Goal: Information Seeking & Learning: Learn about a topic

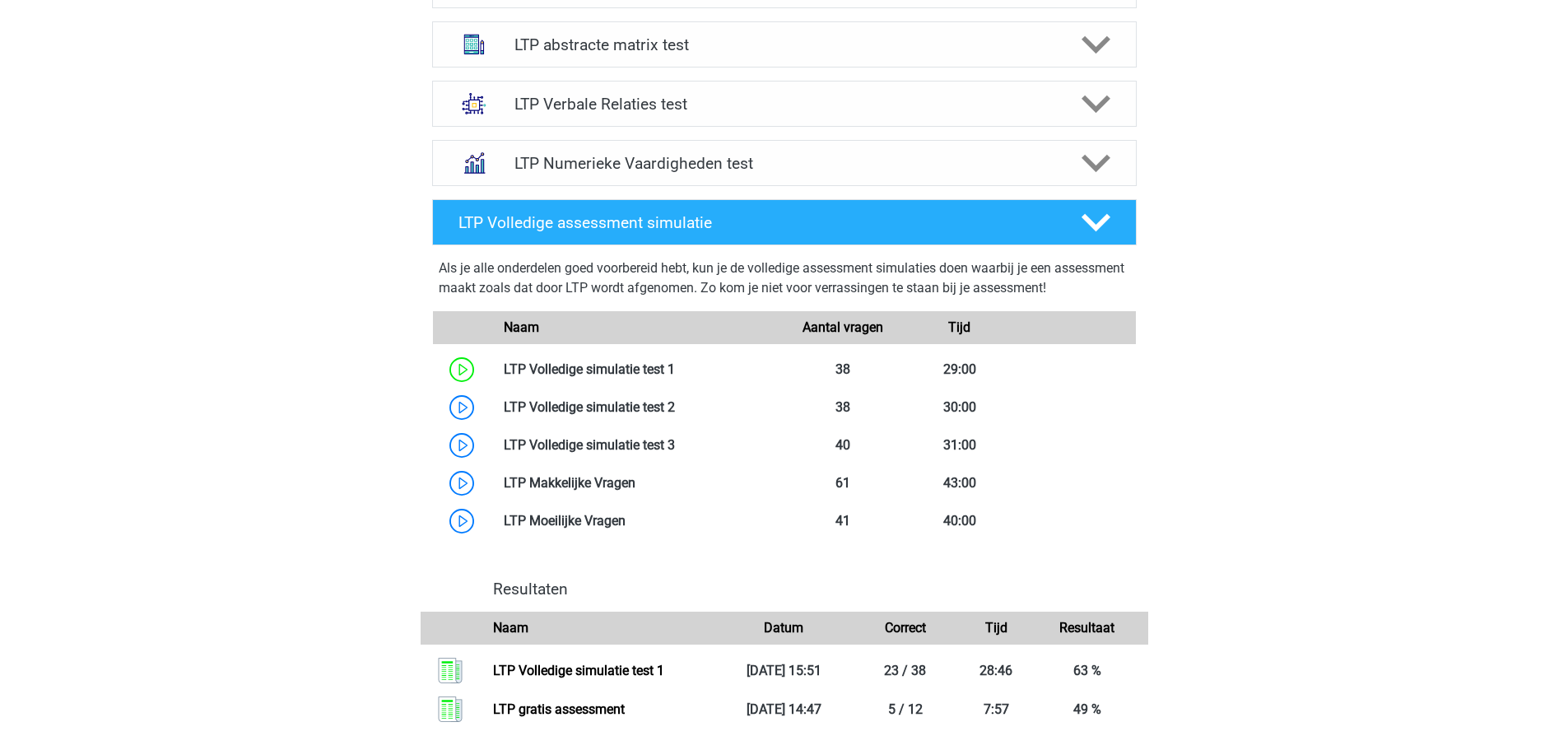
scroll to position [1153, 0]
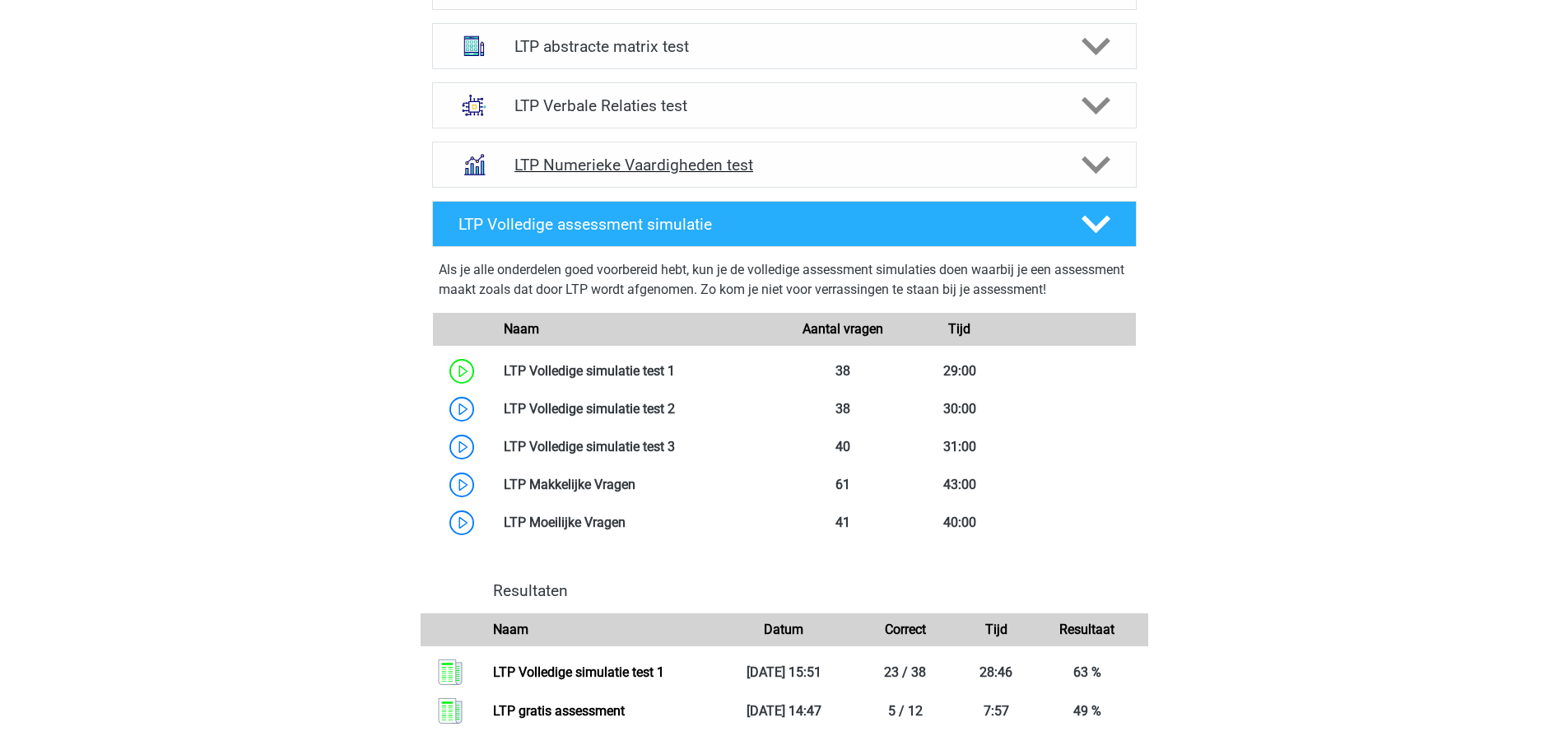
click at [629, 170] on h4 "LTP Numerieke Vaardigheden test" at bounding box center [784, 165] width 539 height 19
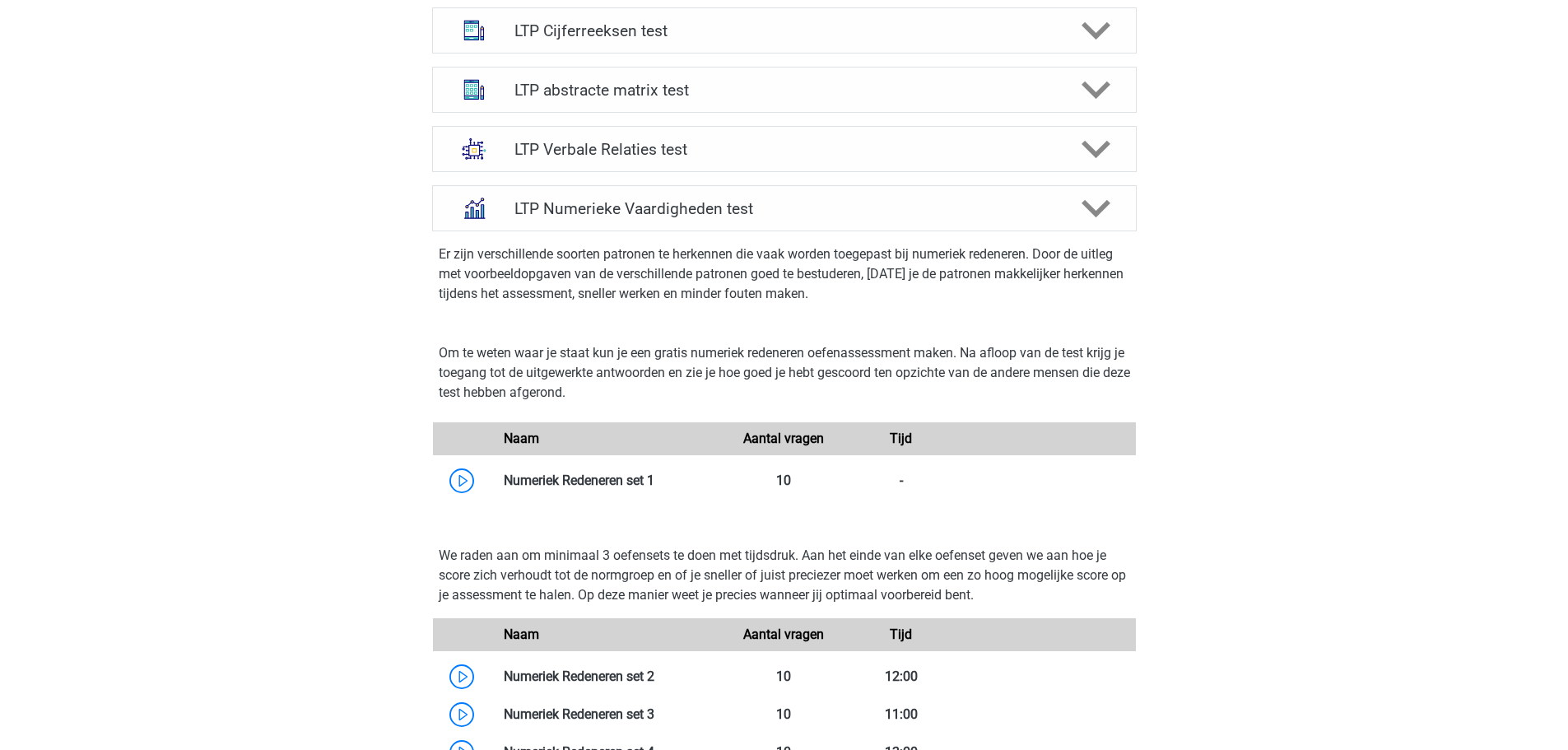
scroll to position [989, 0]
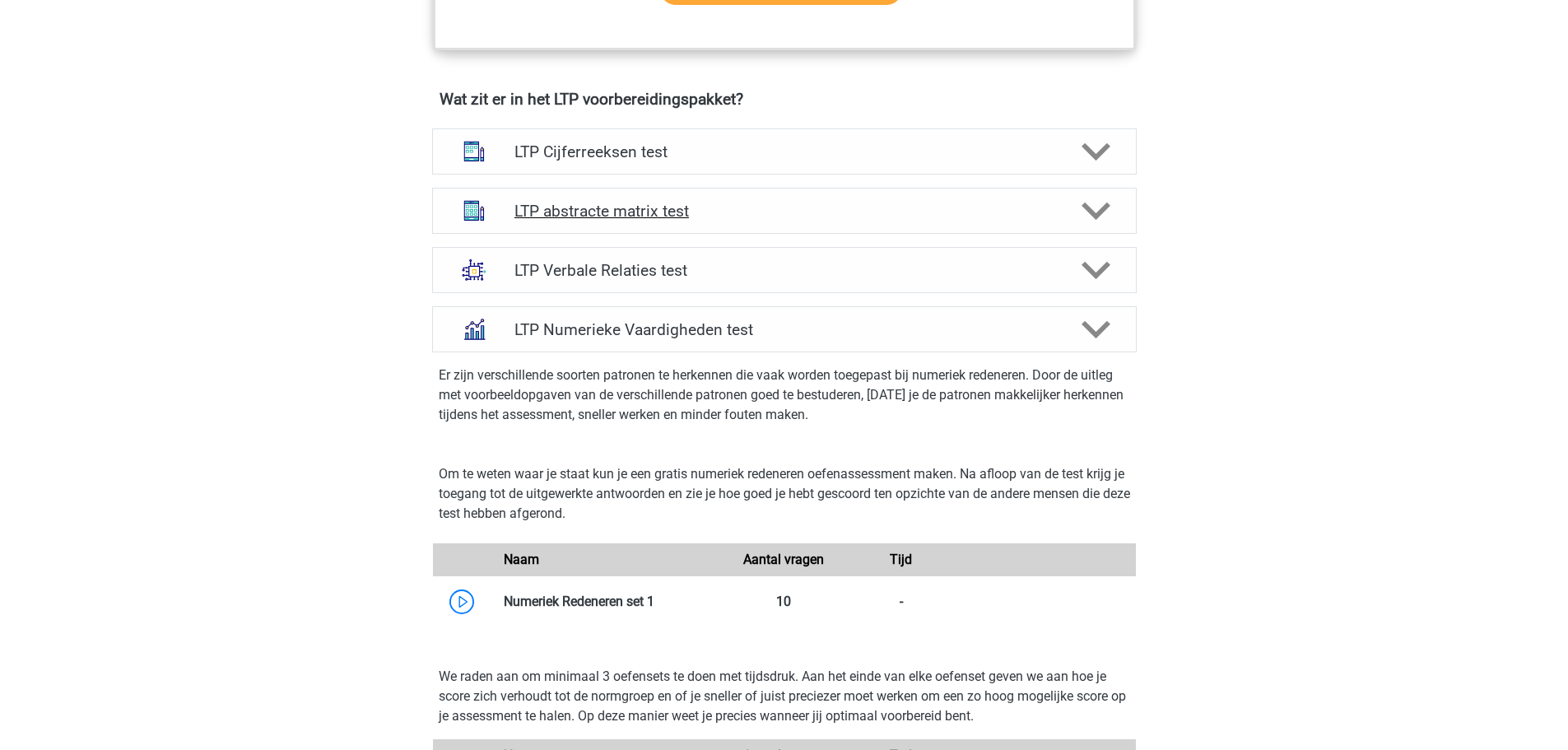
click at [607, 219] on h4 "LTP abstracte matrix test" at bounding box center [784, 211] width 539 height 19
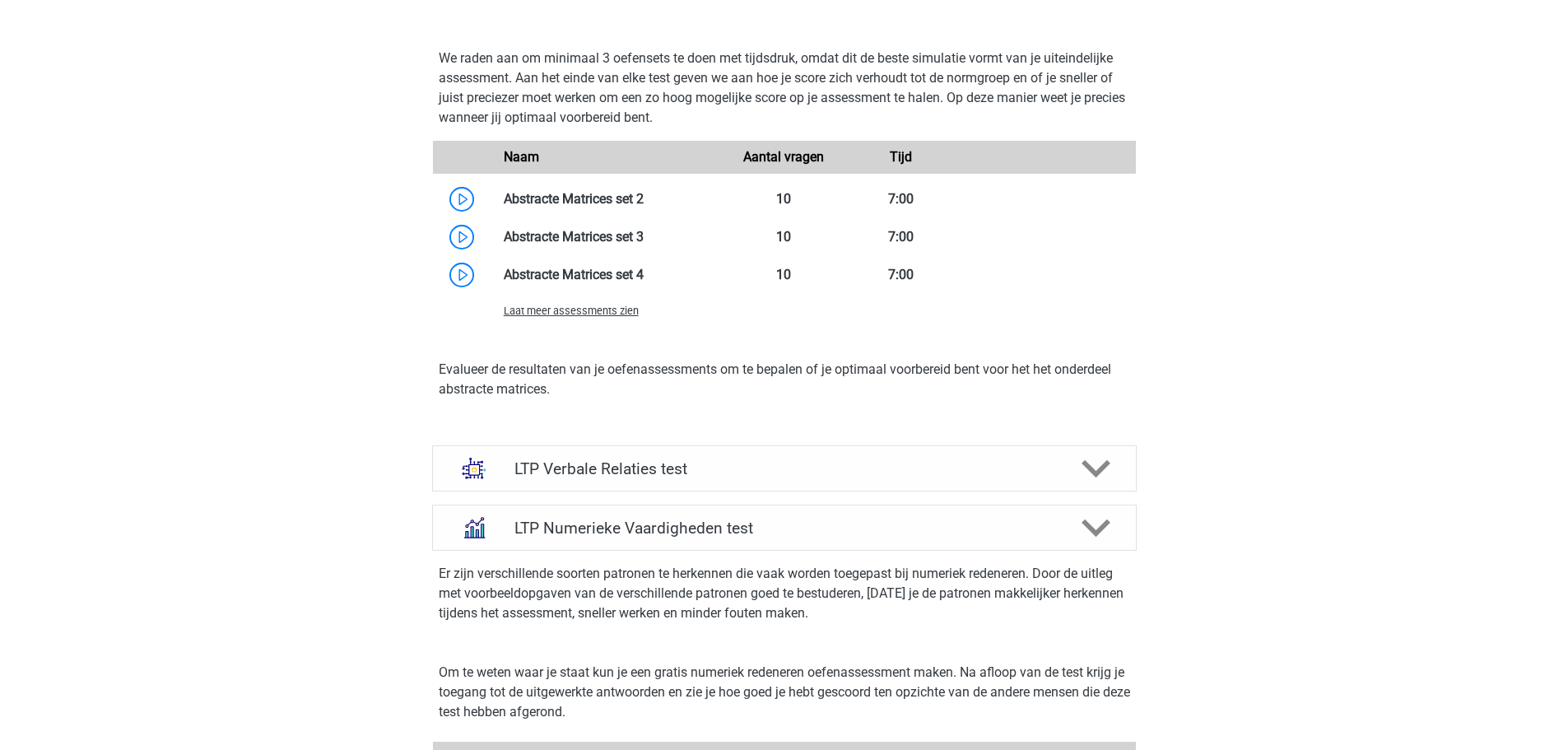
scroll to position [1977, 0]
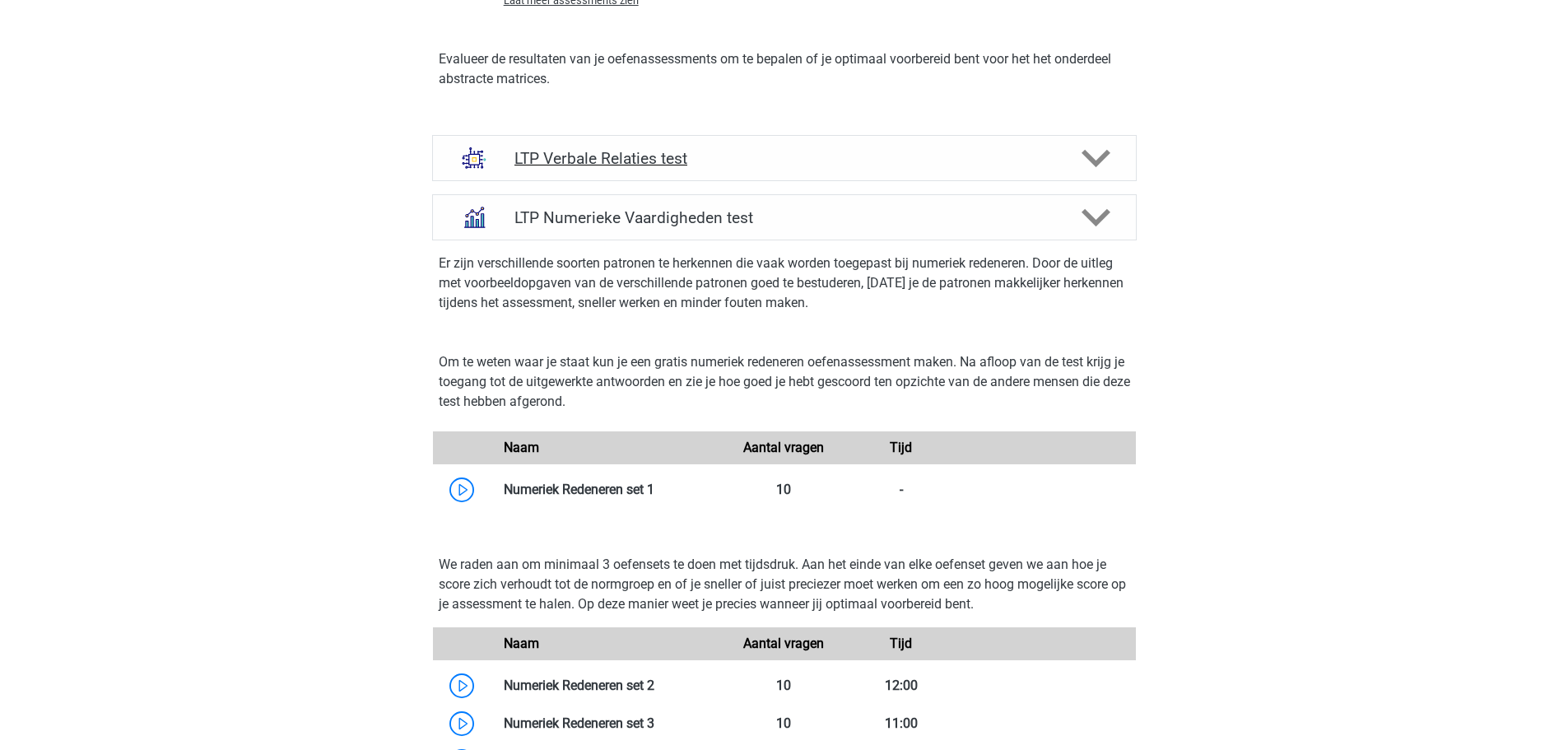
click at [608, 155] on h4 "LTP Verbale Relaties test" at bounding box center [784, 159] width 539 height 19
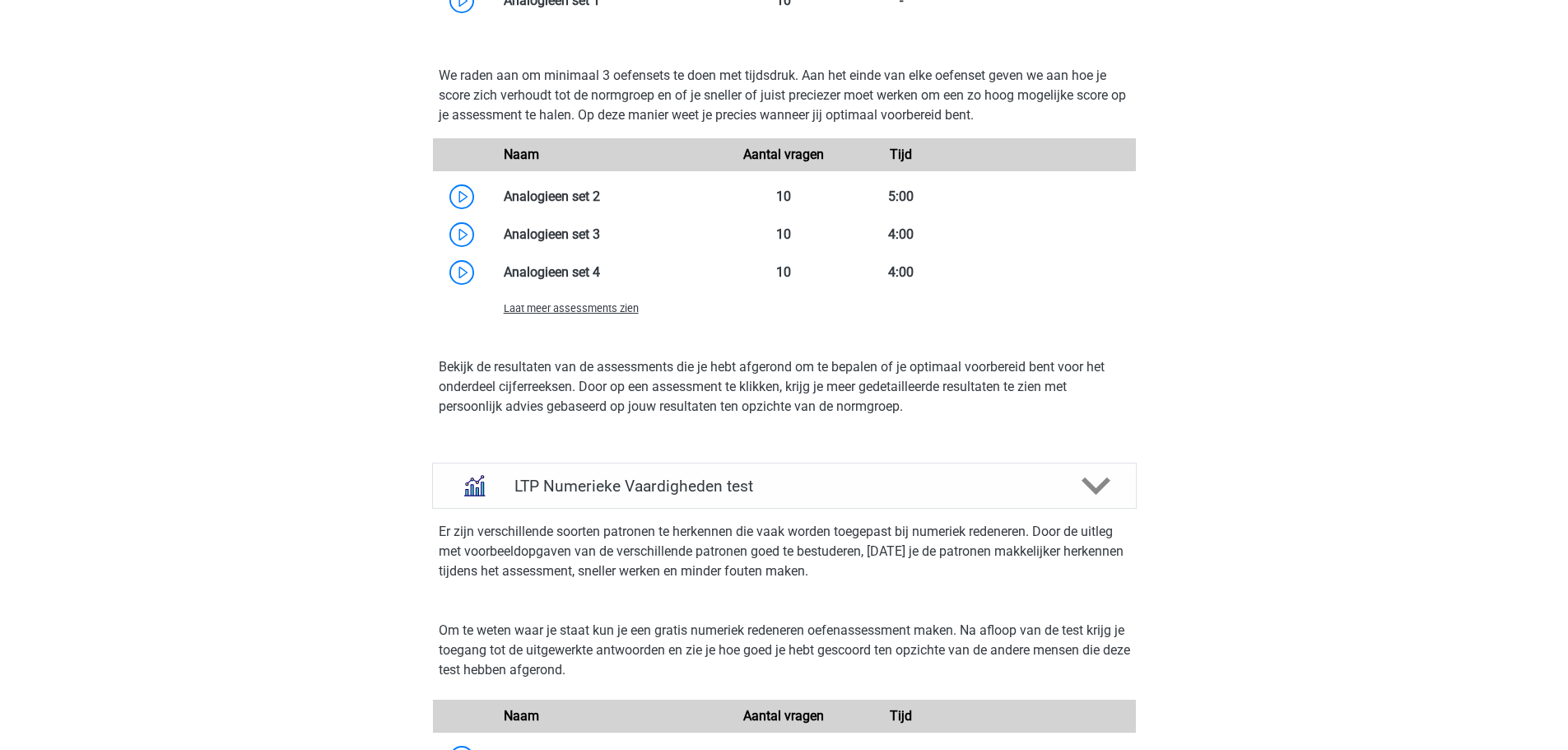
scroll to position [2801, 0]
click at [623, 489] on h4 "LTP Numerieke Vaardigheden test" at bounding box center [784, 485] width 539 height 19
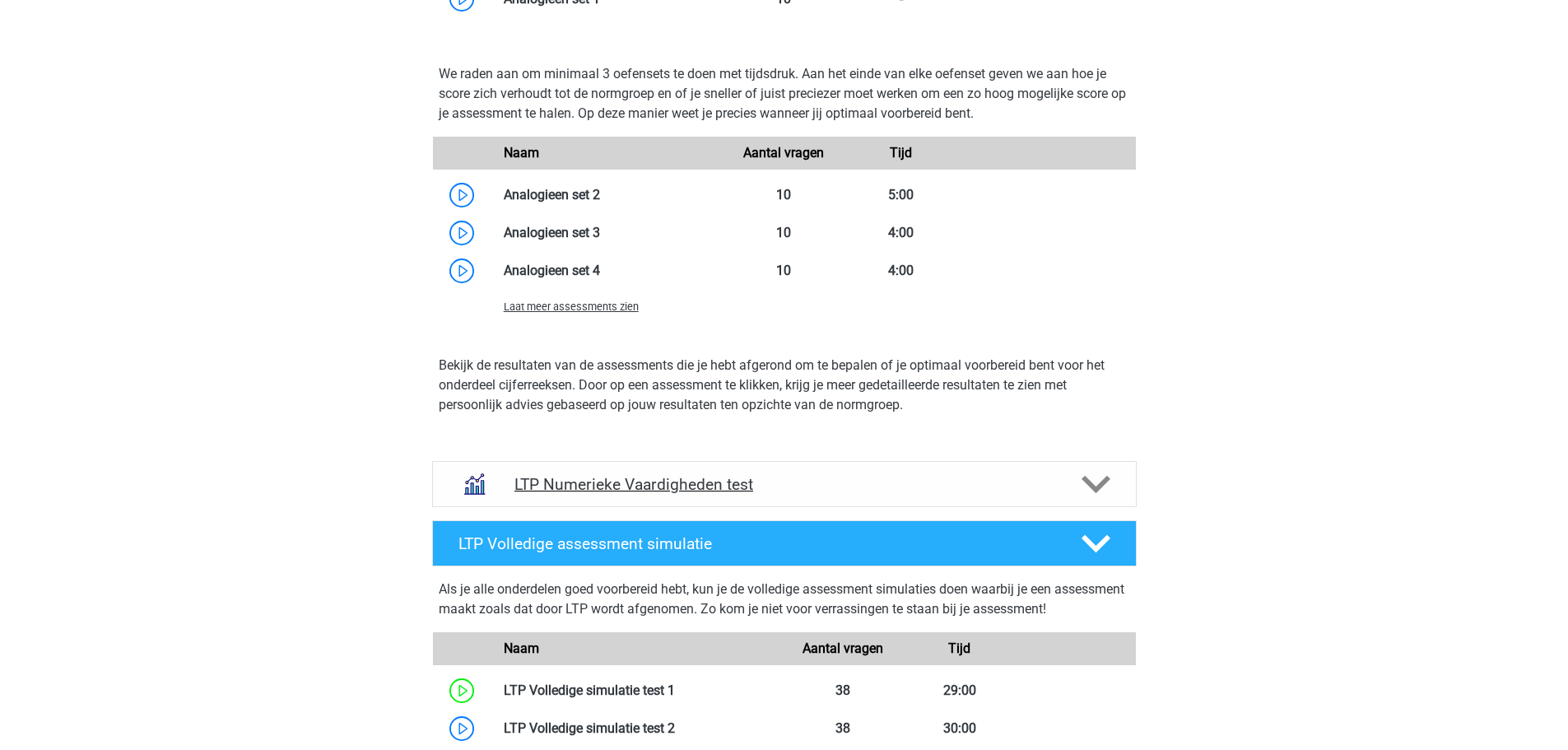
click at [623, 489] on h4 "LTP Numerieke Vaardigheden test" at bounding box center [784, 485] width 539 height 19
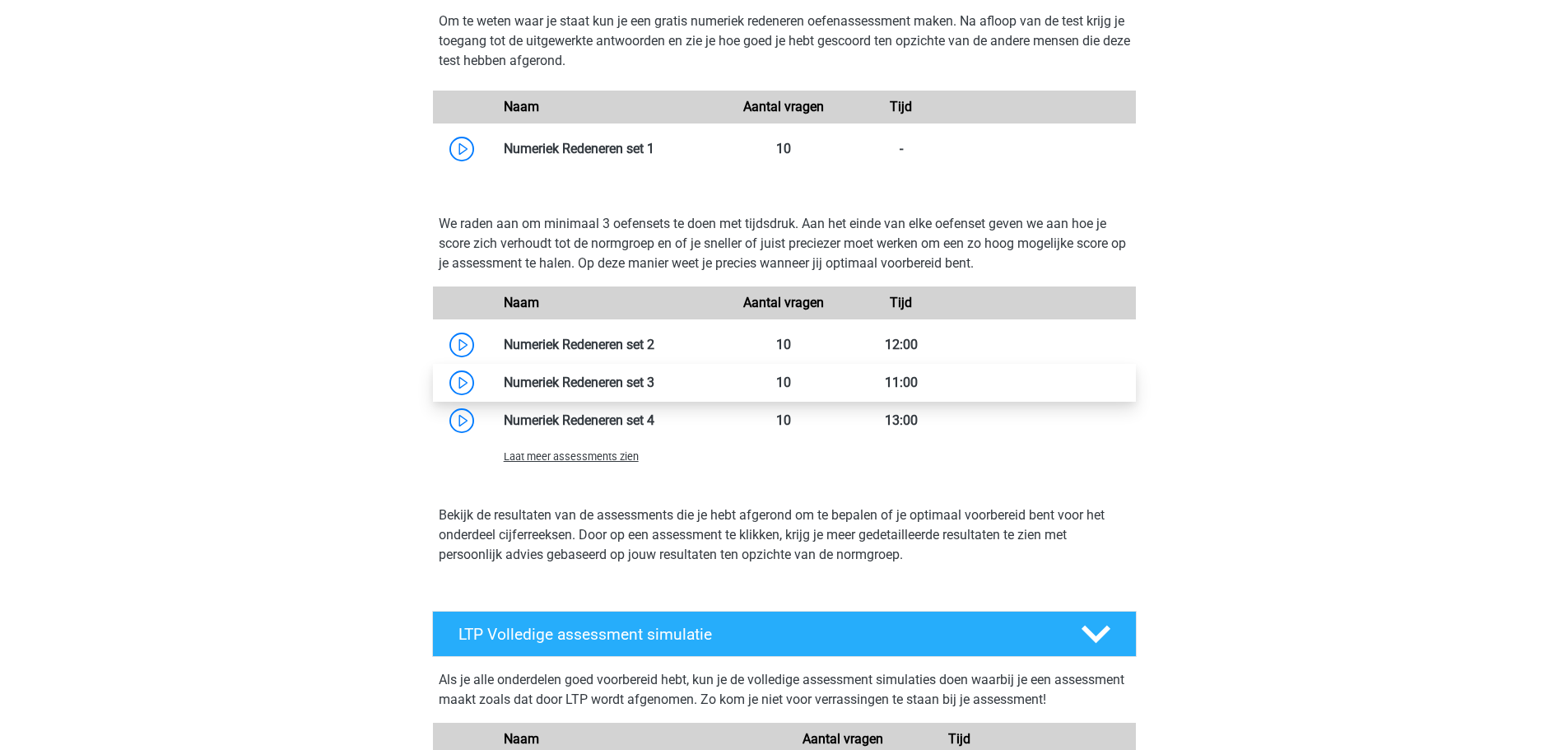
scroll to position [3460, 0]
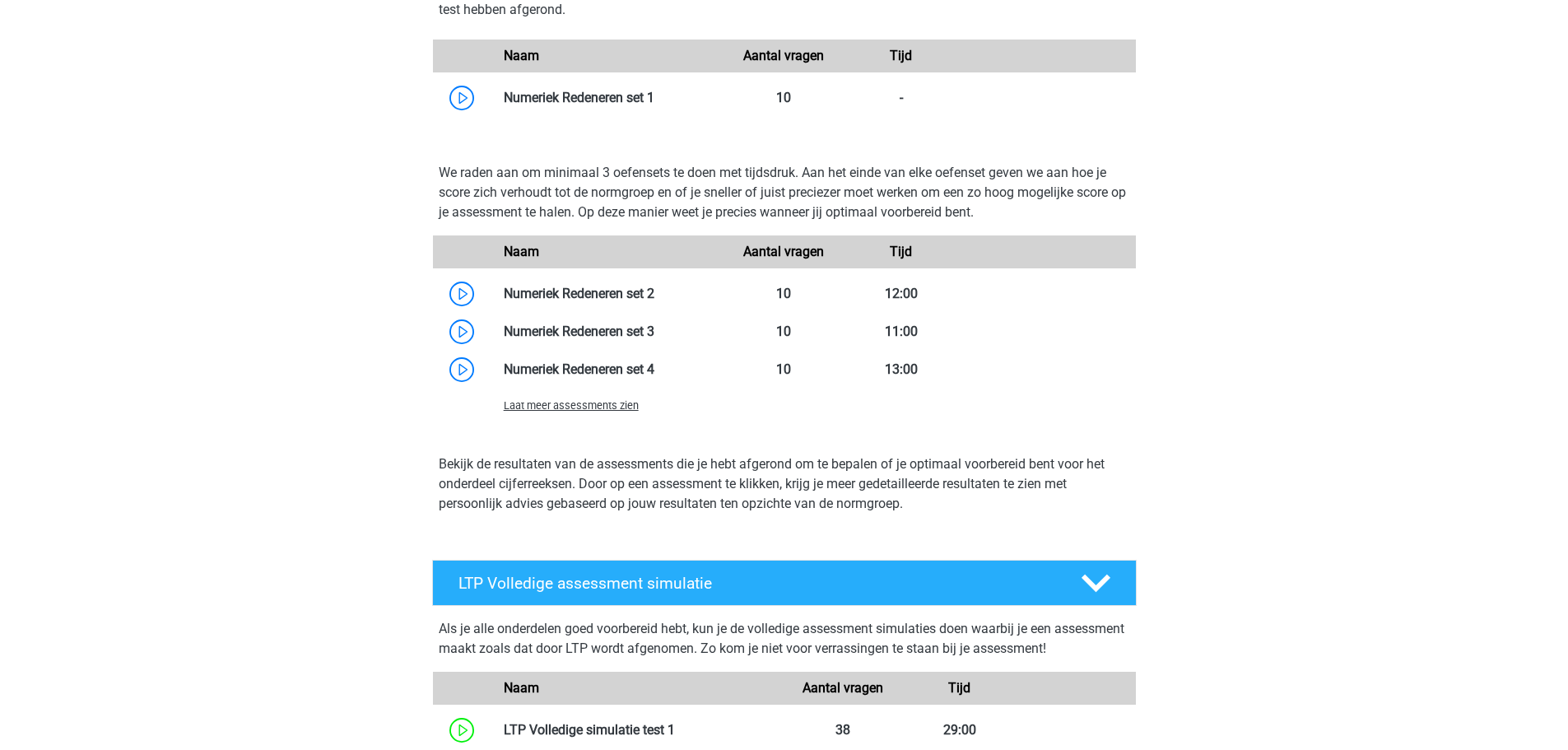
click at [615, 460] on p "Bekijk de resultaten van de assessments die je hebt afgerond om te bepalen of j…" at bounding box center [784, 484] width 691 height 59
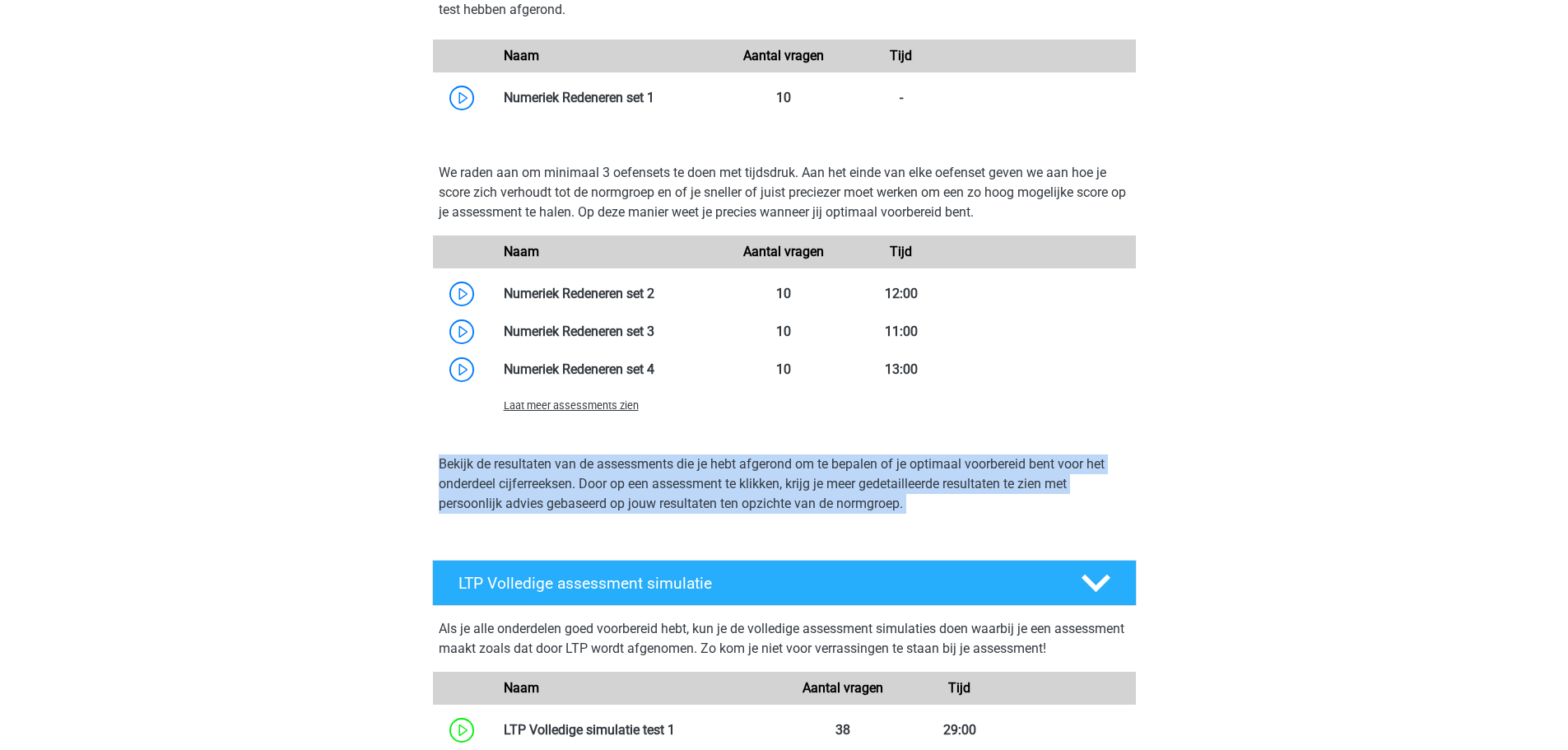
click at [615, 460] on p "Bekijk de resultaten van de assessments die je hebt afgerond om te bepalen of j…" at bounding box center [784, 484] width 691 height 59
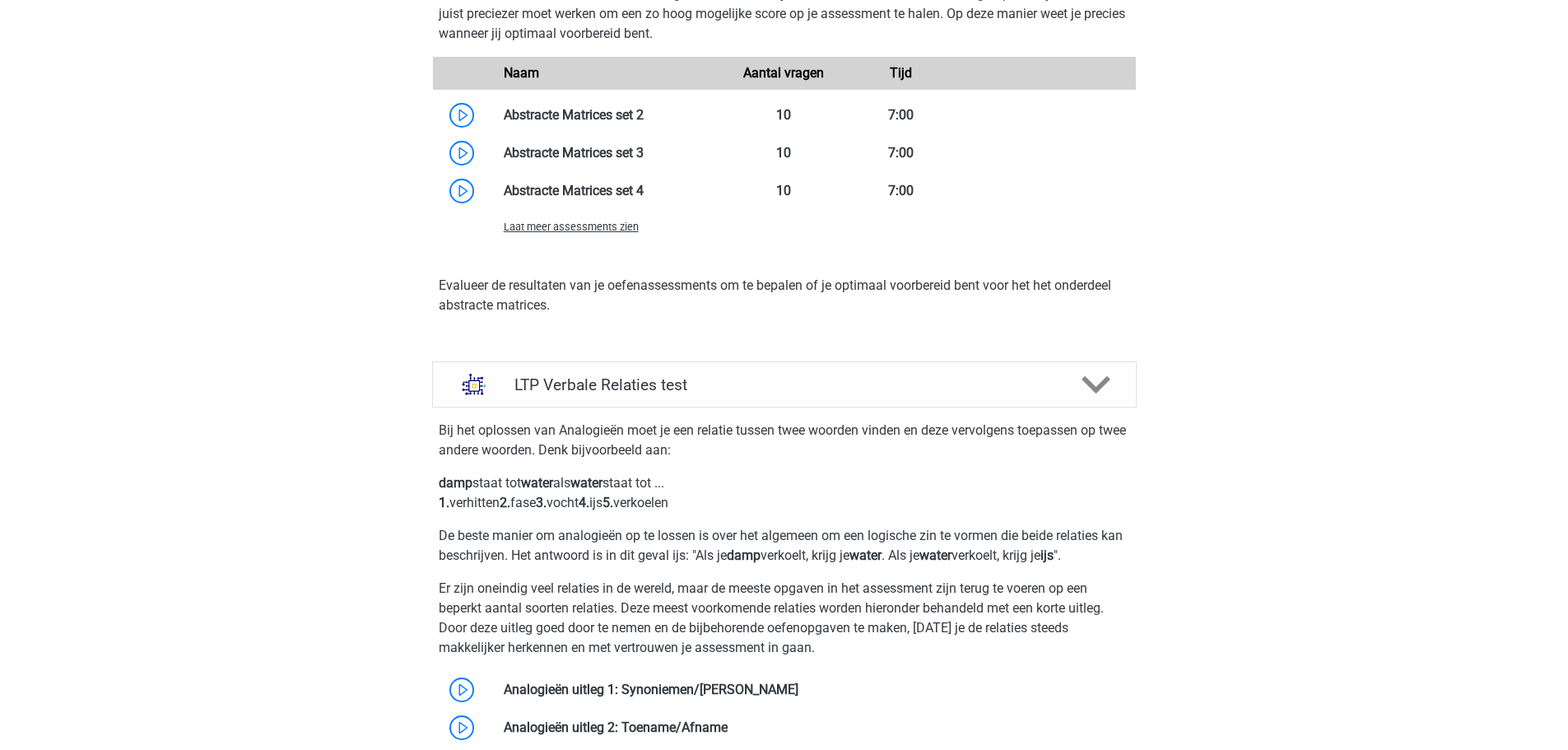
scroll to position [1812, 0]
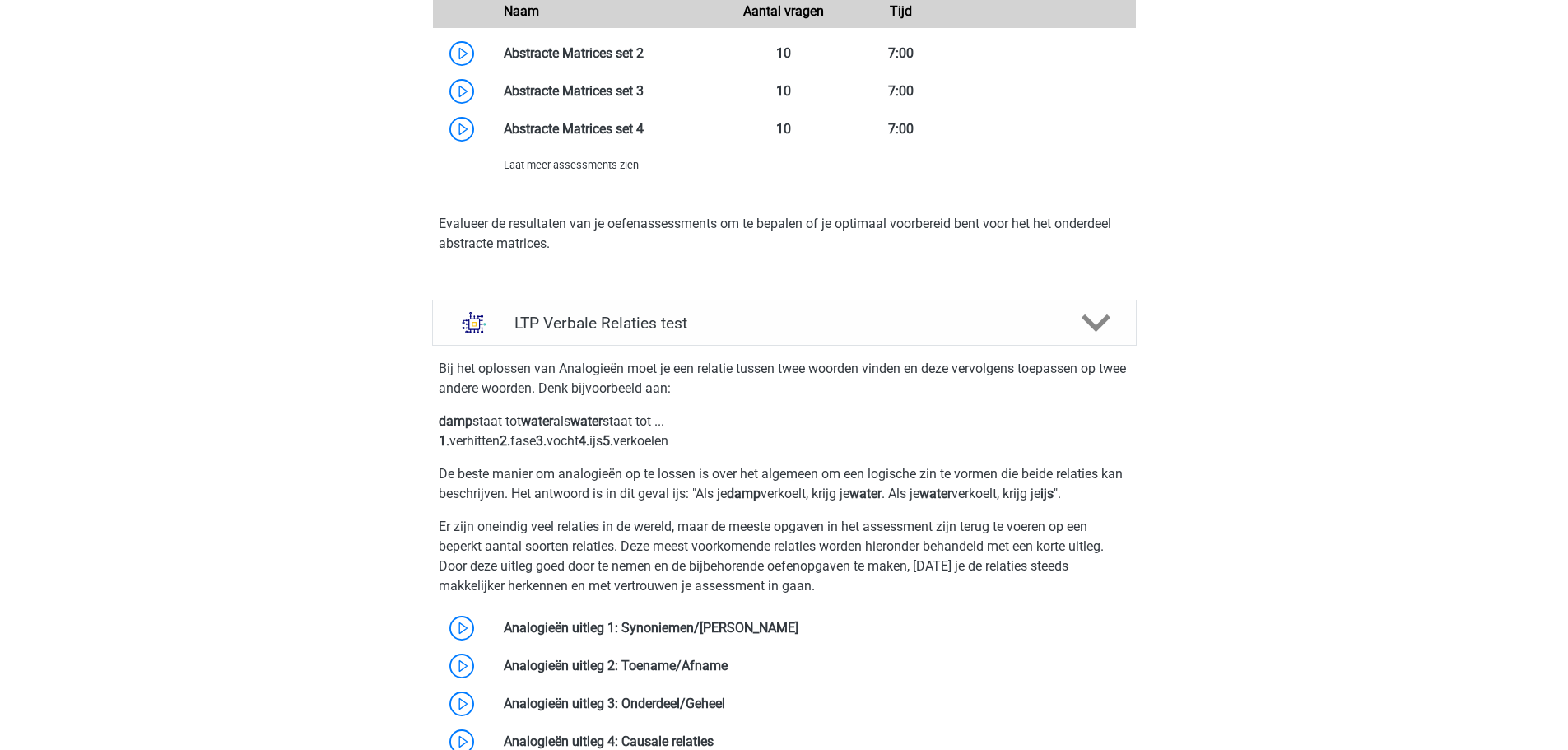
click at [614, 440] on p "damp staat tot water als water staat tot ... 1. verhitten 2. fase 3. vocht 4. i…" at bounding box center [784, 431] width 691 height 40
click at [600, 485] on p "De beste manier om analogieën op te lossen is over het algemeen om een logische…" at bounding box center [784, 485] width 691 height 40
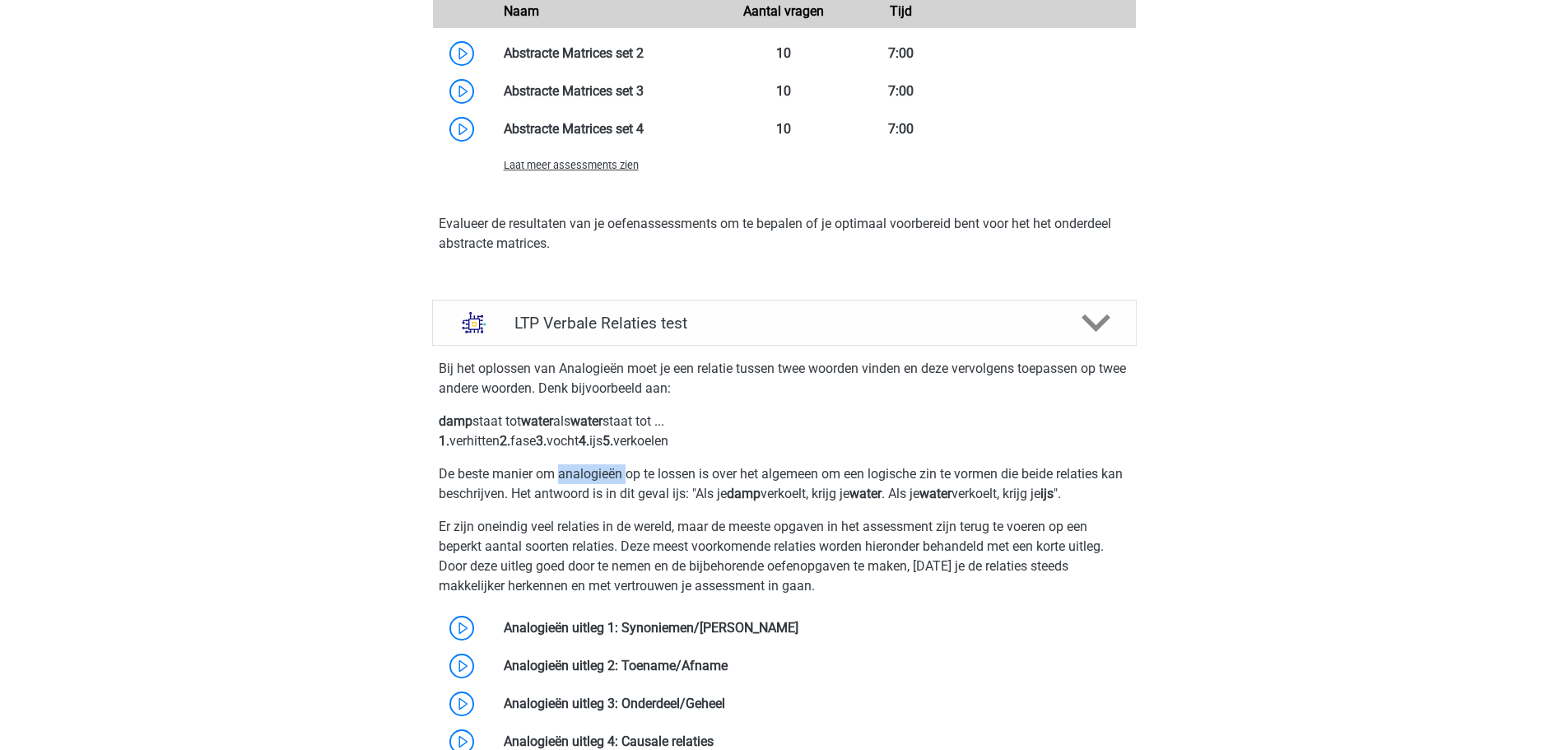
click at [589, 483] on div at bounding box center [589, 483] width 0 height 0
click at [532, 507] on div "Bij het oplossen van Analogieën moet je een relatie tussen twee woorden vinden …" at bounding box center [785, 595] width 718 height 485
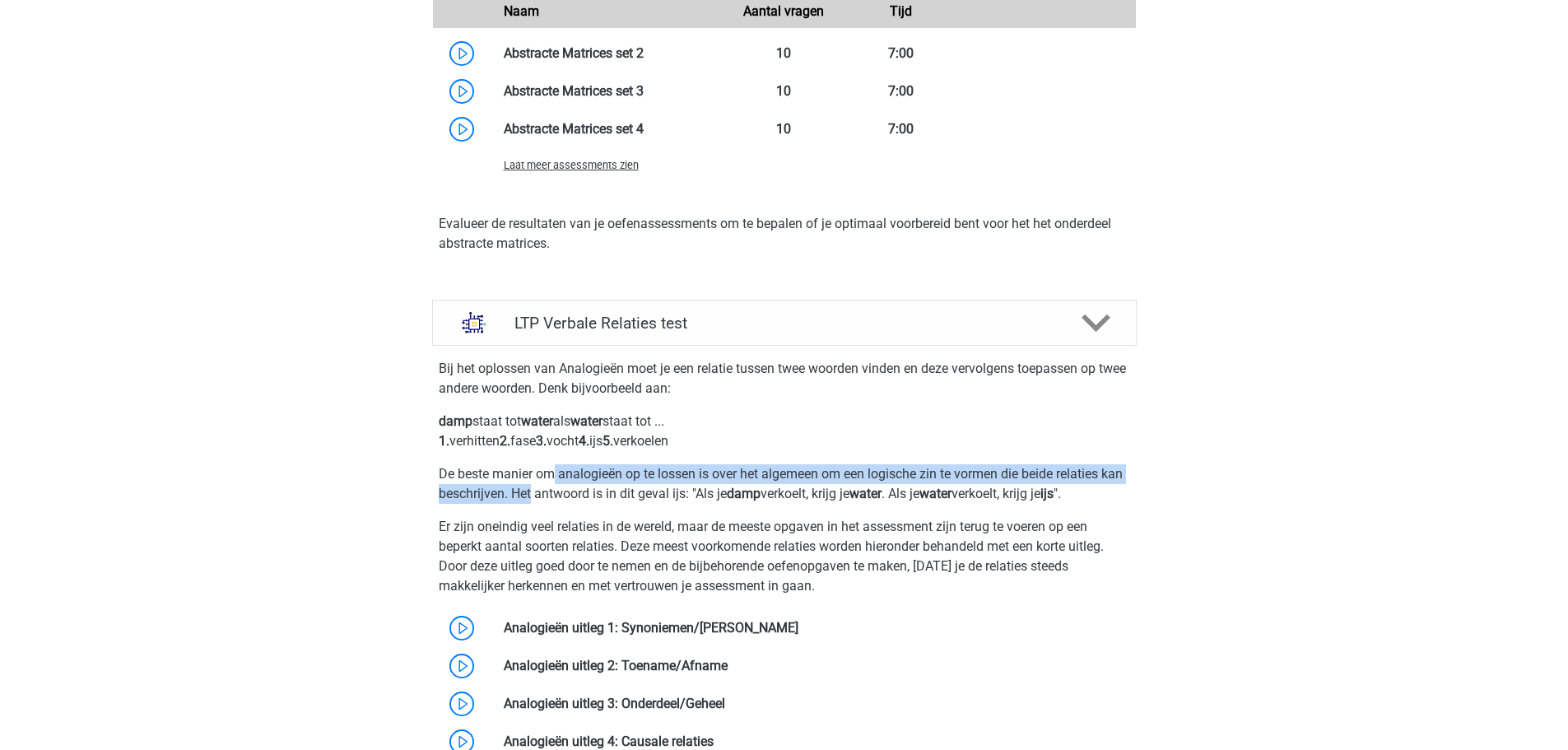
click at [557, 486] on p "De beste manier om analogieën op te lossen is over het algemeen om een logische…" at bounding box center [784, 485] width 691 height 40
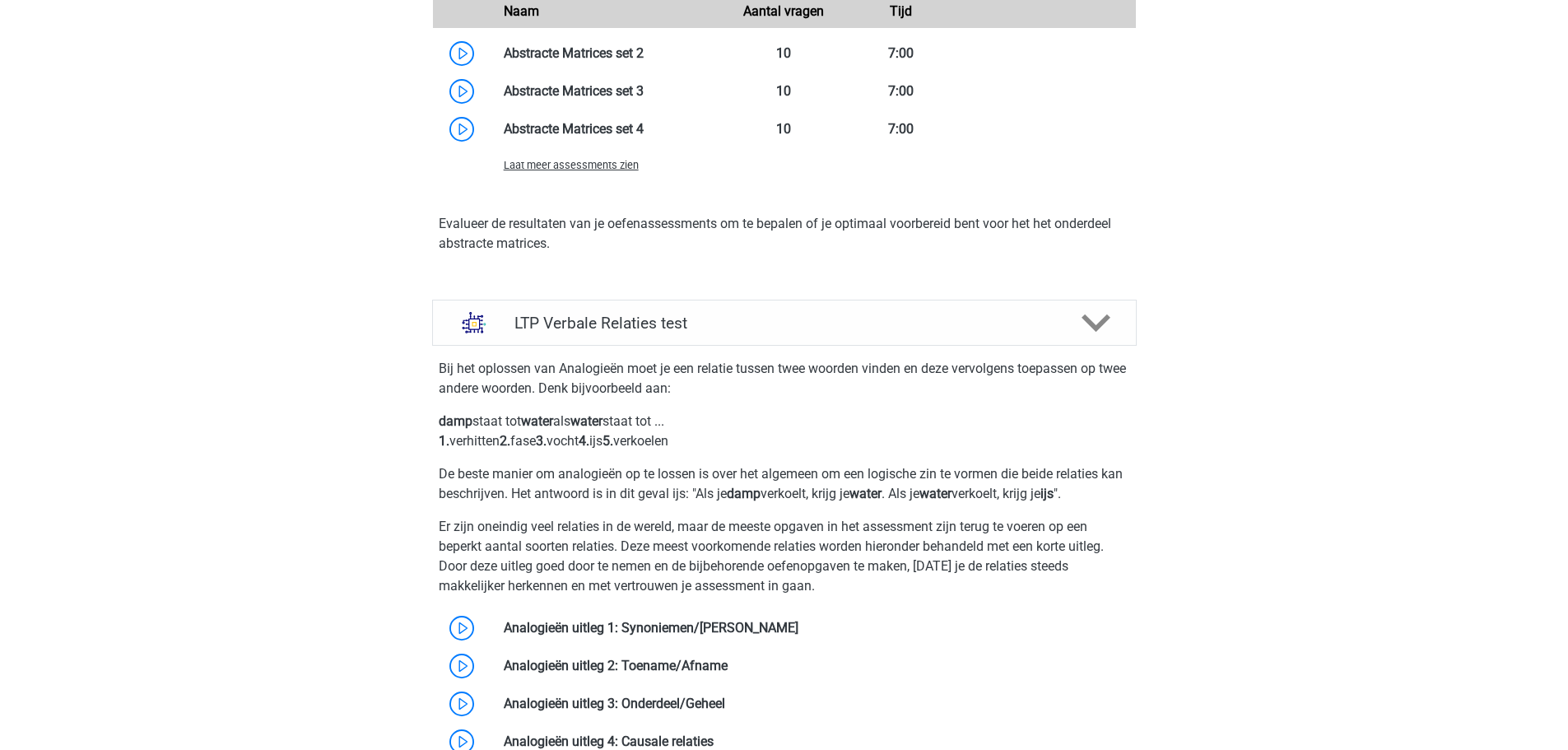
click at [690, 514] on div "Bij het oplossen van Analogieën moet je een relatie tussen twee woorden vinden …" at bounding box center [785, 595] width 718 height 485
click at [688, 533] on p "Er zijn oneindig veel relaties in de wereld, maar de meeste opgaven in het asse…" at bounding box center [784, 557] width 691 height 79
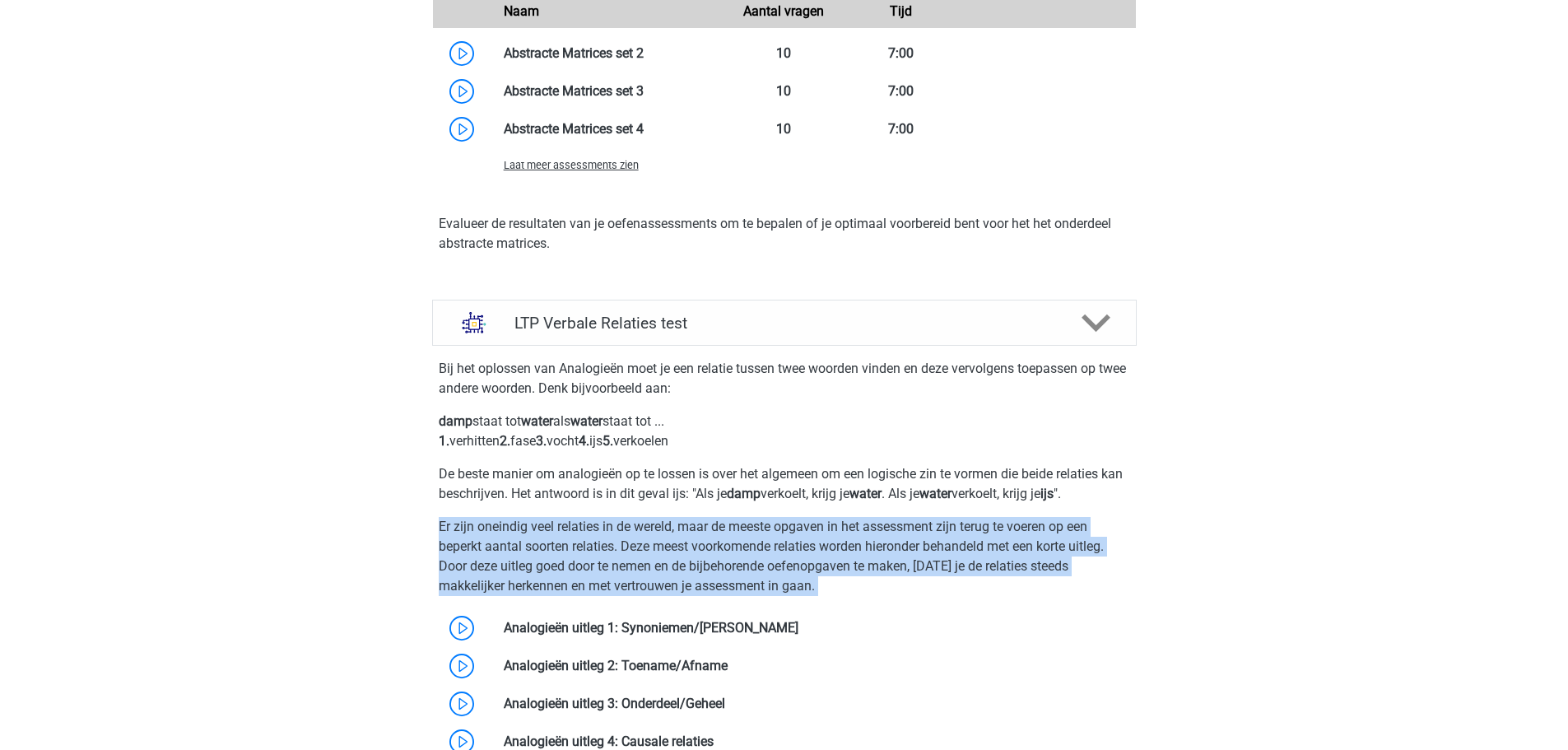
click at [688, 533] on p "Er zijn oneindig veel relaties in de wereld, maar de meeste opgaven in het asse…" at bounding box center [784, 557] width 691 height 79
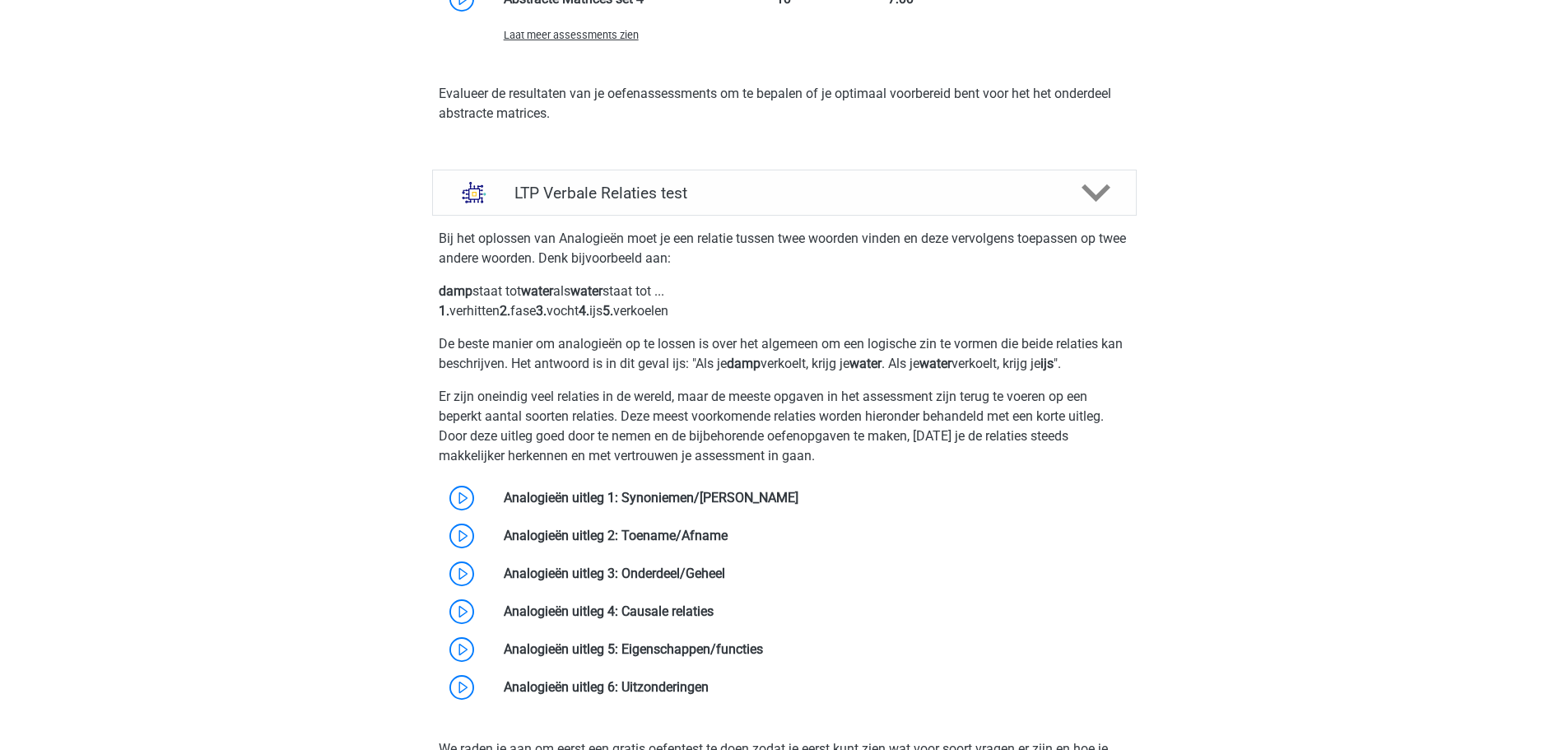
scroll to position [2142, 0]
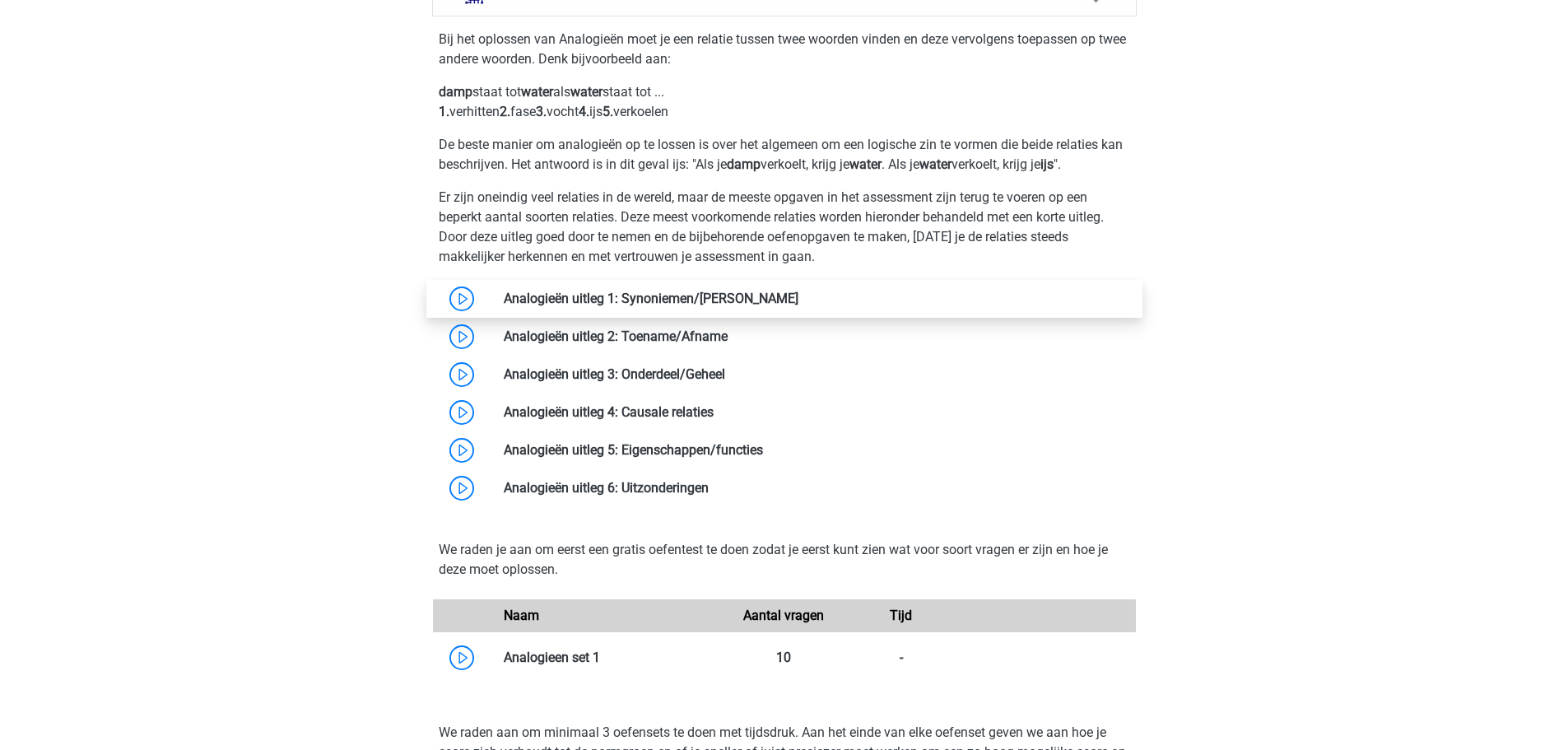
click at [799, 292] on link at bounding box center [799, 298] width 0 height 15
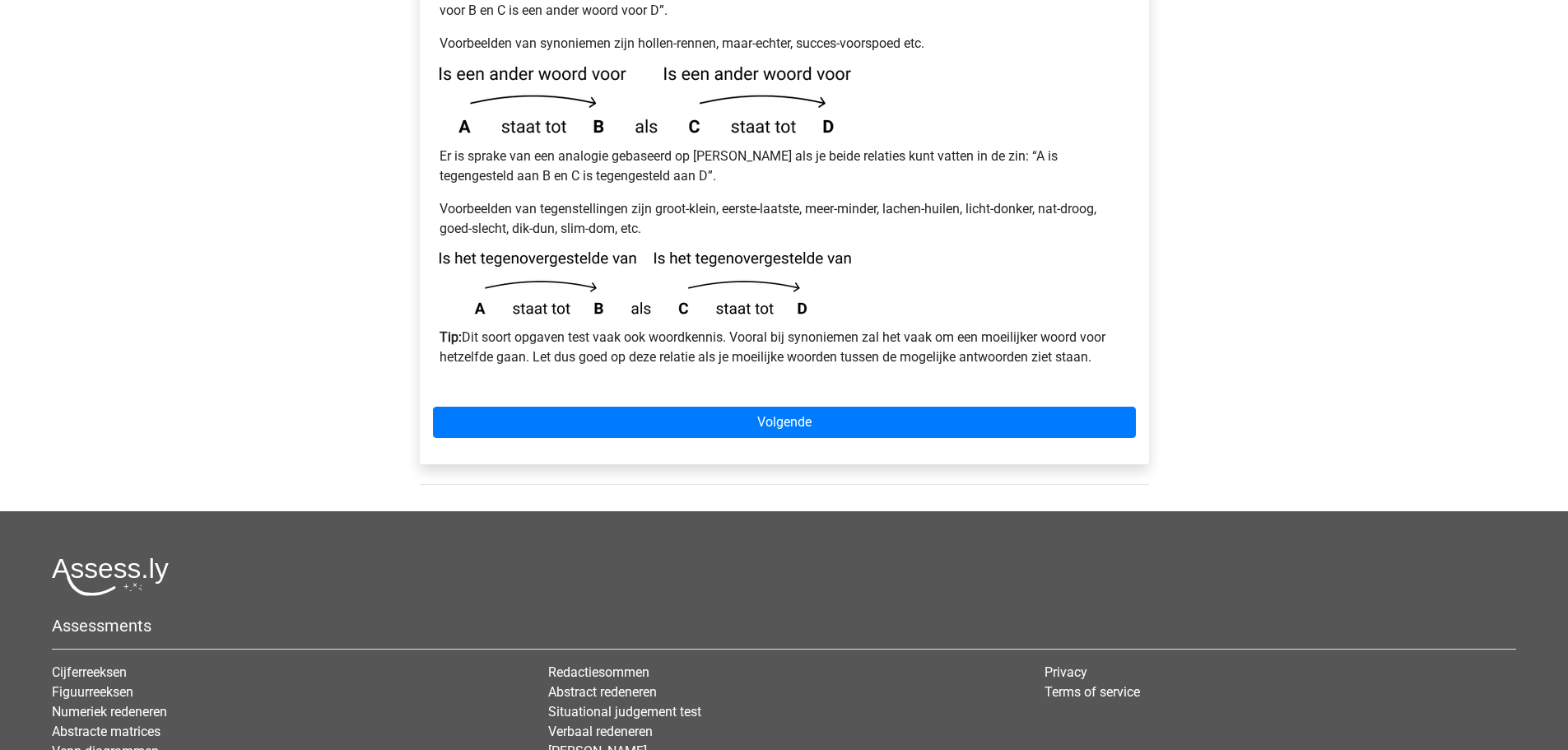
scroll to position [330, 0]
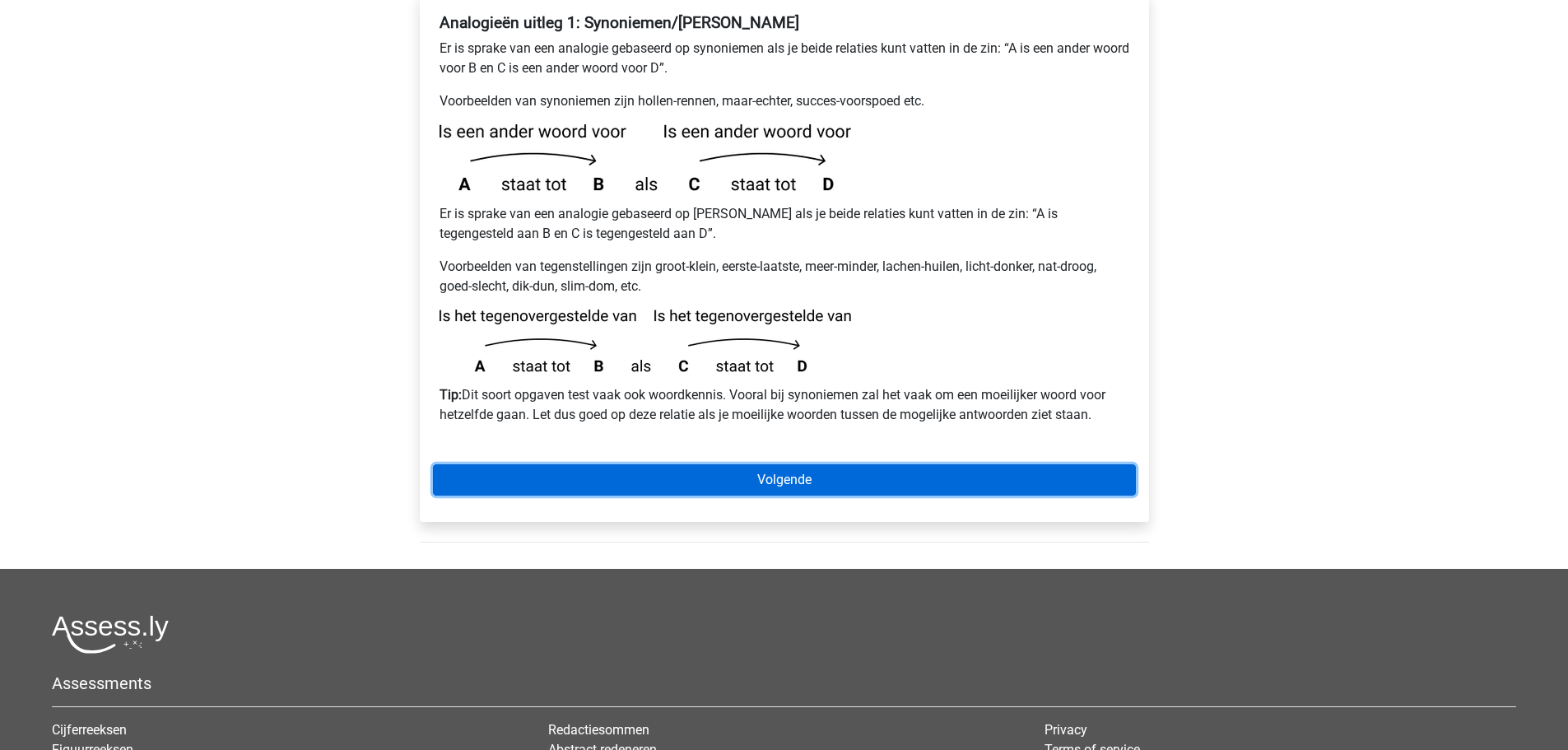
click at [773, 465] on link "Volgende" at bounding box center [784, 480] width 703 height 31
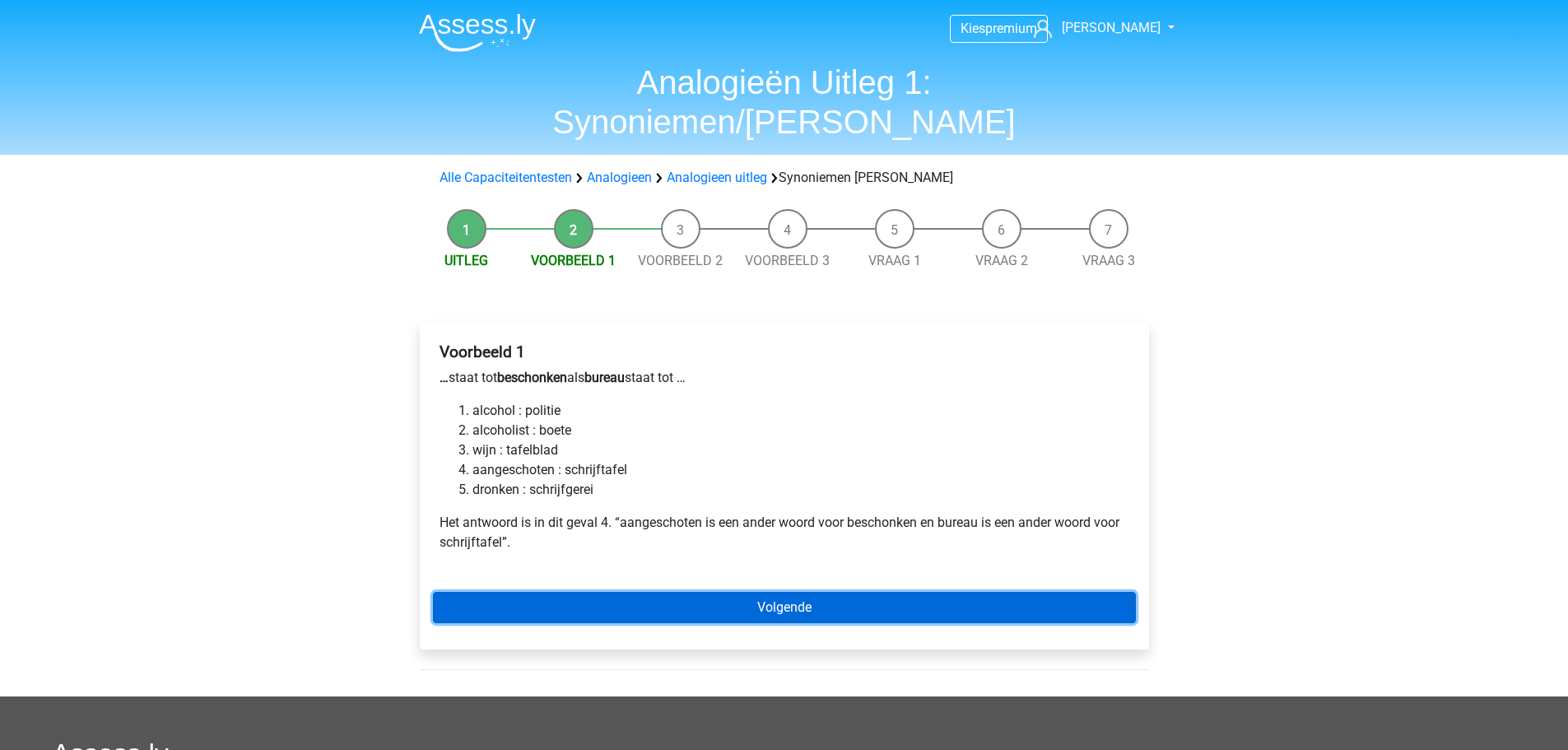
click at [734, 592] on link "Volgende" at bounding box center [784, 607] width 703 height 31
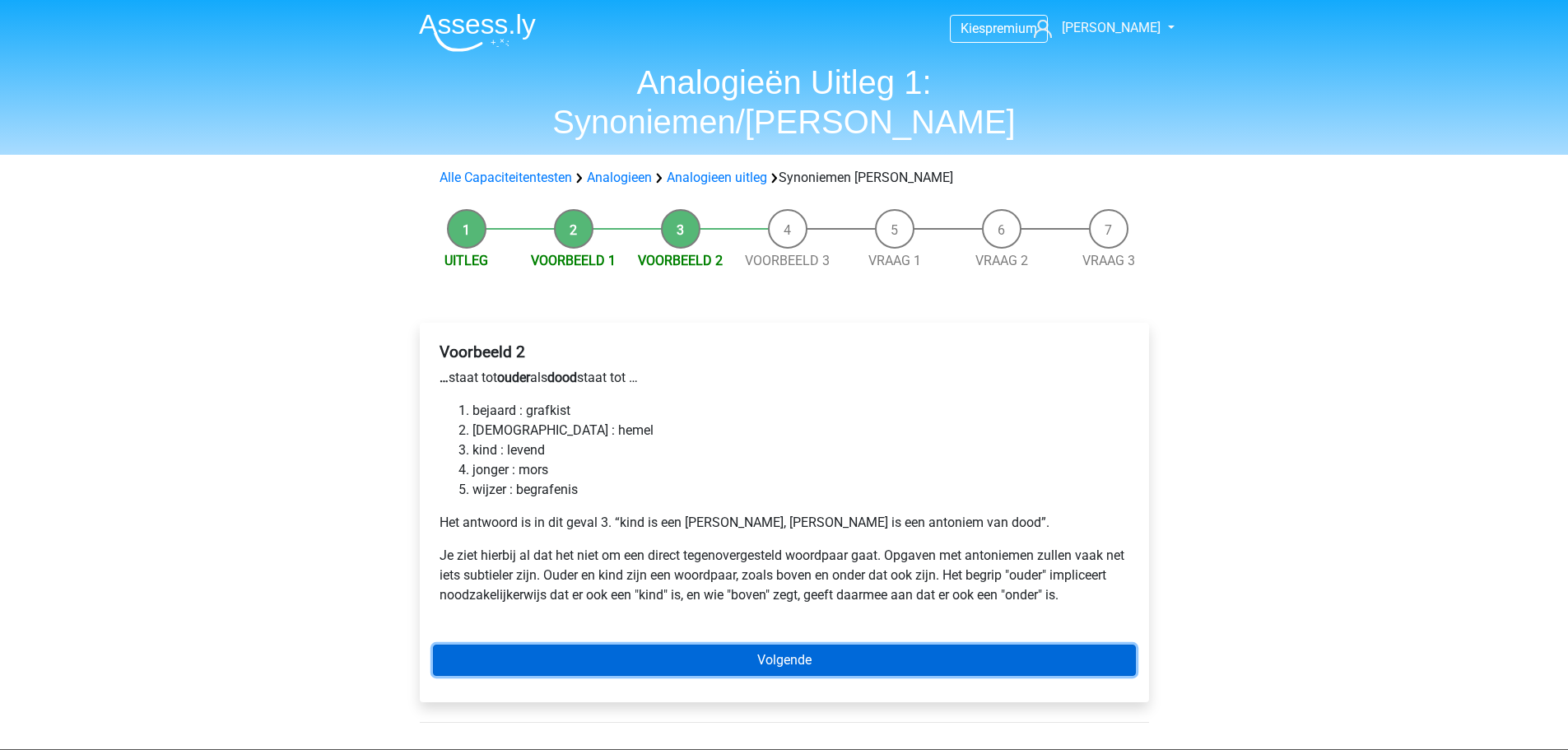
click at [779, 645] on link "Volgende" at bounding box center [784, 661] width 703 height 31
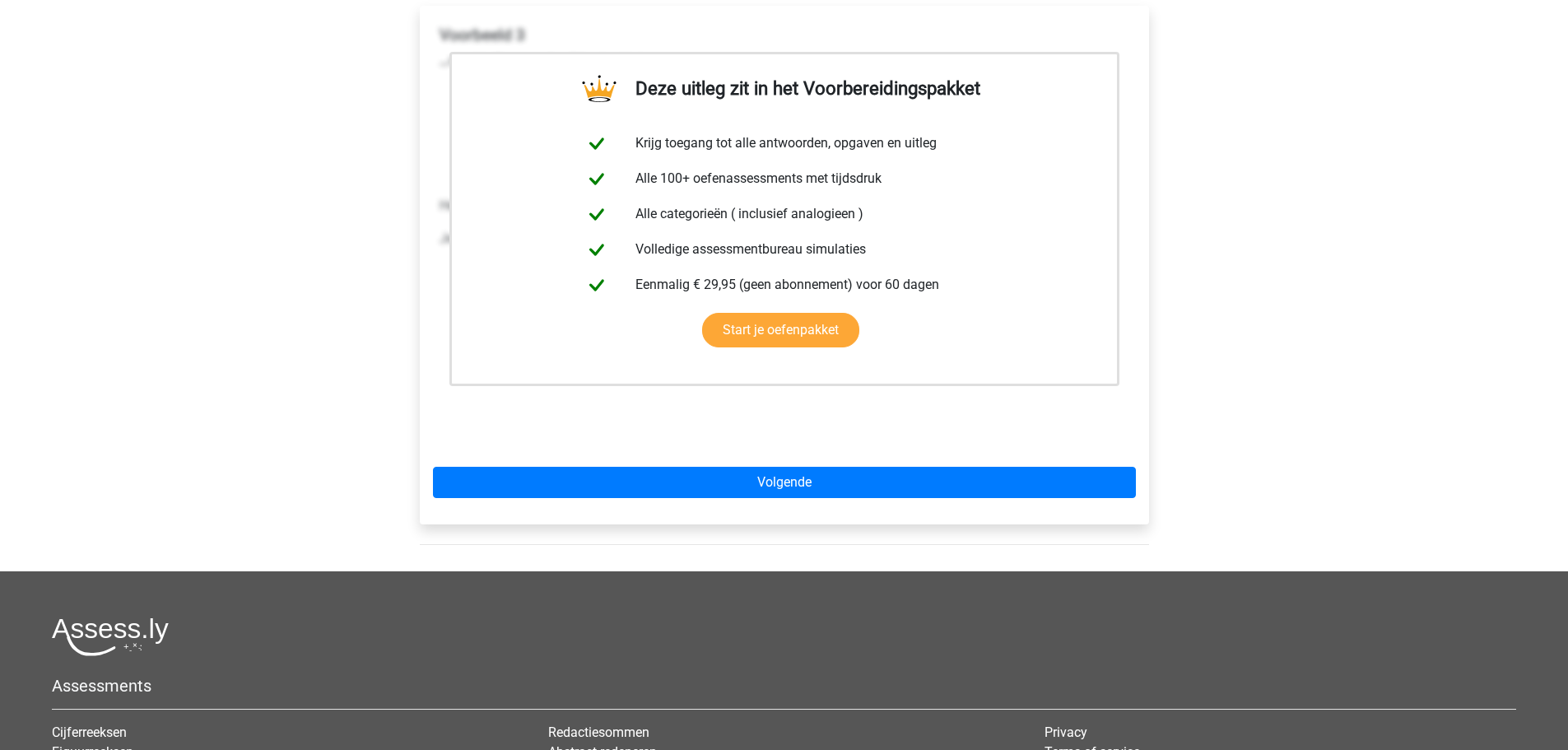
scroll to position [330, 0]
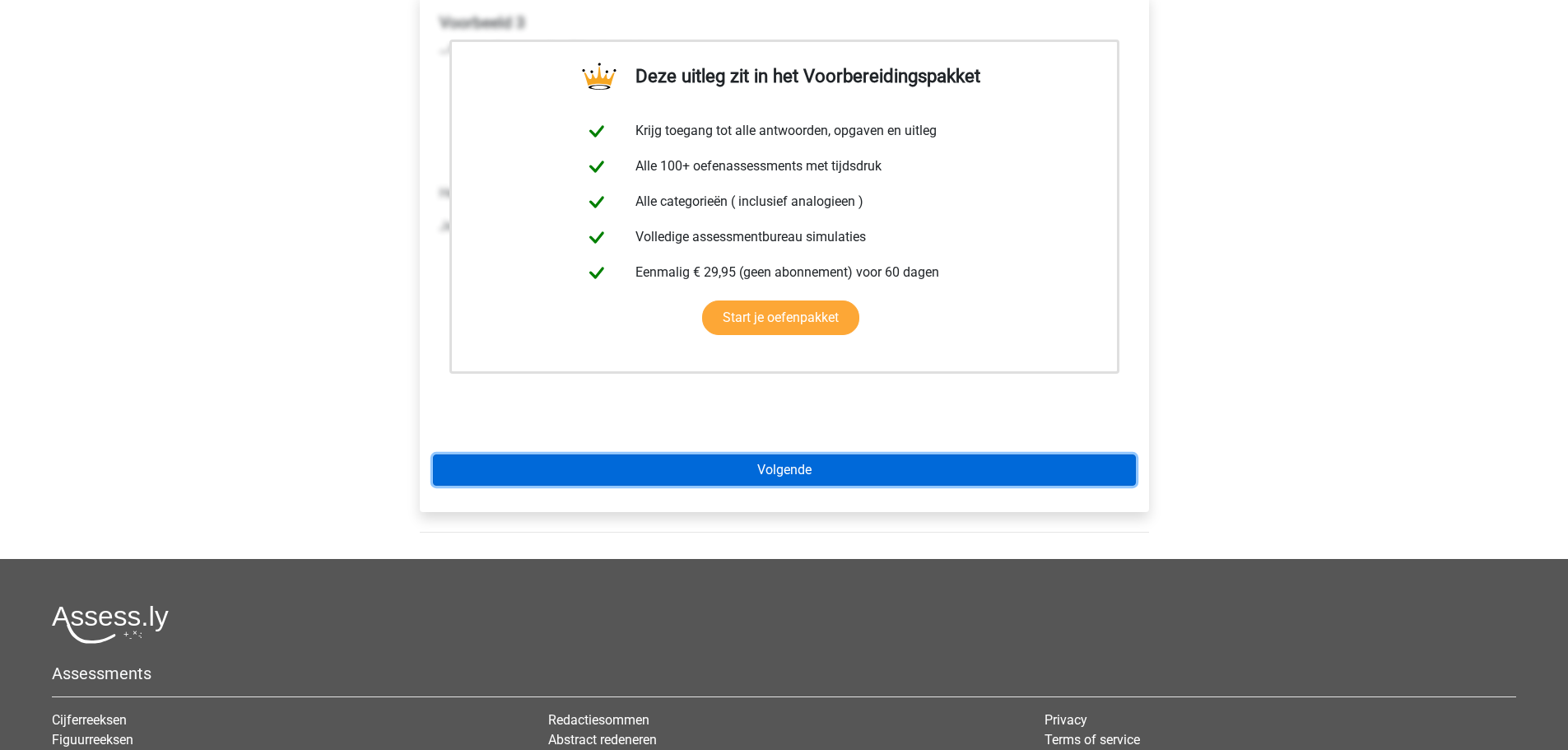
click at [840, 454] on link "Volgende" at bounding box center [784, 470] width 703 height 31
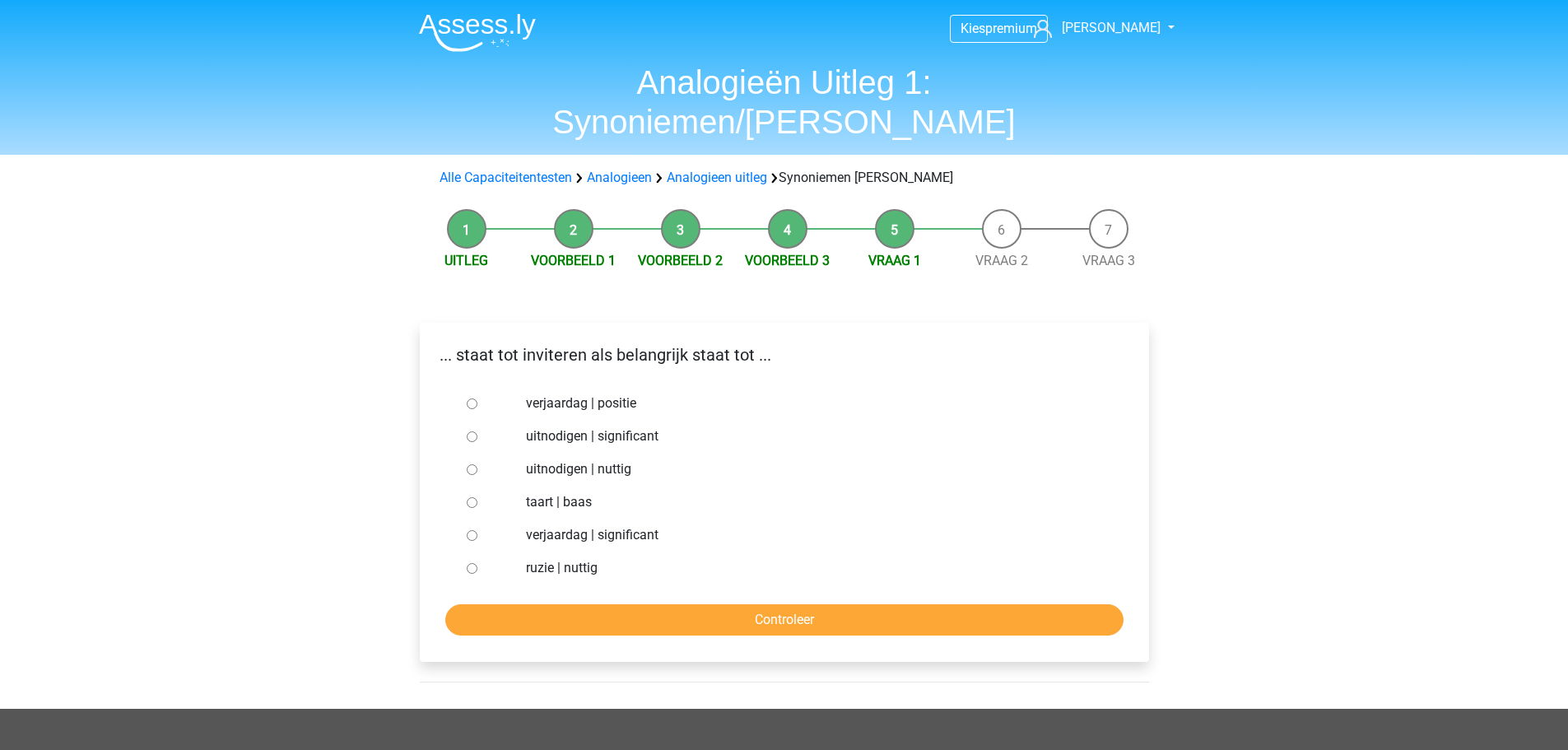
click at [467, 431] on input "uitnodigen | significant" at bounding box center [472, 436] width 10 height 10
radio input "true"
click at [680, 605] on input "Controleer" at bounding box center [785, 620] width 678 height 31
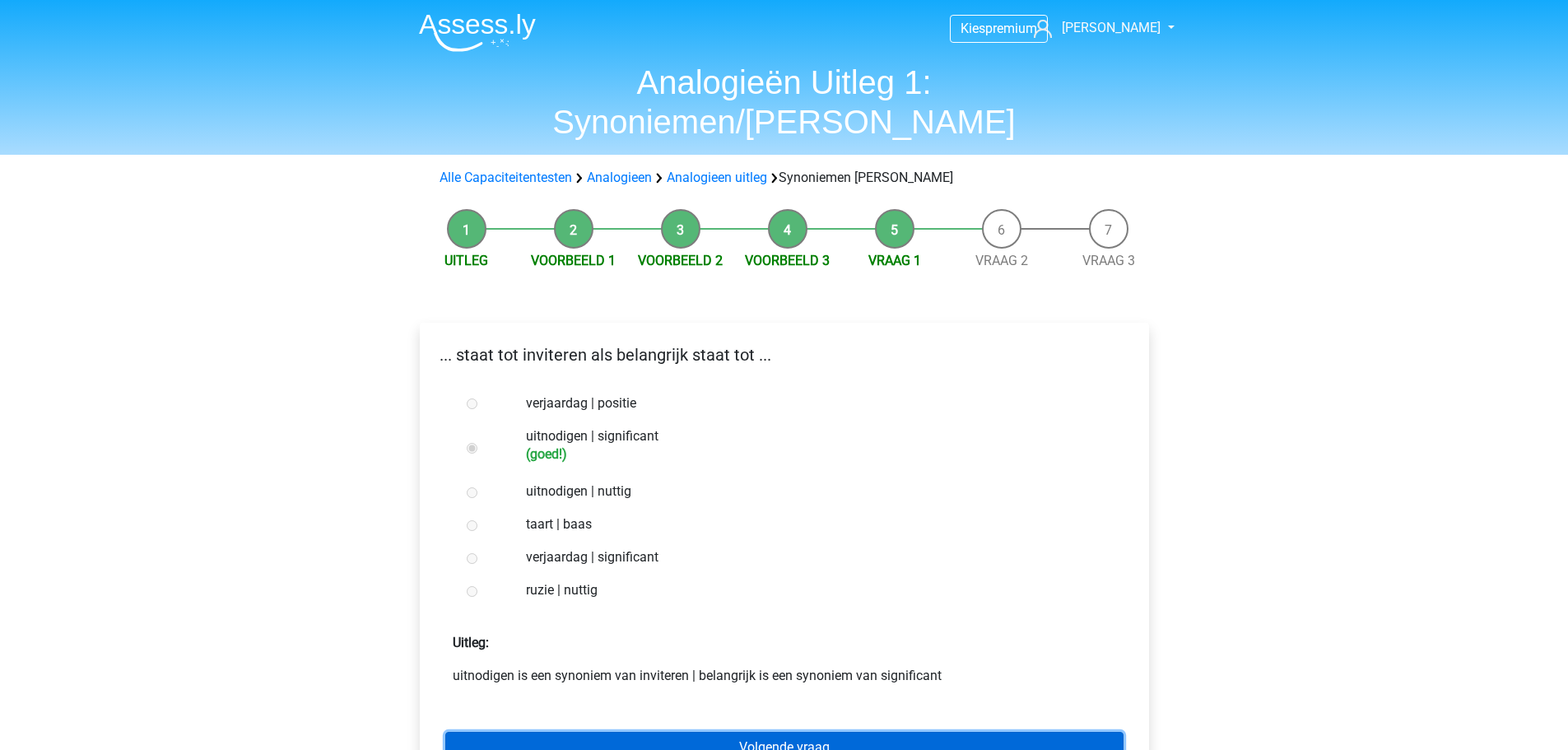
click at [707, 732] on link "Volgende vraag" at bounding box center [785, 747] width 678 height 31
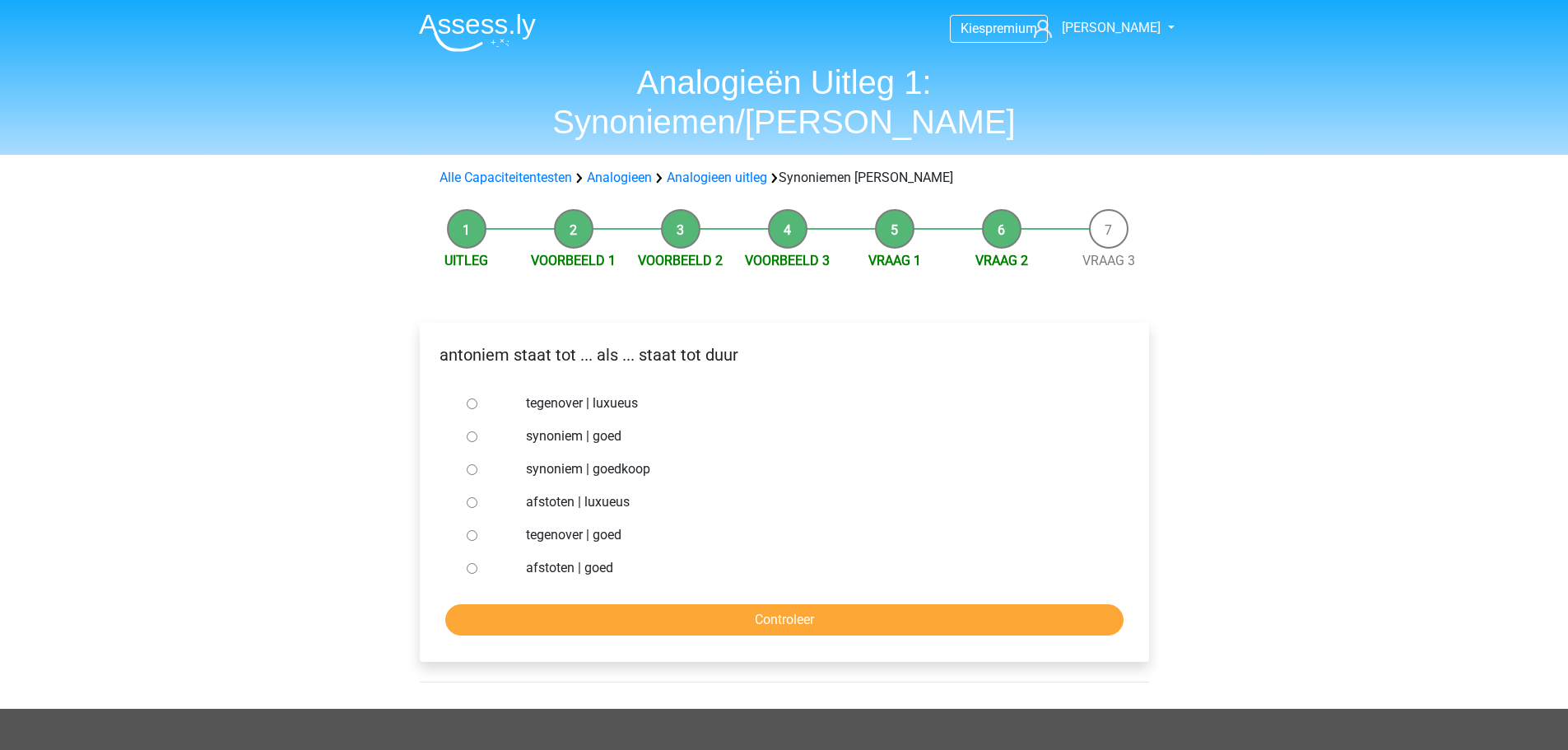
click at [470, 453] on div at bounding box center [487, 469] width 54 height 33
click at [470, 465] on input "synoniem | goedkoop" at bounding box center [472, 470] width 10 height 10
radio input "true"
click at [605, 552] on div "afstoten | goed" at bounding box center [811, 568] width 594 height 33
click at [622, 563] on form "tegenover | luxueus synoniem | goed synoniem | goedkoop afstoten | luxueus tege…" at bounding box center [784, 512] width 703 height 249
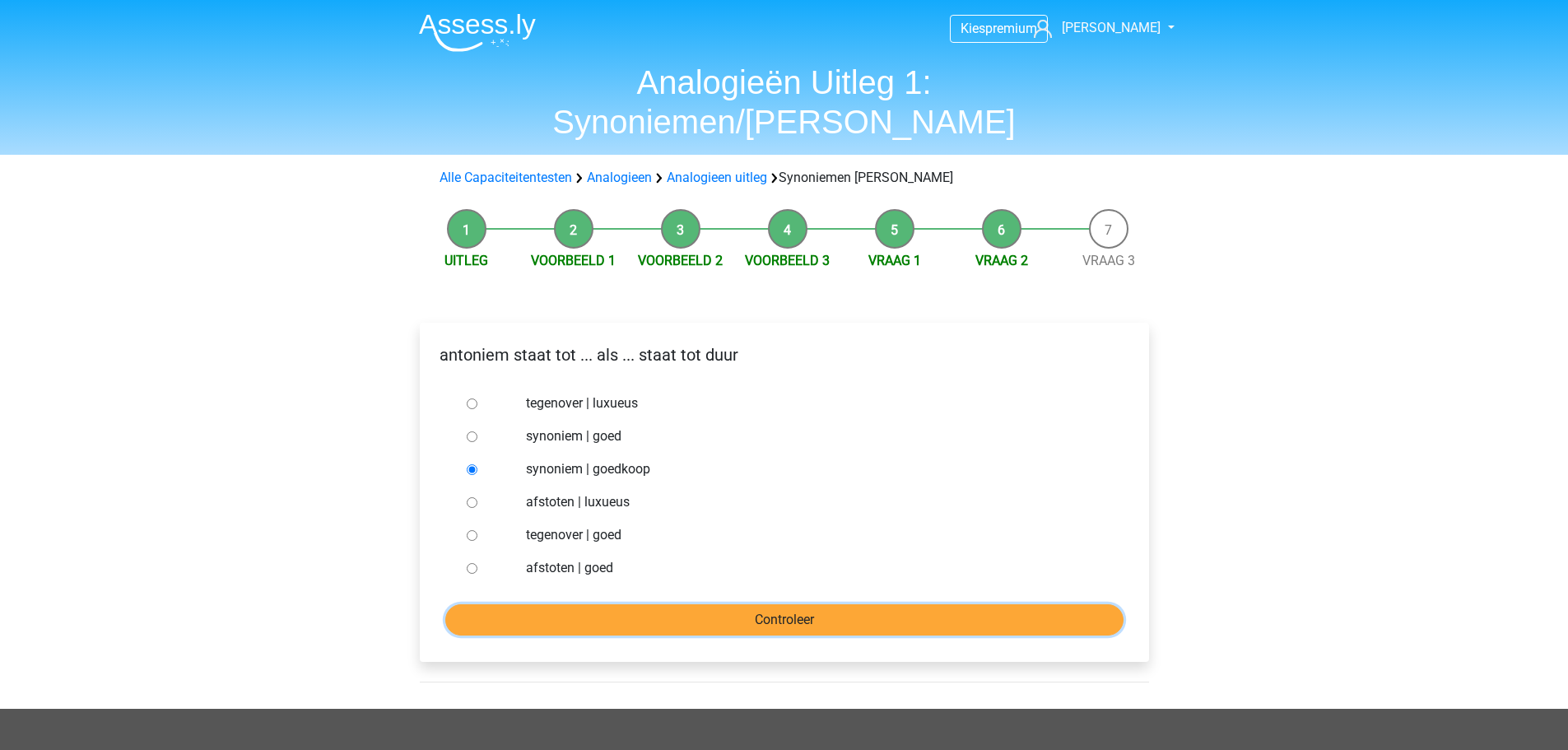
click at [625, 605] on input "Controleer" at bounding box center [785, 620] width 678 height 31
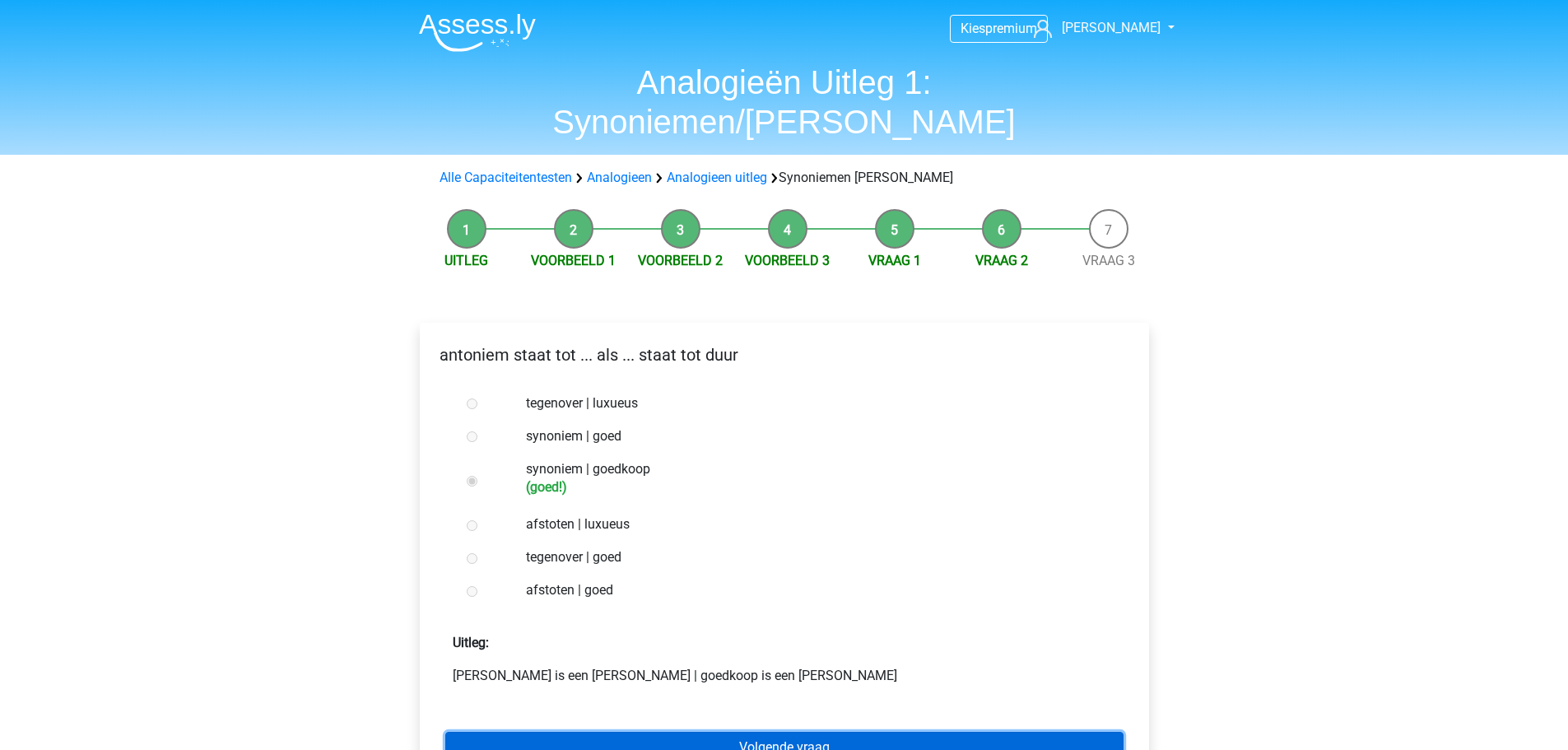
click at [675, 732] on link "Volgende vraag" at bounding box center [785, 747] width 678 height 31
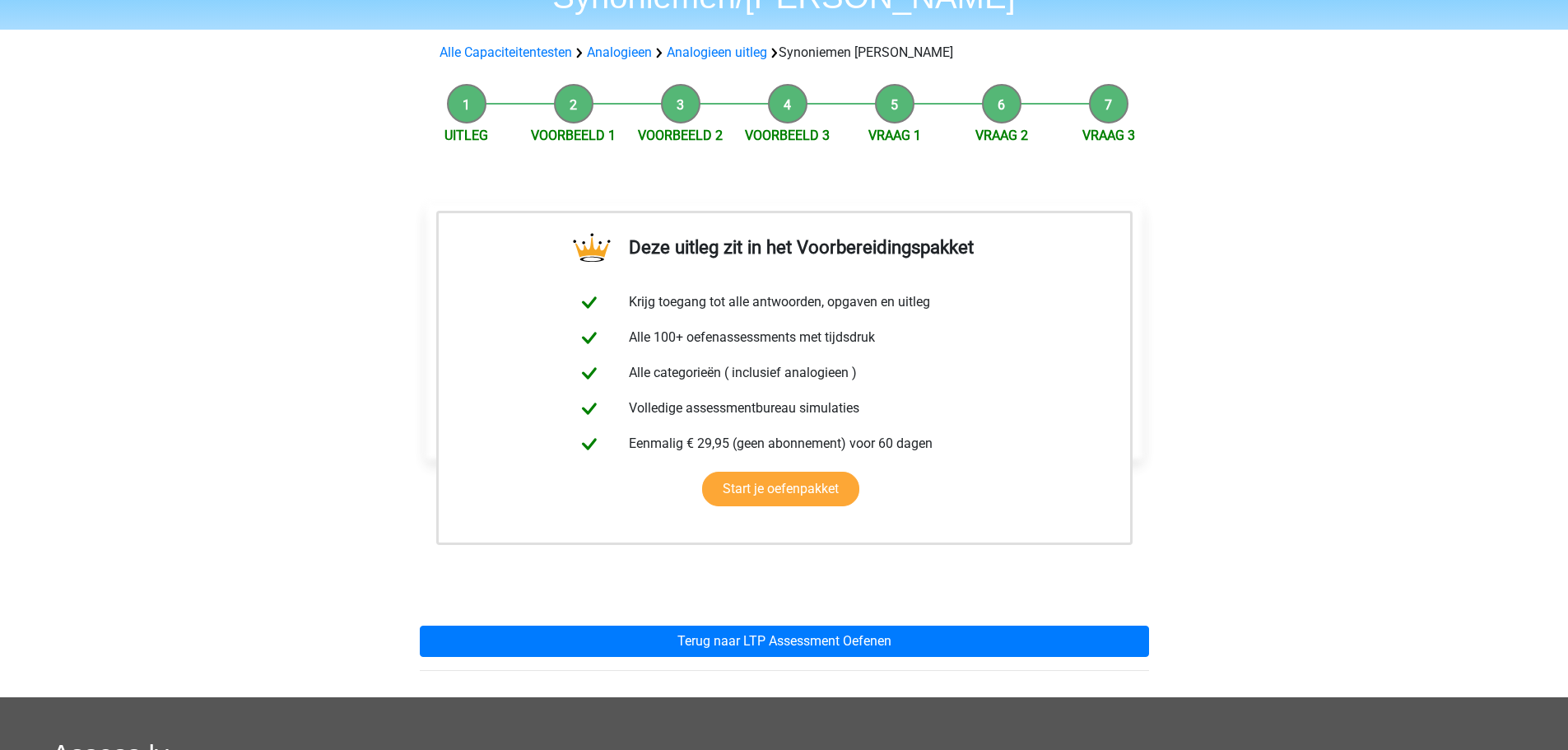
scroll to position [165, 0]
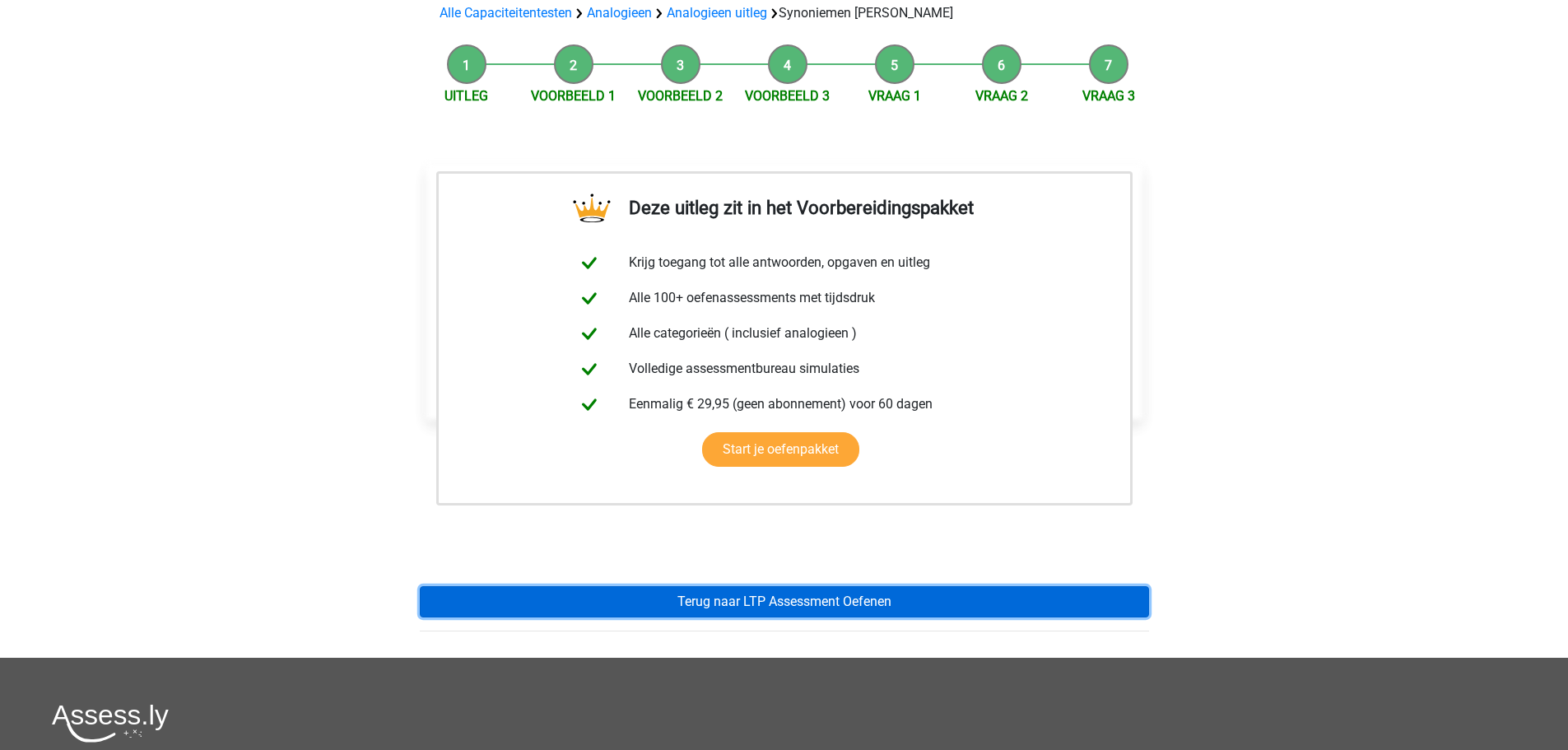
click at [765, 587] on link "Terug naar LTP Assessment Oefenen" at bounding box center [784, 602] width 729 height 31
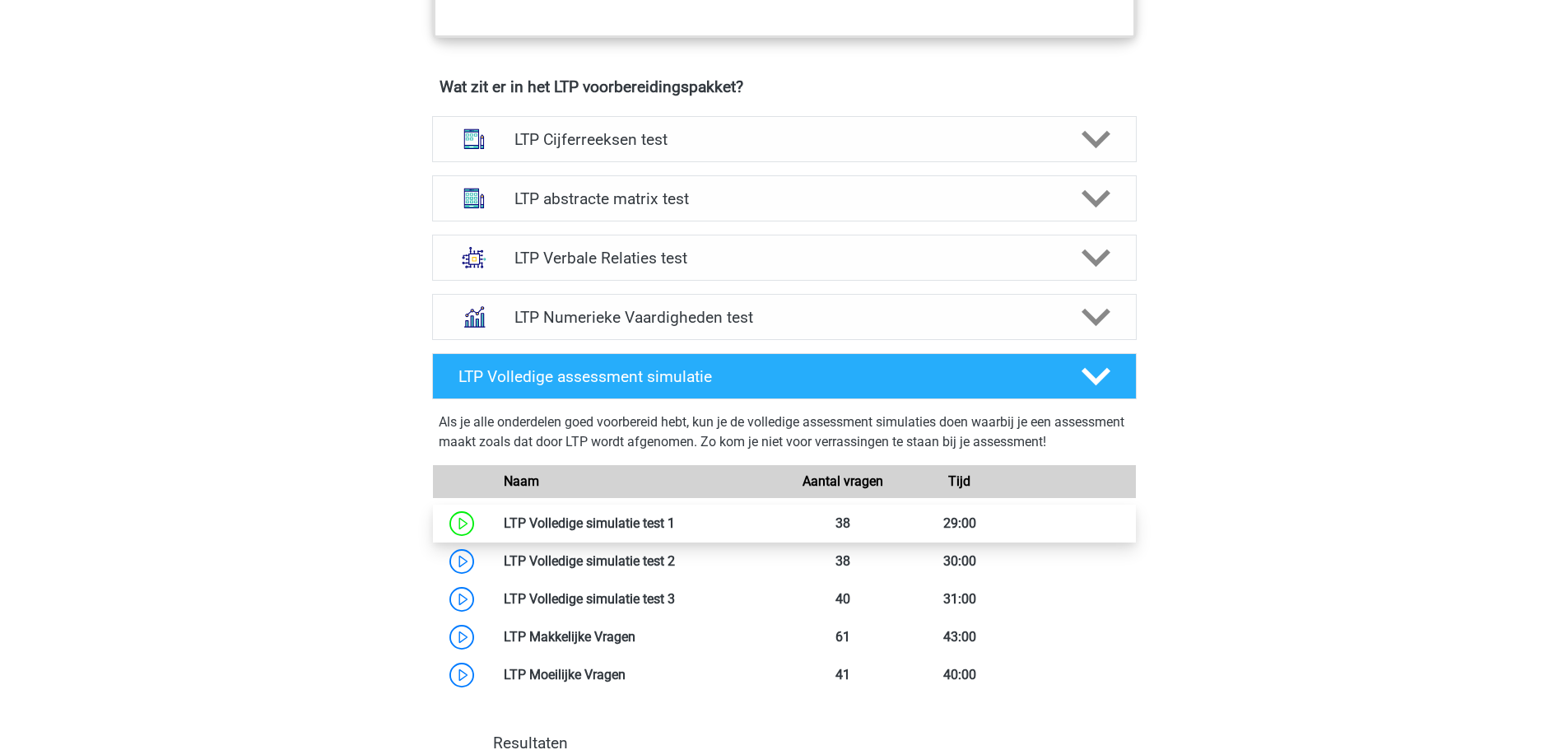
scroll to position [1153, 0]
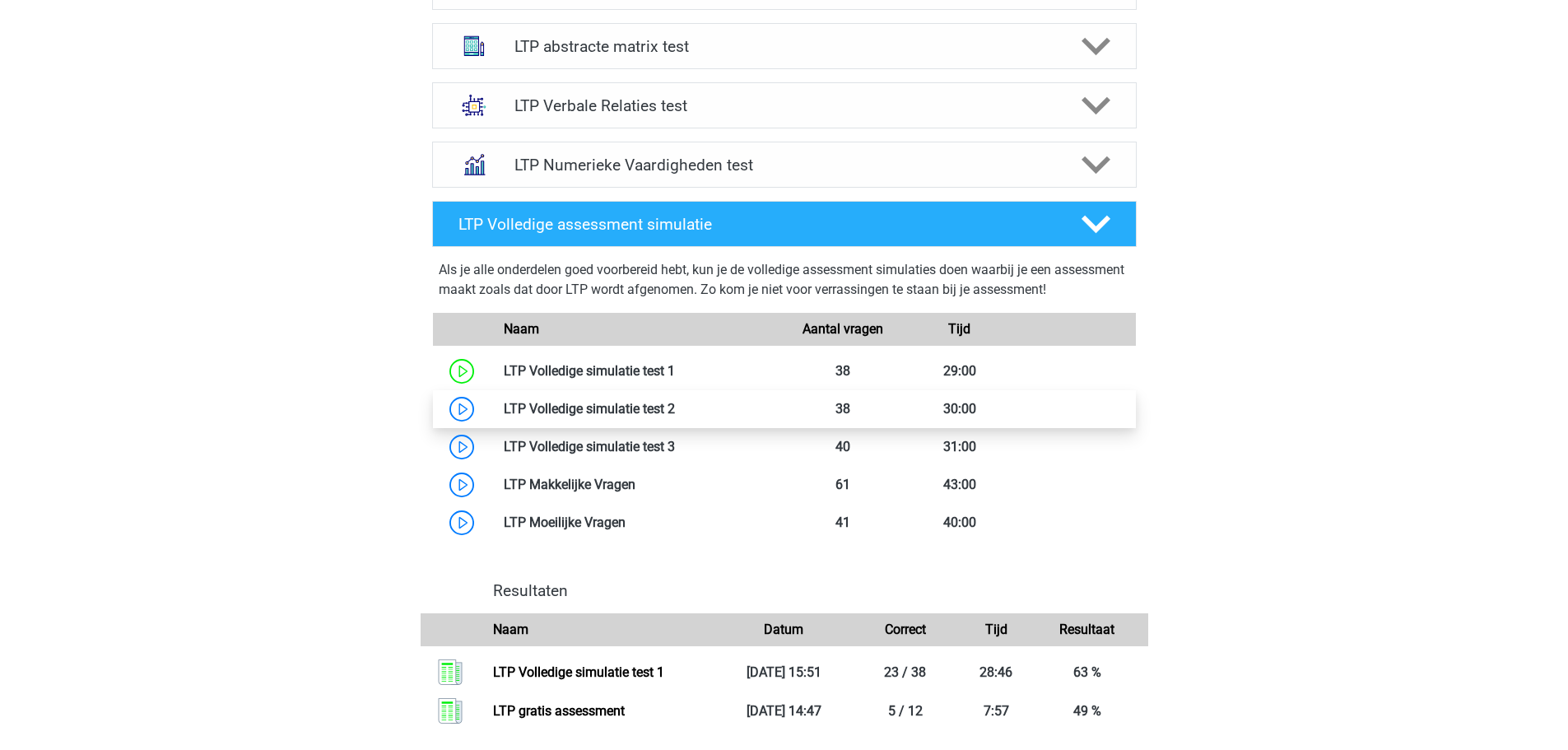
click at [675, 408] on link at bounding box center [675, 409] width 0 height 15
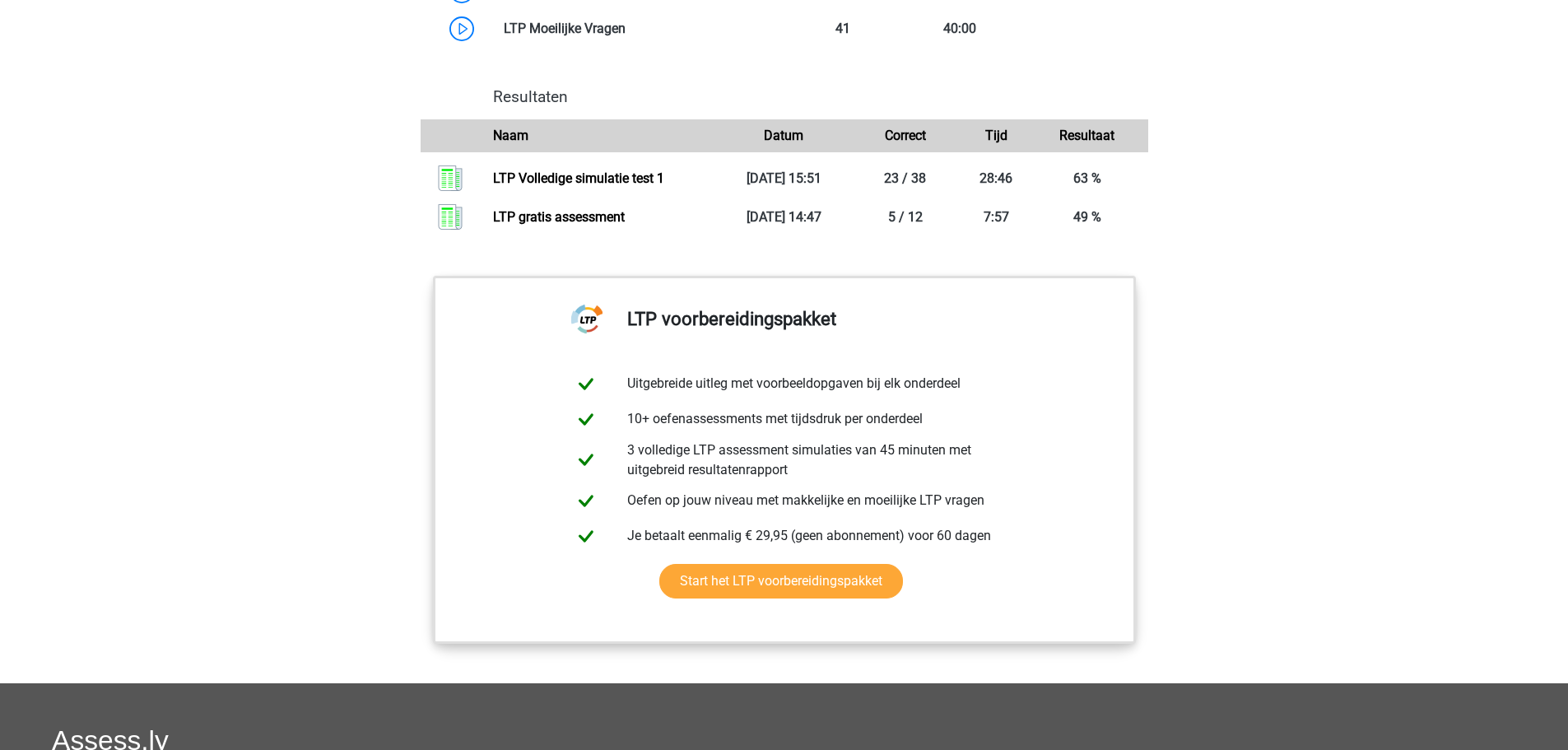
scroll to position [824, 0]
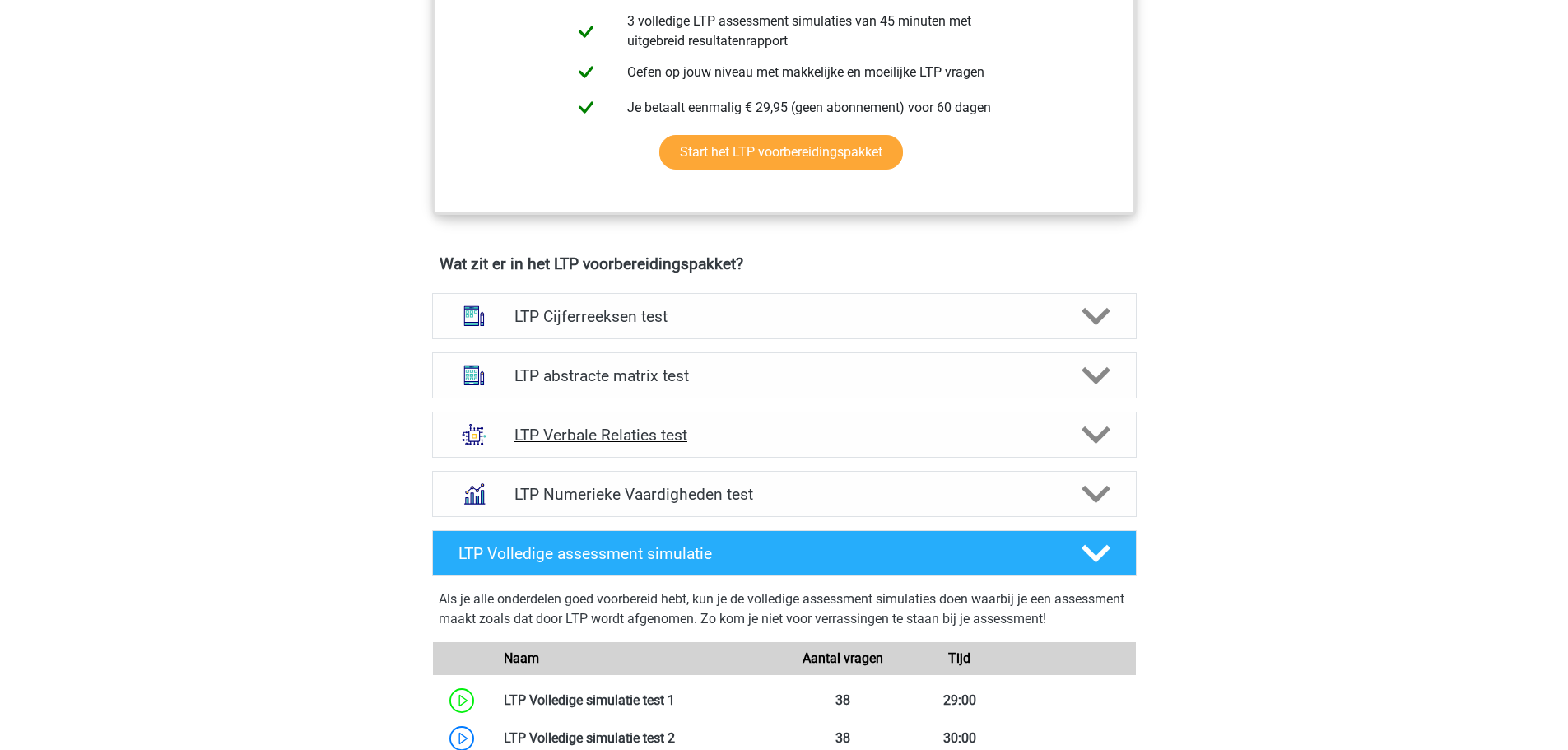
click at [636, 438] on h4 "LTP Verbale Relaties test" at bounding box center [784, 436] width 539 height 19
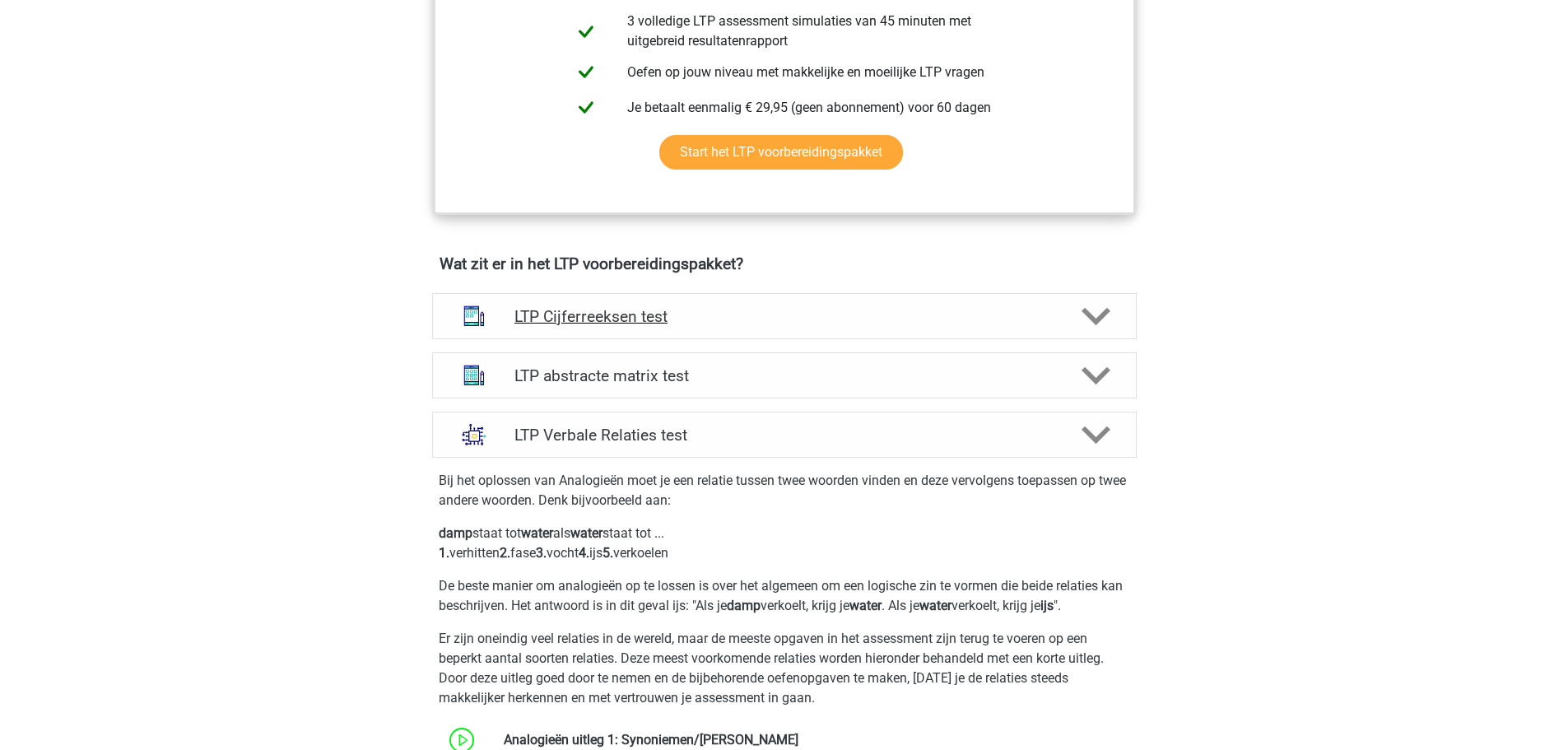
click at [699, 309] on h4 "LTP Cijferreeksen test" at bounding box center [784, 317] width 539 height 19
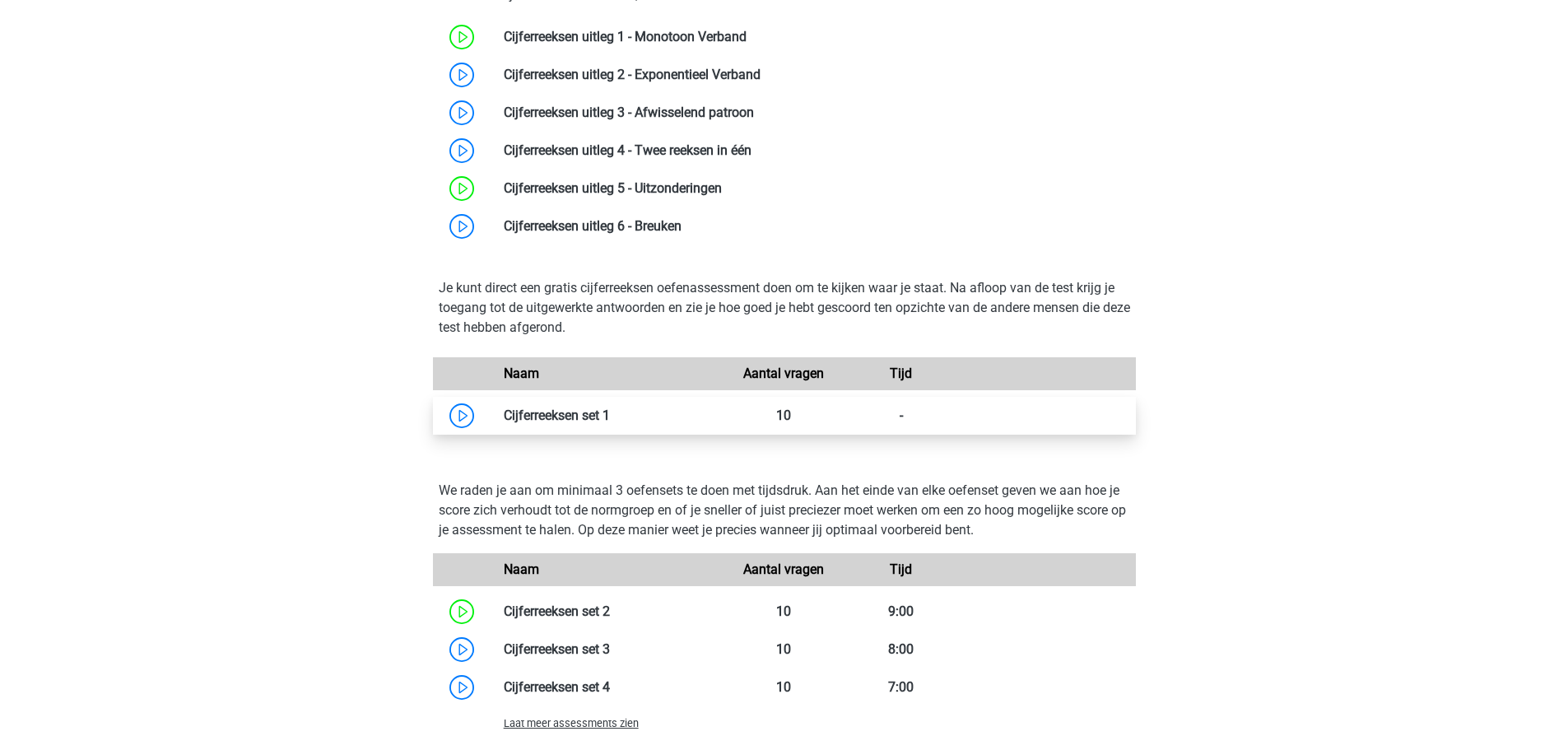
scroll to position [1318, 0]
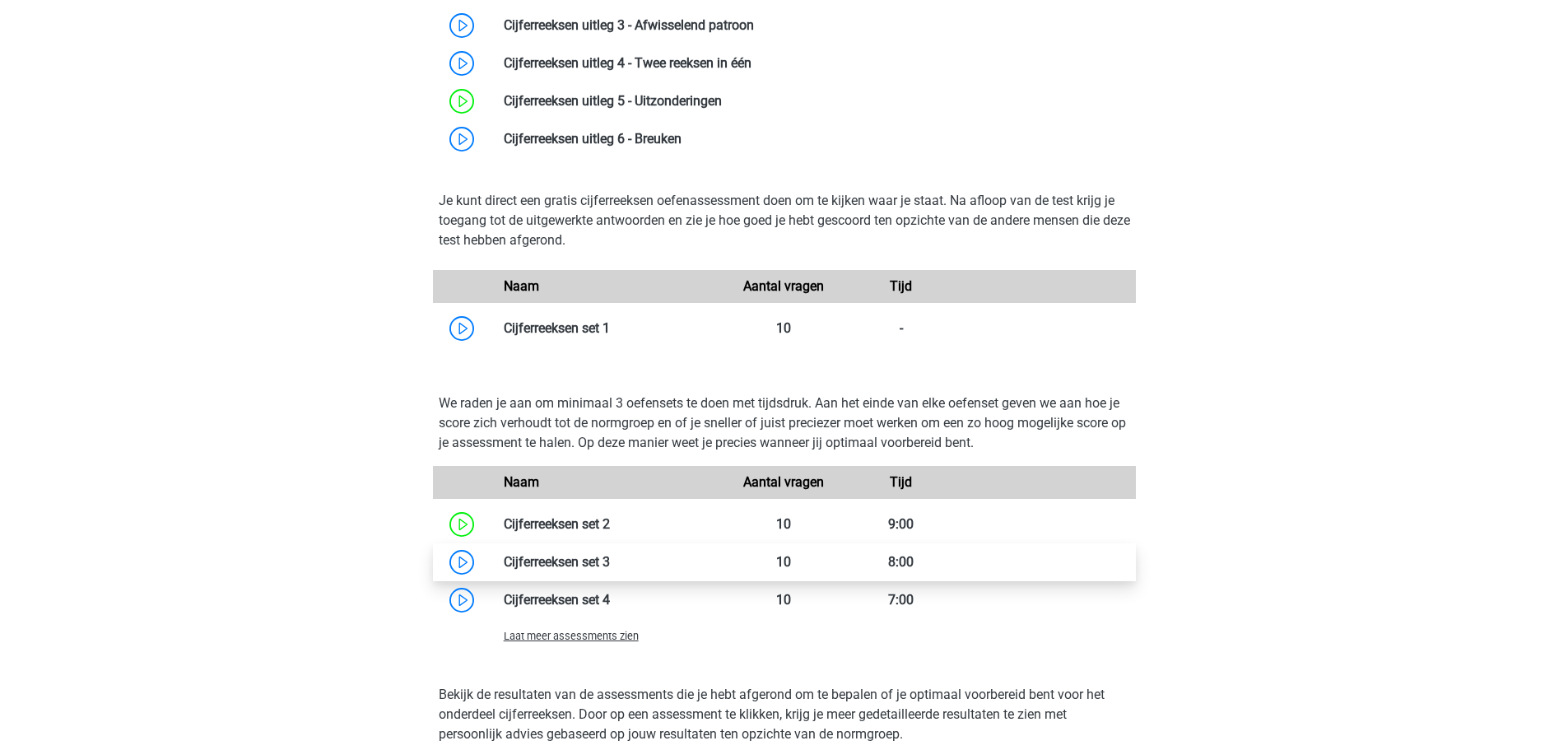
click at [610, 563] on link at bounding box center [610, 562] width 0 height 15
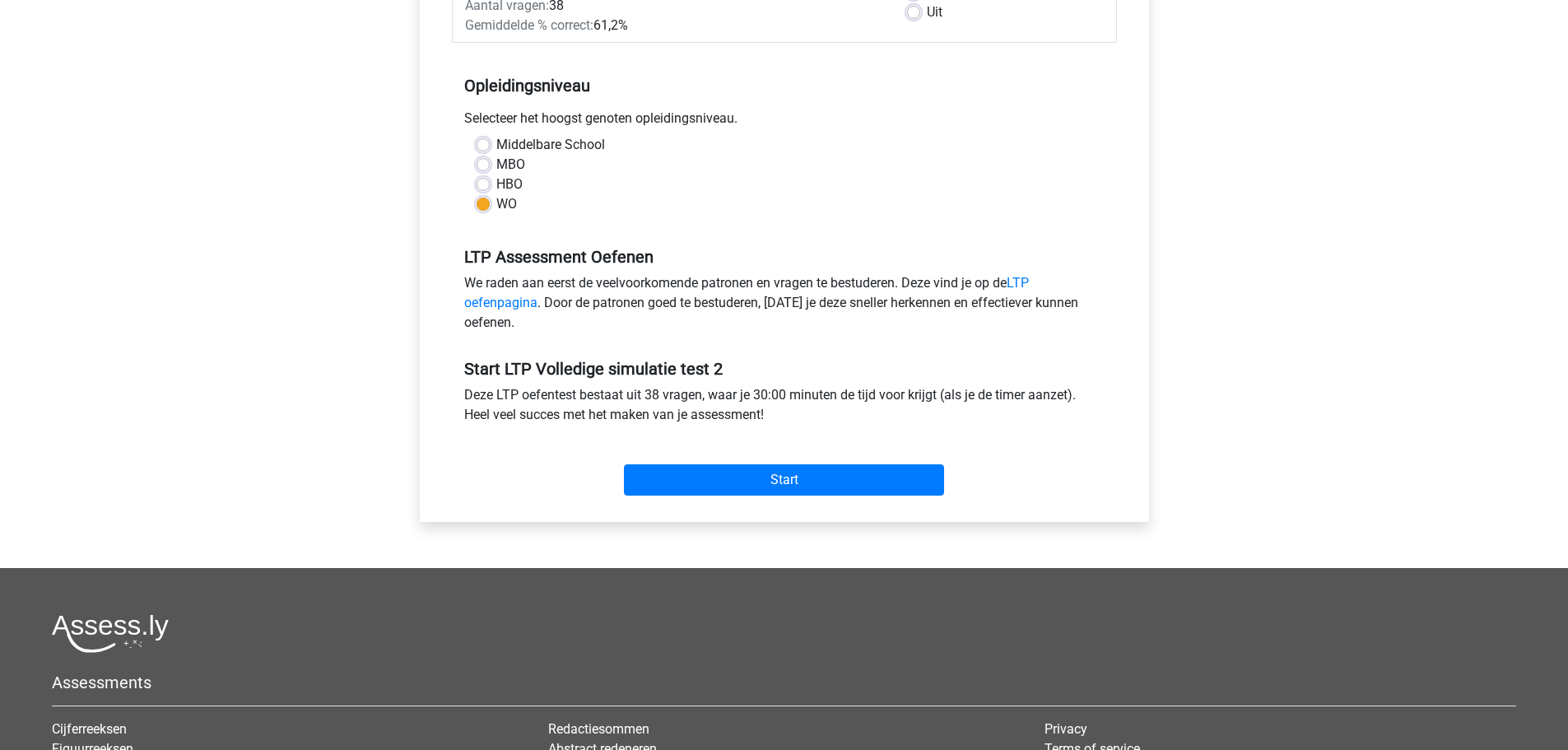
scroll to position [330, 0]
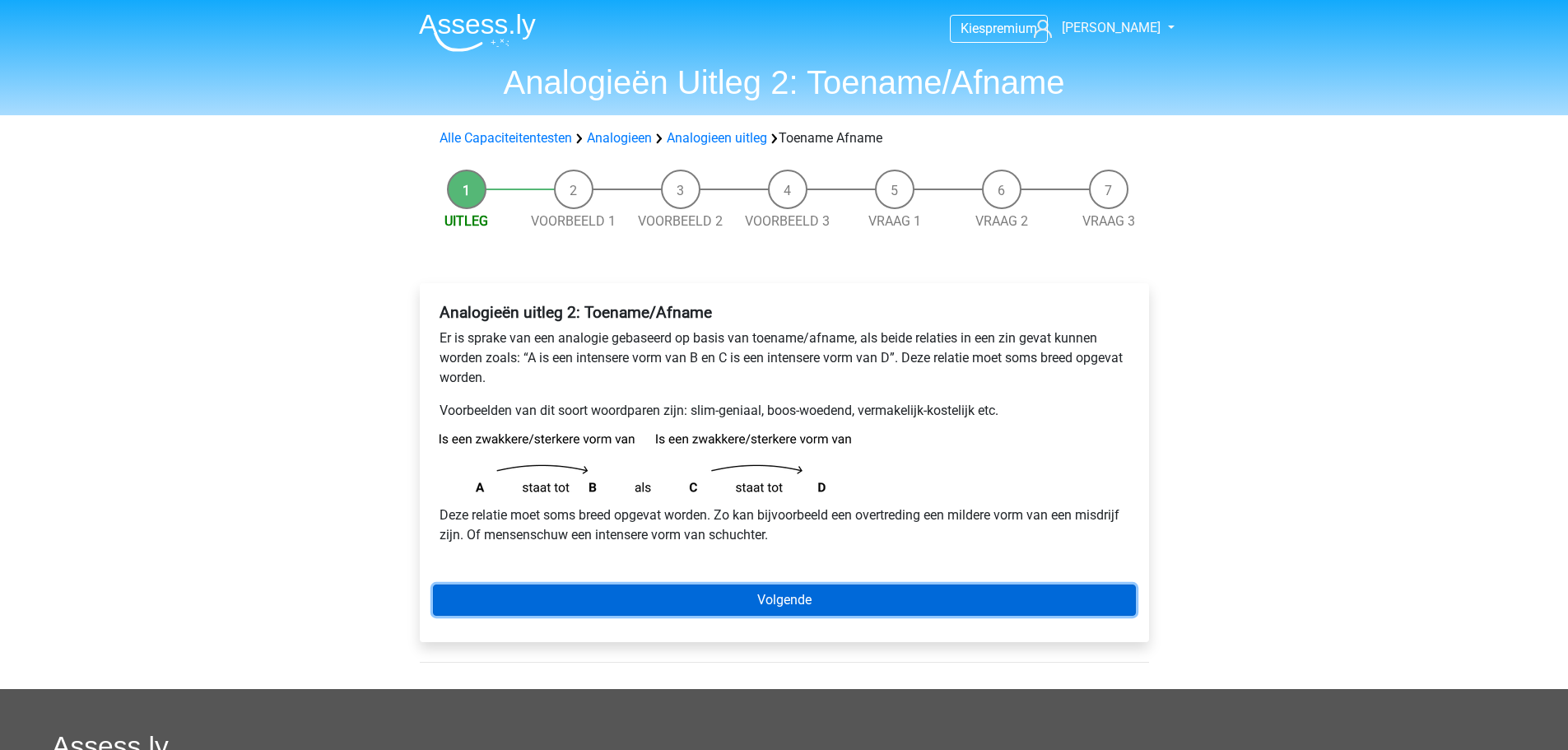
click at [689, 590] on link "Volgende" at bounding box center [784, 601] width 703 height 31
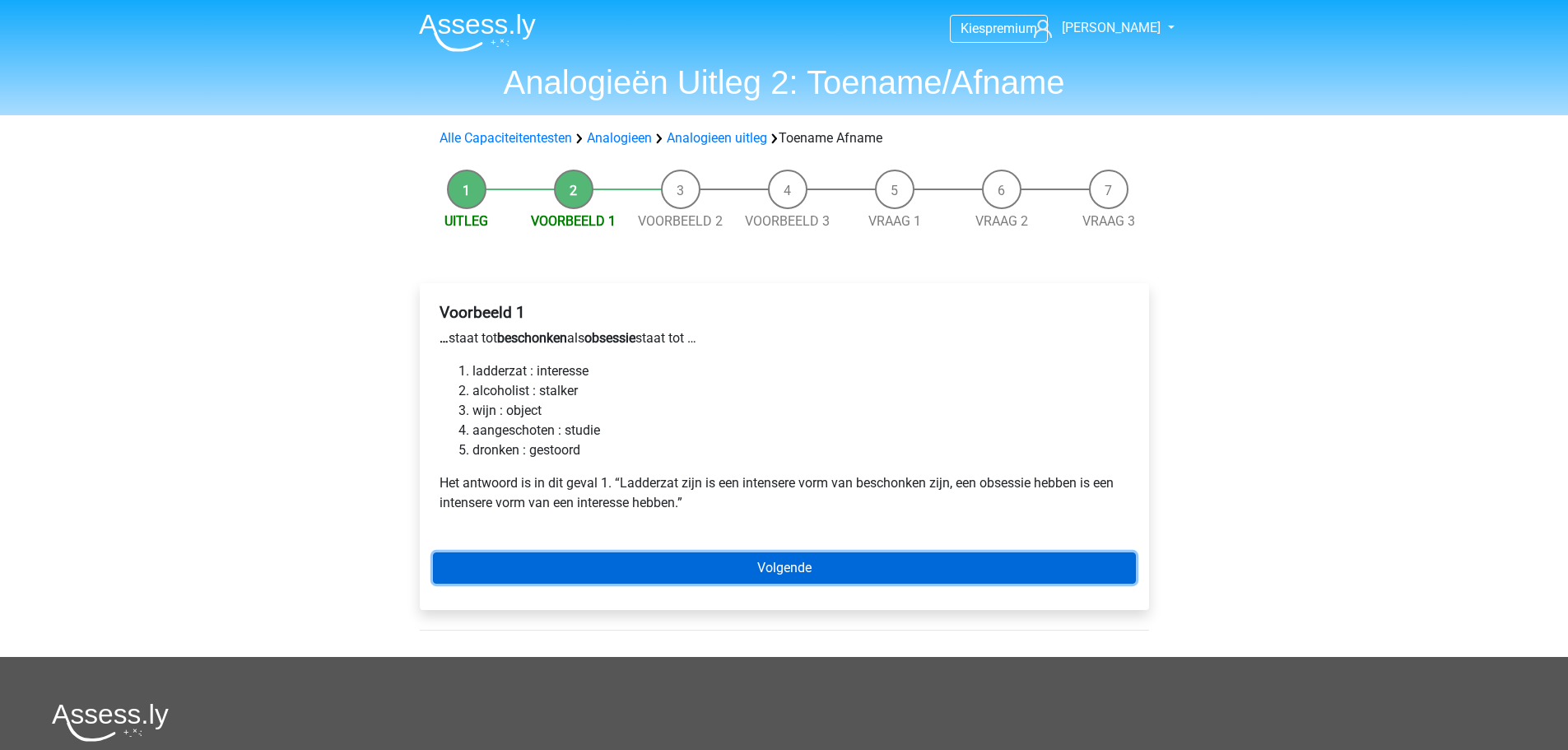
click at [662, 565] on link "Volgende" at bounding box center [784, 568] width 703 height 31
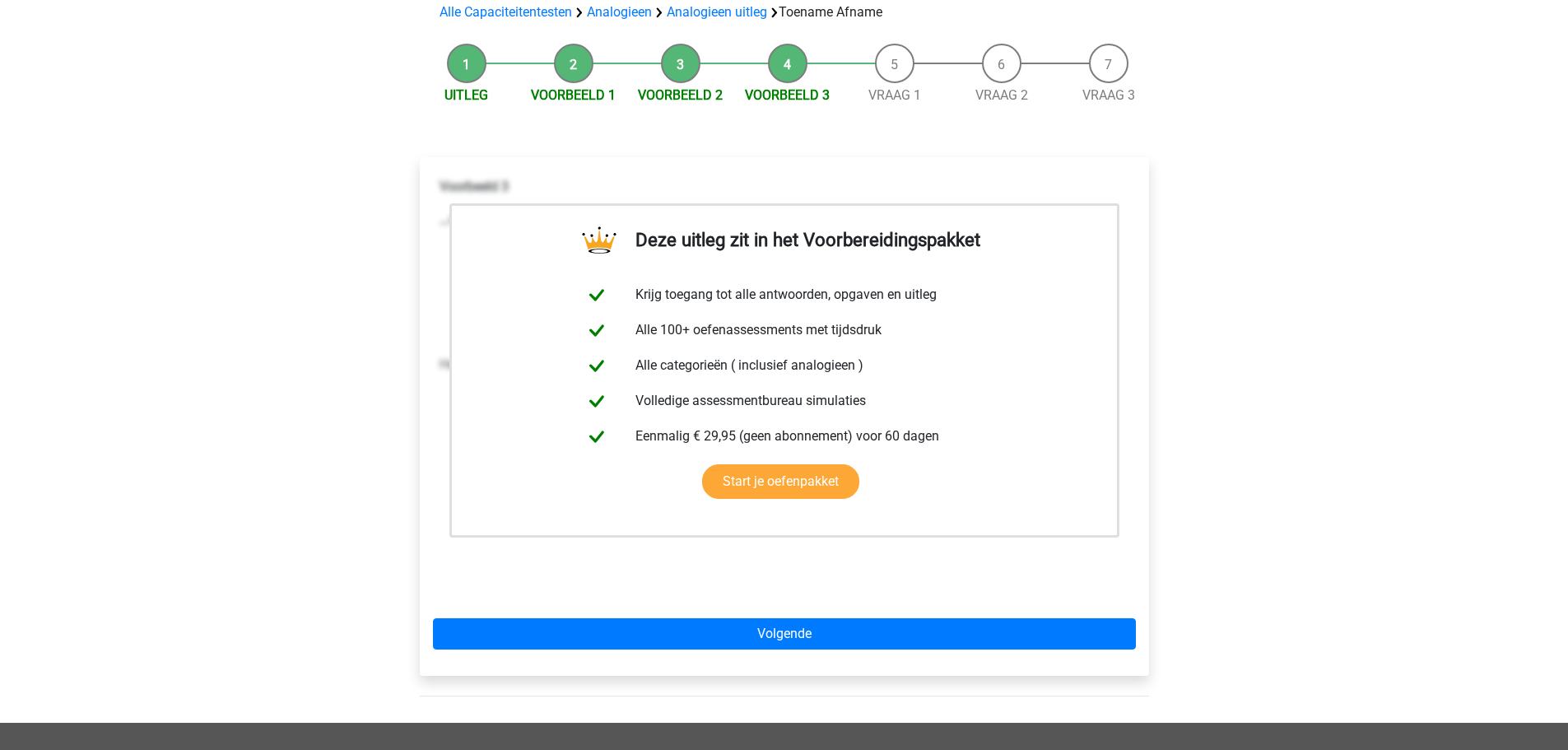
scroll to position [165, 0]
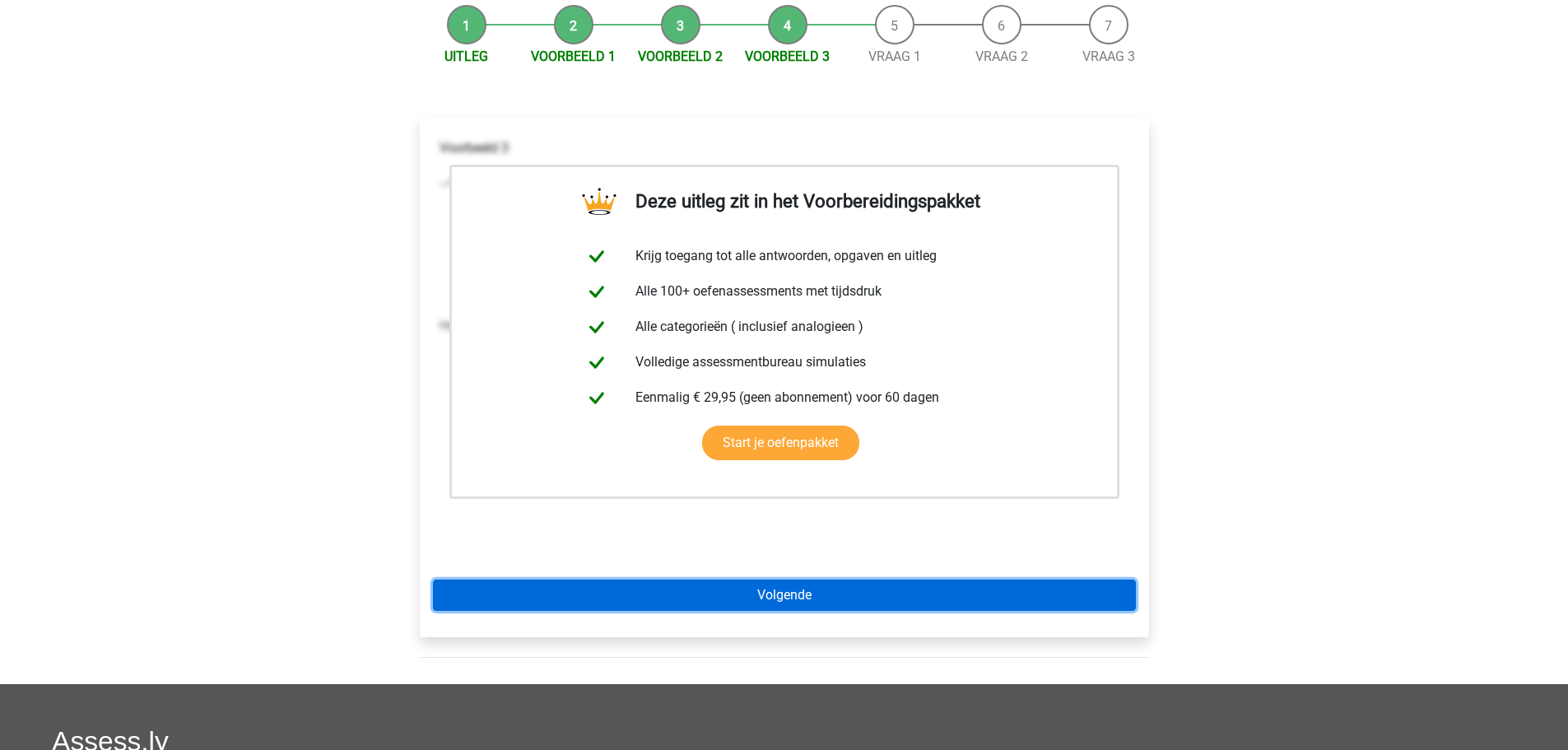
click at [686, 602] on link "Volgende" at bounding box center [784, 595] width 703 height 31
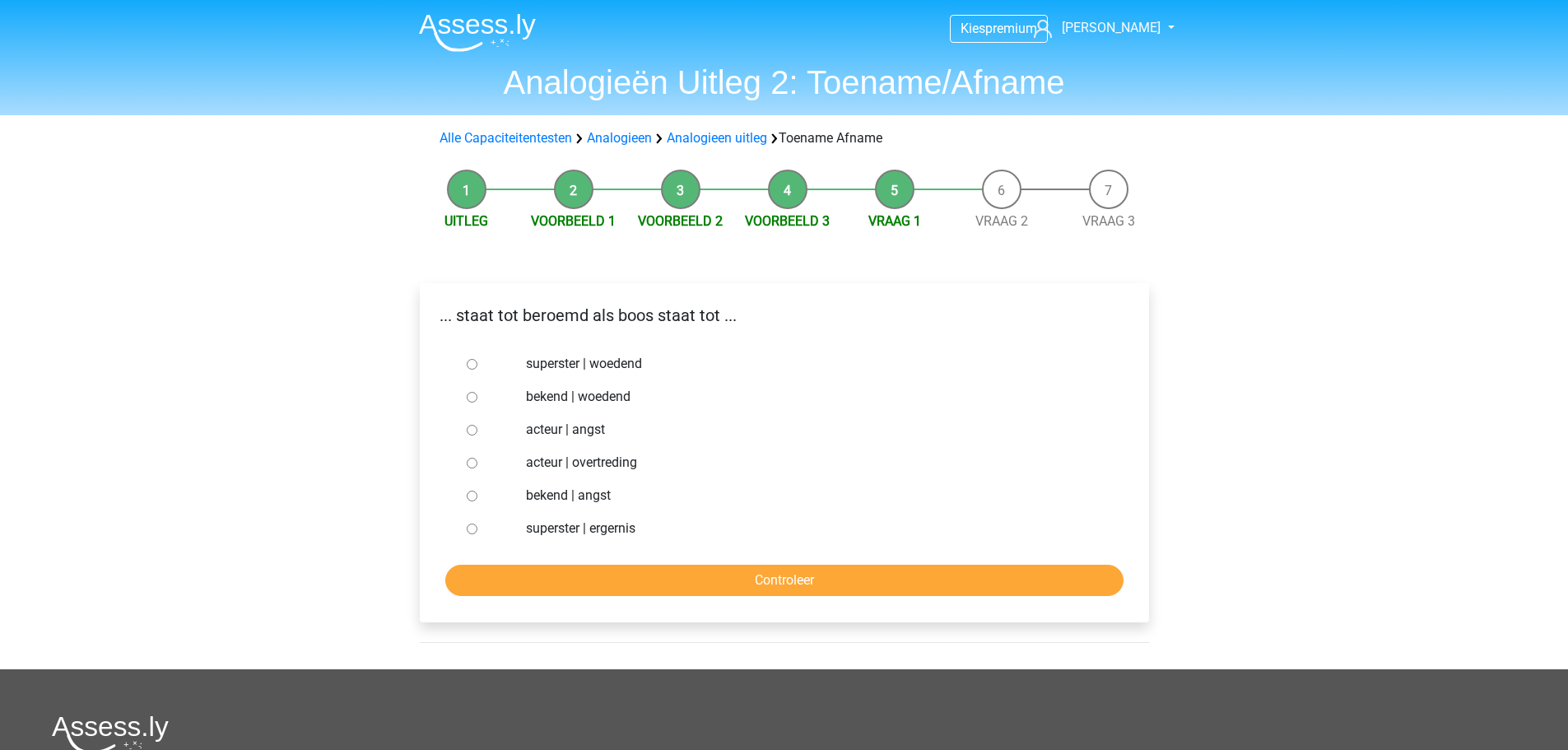
click at [473, 531] on input "superster | ergernis" at bounding box center [472, 529] width 10 height 10
radio input "true"
click at [518, 582] on input "Controleer" at bounding box center [785, 581] width 678 height 31
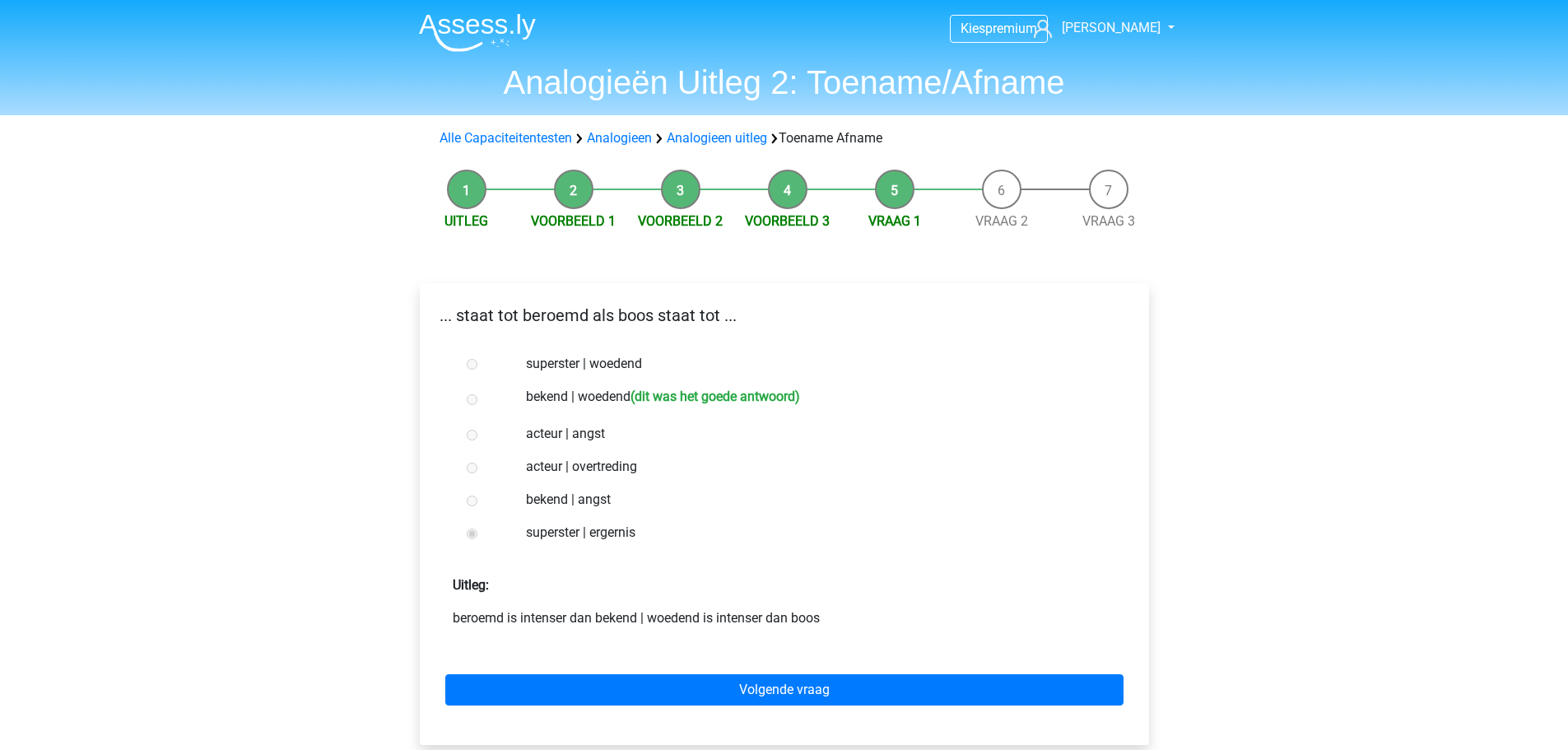
click at [575, 615] on p "beroemd is intenser dan bekend | woedend is intenser dan boos" at bounding box center [784, 619] width 664 height 20
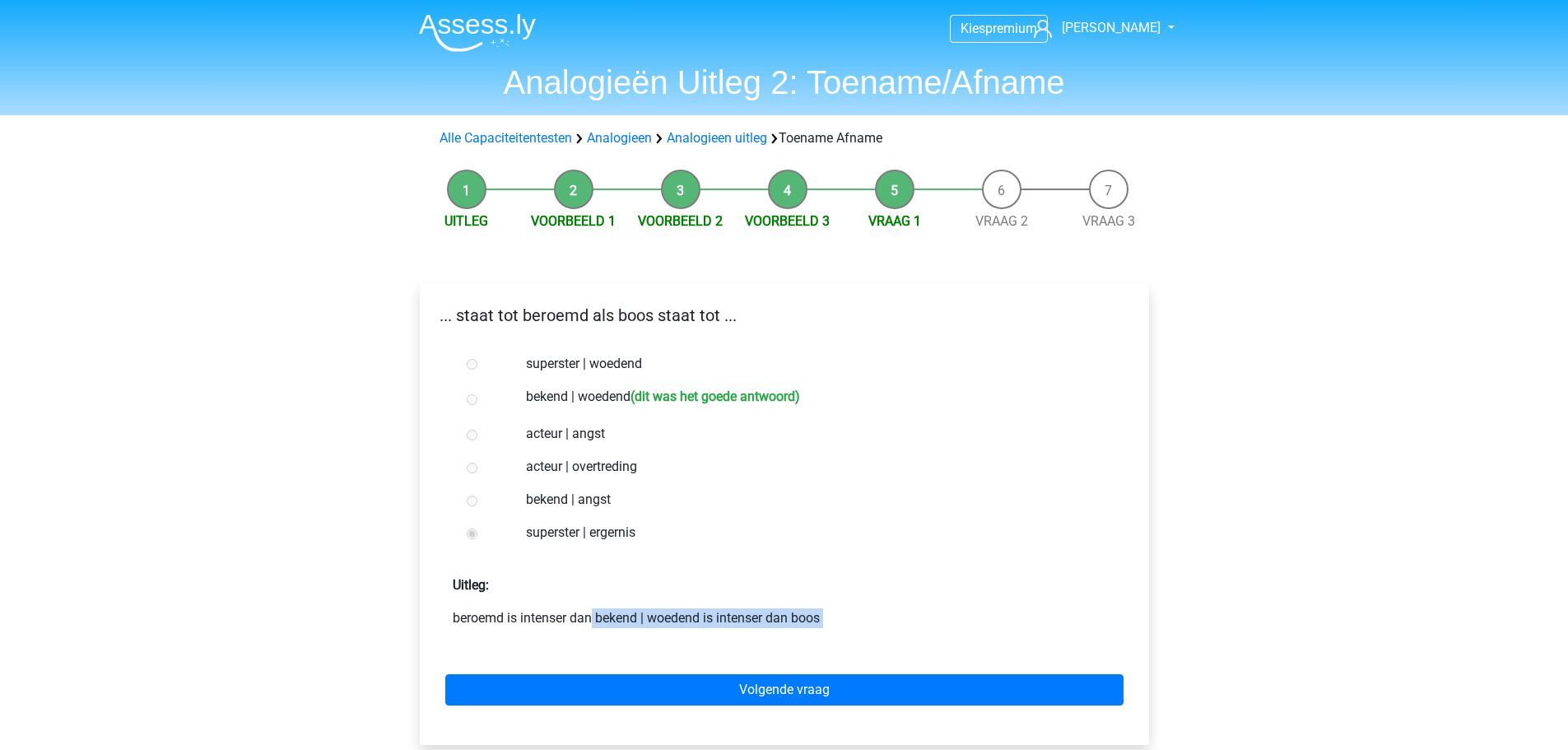
click at [575, 615] on p "beroemd is intenser dan bekend | woedend is intenser dan boos" at bounding box center [784, 619] width 664 height 20
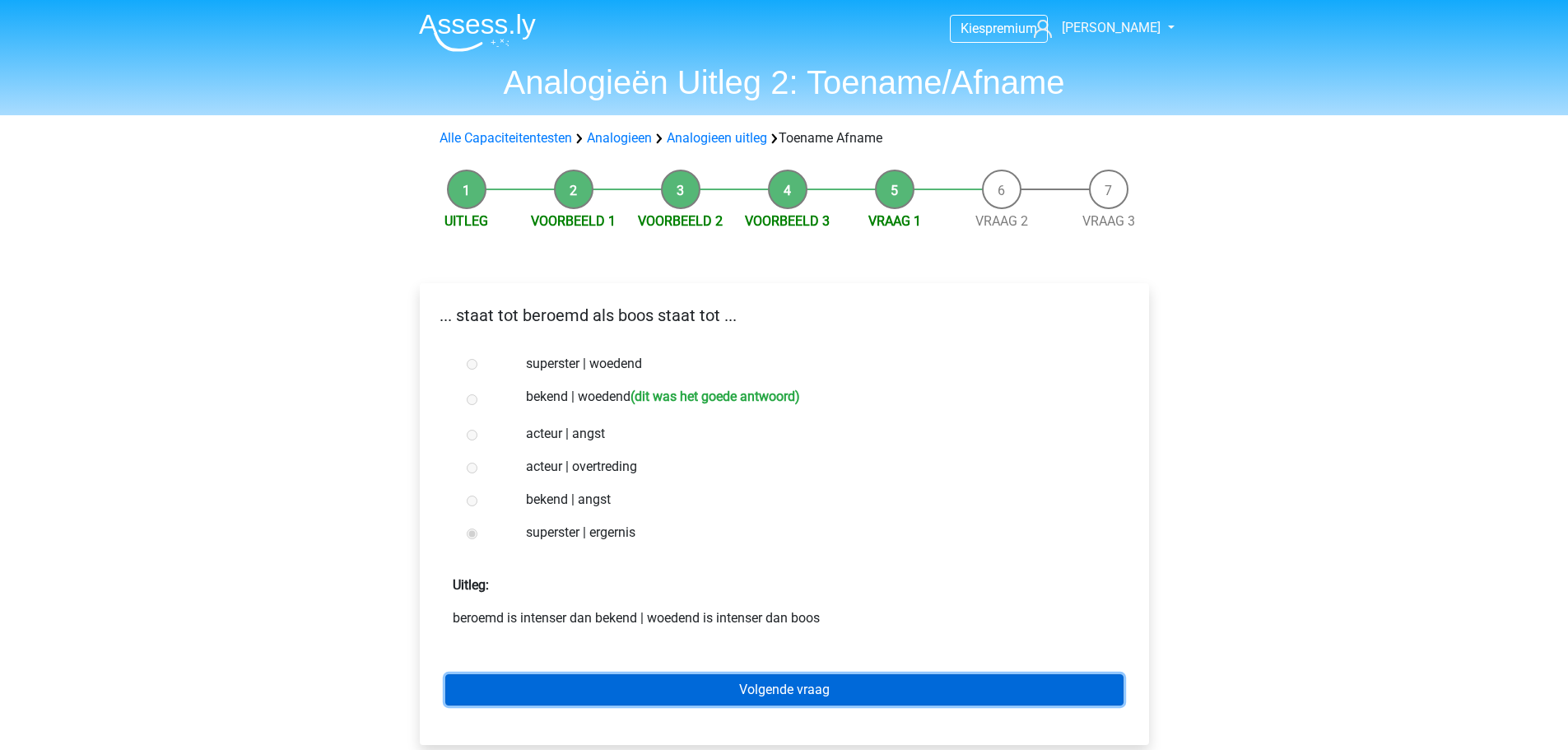
click at [631, 689] on link "Volgende vraag" at bounding box center [785, 690] width 678 height 31
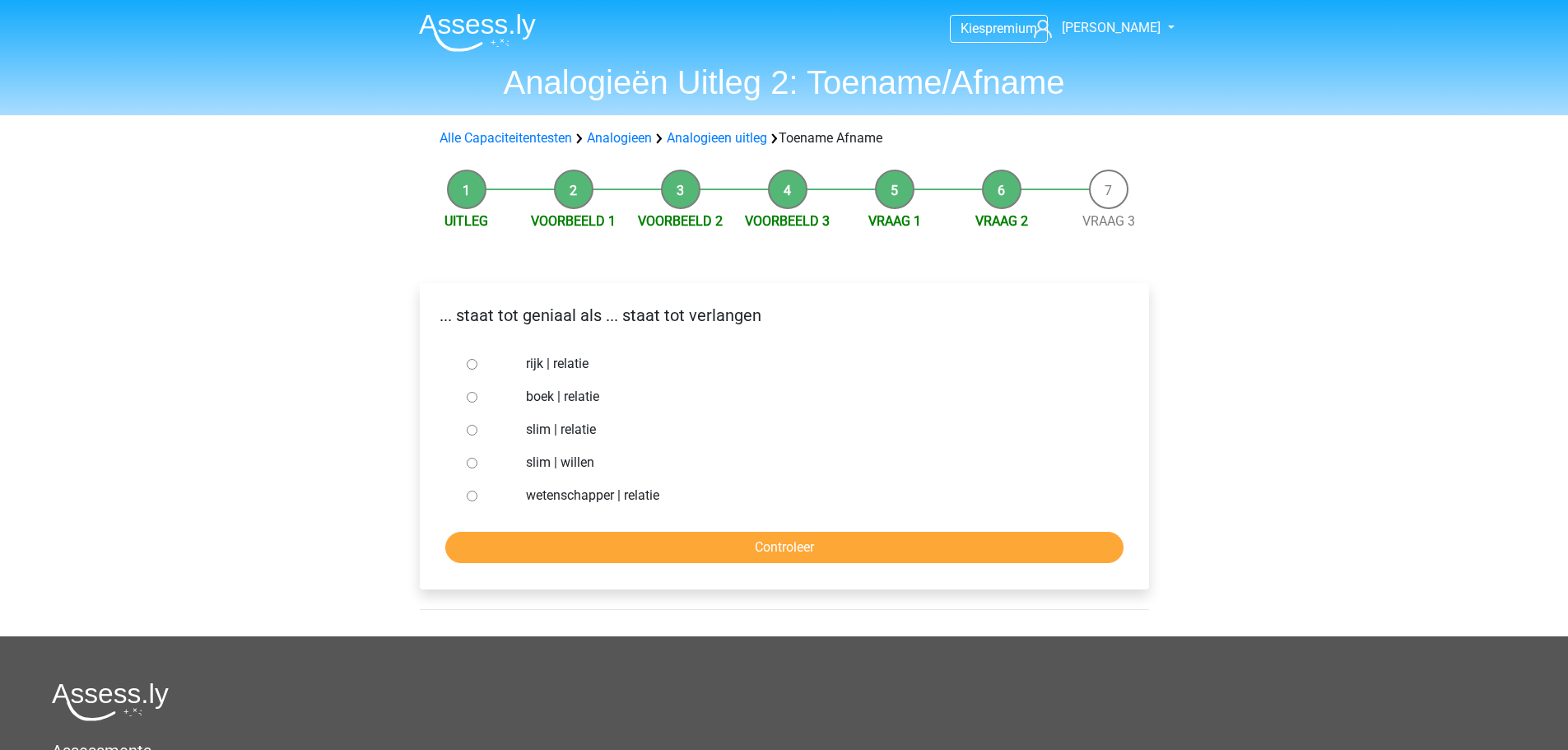
click at [475, 454] on div at bounding box center [487, 463] width 54 height 33
click at [470, 464] on input "slim | willen" at bounding box center [472, 463] width 10 height 10
radio input "true"
click at [534, 551] on input "Controleer" at bounding box center [785, 547] width 678 height 31
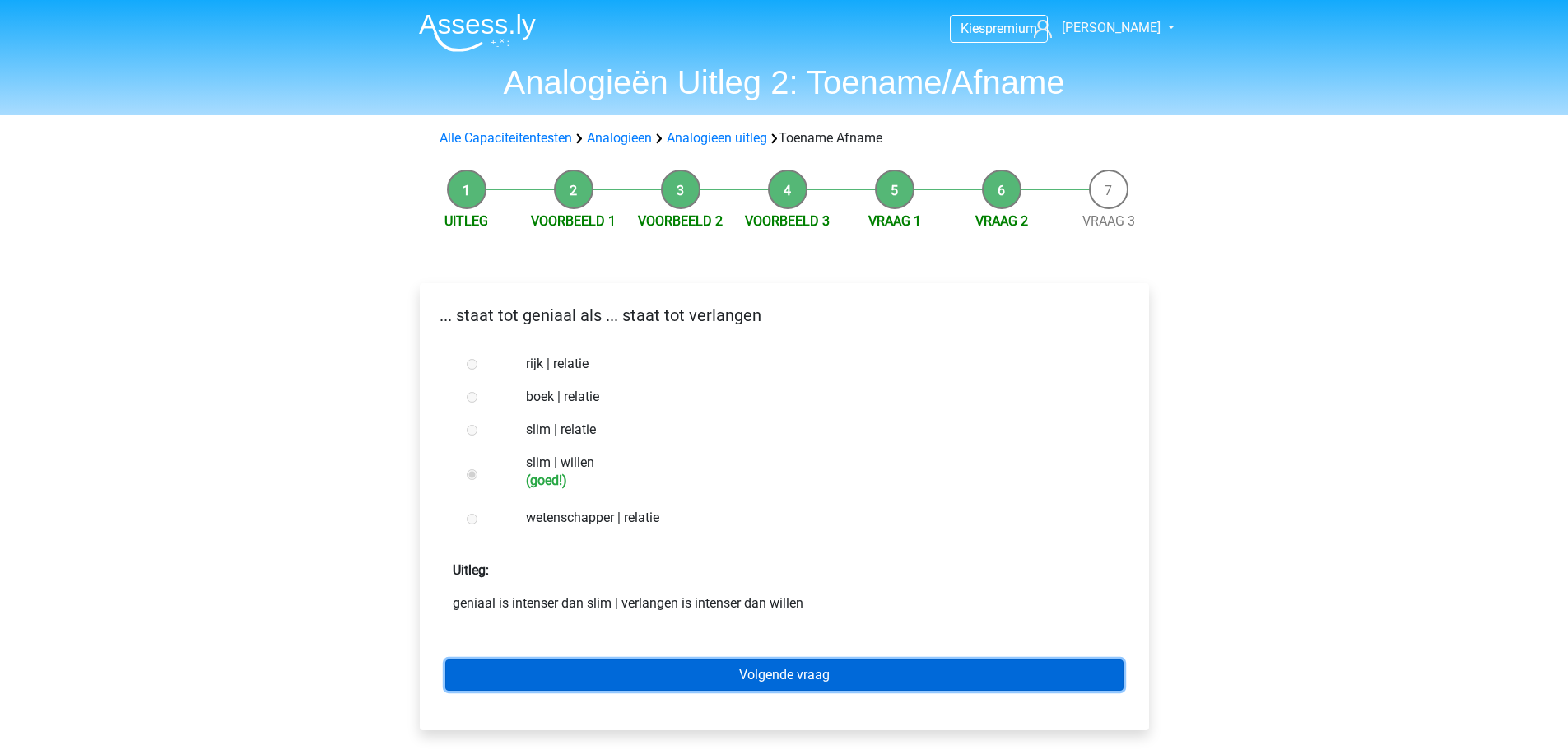
click at [593, 679] on link "Volgende vraag" at bounding box center [785, 675] width 678 height 31
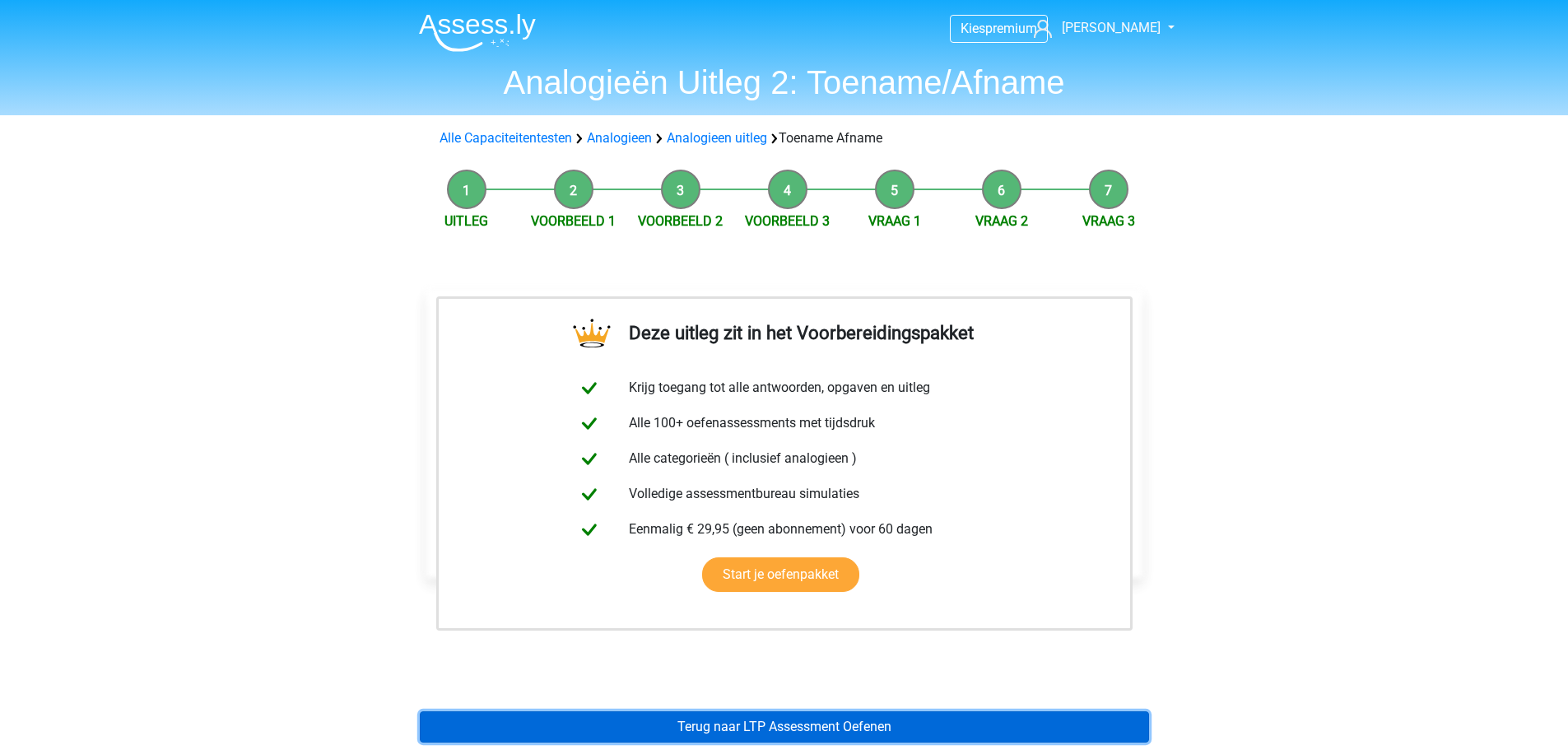
click at [621, 725] on link "Terug naar LTP Assessment Oefenen" at bounding box center [784, 727] width 729 height 31
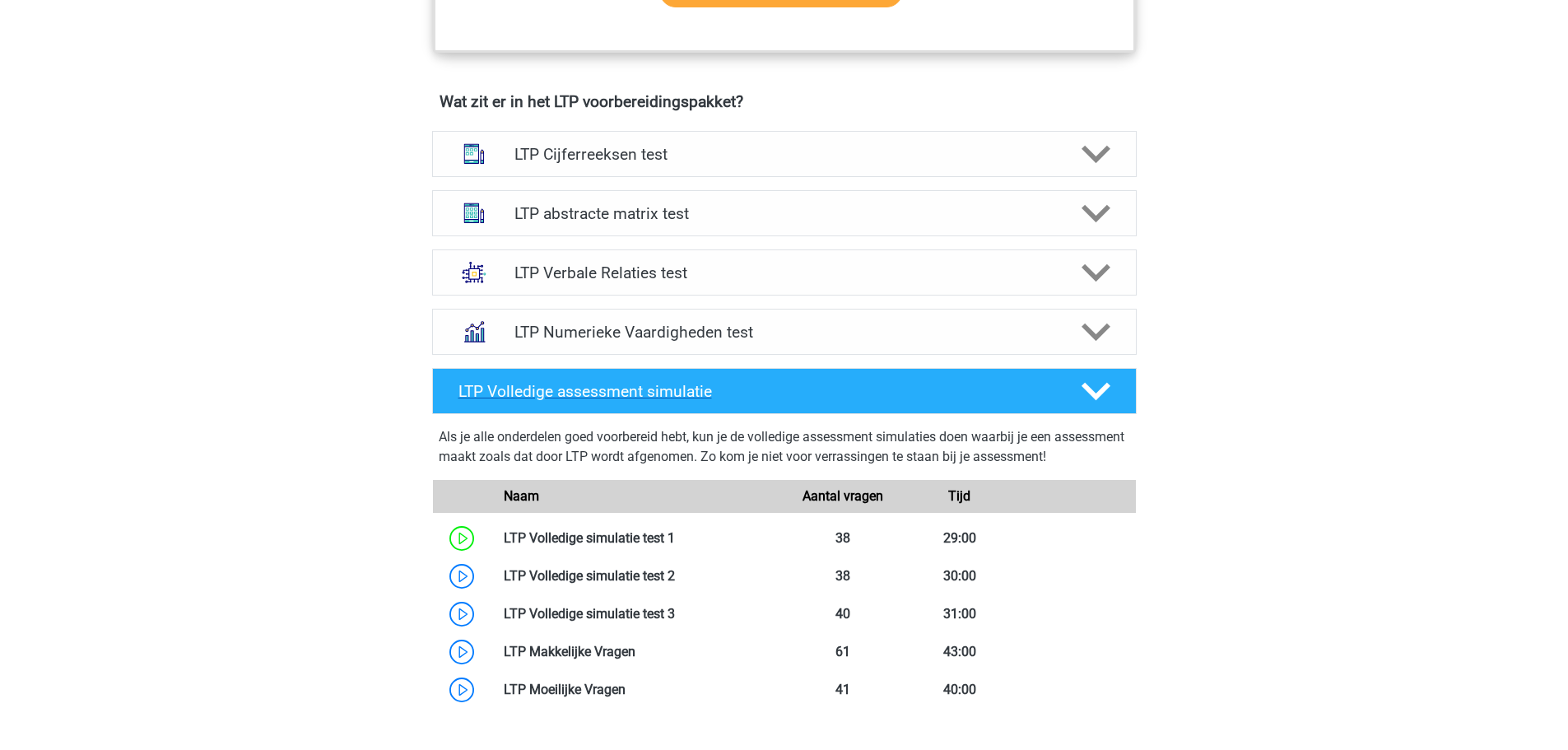
scroll to position [989, 0]
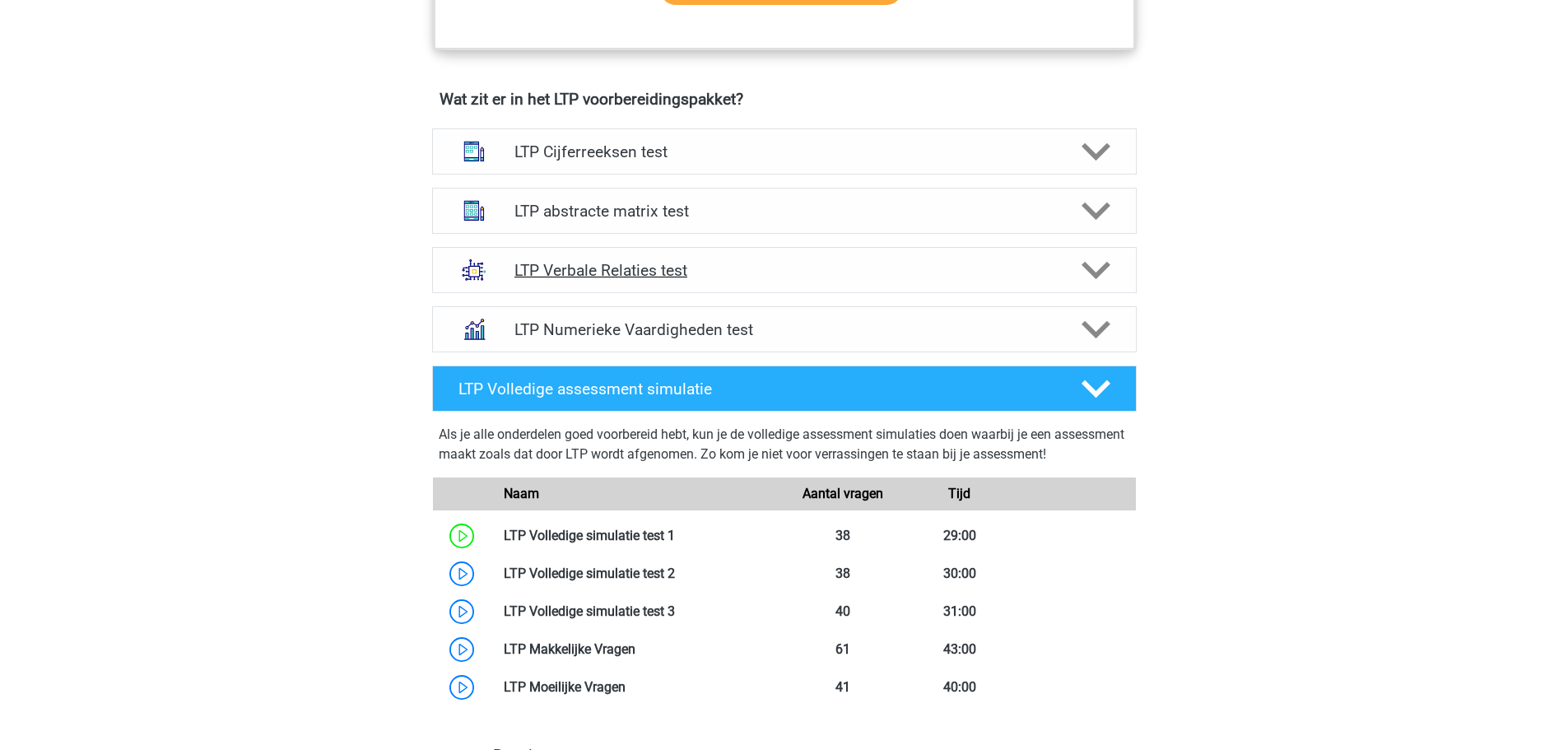
click at [619, 256] on div "LTP Verbale Relaties test" at bounding box center [784, 271] width 705 height 46
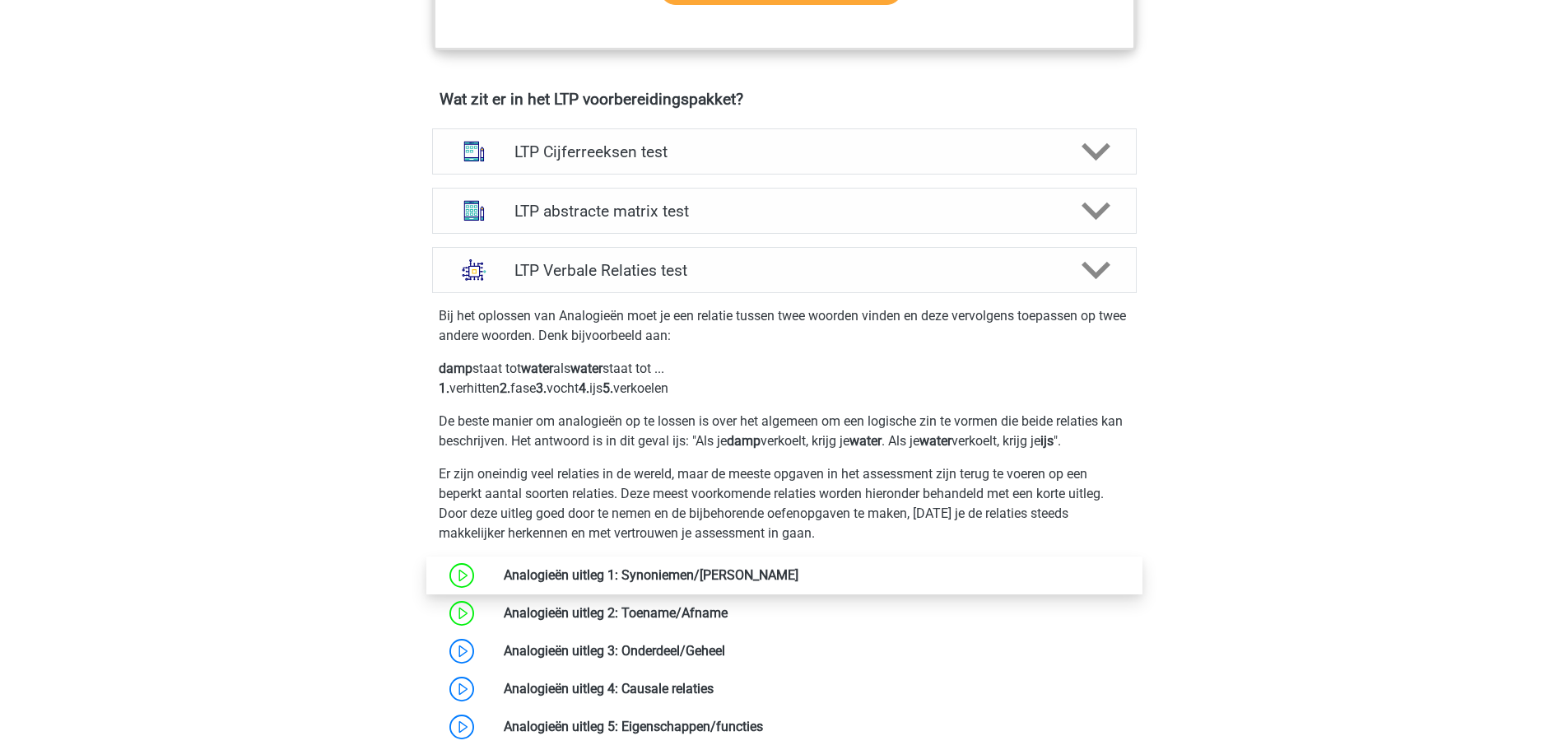
scroll to position [1153, 0]
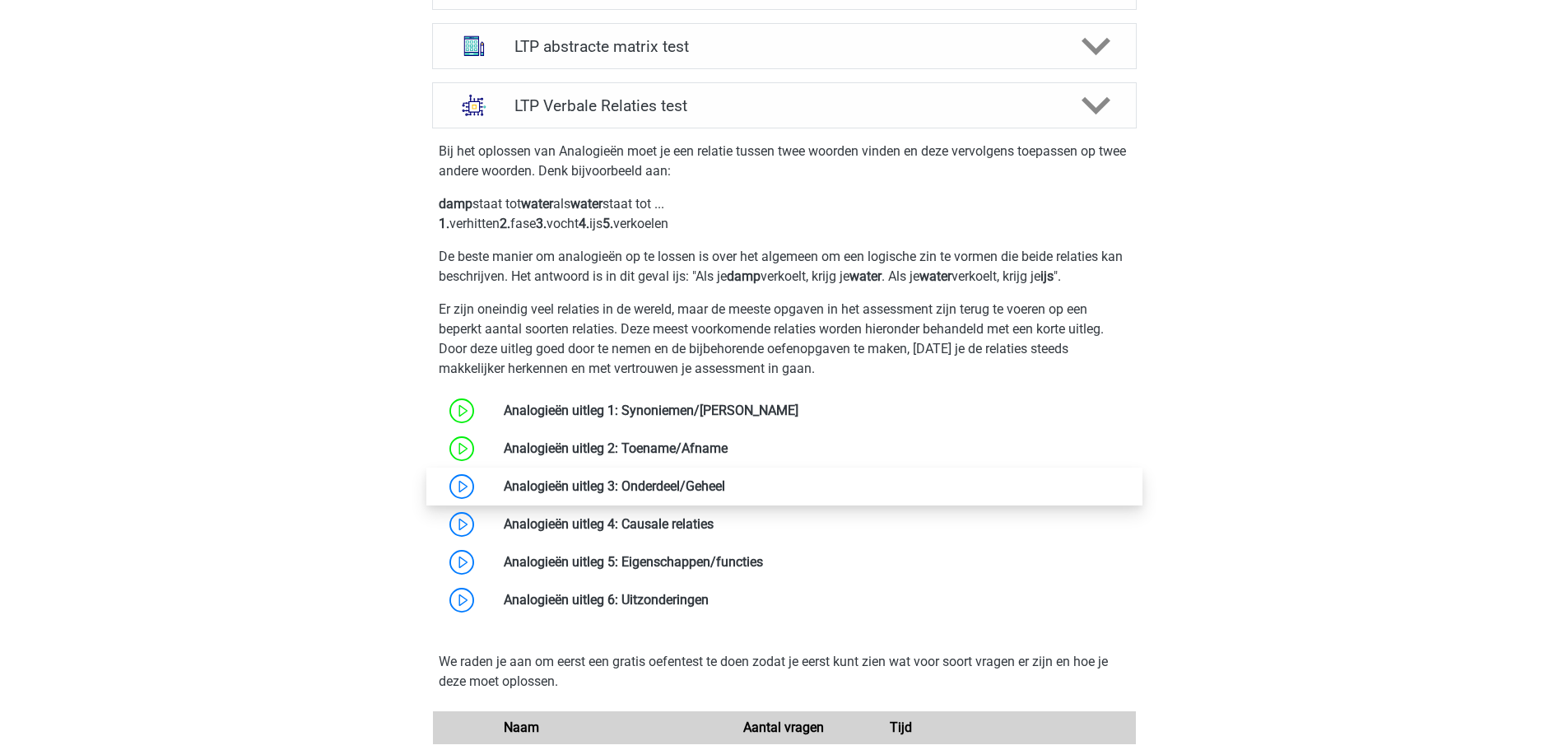
click at [726, 493] on link at bounding box center [726, 486] width 0 height 15
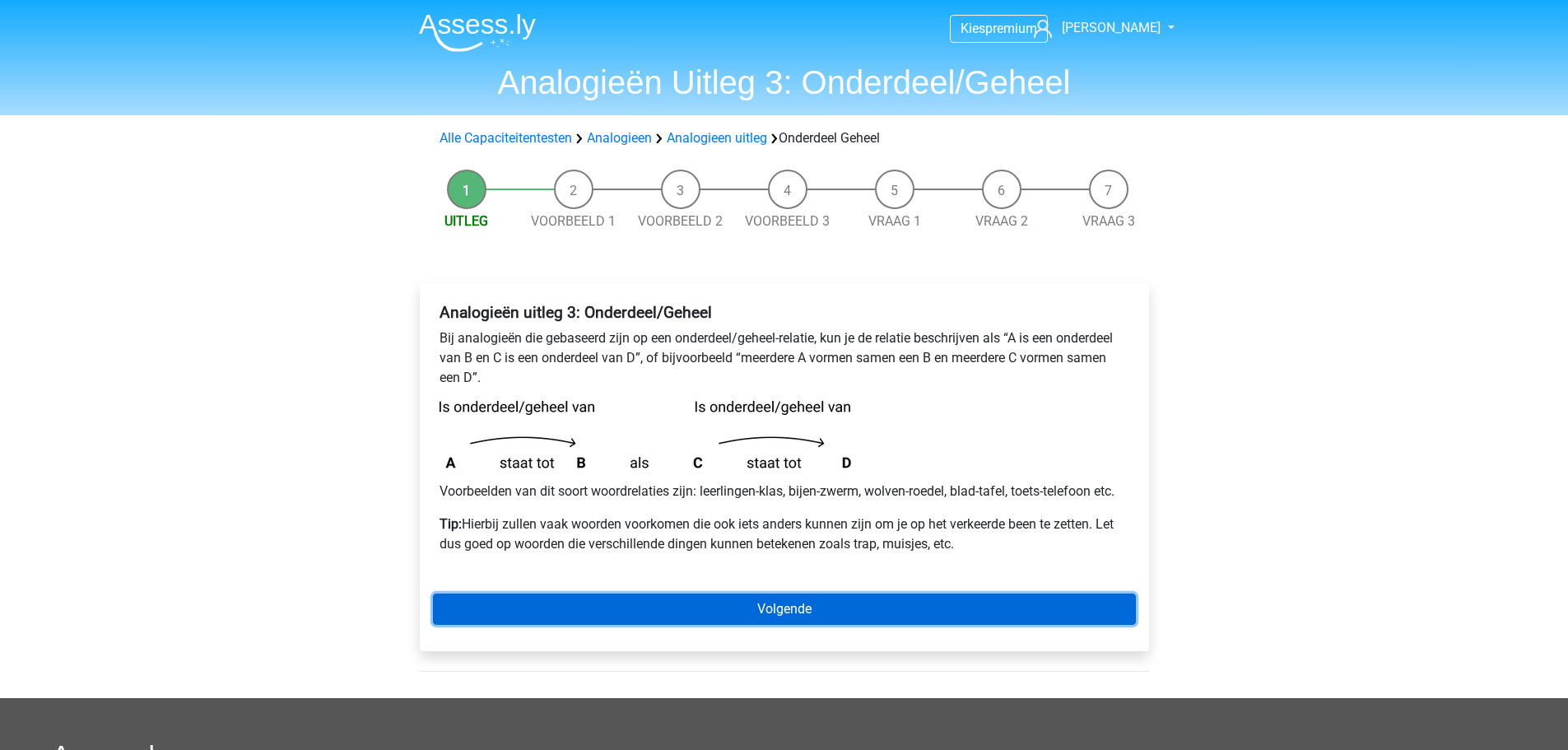
click at [605, 603] on link "Volgende" at bounding box center [784, 609] width 703 height 31
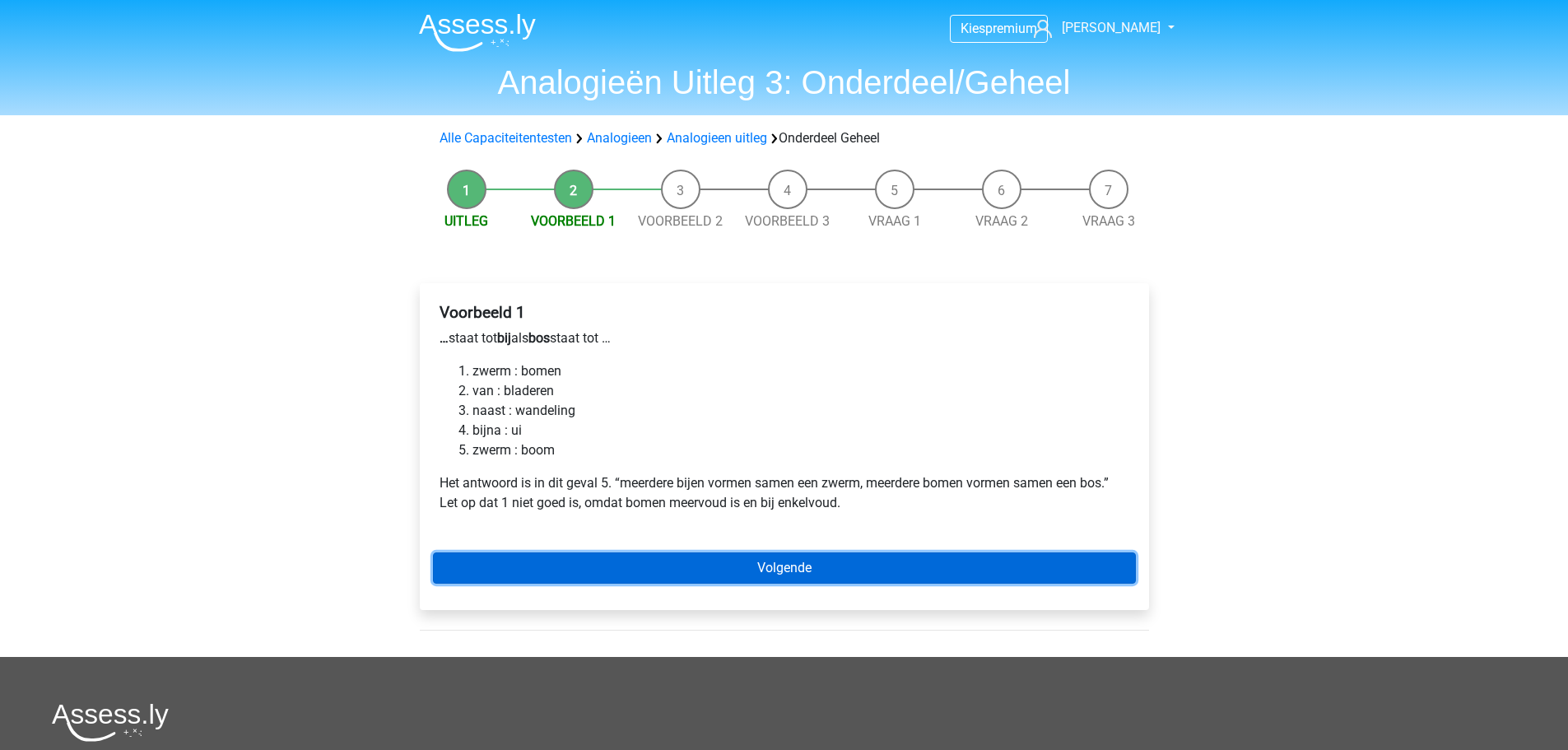
click at [607, 559] on link "Volgende" at bounding box center [784, 568] width 703 height 31
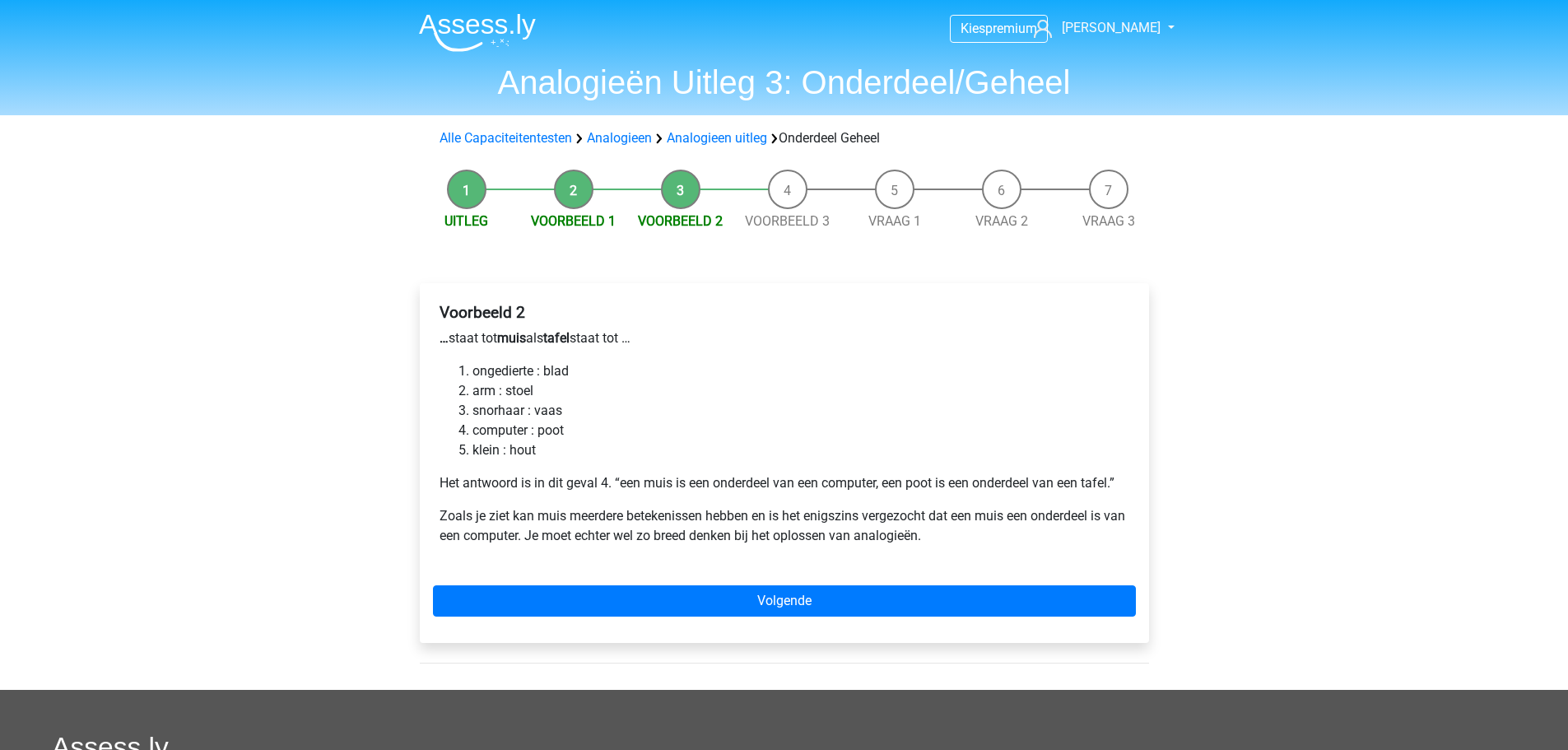
click at [607, 576] on div "Voorbeeld 2 … staat tot muis als tafel staat tot … ongedierte : blad arm : stoe…" at bounding box center [784, 463] width 729 height 360
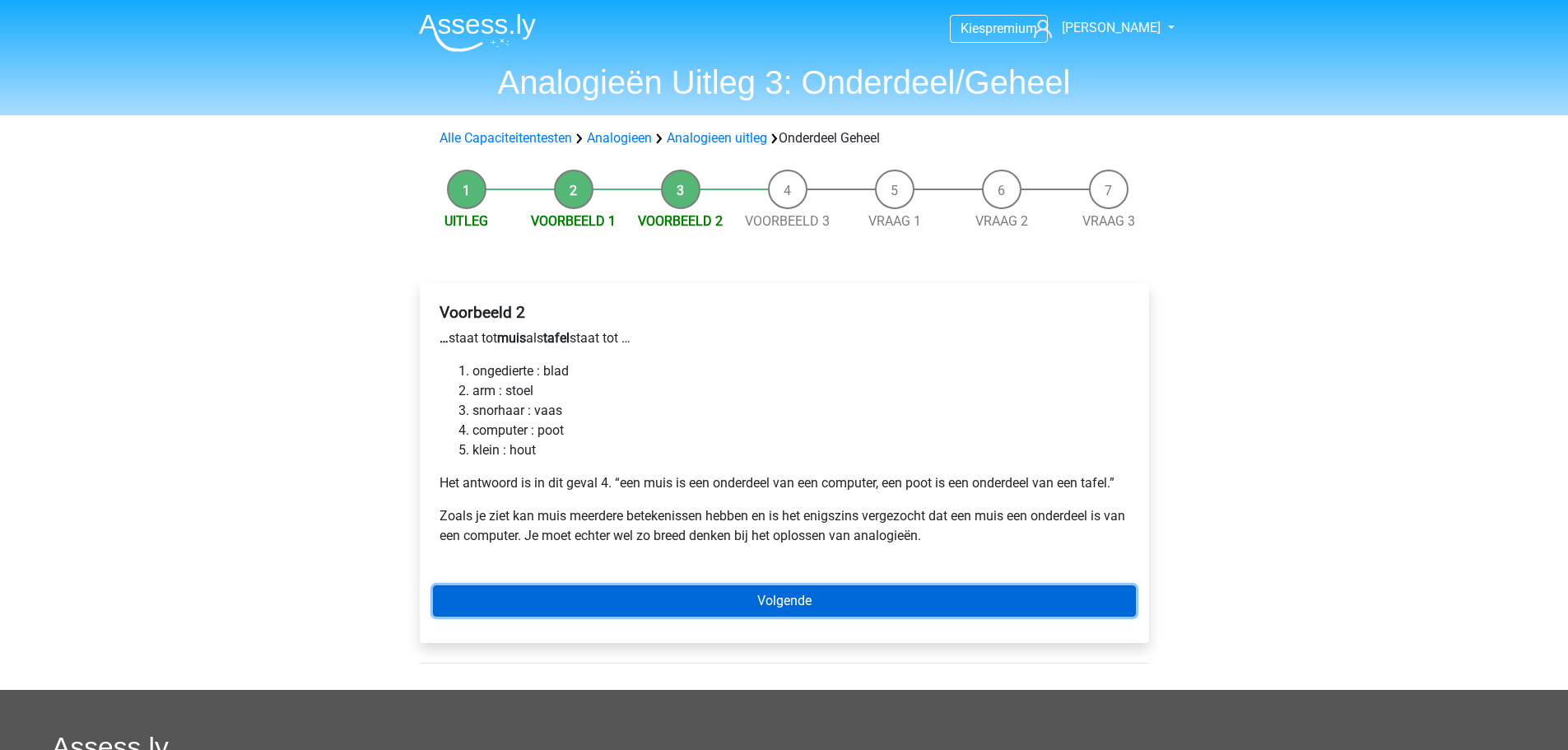
click at [605, 594] on link "Volgende" at bounding box center [784, 601] width 703 height 31
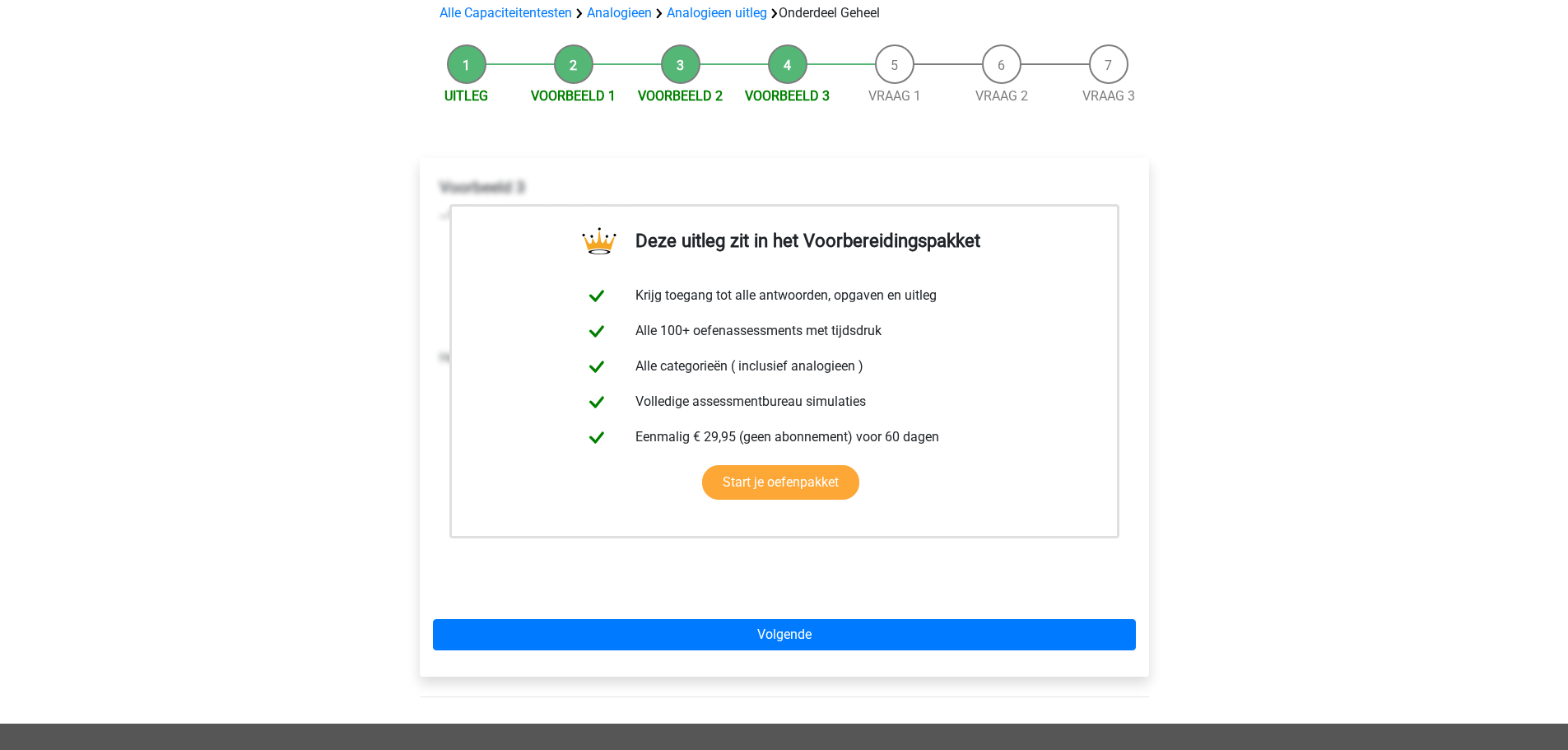
scroll to position [165, 0]
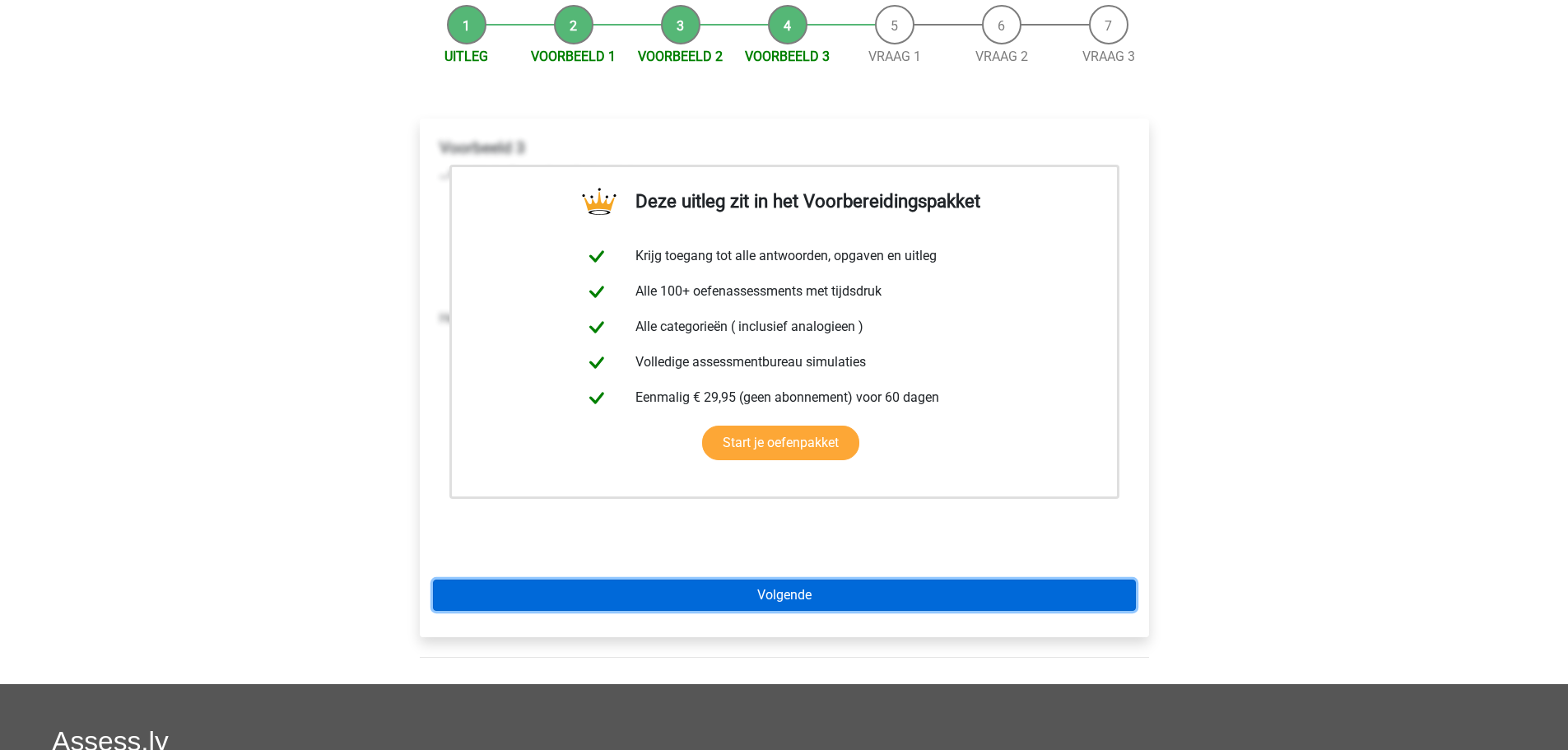
click at [739, 594] on link "Volgende" at bounding box center [784, 595] width 703 height 31
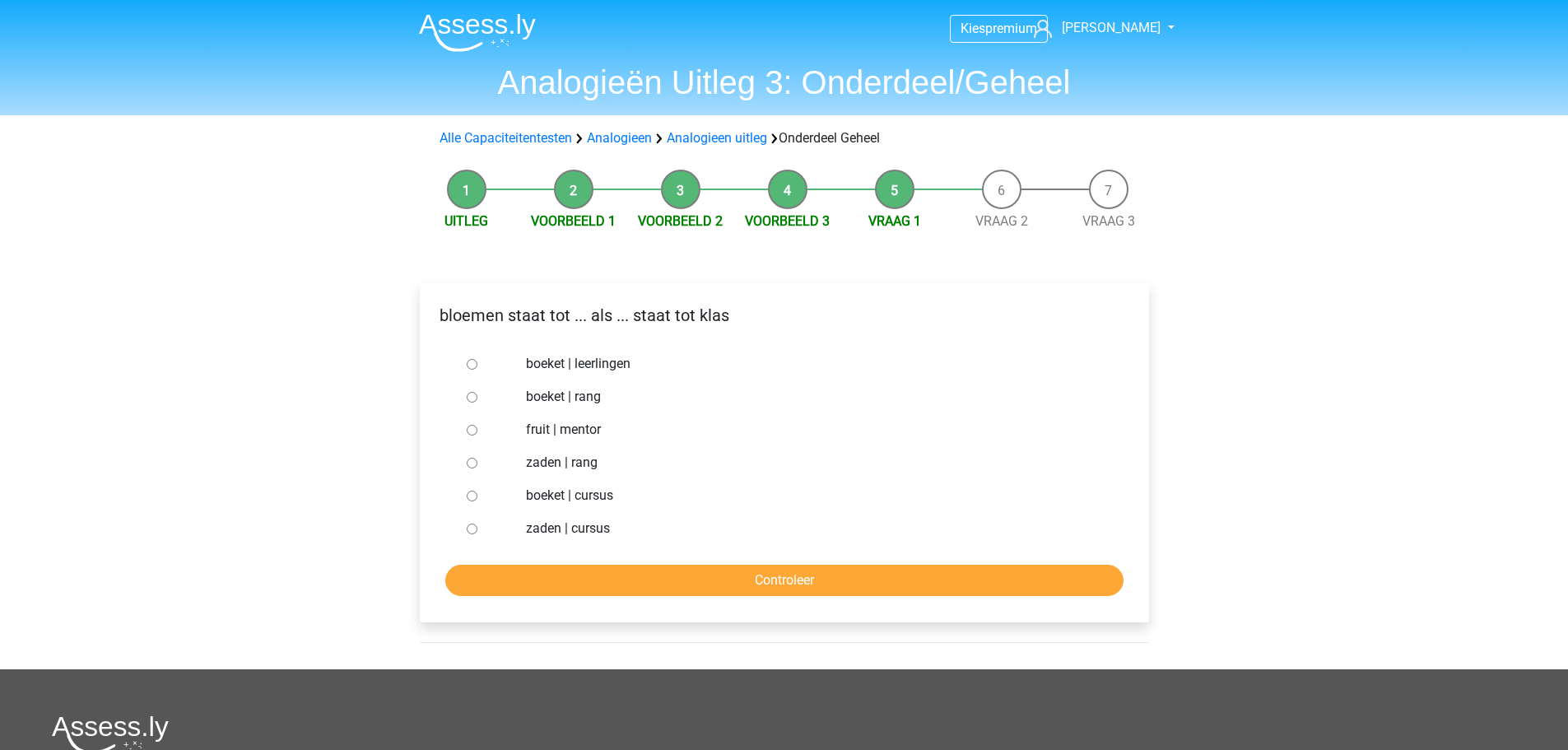
click at [469, 364] on input "boeket | leerlingen" at bounding box center [472, 364] width 10 height 10
radio input "true"
click at [649, 587] on input "Controleer" at bounding box center [785, 581] width 678 height 31
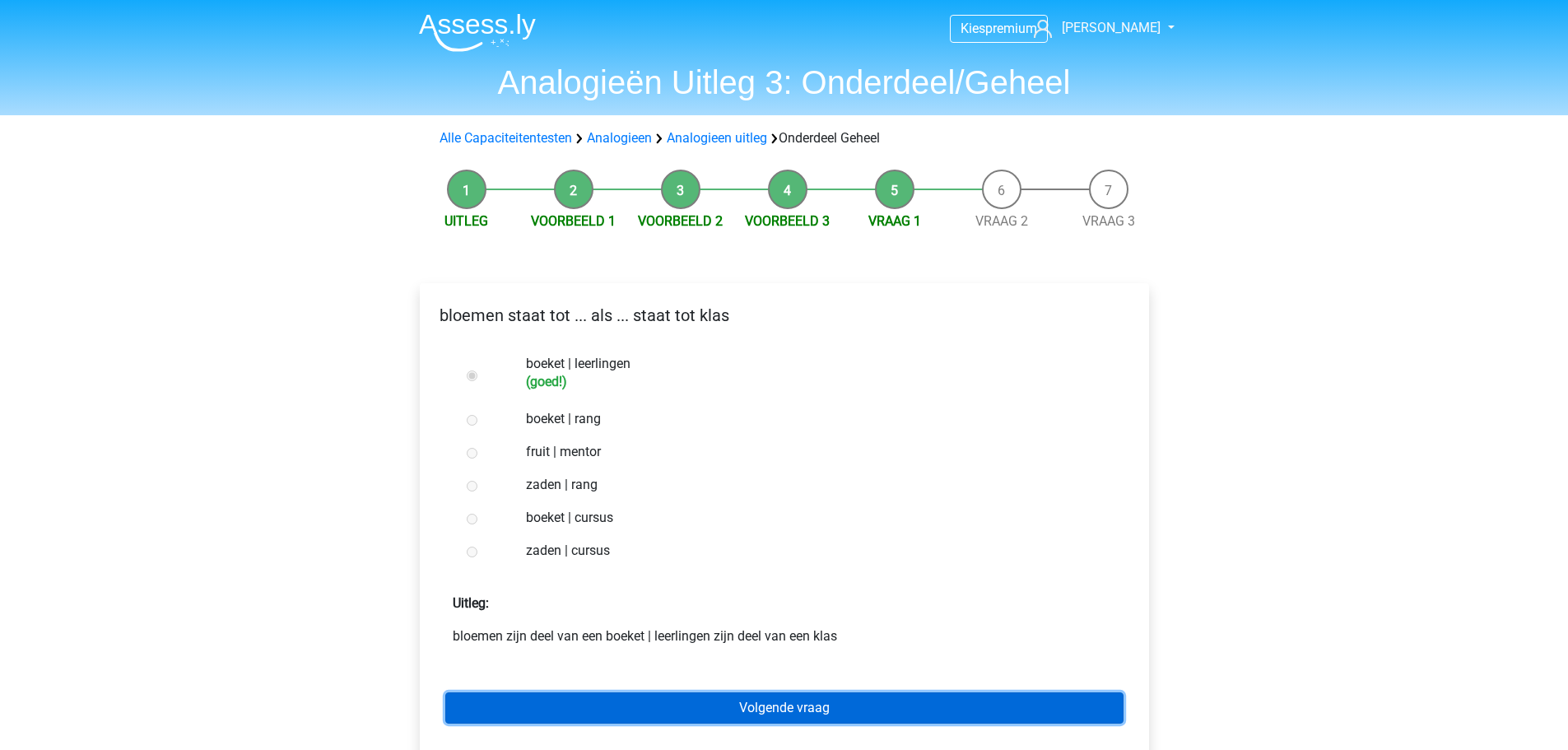
click at [696, 717] on link "Volgende vraag" at bounding box center [785, 708] width 678 height 31
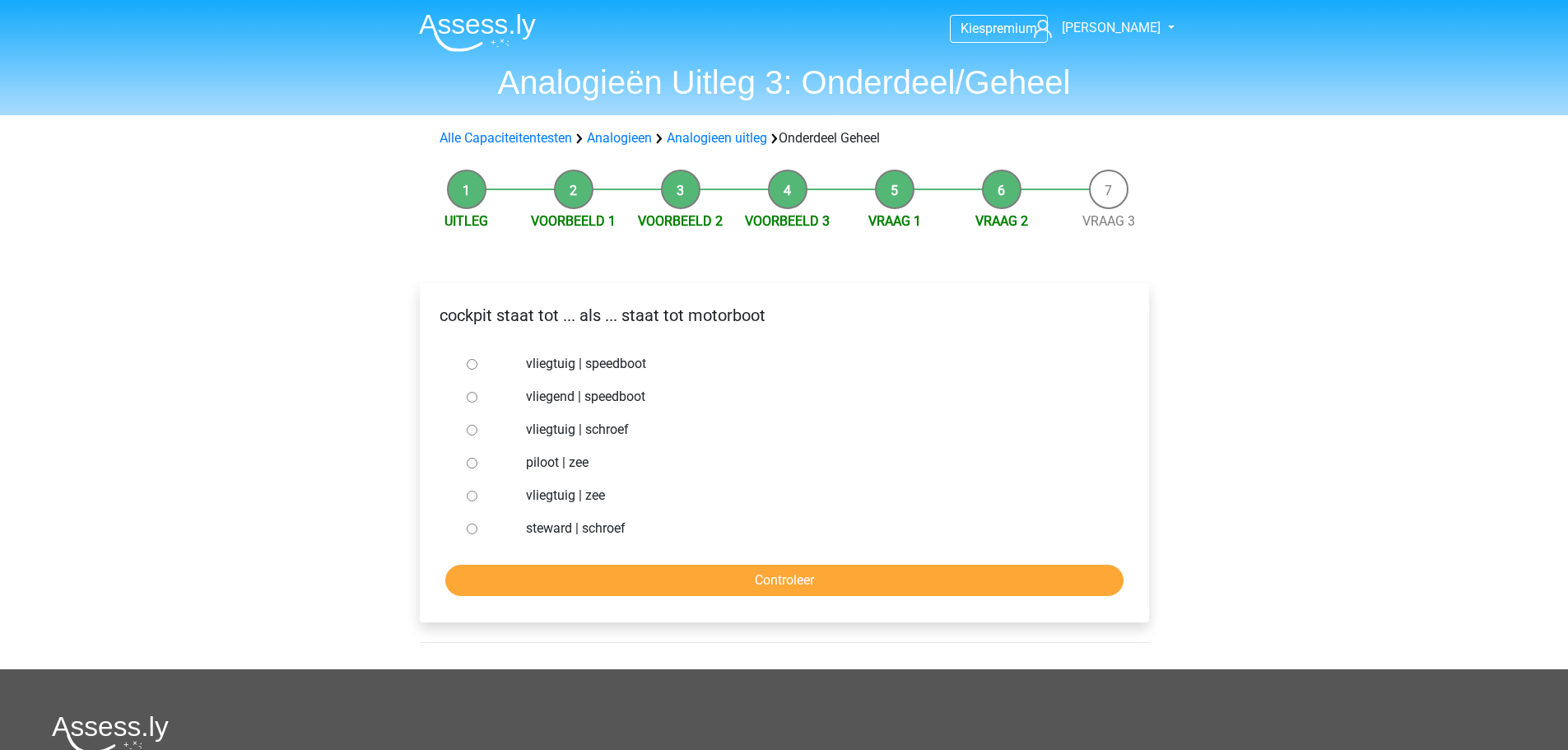
click at [470, 427] on input "vliegtuig | schroef" at bounding box center [472, 430] width 10 height 10
radio input "true"
click at [532, 572] on input "Controleer" at bounding box center [785, 581] width 678 height 31
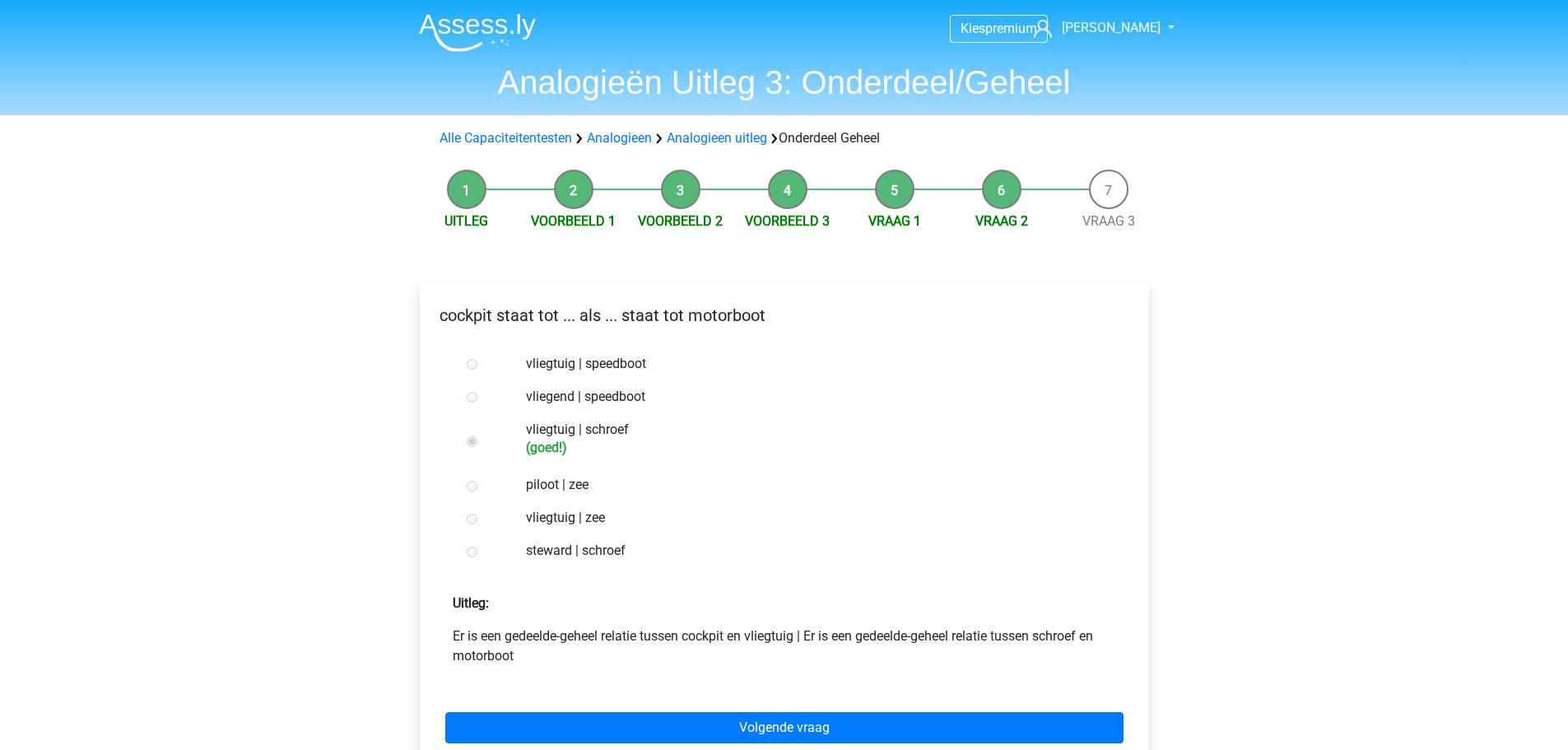
click at [653, 711] on div "Volgende vraag" at bounding box center [784, 724] width 703 height 90
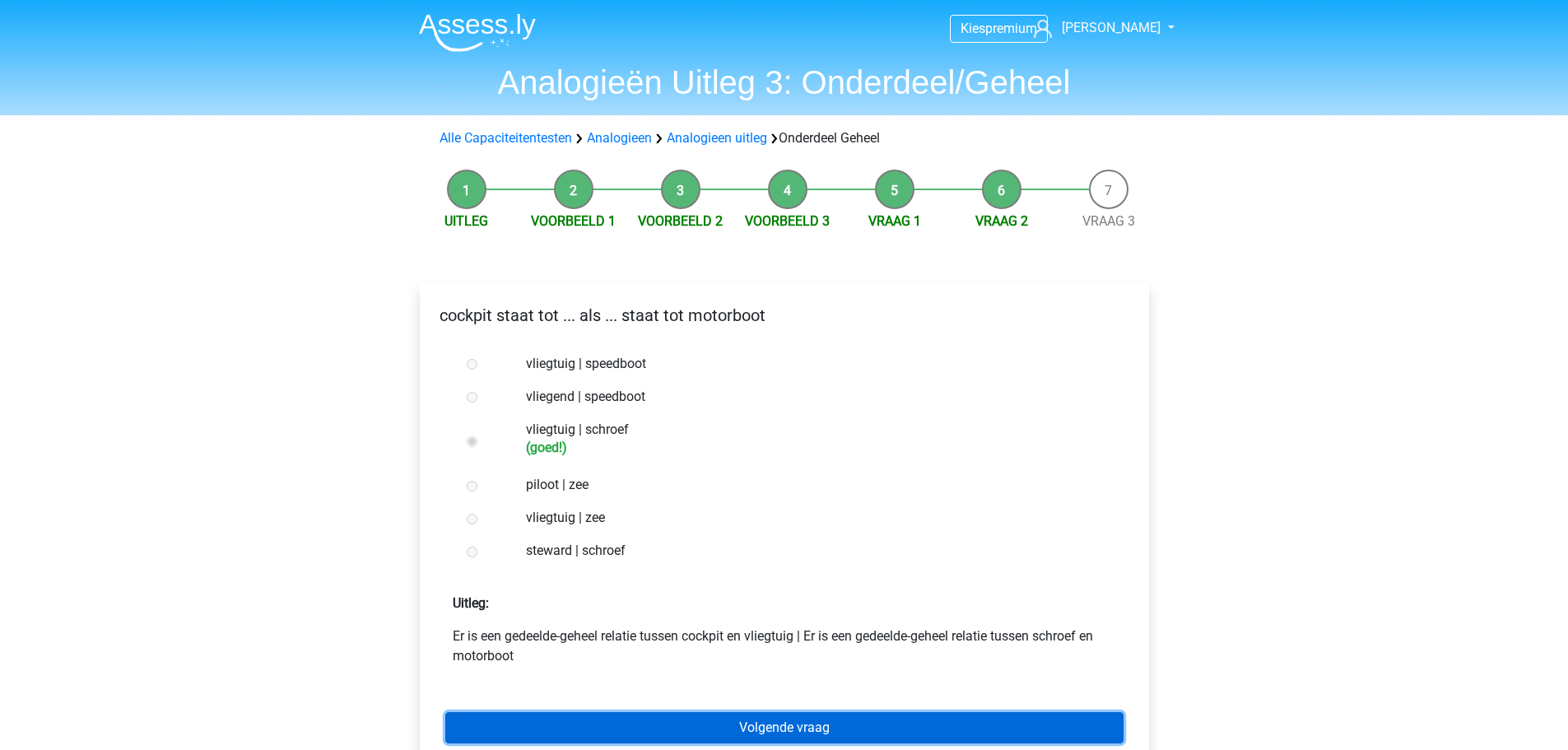
click at [653, 716] on link "Volgende vraag" at bounding box center [785, 728] width 678 height 31
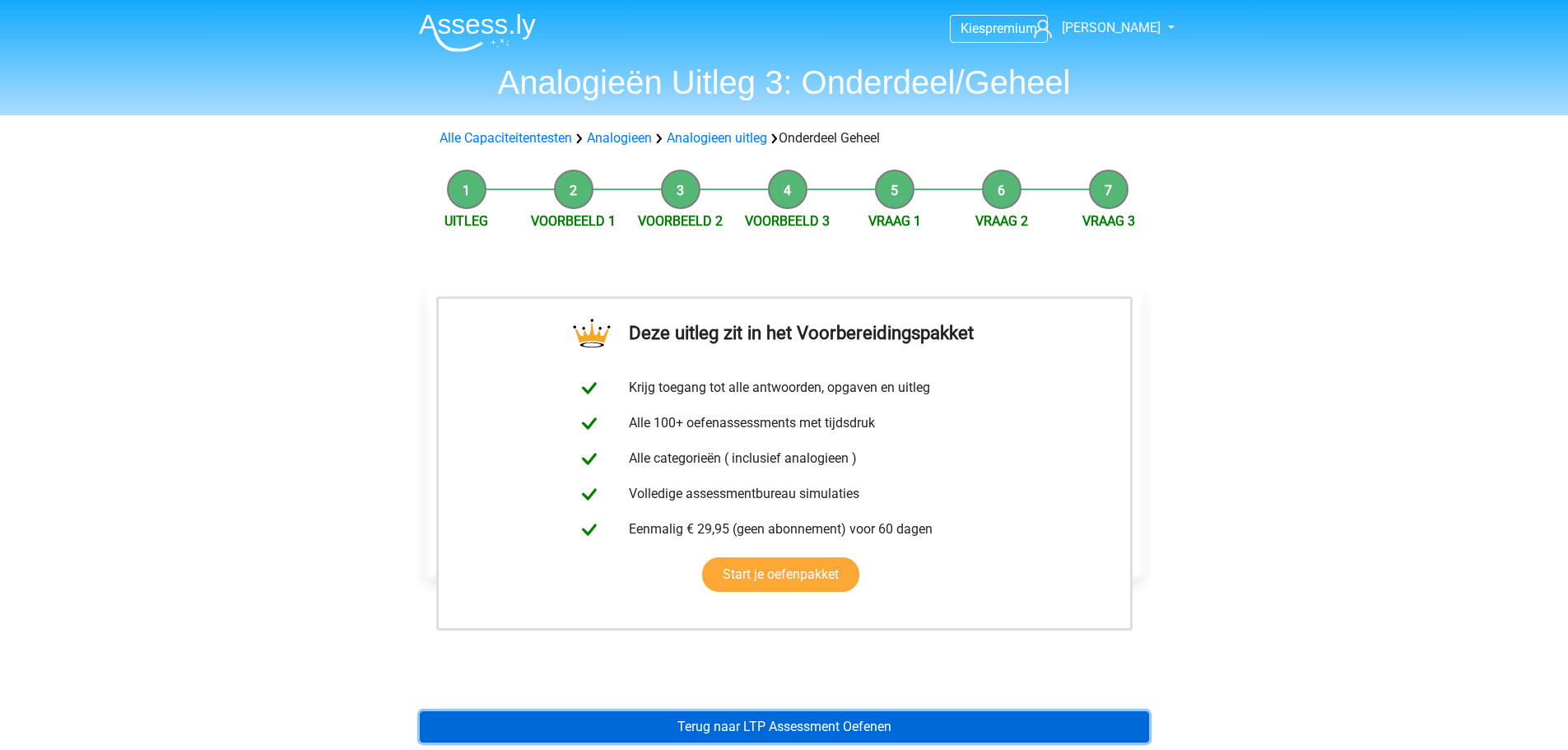
click at [653, 729] on link "Terug naar LTP Assessment Oefenen" at bounding box center [784, 727] width 729 height 31
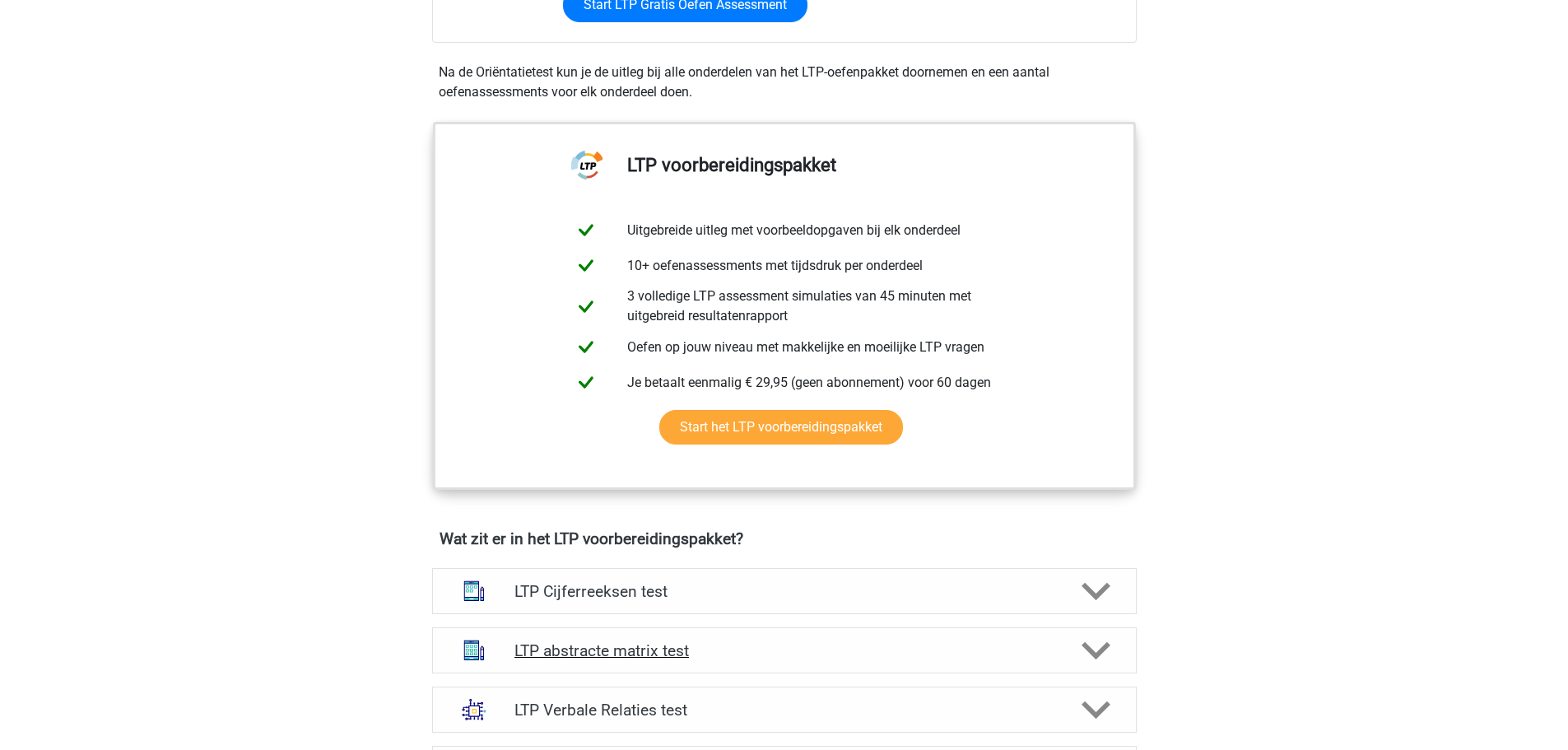
scroll to position [659, 0]
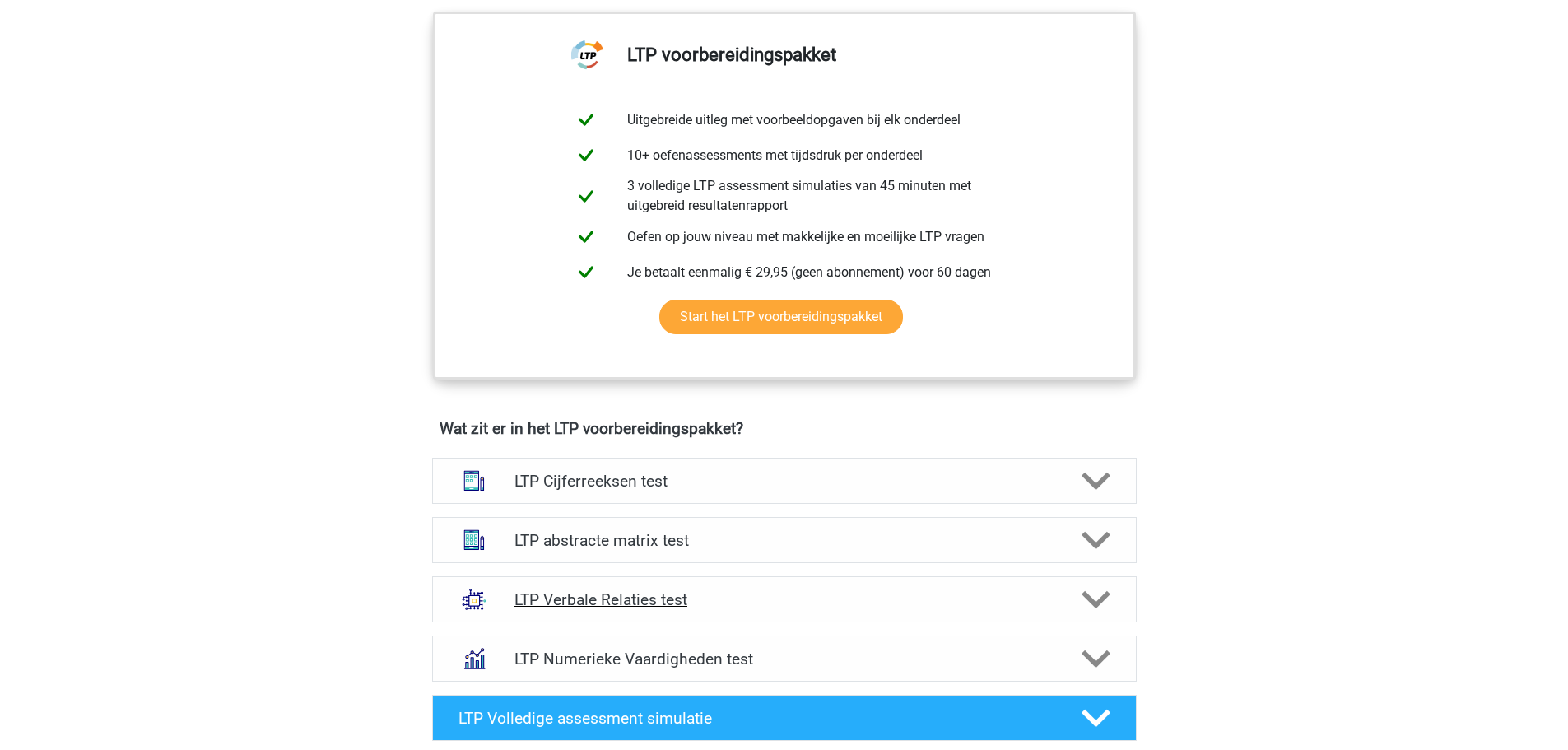
click at [629, 595] on h4 "LTP Verbale Relaties test" at bounding box center [784, 600] width 539 height 19
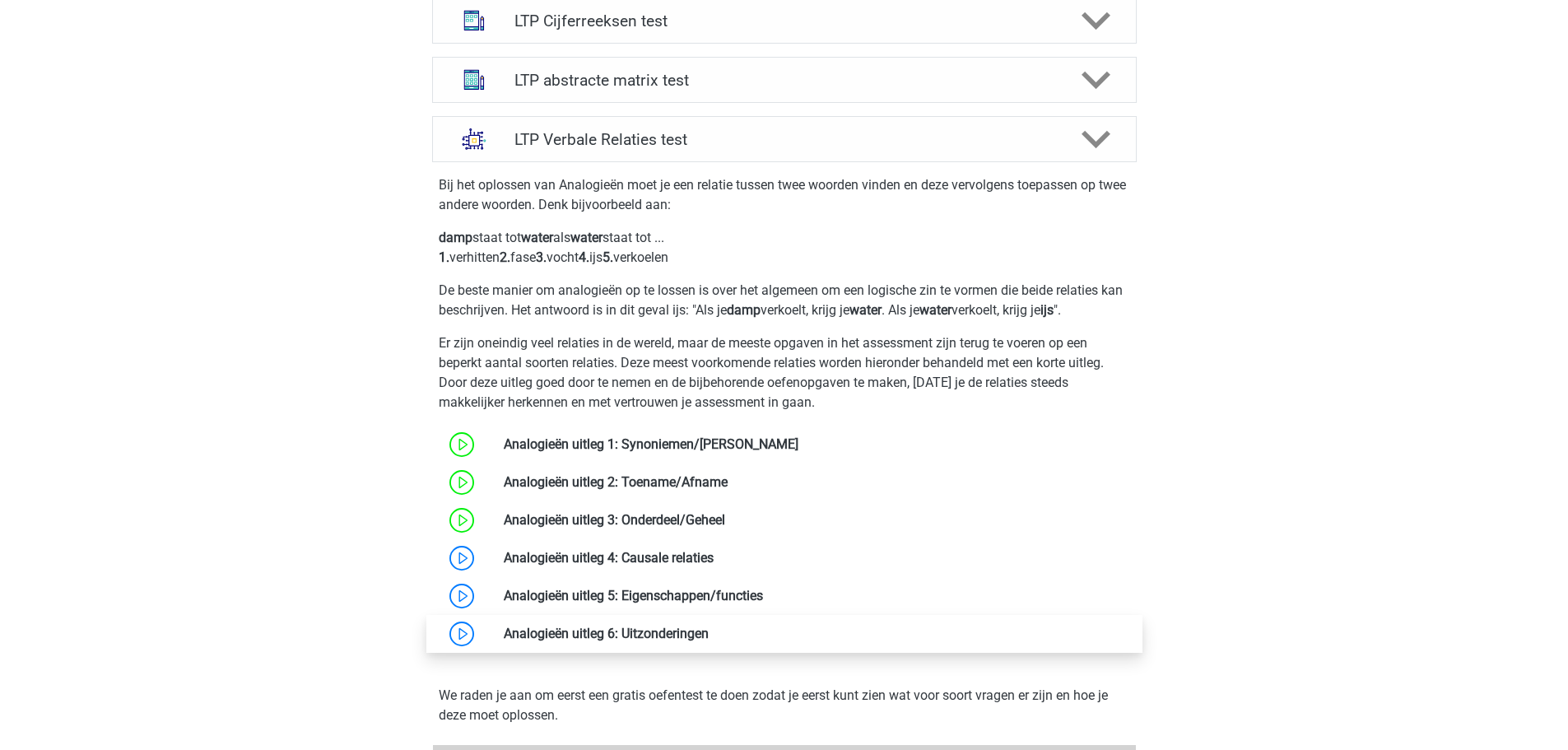
scroll to position [1153, 0]
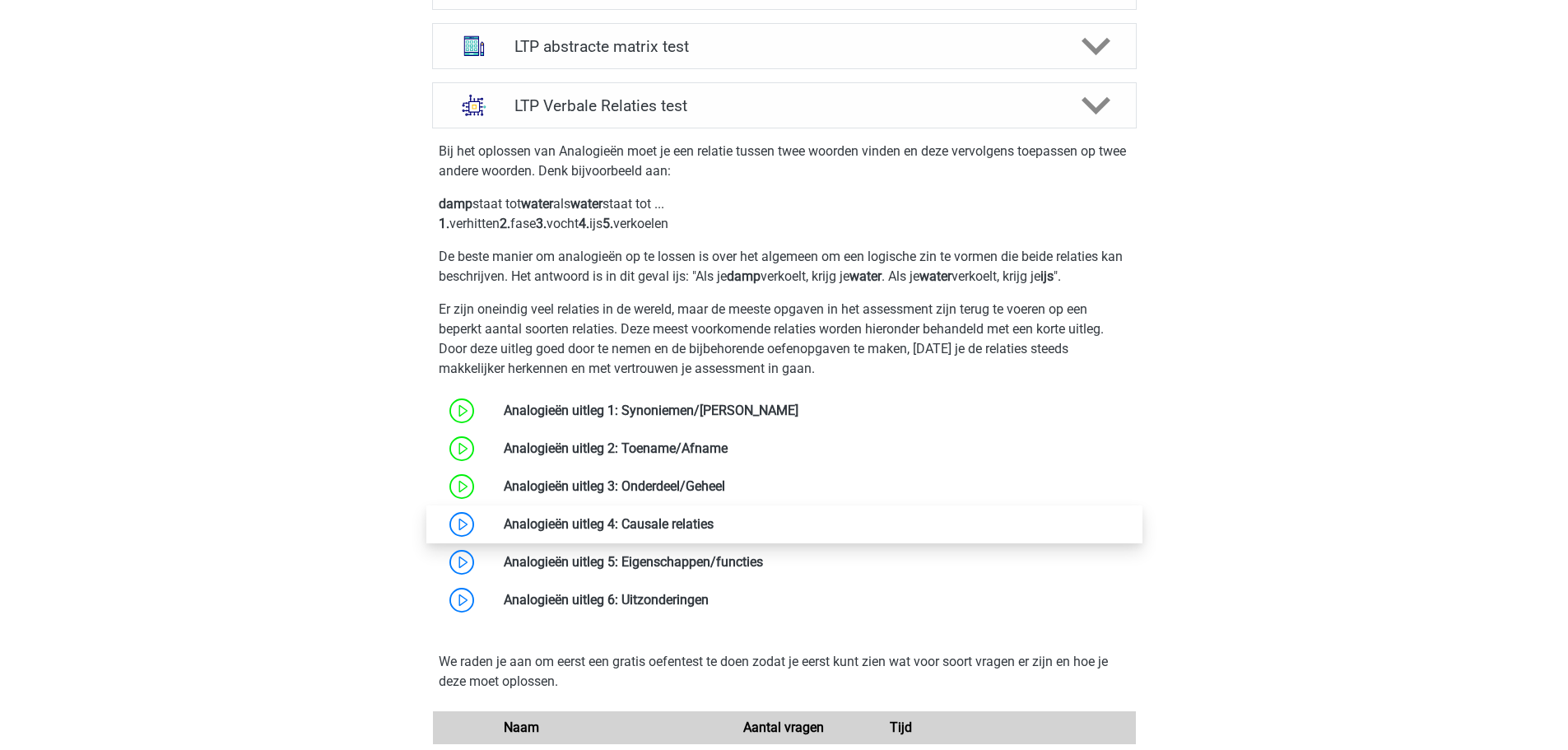
click at [714, 527] on link at bounding box center [714, 524] width 0 height 15
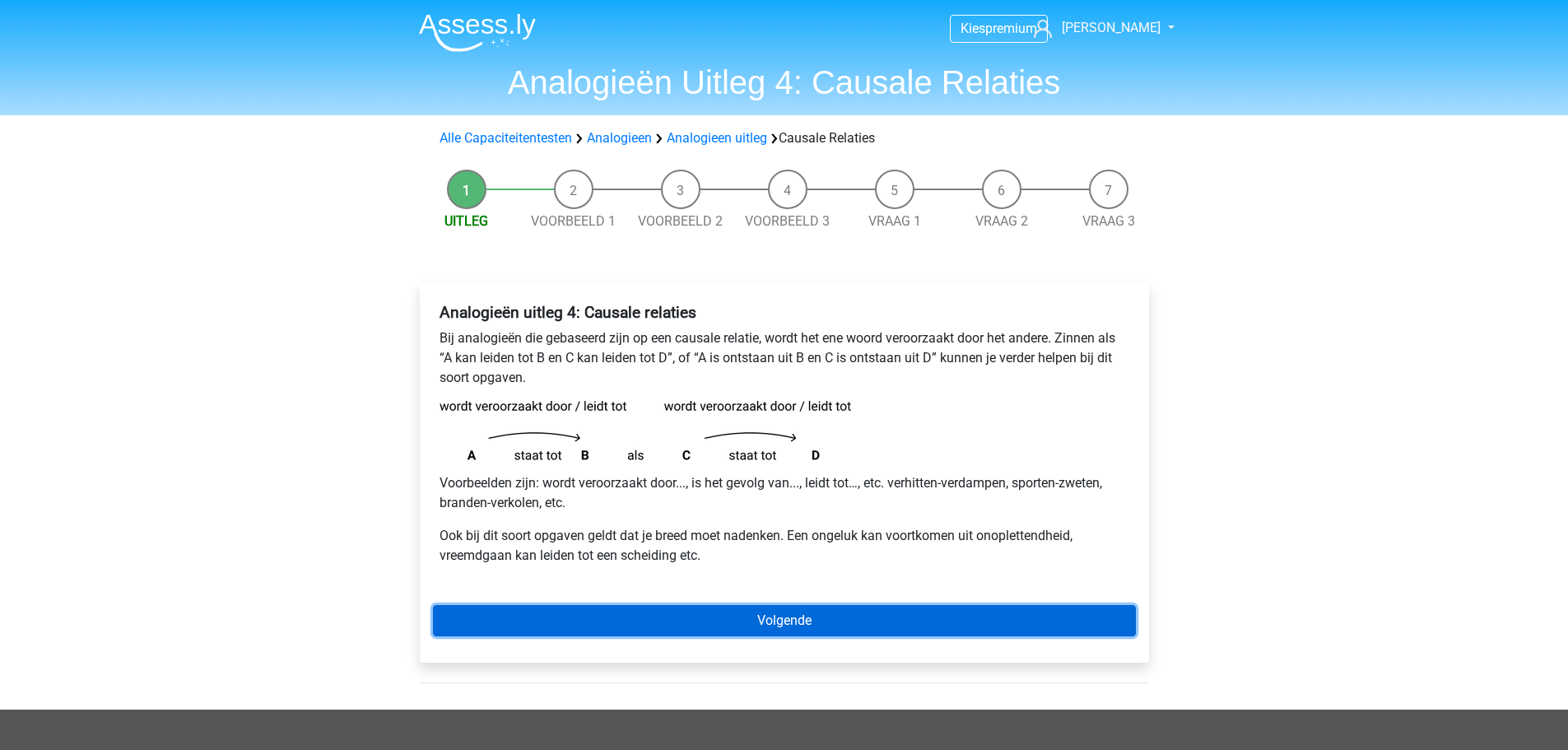
click at [572, 622] on link "Volgende" at bounding box center [784, 621] width 703 height 31
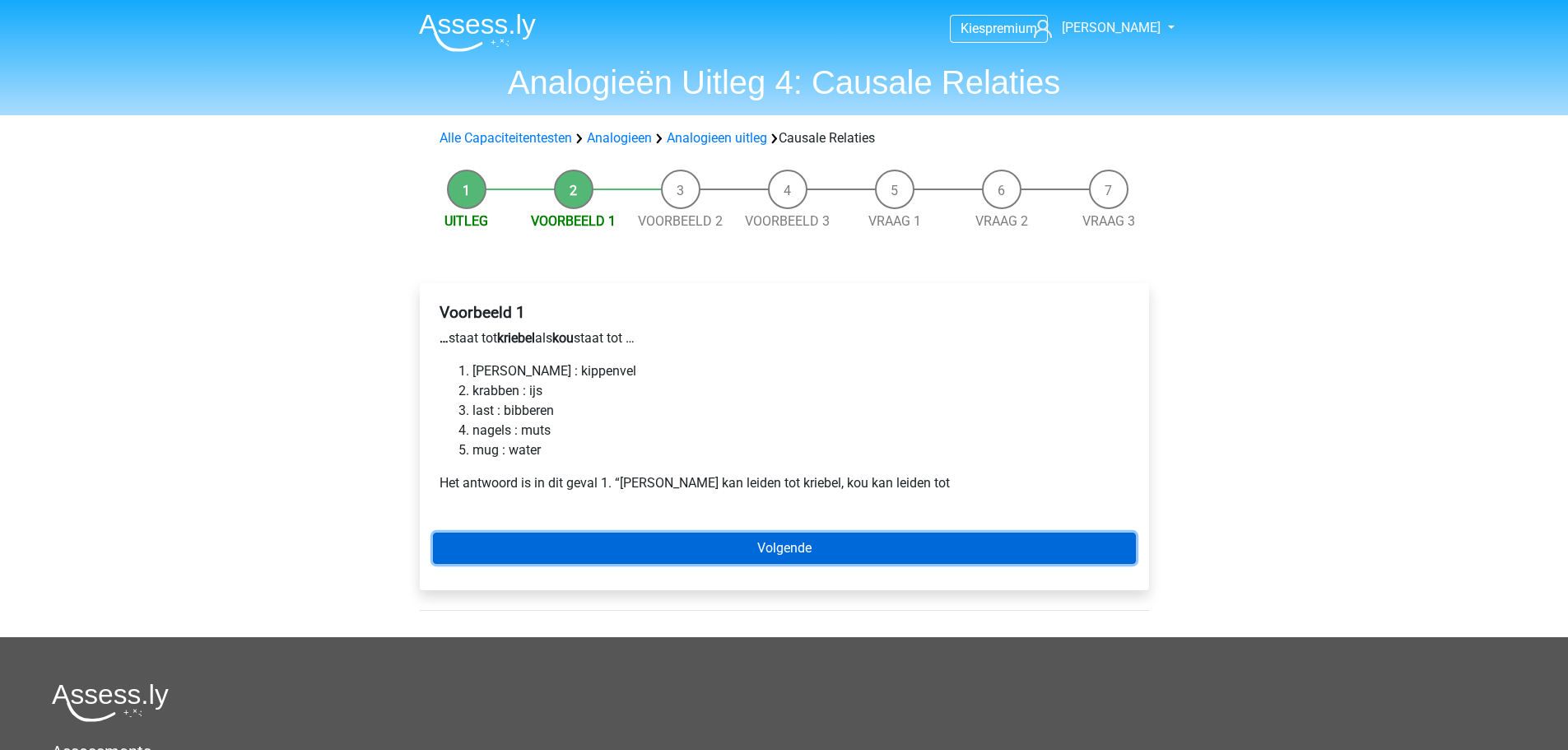
click at [567, 549] on link "Volgende" at bounding box center [784, 548] width 703 height 31
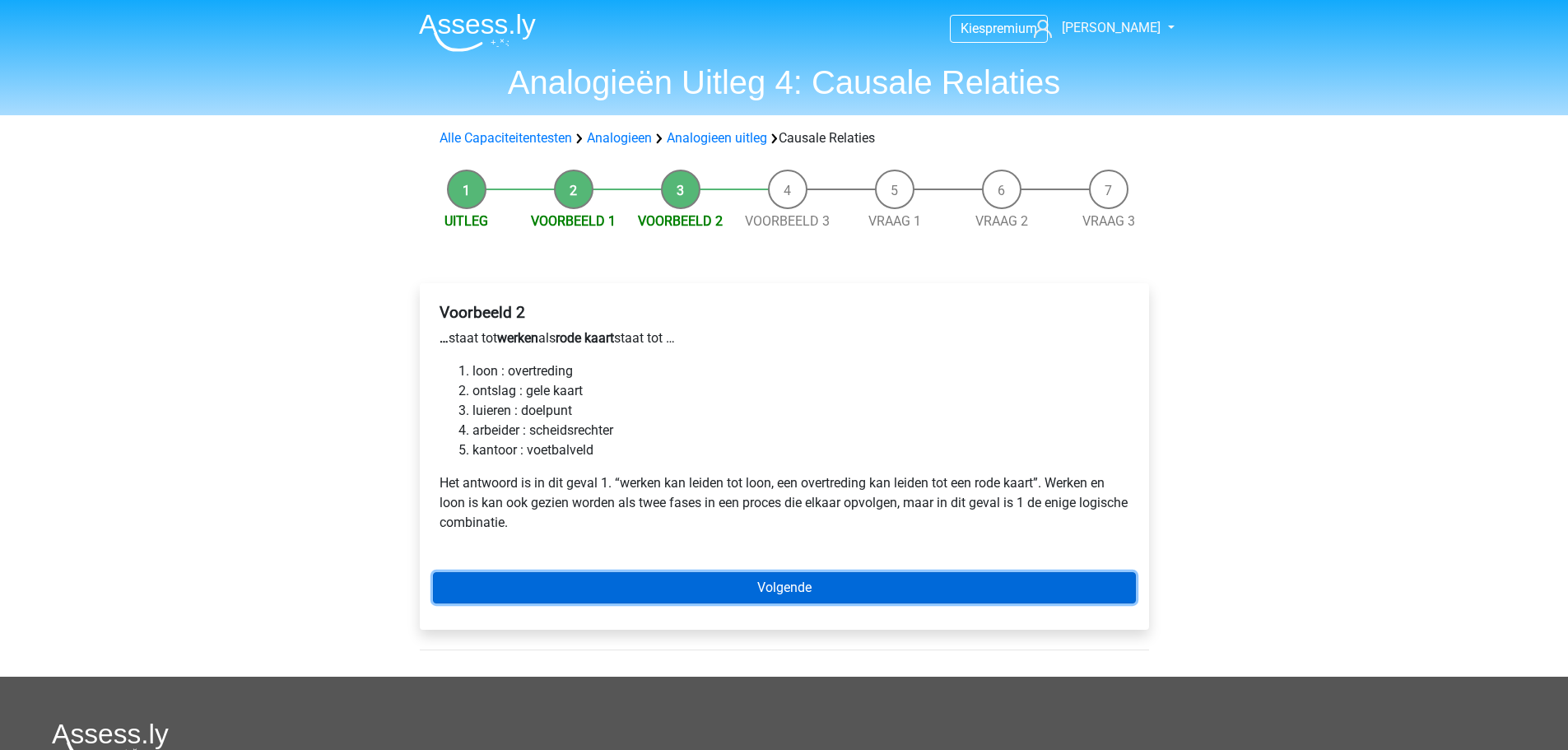
click at [573, 588] on link "Volgende" at bounding box center [784, 588] width 703 height 31
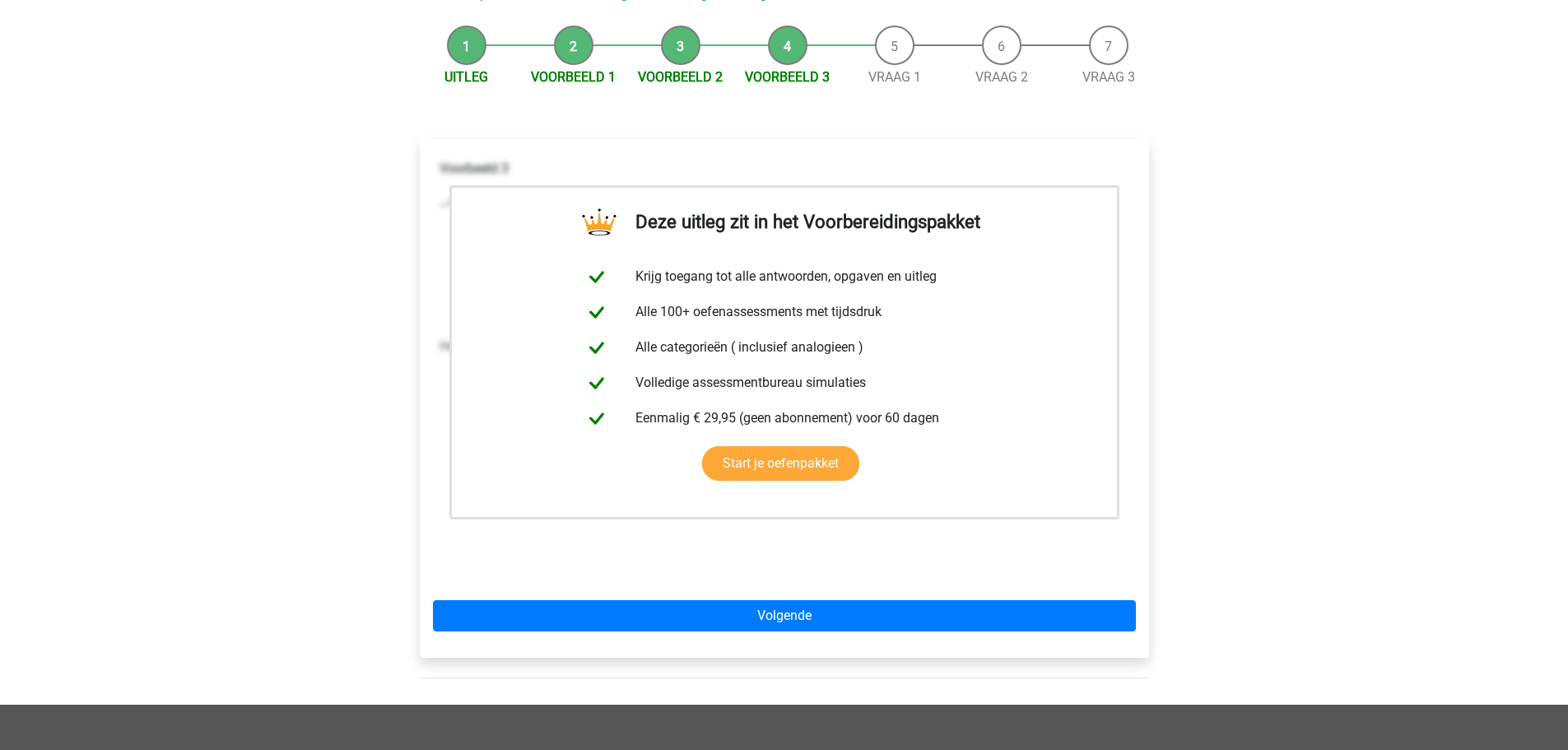
scroll to position [165, 0]
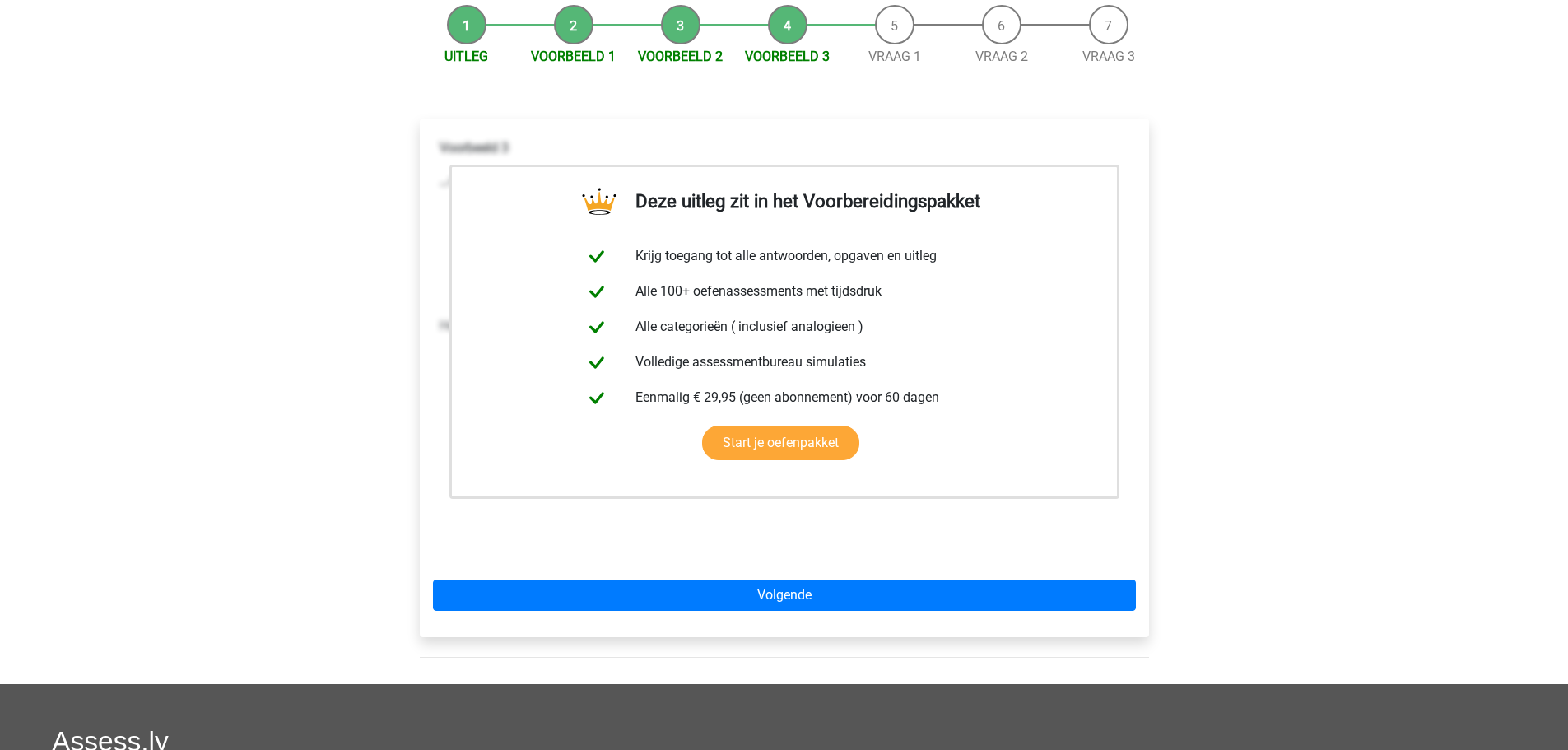
click at [686, 576] on div "Deze uitleg zit in het Voorbereidingspakket Krijg toegang tot alle antwoorden, …" at bounding box center [784, 378] width 729 height 519
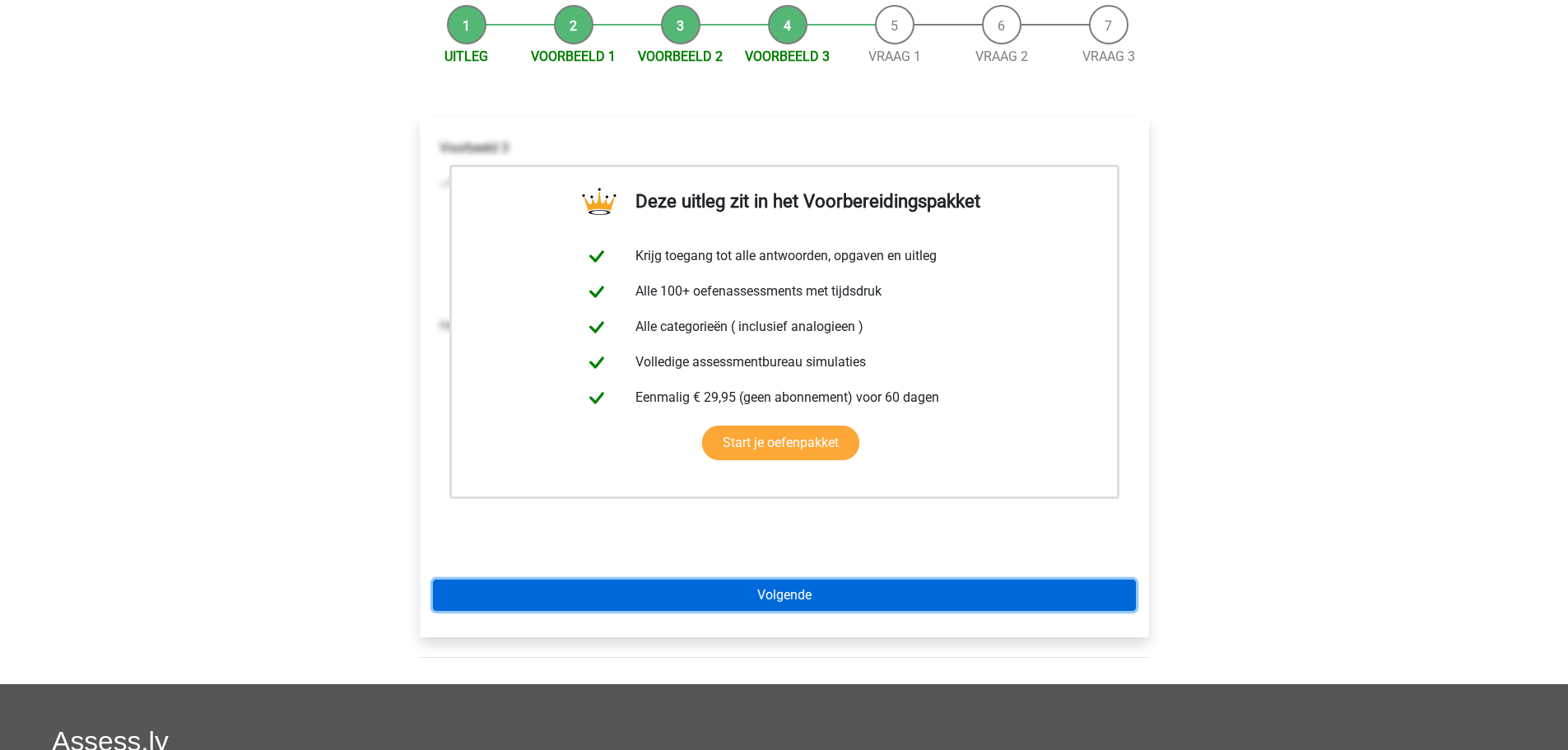
click at [680, 590] on link "Volgende" at bounding box center [784, 595] width 703 height 31
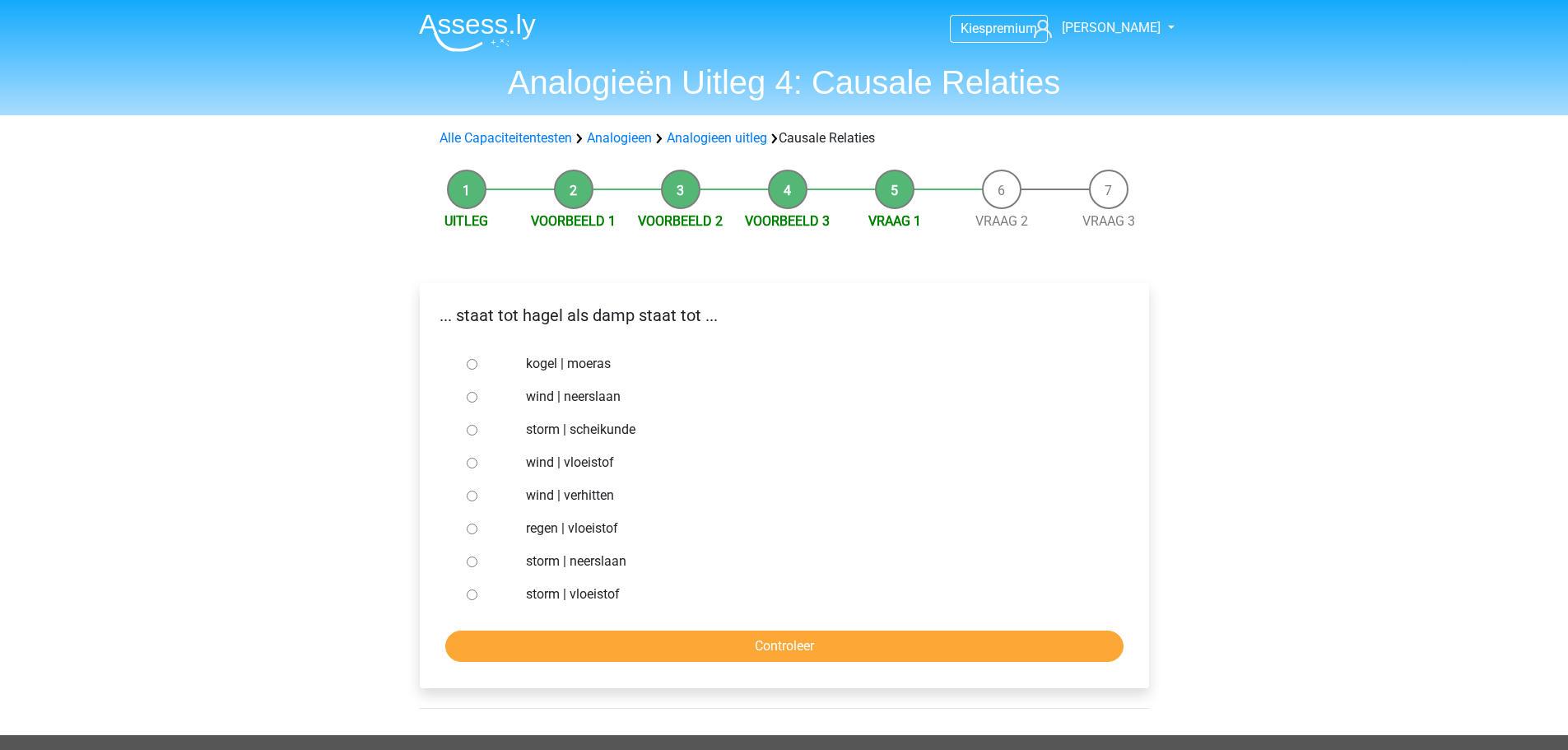
click at [471, 563] on input "storm | neerslaan" at bounding box center [472, 562] width 10 height 10
radio input "true"
click at [586, 646] on input "Controleer" at bounding box center [785, 646] width 678 height 31
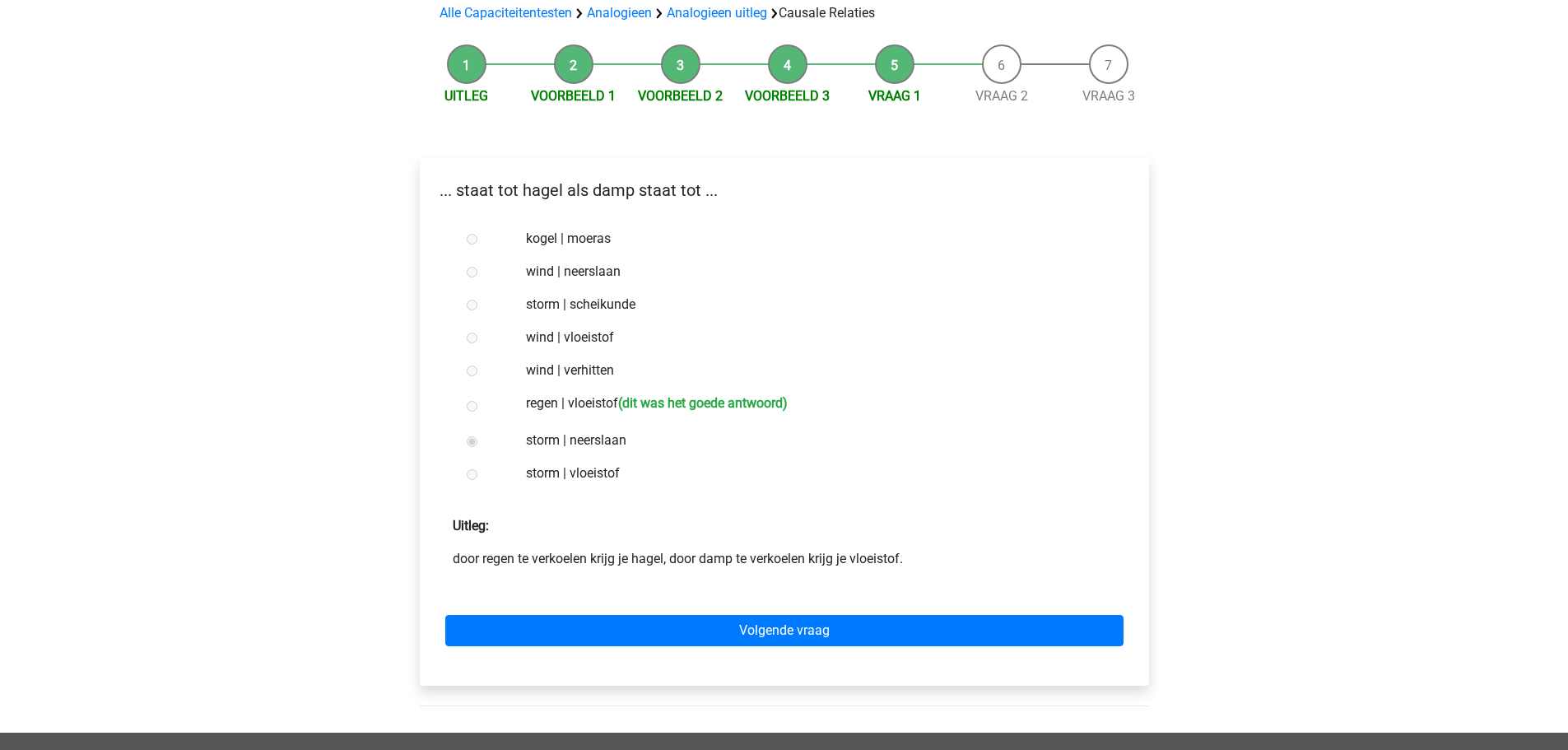
scroll to position [165, 0]
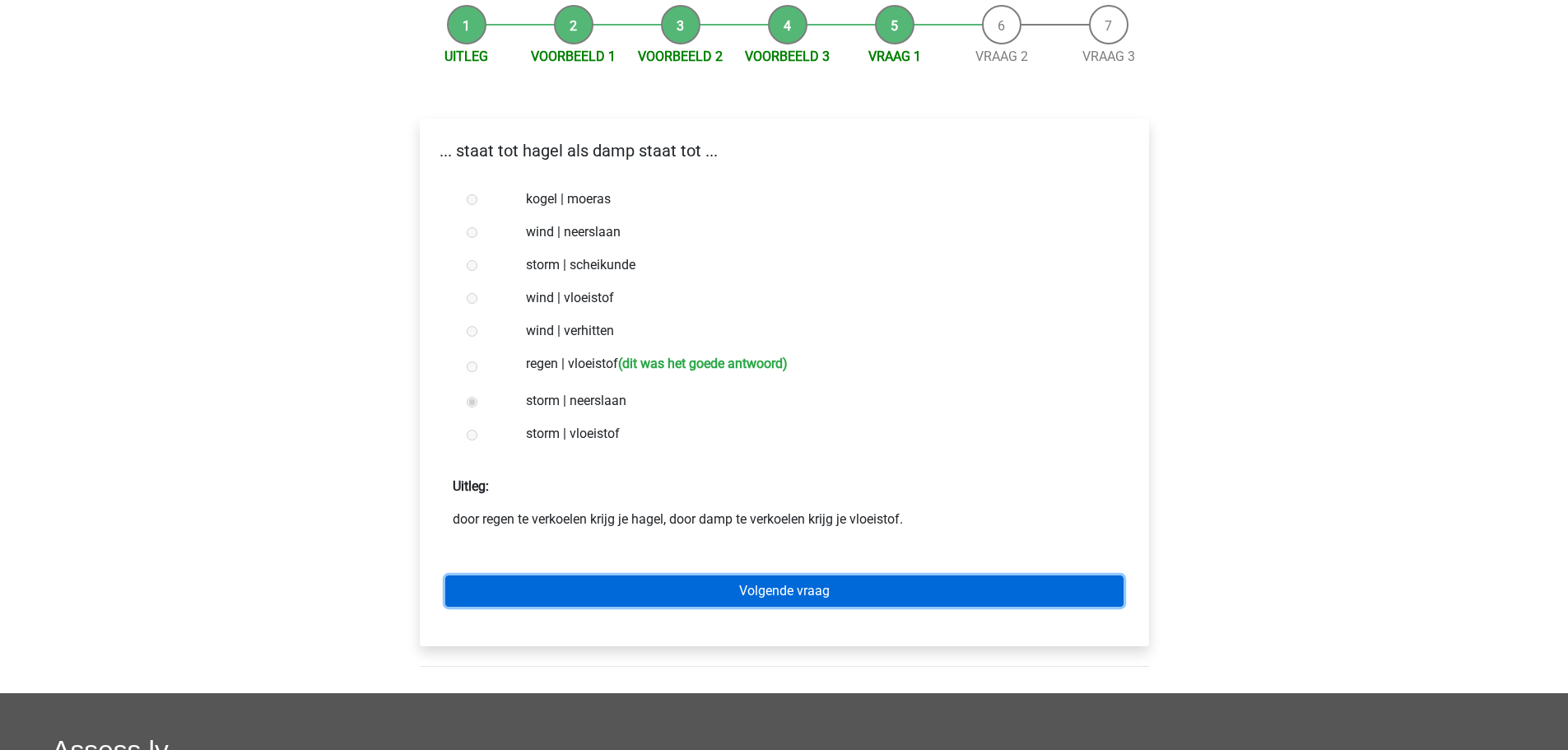
click at [644, 589] on link "Volgende vraag" at bounding box center [785, 591] width 678 height 31
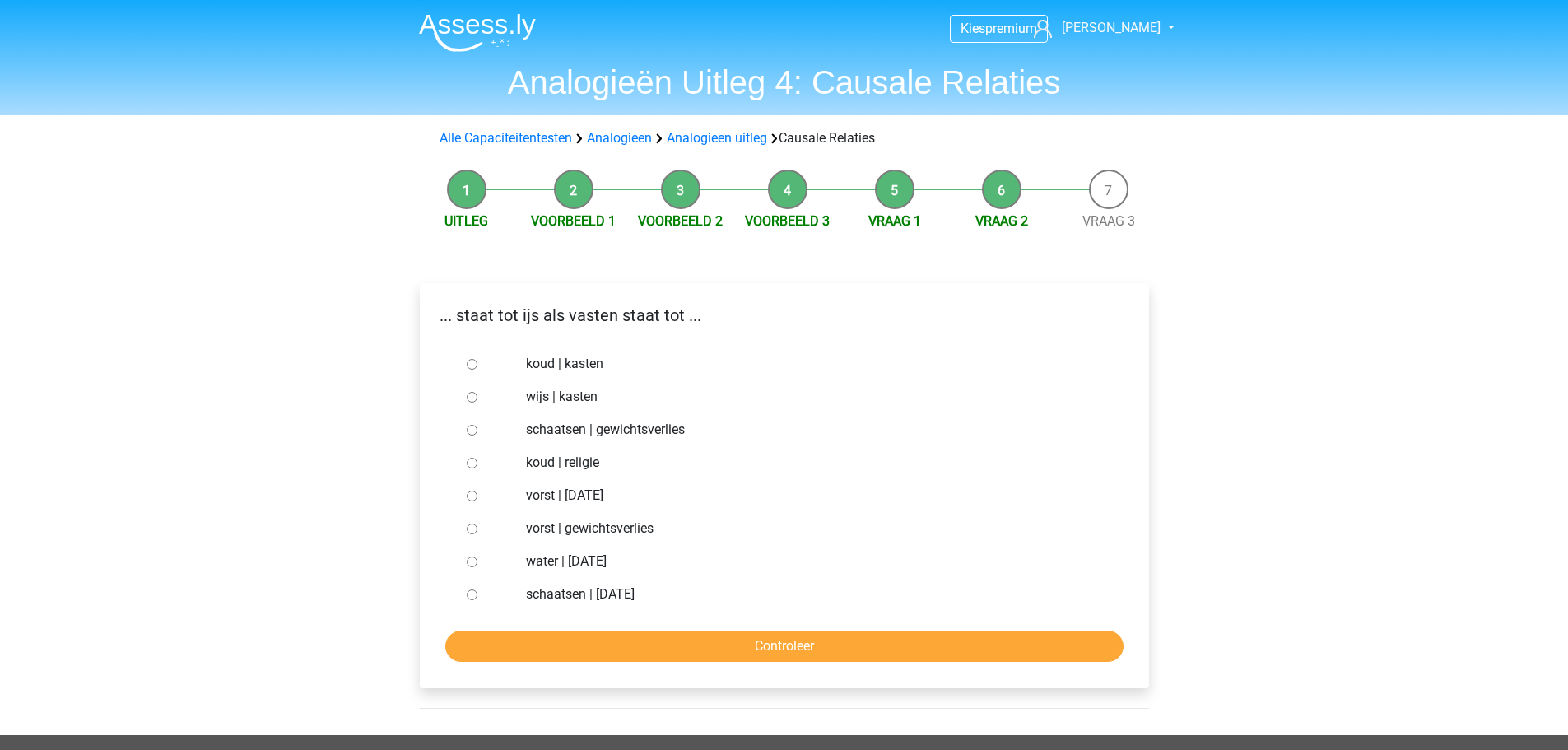
click at [471, 527] on input "vorst | gewichtsverlies" at bounding box center [472, 529] width 10 height 10
radio input "true"
click at [533, 645] on input "Controleer" at bounding box center [785, 646] width 678 height 31
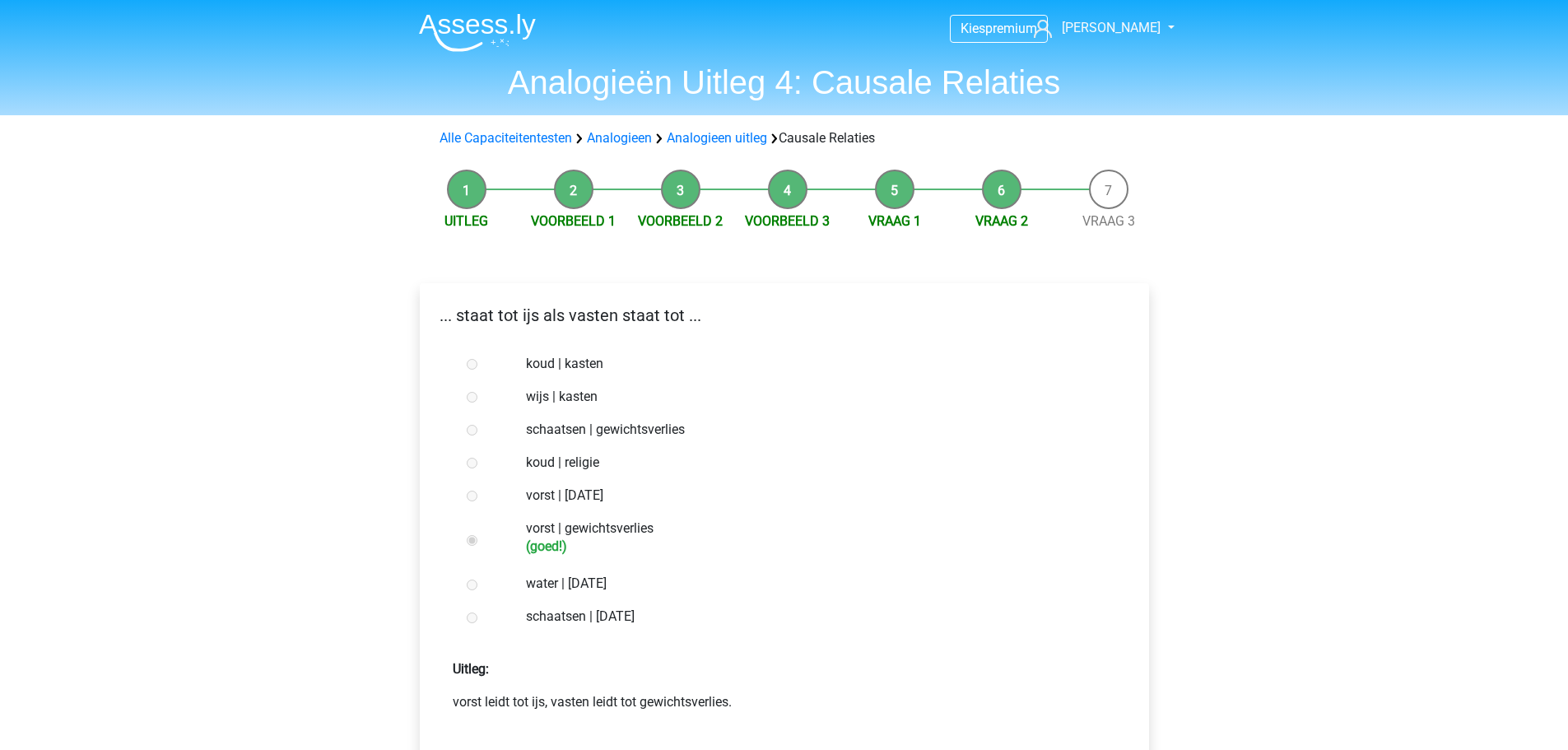
scroll to position [165, 0]
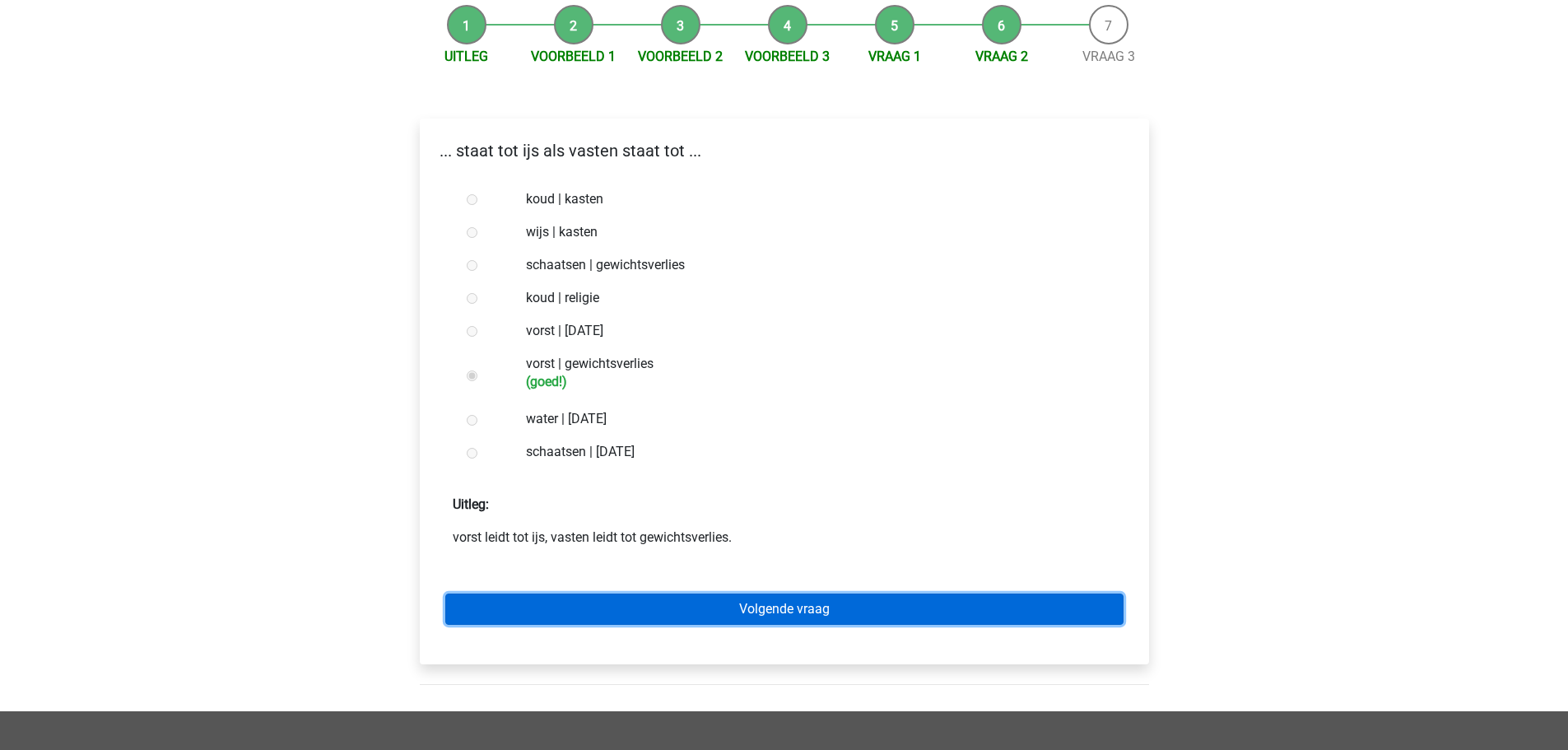
click at [549, 611] on link "Volgende vraag" at bounding box center [785, 609] width 678 height 31
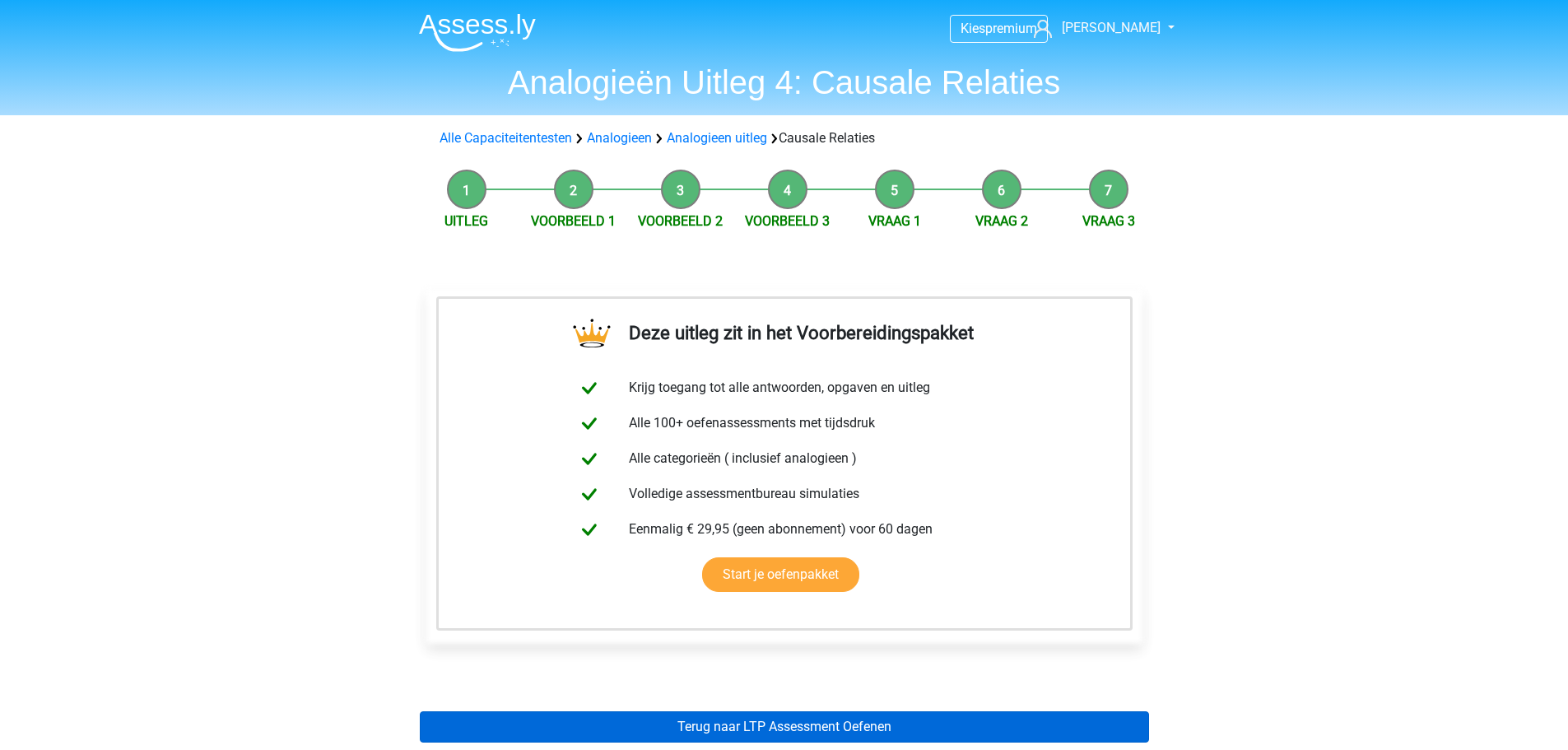
click at [623, 711] on div "Deze uitleg zit in het Voorbereidingspakket Krijg toegang tot alle antwoorden, …" at bounding box center [785, 516] width 756 height 533
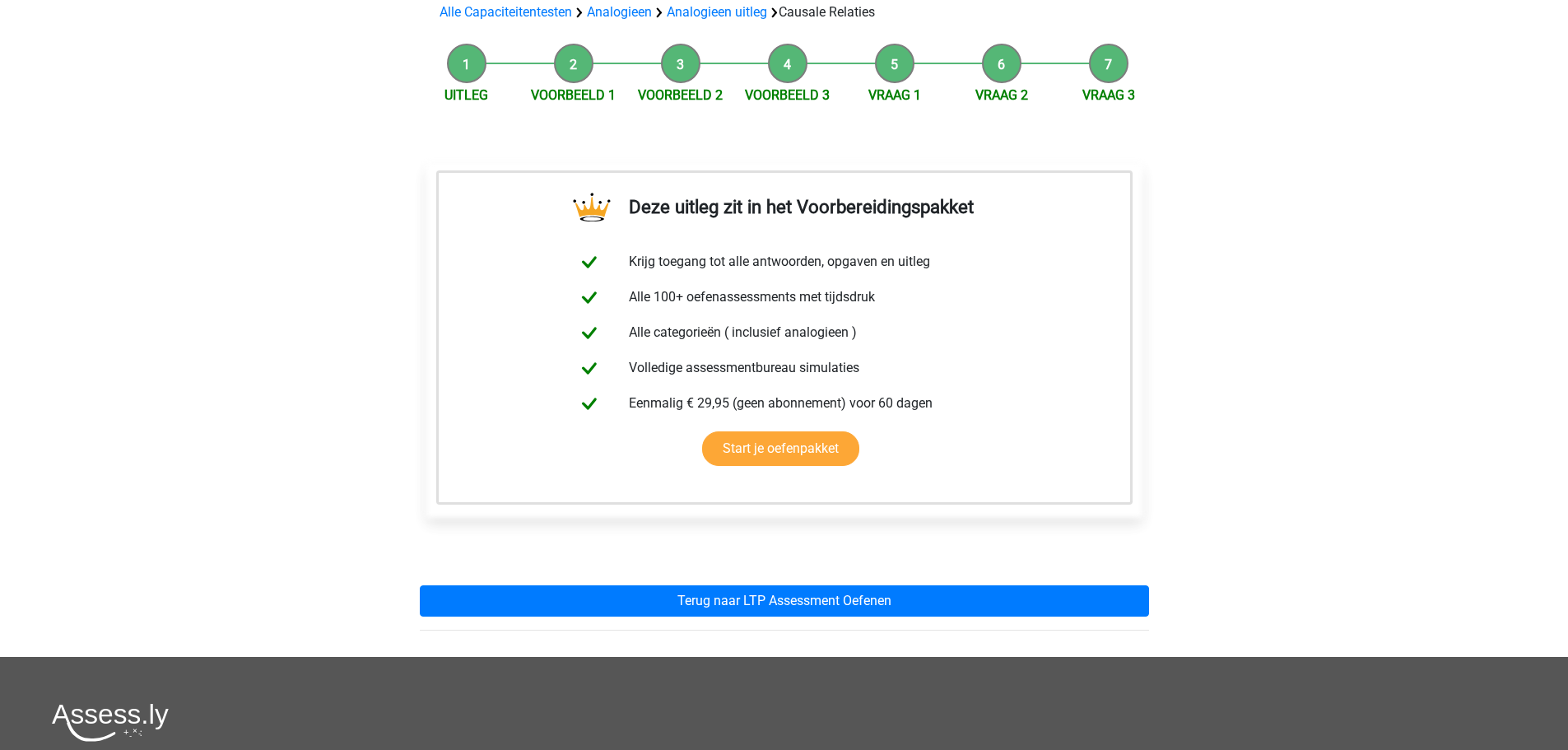
scroll to position [165, 0]
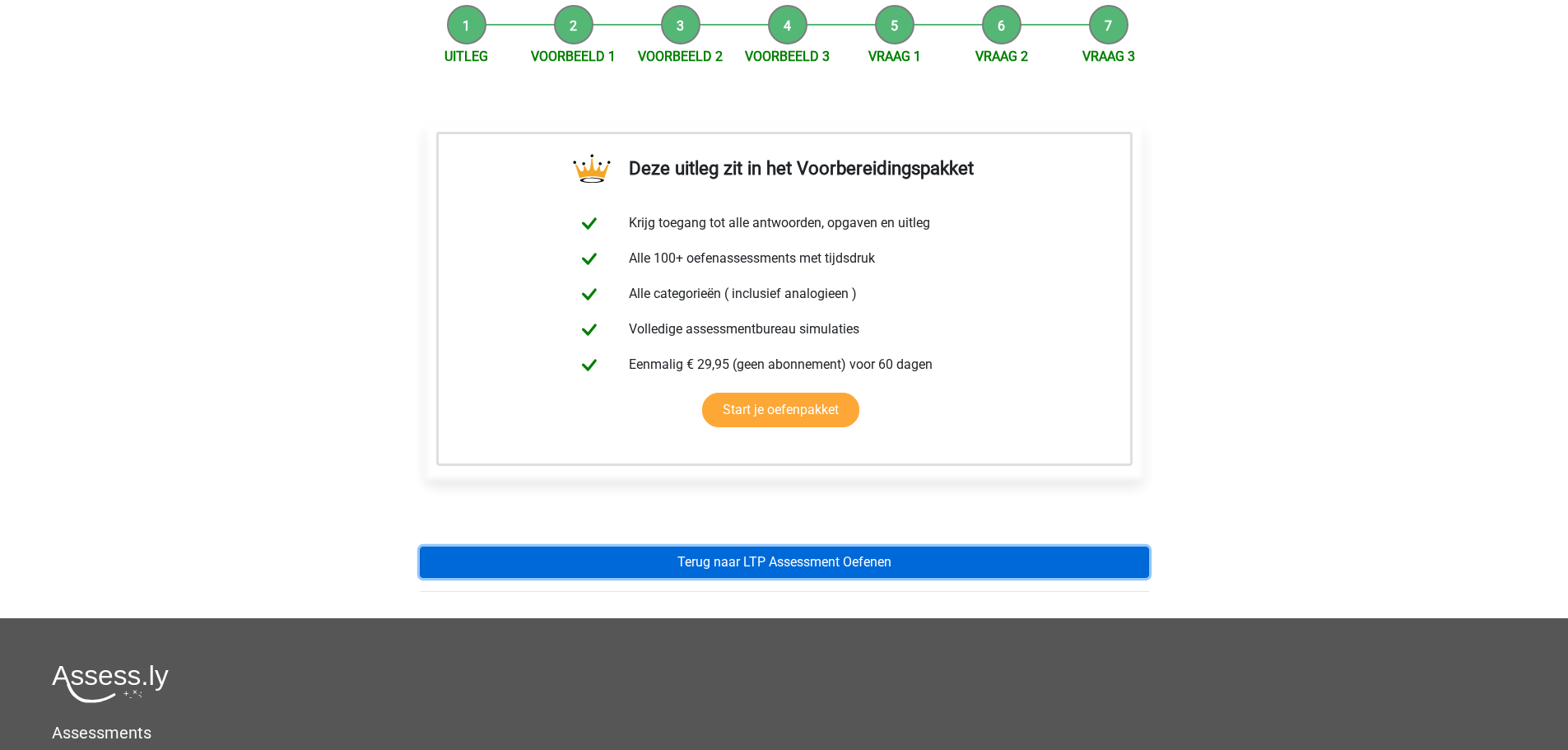
click at [725, 564] on link "Terug naar LTP Assessment Oefenen" at bounding box center [784, 563] width 729 height 31
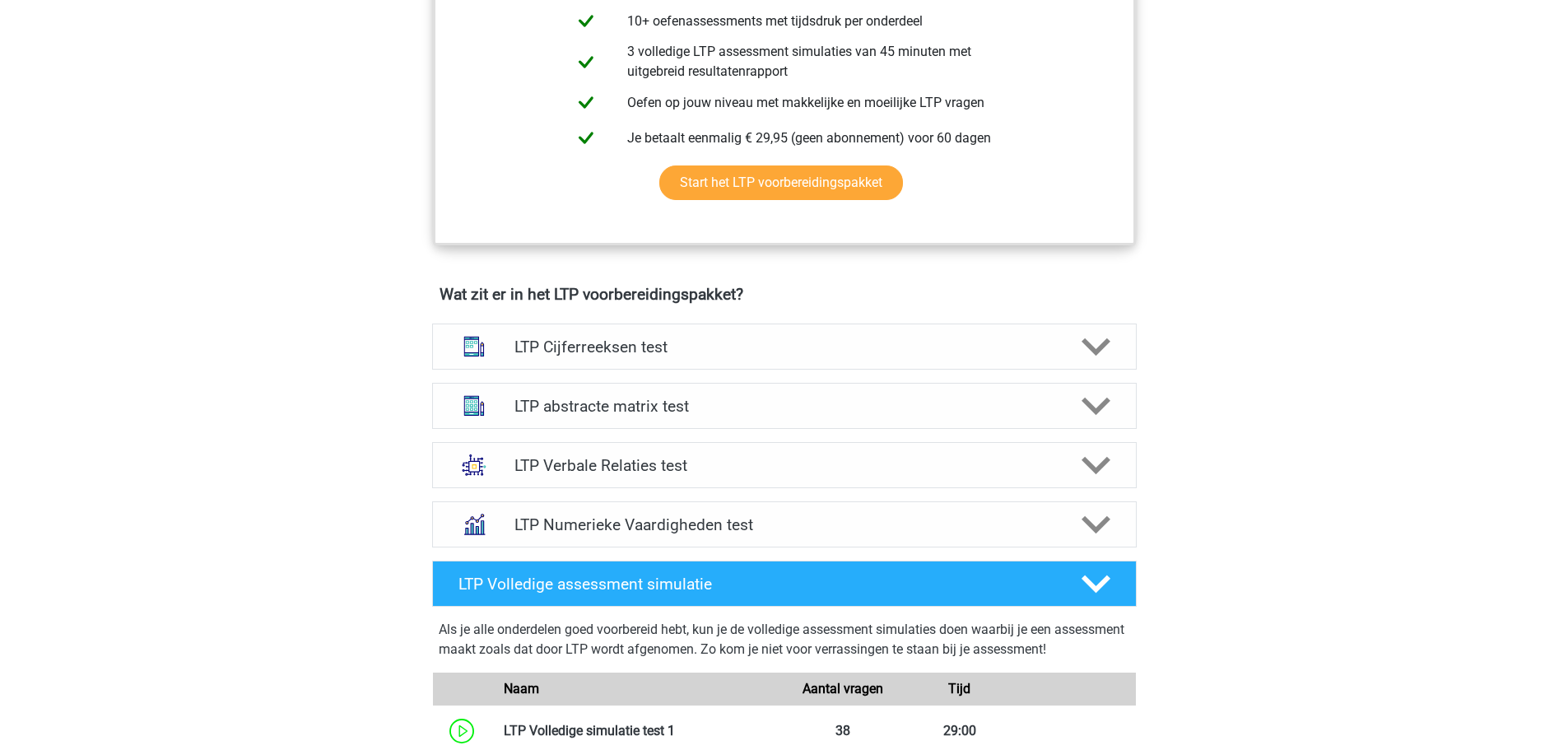
scroll to position [824, 0]
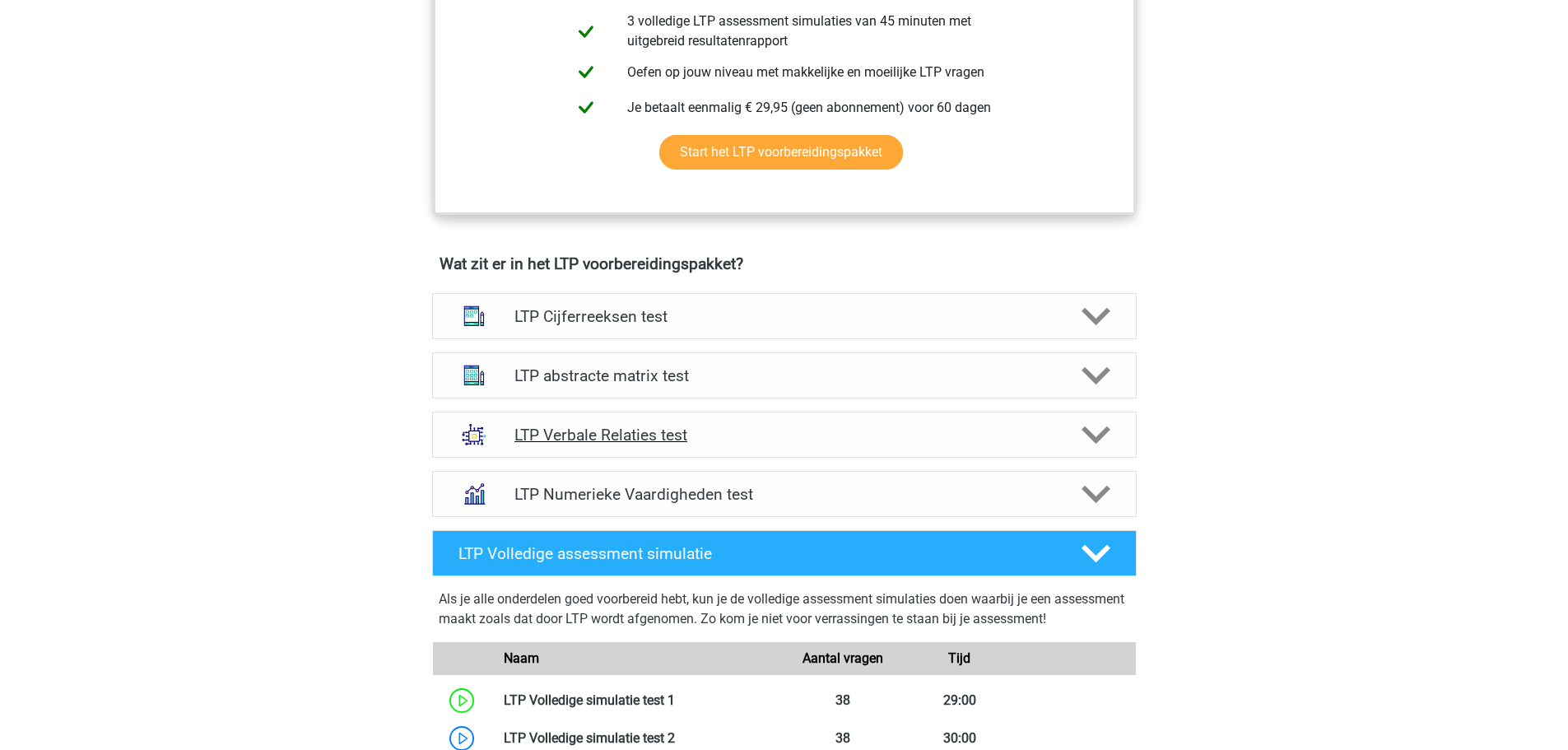
click at [731, 433] on h4 "LTP Verbale Relaties test" at bounding box center [784, 436] width 539 height 19
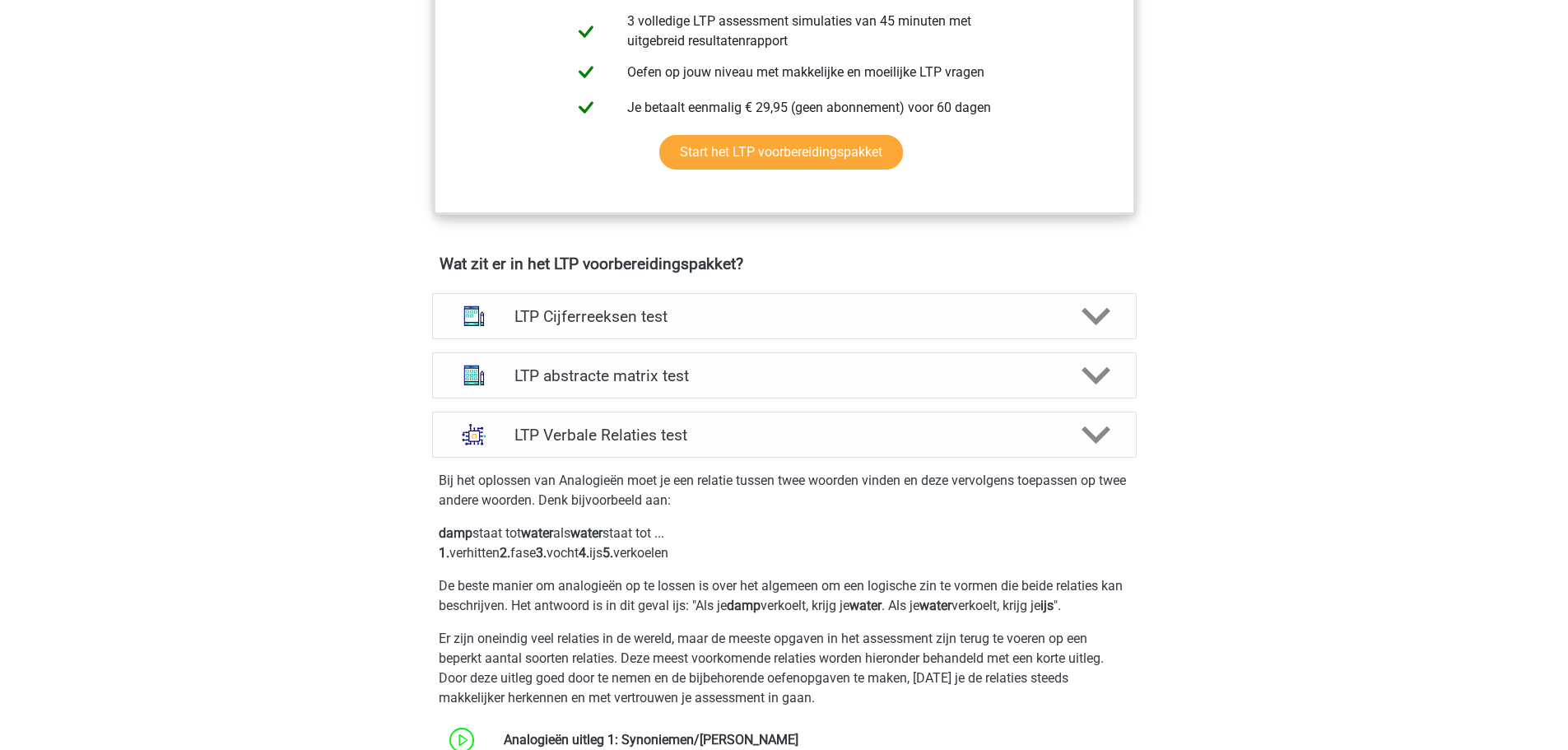
scroll to position [1153, 0]
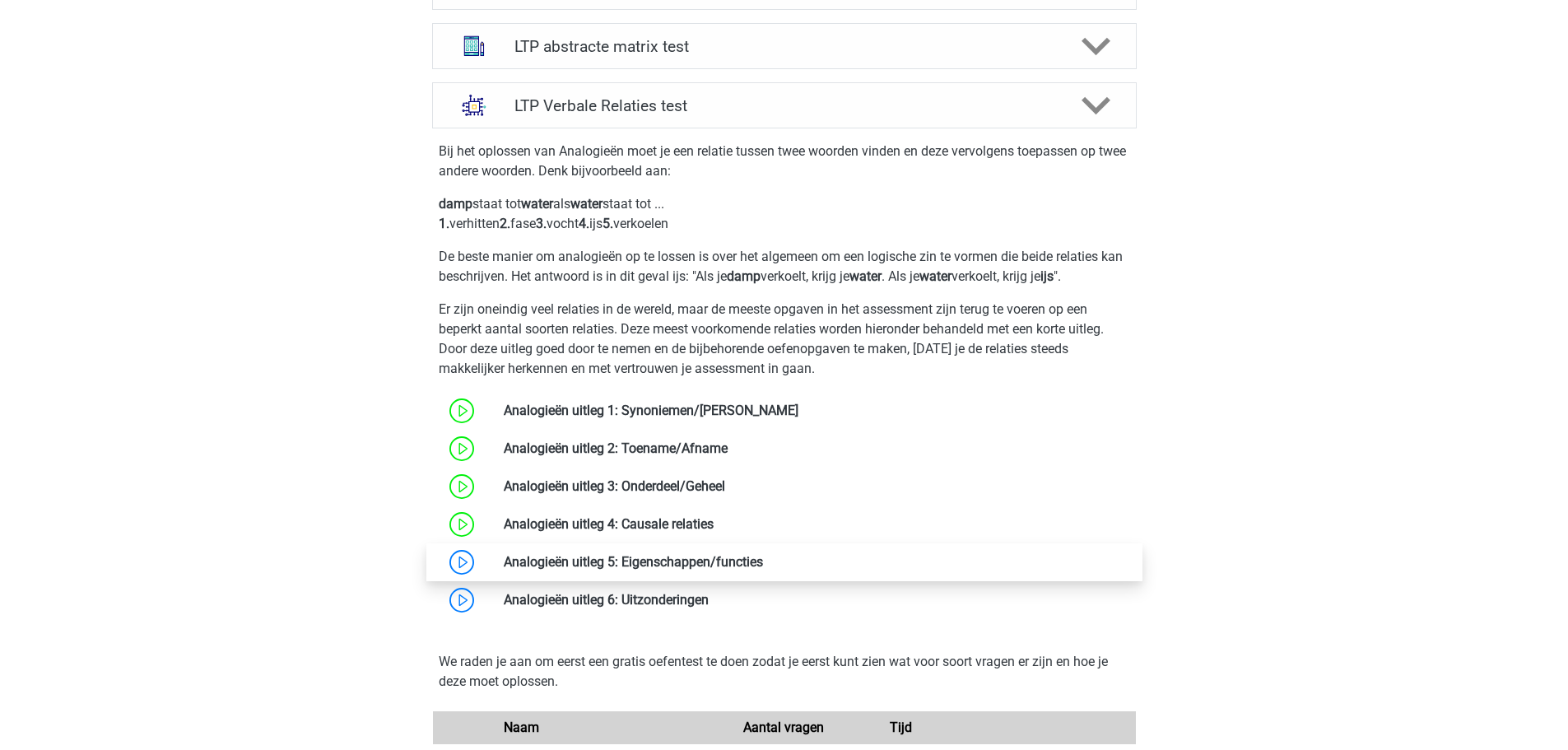
click at [763, 564] on link at bounding box center [763, 562] width 0 height 15
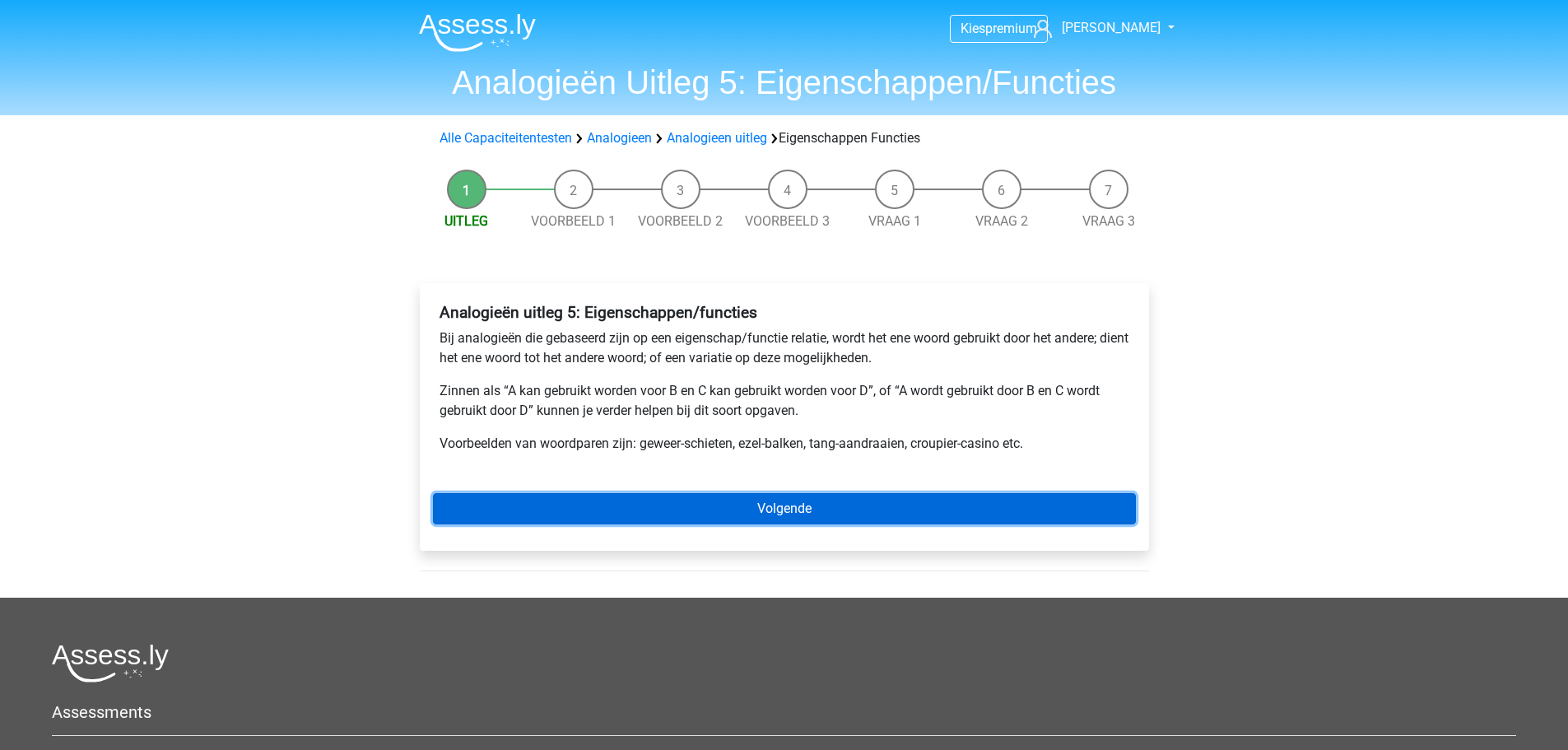
click at [701, 502] on link "Volgende" at bounding box center [784, 509] width 703 height 31
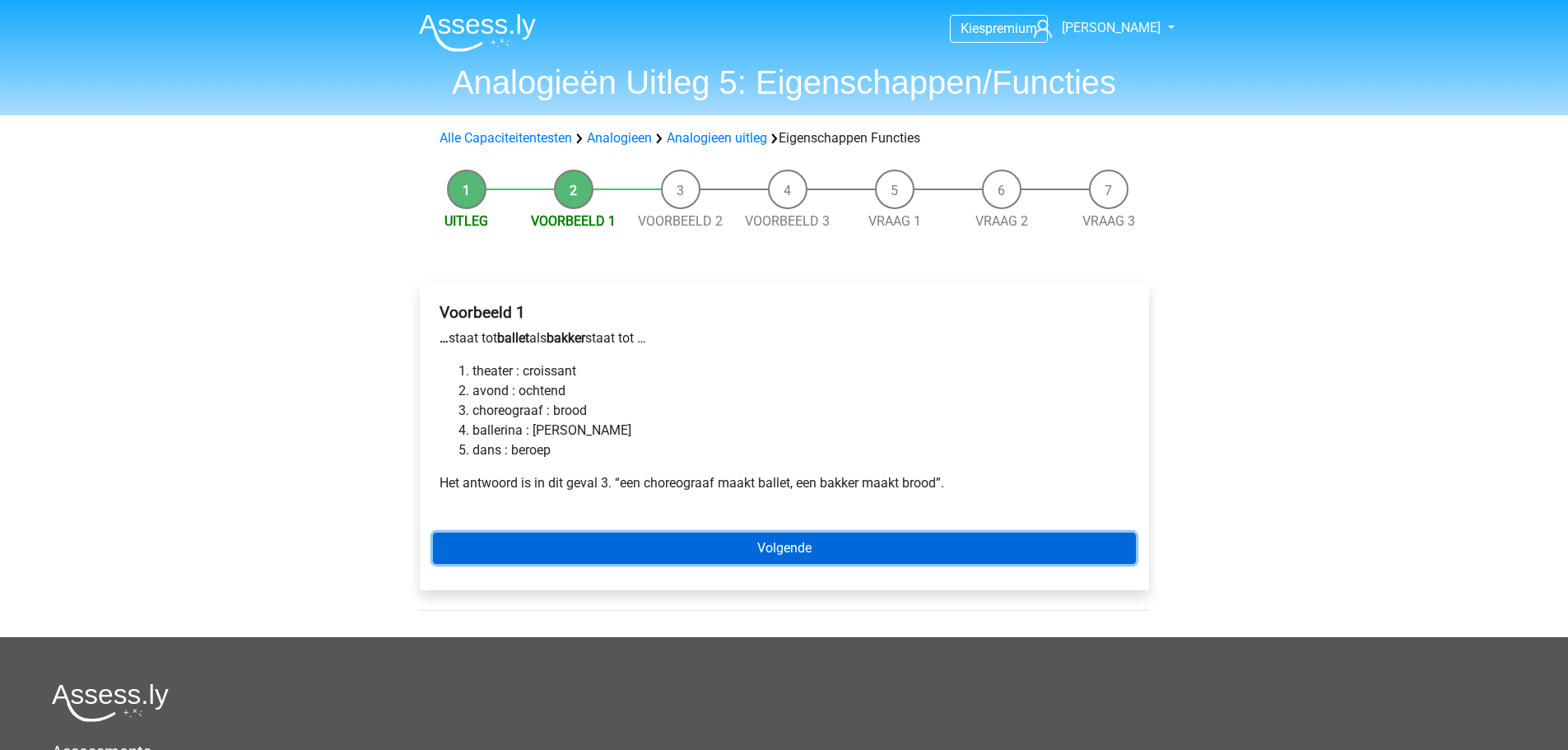
click at [658, 541] on link "Volgende" at bounding box center [784, 548] width 703 height 31
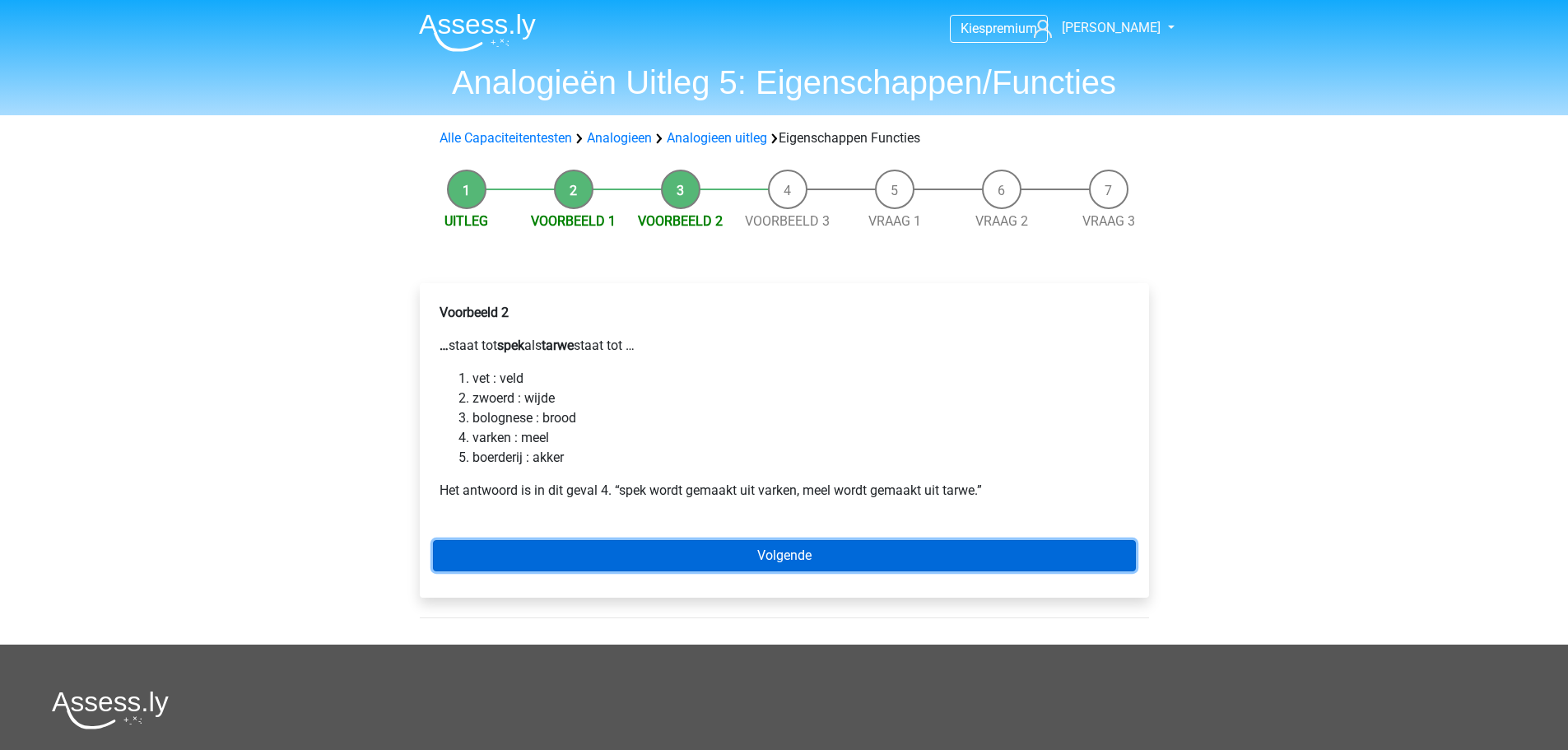
click at [658, 541] on link "Volgende" at bounding box center [784, 556] width 703 height 31
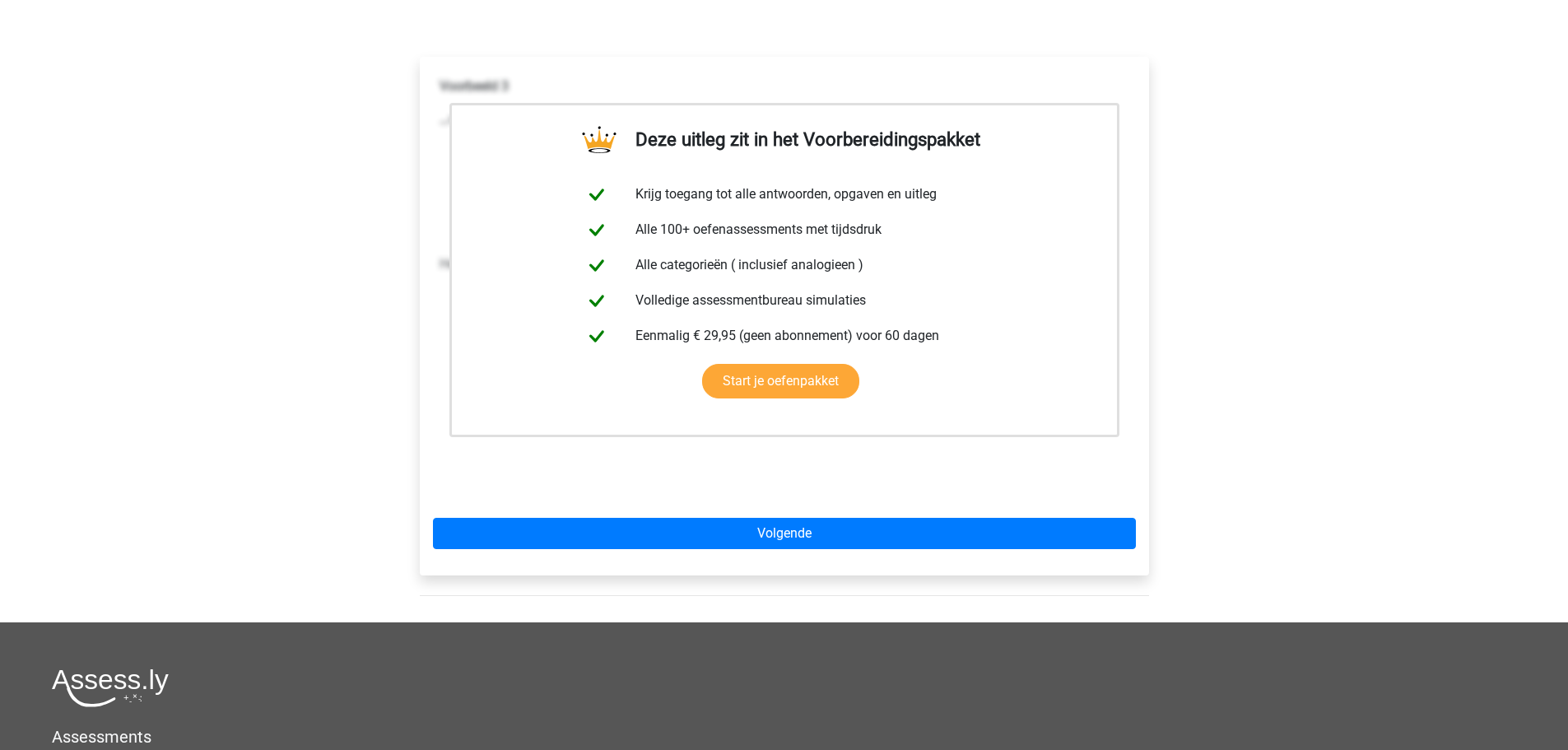
scroll to position [330, 0]
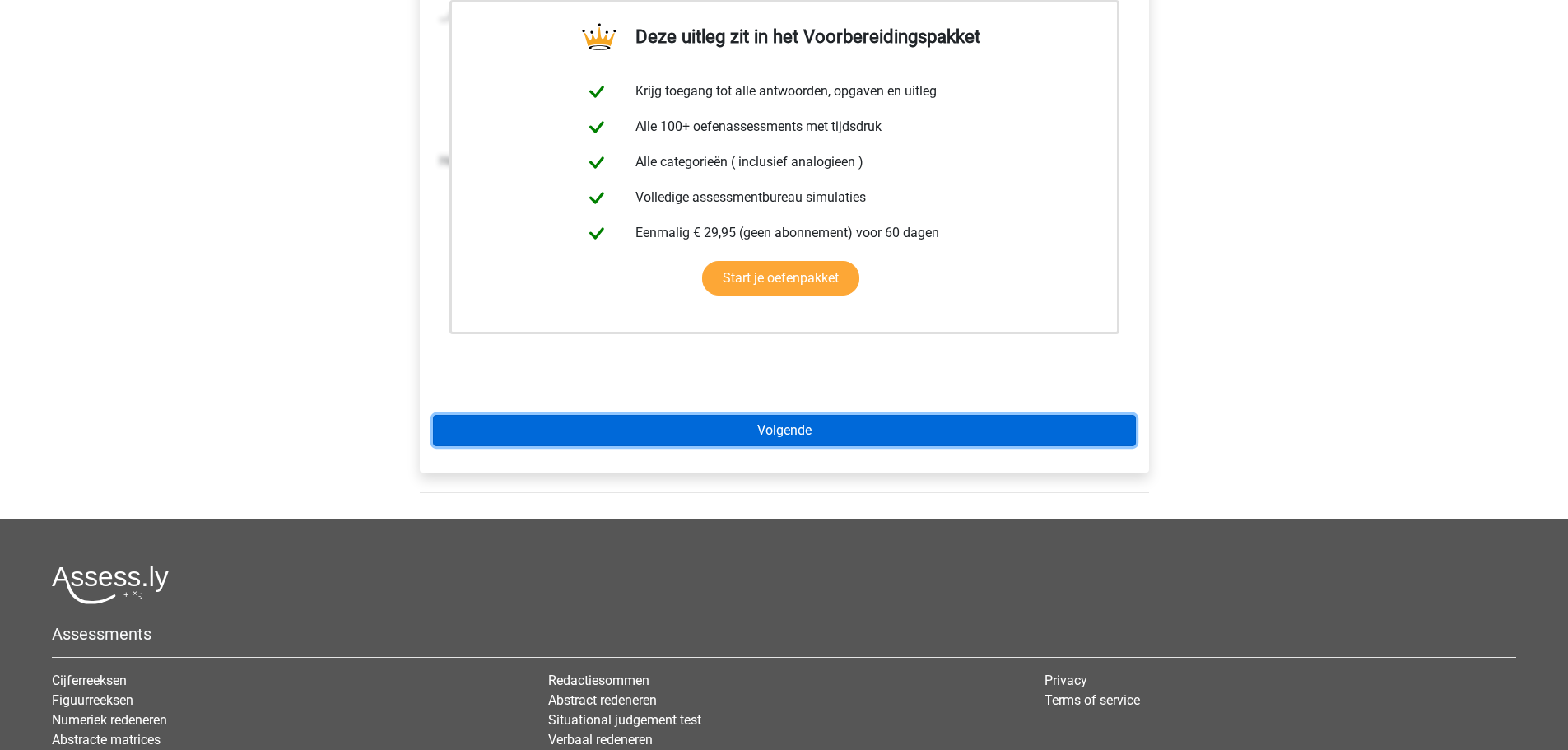
click at [732, 437] on link "Volgende" at bounding box center [784, 430] width 703 height 31
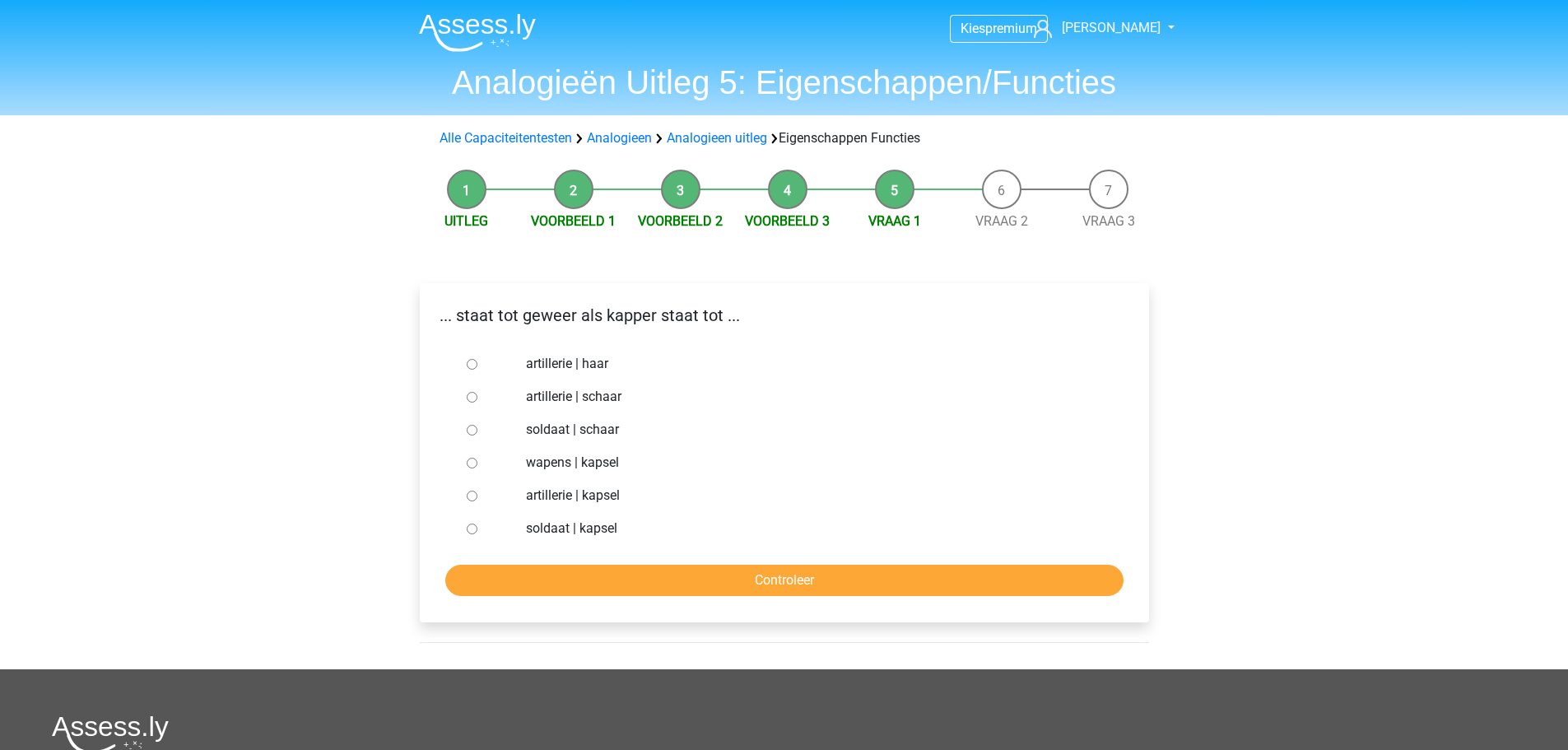
click at [470, 429] on input "soldaat | schaar" at bounding box center [472, 430] width 10 height 10
radio input "true"
click at [599, 577] on input "Controleer" at bounding box center [785, 581] width 678 height 31
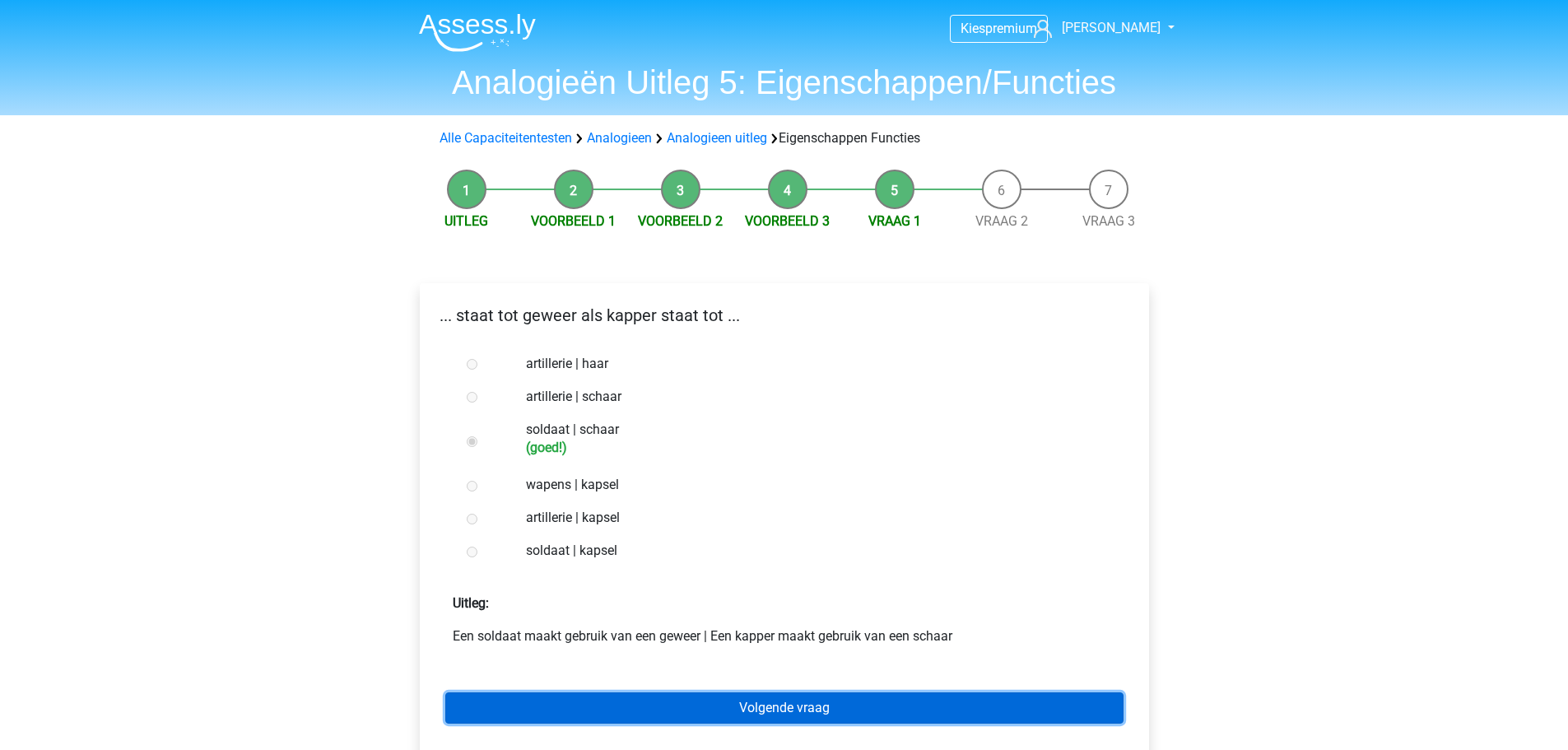
click at [658, 708] on link "Volgende vraag" at bounding box center [785, 708] width 678 height 31
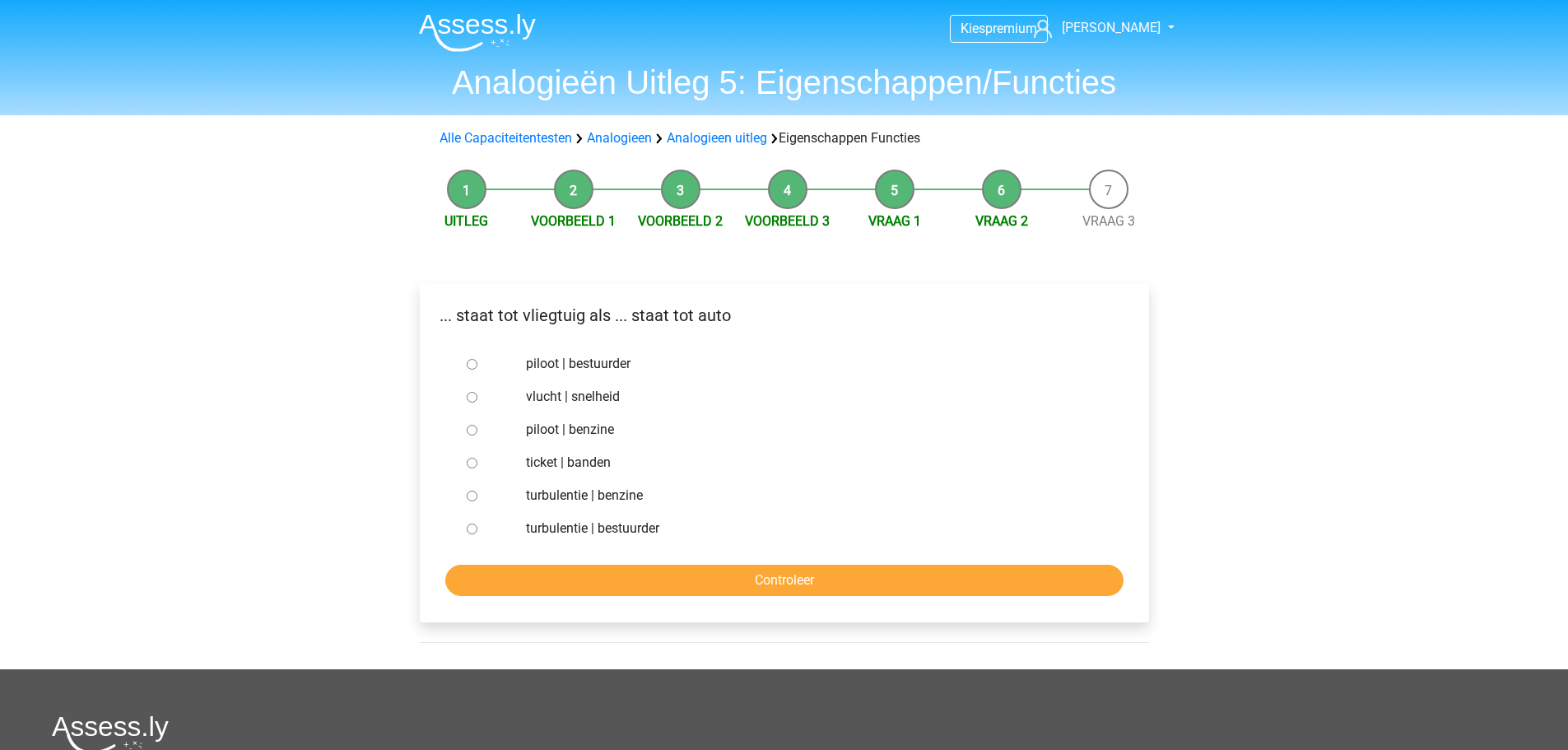
click at [471, 366] on input "piloot | bestuurder" at bounding box center [472, 364] width 10 height 10
radio input "true"
click at [590, 581] on input "Controleer" at bounding box center [785, 581] width 678 height 31
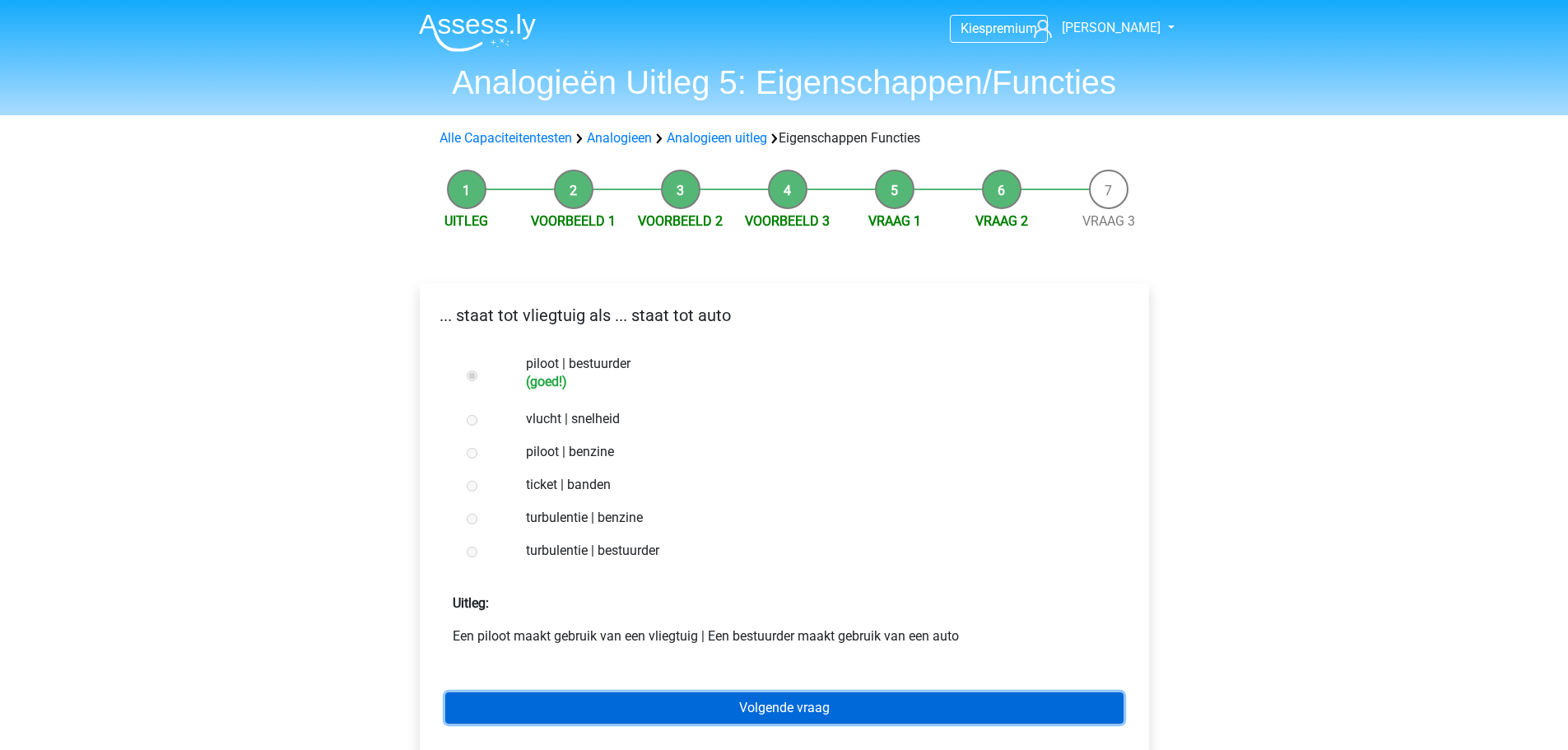
click at [679, 709] on link "Volgende vraag" at bounding box center [785, 708] width 678 height 31
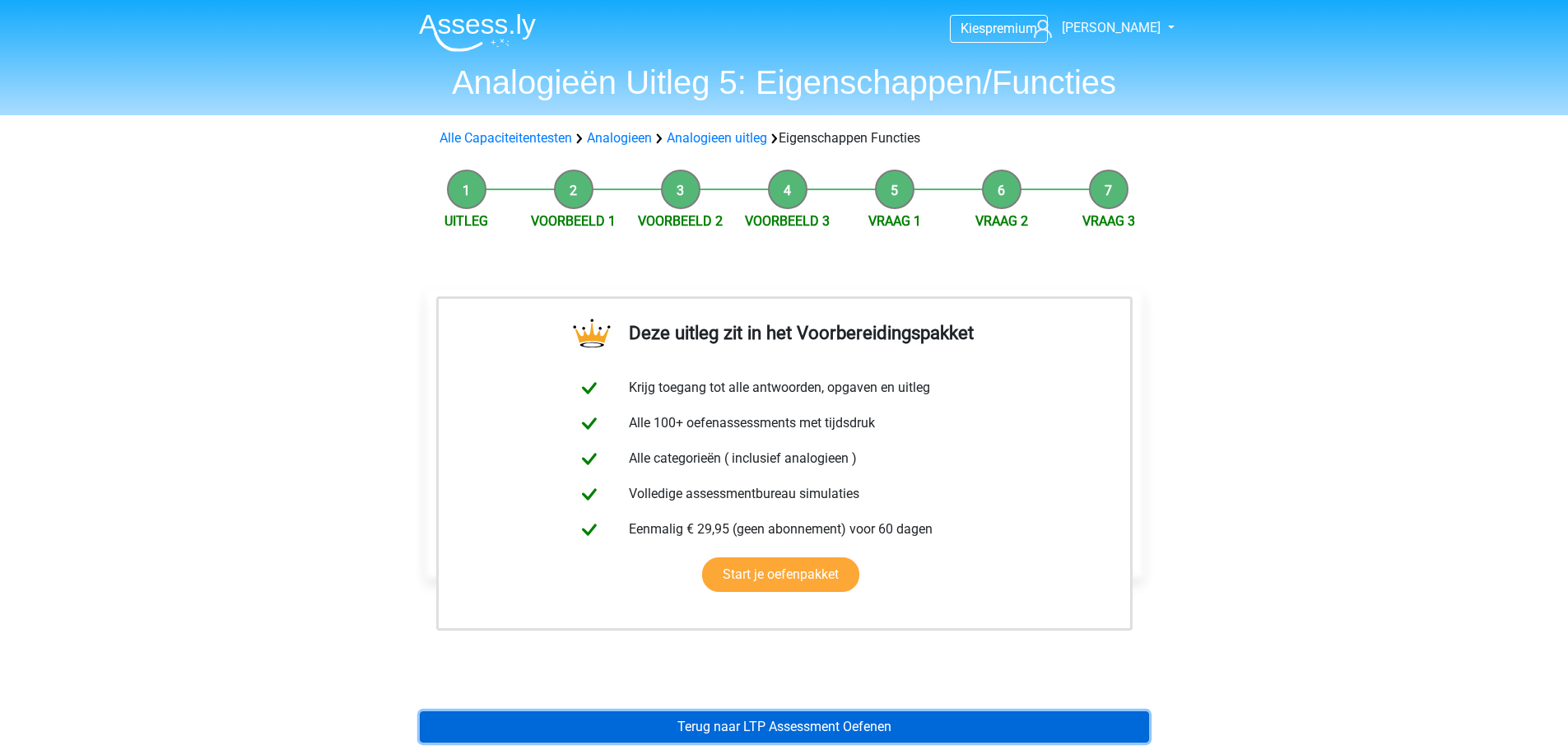
click at [690, 720] on link "Terug naar LTP Assessment Oefenen" at bounding box center [784, 727] width 729 height 31
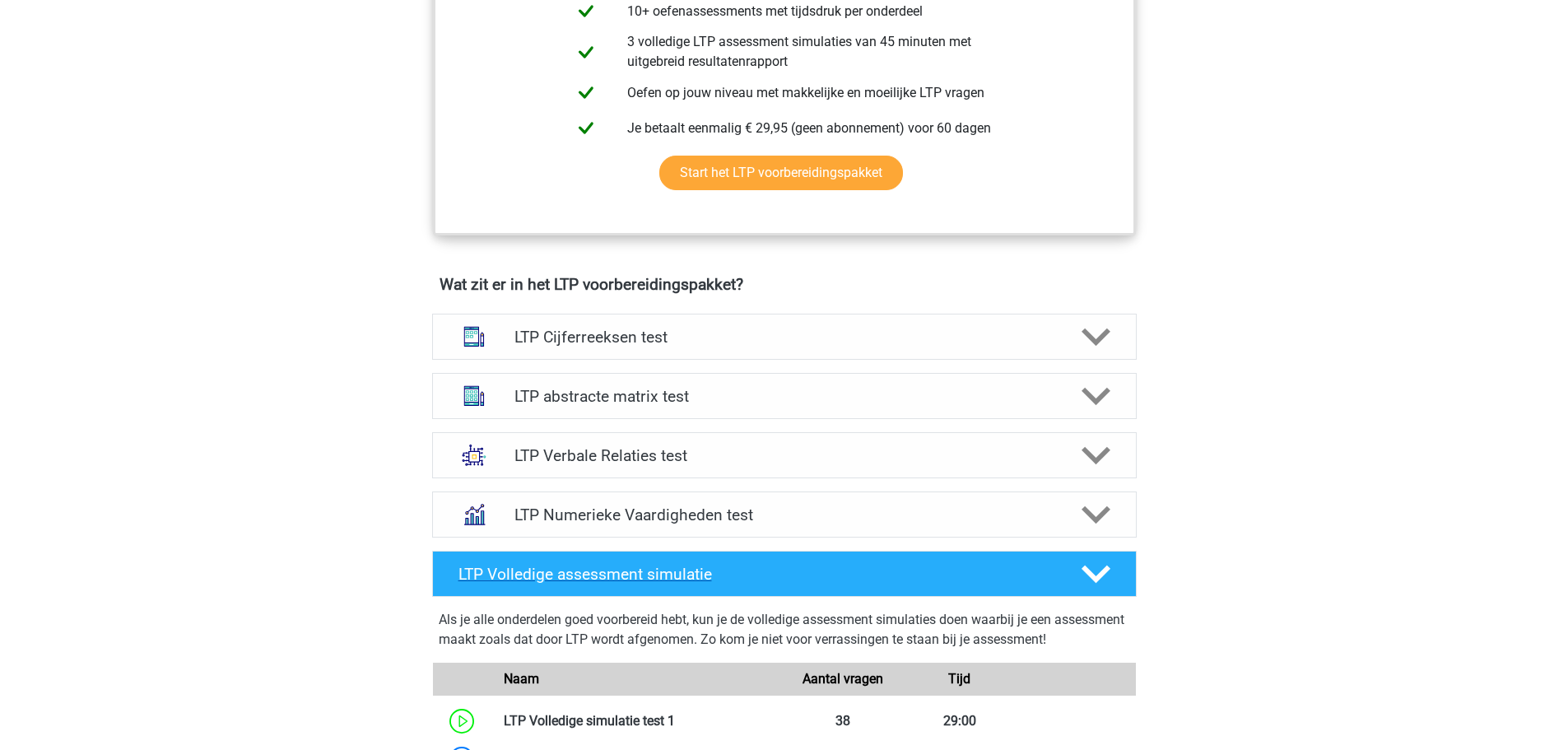
scroll to position [824, 0]
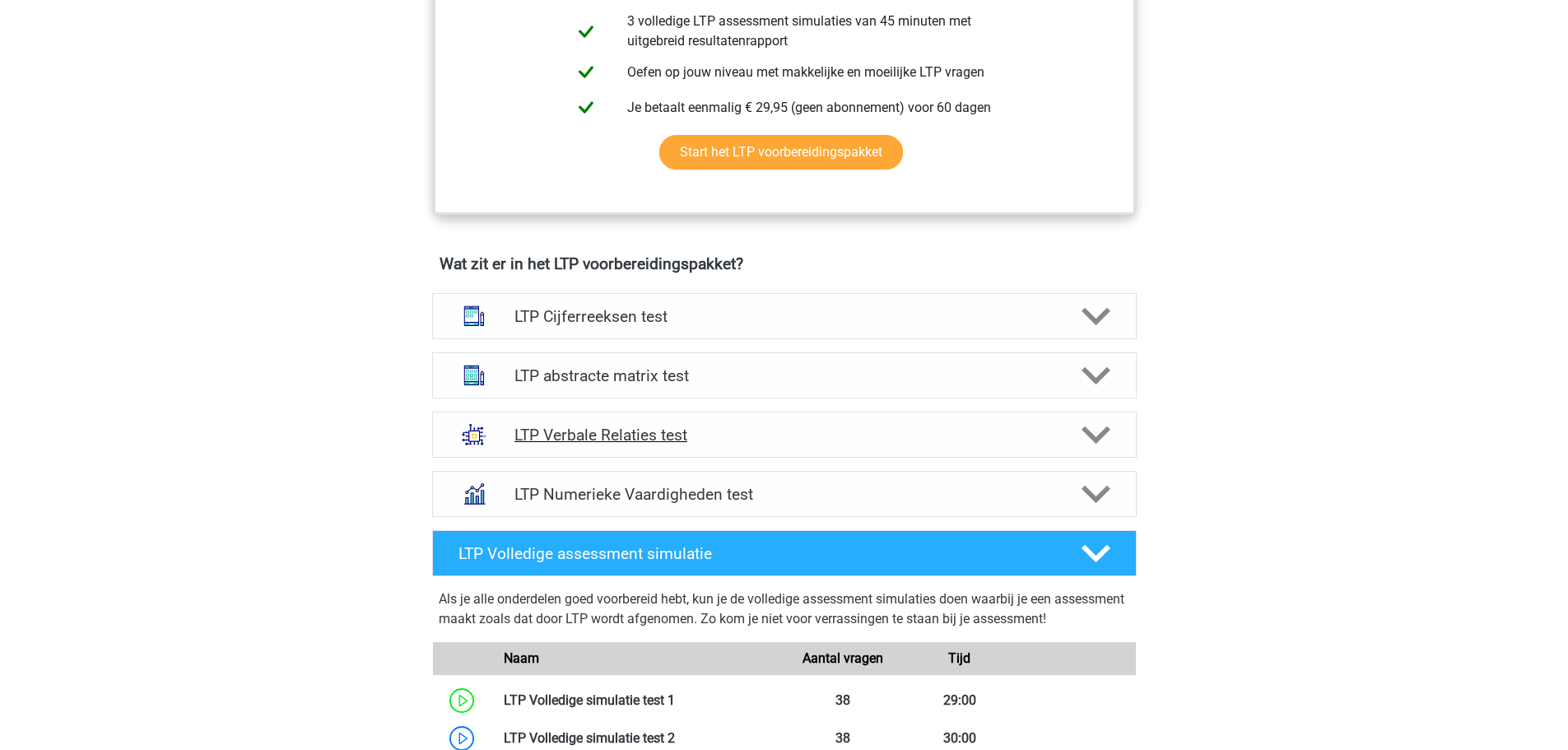
click at [620, 449] on div "LTP Verbale Relaties test" at bounding box center [784, 435] width 705 height 46
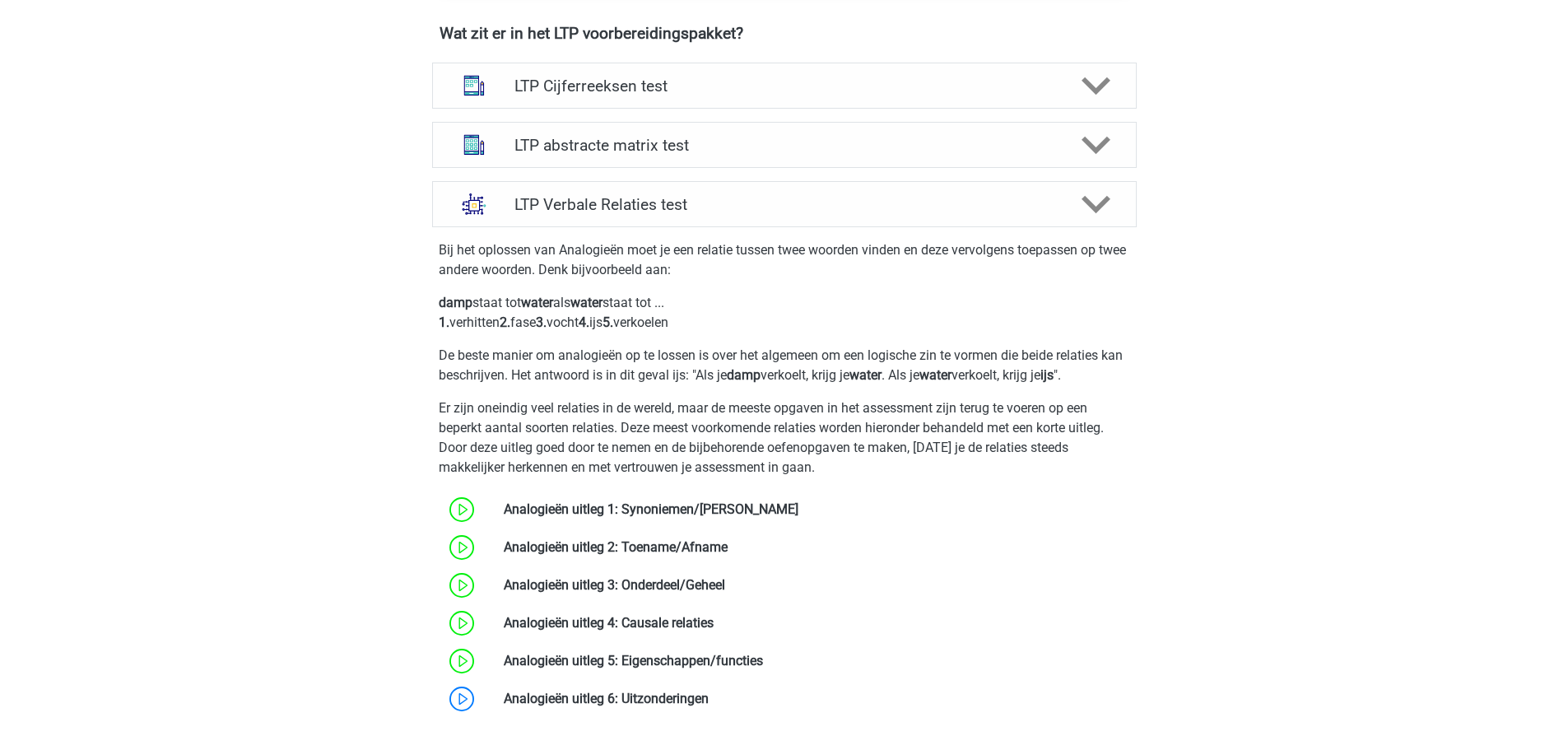
scroll to position [1153, 0]
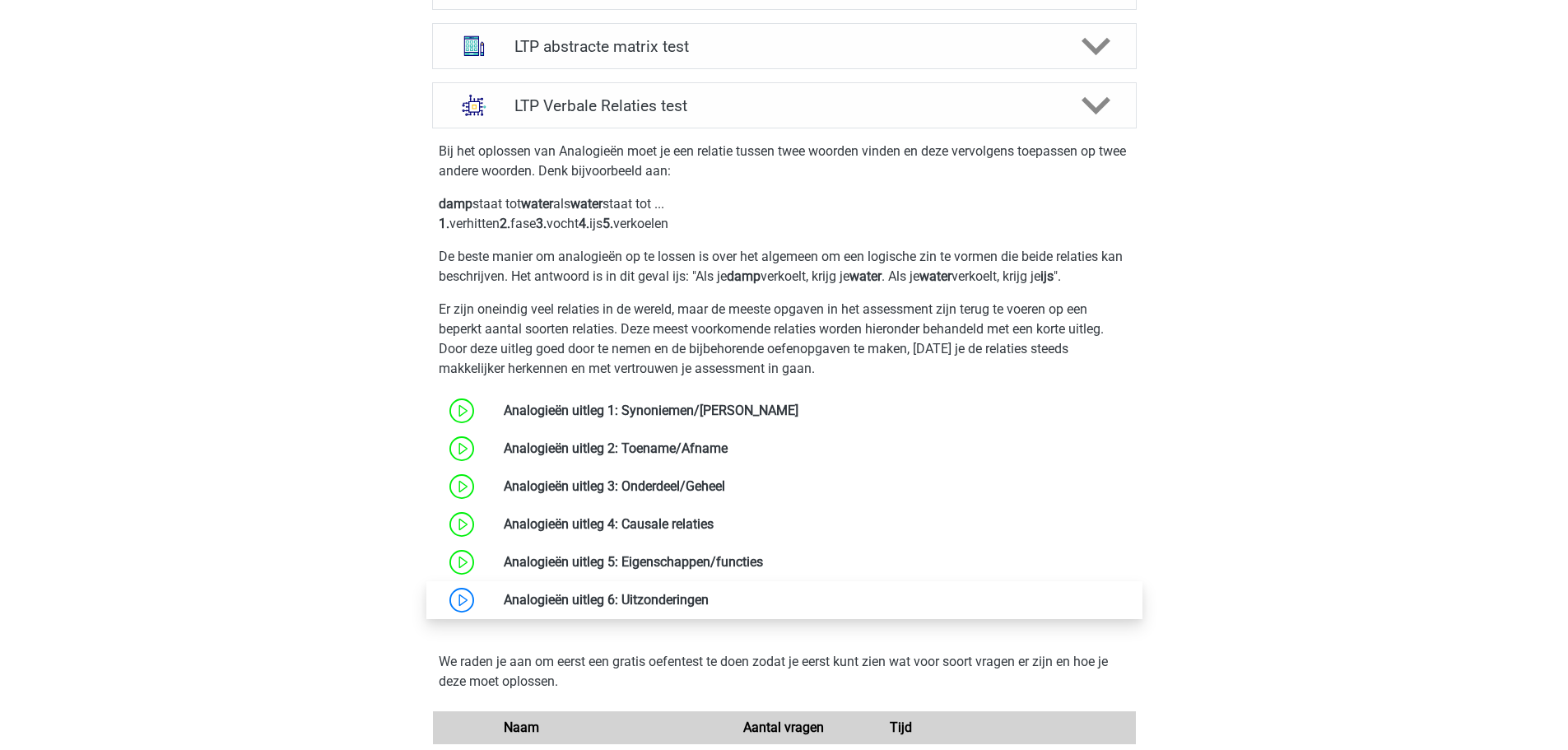
click at [709, 601] on link at bounding box center [709, 600] width 0 height 15
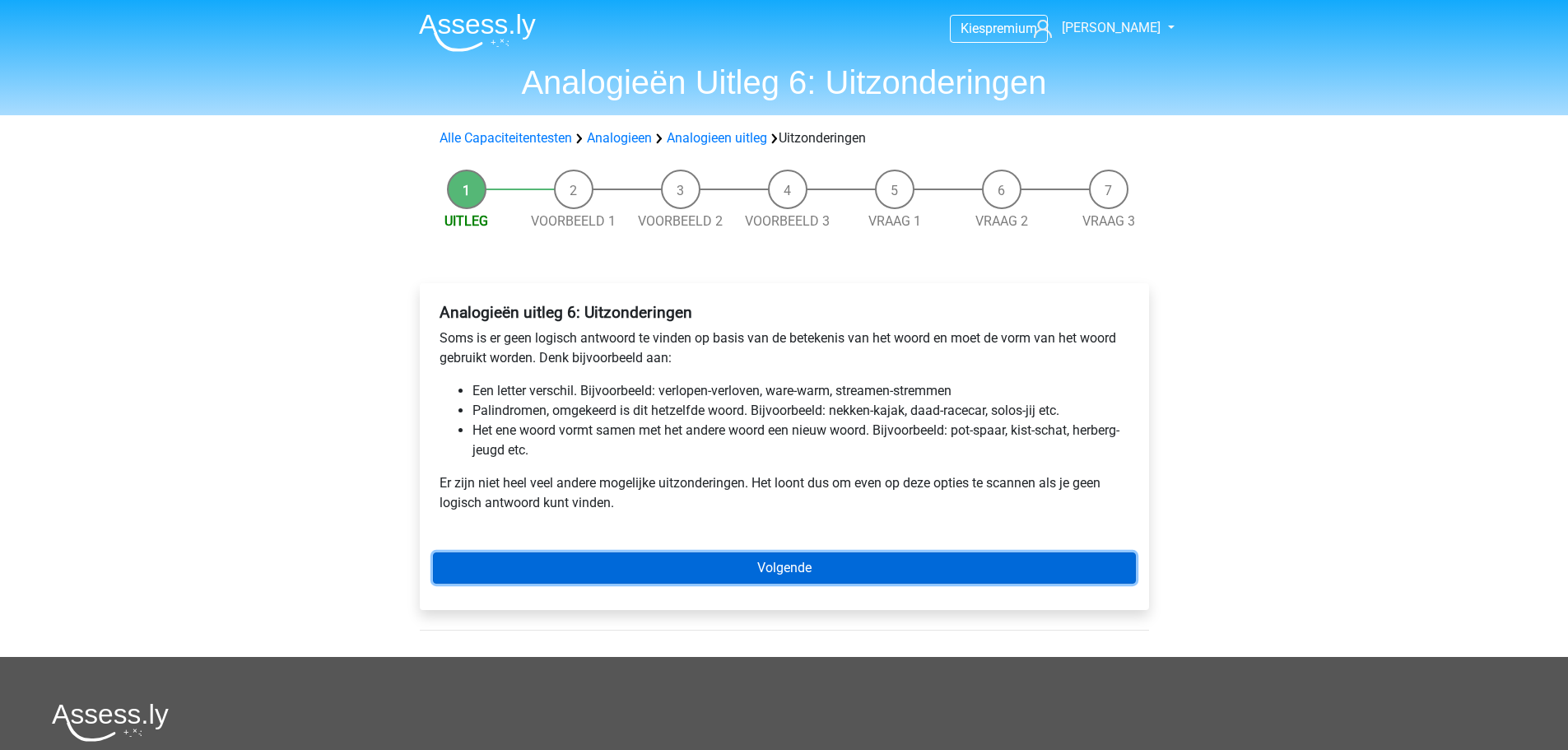
click at [637, 554] on link "Volgende" at bounding box center [784, 568] width 703 height 31
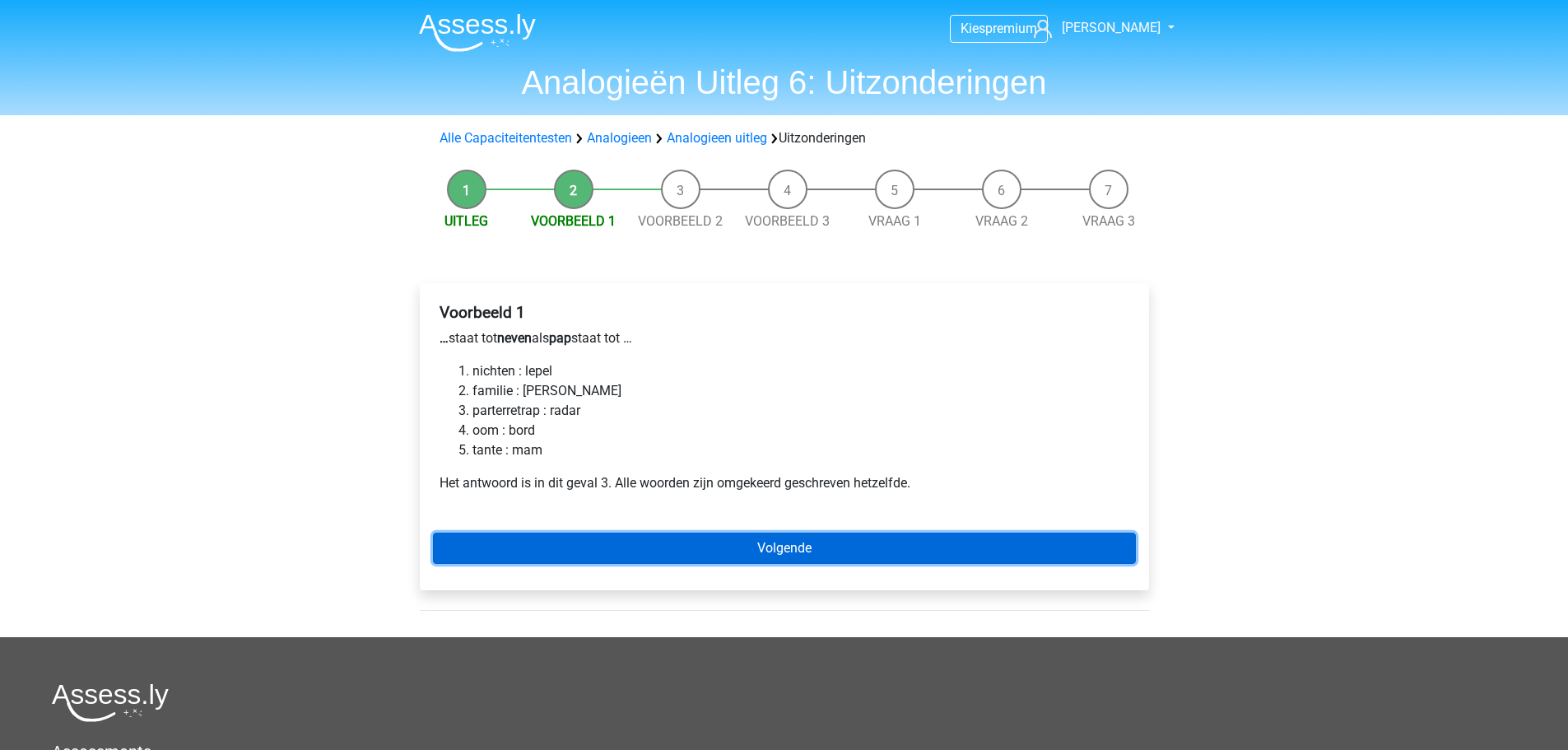
click at [628, 547] on link "Volgende" at bounding box center [784, 548] width 703 height 31
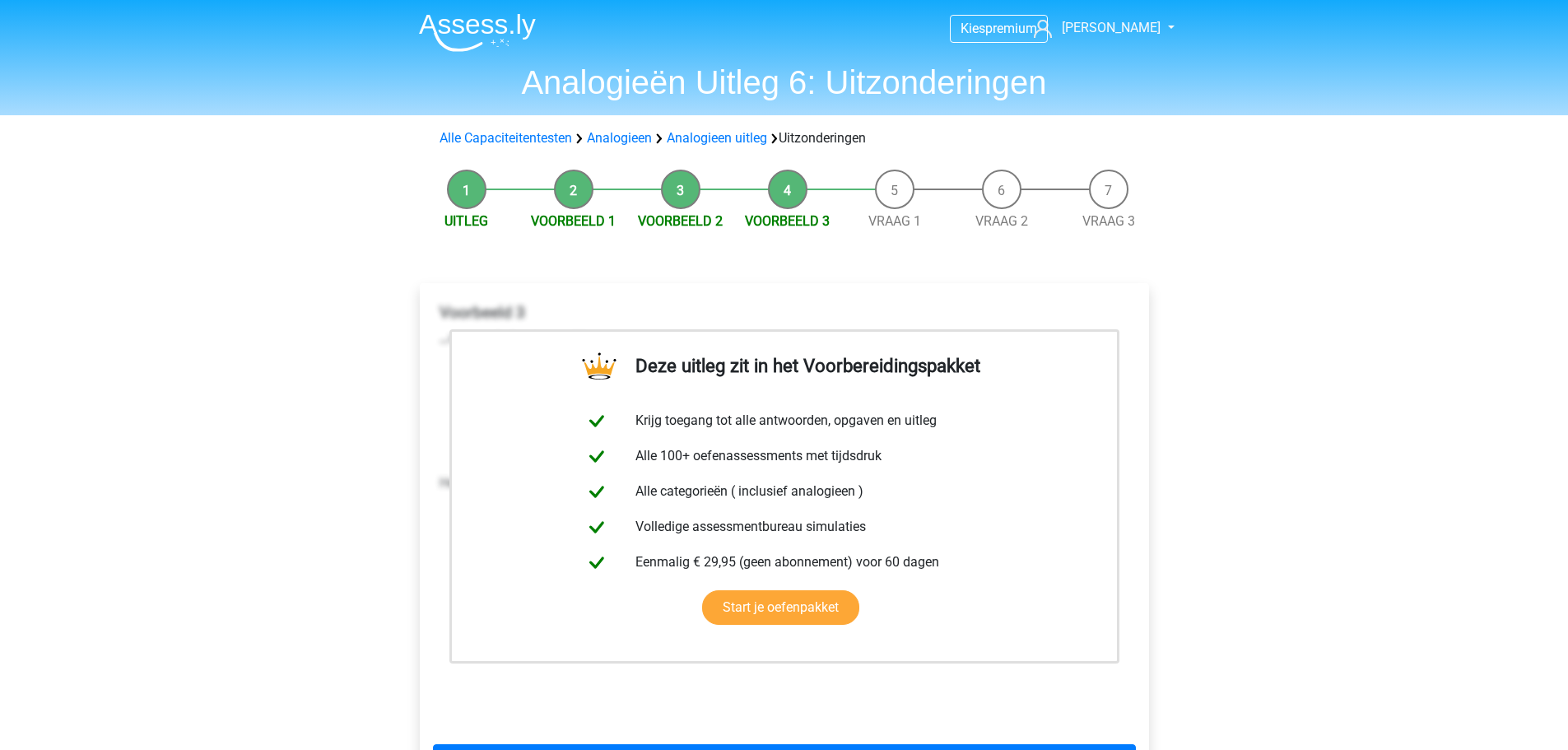
scroll to position [165, 0]
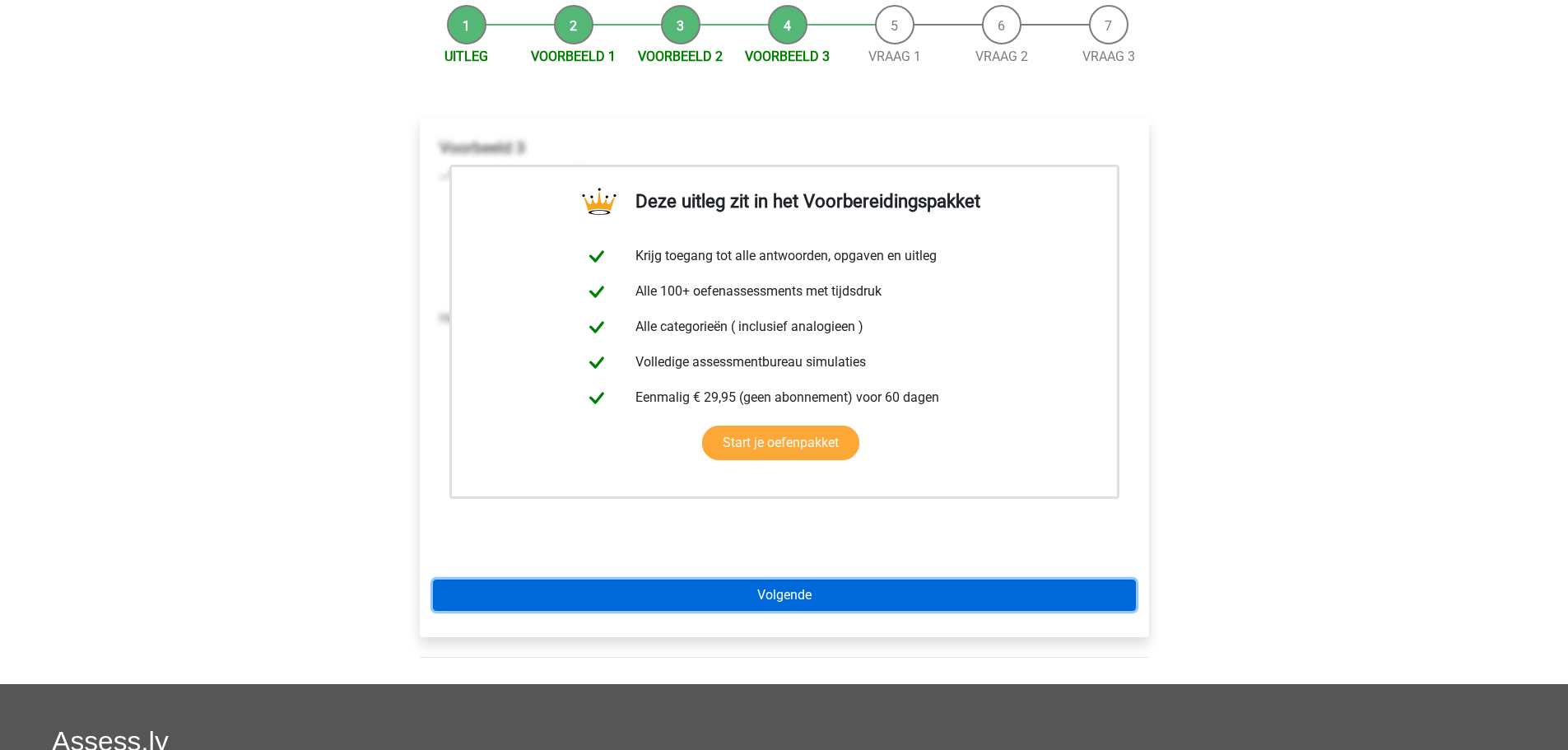
click at [704, 608] on link "Volgende" at bounding box center [784, 595] width 703 height 31
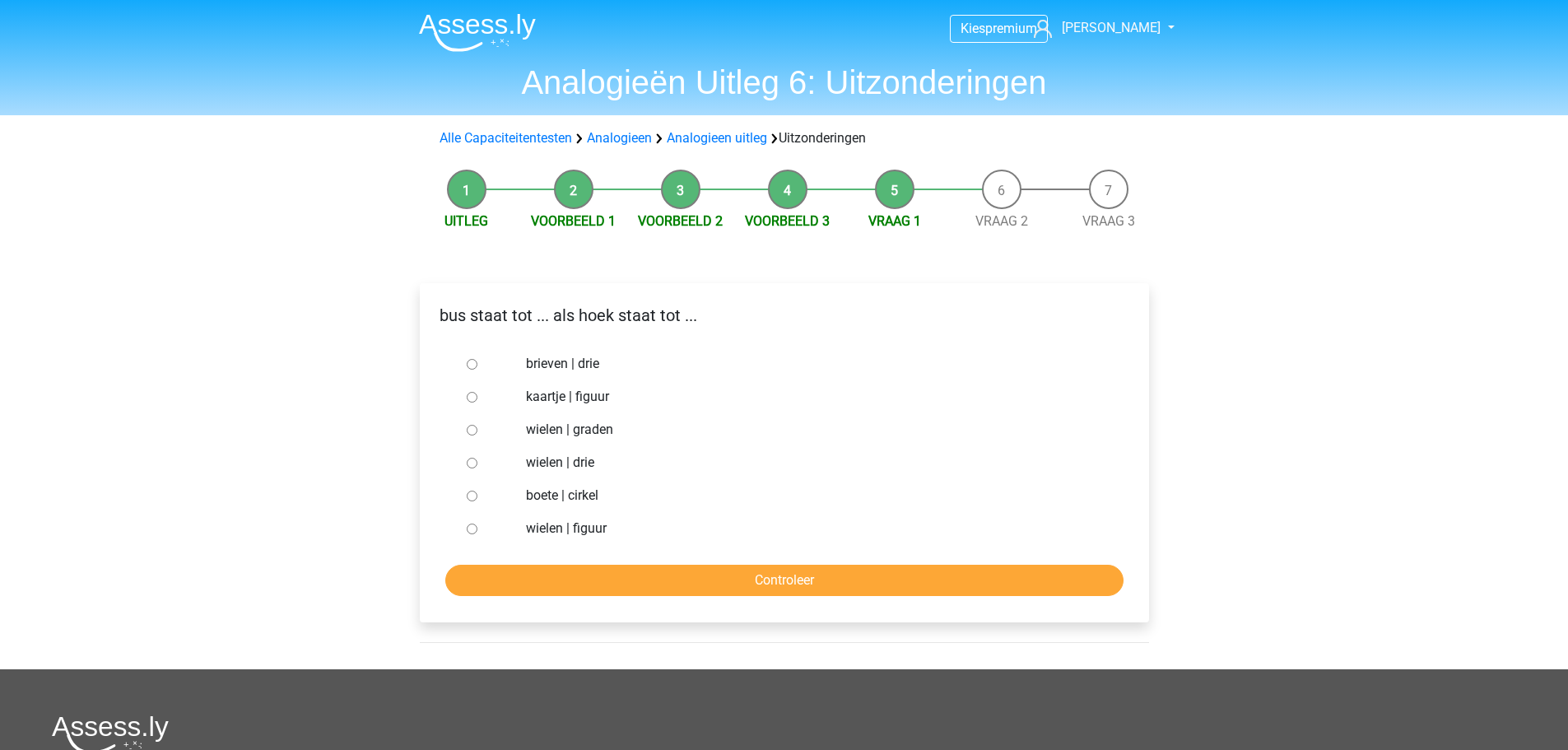
click at [467, 360] on input "brieven | drie" at bounding box center [472, 364] width 10 height 10
radio input "true"
click at [594, 576] on input "Controleer" at bounding box center [785, 581] width 678 height 31
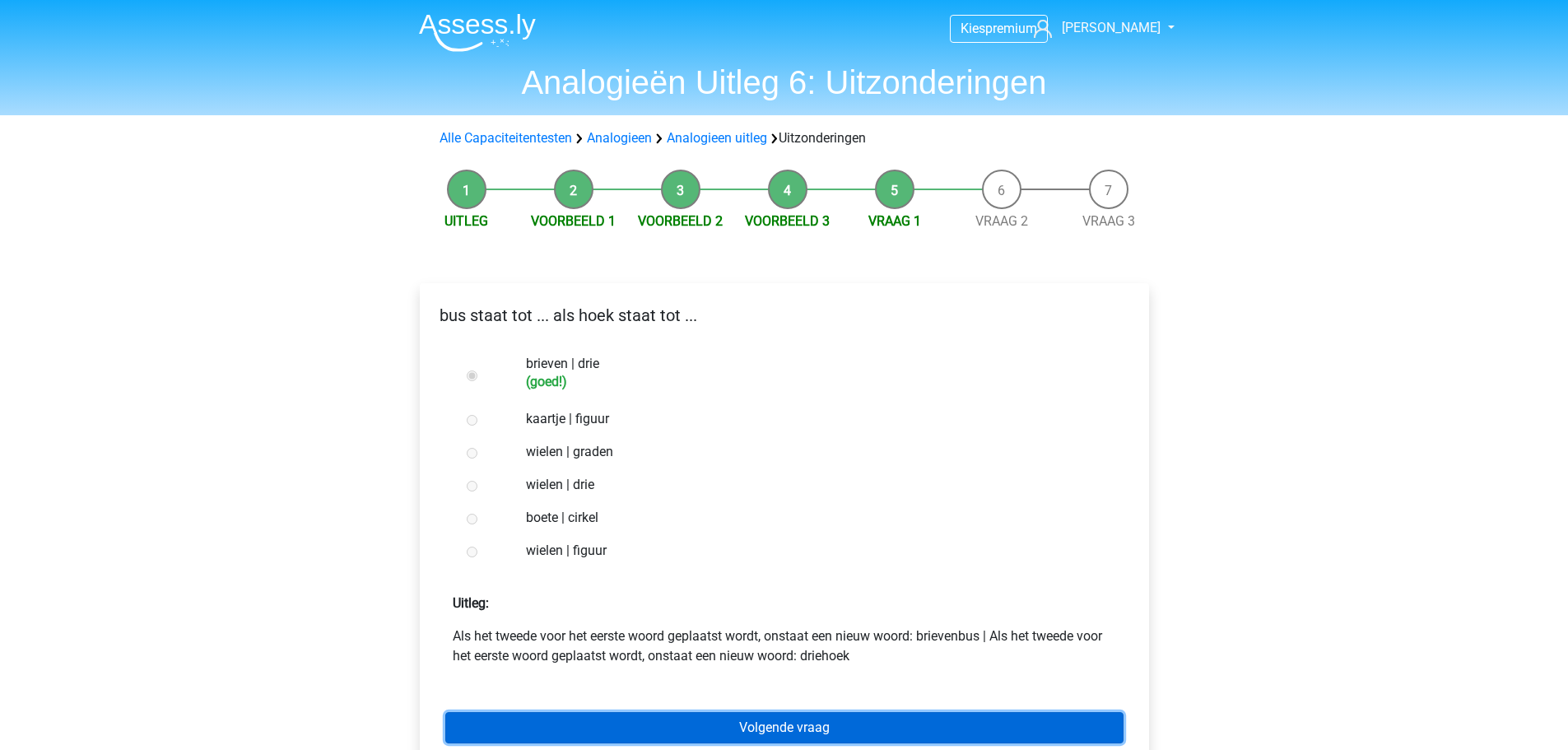
click at [692, 717] on link "Volgende vraag" at bounding box center [785, 728] width 678 height 31
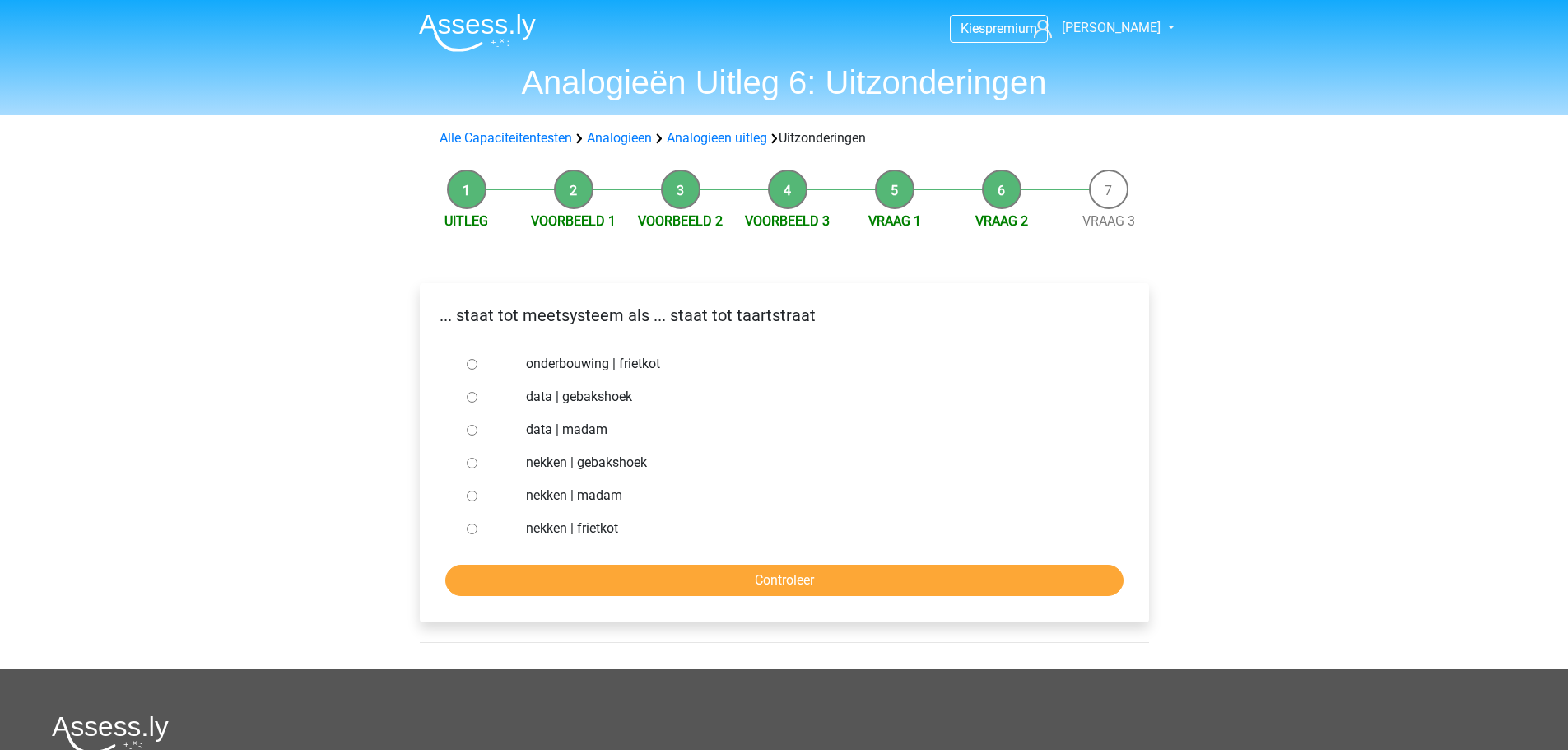
click at [477, 400] on div at bounding box center [487, 397] width 54 height 33
click at [471, 399] on input "data | gebakshoek" at bounding box center [472, 397] width 10 height 10
radio input "true"
click at [586, 578] on input "Controleer" at bounding box center [785, 581] width 678 height 31
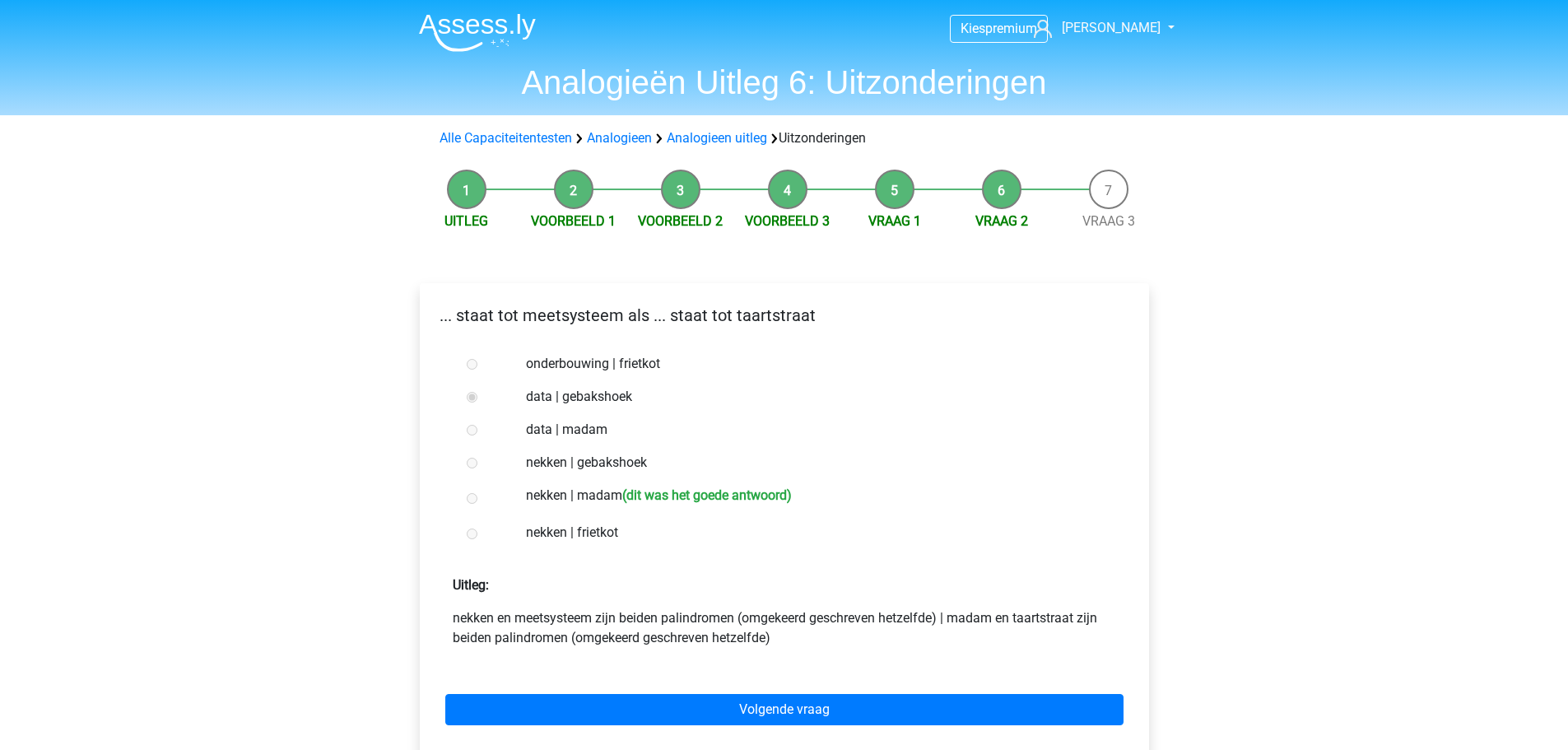
click at [593, 618] on p "nekken en meetsysteem zijn beiden palindromen (omgekeerd geschreven hetzelfde) …" at bounding box center [784, 629] width 664 height 40
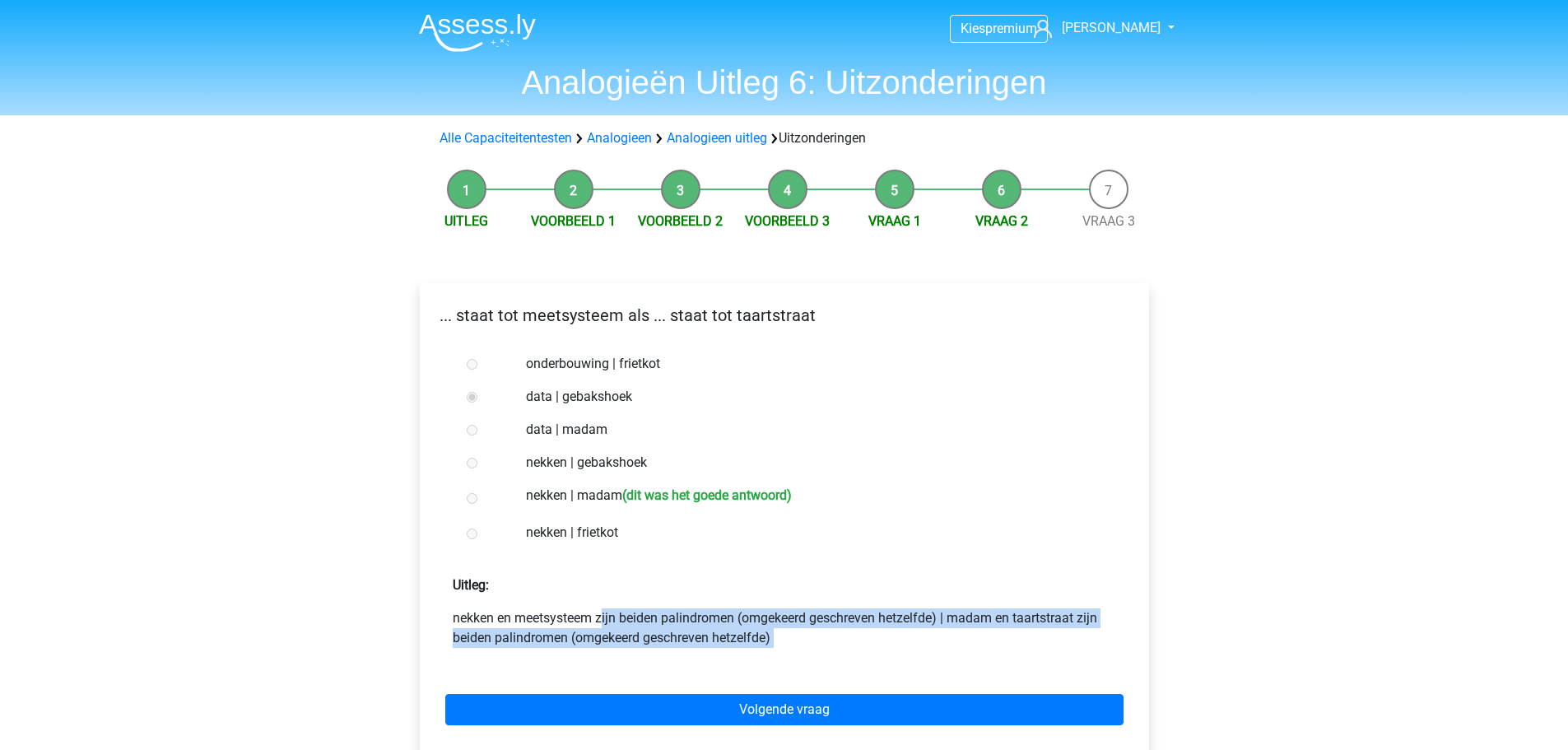
click at [593, 618] on p "nekken en meetsysteem zijn beiden palindromen (omgekeerd geschreven hetzelfde) …" at bounding box center [784, 629] width 664 height 40
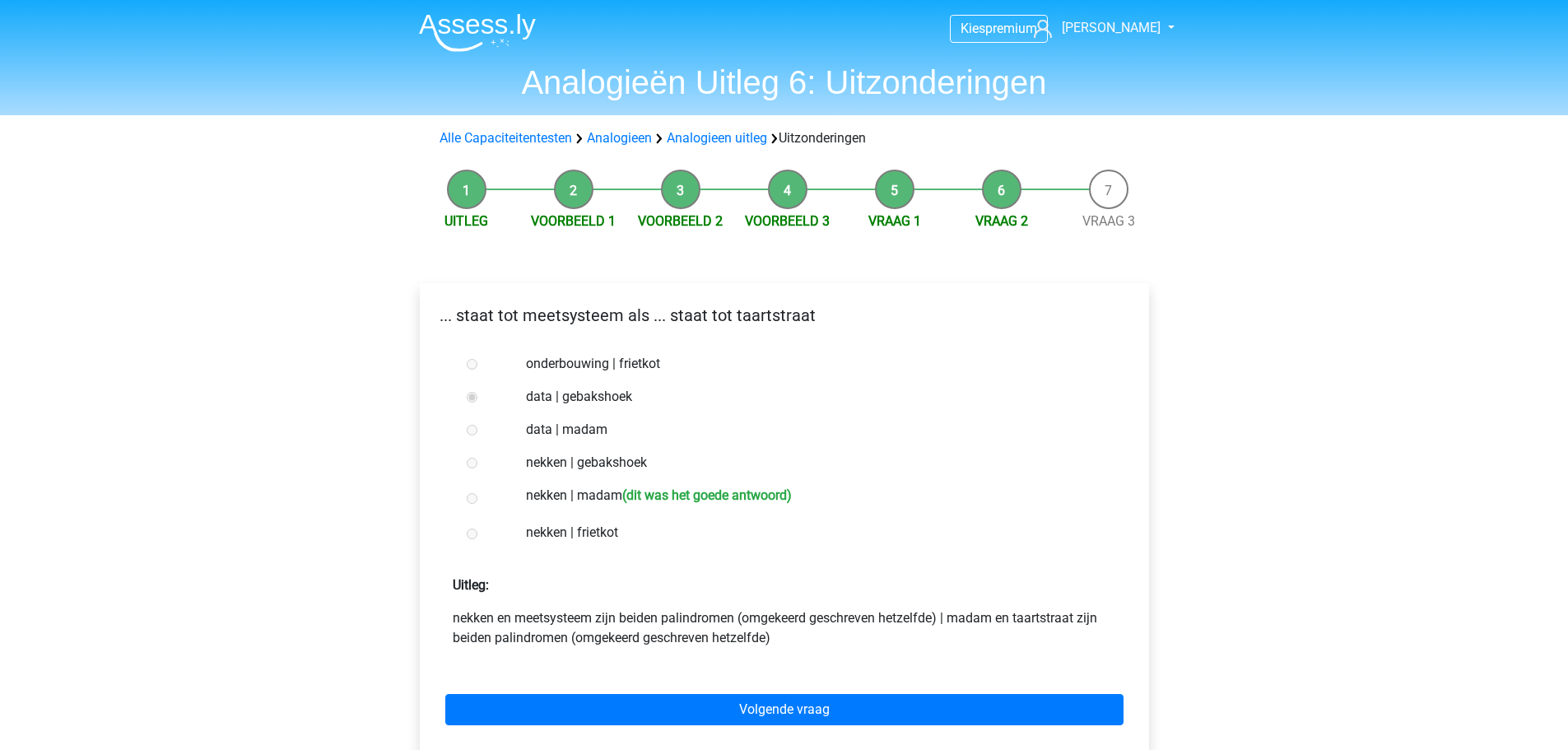
scroll to position [165, 0]
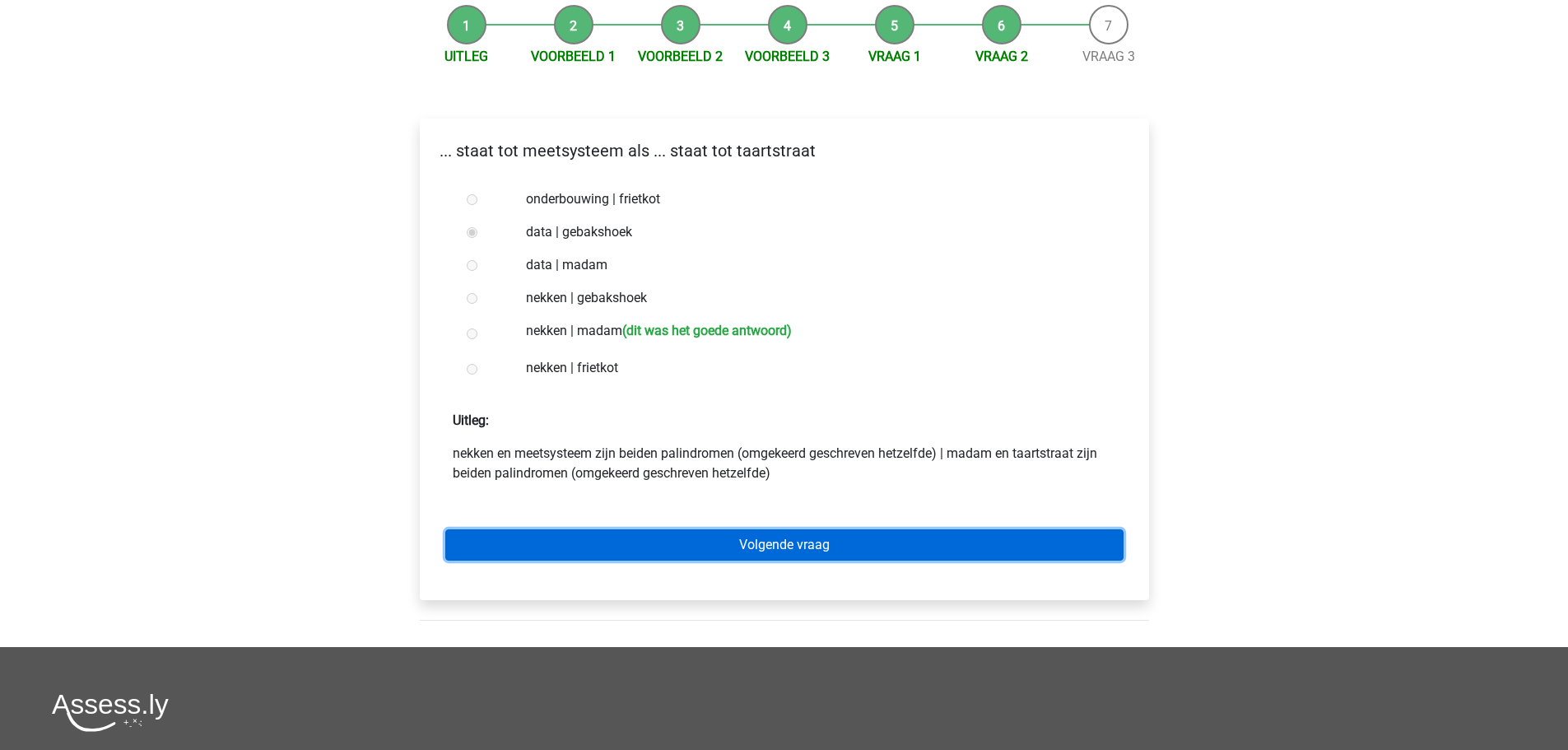
click at [629, 549] on link "Volgende vraag" at bounding box center [785, 546] width 678 height 31
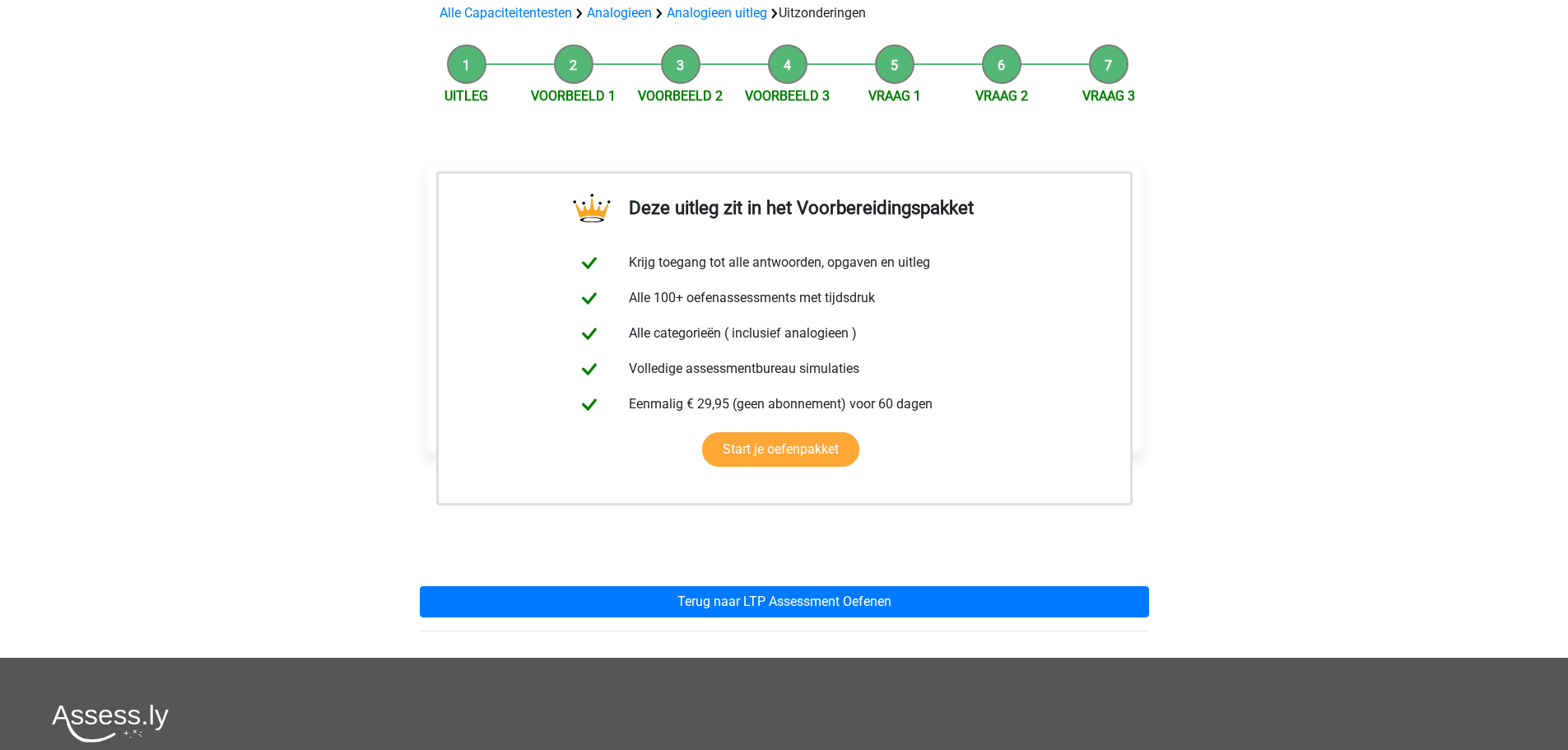
scroll to position [165, 0]
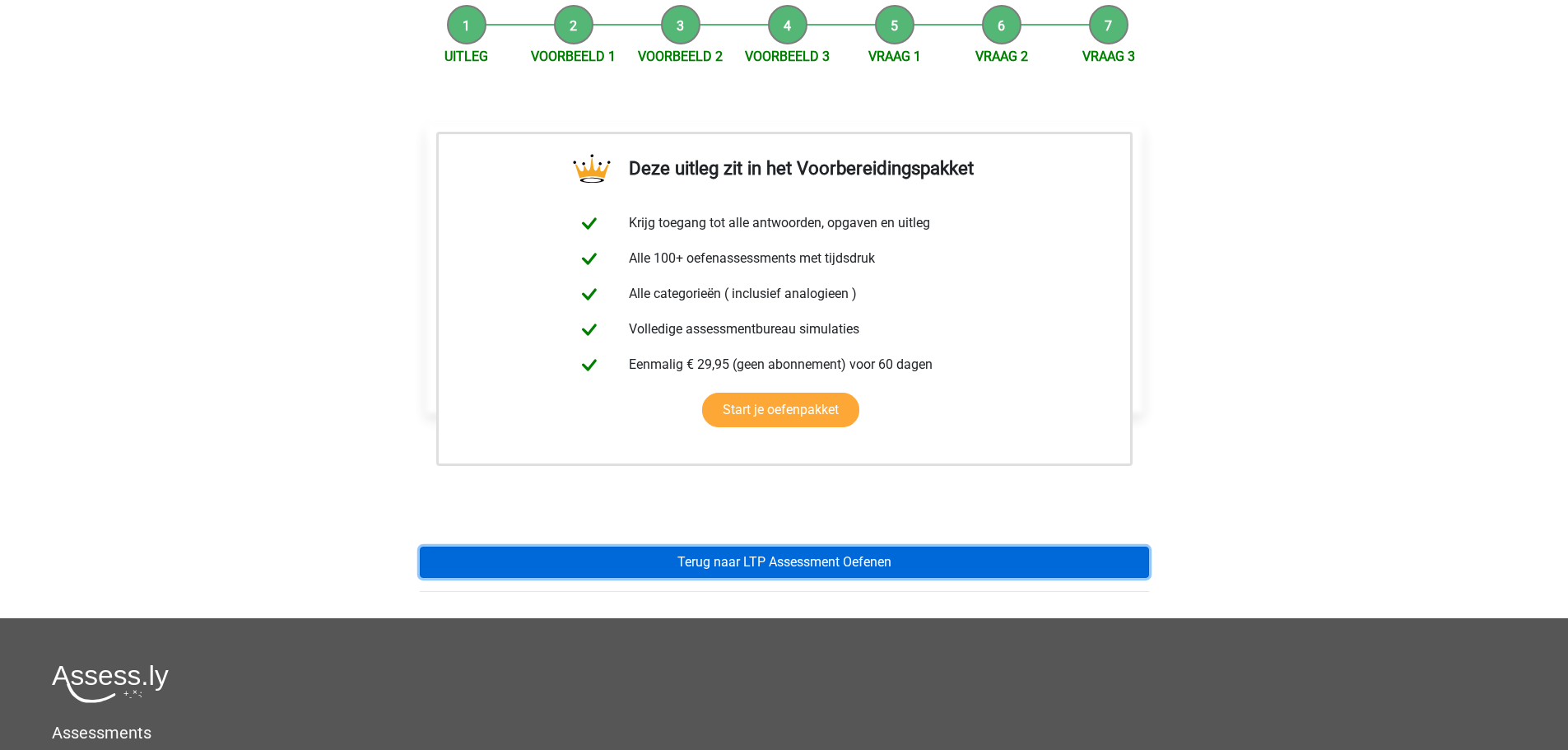
drag, startPoint x: 0, startPoint y: 0, endPoint x: 629, endPoint y: 549, distance: 834.9
click at [629, 549] on link "Terug naar LTP Assessment Oefenen" at bounding box center [784, 563] width 729 height 31
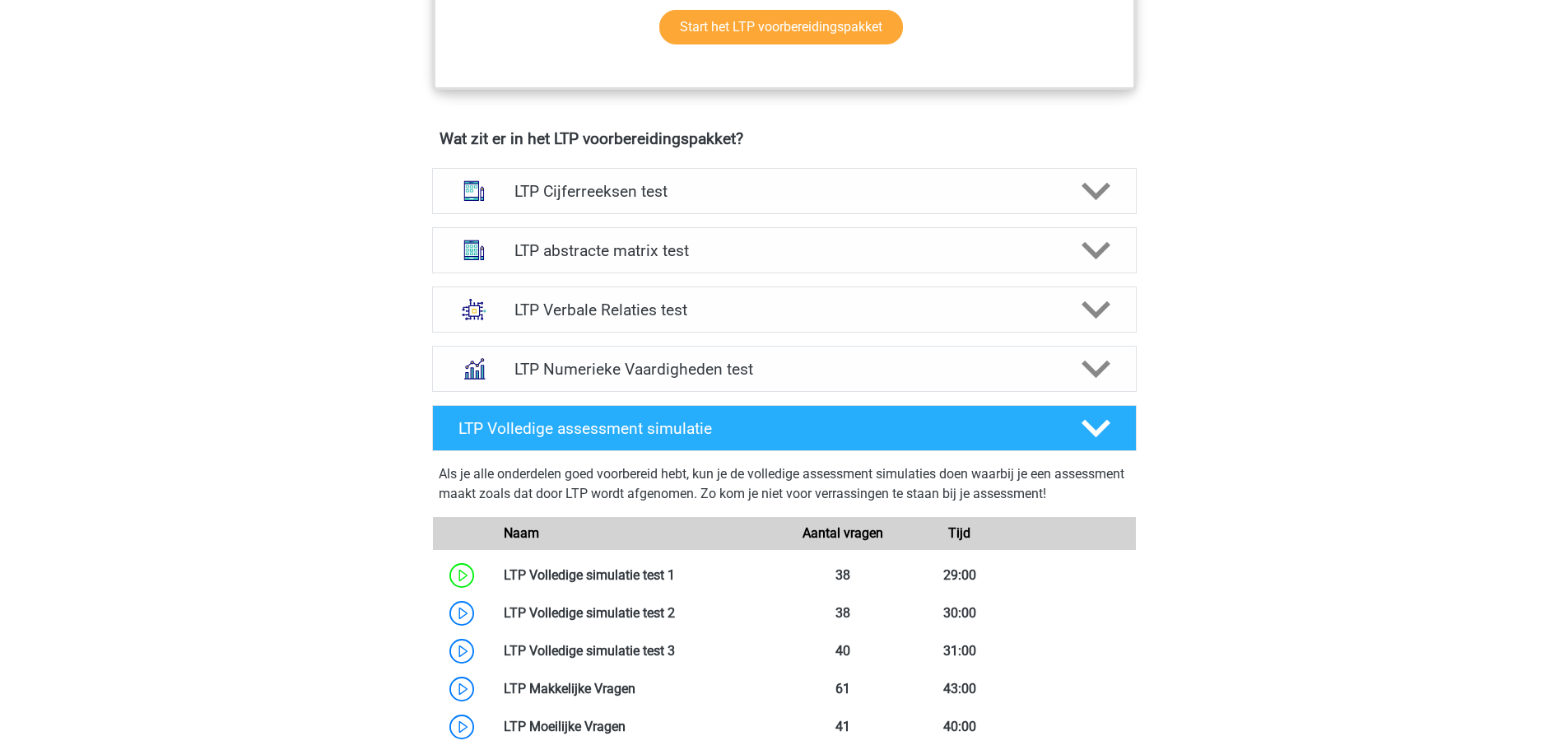
scroll to position [989, 0]
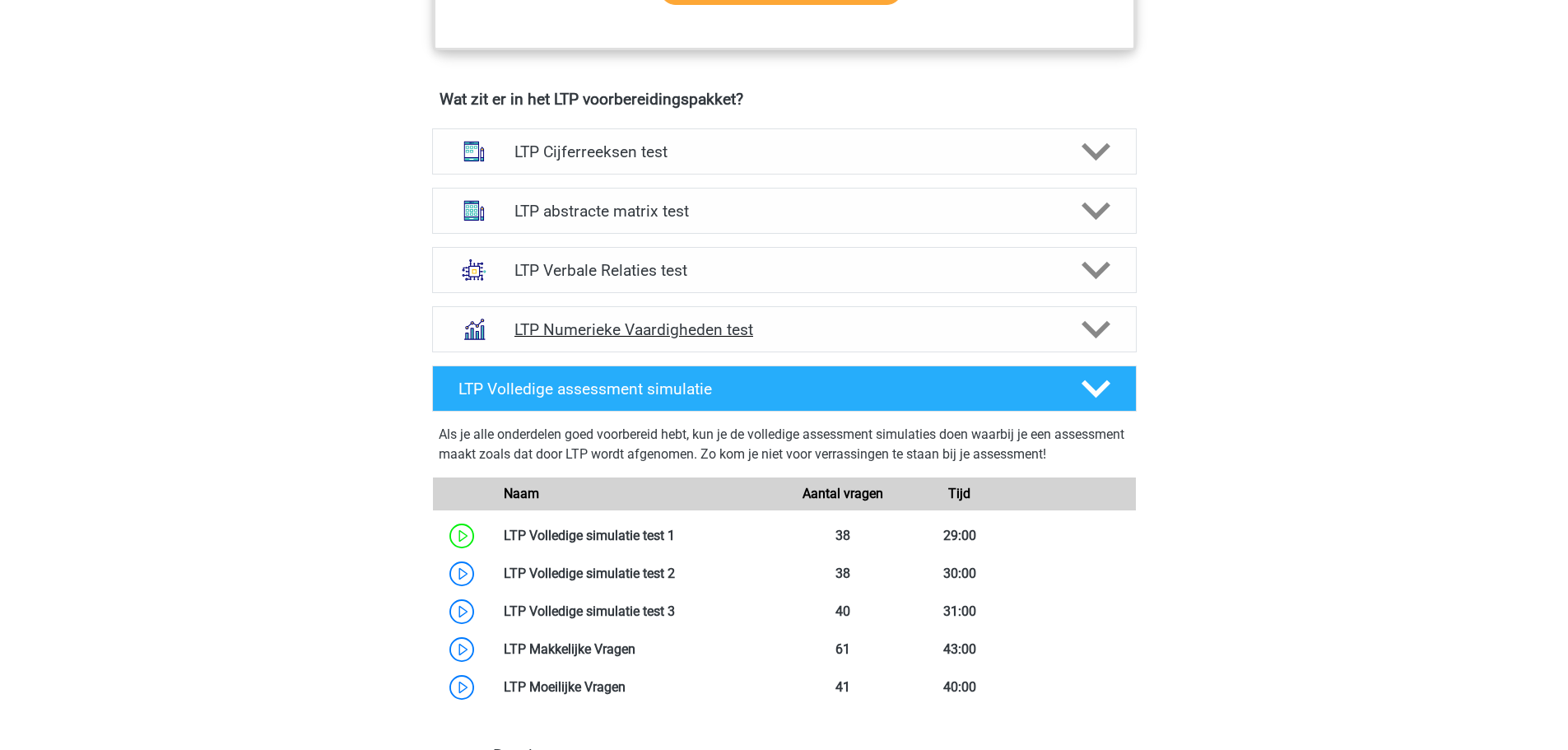
click at [666, 327] on h4 "LTP Numerieke Vaardigheden test" at bounding box center [784, 330] width 539 height 19
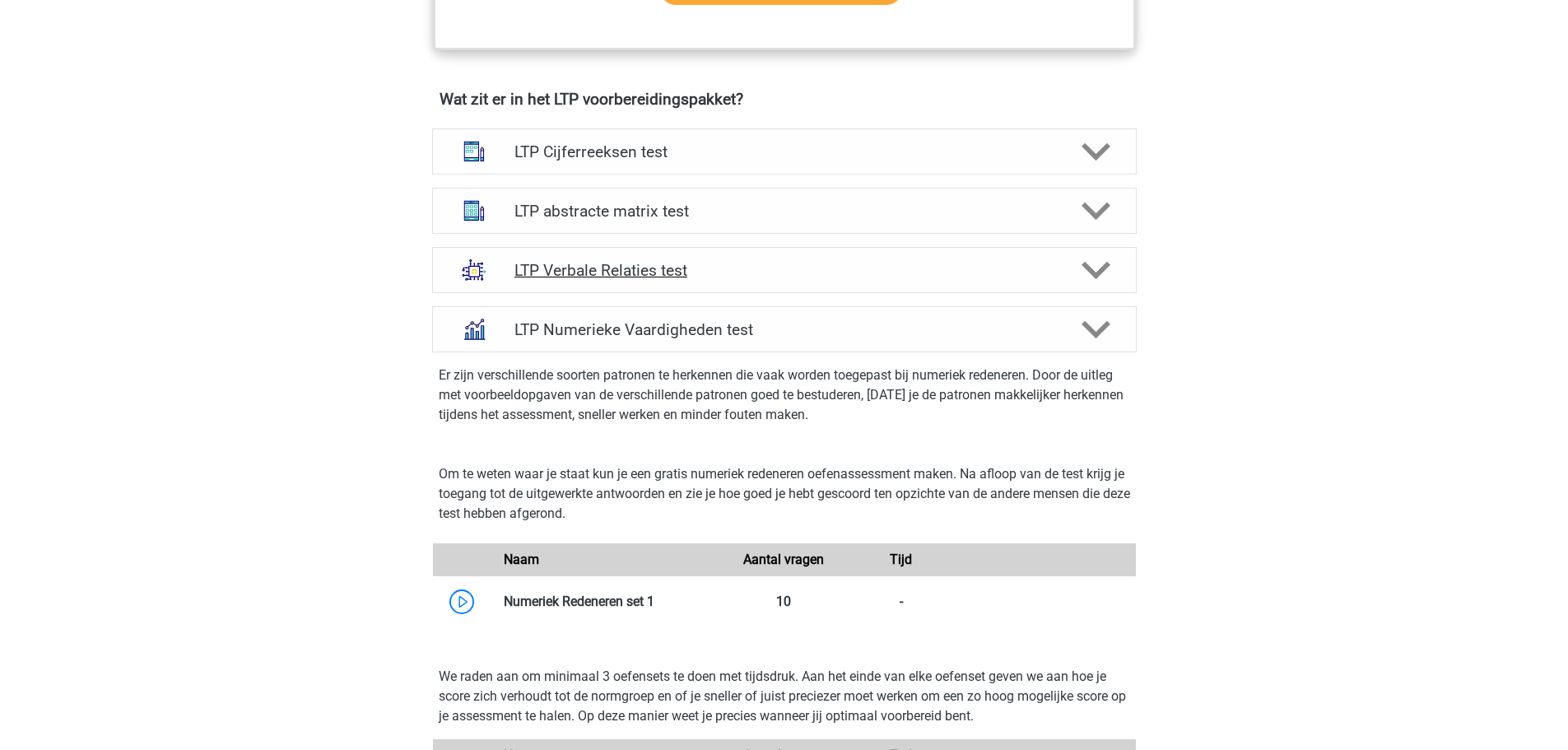
click at [640, 259] on div "LTP Verbale Relaties test" at bounding box center [784, 271] width 705 height 46
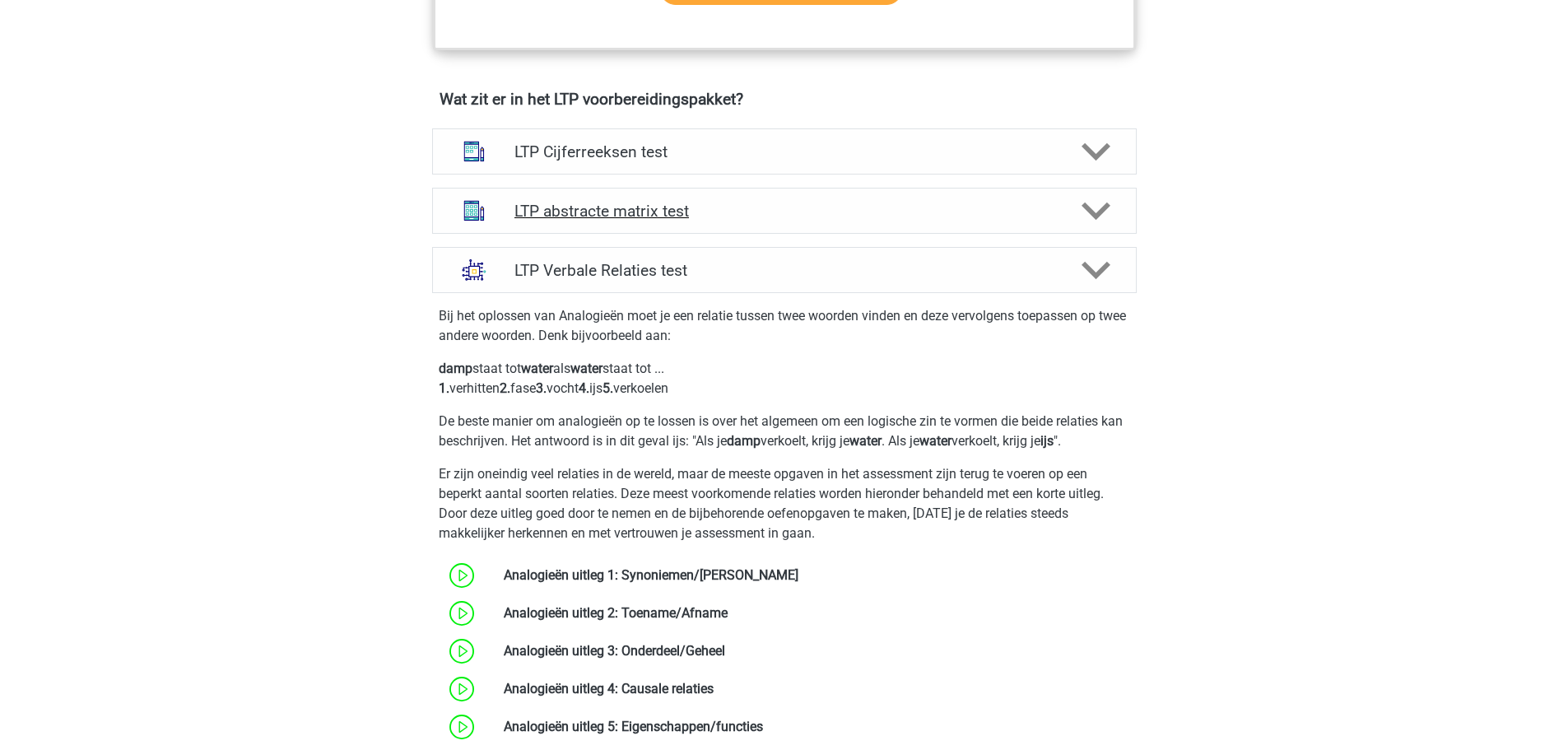
click at [658, 203] on h4 "LTP abstracte matrix test" at bounding box center [784, 211] width 539 height 19
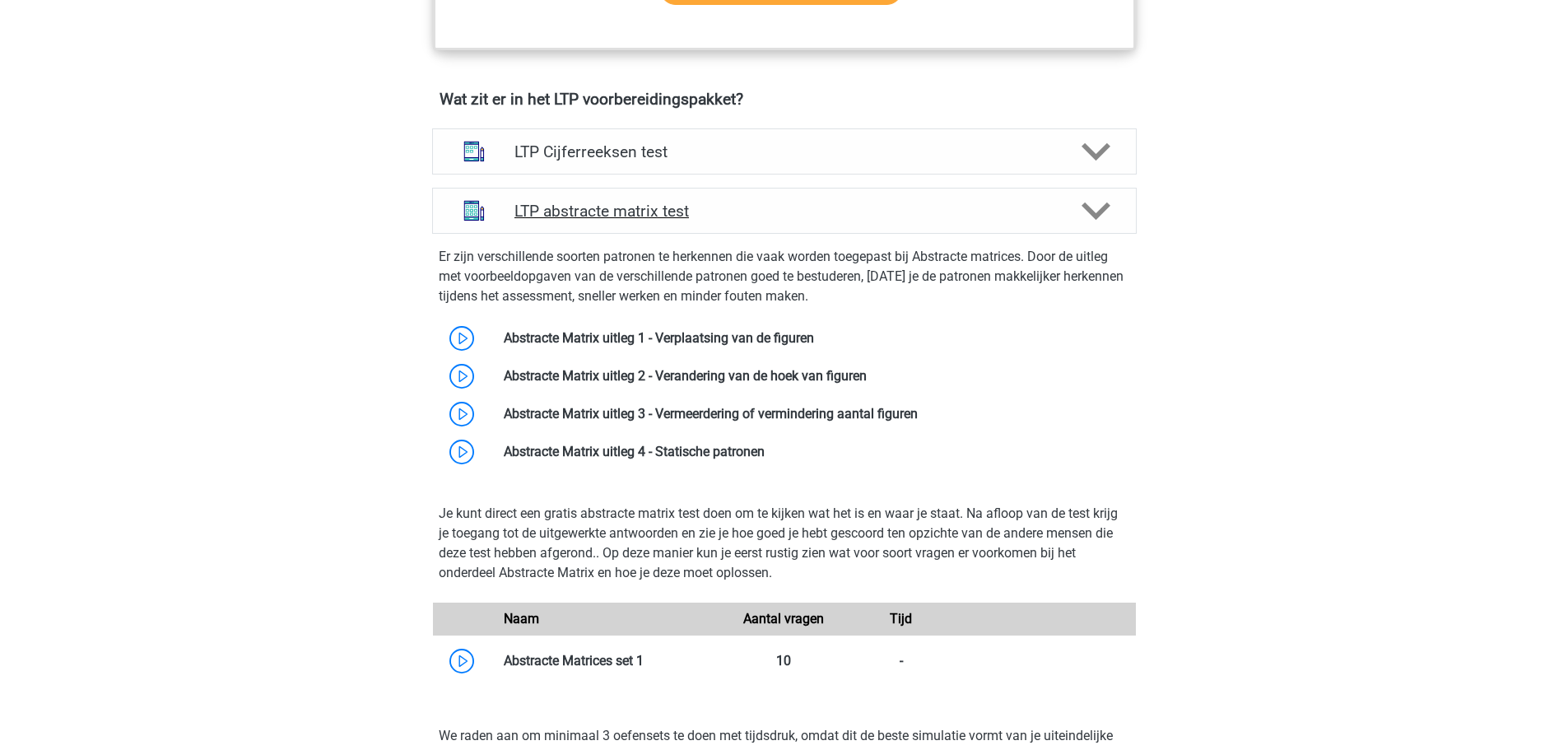
click at [658, 203] on h4 "LTP abstracte matrix test" at bounding box center [784, 211] width 539 height 19
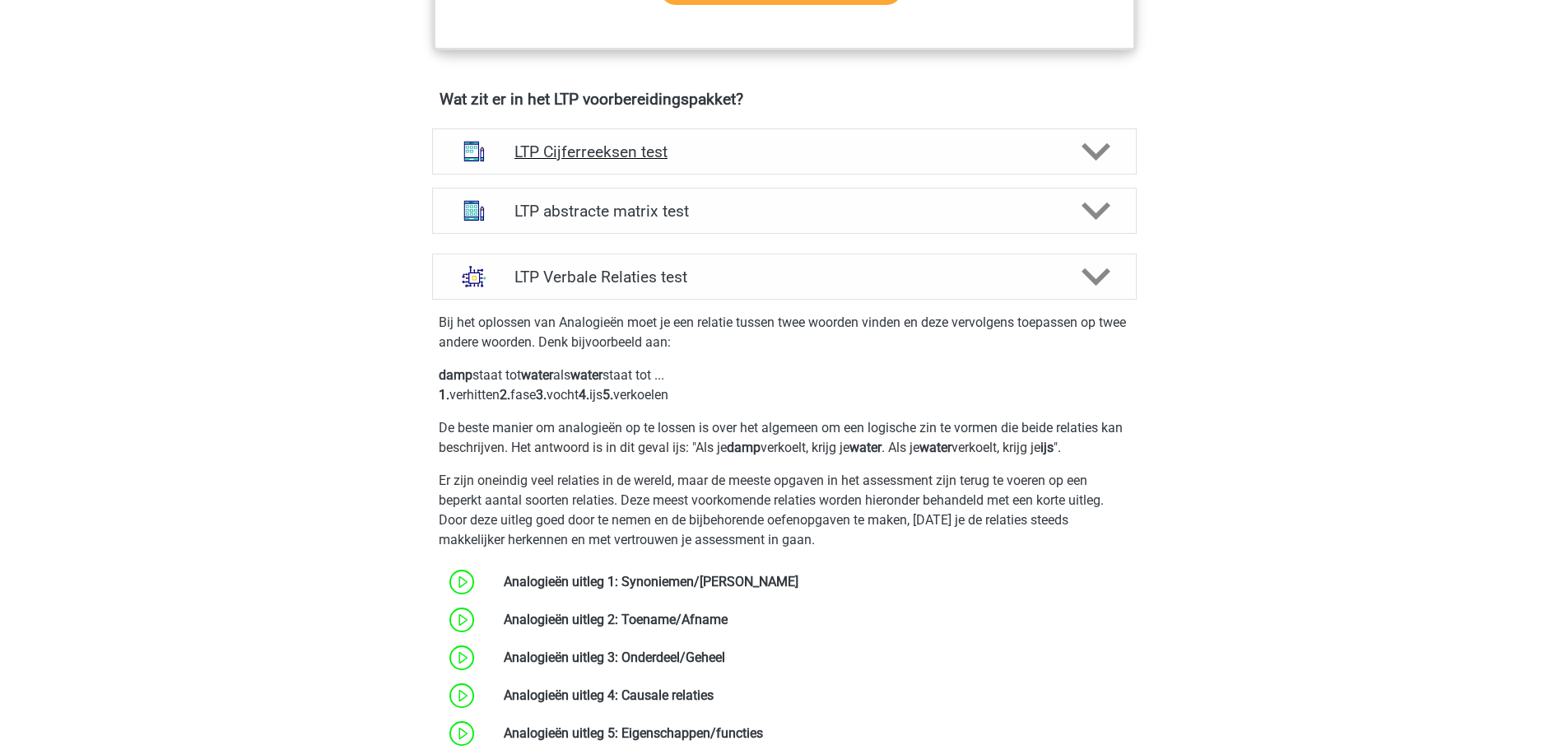
click at [647, 174] on div "LTP Cijferreeksen test" at bounding box center [784, 152] width 705 height 46
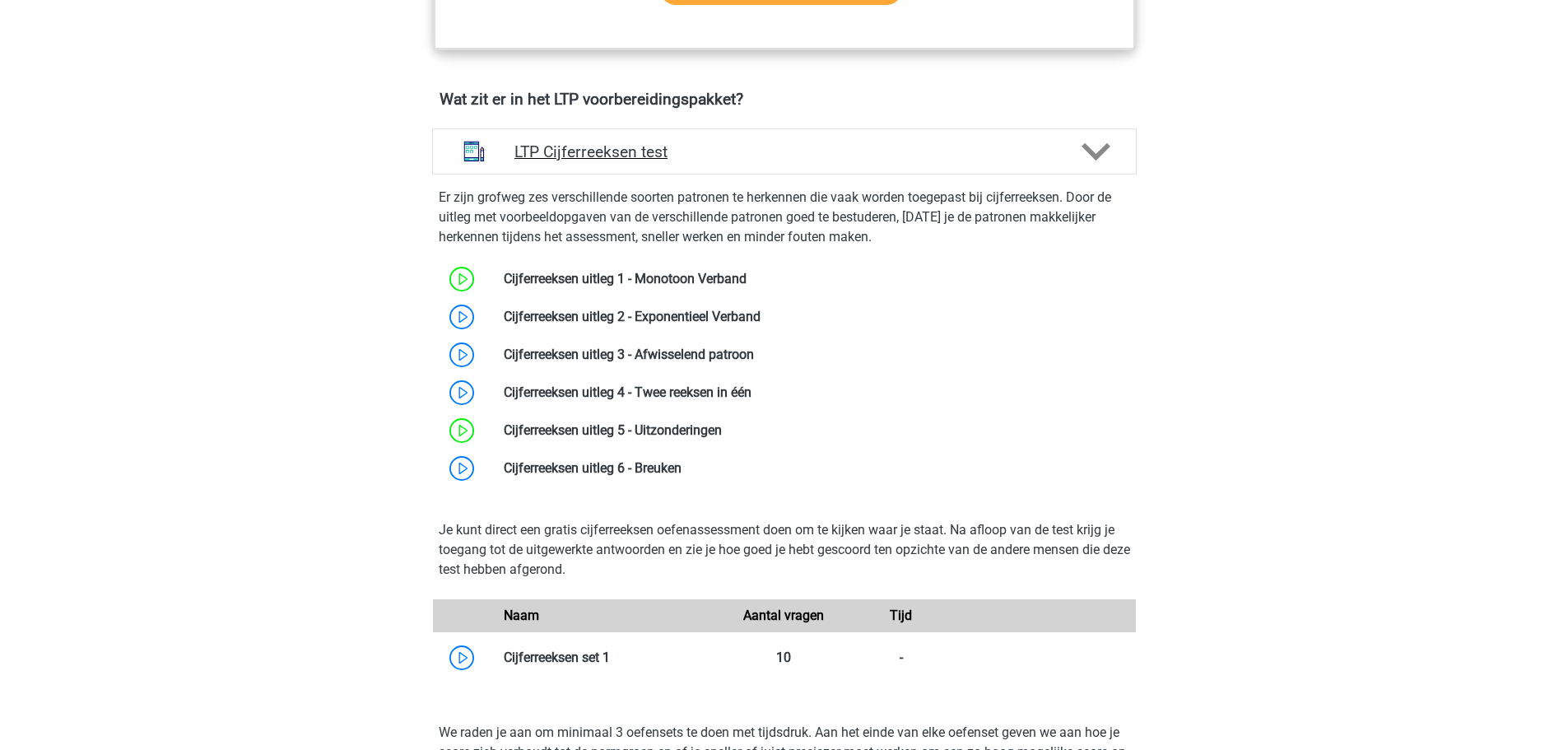
click at [623, 156] on h4 "LTP Cijferreeksen test" at bounding box center [784, 152] width 539 height 19
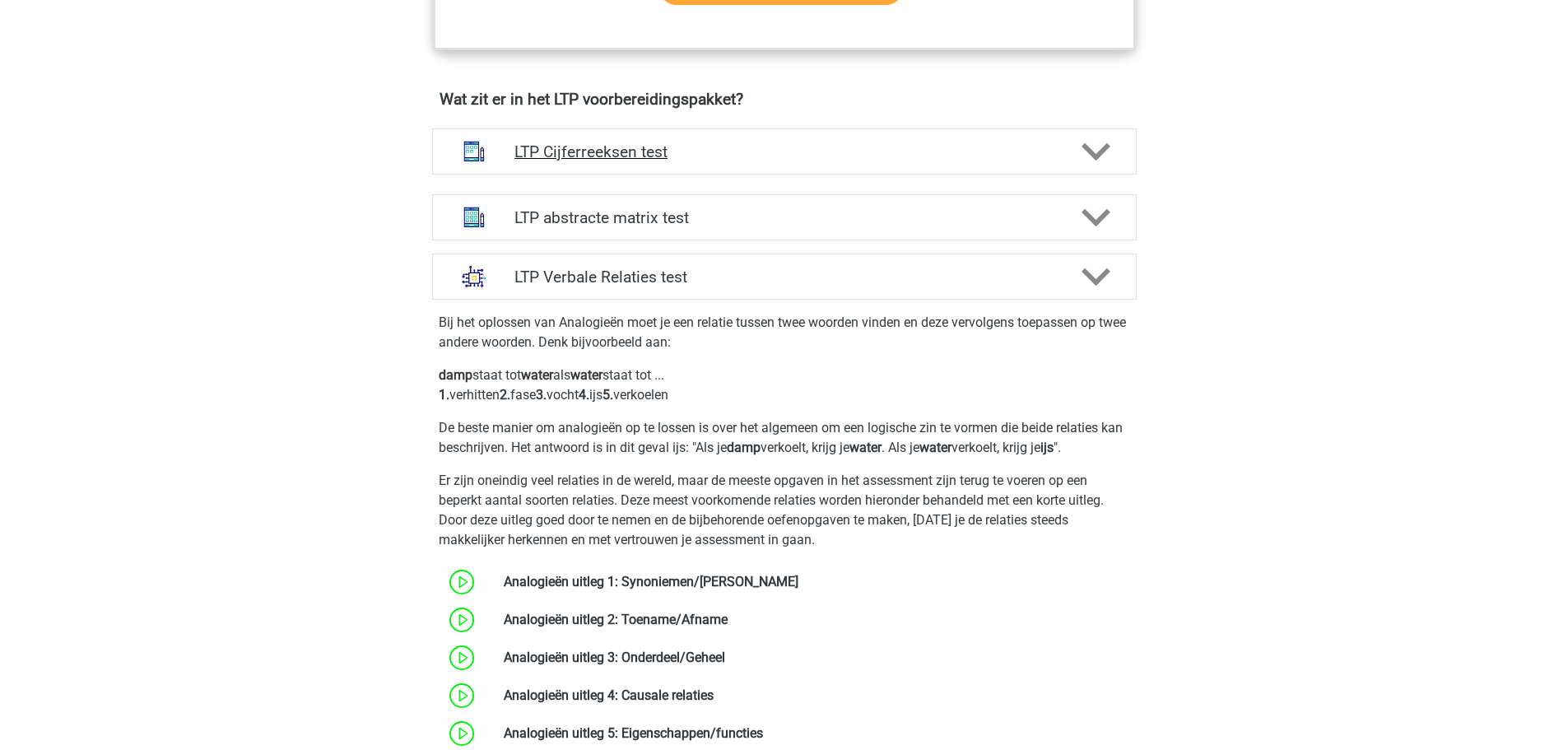
click at [623, 155] on h4 "LTP Cijferreeksen test" at bounding box center [784, 152] width 539 height 19
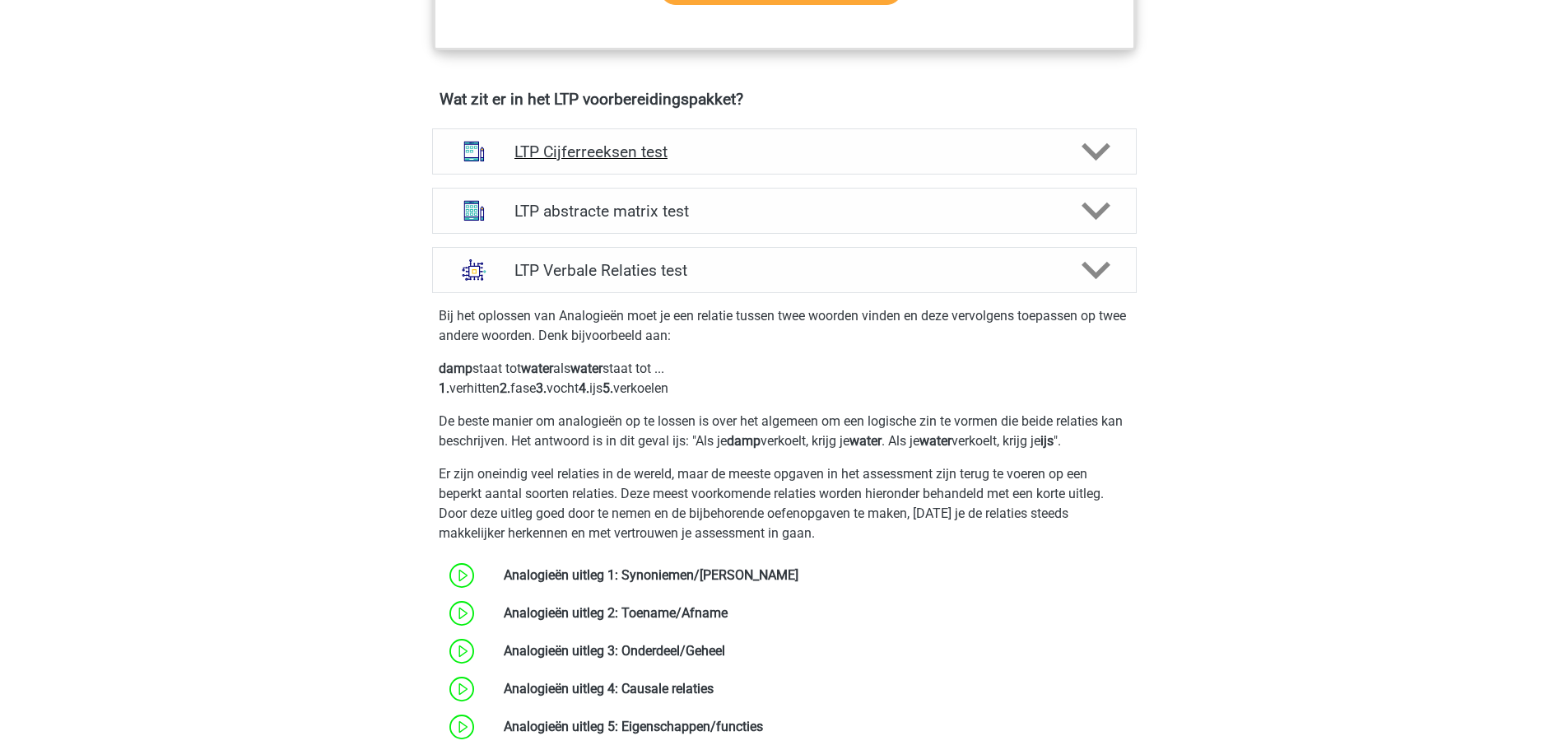
click at [626, 150] on h4 "LTP Cijferreeksen test" at bounding box center [784, 152] width 539 height 19
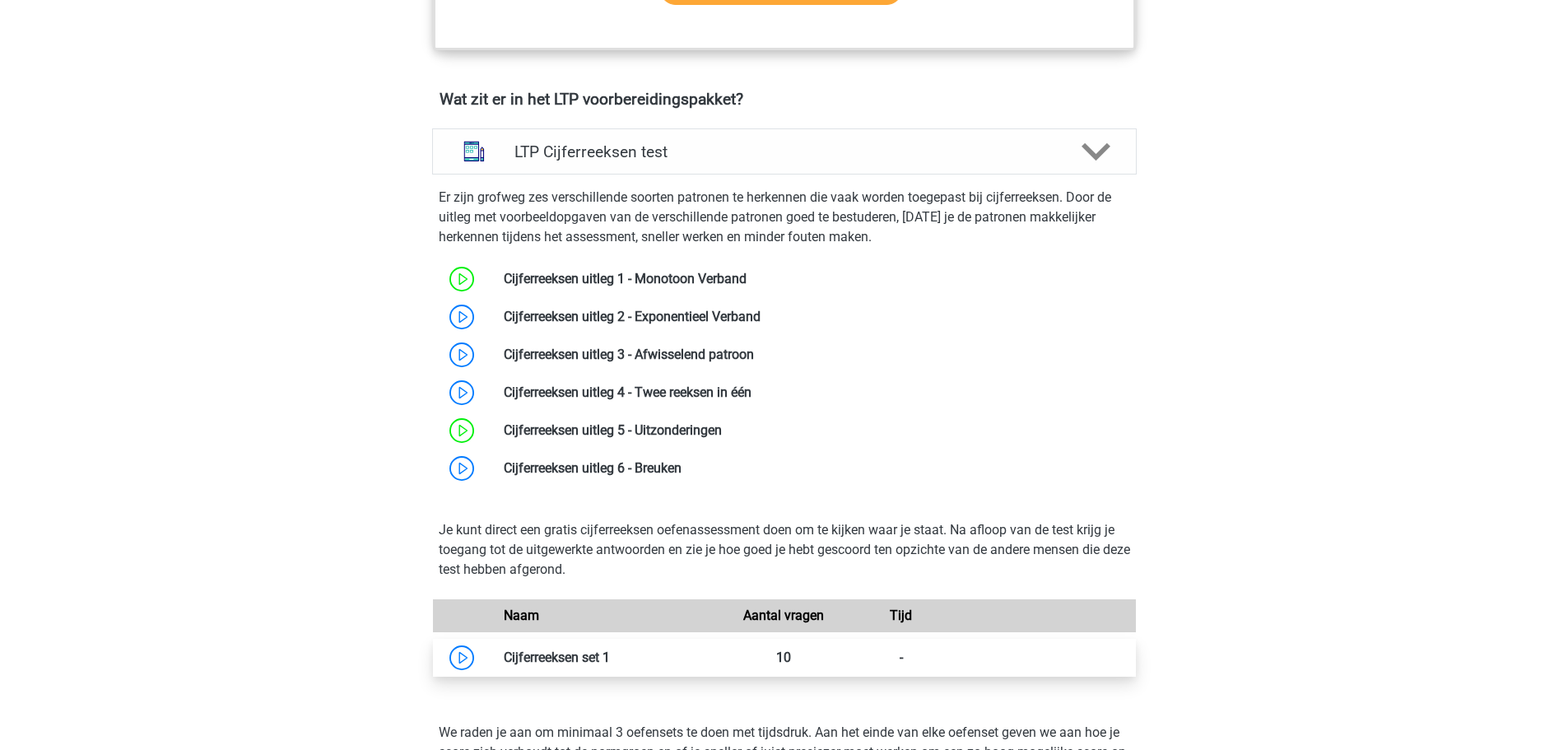
click at [610, 663] on link at bounding box center [610, 657] width 0 height 15
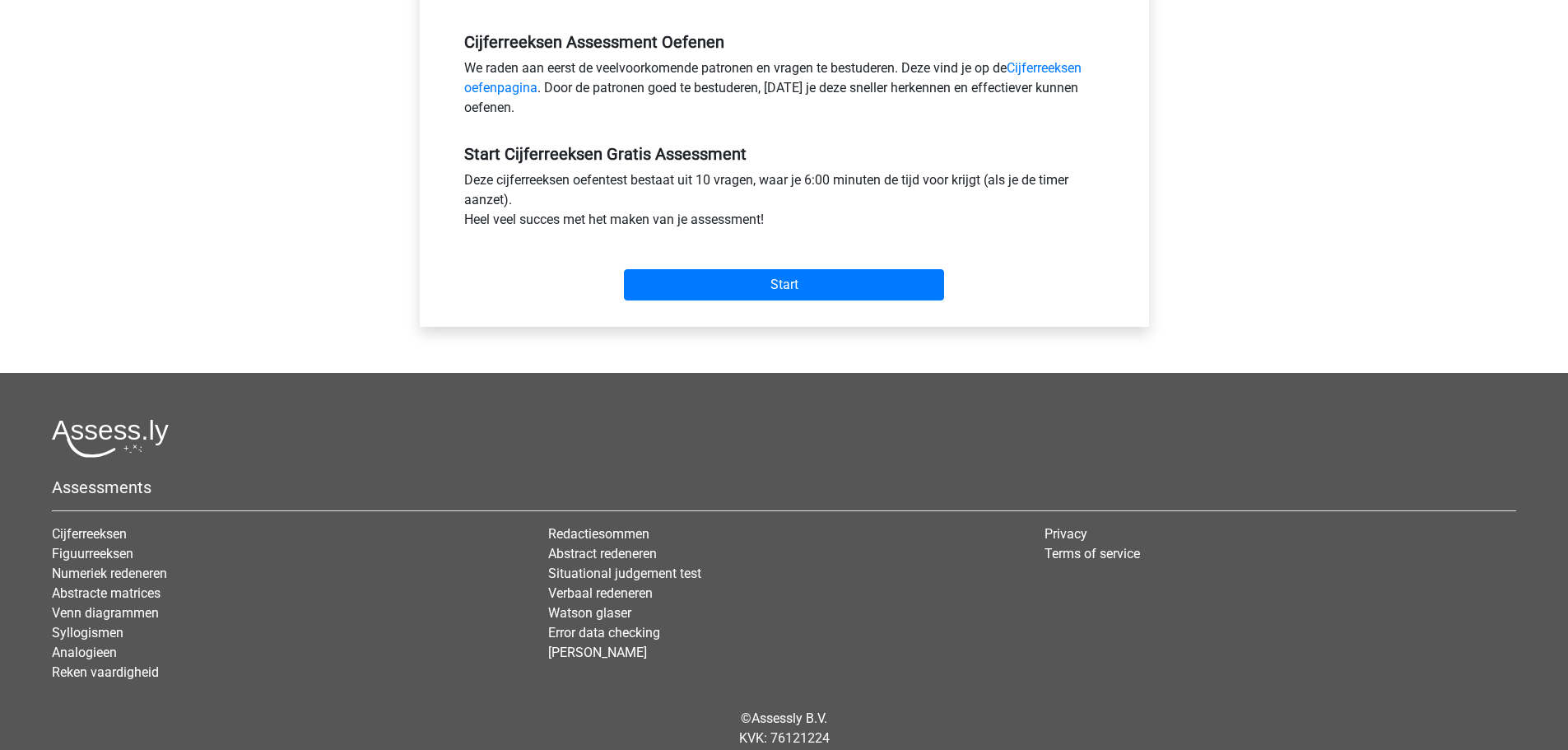
scroll to position [494, 0]
click at [810, 284] on input "Start" at bounding box center [784, 284] width 320 height 31
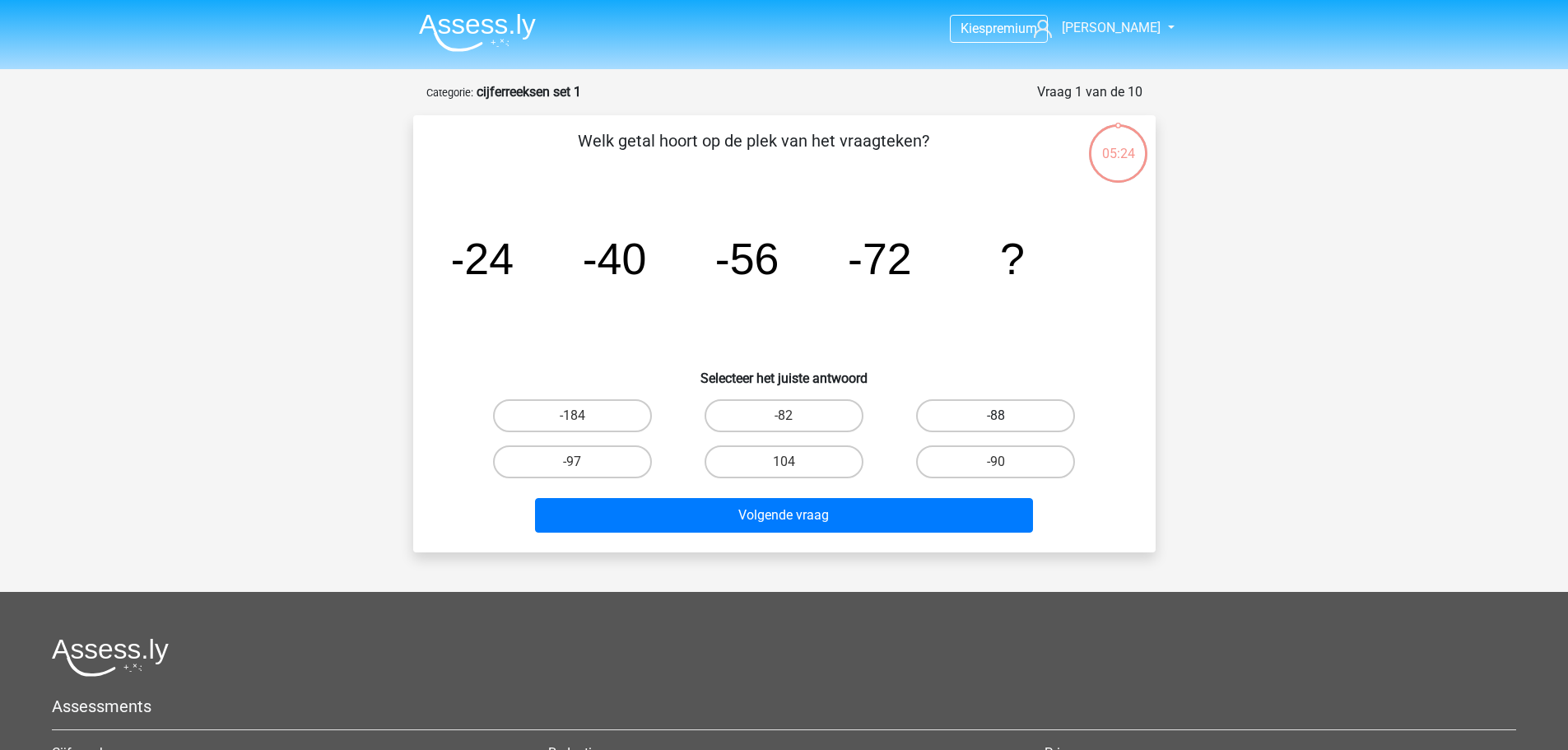
click at [960, 424] on label "-88" at bounding box center [995, 416] width 159 height 33
click at [996, 424] on input "-88" at bounding box center [1001, 421] width 10 height 10
radio input "true"
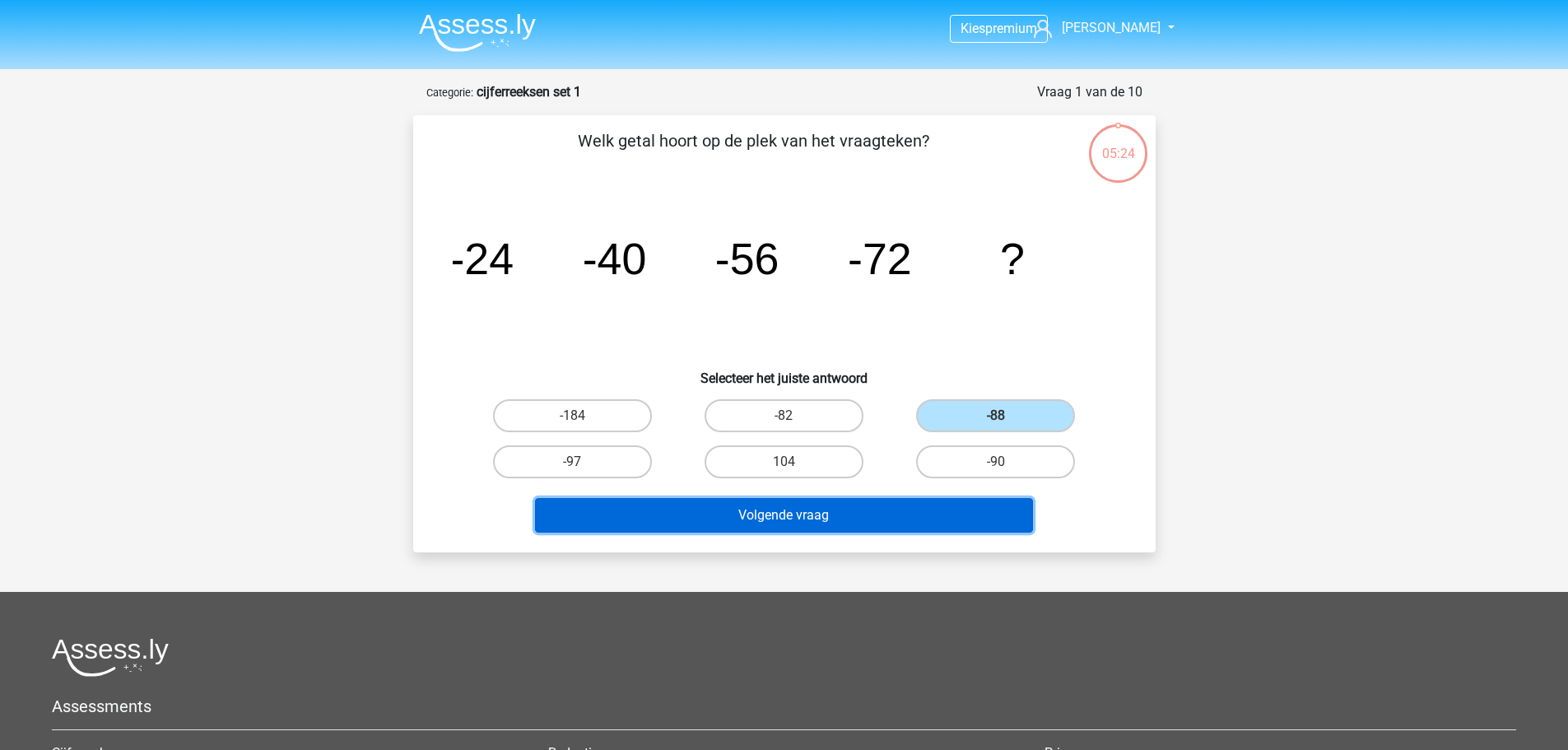
click at [901, 520] on button "Volgende vraag" at bounding box center [784, 515] width 498 height 34
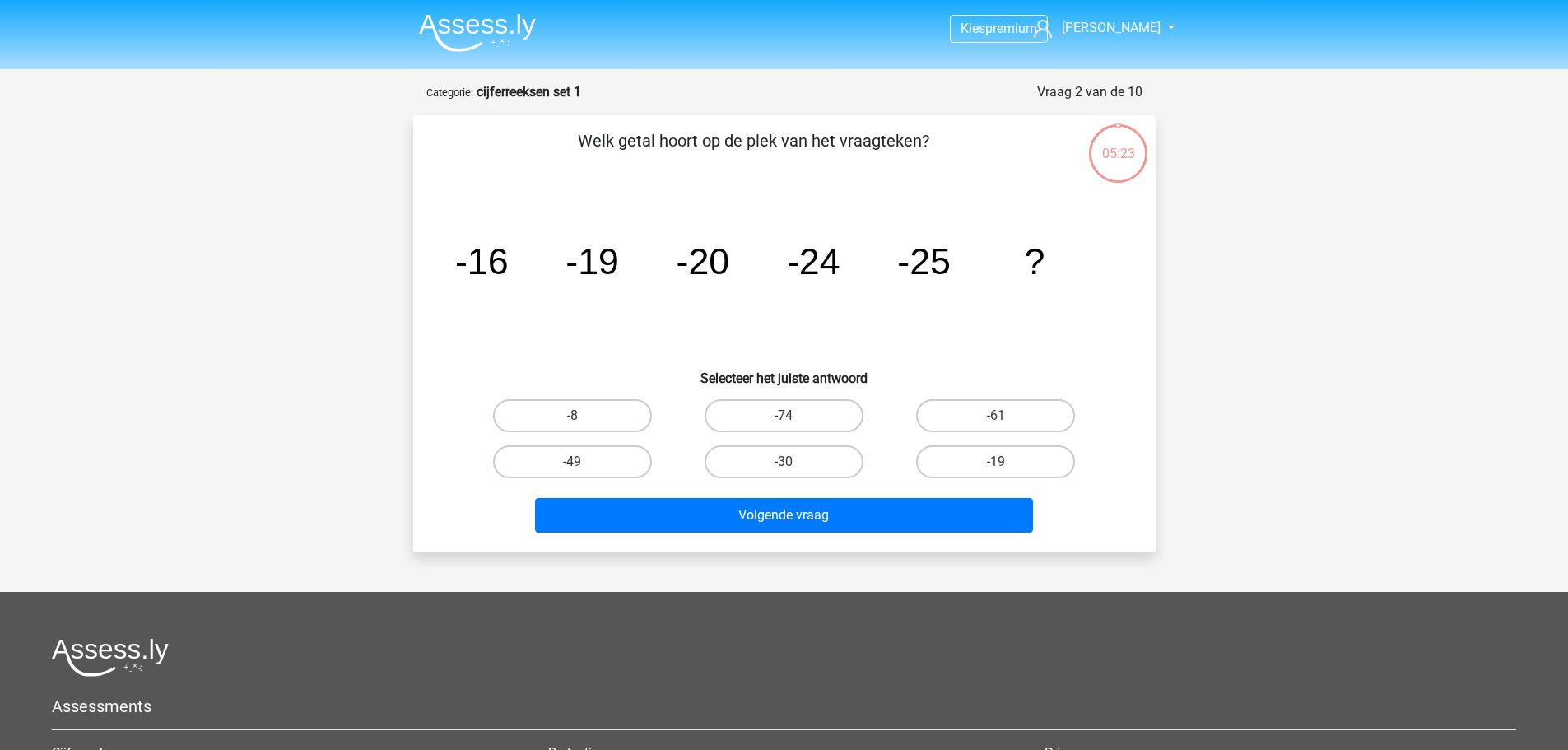
scroll to position [82, 0]
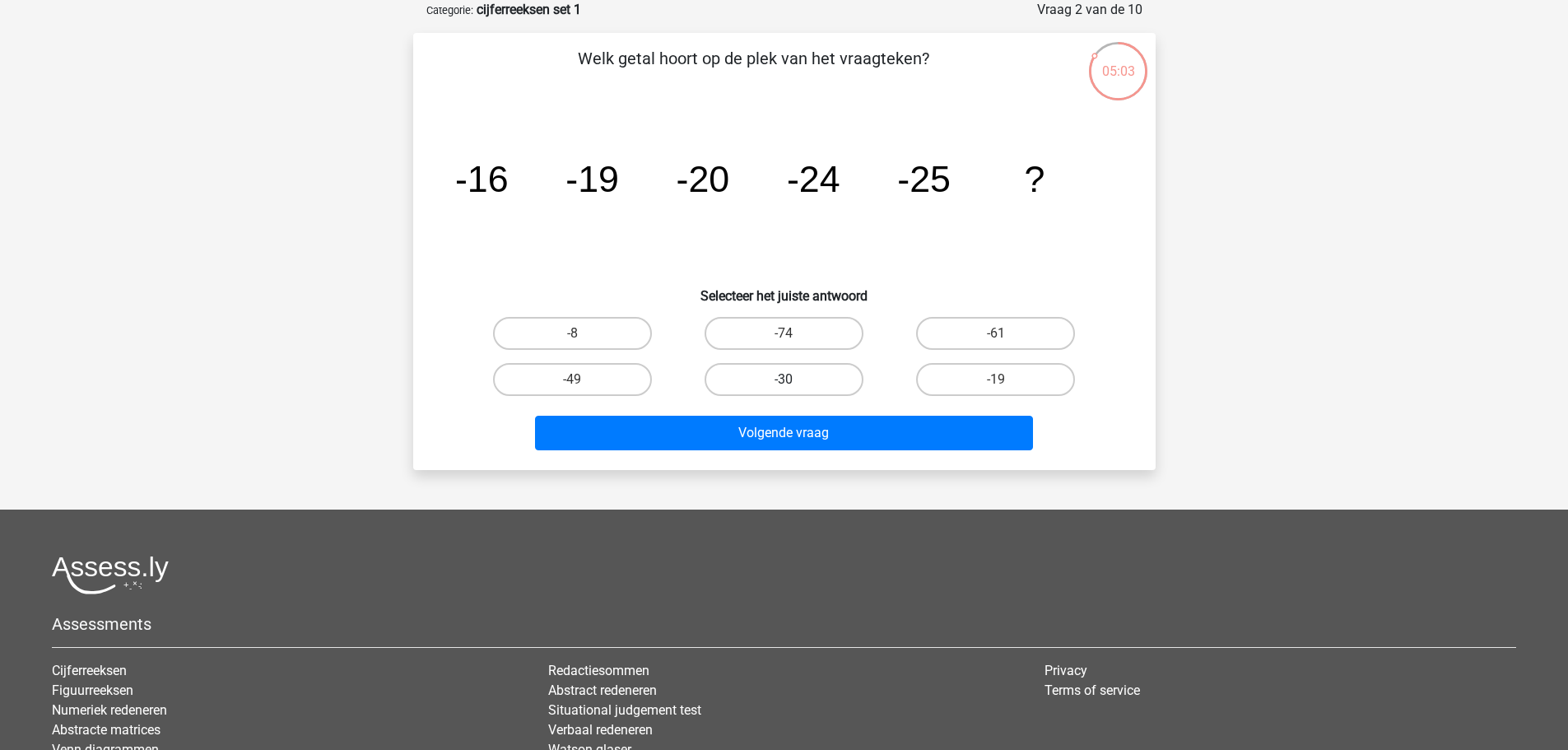
click at [777, 377] on label "-30" at bounding box center [784, 380] width 159 height 33
click at [784, 380] on input "-30" at bounding box center [789, 385] width 10 height 10
radio input "true"
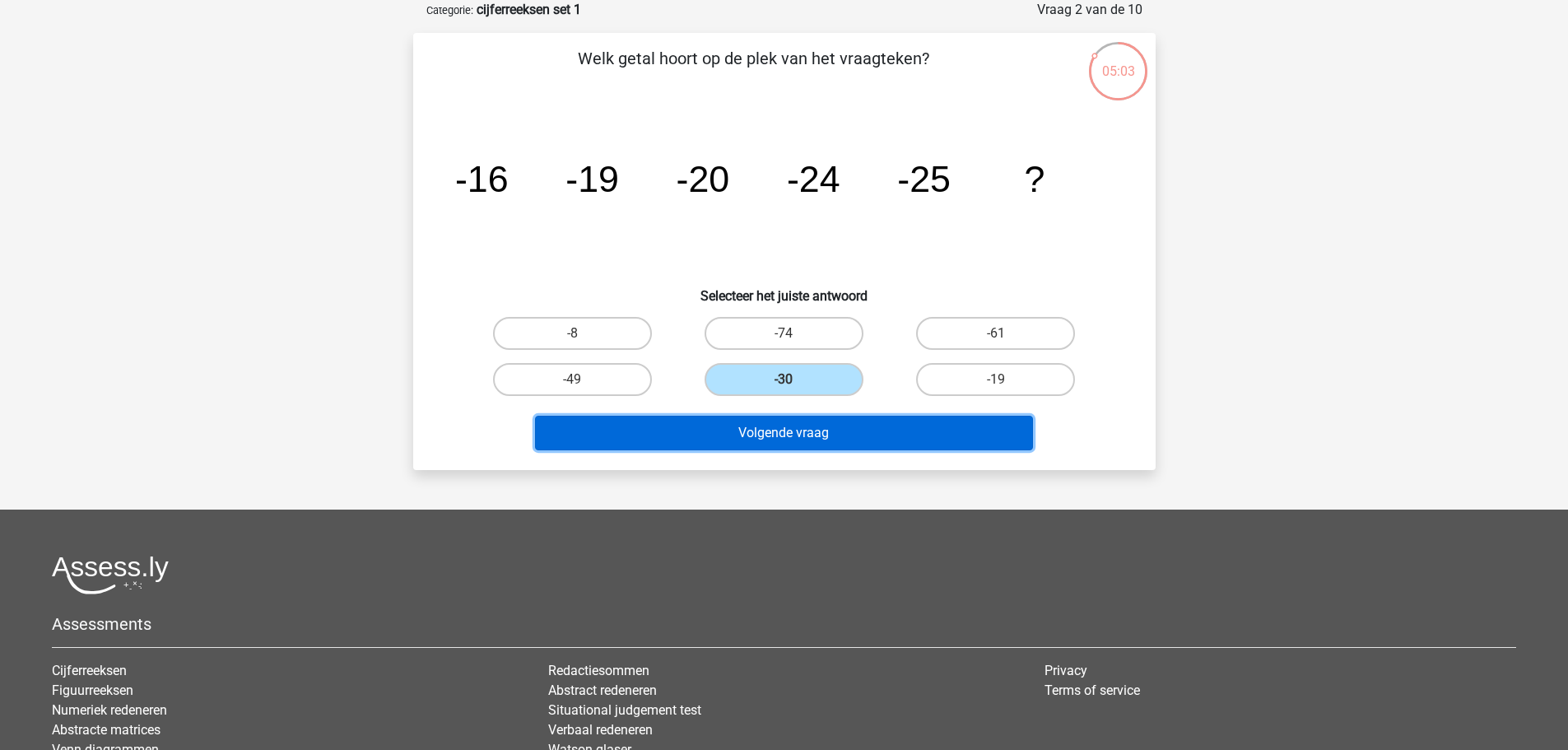
click at [796, 422] on button "Volgende vraag" at bounding box center [784, 433] width 498 height 34
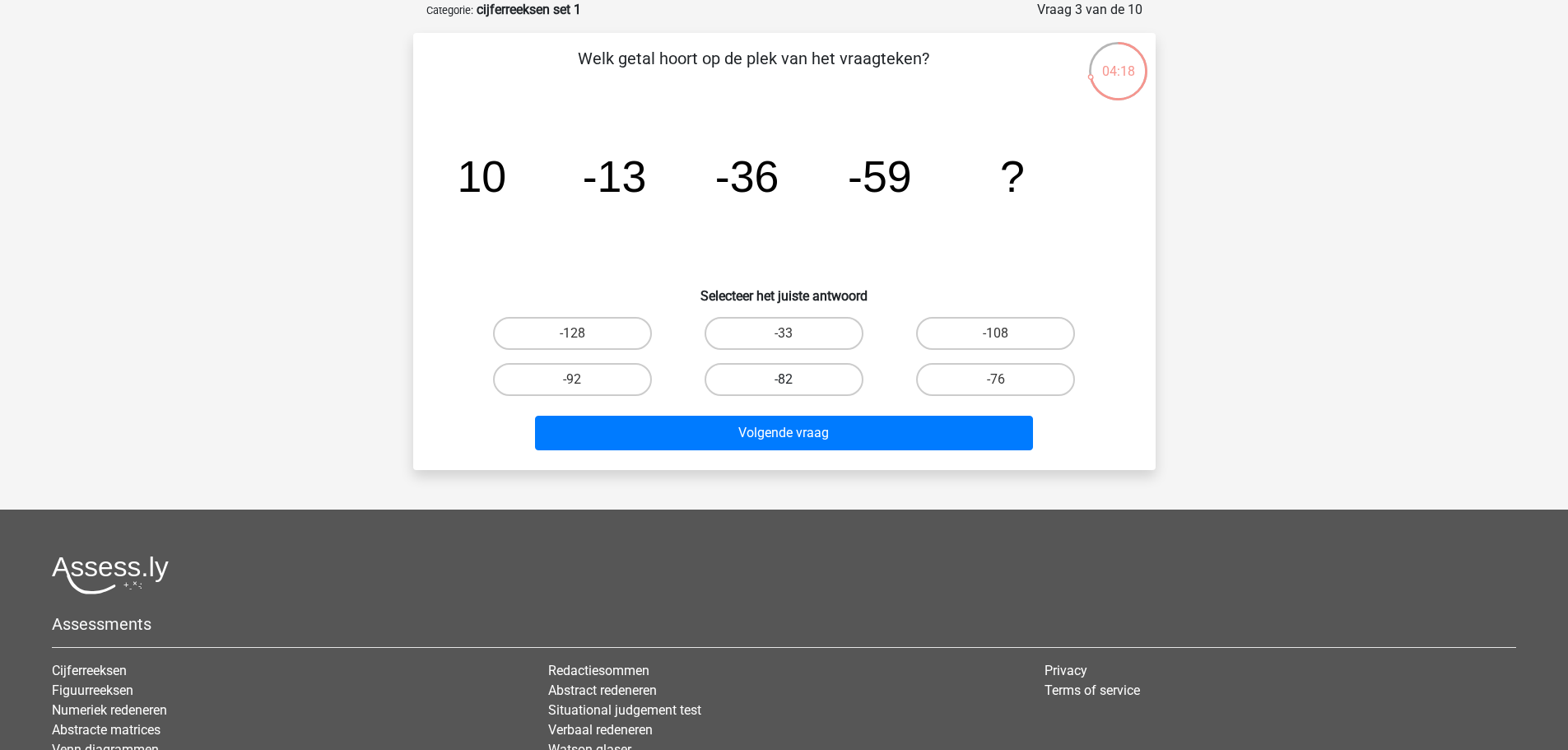
click at [822, 377] on label "-82" at bounding box center [784, 380] width 159 height 33
click at [794, 380] on input "-82" at bounding box center [789, 385] width 10 height 10
radio input "true"
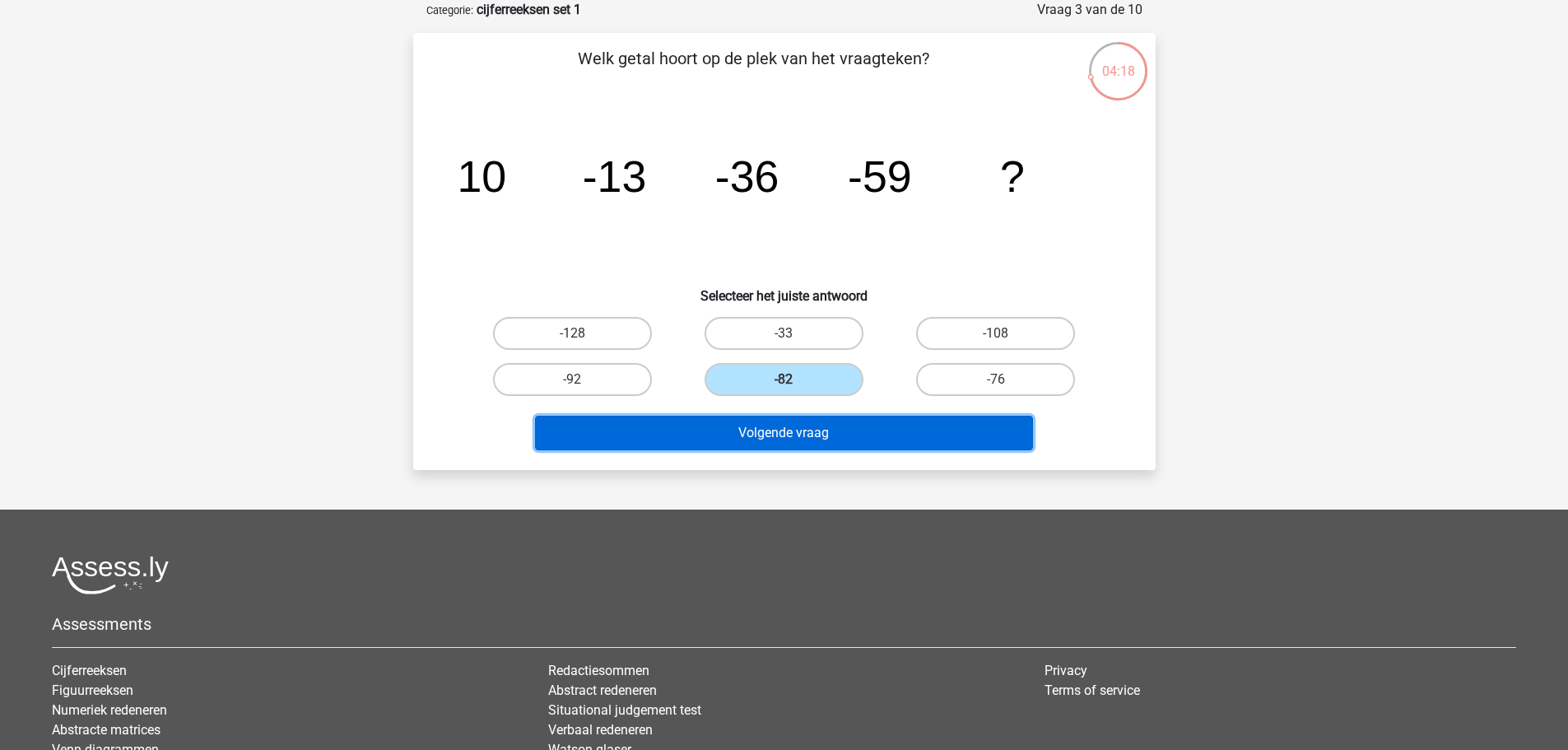
click at [831, 430] on button "Volgende vraag" at bounding box center [784, 433] width 498 height 34
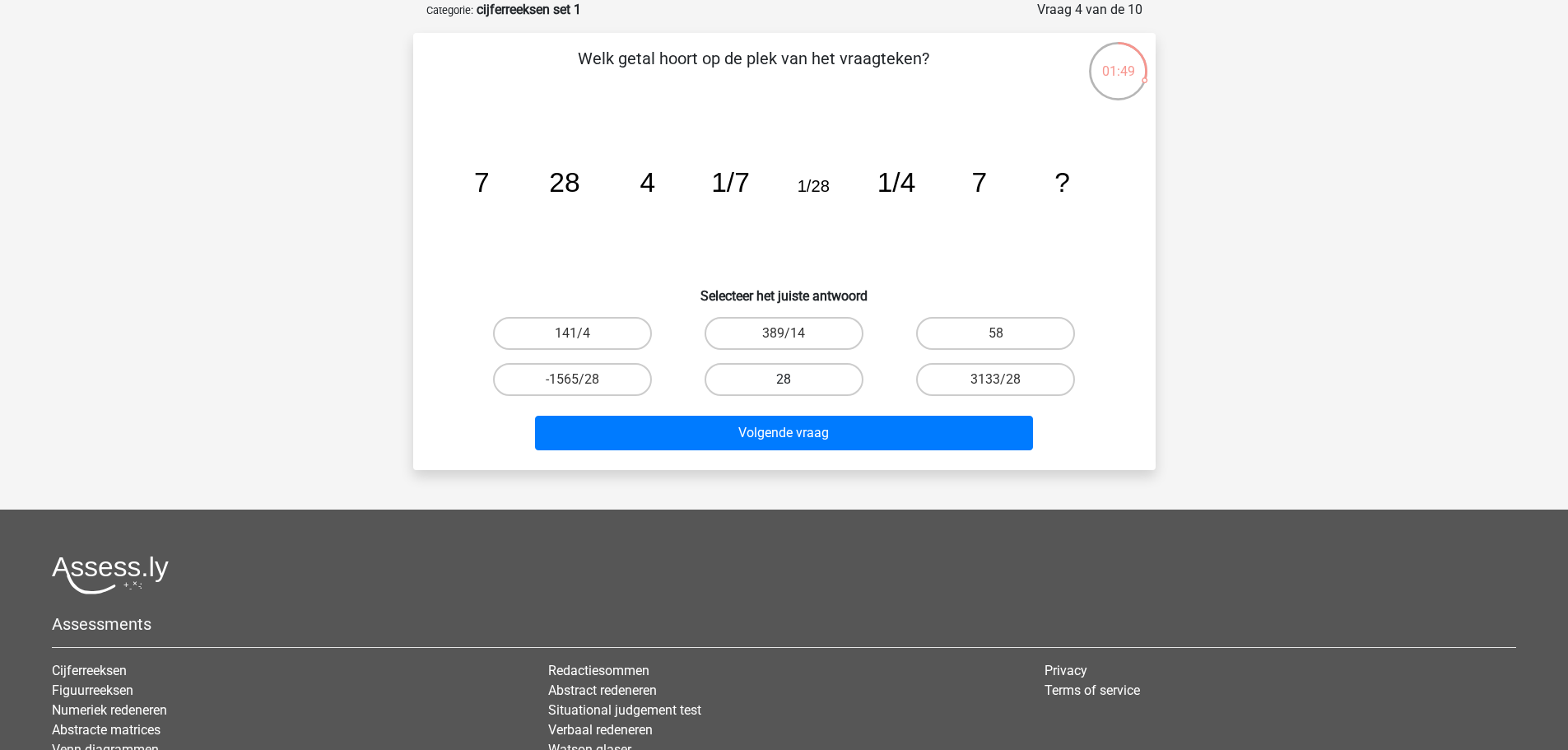
click at [820, 387] on label "28" at bounding box center [784, 380] width 159 height 33
click at [794, 387] on input "28" at bounding box center [789, 385] width 10 height 10
radio input "true"
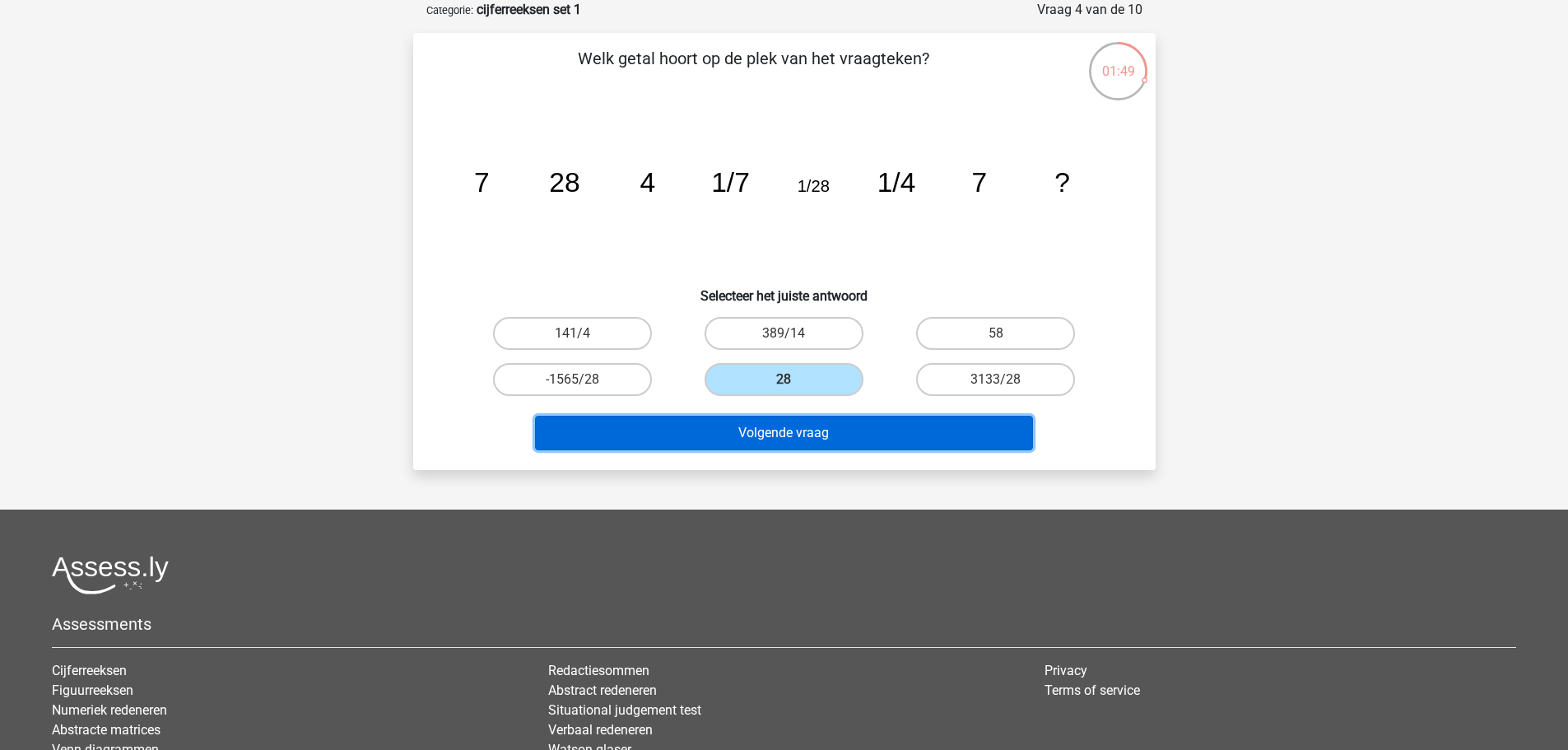
click at [826, 422] on button "Volgende vraag" at bounding box center [784, 433] width 498 height 34
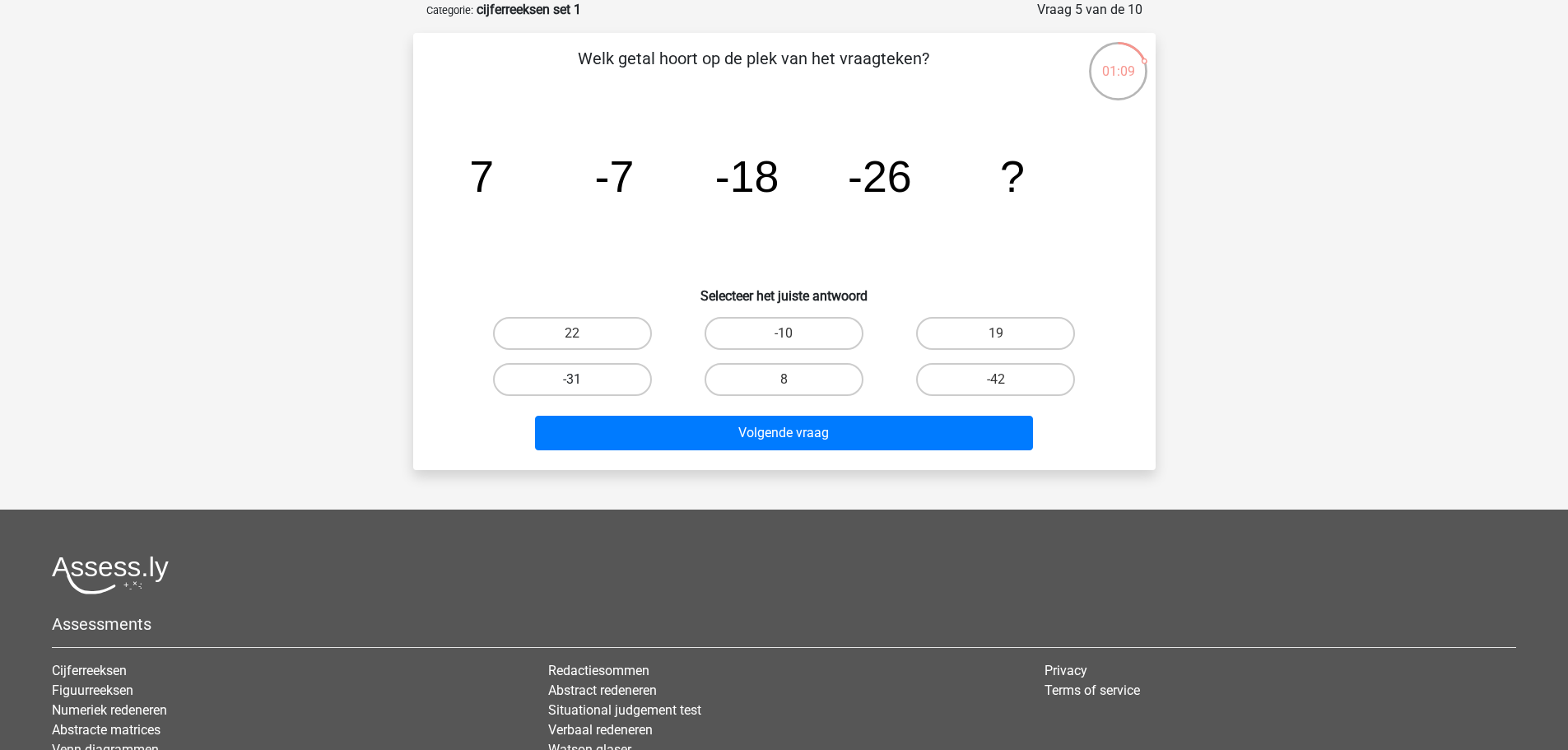
click at [591, 373] on label "-31" at bounding box center [572, 380] width 159 height 33
click at [583, 380] on input "-31" at bounding box center [577, 385] width 10 height 10
radio input "true"
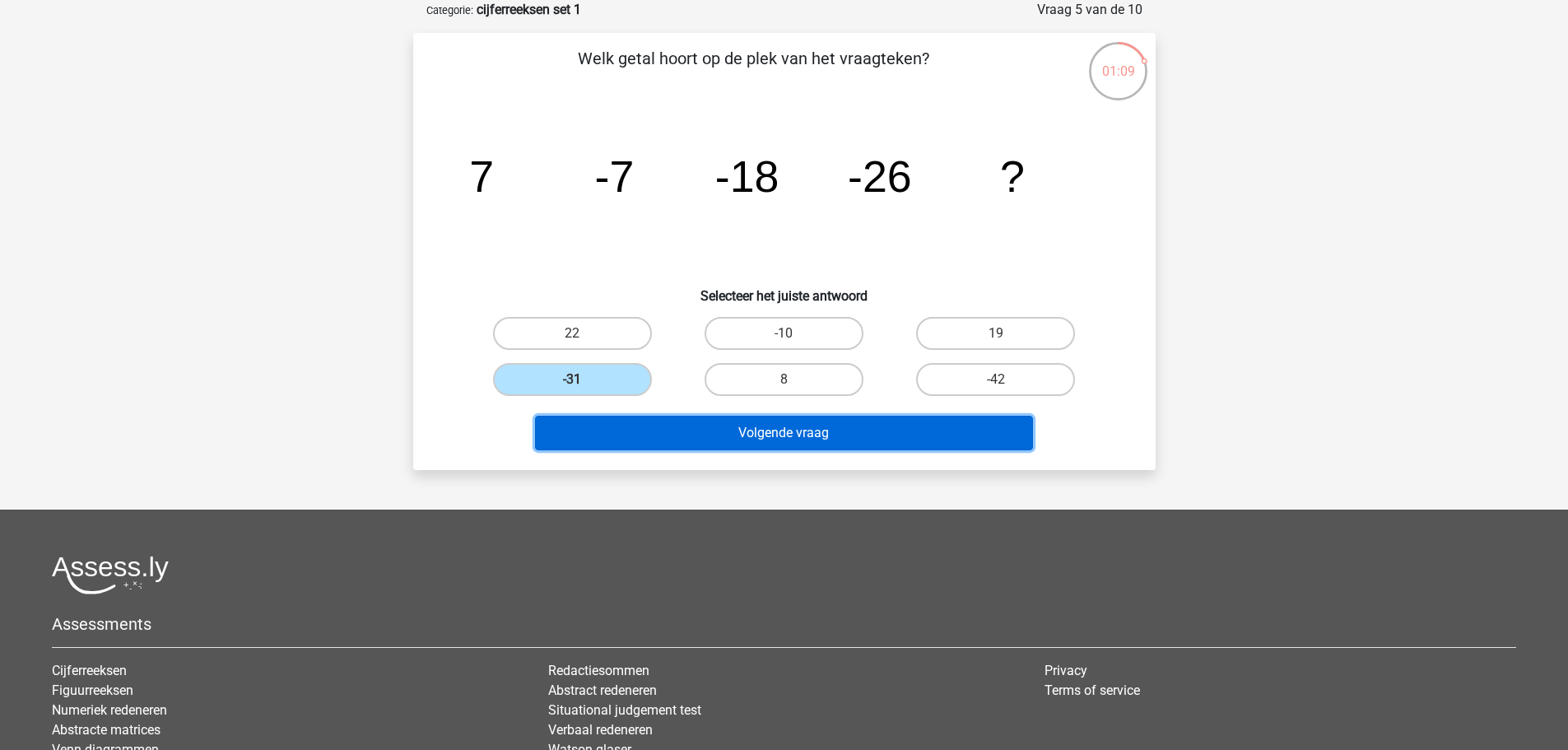
click at [676, 426] on button "Volgende vraag" at bounding box center [784, 433] width 498 height 34
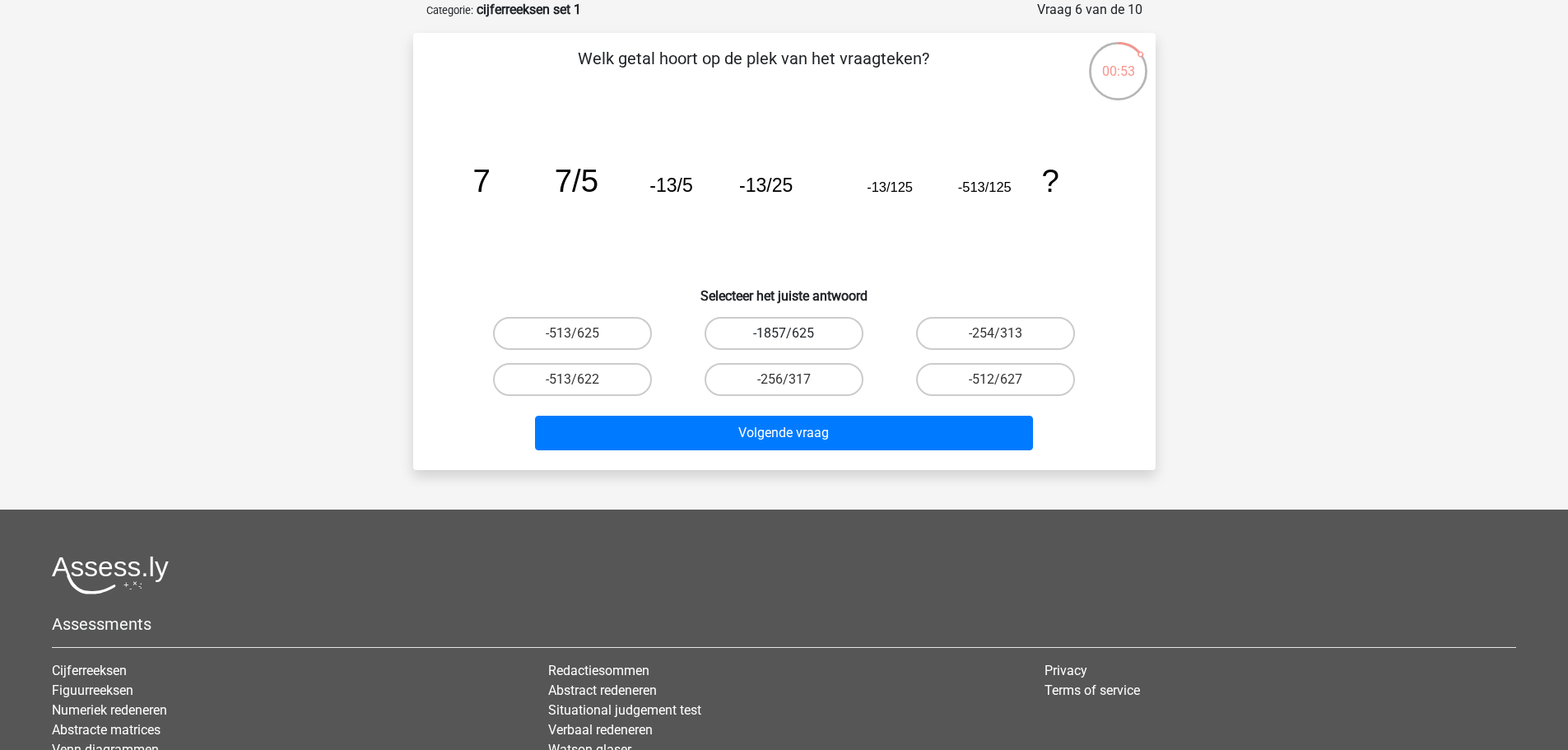
click at [777, 330] on label "-1857/625" at bounding box center [784, 333] width 159 height 33
click at [784, 333] on input "-1857/625" at bounding box center [789, 338] width 10 height 10
radio input "true"
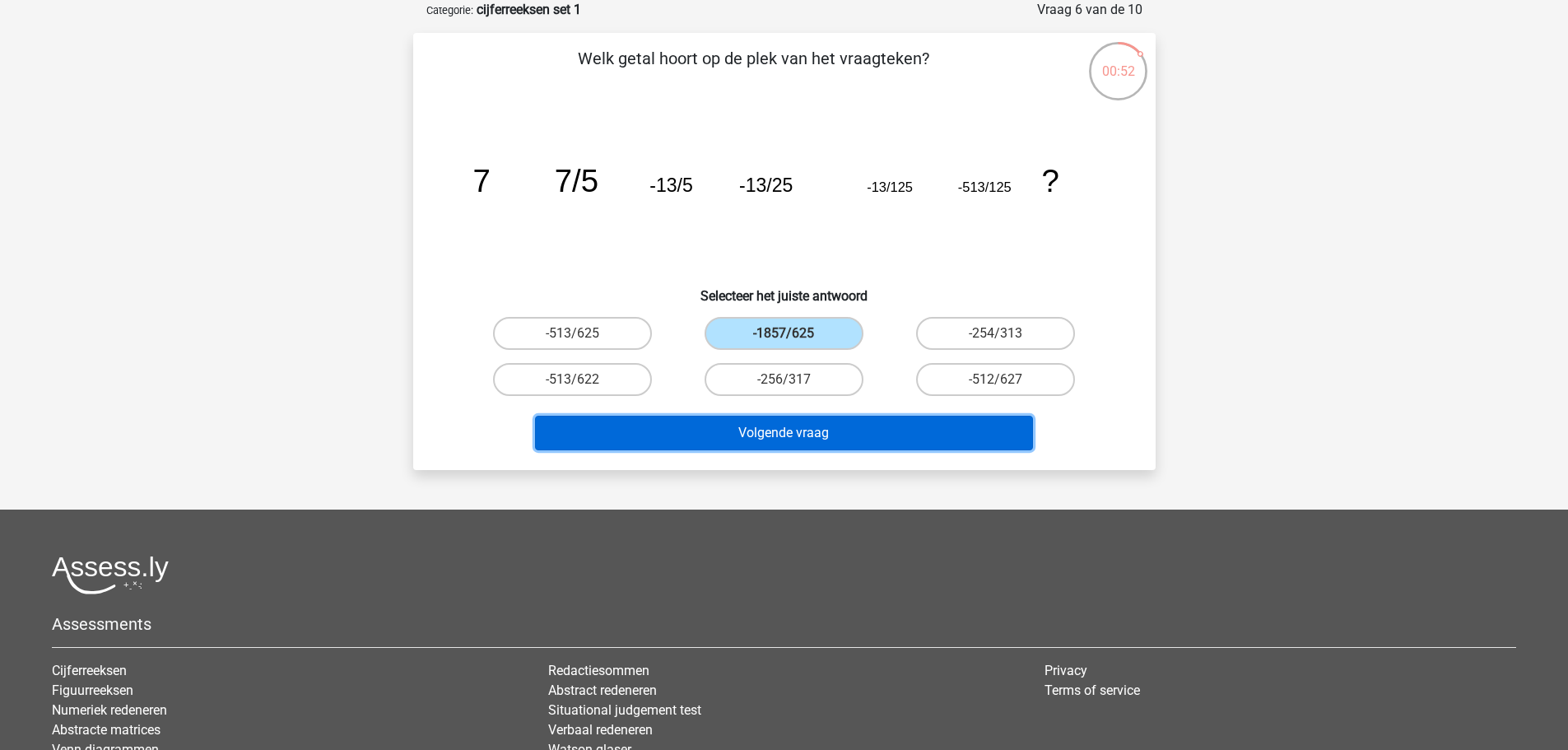
click at [809, 434] on button "Volgende vraag" at bounding box center [784, 433] width 498 height 34
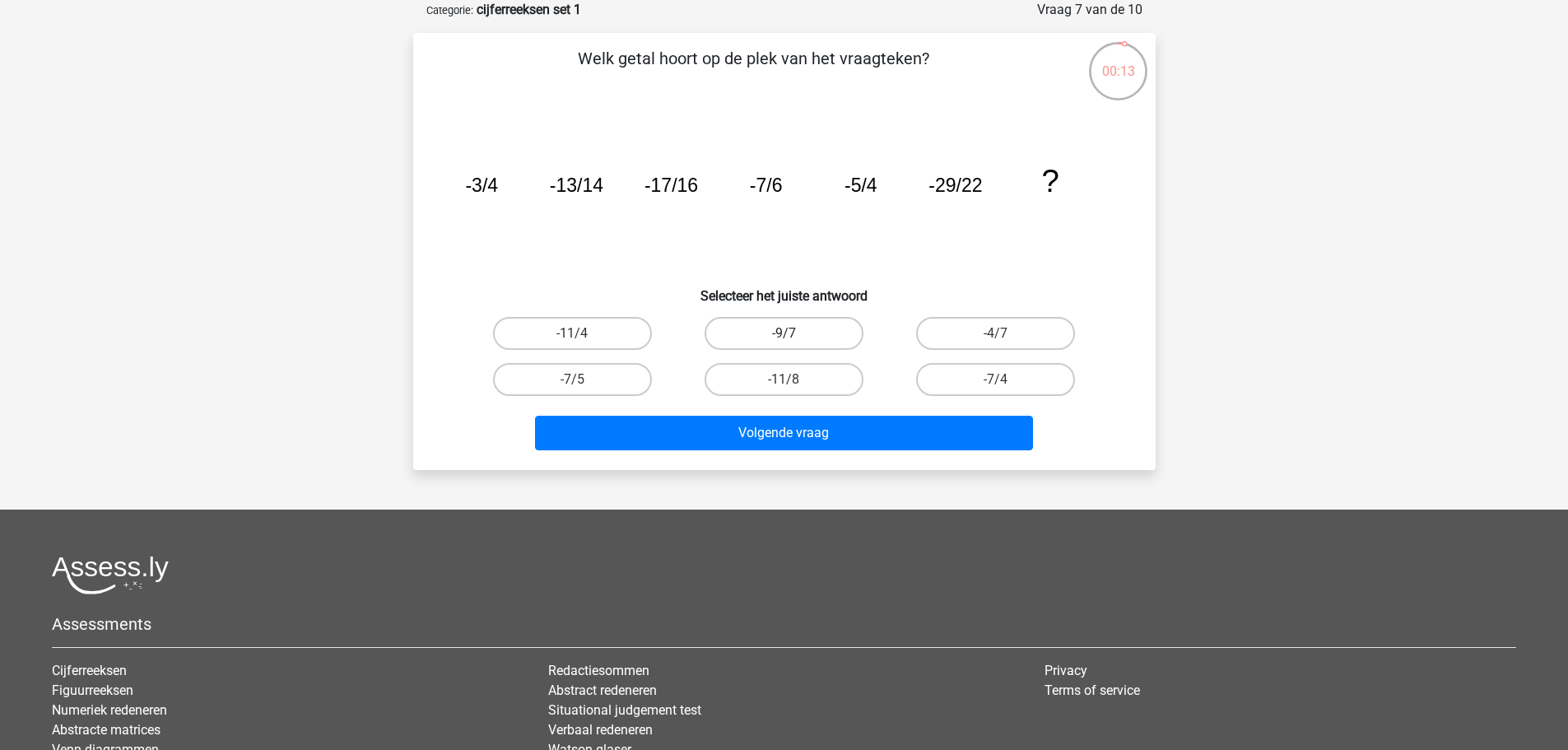
click at [824, 331] on label "-9/7" at bounding box center [784, 333] width 159 height 33
click at [794, 333] on input "-9/7" at bounding box center [789, 338] width 10 height 10
radio input "true"
click at [823, 390] on label "-11/8" at bounding box center [784, 380] width 159 height 33
click at [794, 390] on input "-11/8" at bounding box center [789, 385] width 10 height 10
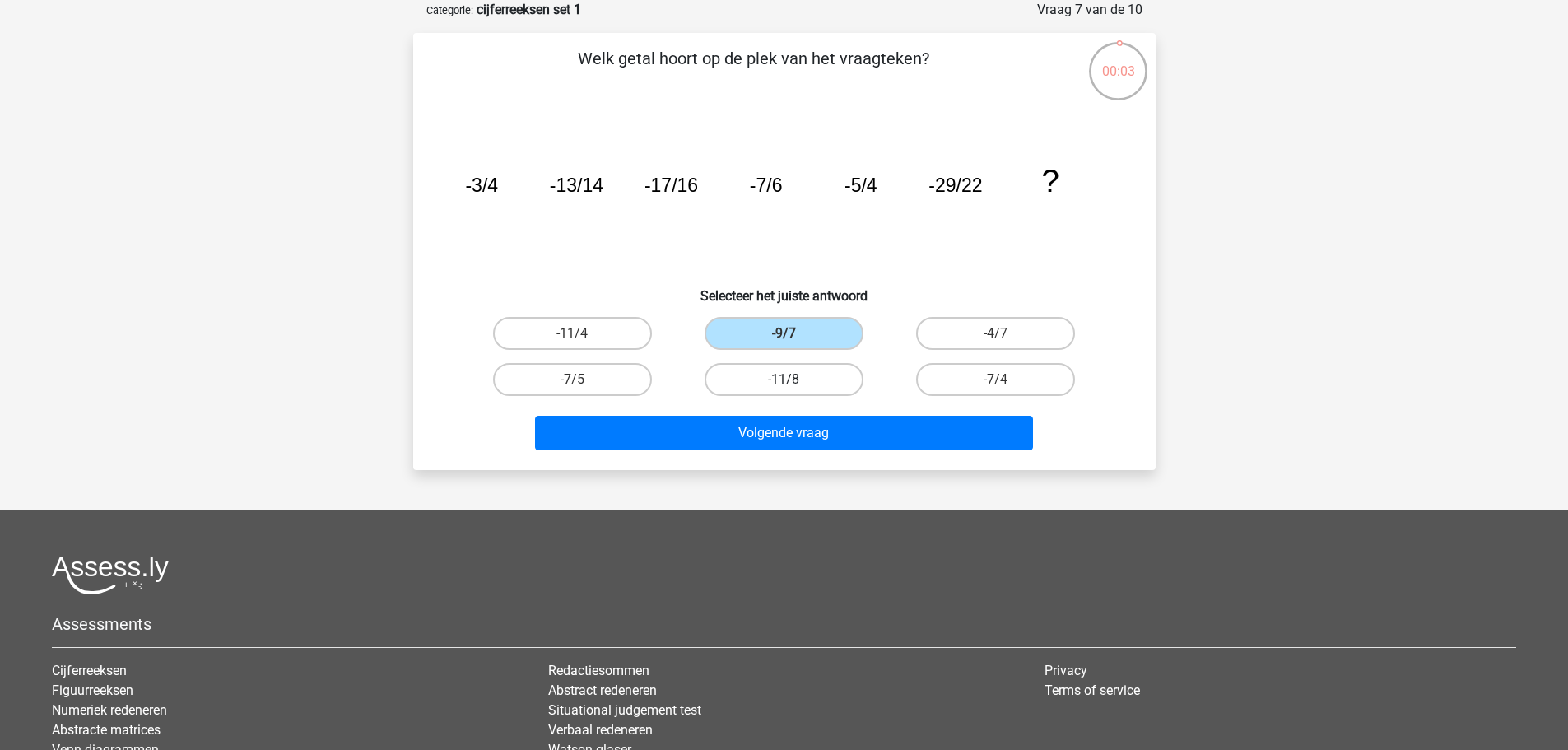
radio input "true"
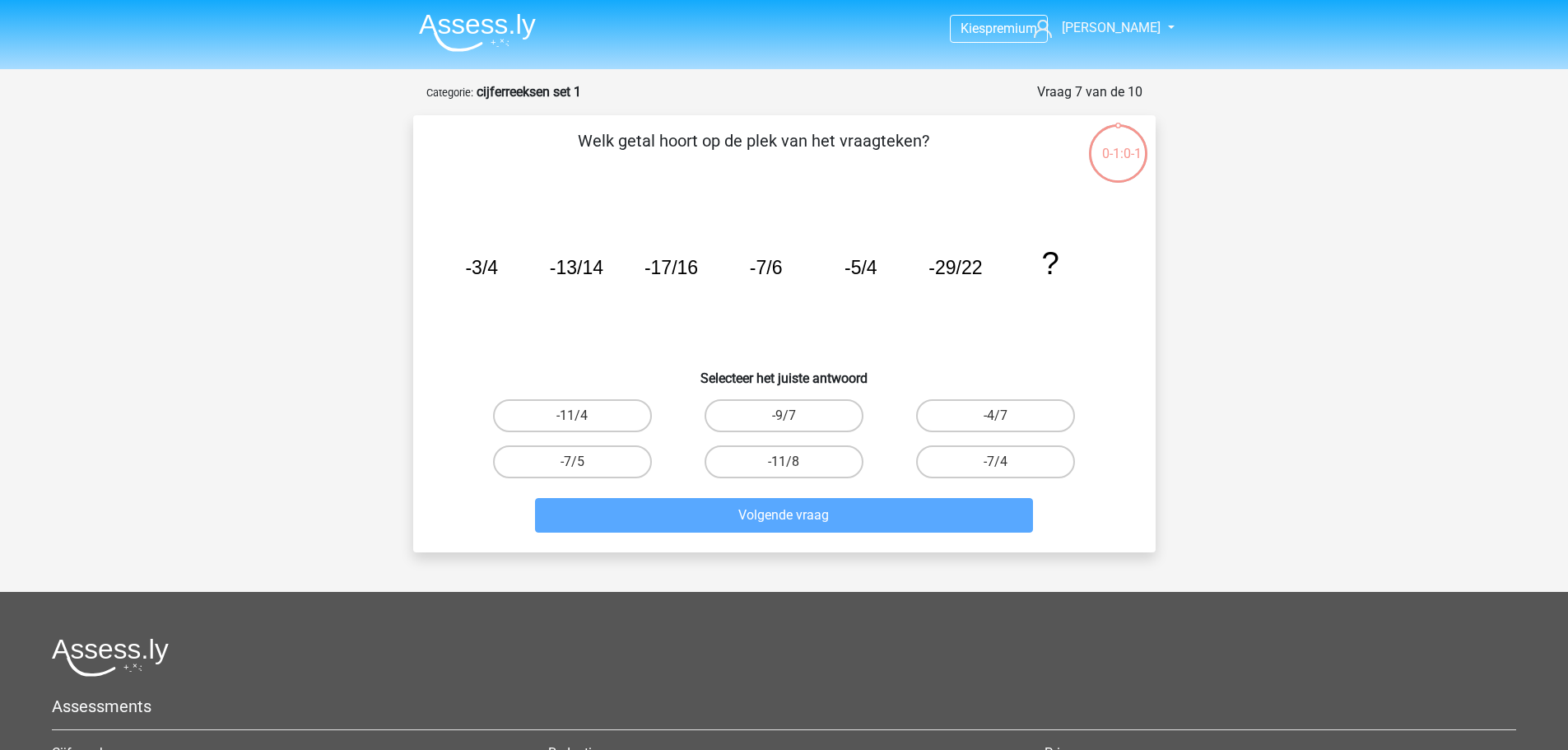
scroll to position [82, 0]
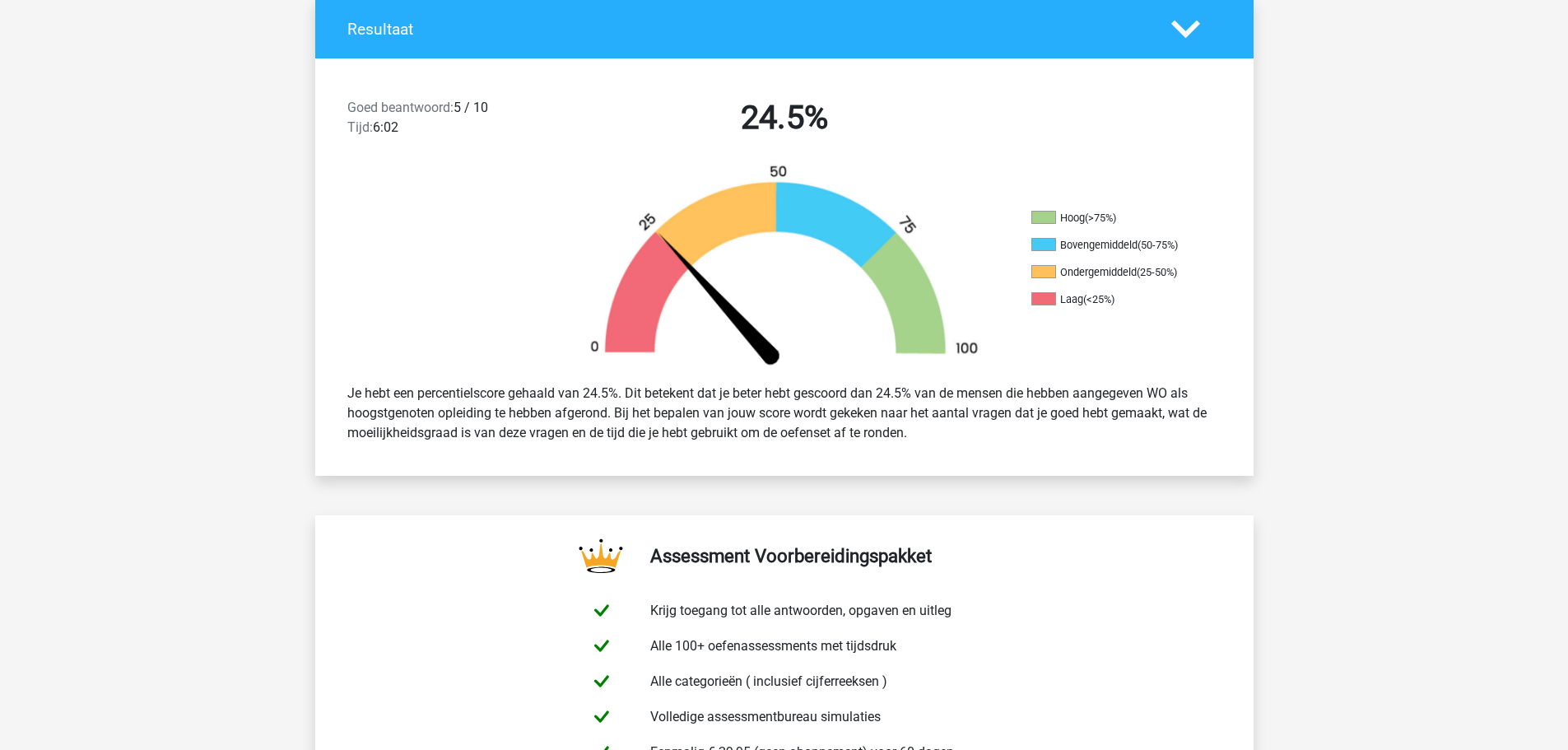
scroll to position [330, 0]
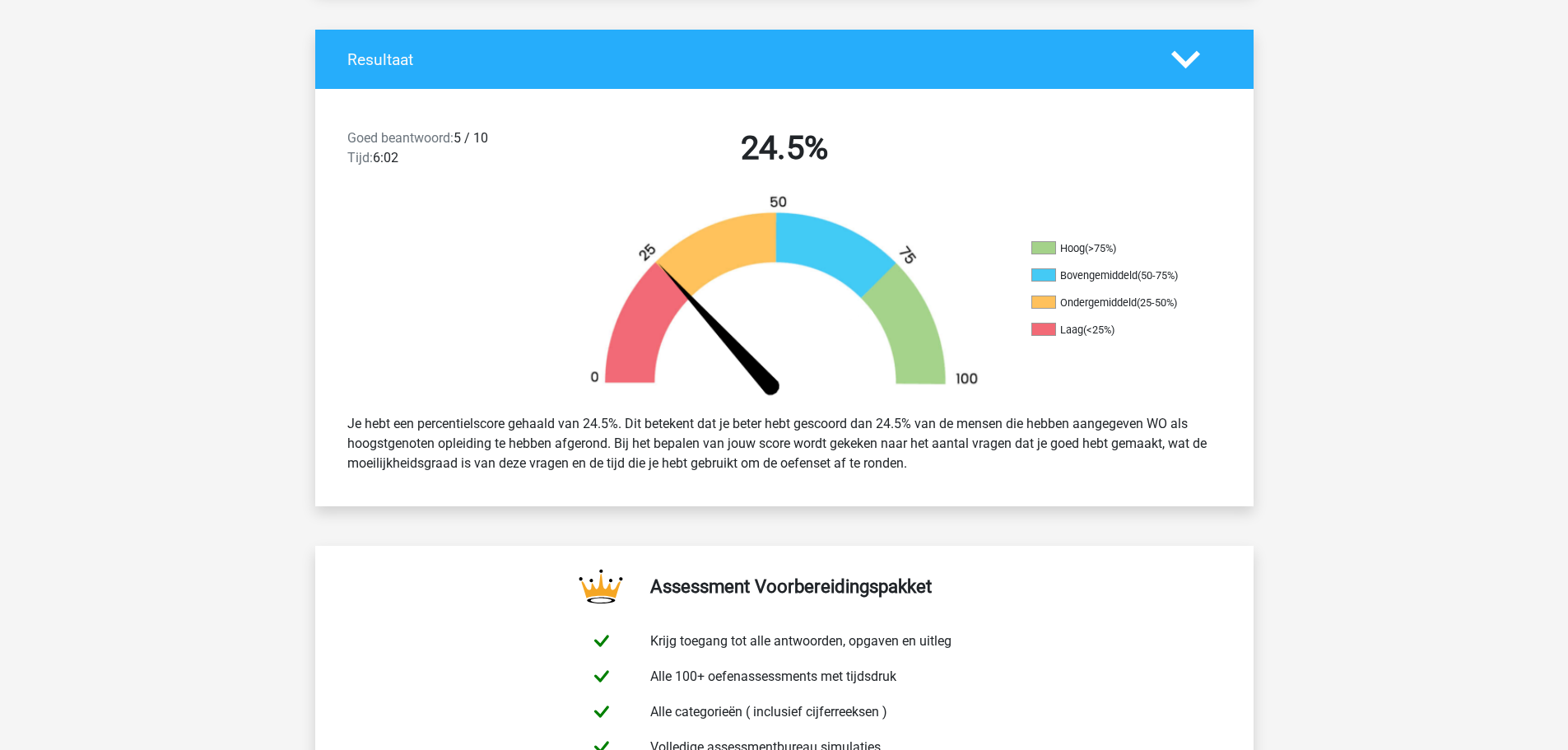
click at [886, 422] on div "Je hebt een percentielscore gehaald van 24.5%. Dit betekent dat je beter hebt g…" at bounding box center [784, 444] width 899 height 72
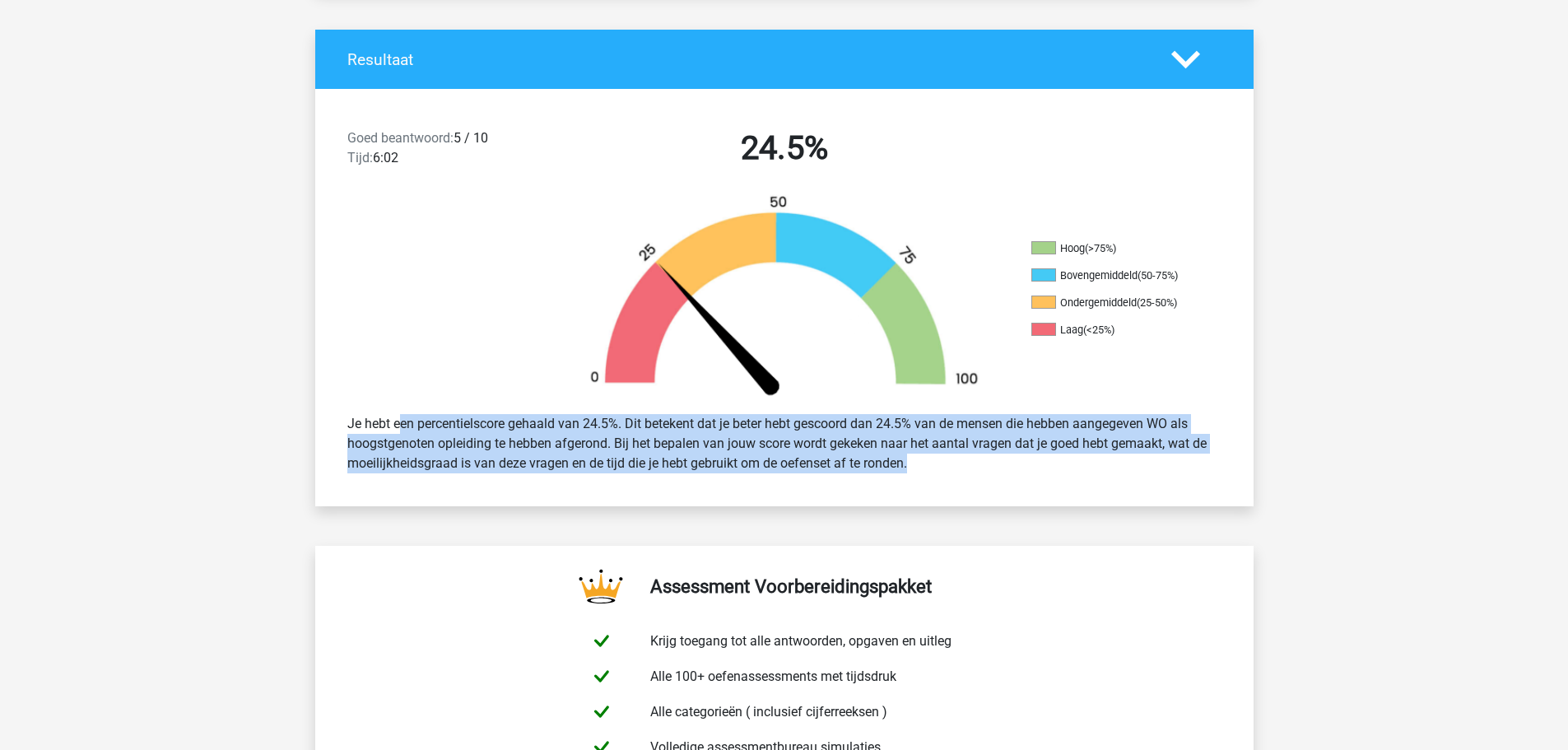
click at [886, 422] on div "Je hebt een percentielscore gehaald van 24.5%. Dit betekent dat je beter hebt g…" at bounding box center [784, 444] width 899 height 72
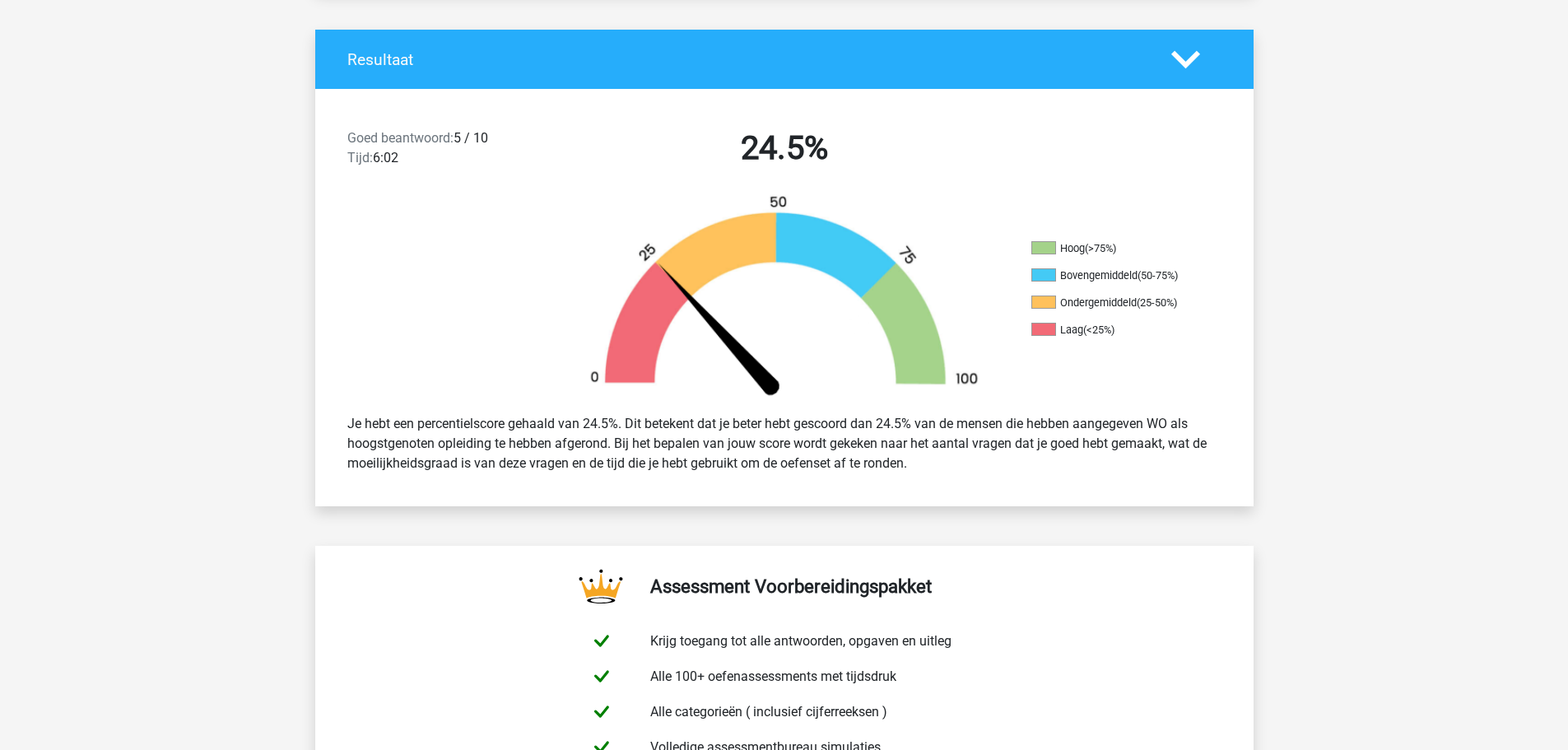
click at [886, 422] on div "Je hebt een percentielscore gehaald van 24.5%. Dit betekent dat je beter hebt g…" at bounding box center [784, 444] width 899 height 72
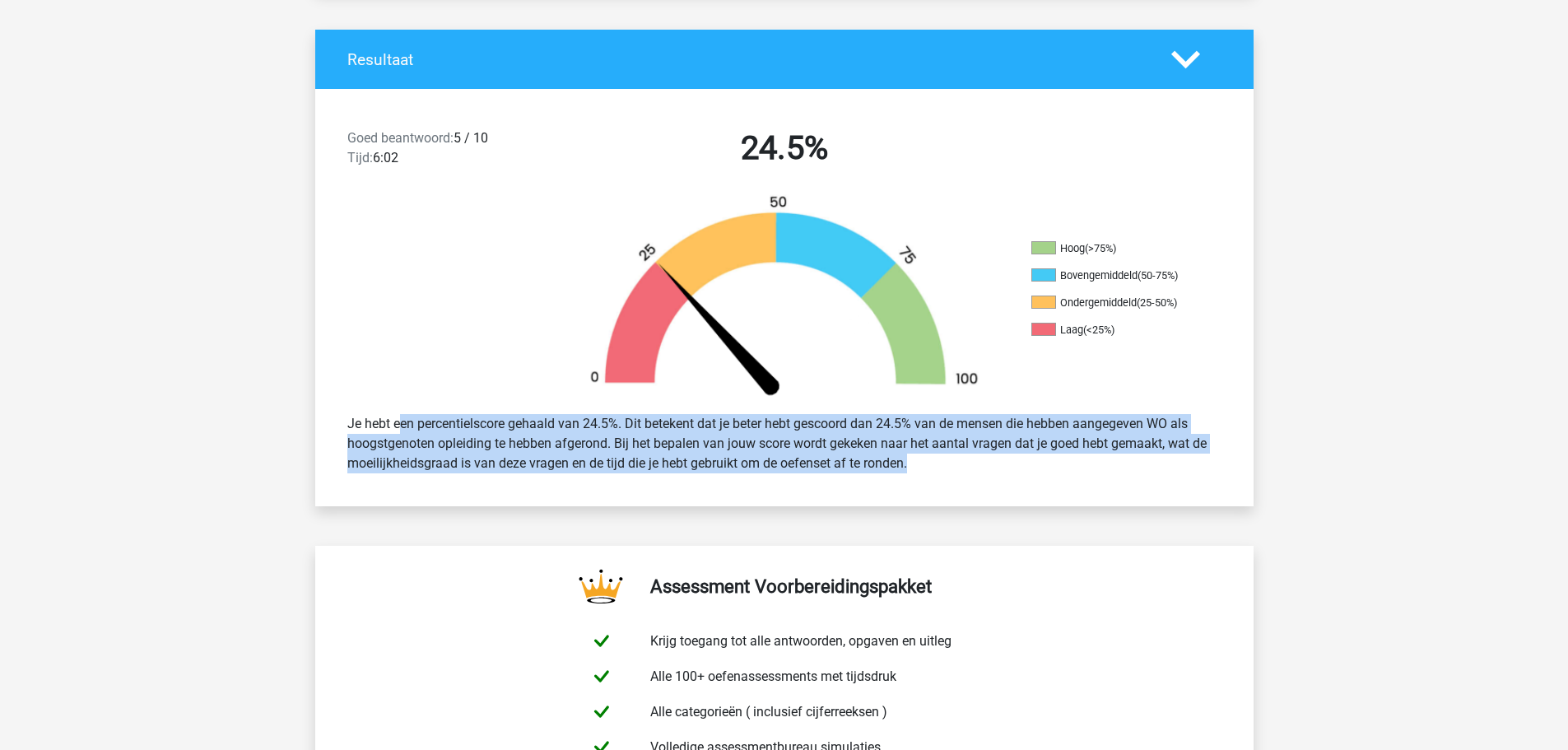
click at [886, 422] on div "Je hebt een percentielscore gehaald van 24.5%. Dit betekent dat je beter hebt g…" at bounding box center [784, 444] width 899 height 72
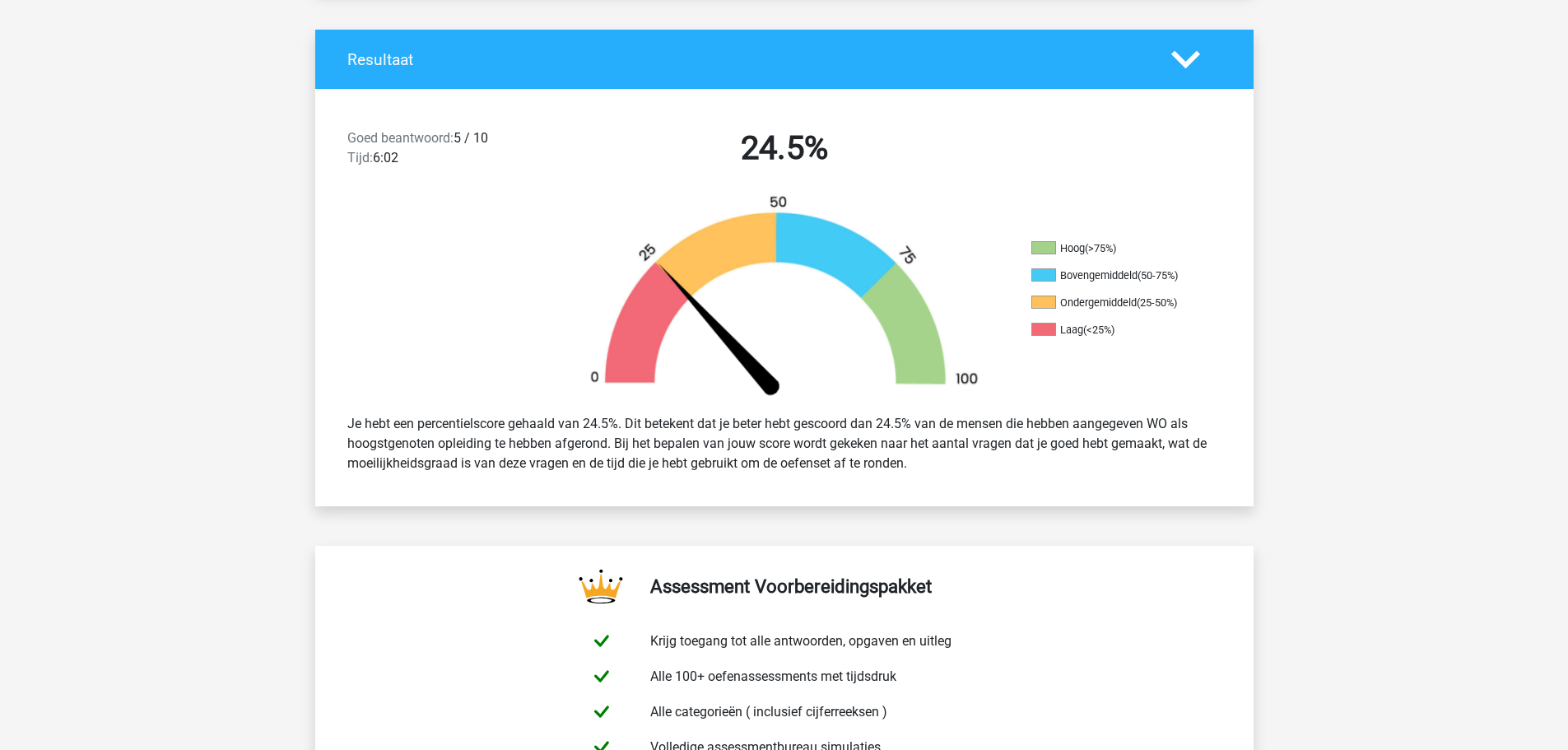
click at [1208, 72] on div at bounding box center [1196, 60] width 75 height 29
click at [1184, 65] on polygon at bounding box center [1186, 58] width 29 height 18
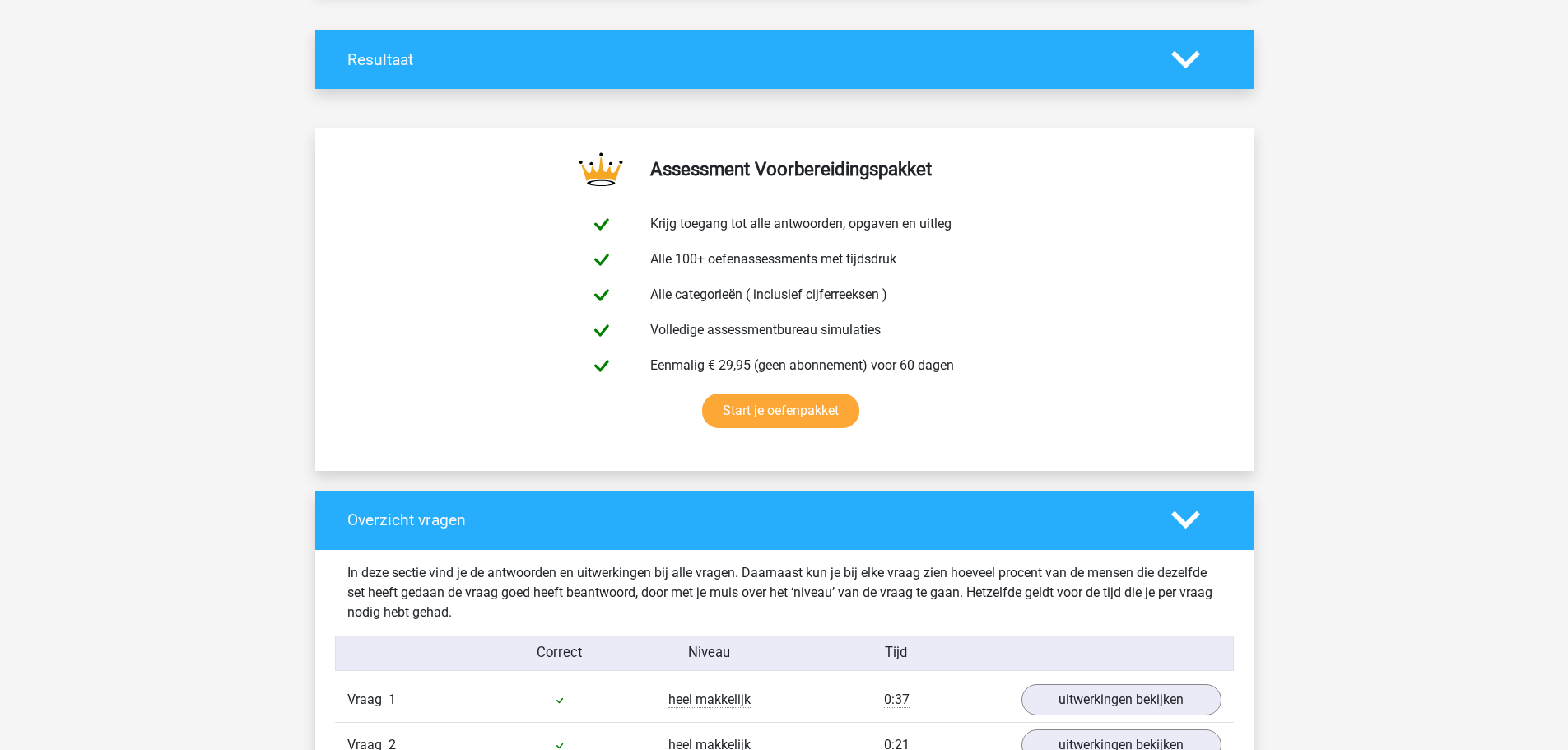
click at [1184, 65] on polygon at bounding box center [1186, 58] width 29 height 18
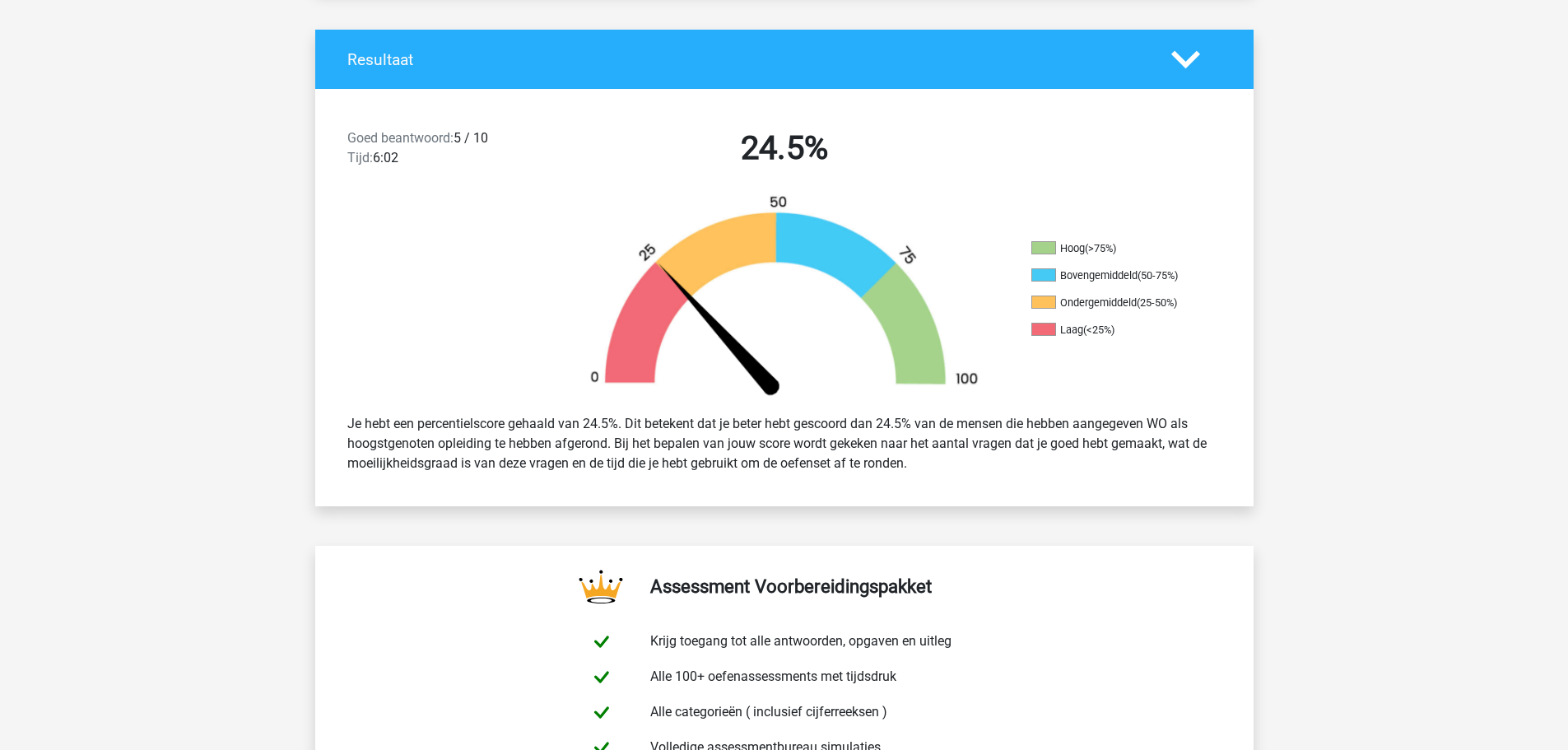
click at [1185, 65] on polygon at bounding box center [1186, 58] width 29 height 18
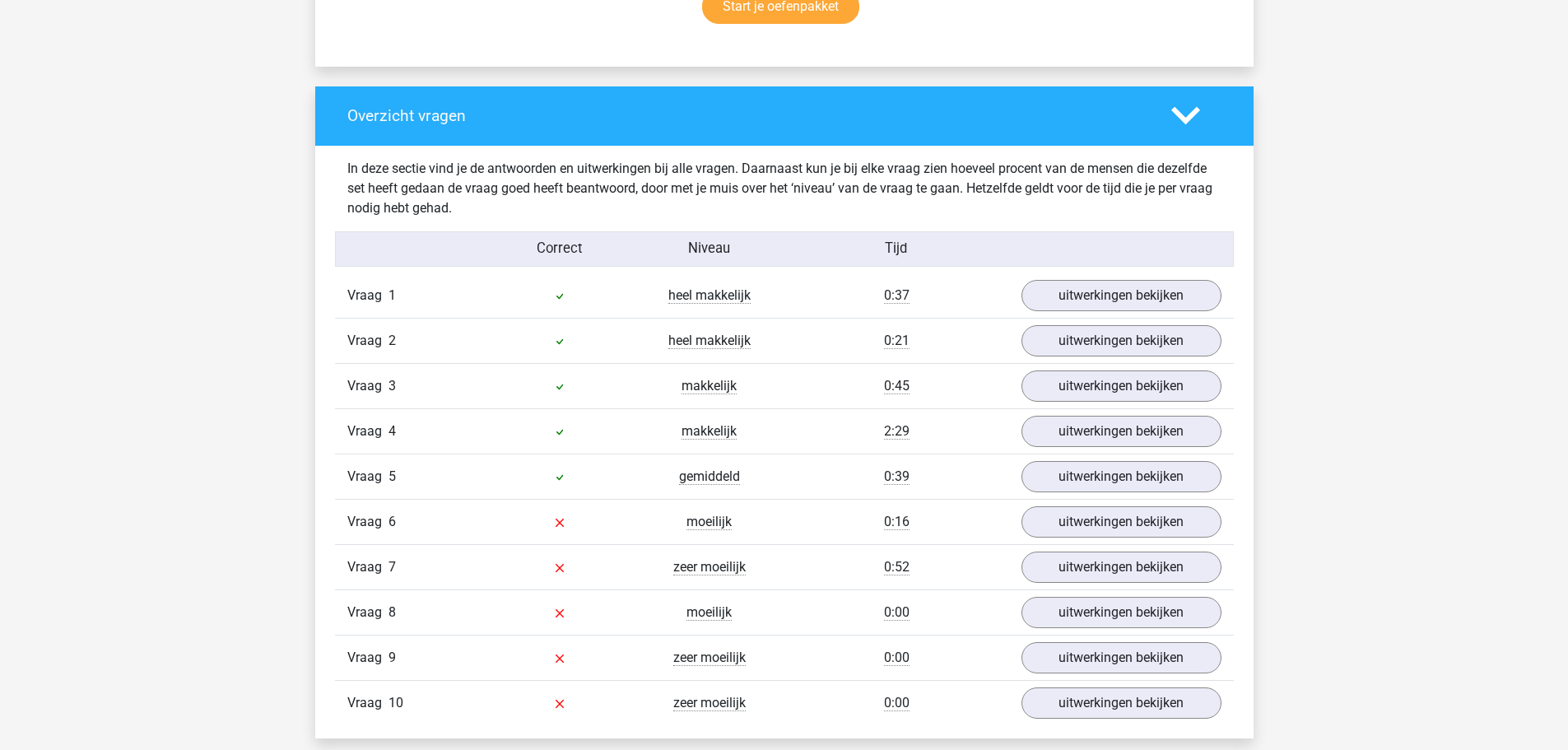
scroll to position [824, 0]
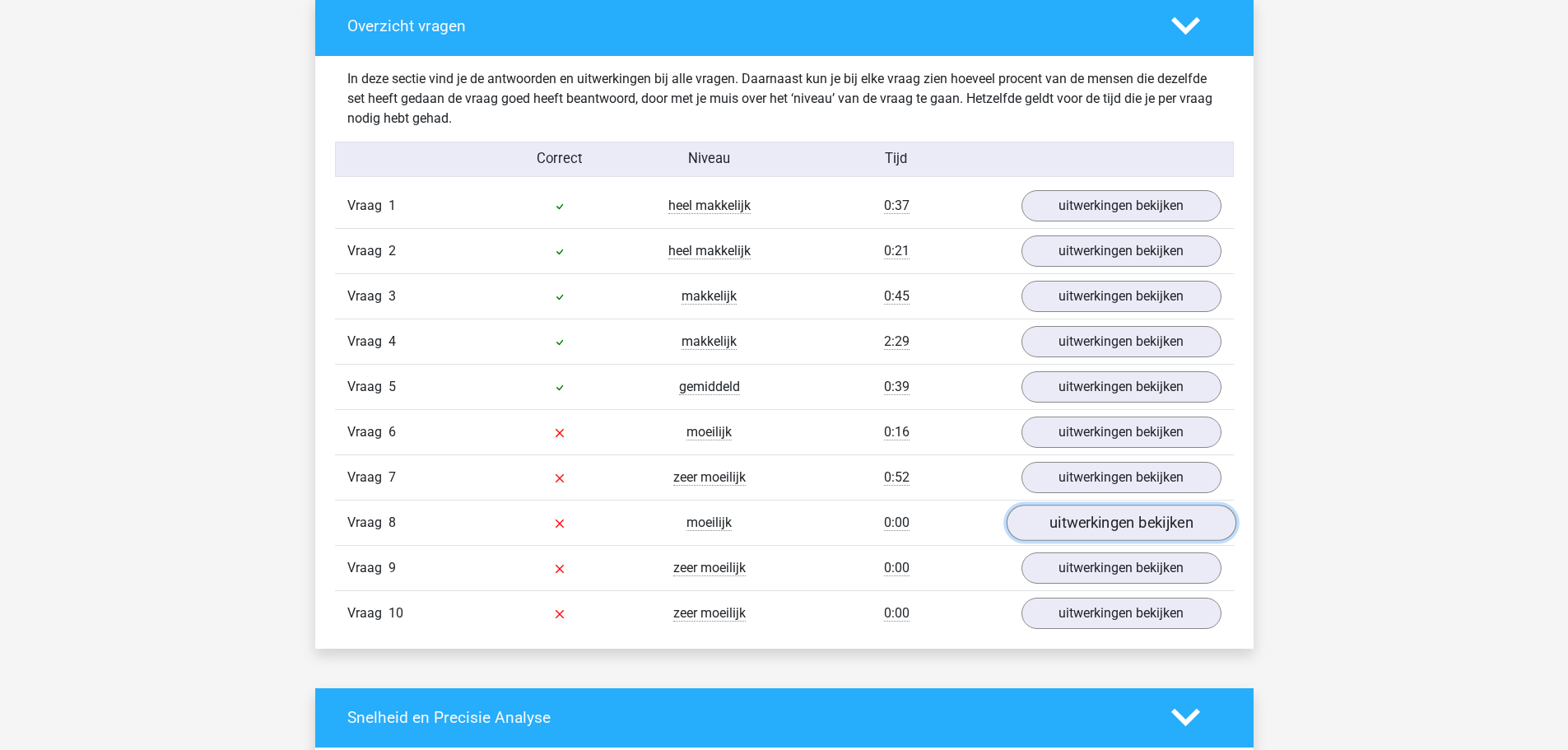
click at [1087, 519] on link "uitwerkingen bekijken" at bounding box center [1121, 523] width 230 height 36
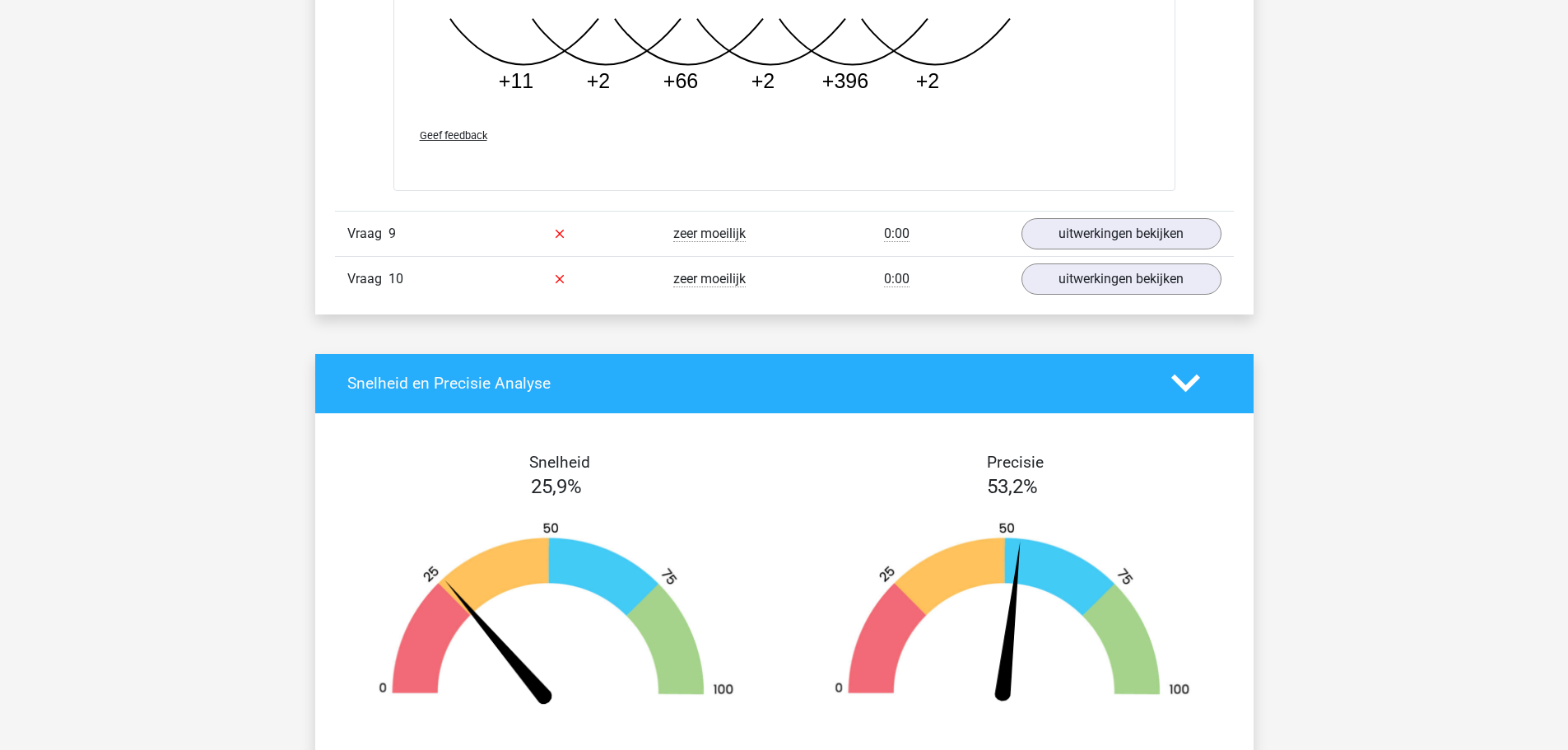
scroll to position [1812, 0]
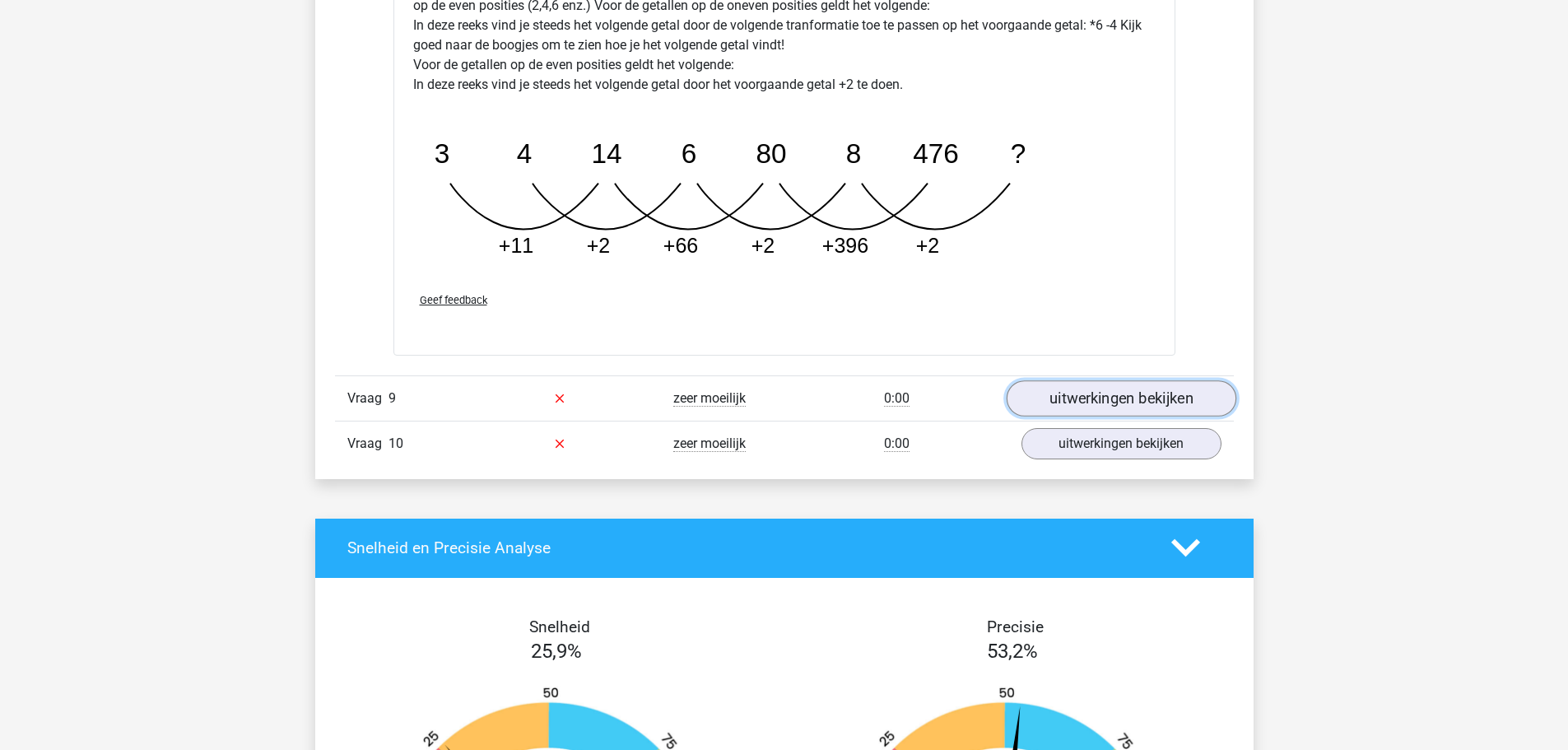
click at [1083, 403] on link "uitwerkingen bekijken" at bounding box center [1121, 399] width 230 height 36
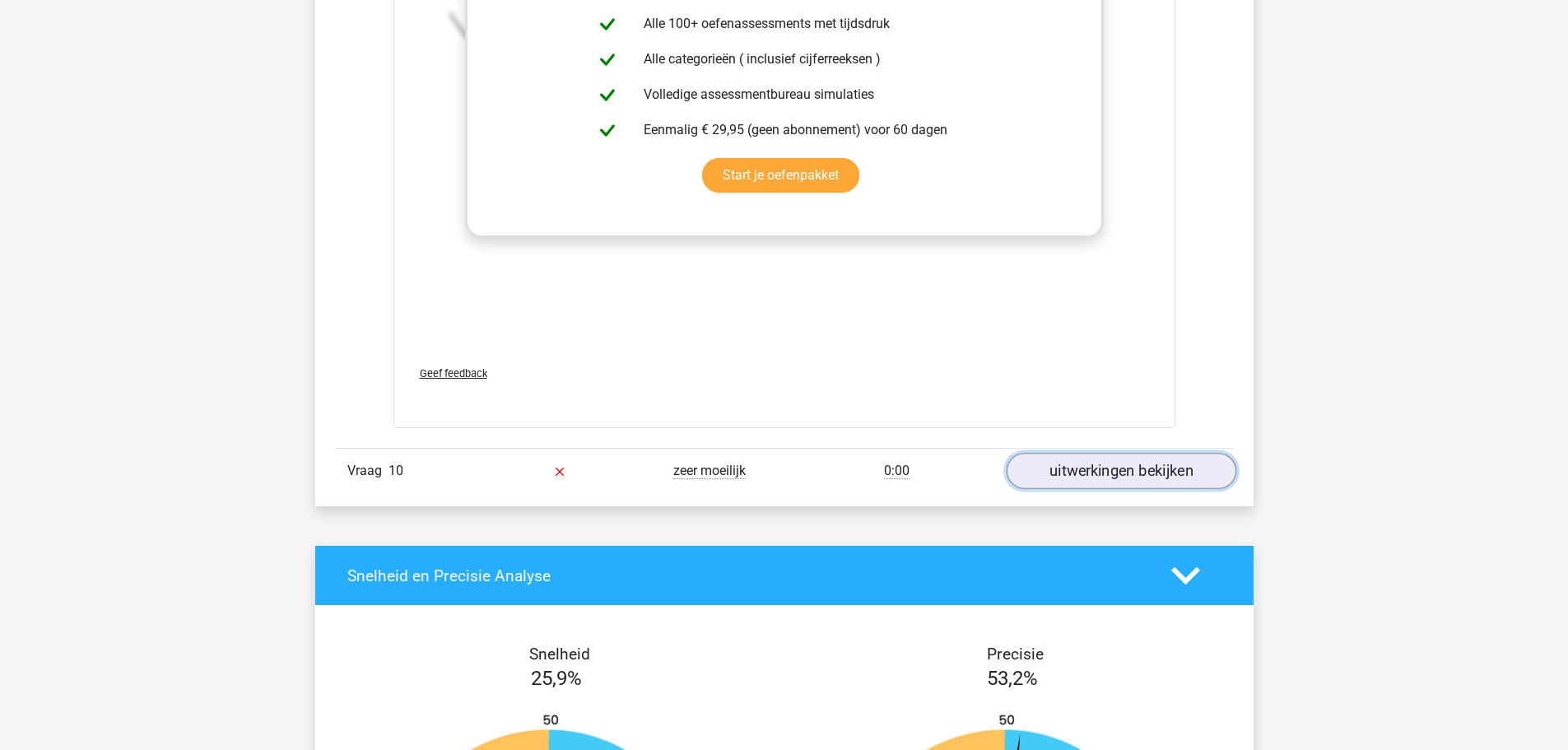
click at [1101, 472] on link "uitwerkingen bekijken" at bounding box center [1121, 471] width 230 height 36
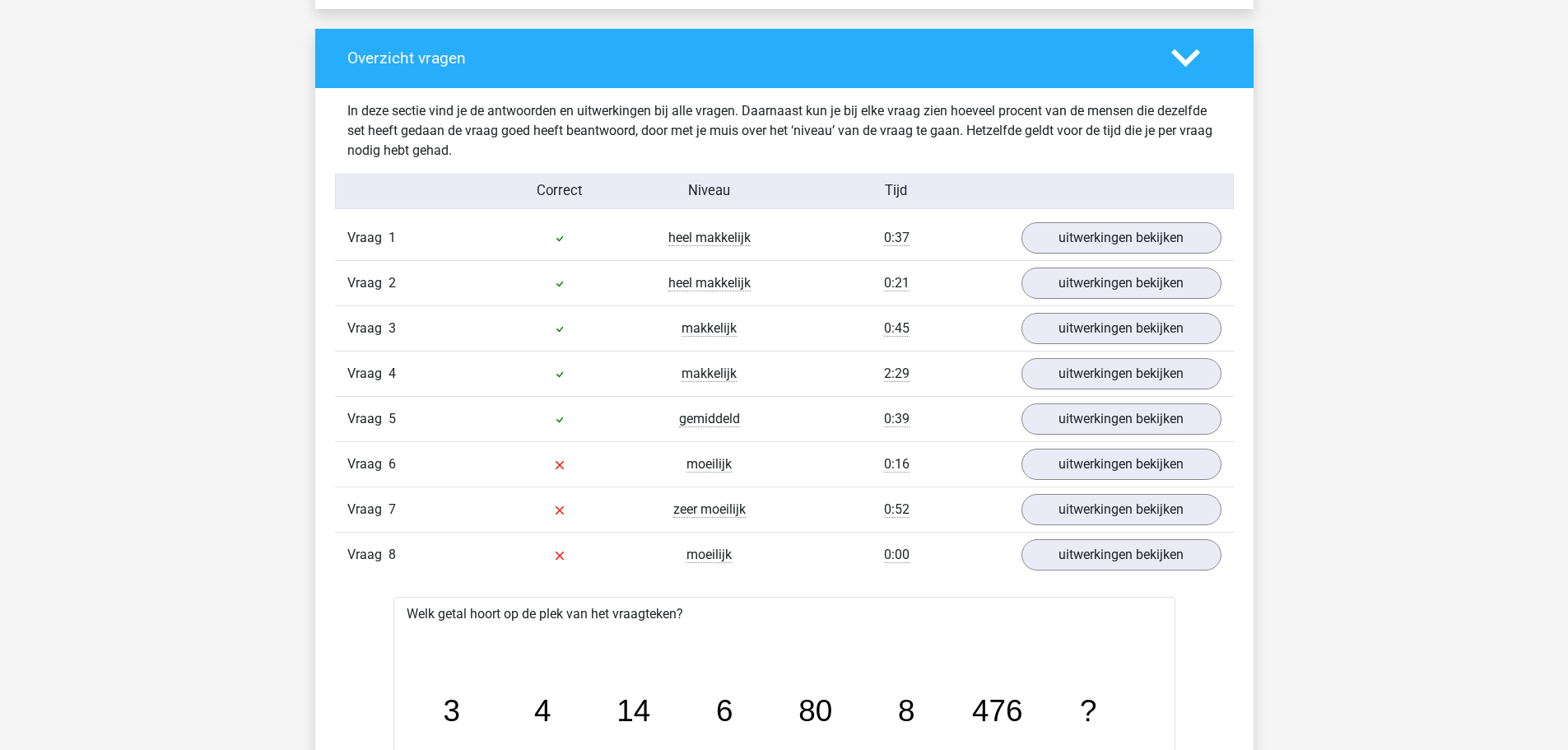
scroll to position [824, 0]
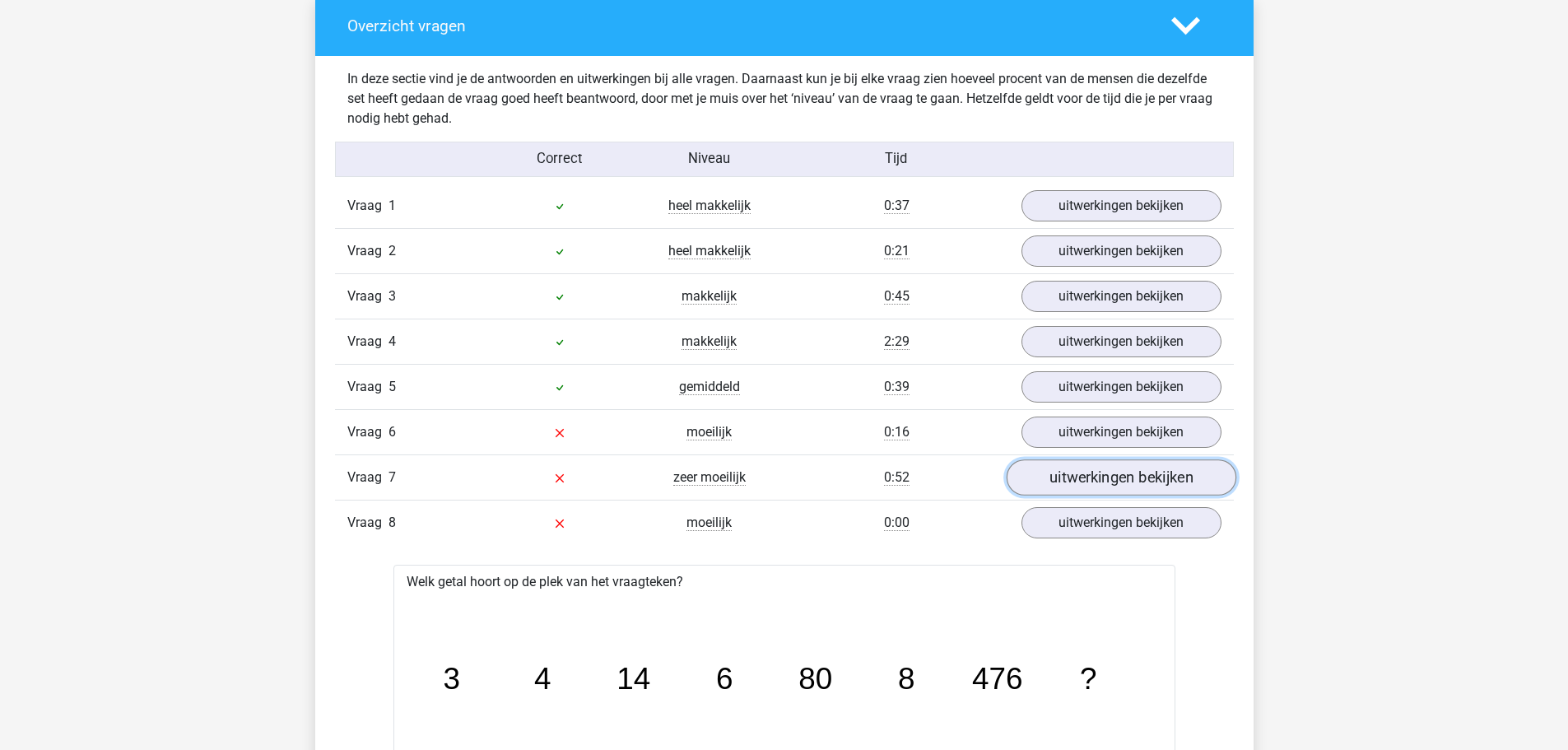
click at [1142, 477] on link "uitwerkingen bekijken" at bounding box center [1121, 478] width 230 height 36
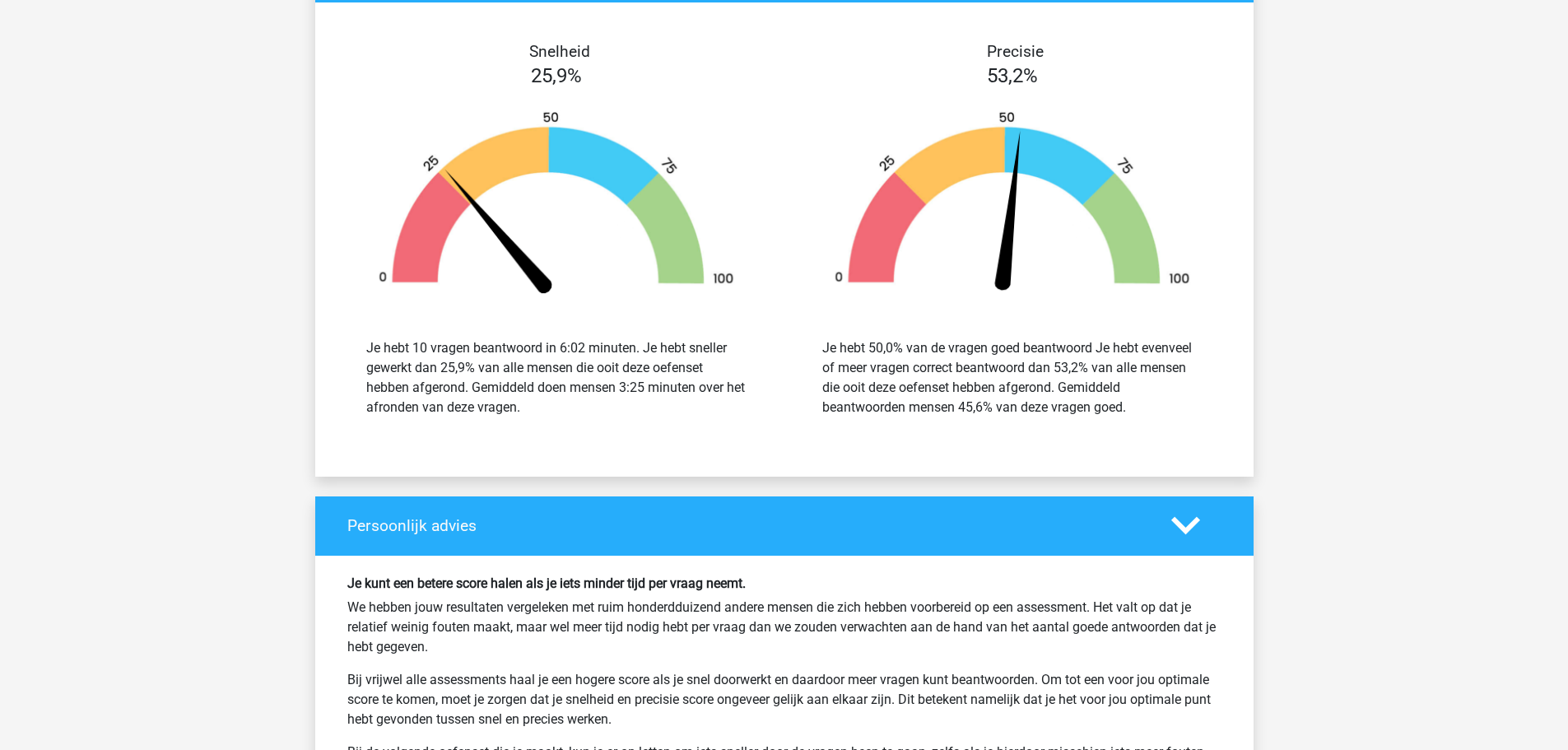
scroll to position [5601, 0]
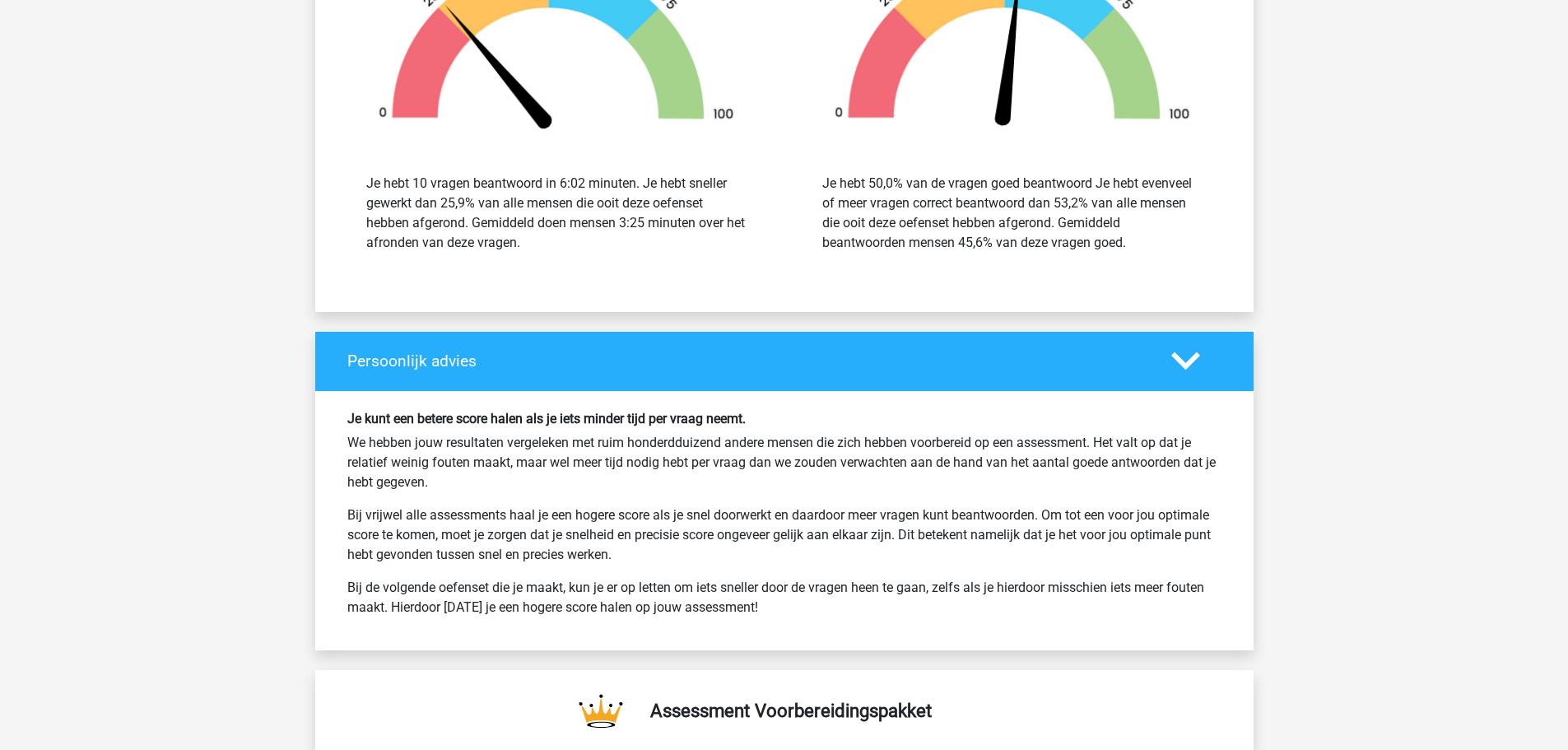
click at [669, 566] on div "Je kunt een betere score halen als je iets minder tijd per vraag neemt. We hebb…" at bounding box center [784, 521] width 899 height 220
click at [659, 557] on div at bounding box center [659, 557] width 0 height 0
click at [520, 568] on div "Je kunt een betere score halen als je iets minder tijd per vraag neemt. We hebb…" at bounding box center [784, 521] width 899 height 220
click at [519, 550] on p "Bij vrijwel alle assessments haal je een hogere score als je snel doorwerkt en …" at bounding box center [785, 535] width 874 height 59
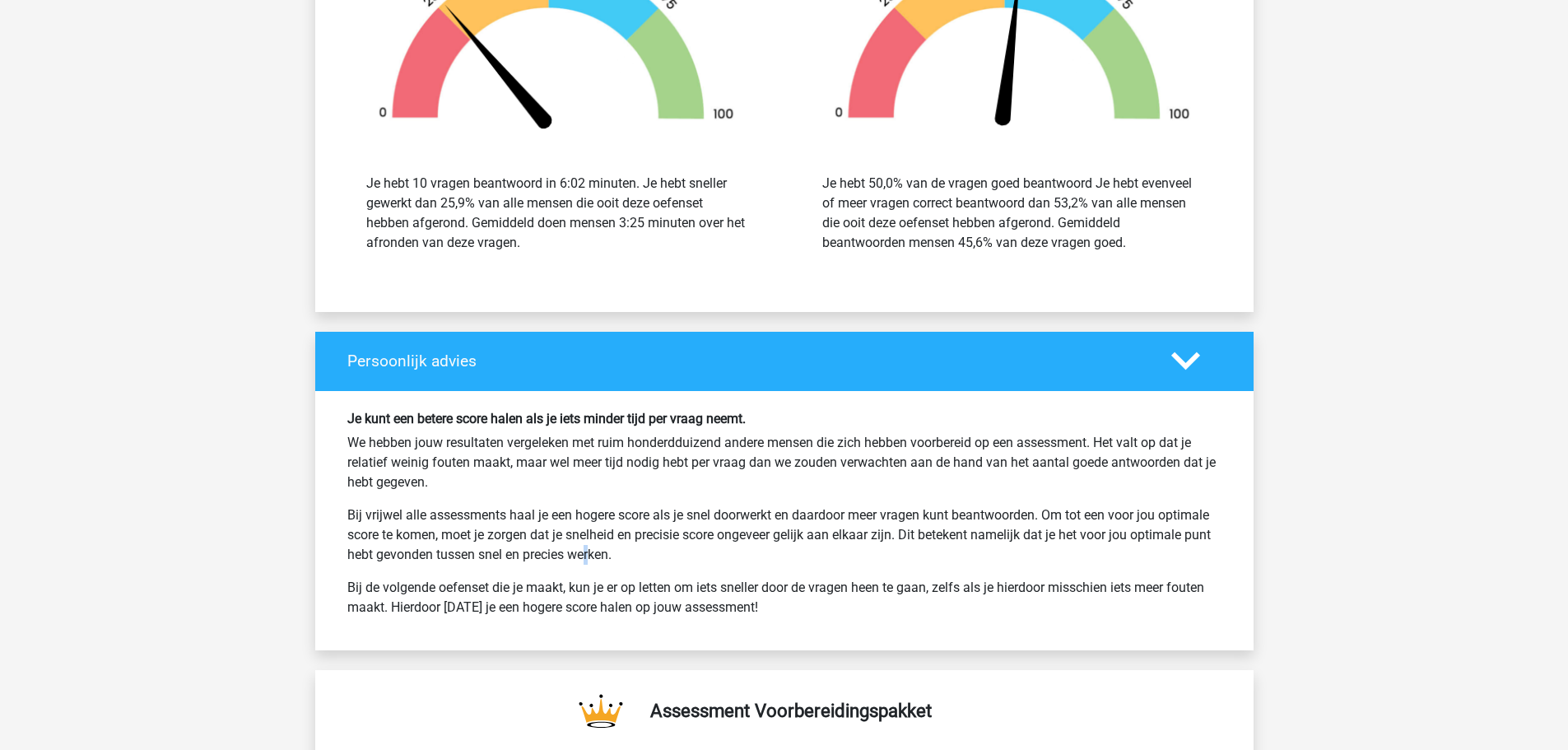
click at [519, 550] on p "Bij vrijwel alle assessments haal je een hogere score als je snel doorwerkt en …" at bounding box center [785, 535] width 874 height 59
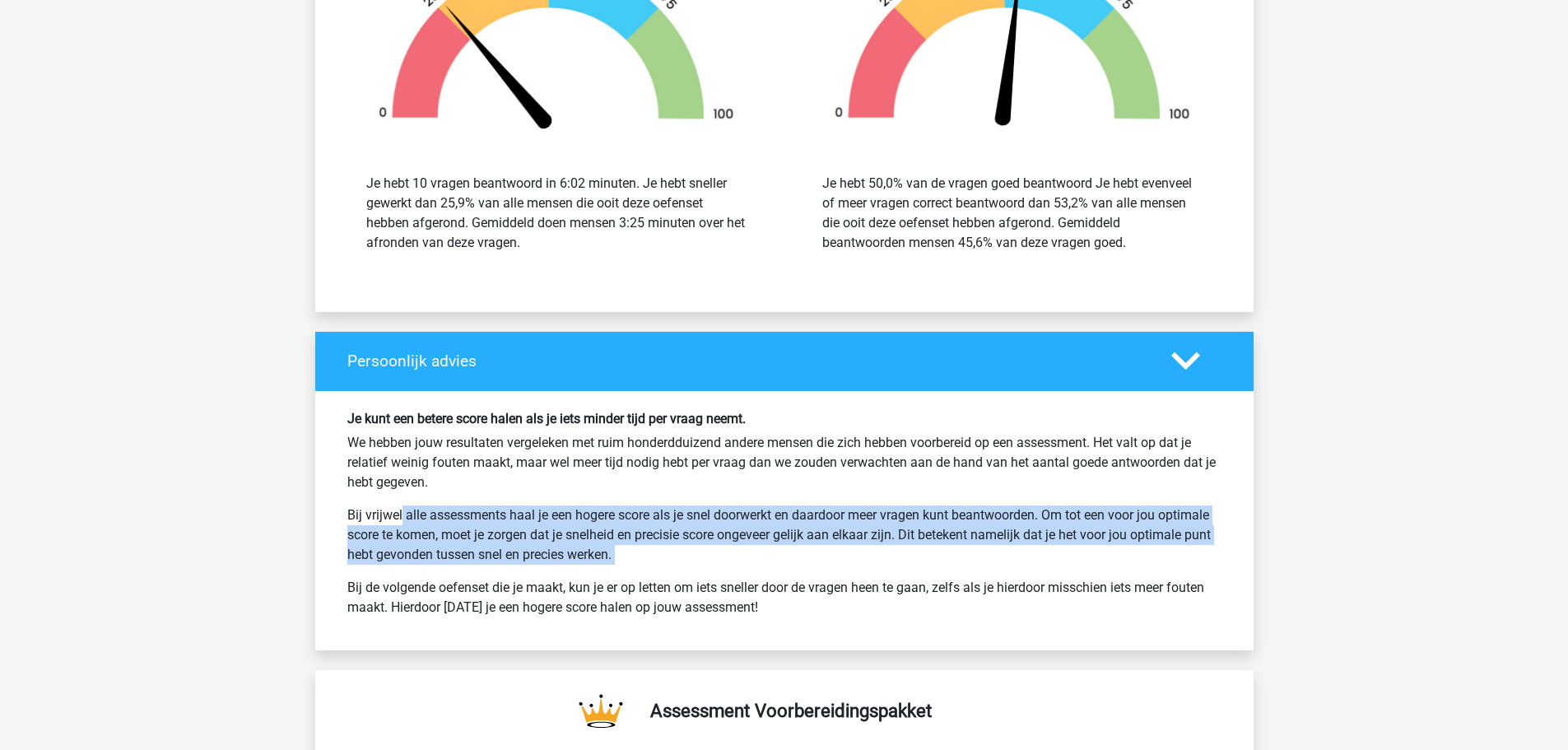
click at [519, 550] on p "Bij vrijwel alle assessments haal je een hogere score als je snel doorwerkt en …" at bounding box center [785, 535] width 874 height 59
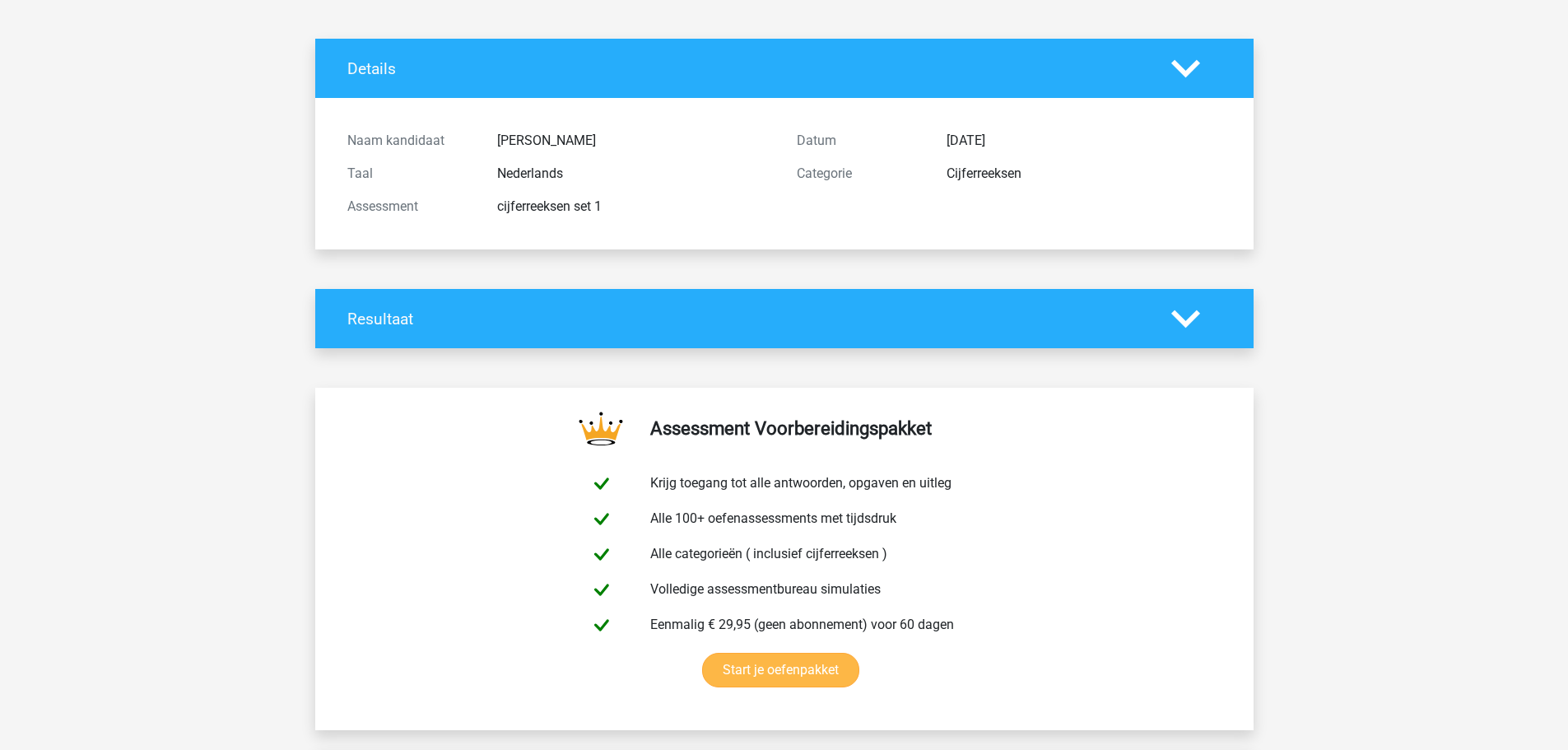
scroll to position [0, 0]
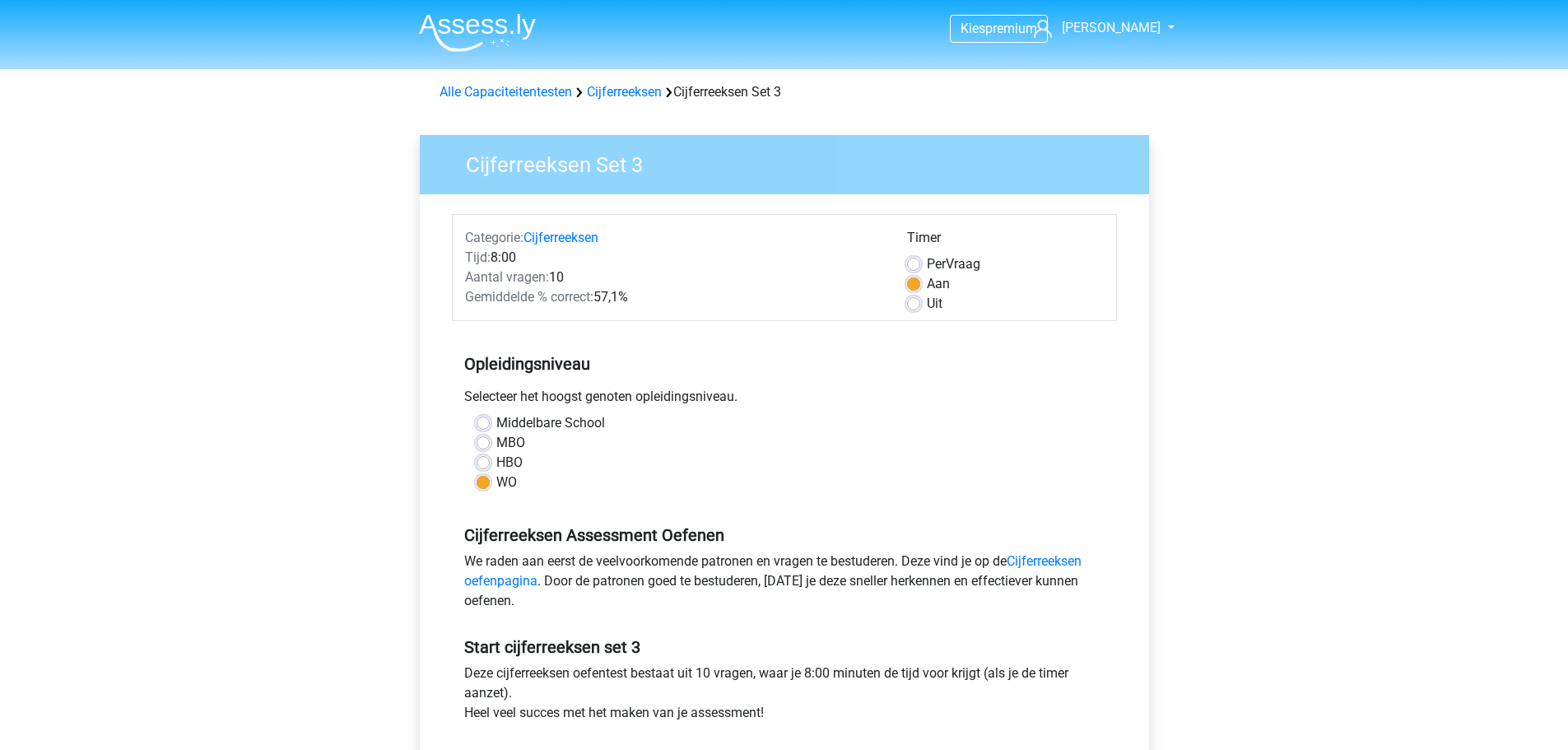
scroll to position [165, 0]
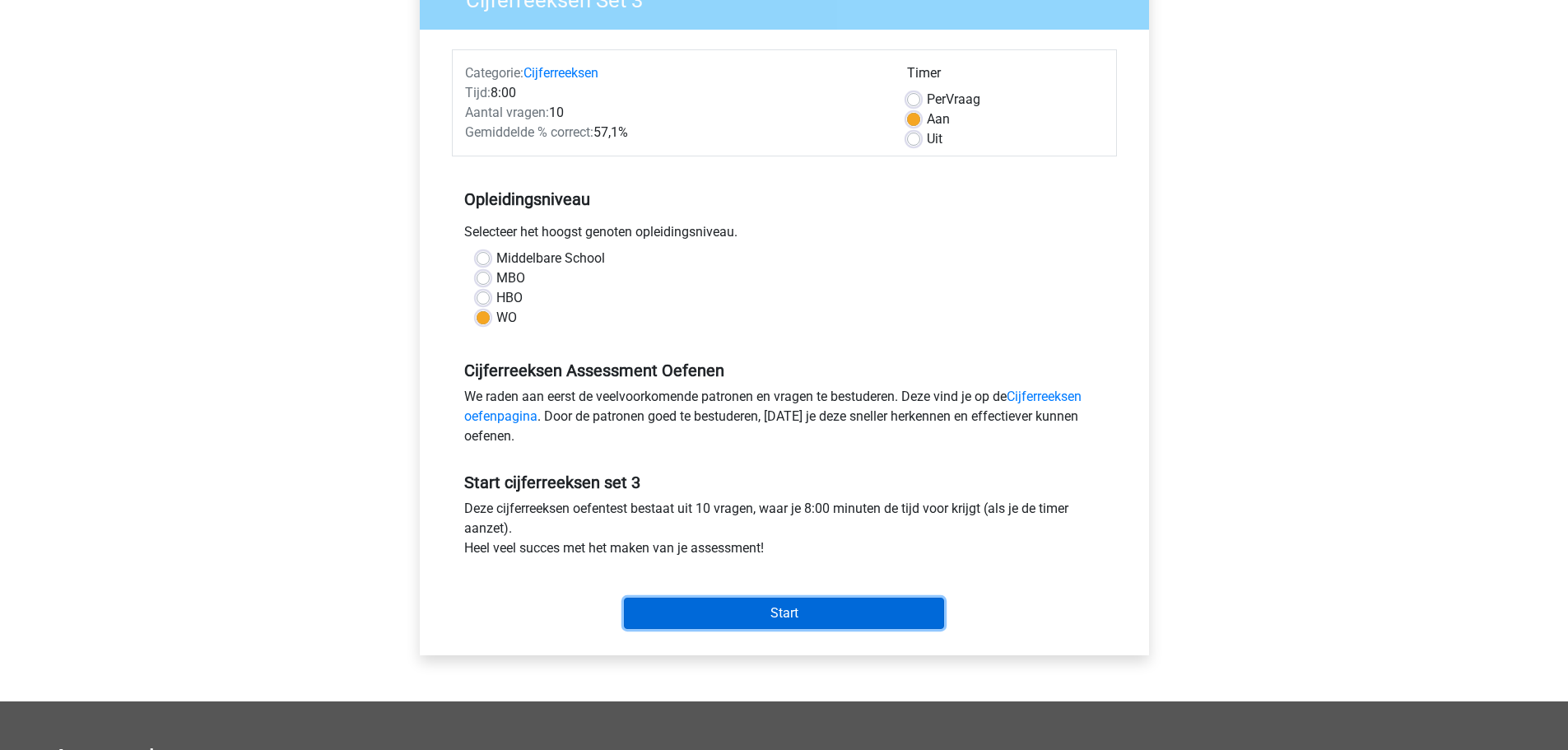
click at [829, 619] on input "Start" at bounding box center [784, 613] width 320 height 31
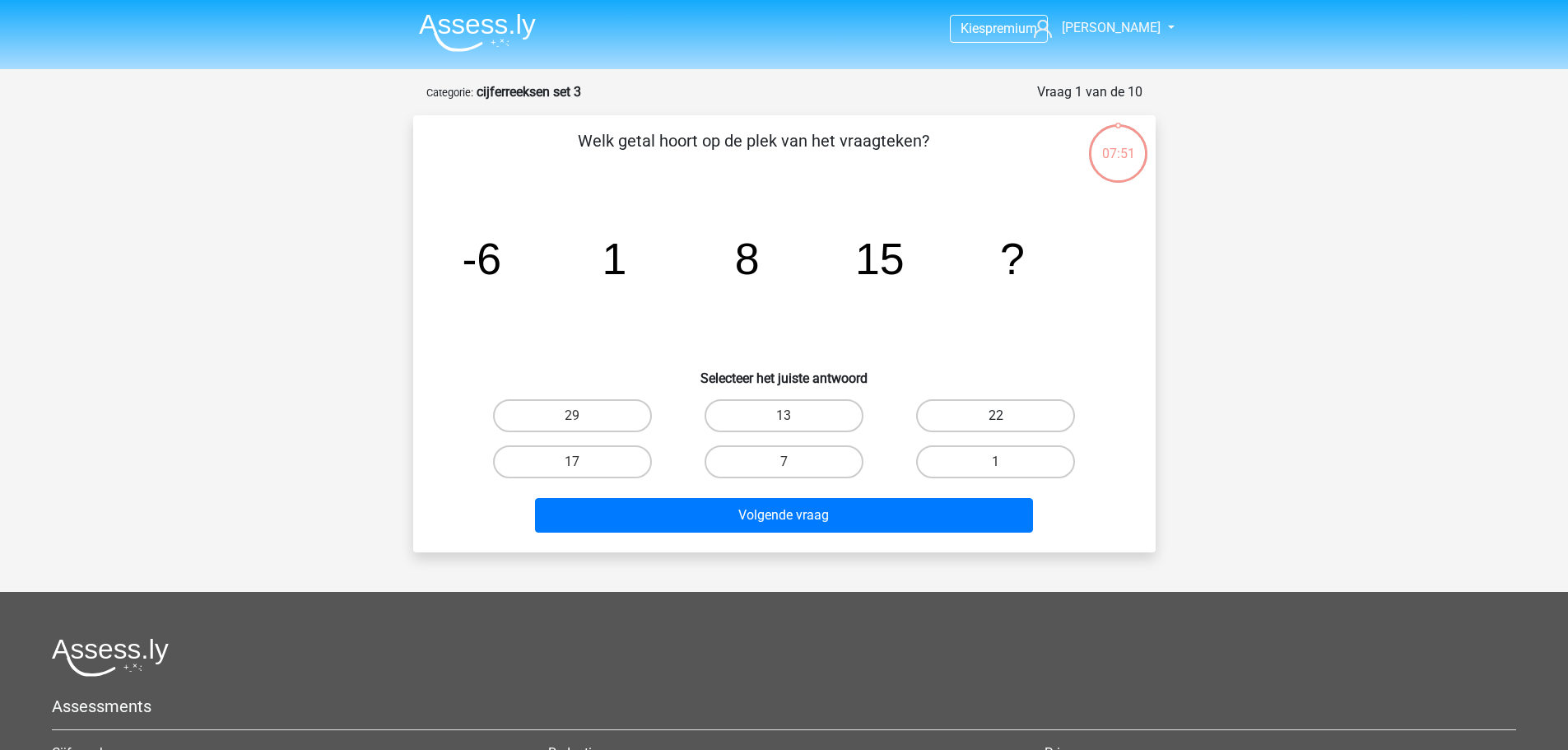
click at [979, 412] on label "22" at bounding box center [995, 416] width 159 height 33
click at [996, 416] on input "22" at bounding box center [1001, 421] width 10 height 10
radio input "true"
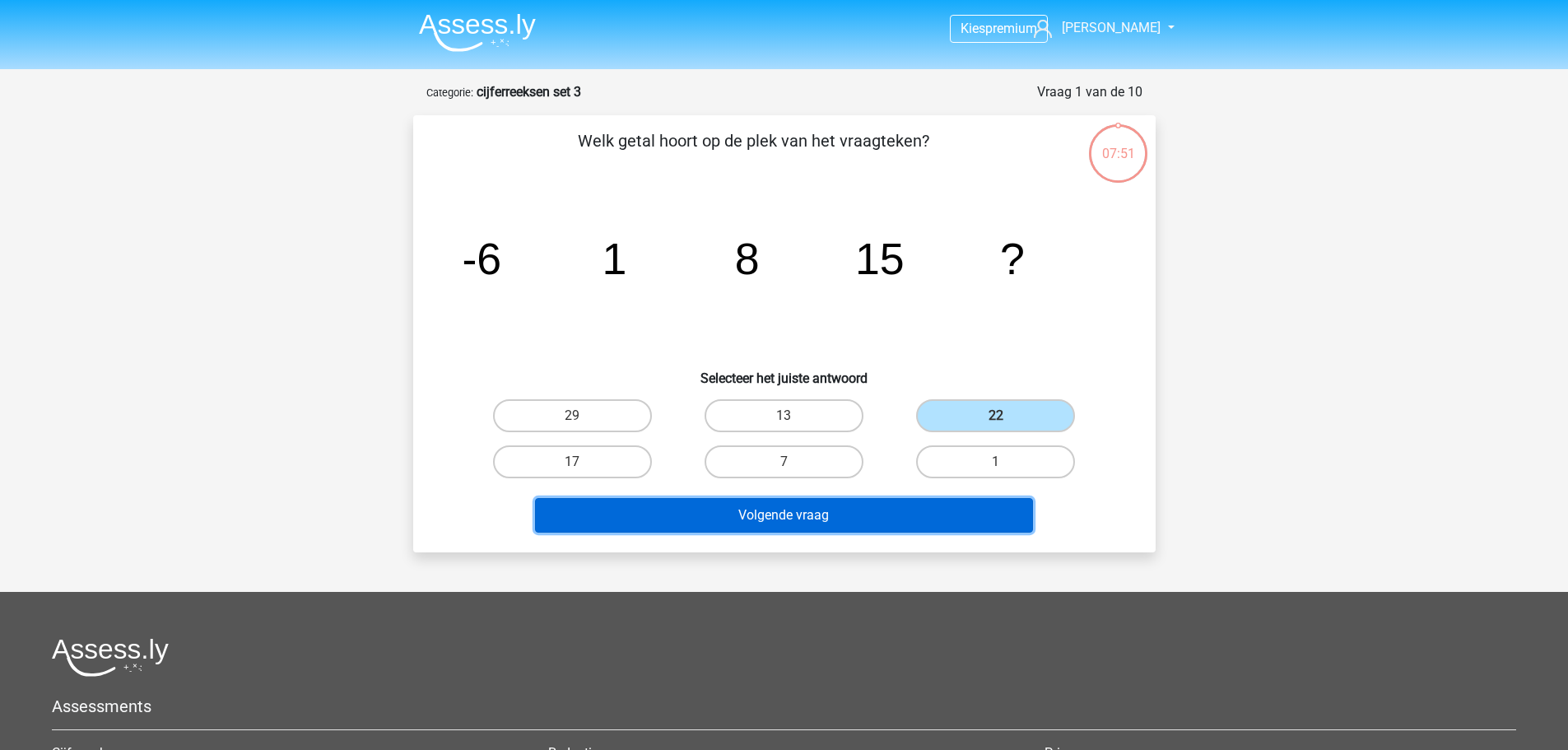
click at [901, 521] on button "Volgende vraag" at bounding box center [784, 515] width 498 height 34
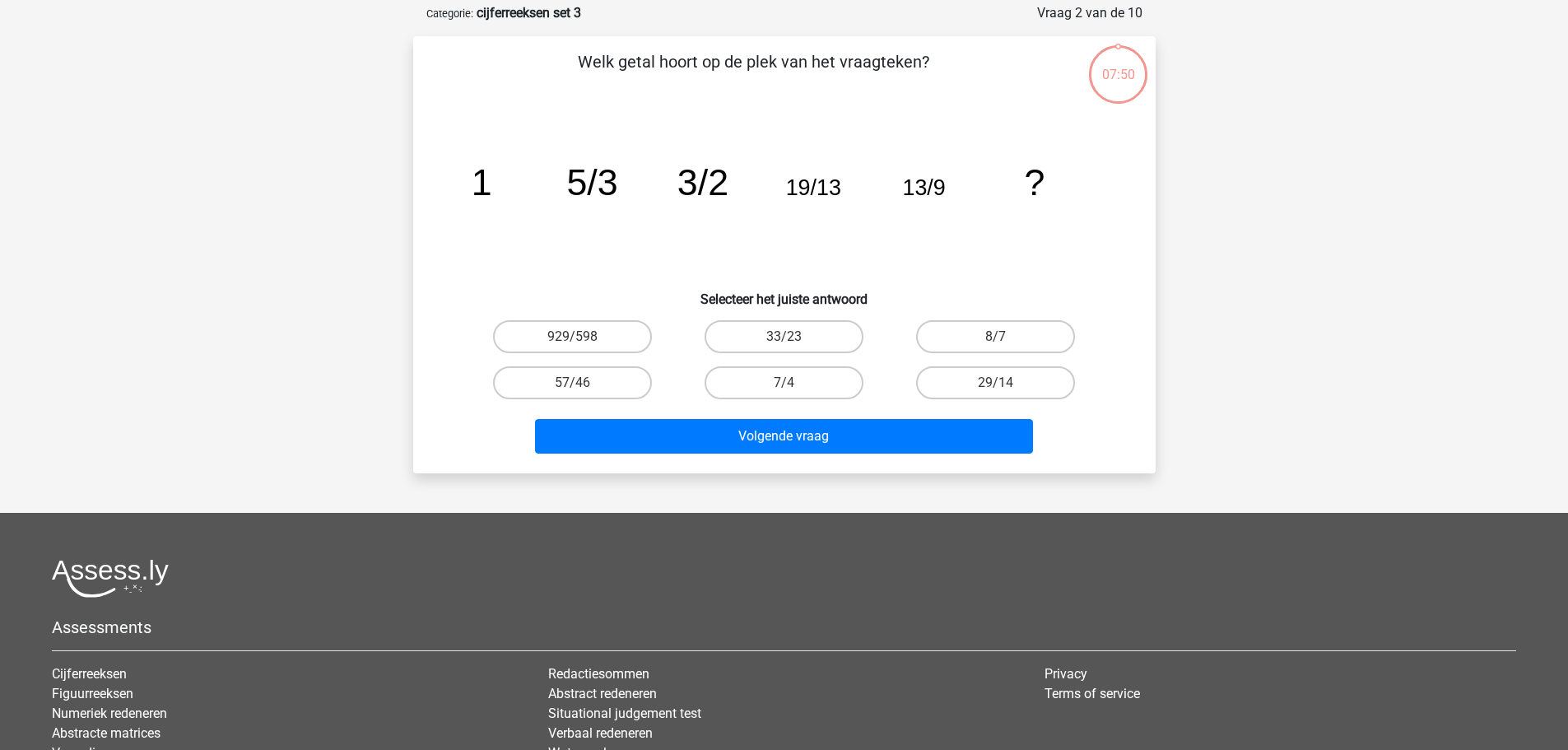
scroll to position [82, 0]
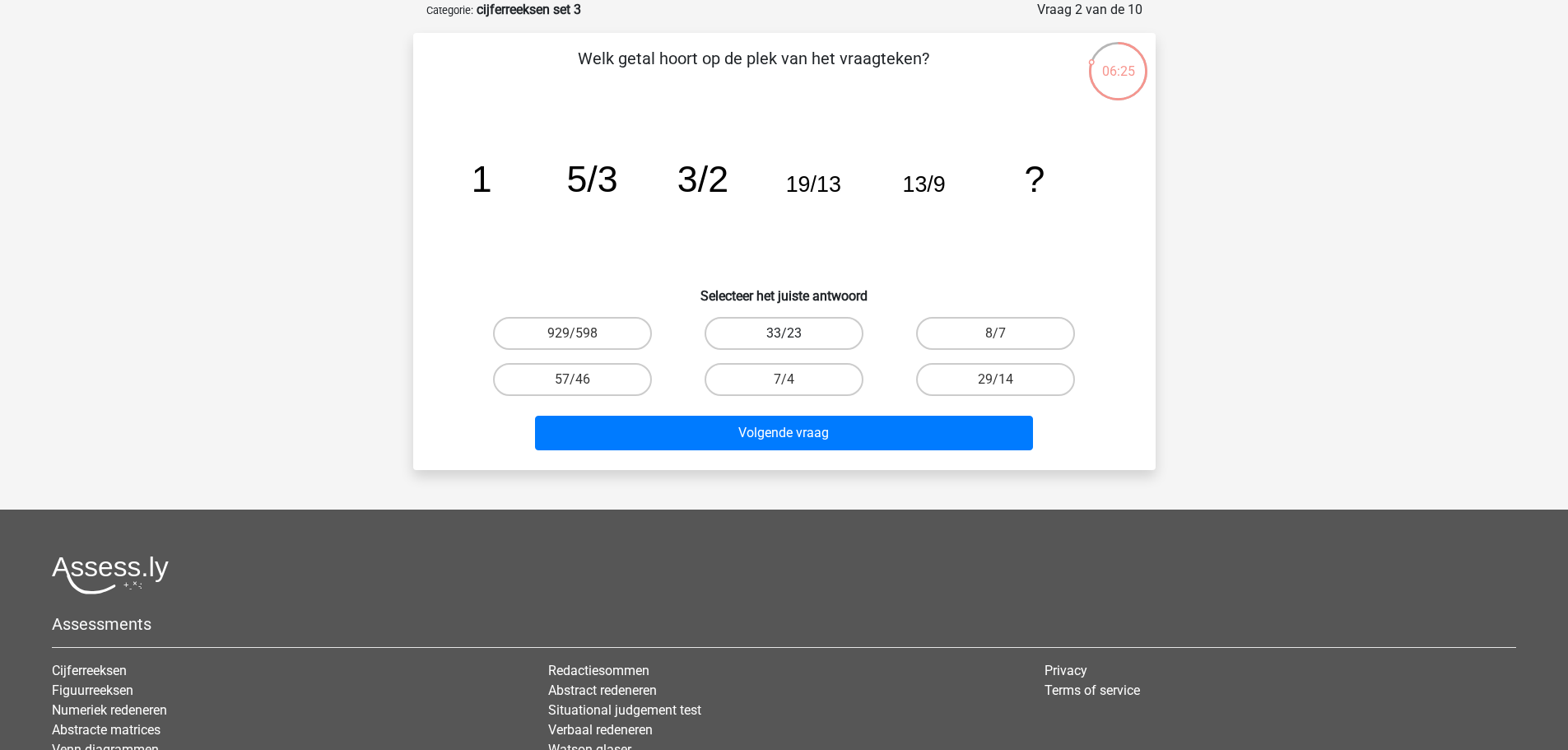
click at [775, 335] on label "33/23" at bounding box center [784, 333] width 159 height 33
click at [784, 335] on input "33/23" at bounding box center [789, 338] width 10 height 10
radio input "true"
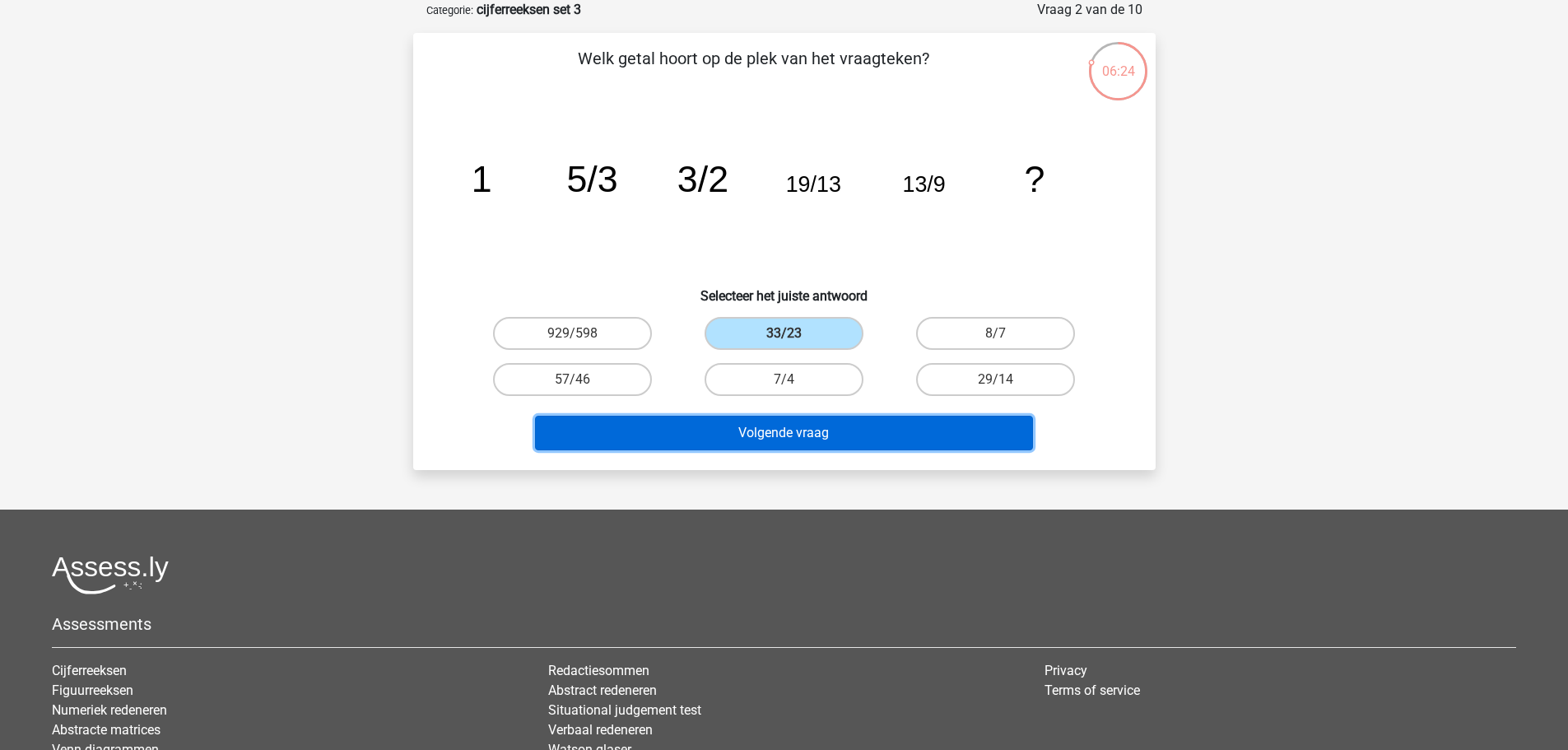
click at [779, 438] on button "Volgende vraag" at bounding box center [784, 433] width 498 height 34
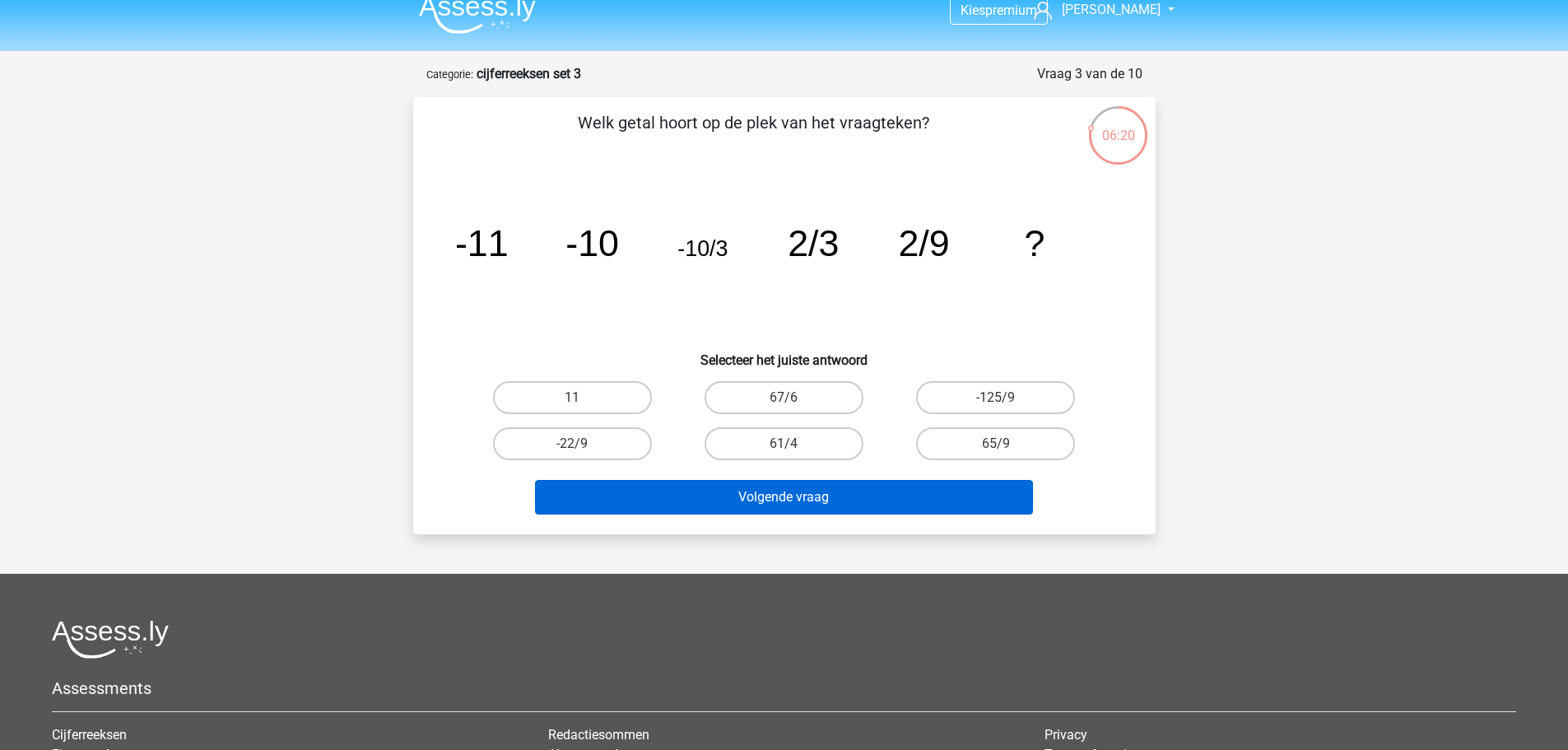
scroll to position [0, 0]
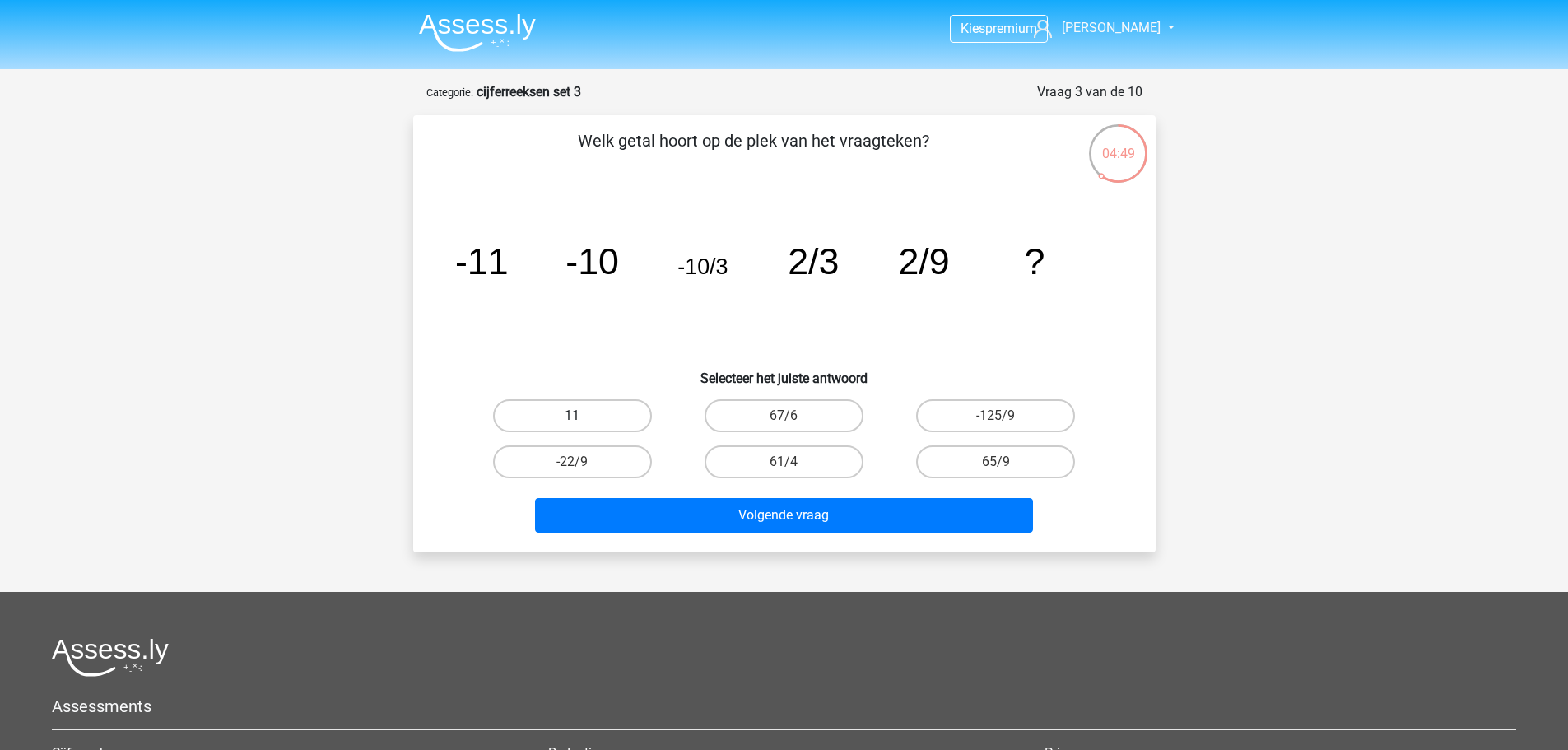
click at [605, 412] on label "11" at bounding box center [572, 416] width 159 height 33
click at [583, 416] on input "11" at bounding box center [577, 421] width 10 height 10
radio input "true"
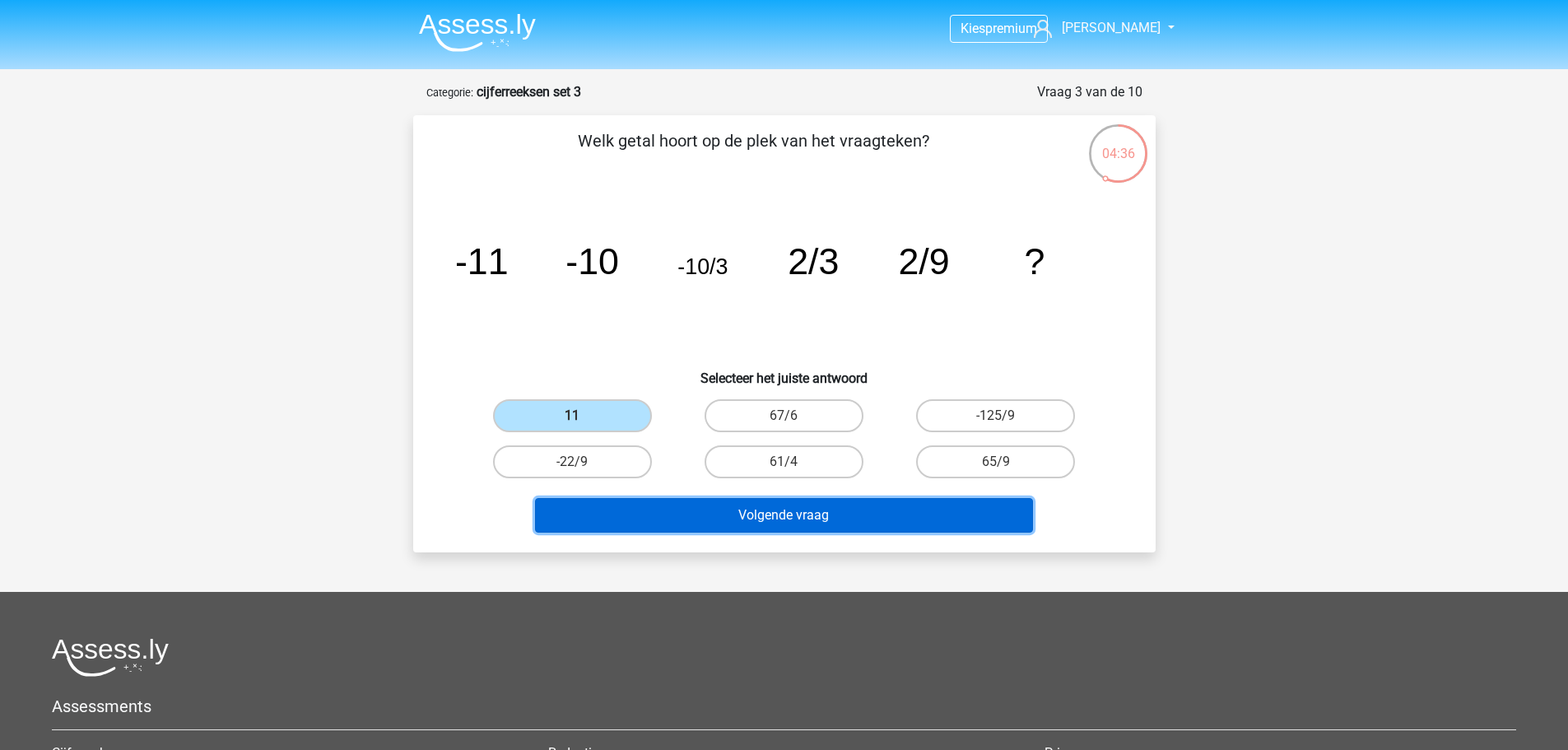
click at [756, 524] on button "Volgende vraag" at bounding box center [784, 515] width 498 height 34
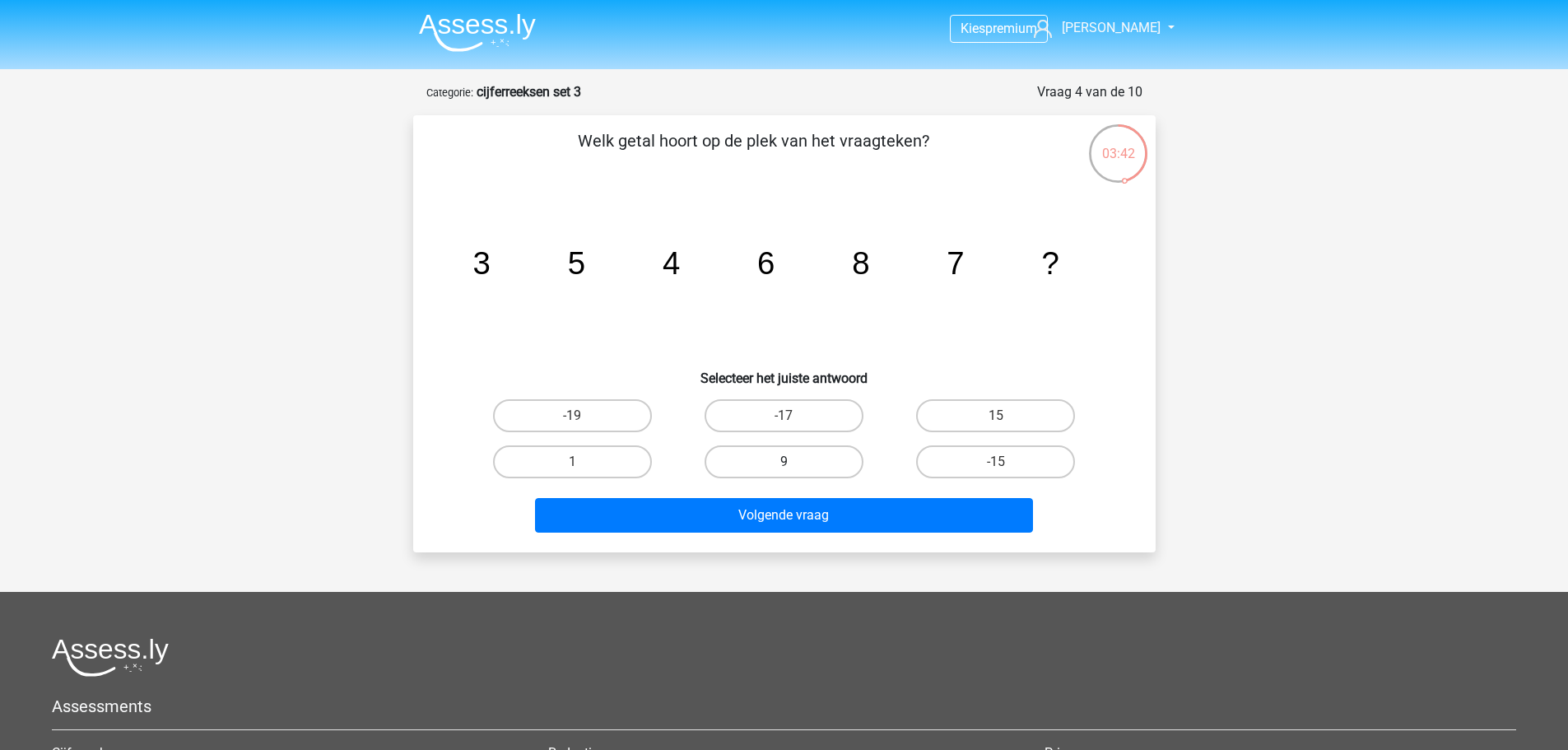
click at [782, 461] on label "9" at bounding box center [784, 462] width 159 height 33
click at [784, 462] on input "9" at bounding box center [789, 467] width 10 height 10
radio input "true"
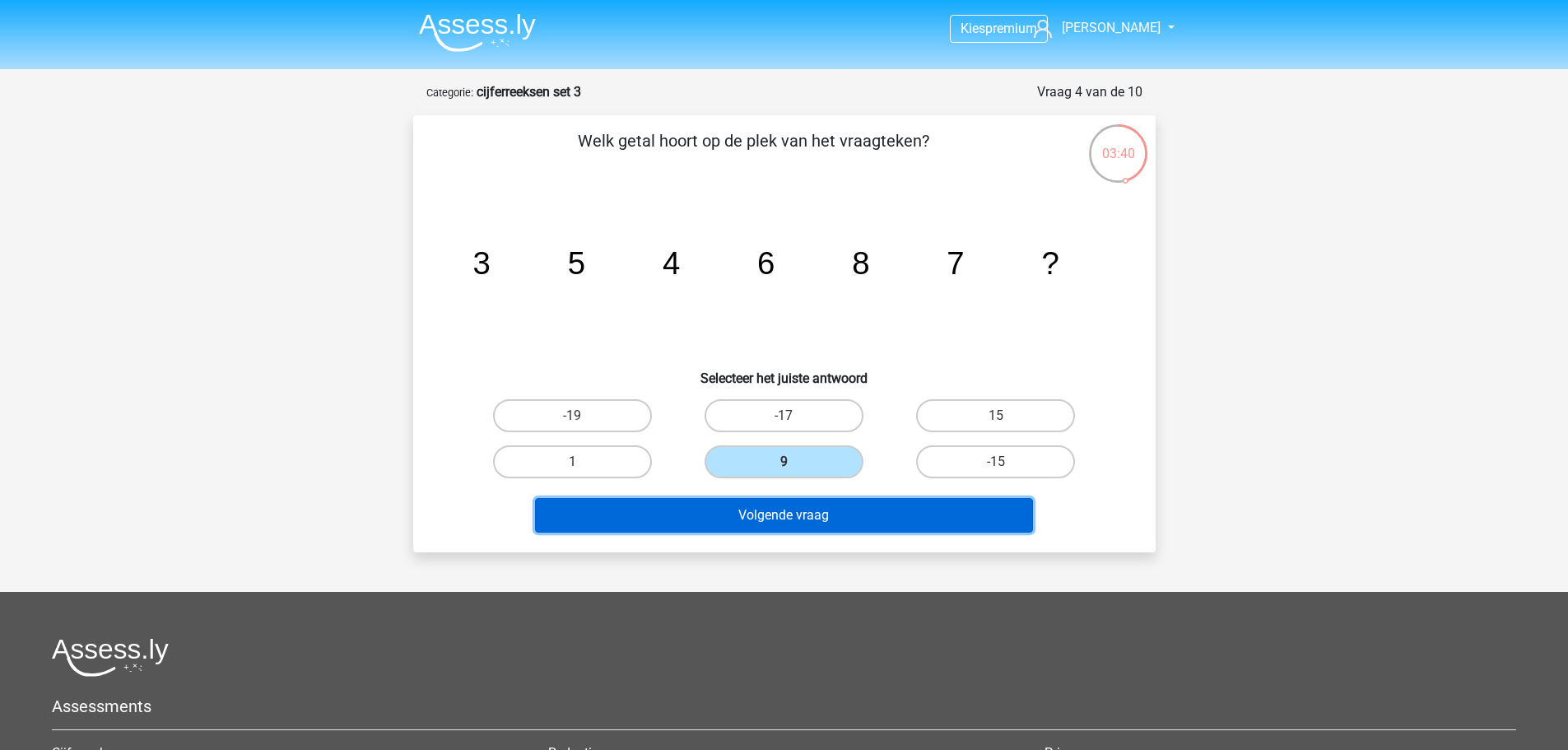
click at [781, 514] on button "Volgende vraag" at bounding box center [784, 515] width 498 height 34
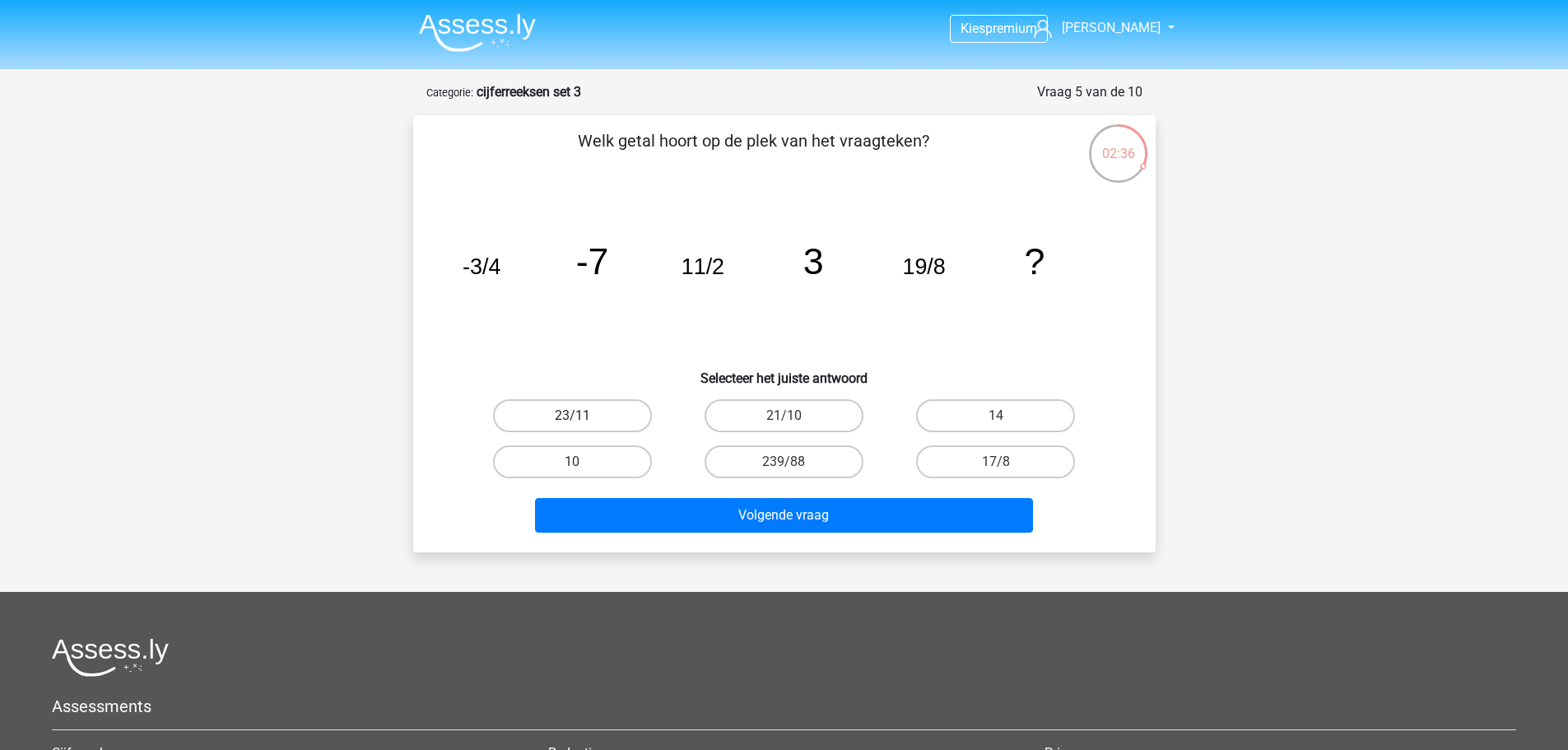
click at [605, 412] on label "23/11" at bounding box center [572, 416] width 159 height 33
click at [583, 416] on input "23/11" at bounding box center [577, 421] width 10 height 10
radio input "true"
click at [742, 422] on label "21/10" at bounding box center [784, 416] width 159 height 33
click at [784, 422] on input "21/10" at bounding box center [789, 421] width 10 height 10
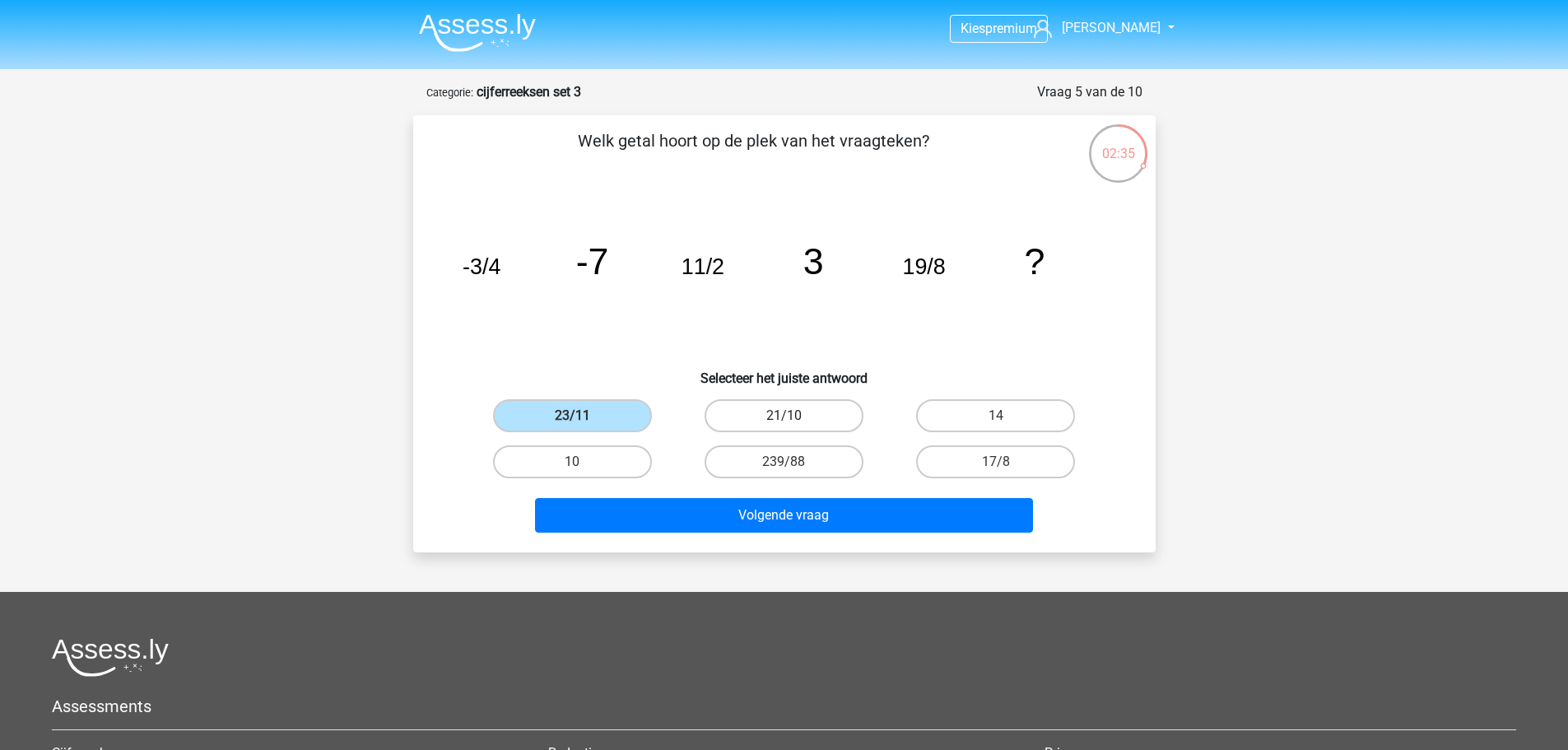
radio input "true"
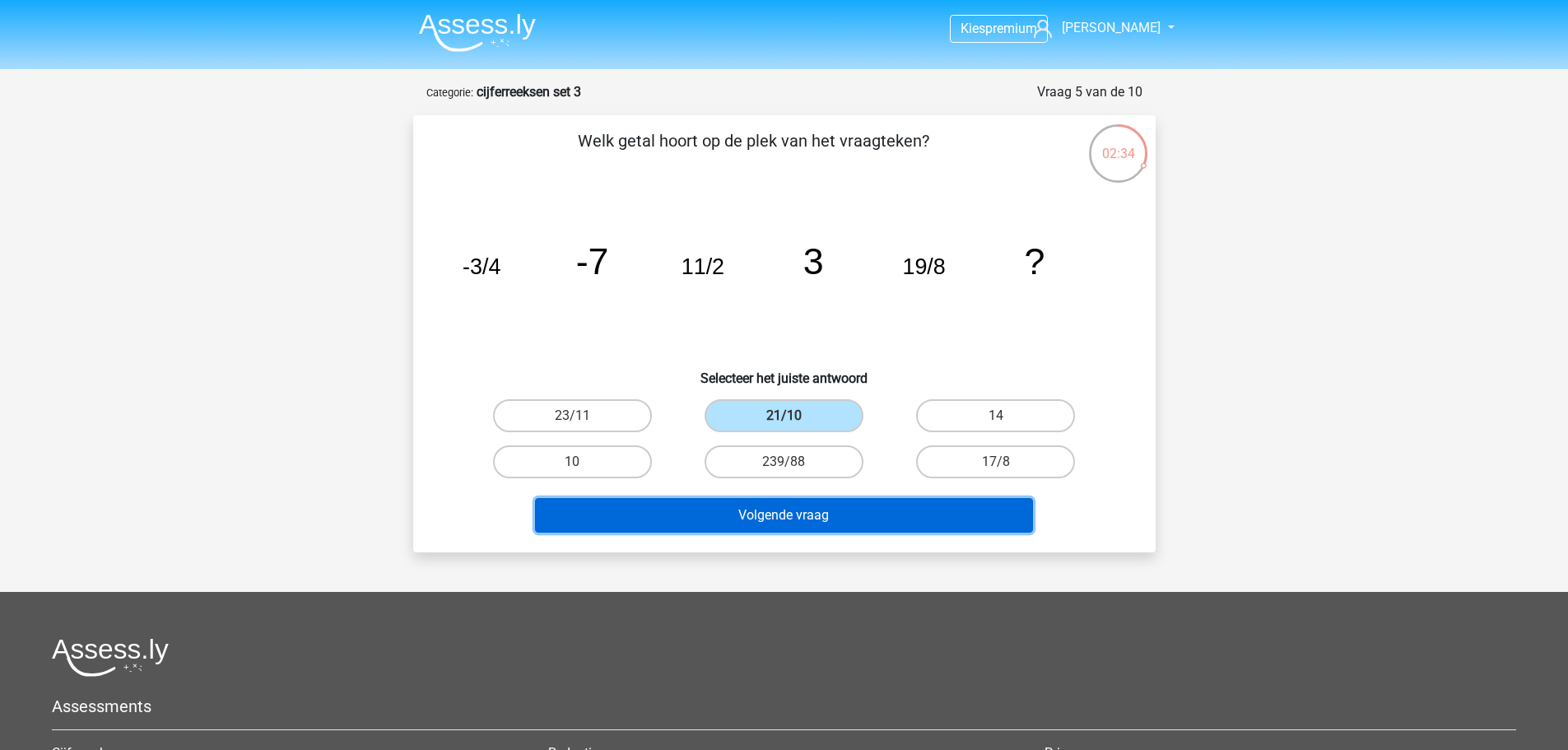
click at [803, 512] on button "Volgende vraag" at bounding box center [784, 515] width 498 height 34
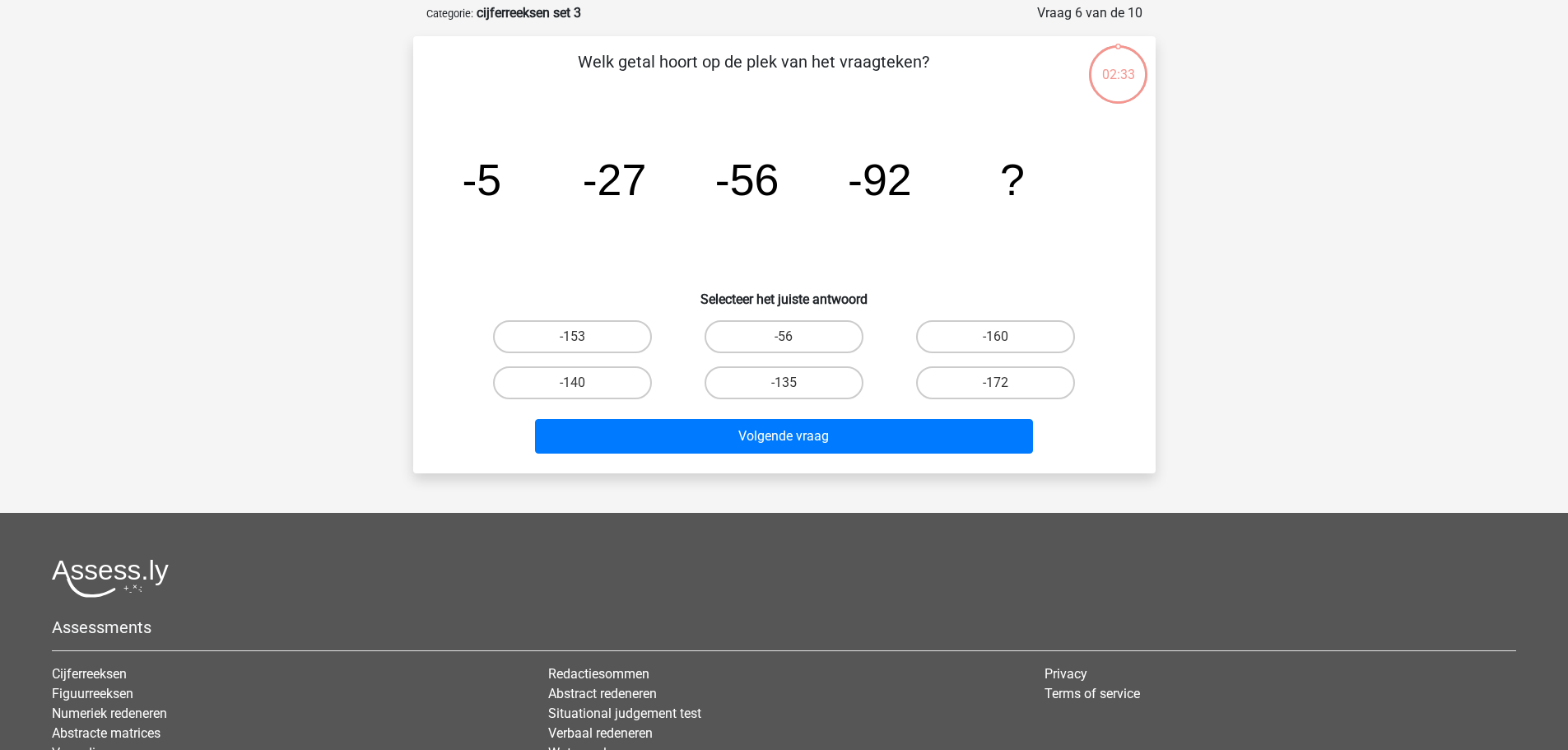
scroll to position [82, 0]
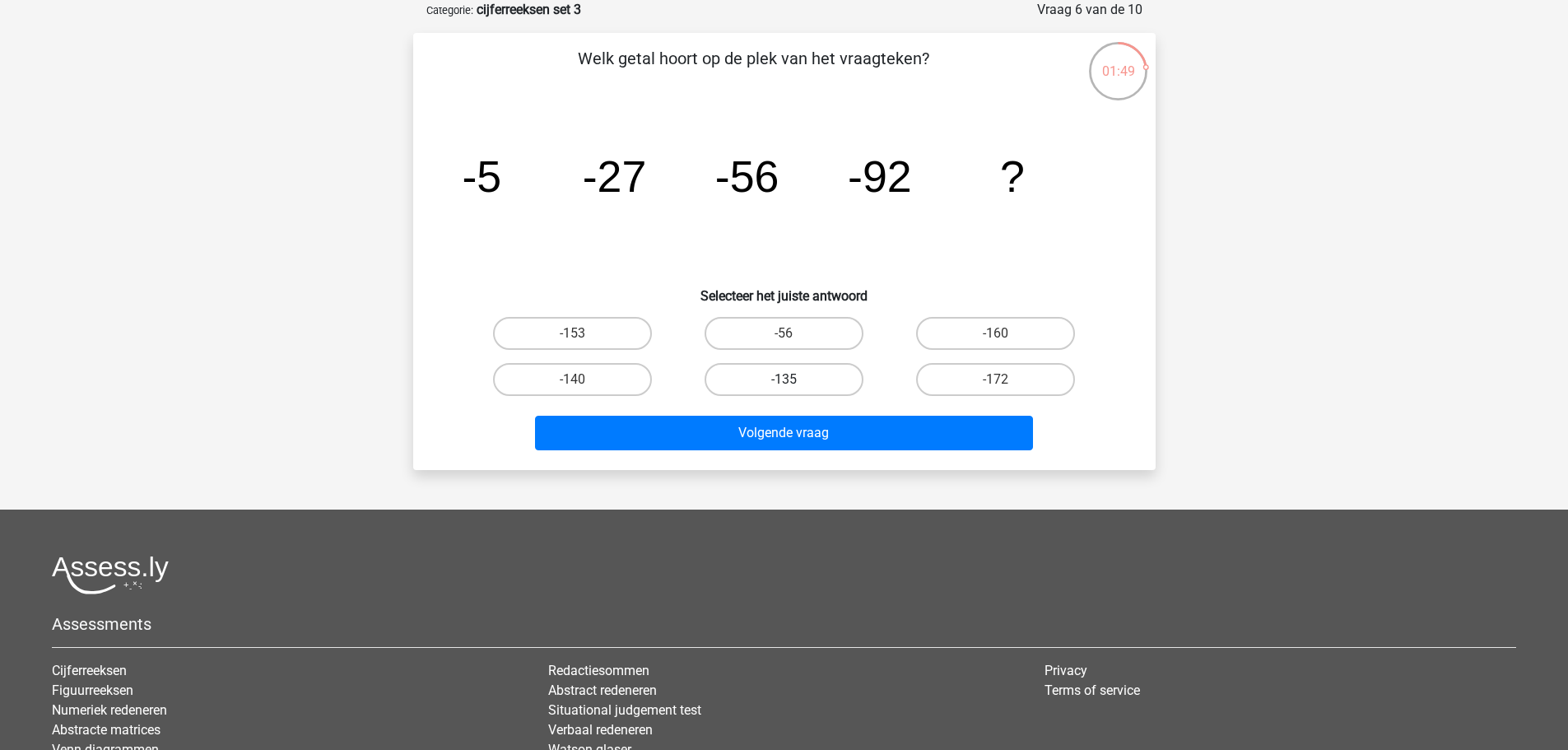
click at [790, 374] on label "-135" at bounding box center [784, 380] width 159 height 33
click at [790, 380] on input "-135" at bounding box center [789, 385] width 10 height 10
radio input "true"
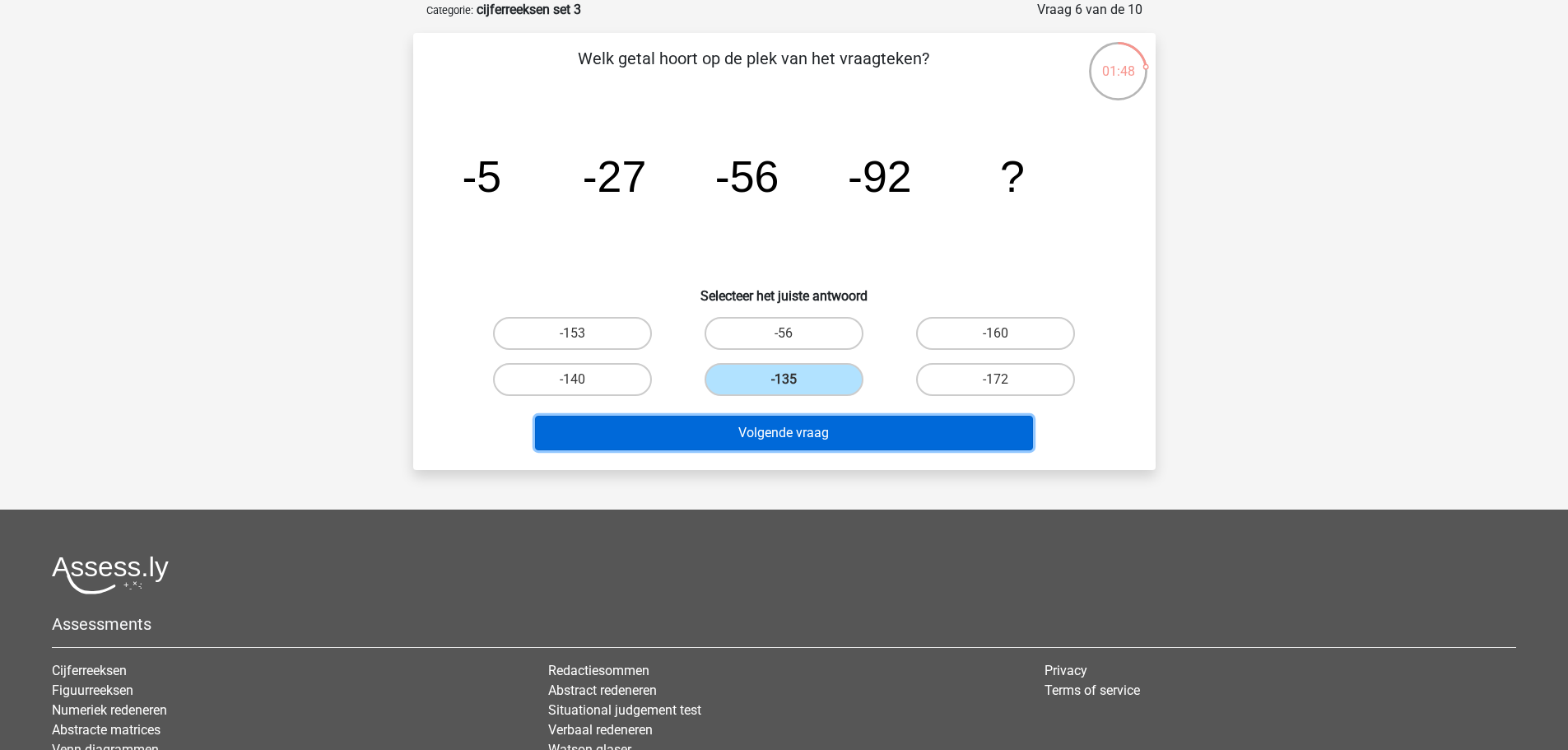
click at [794, 427] on button "Volgende vraag" at bounding box center [784, 433] width 498 height 34
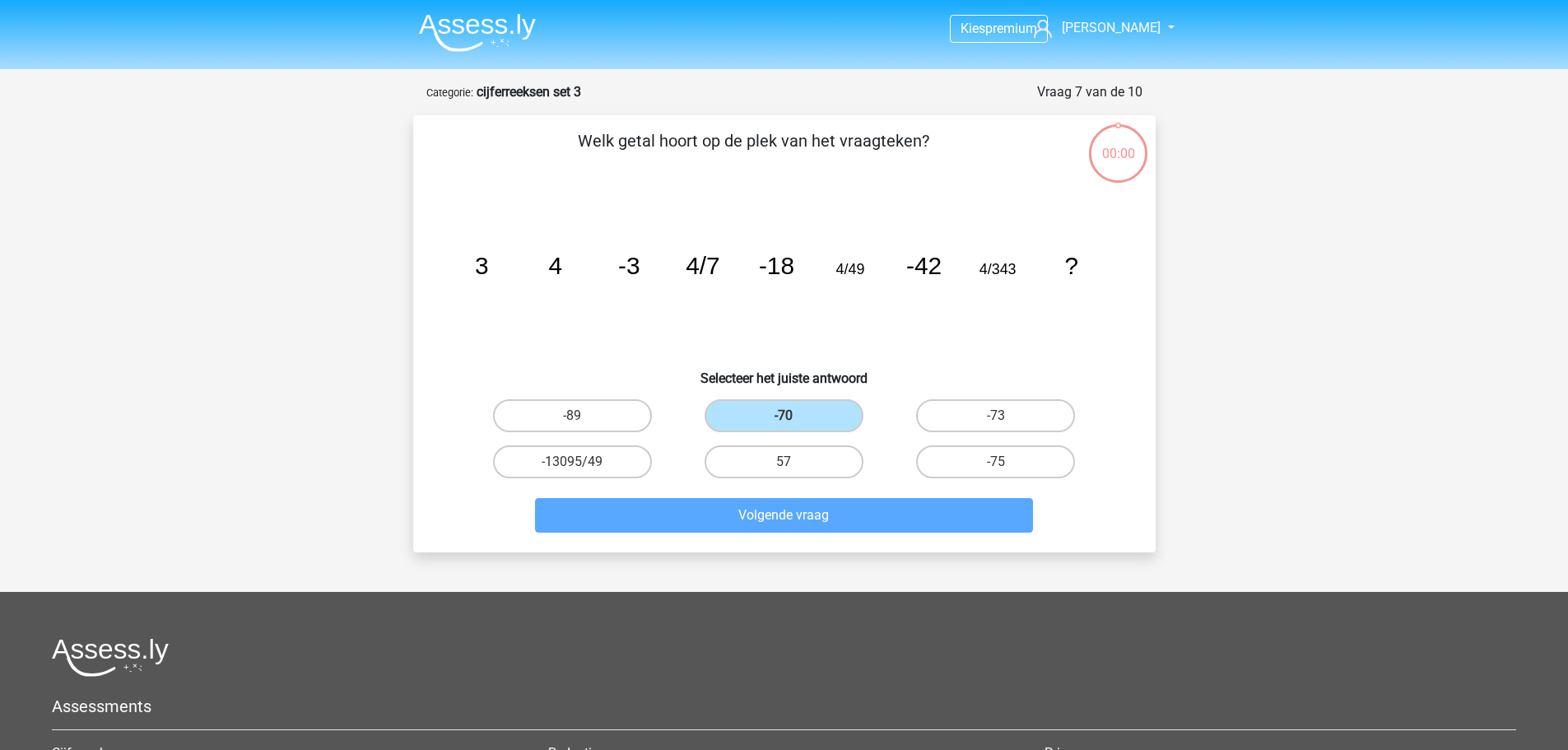
scroll to position [82, 0]
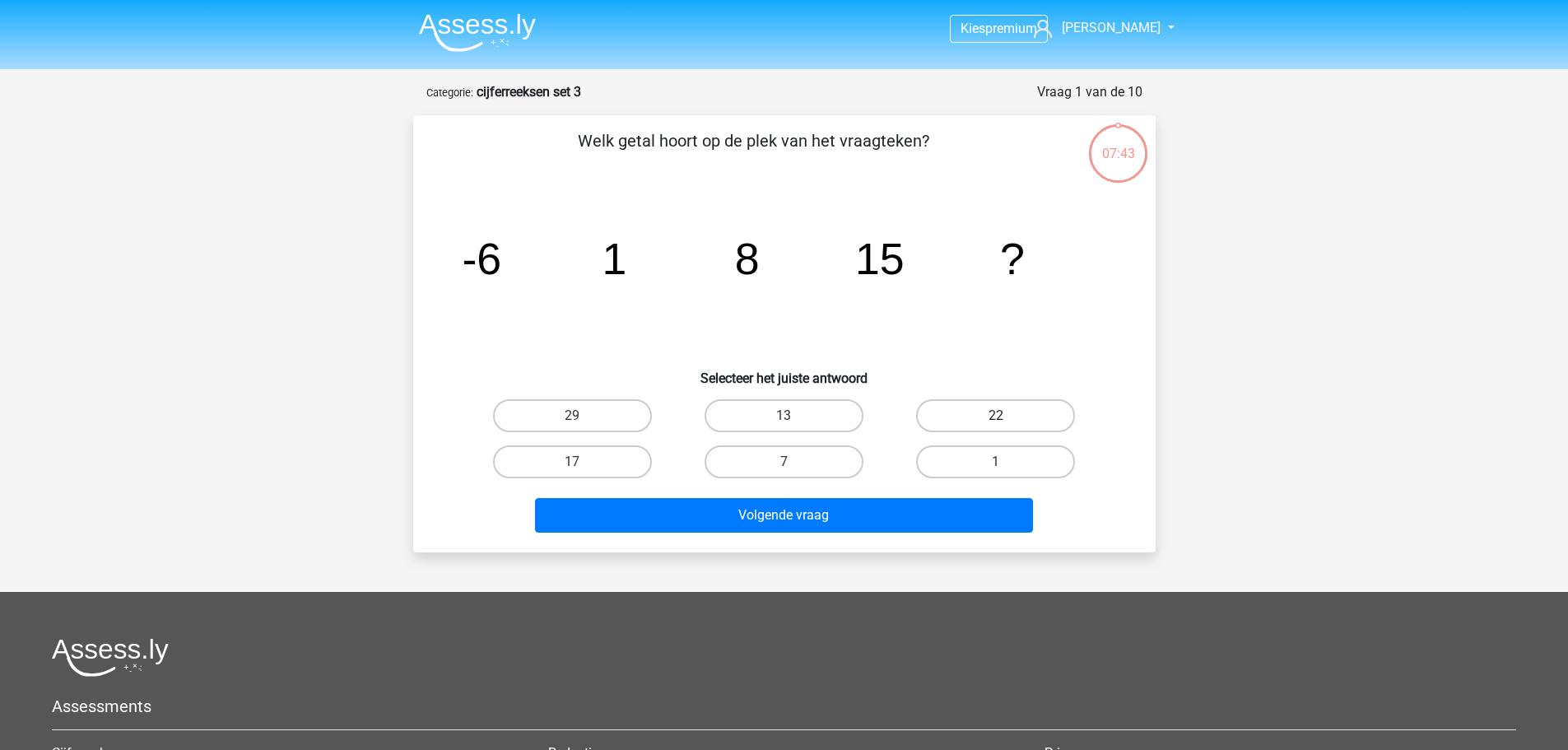
click at [973, 430] on label "22" at bounding box center [995, 416] width 159 height 33
click at [996, 427] on input "22" at bounding box center [1001, 421] width 10 height 10
radio input "true"
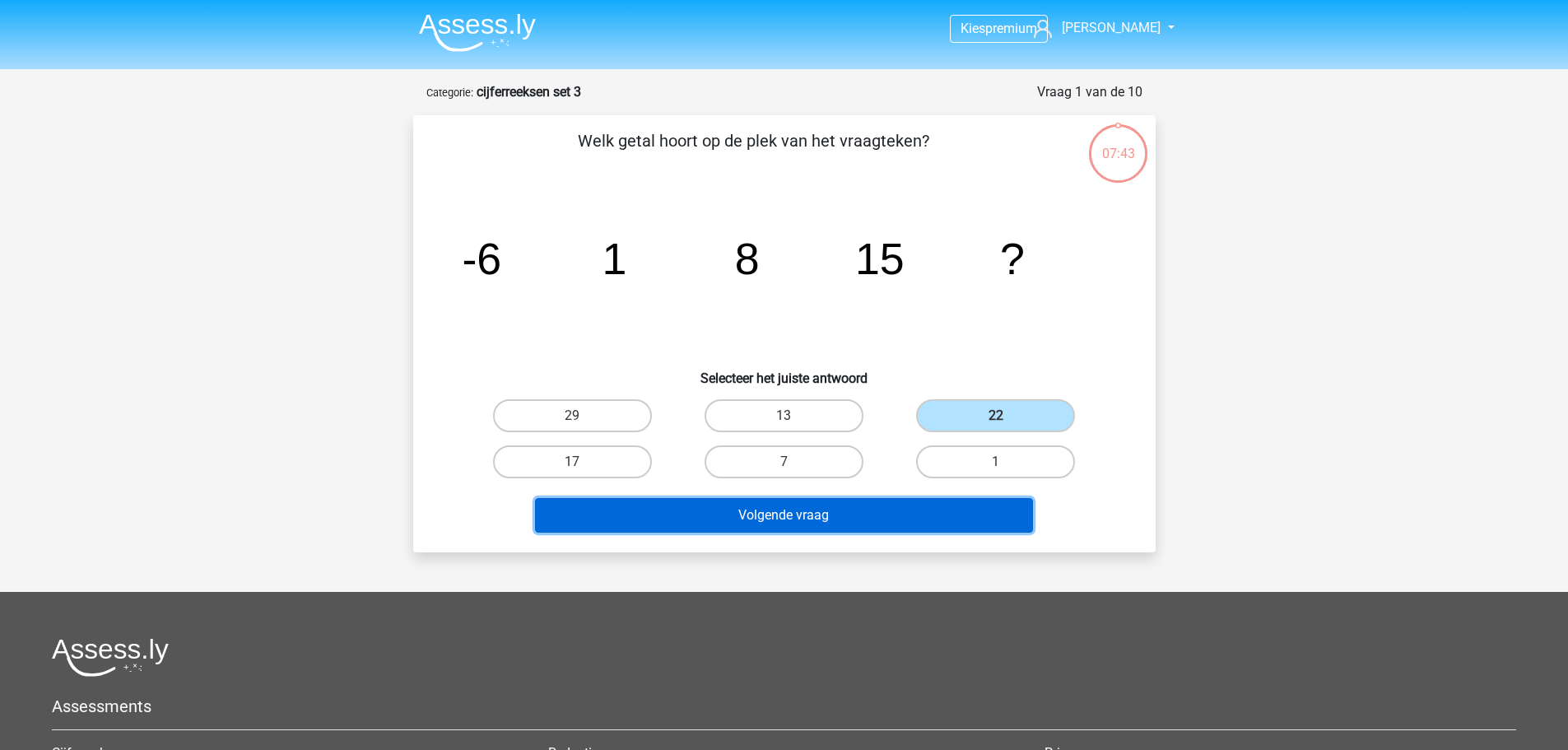
click at [898, 528] on button "Volgende vraag" at bounding box center [784, 515] width 498 height 34
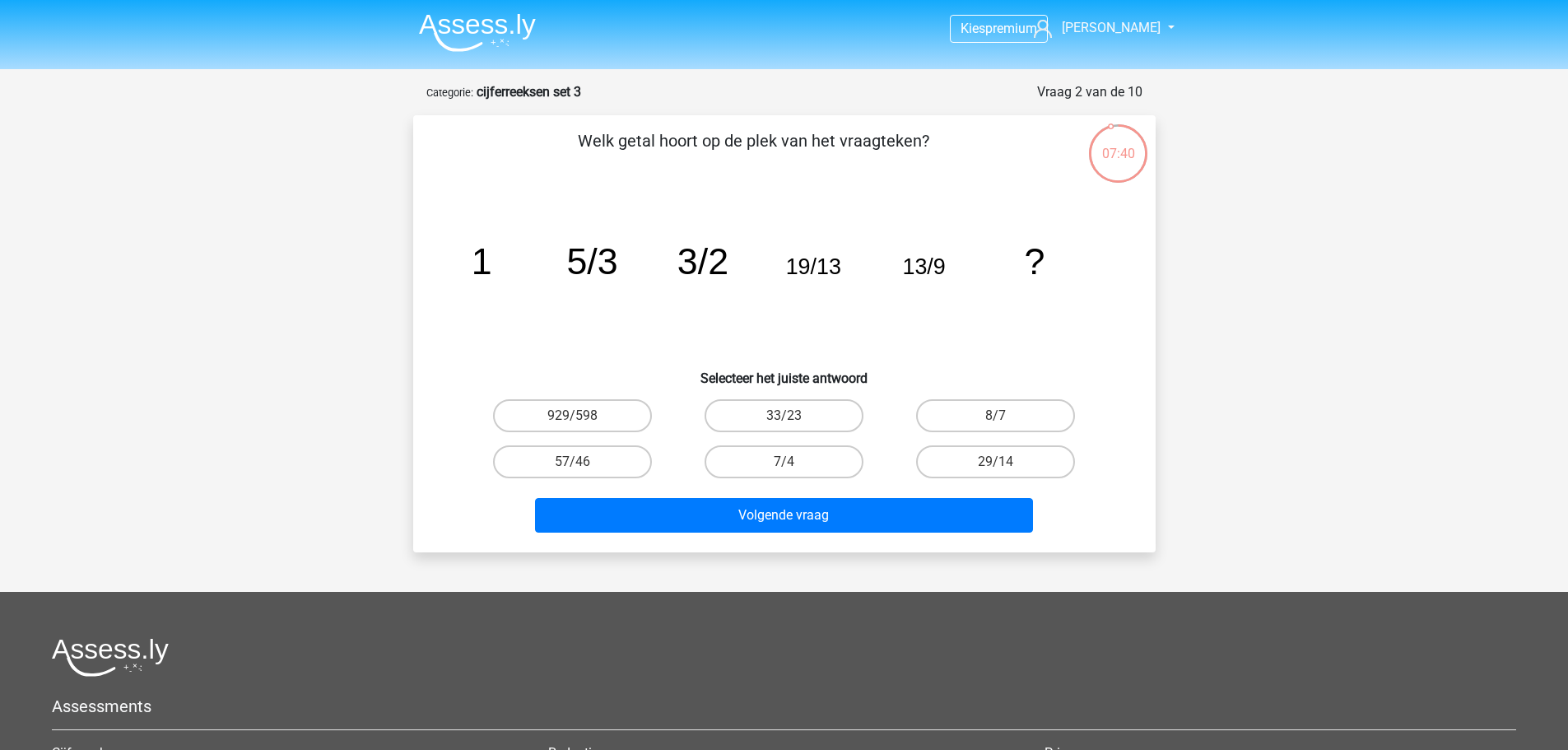
click at [458, 27] on img at bounding box center [477, 32] width 117 height 39
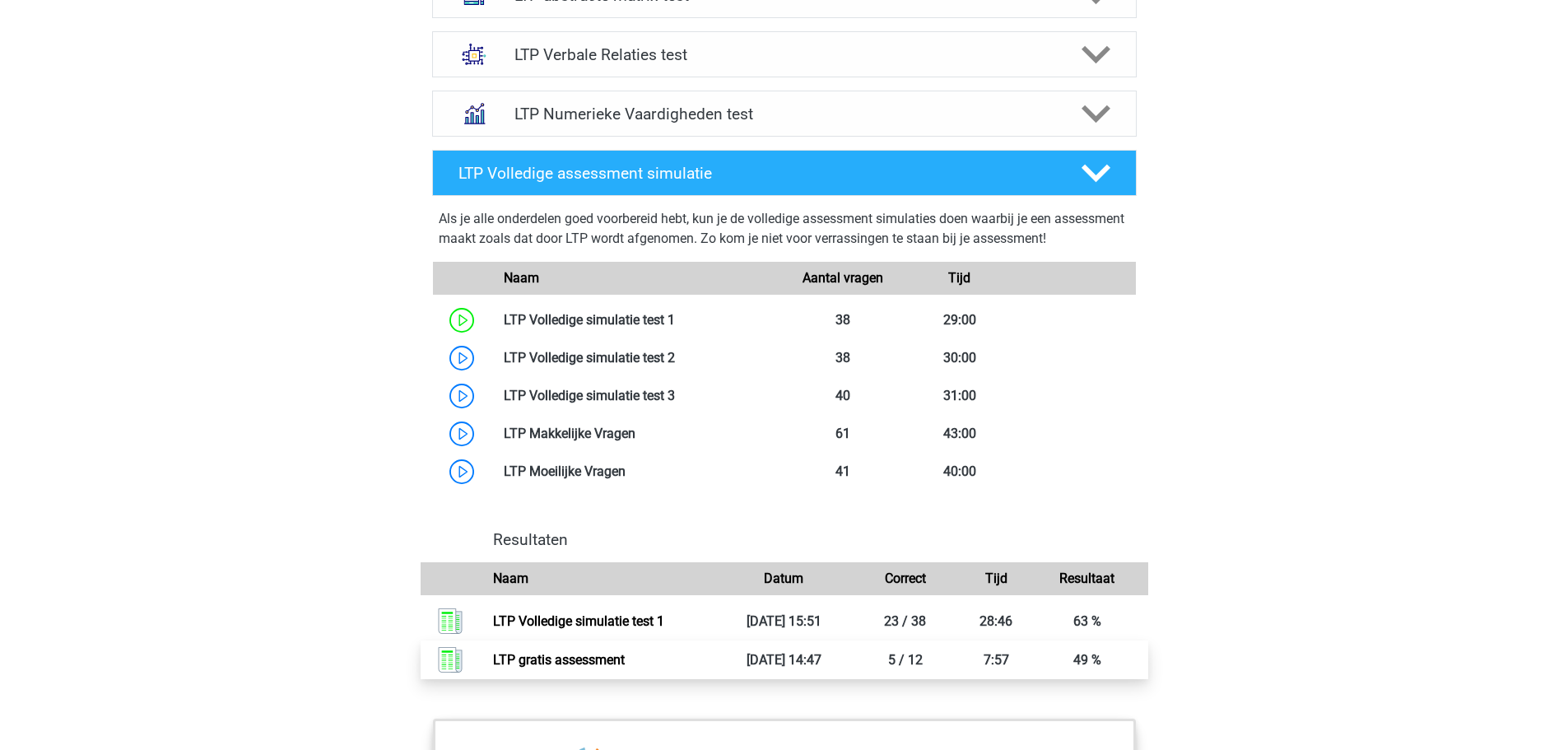
scroll to position [824, 0]
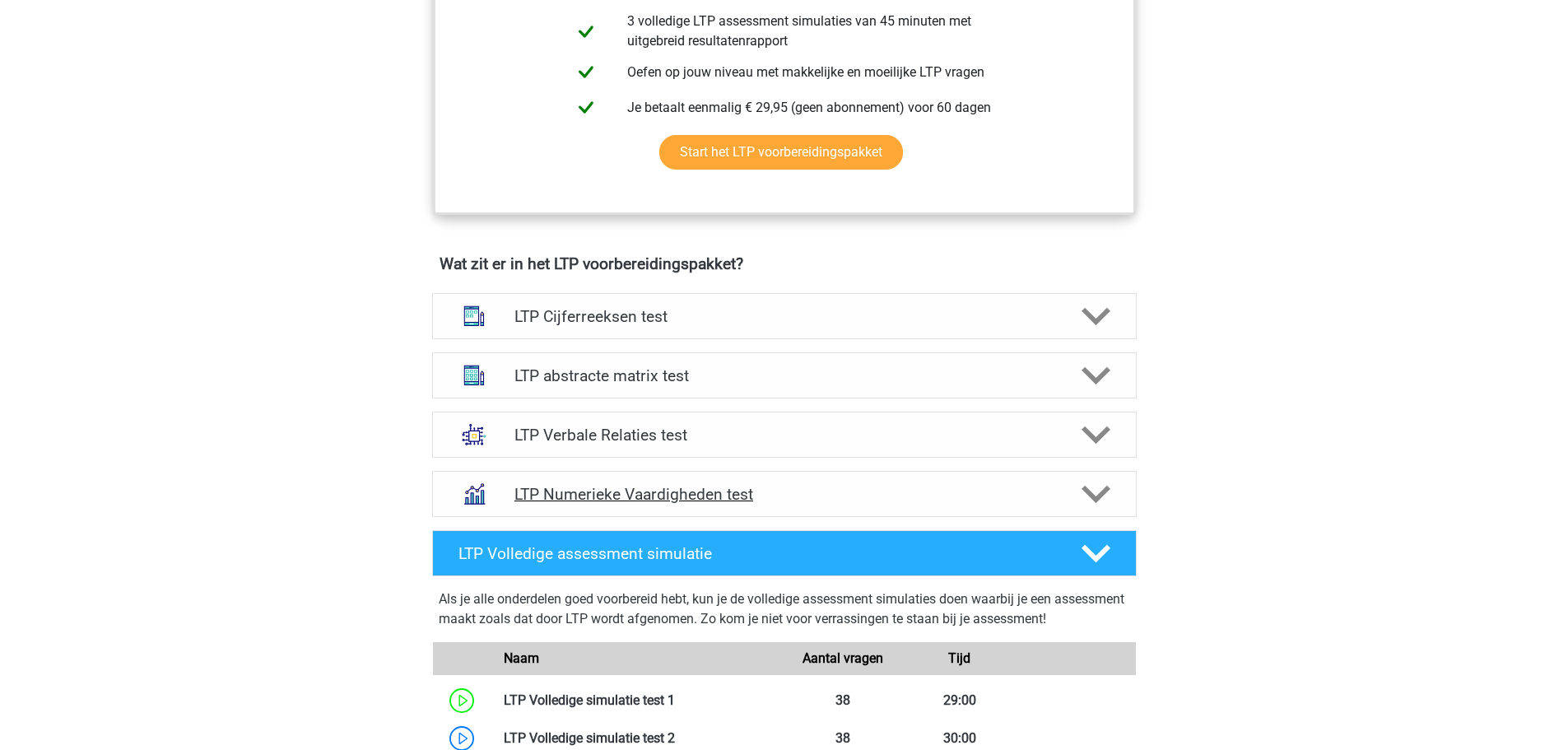
click at [725, 483] on div "LTP Numerieke Vaardigheden test" at bounding box center [784, 494] width 705 height 46
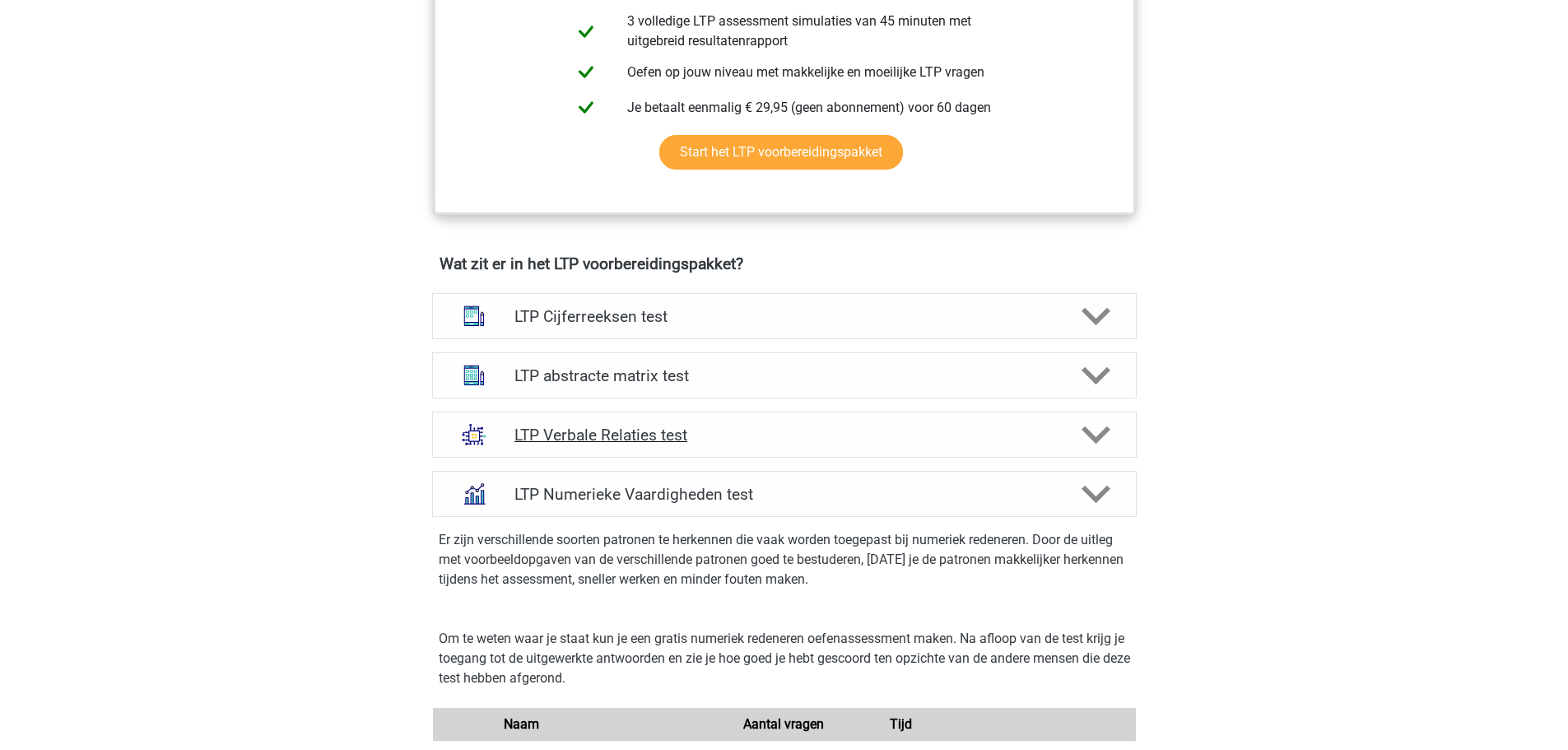
click at [581, 421] on div "LTP Verbale Relaties test" at bounding box center [784, 435] width 705 height 46
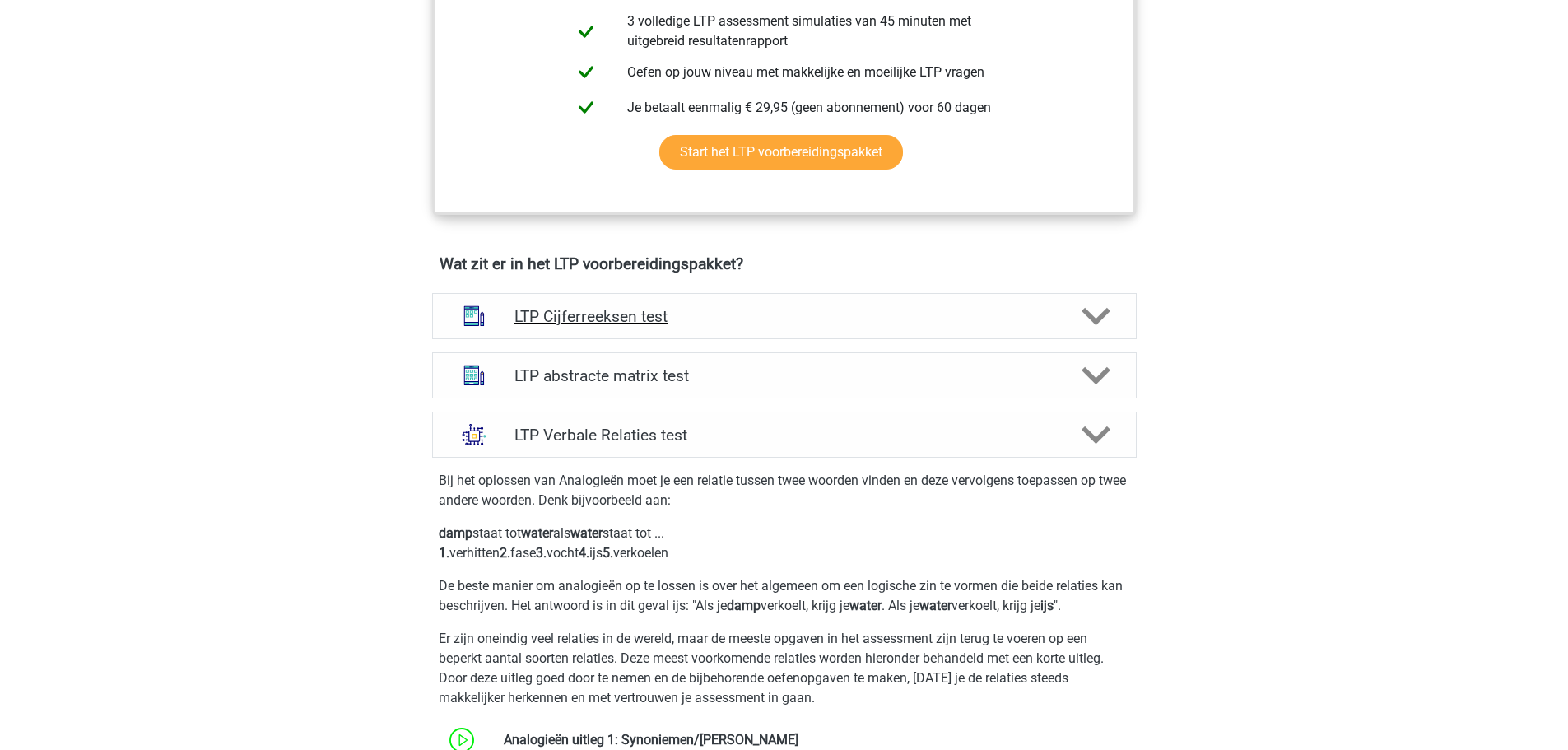
click at [635, 328] on div "LTP Cijferreeksen test" at bounding box center [784, 316] width 705 height 46
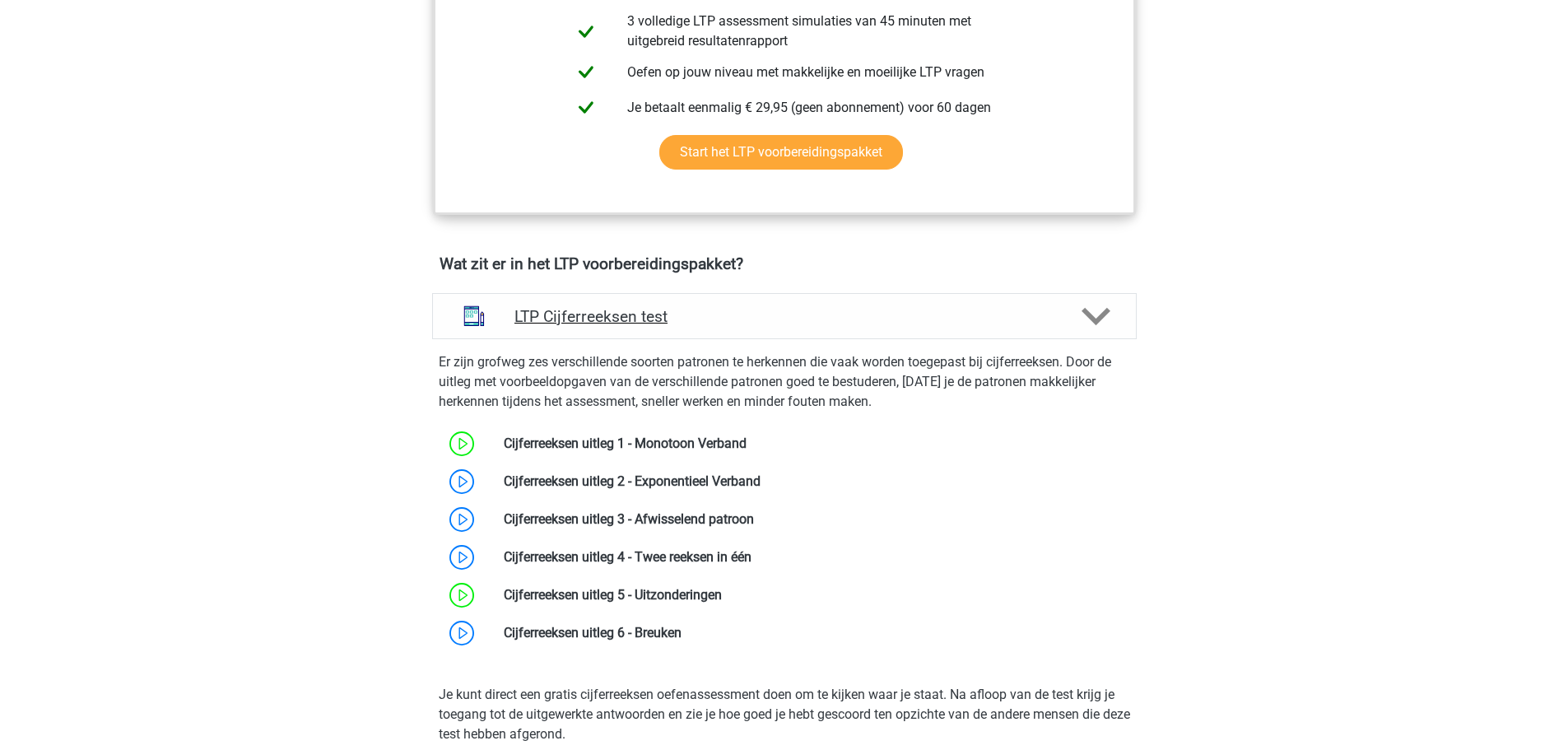
click at [635, 329] on div "LTP Cijferreeksen test" at bounding box center [784, 316] width 705 height 46
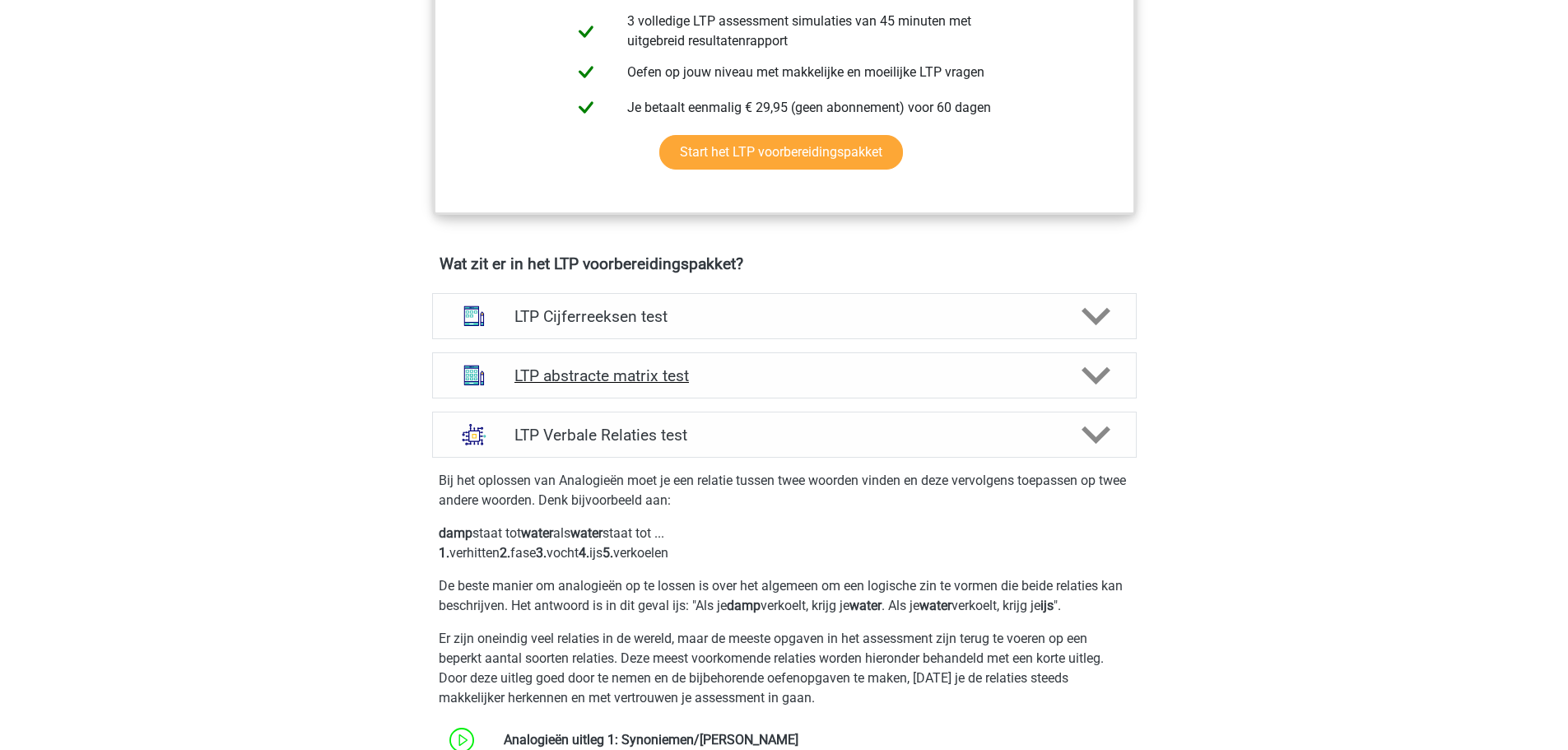
click at [632, 360] on div "LTP abstracte matrix test" at bounding box center [784, 375] width 705 height 46
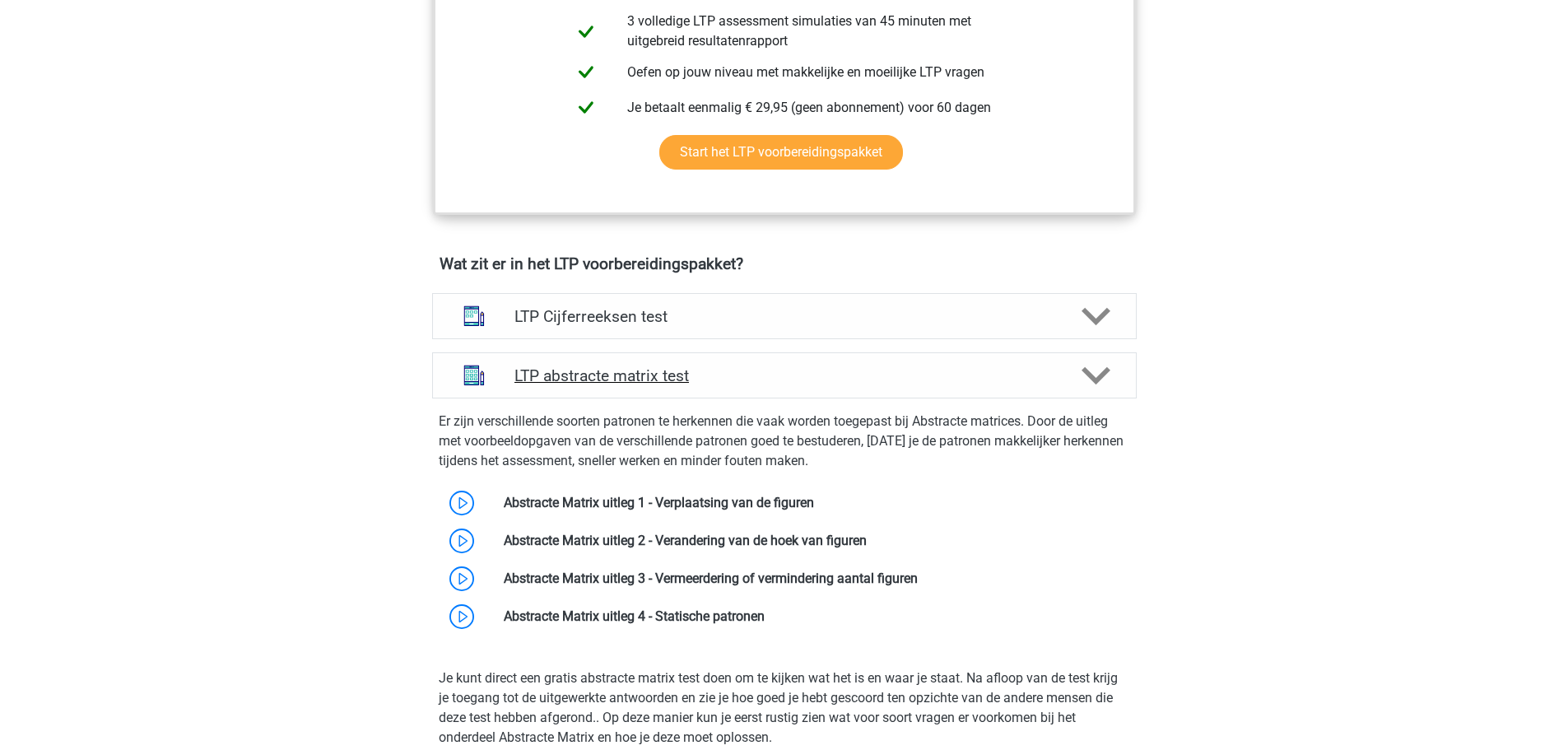
click at [630, 360] on div "LTP abstracte matrix test" at bounding box center [784, 375] width 705 height 46
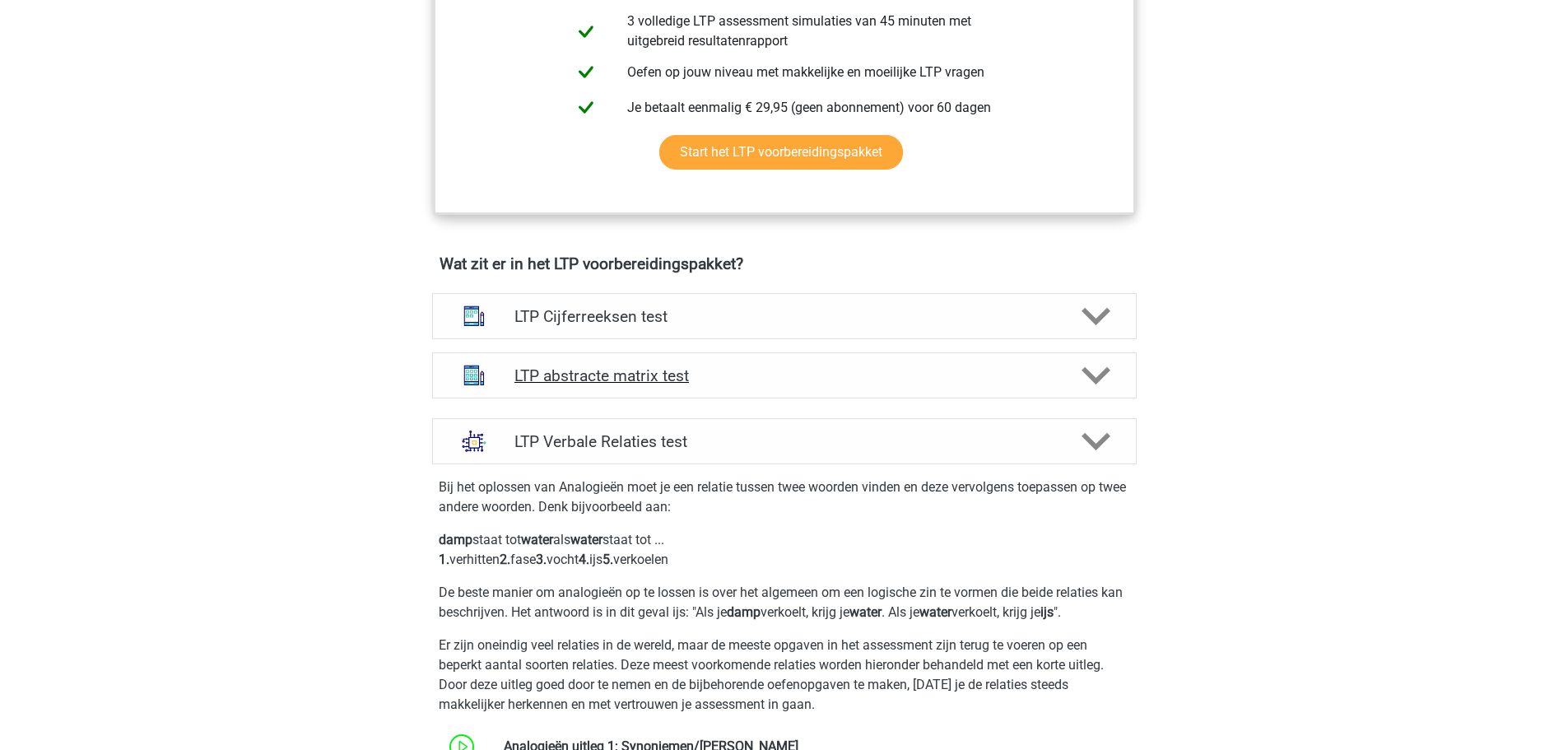
click at [630, 360] on div "LTP abstracte matrix test" at bounding box center [784, 375] width 705 height 46
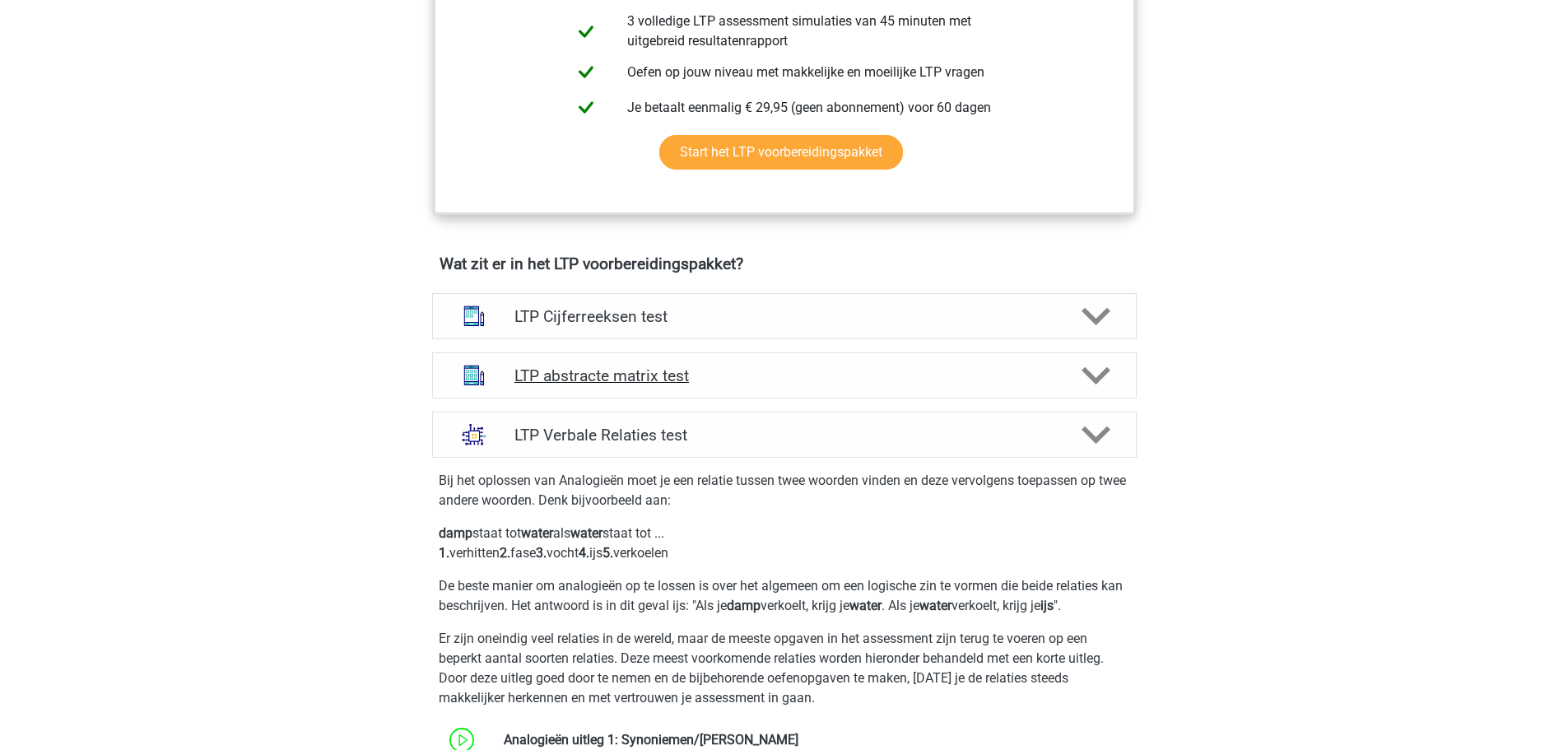
click at [629, 388] on div "LTP abstracte matrix test" at bounding box center [784, 375] width 705 height 46
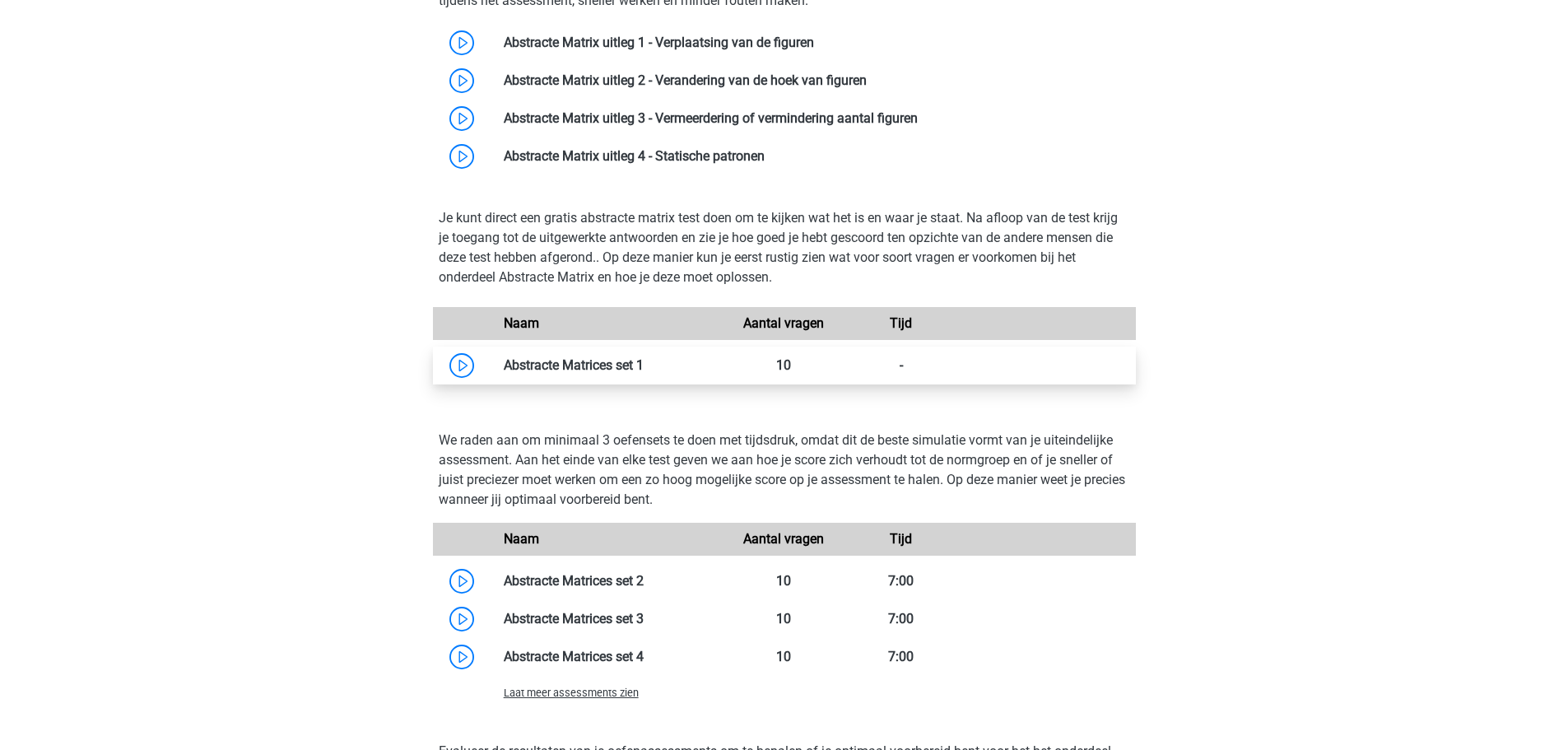
scroll to position [1483, 0]
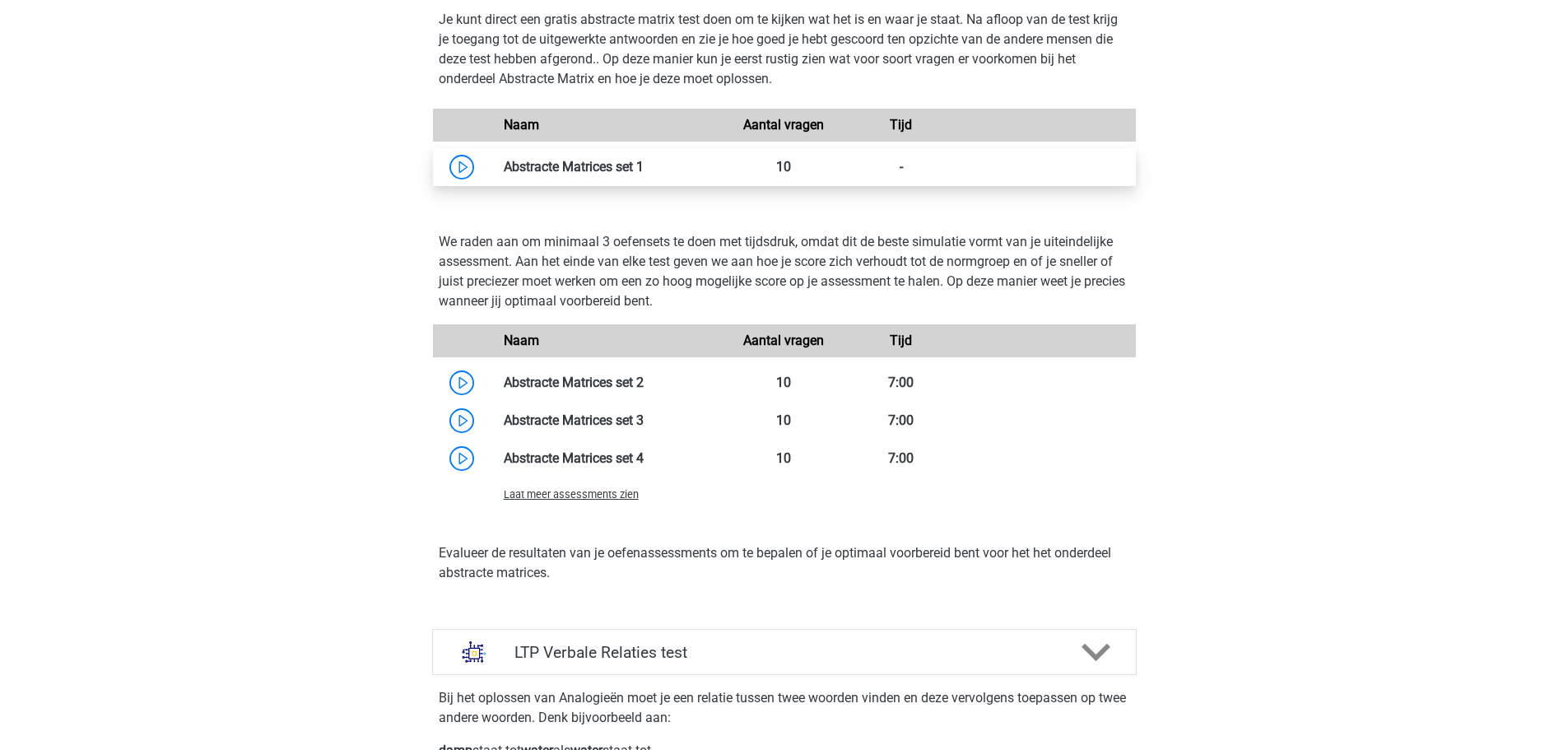
click at [644, 168] on link at bounding box center [644, 167] width 0 height 15
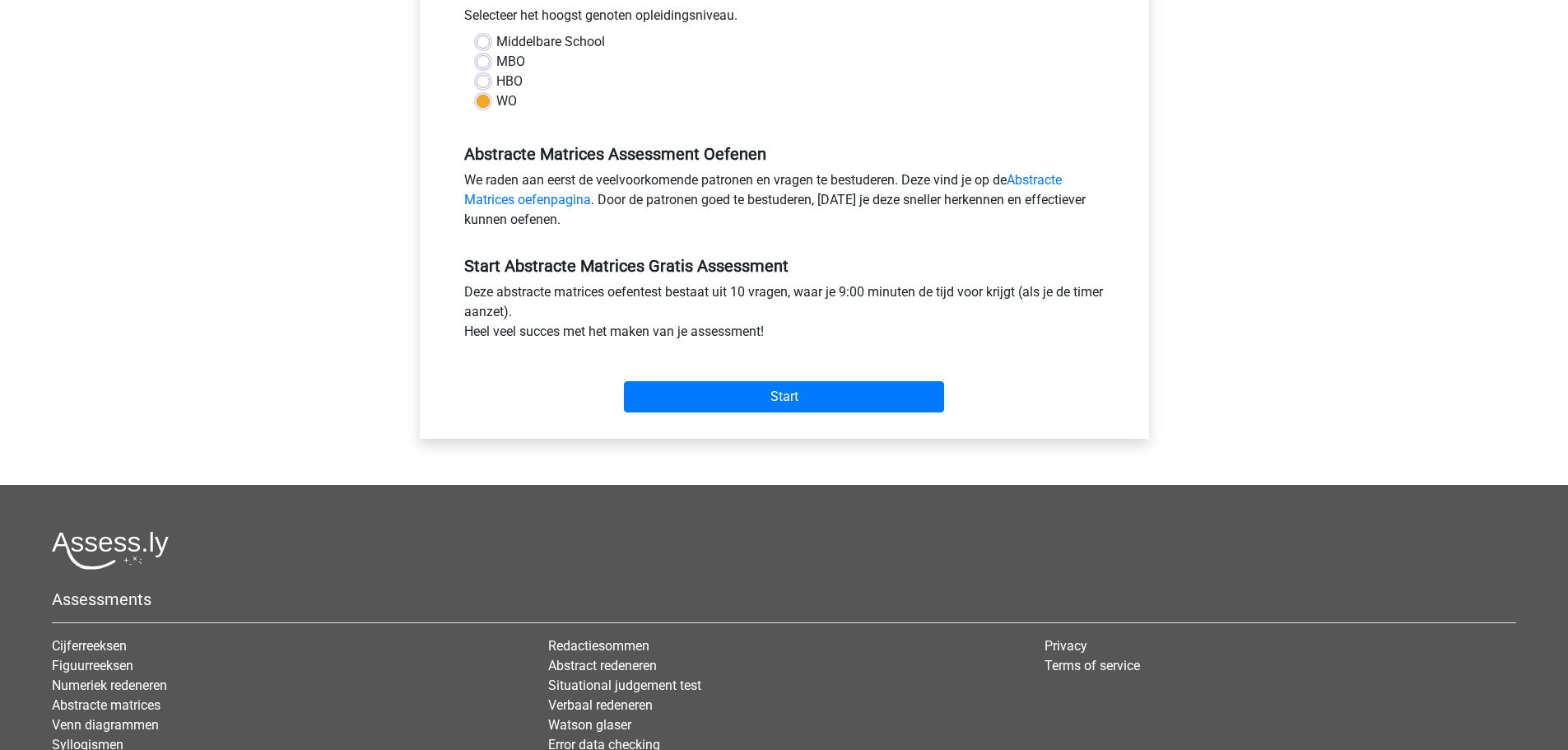
scroll to position [551, 0]
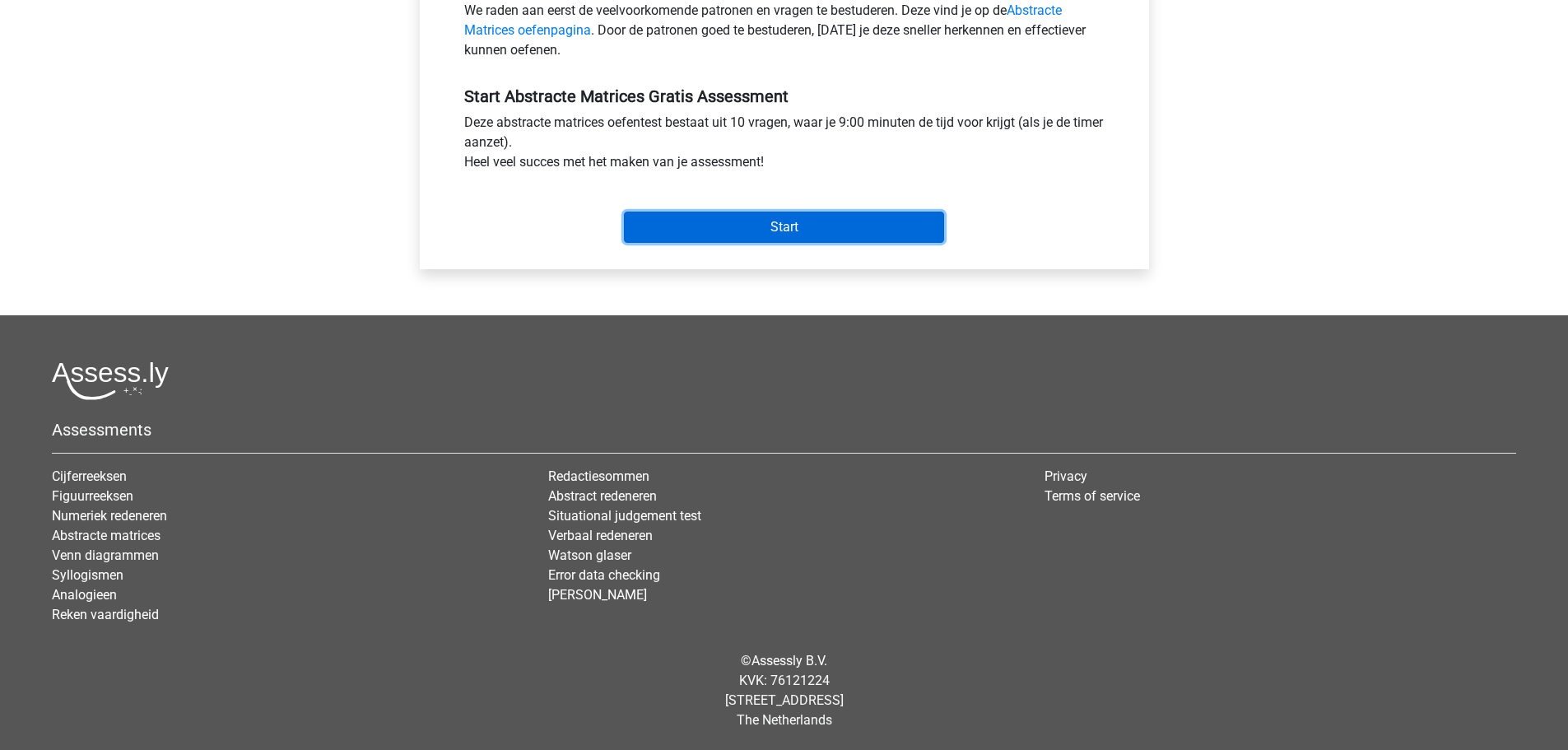
click at [751, 230] on input "Start" at bounding box center [784, 227] width 320 height 31
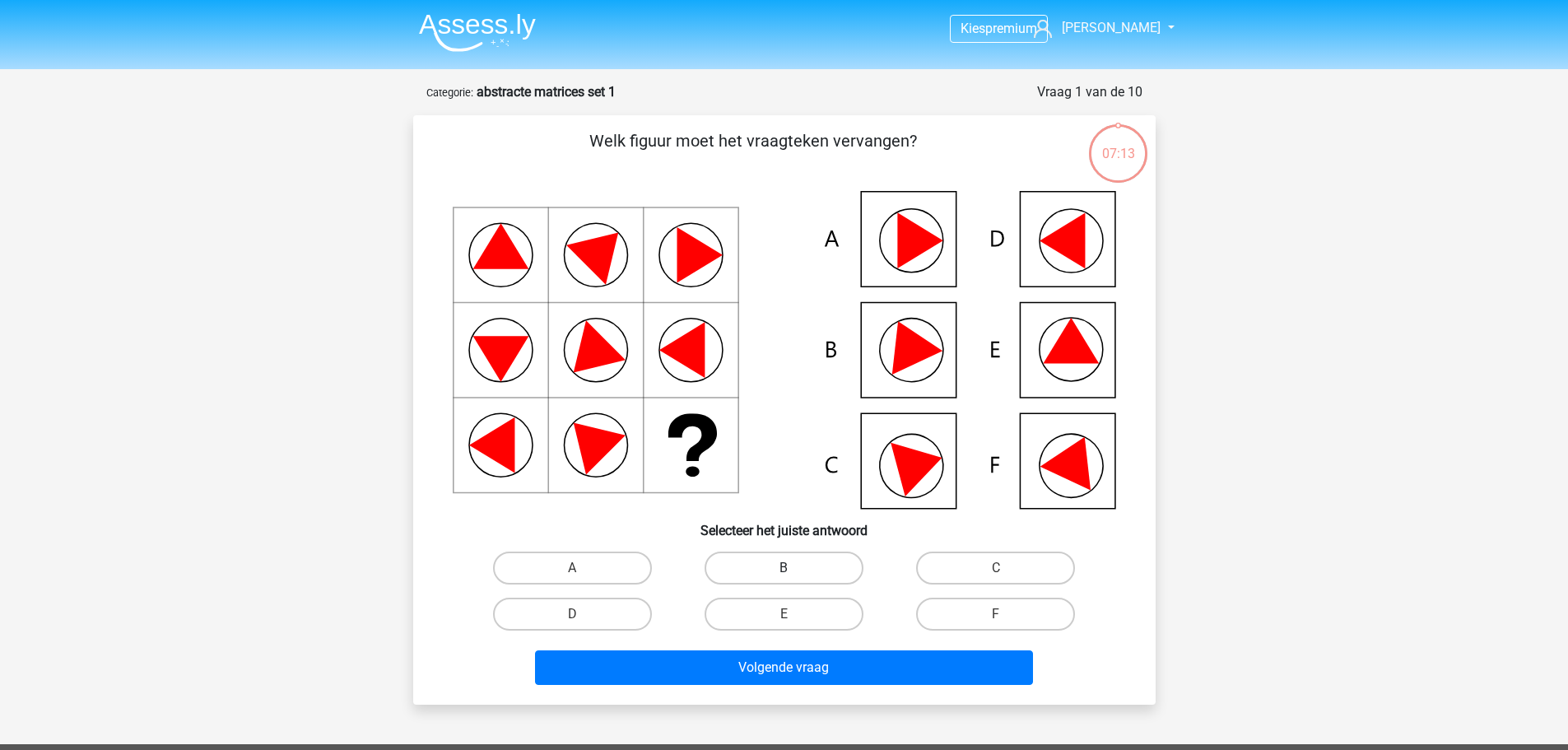
click at [809, 563] on label "B" at bounding box center [784, 568] width 159 height 33
click at [794, 569] on input "B" at bounding box center [789, 574] width 10 height 10
radio input "true"
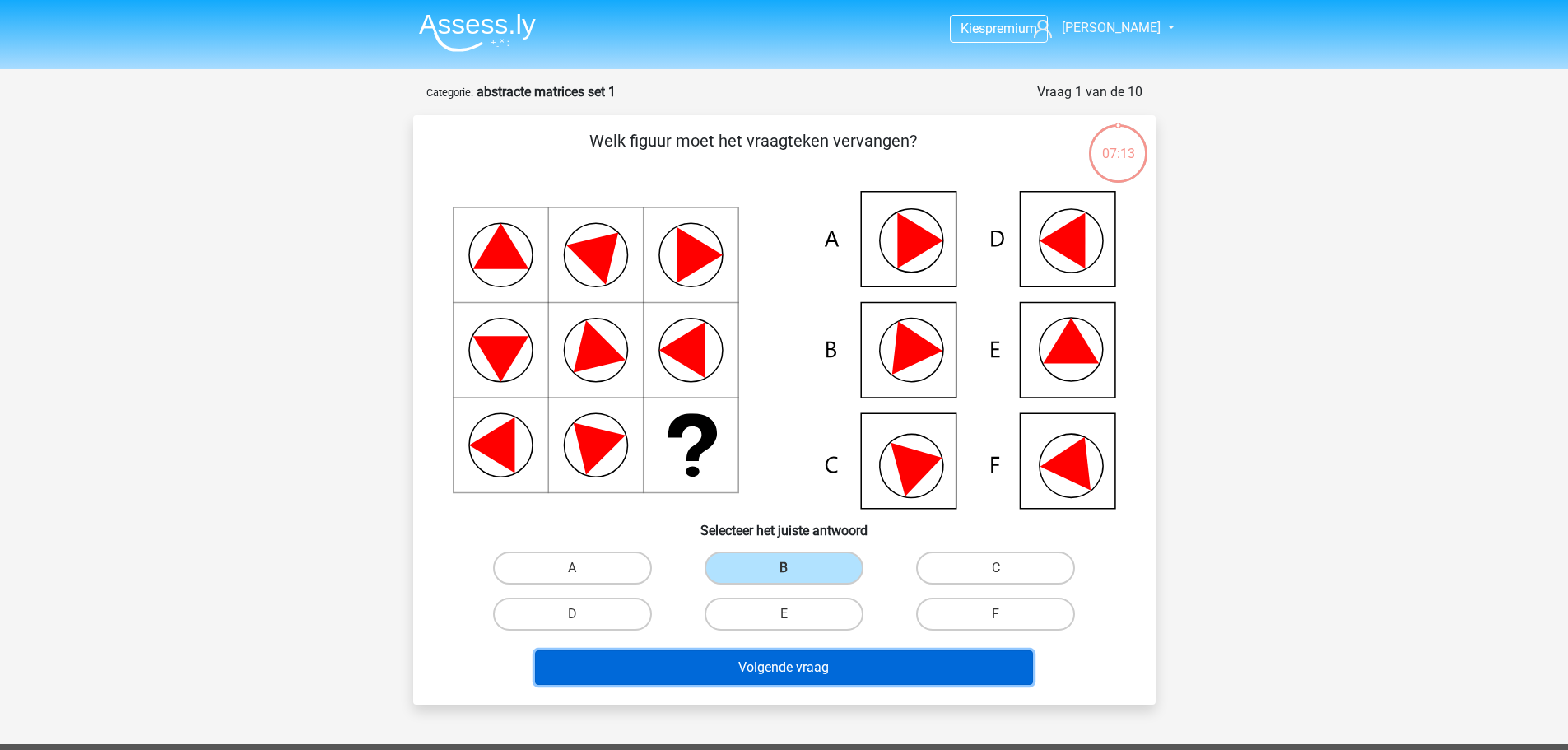
click at [836, 662] on button "Volgende vraag" at bounding box center [784, 668] width 498 height 34
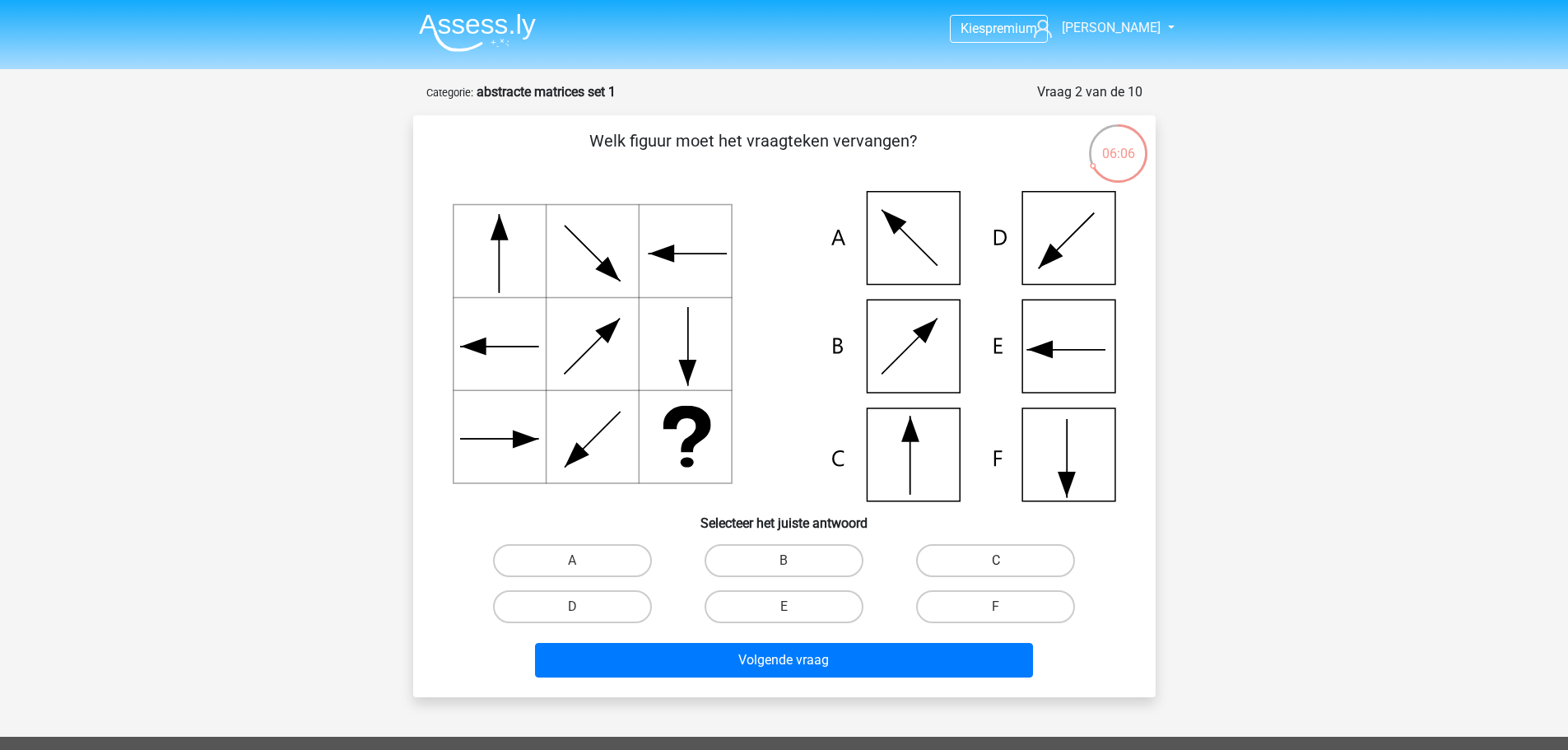
click at [1007, 555] on label "C" at bounding box center [995, 561] width 159 height 33
click at [1007, 561] on input "C" at bounding box center [1001, 566] width 10 height 10
radio input "true"
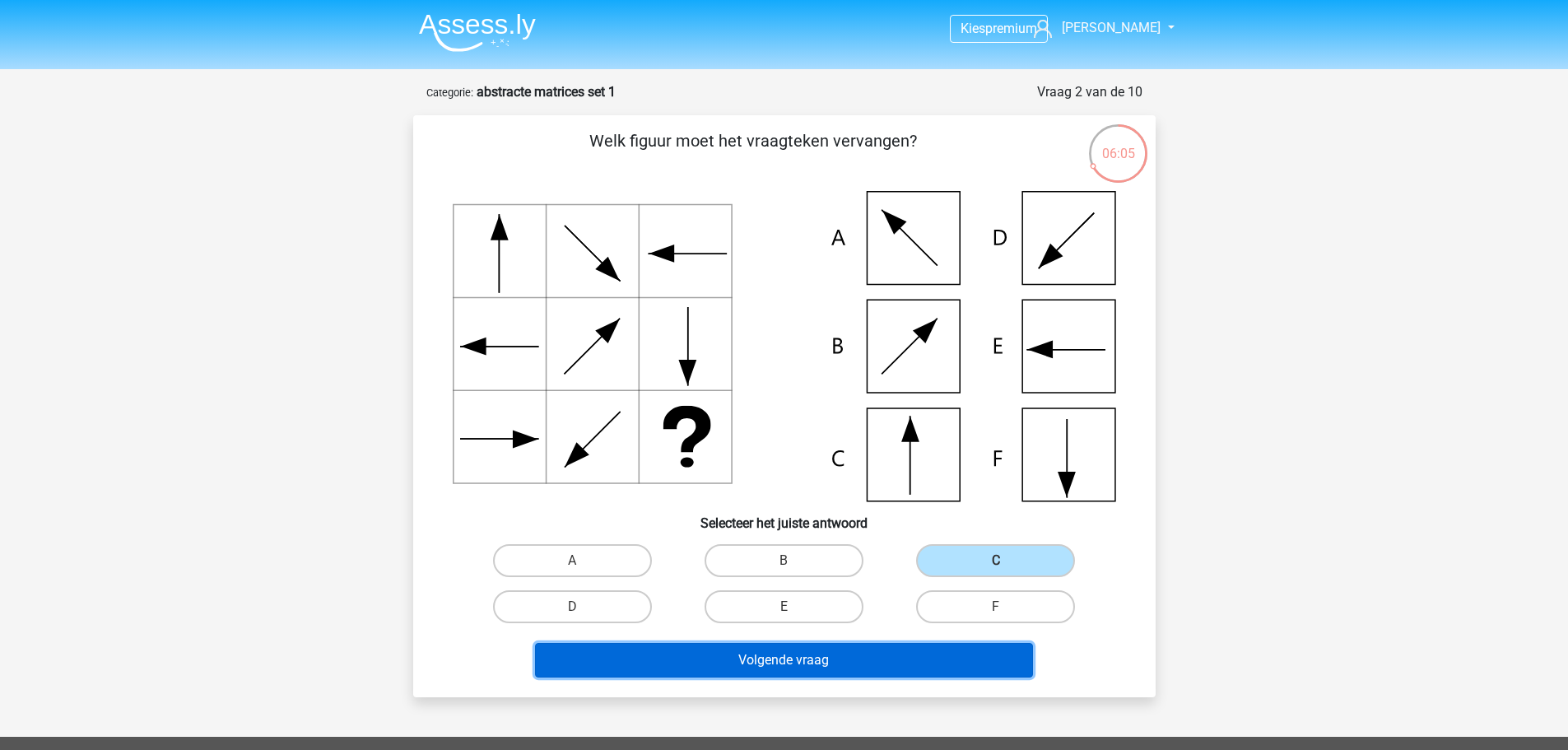
click at [856, 673] on button "Volgende vraag" at bounding box center [784, 661] width 498 height 34
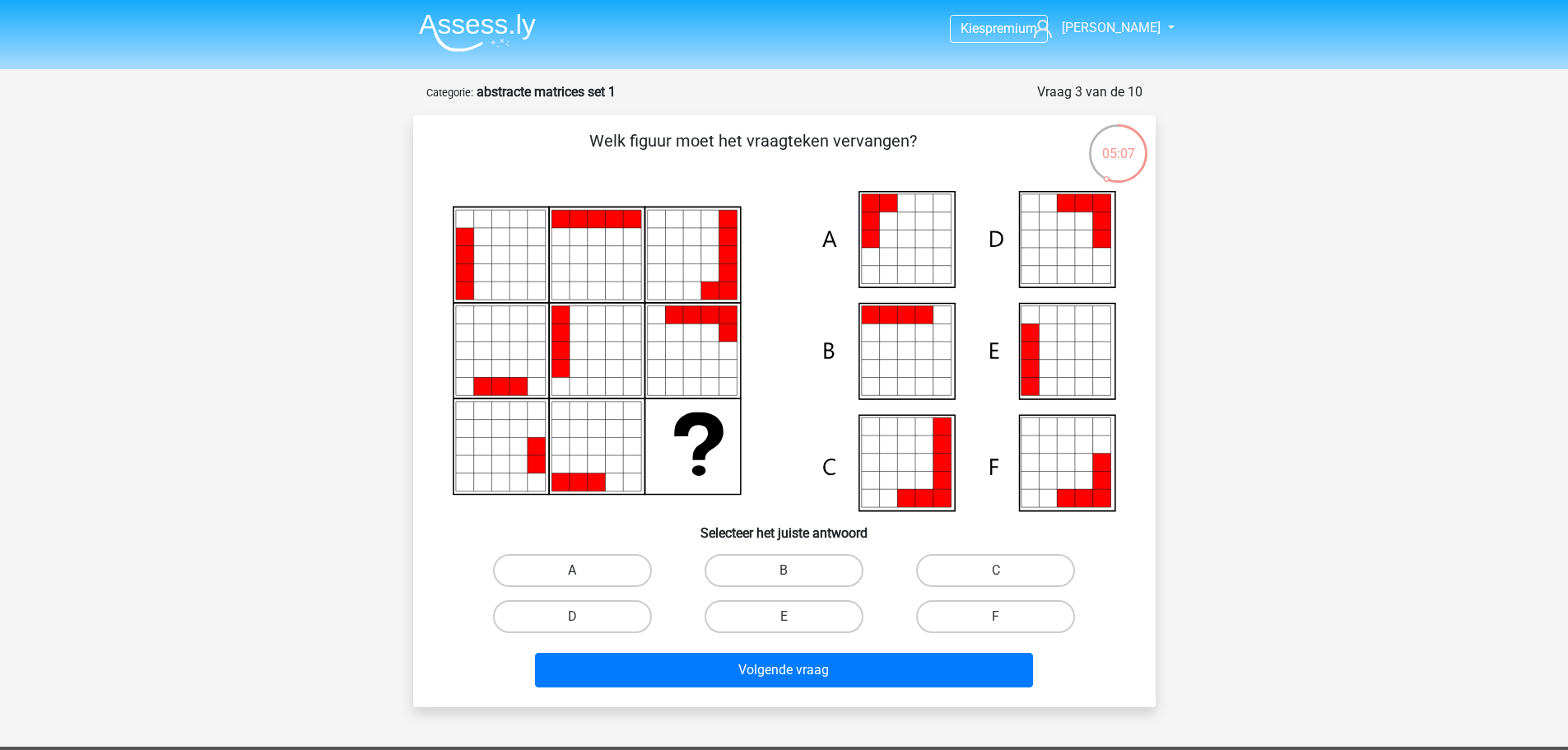
click at [615, 566] on label "A" at bounding box center [572, 570] width 159 height 33
click at [583, 570] on input "A" at bounding box center [577, 576] width 10 height 10
radio input "true"
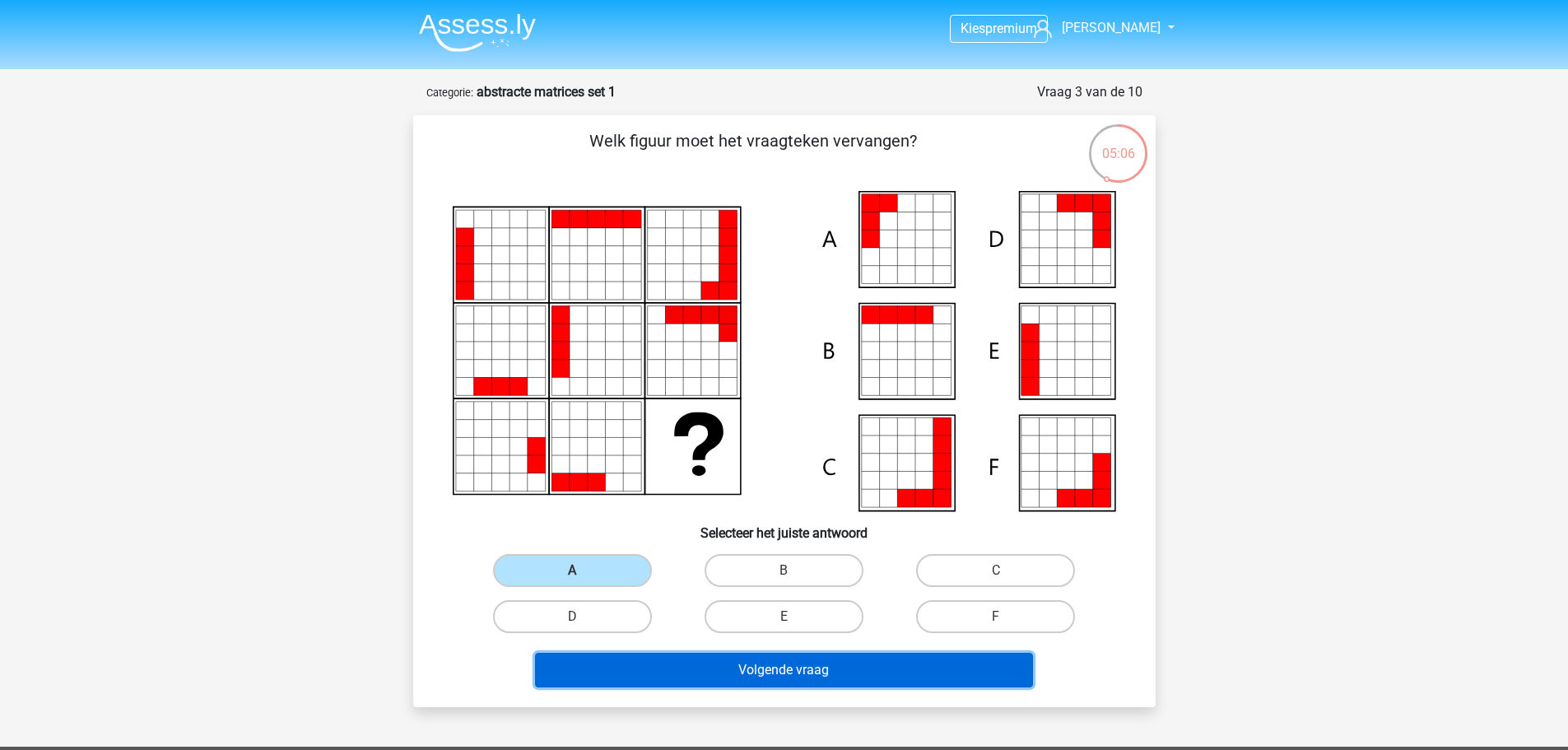
click at [769, 674] on button "Volgende vraag" at bounding box center [784, 670] width 498 height 34
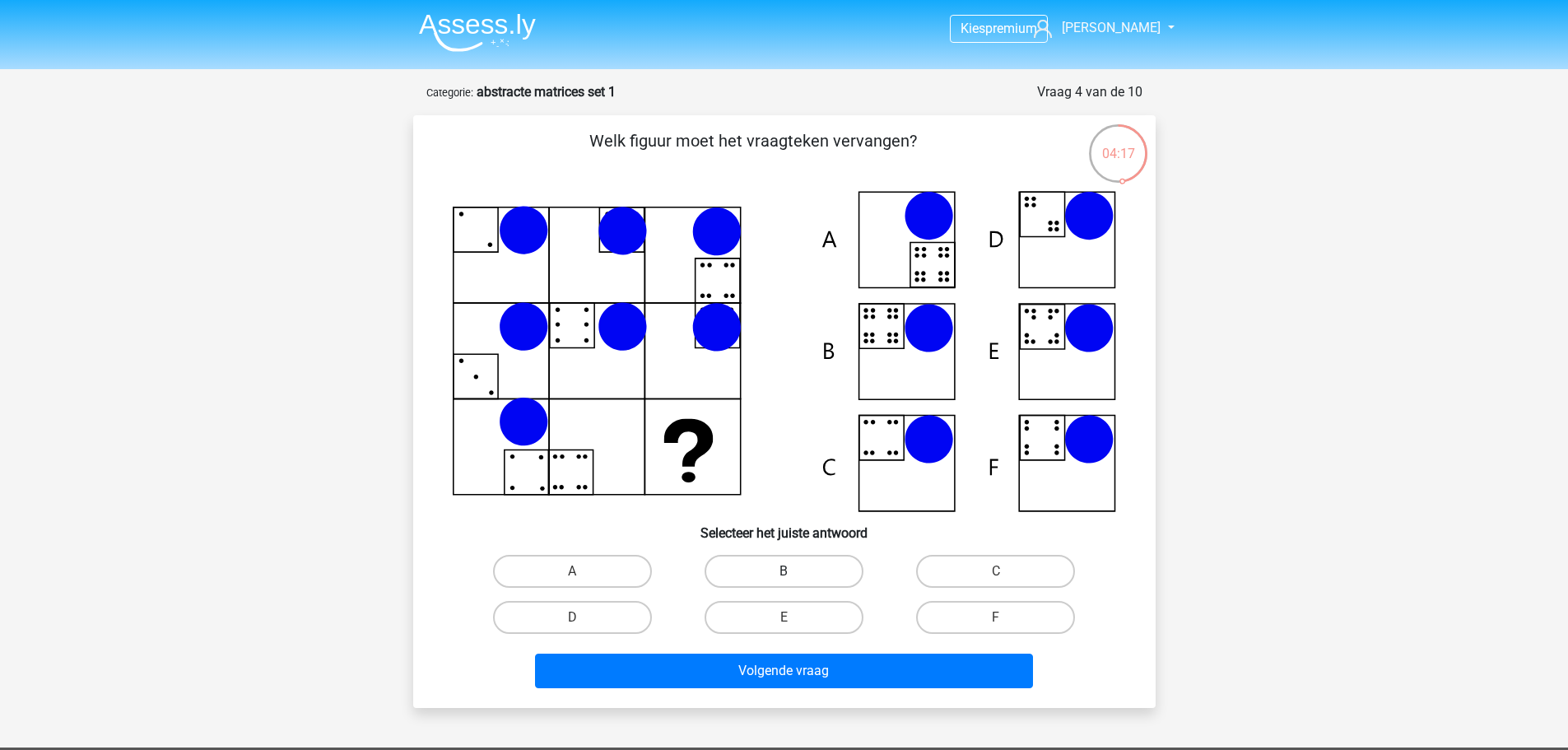
click at [805, 576] on label "B" at bounding box center [784, 571] width 159 height 33
click at [794, 576] on input "B" at bounding box center [789, 576] width 10 height 10
radio input "true"
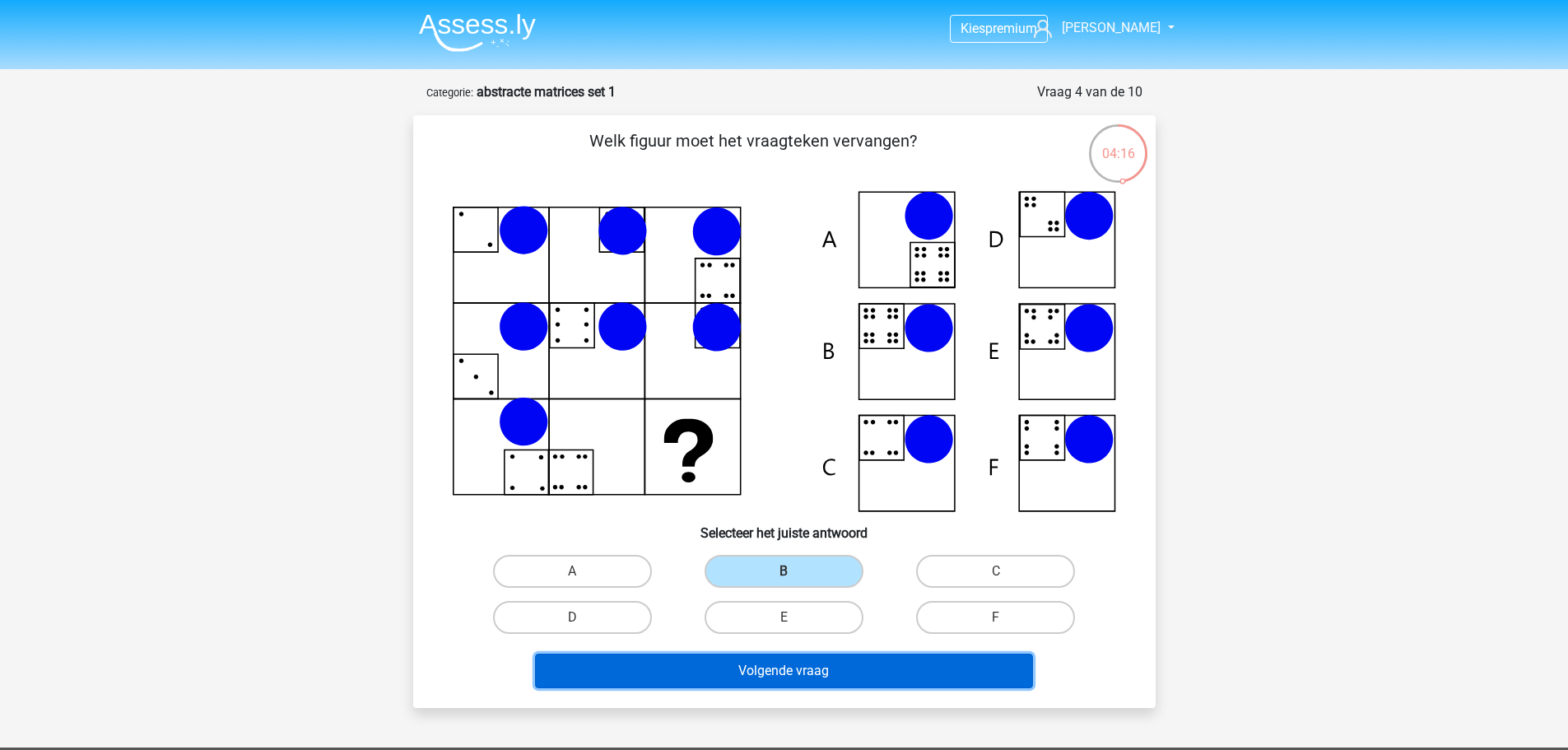
click at [821, 656] on button "Volgende vraag" at bounding box center [784, 671] width 498 height 34
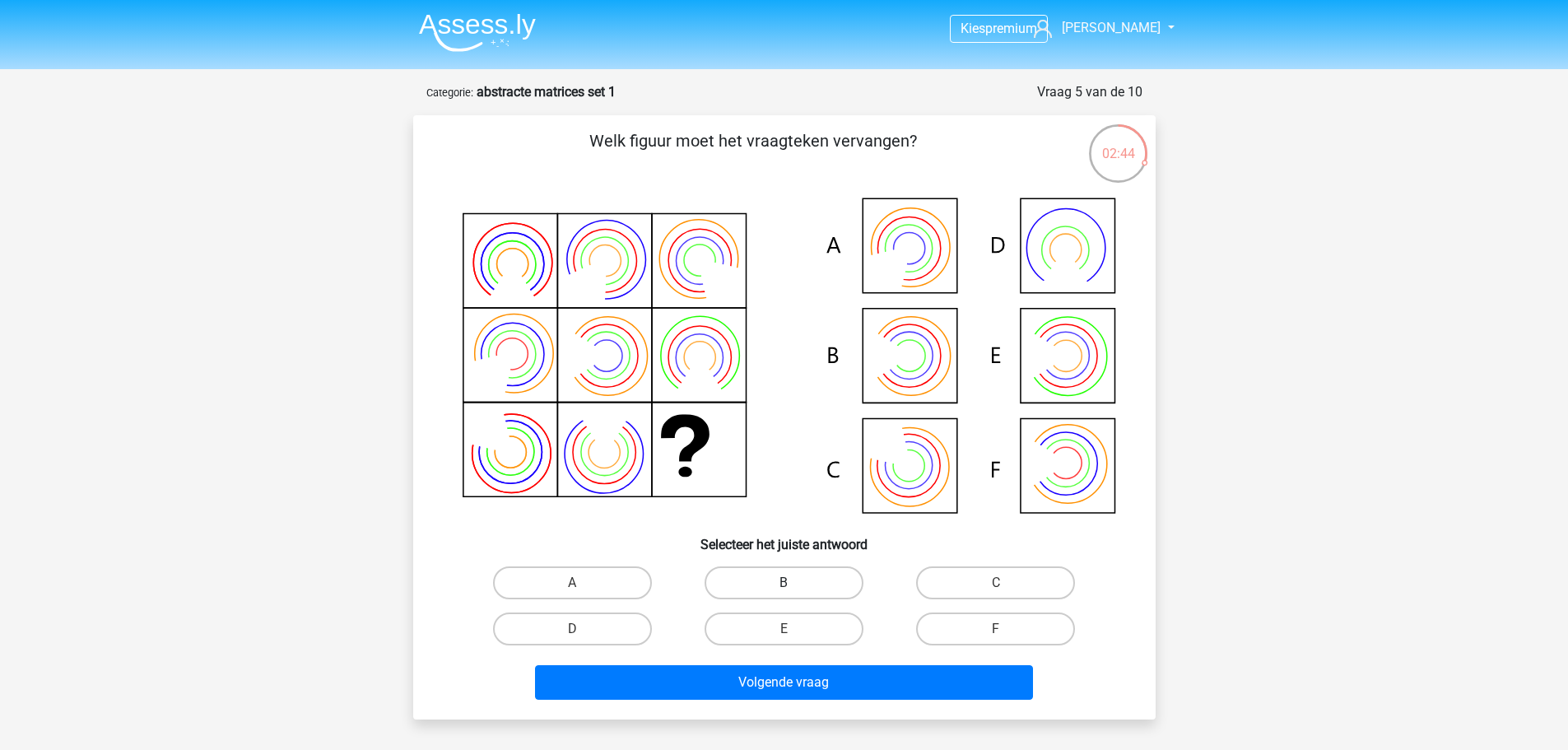
click at [821, 580] on label "B" at bounding box center [784, 583] width 159 height 33
click at [794, 583] on input "B" at bounding box center [789, 588] width 10 height 10
radio input "true"
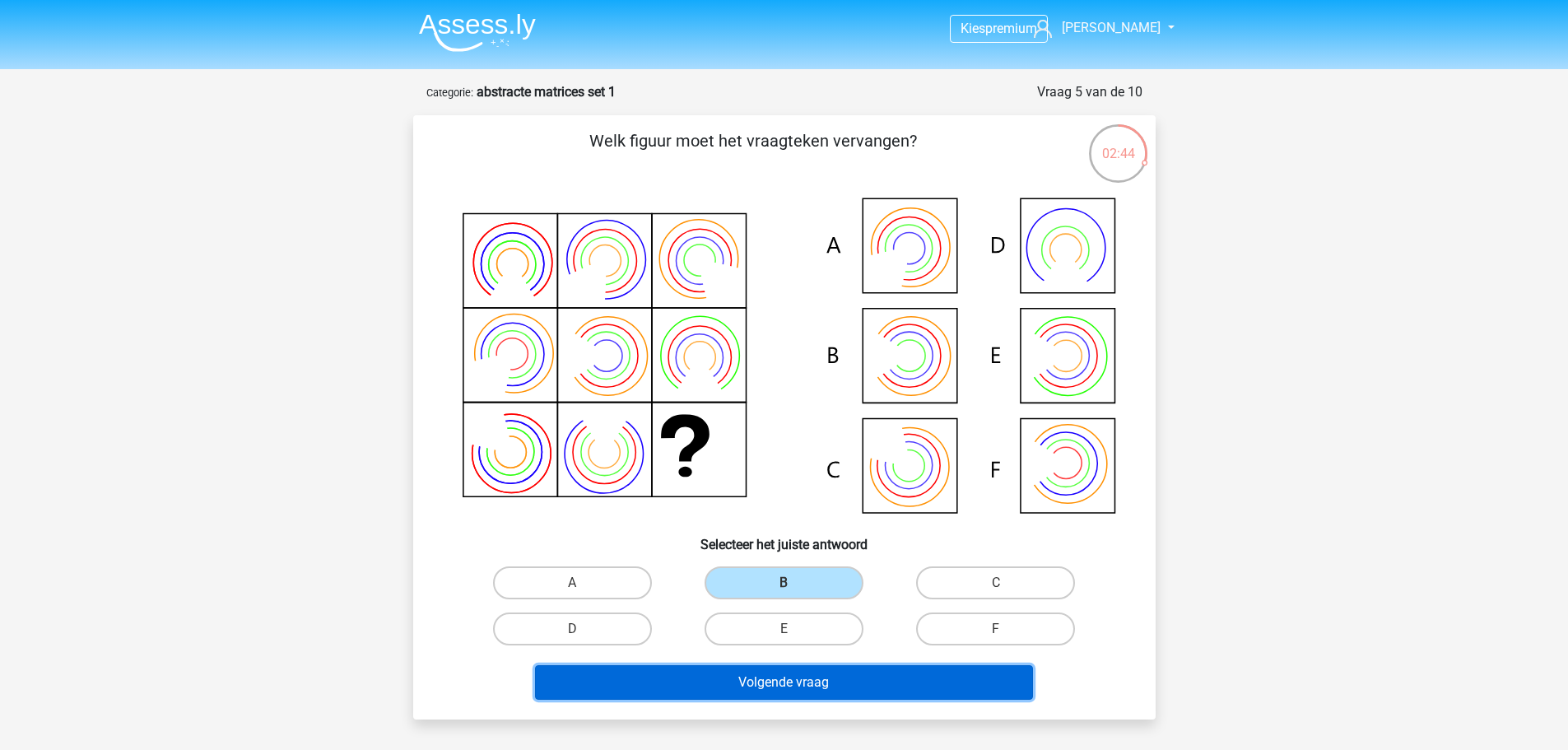
click at [832, 689] on button "Volgende vraag" at bounding box center [784, 683] width 498 height 34
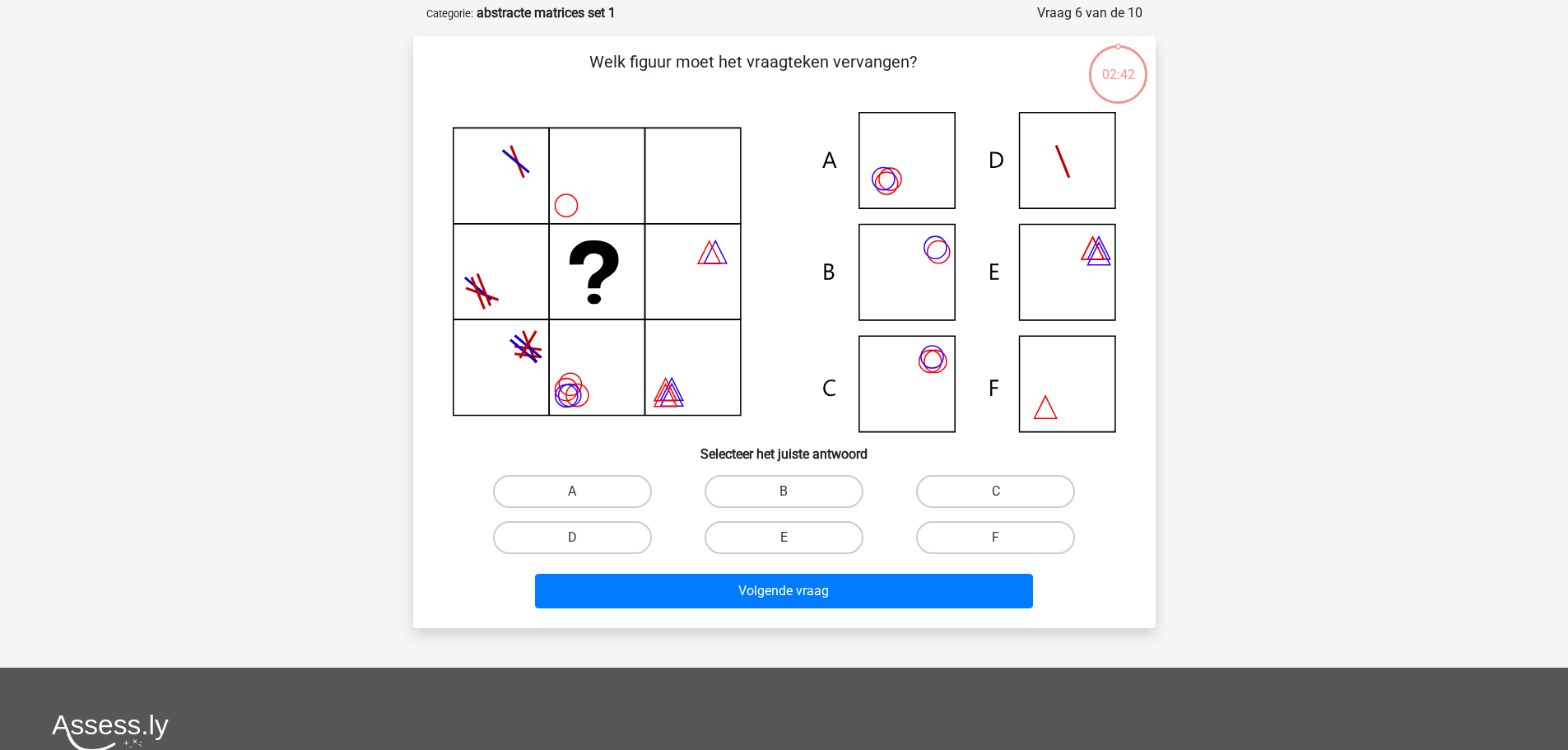
scroll to position [82, 0]
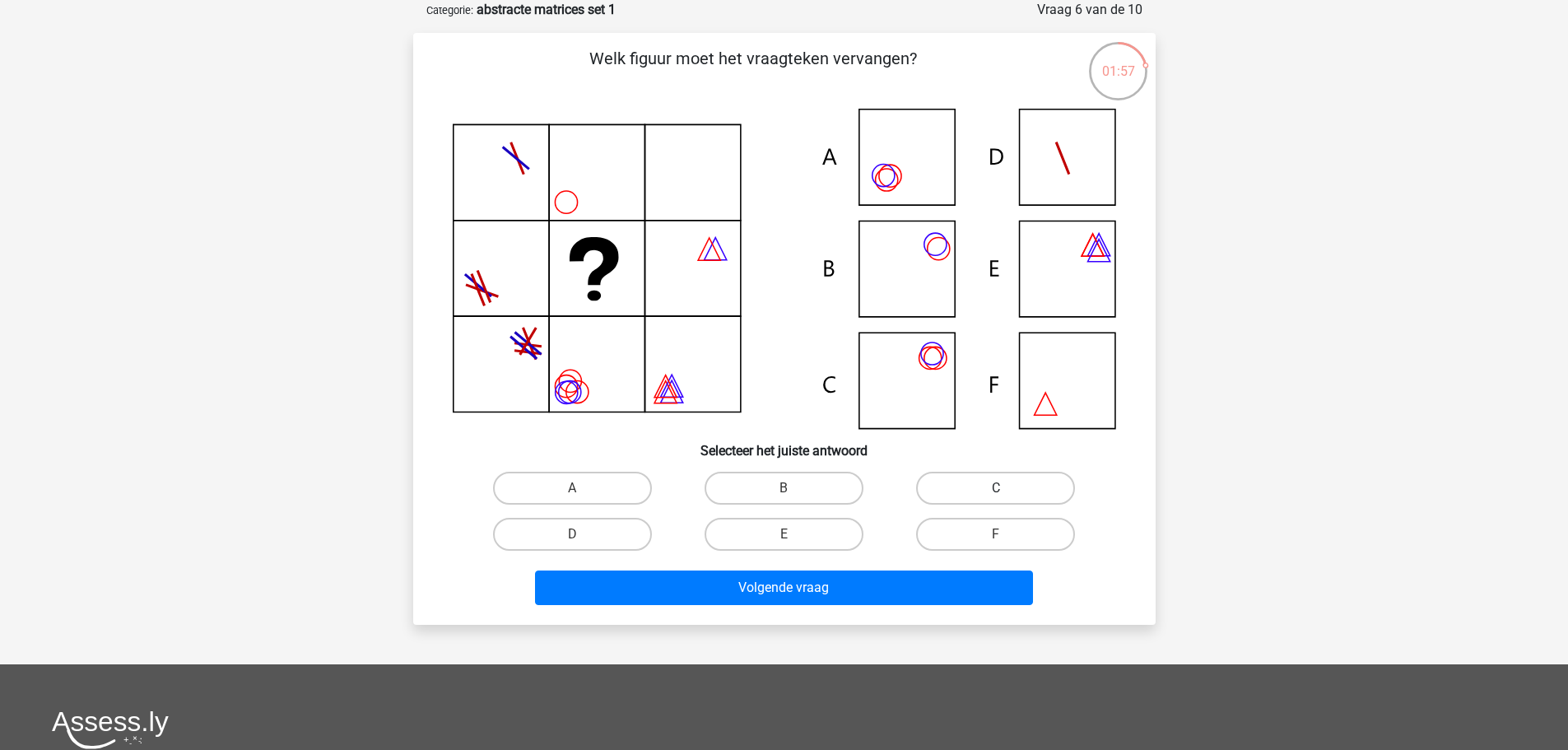
click at [1011, 474] on label "C" at bounding box center [995, 488] width 159 height 33
click at [1007, 489] on input "C" at bounding box center [1001, 494] width 10 height 10
radio input "true"
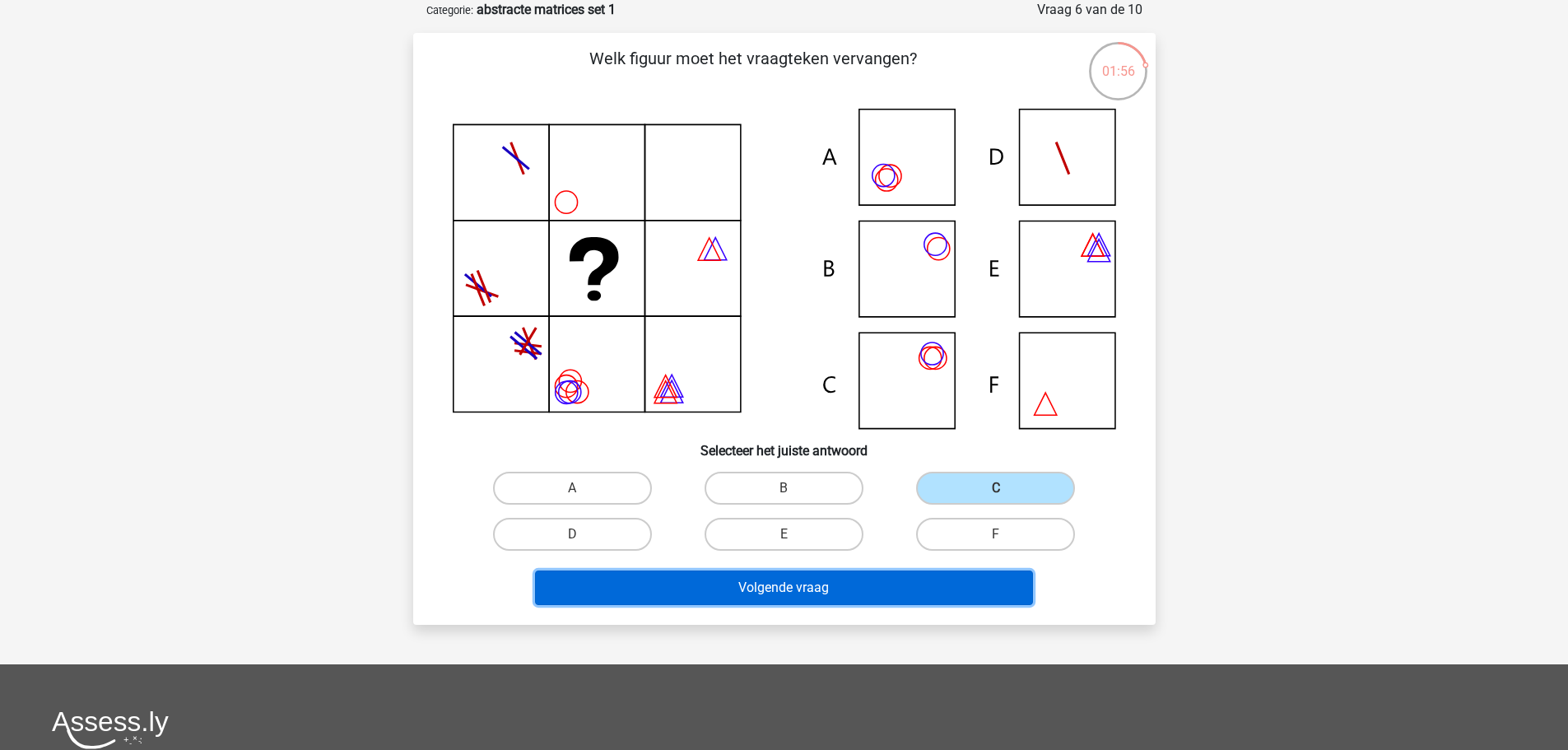
click at [918, 596] on button "Volgende vraag" at bounding box center [784, 588] width 498 height 34
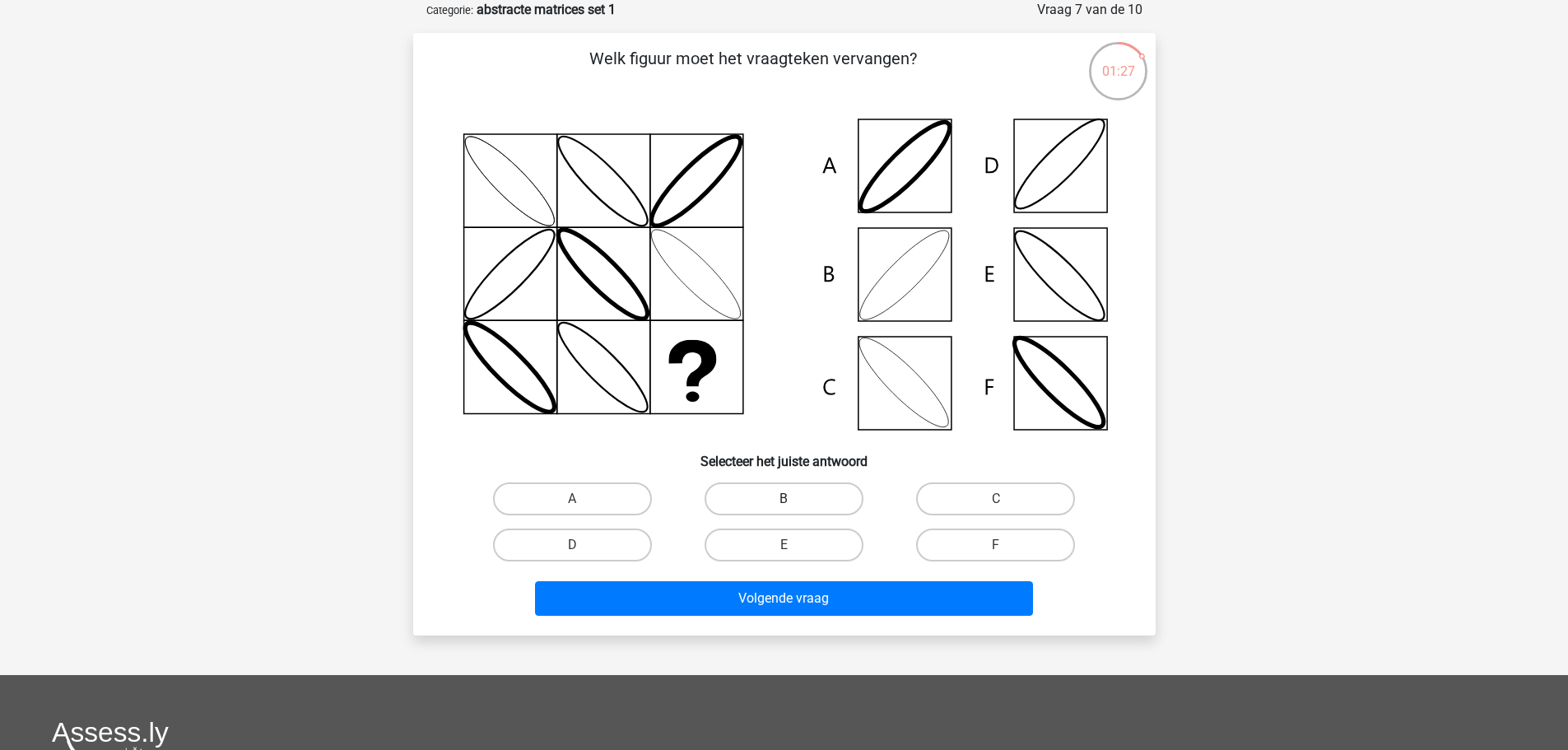
click at [828, 505] on label "B" at bounding box center [784, 499] width 159 height 33
click at [794, 505] on input "B" at bounding box center [789, 504] width 10 height 10
radio input "true"
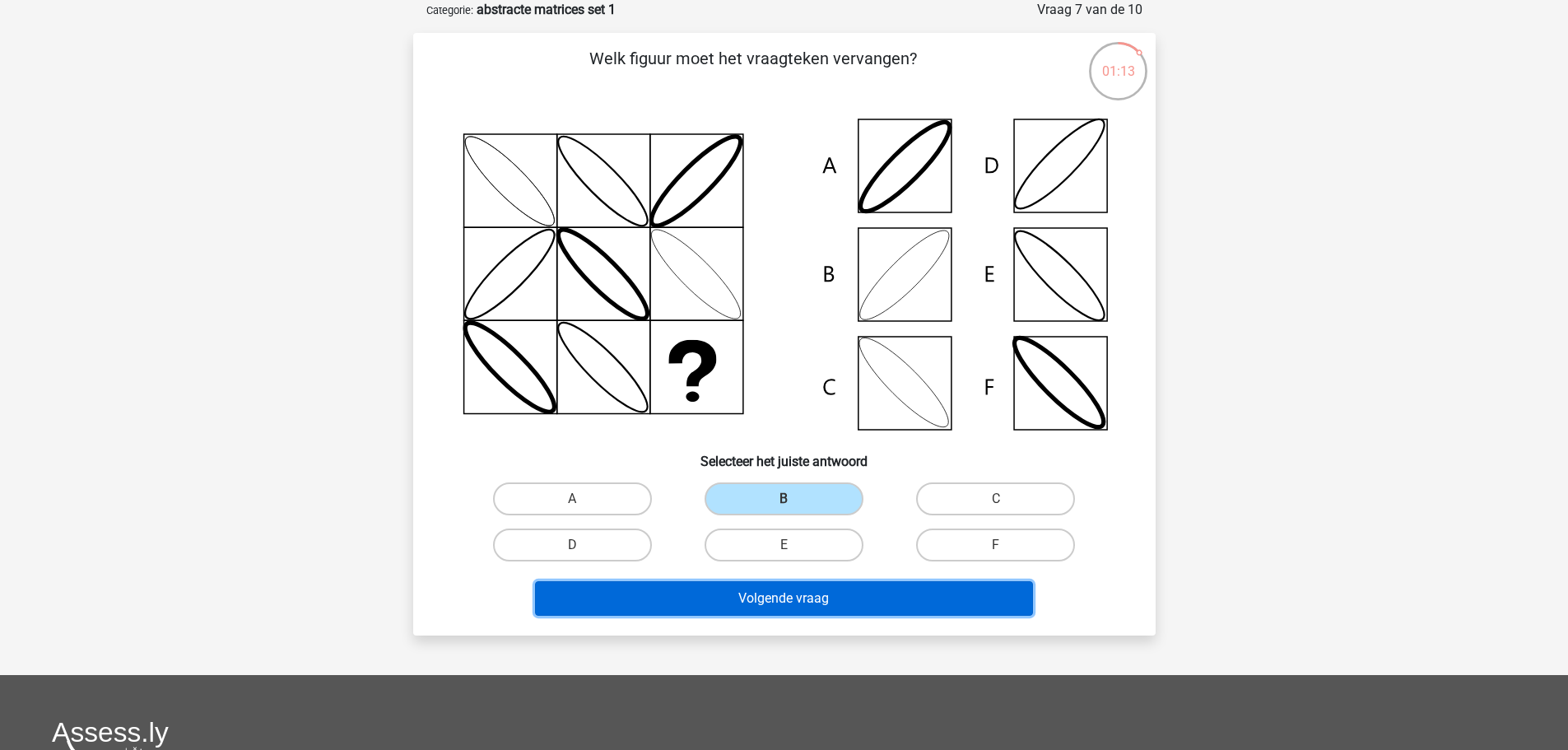
click at [800, 607] on button "Volgende vraag" at bounding box center [784, 599] width 498 height 34
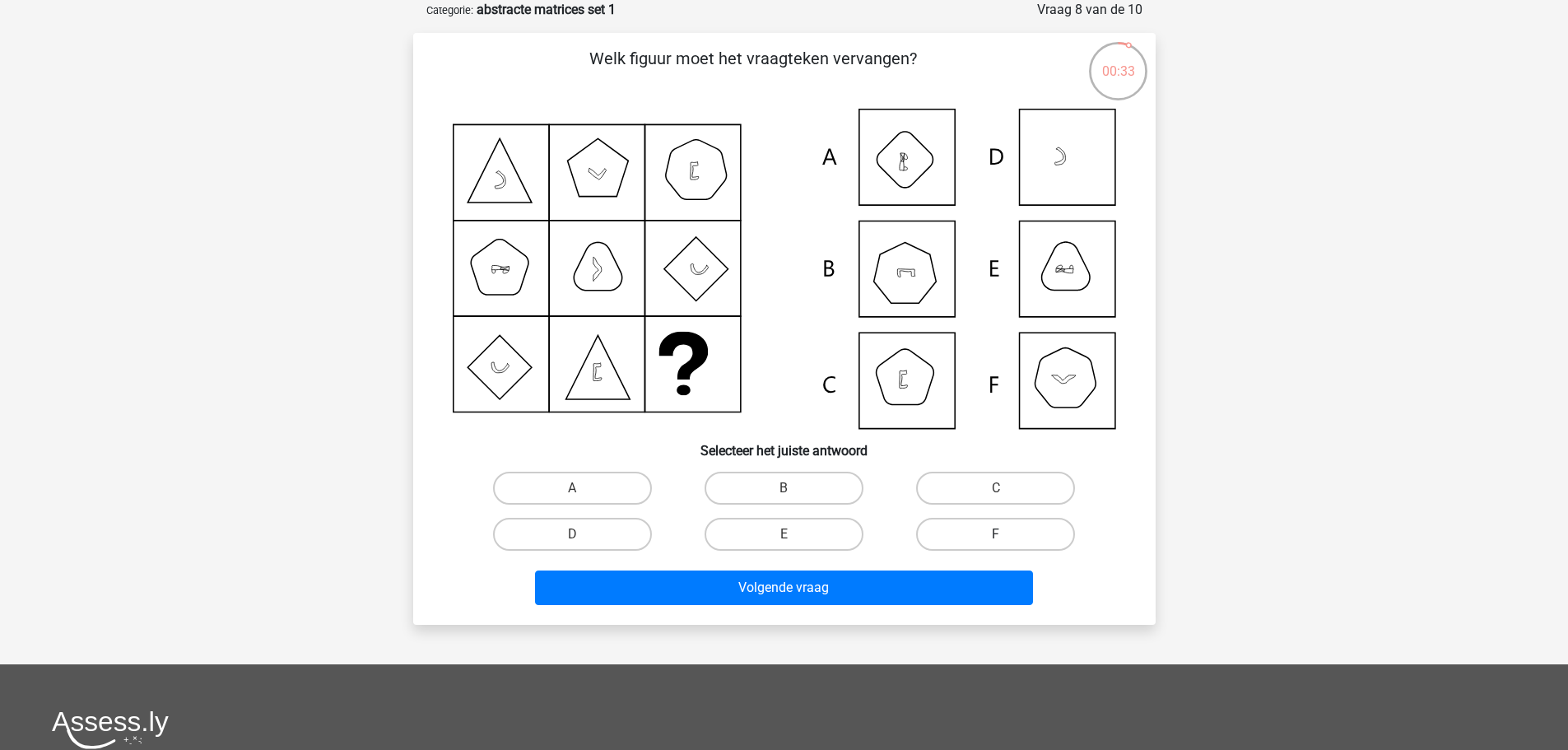
click at [964, 519] on label "F" at bounding box center [995, 534] width 159 height 33
click at [996, 534] on input "F" at bounding box center [1001, 540] width 10 height 10
radio input "true"
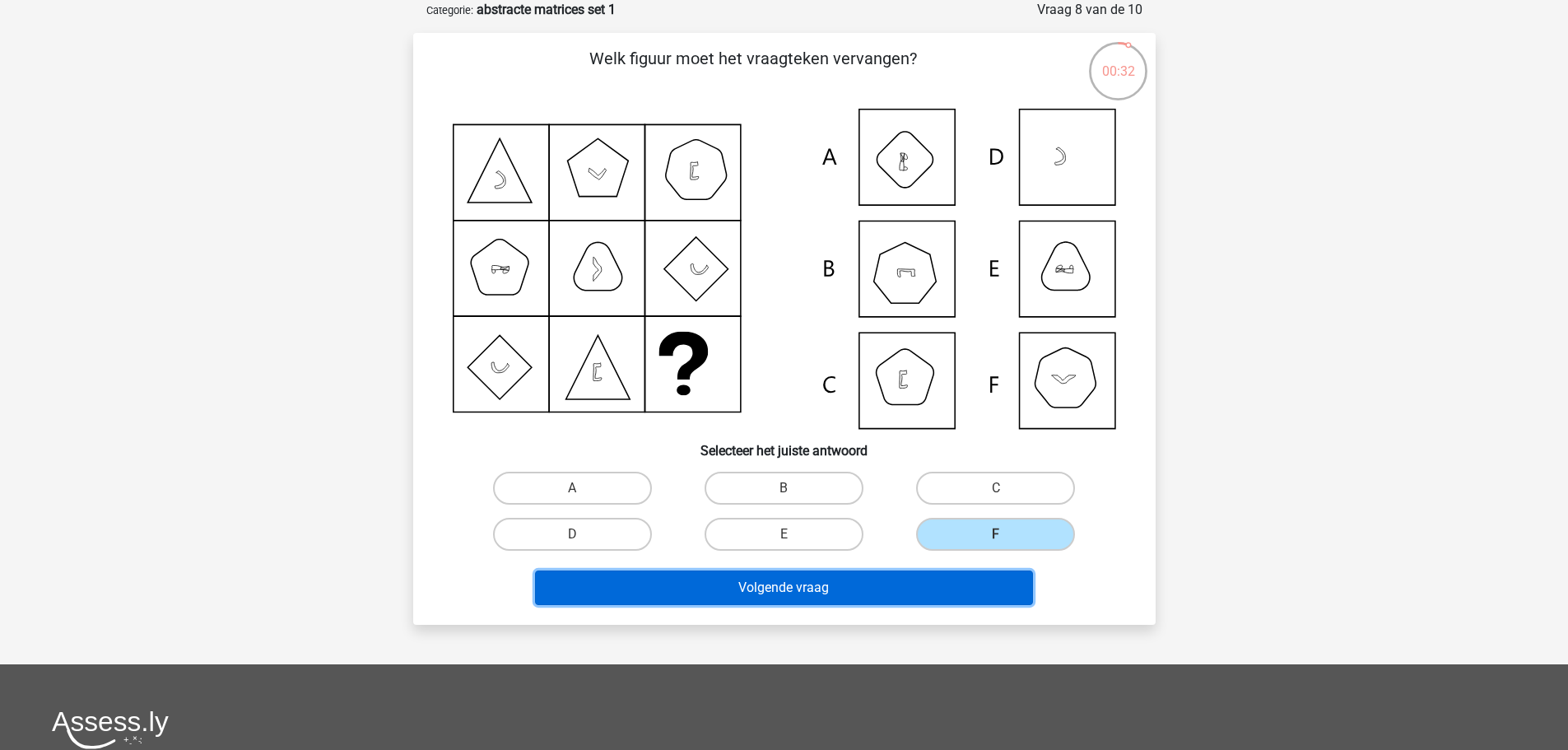
click at [881, 578] on button "Volgende vraag" at bounding box center [784, 588] width 498 height 34
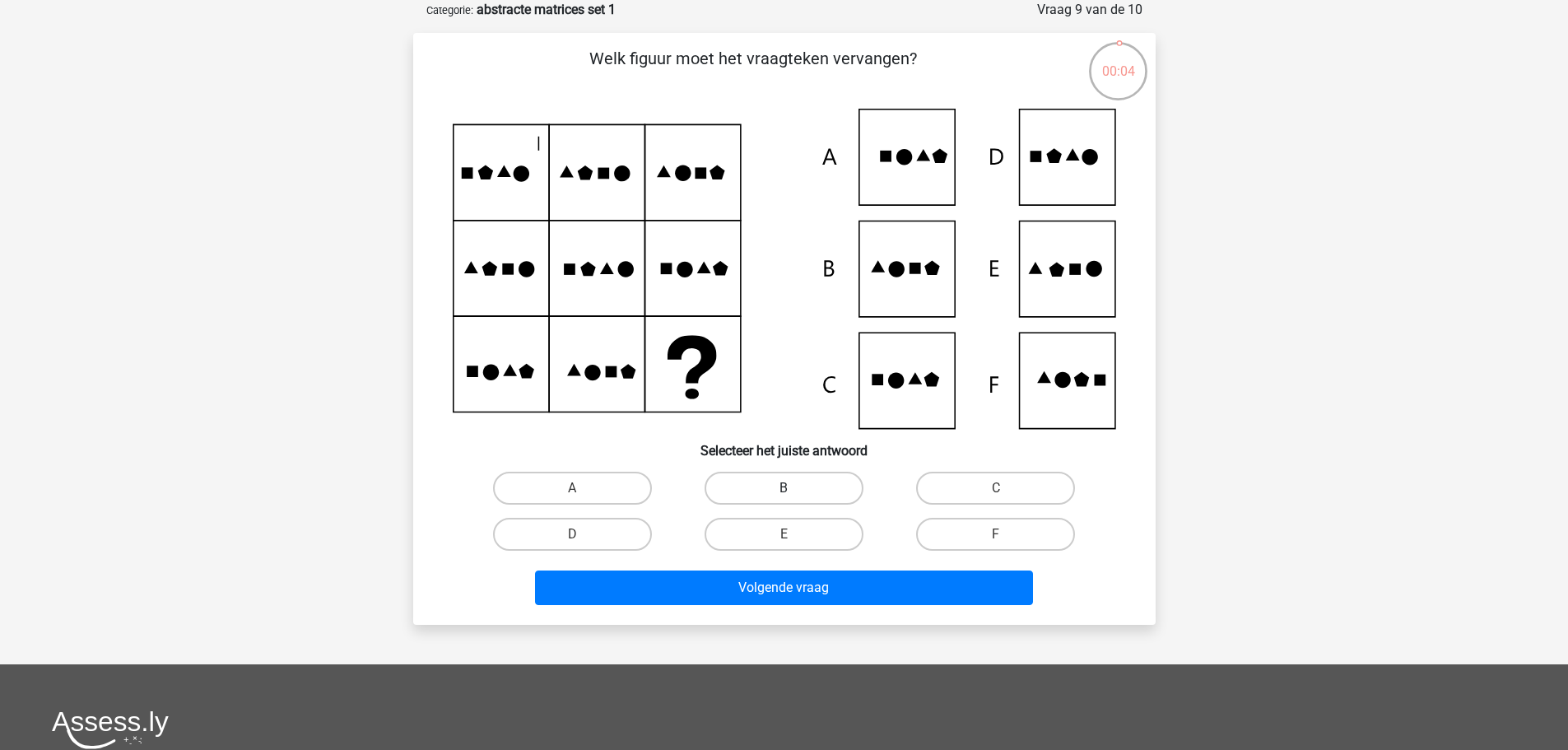
click at [735, 488] on label "B" at bounding box center [784, 488] width 159 height 33
click at [784, 489] on input "B" at bounding box center [789, 494] width 10 height 10
radio input "true"
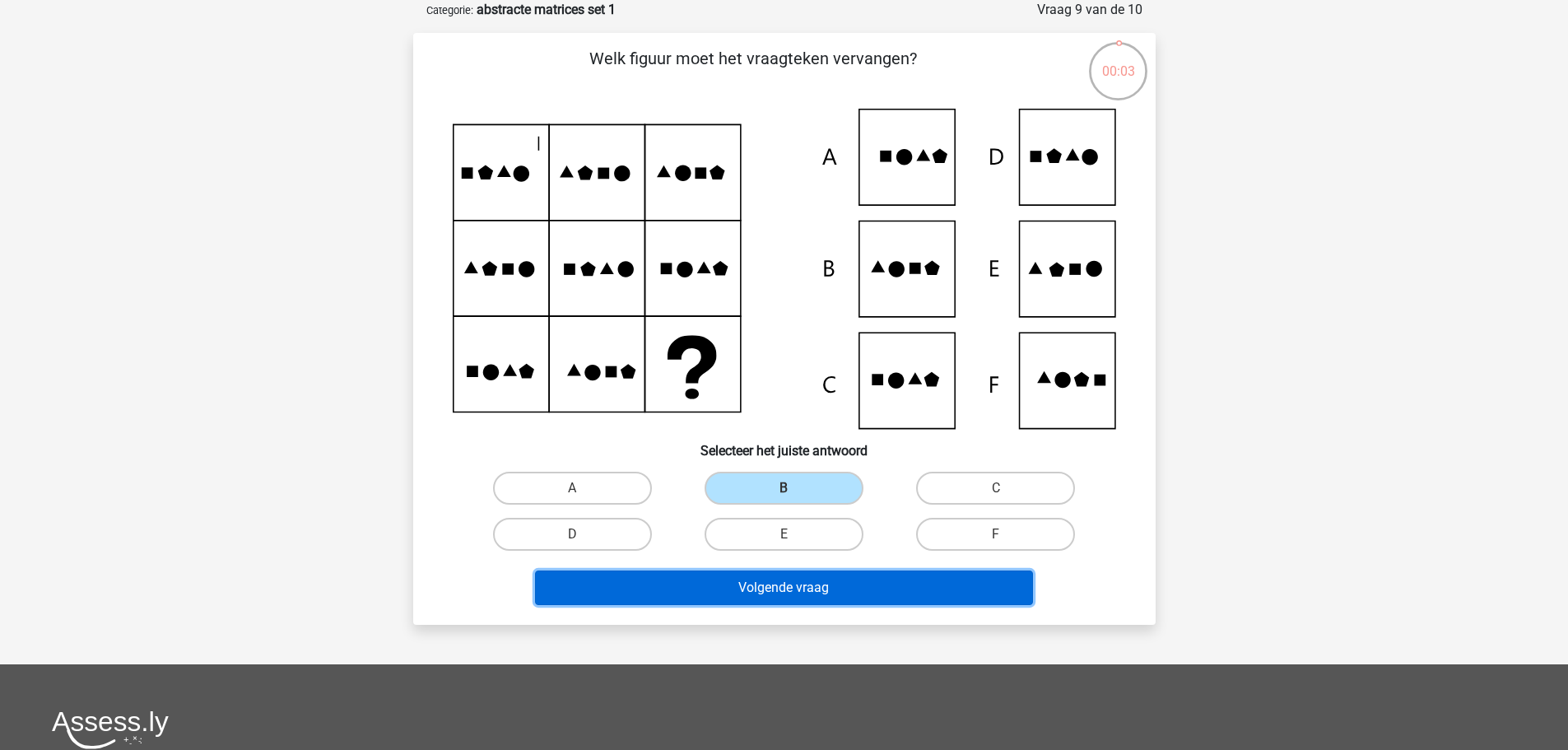
click at [761, 572] on button "Volgende vraag" at bounding box center [784, 588] width 498 height 34
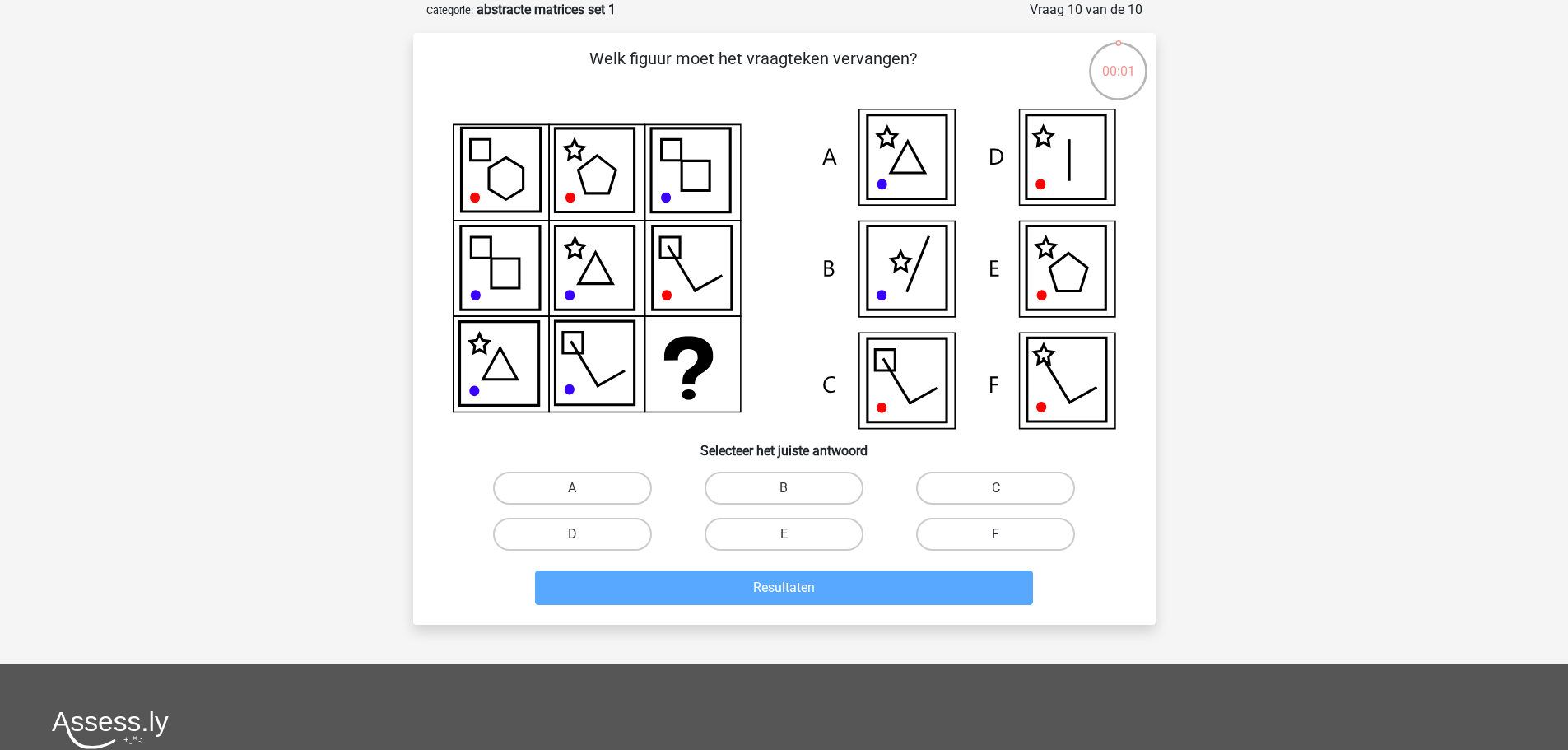
click at [970, 534] on label "F" at bounding box center [995, 534] width 159 height 33
click at [996, 534] on input "F" at bounding box center [1001, 540] width 10 height 10
radio input "true"
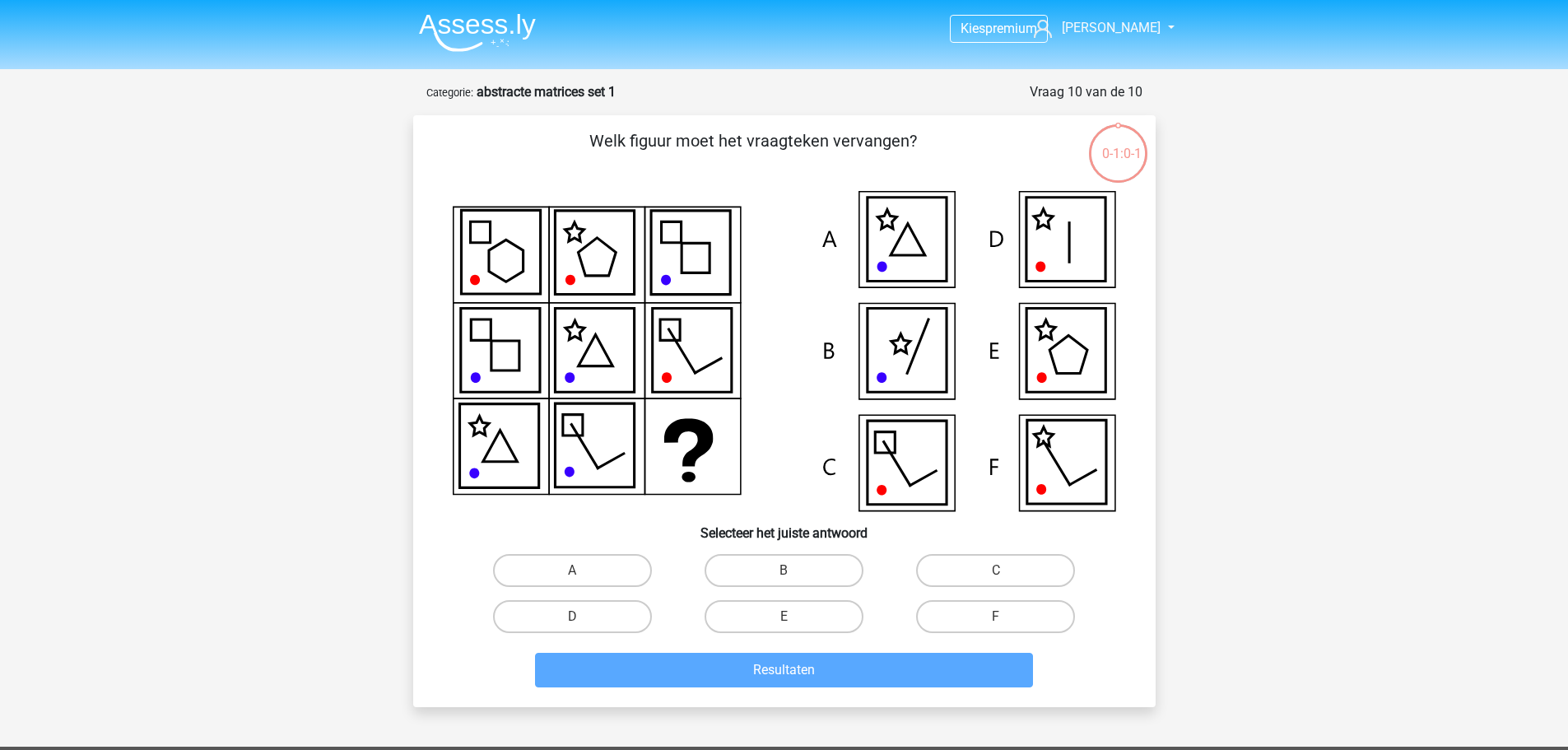
scroll to position [82, 0]
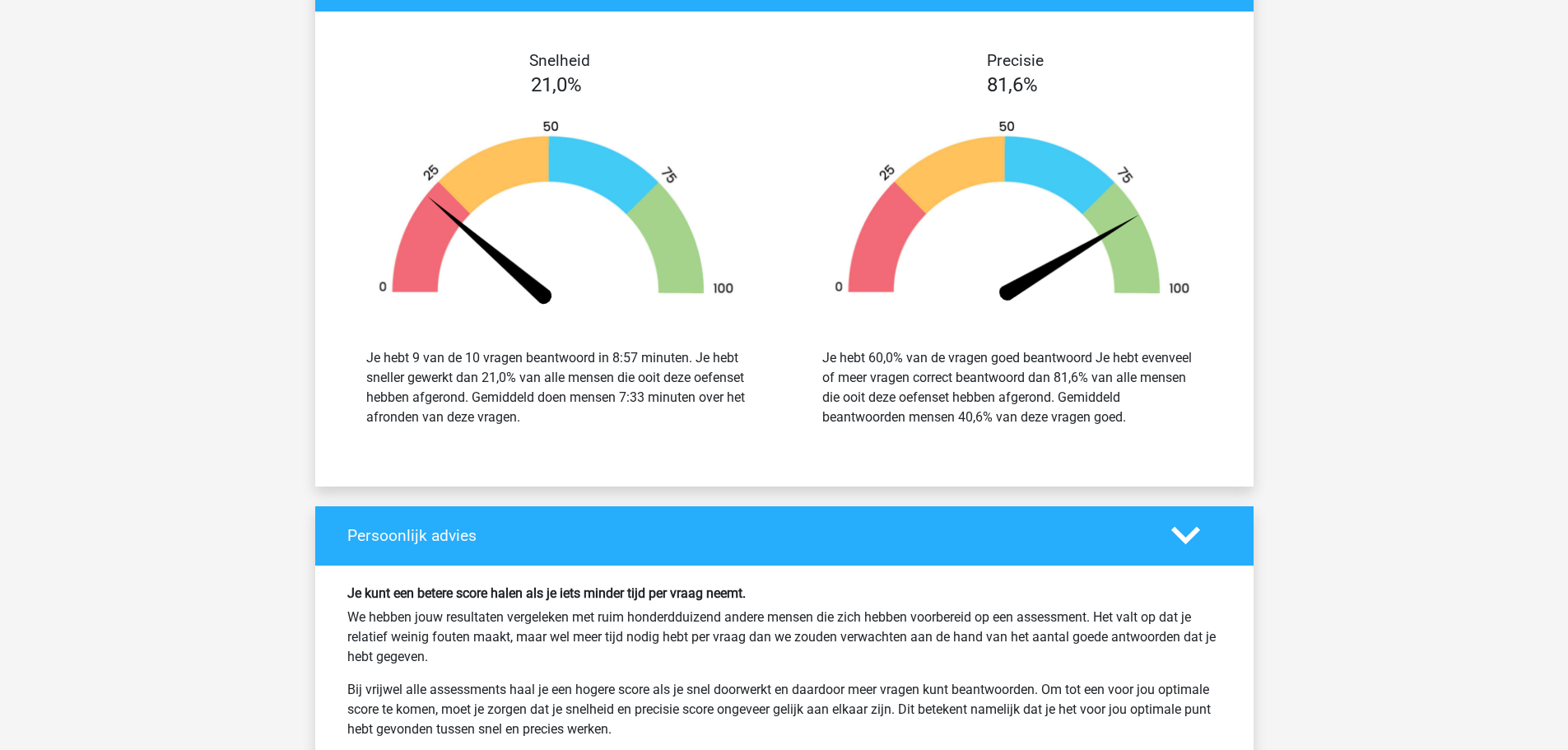
scroll to position [2142, 0]
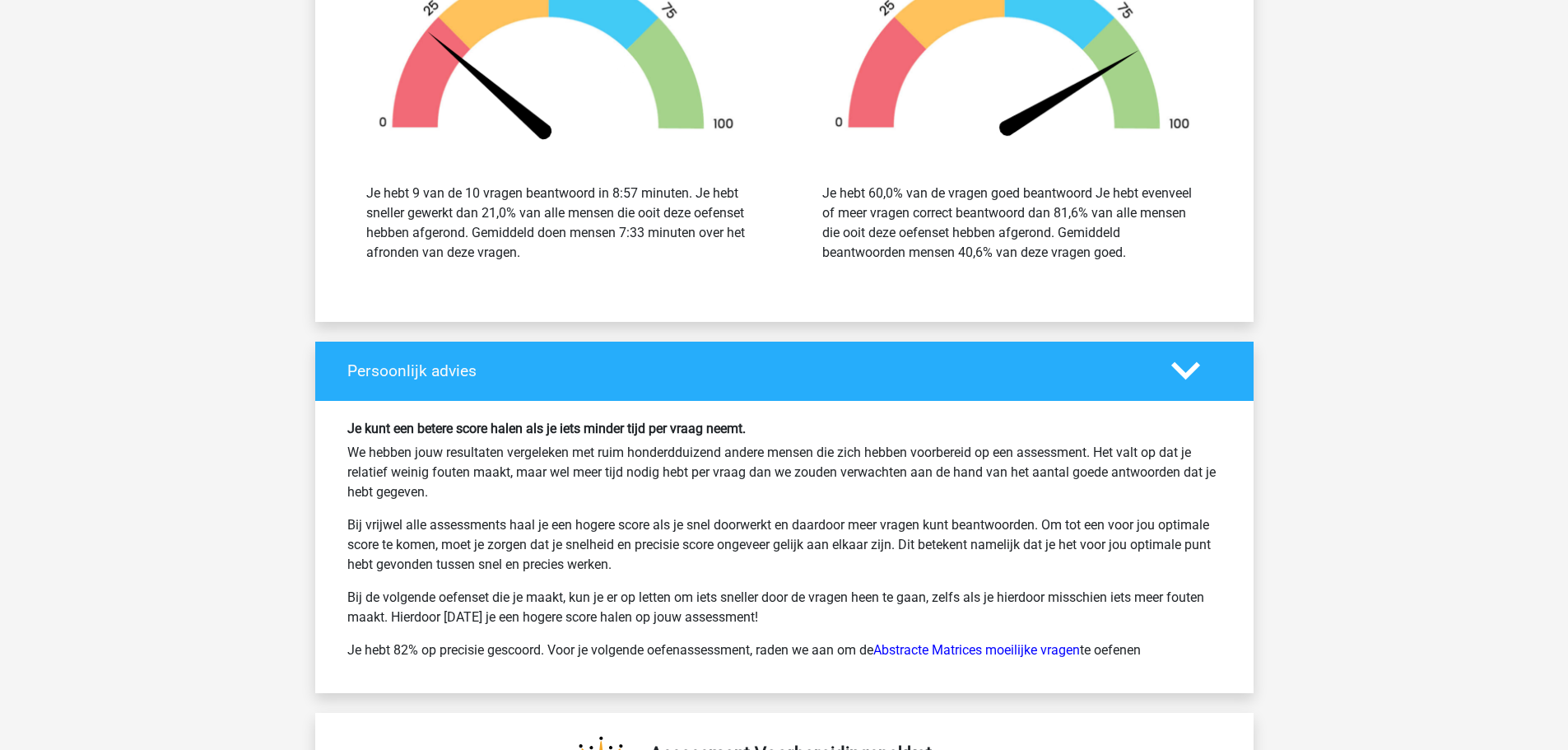
click at [906, 550] on p "Bij vrijwel alle assessments haal je een hogere score als je snel doorwerkt en …" at bounding box center [785, 545] width 874 height 59
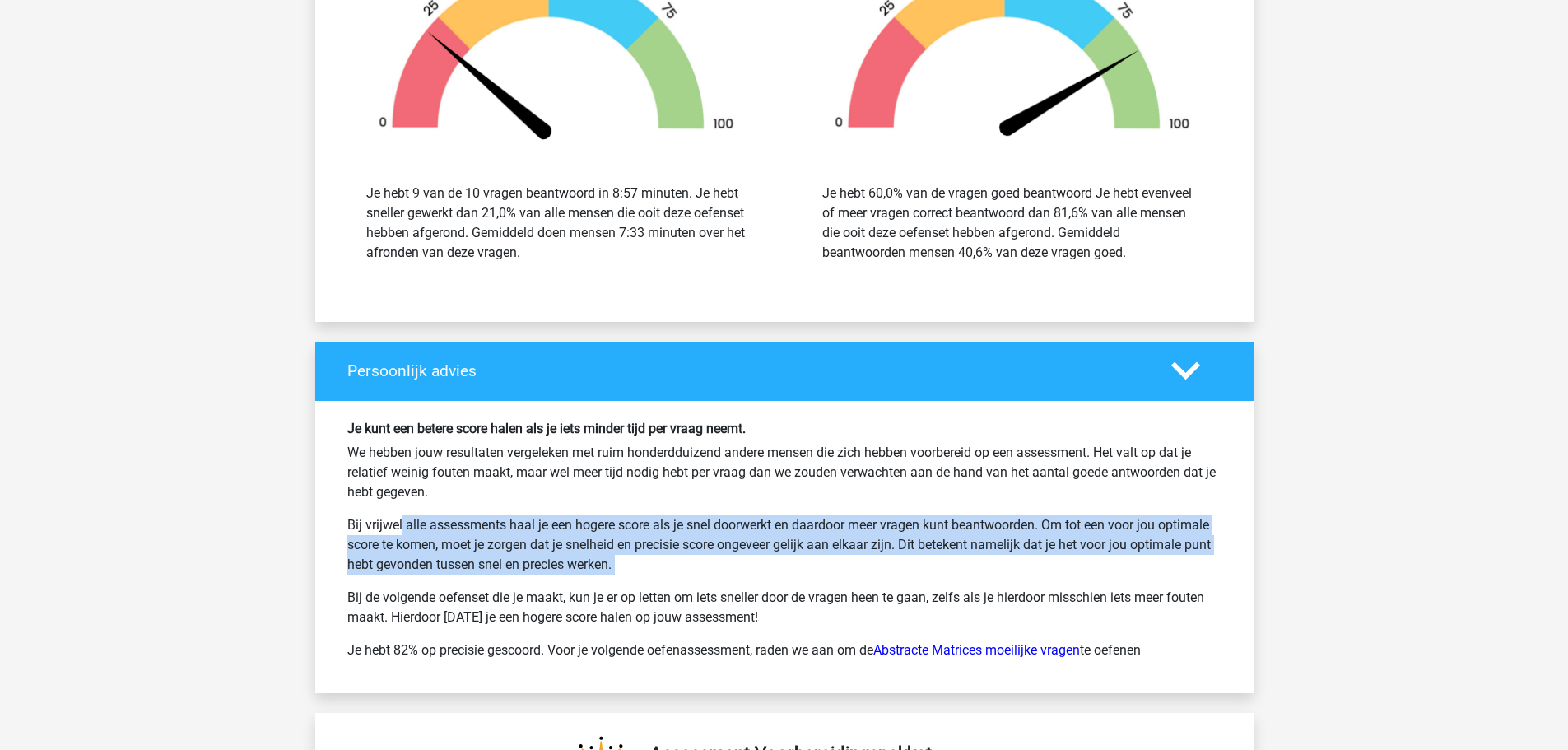
click at [906, 550] on p "Bij vrijwel alle assessments haal je een hogere score als je snel doorwerkt en …" at bounding box center [785, 545] width 874 height 59
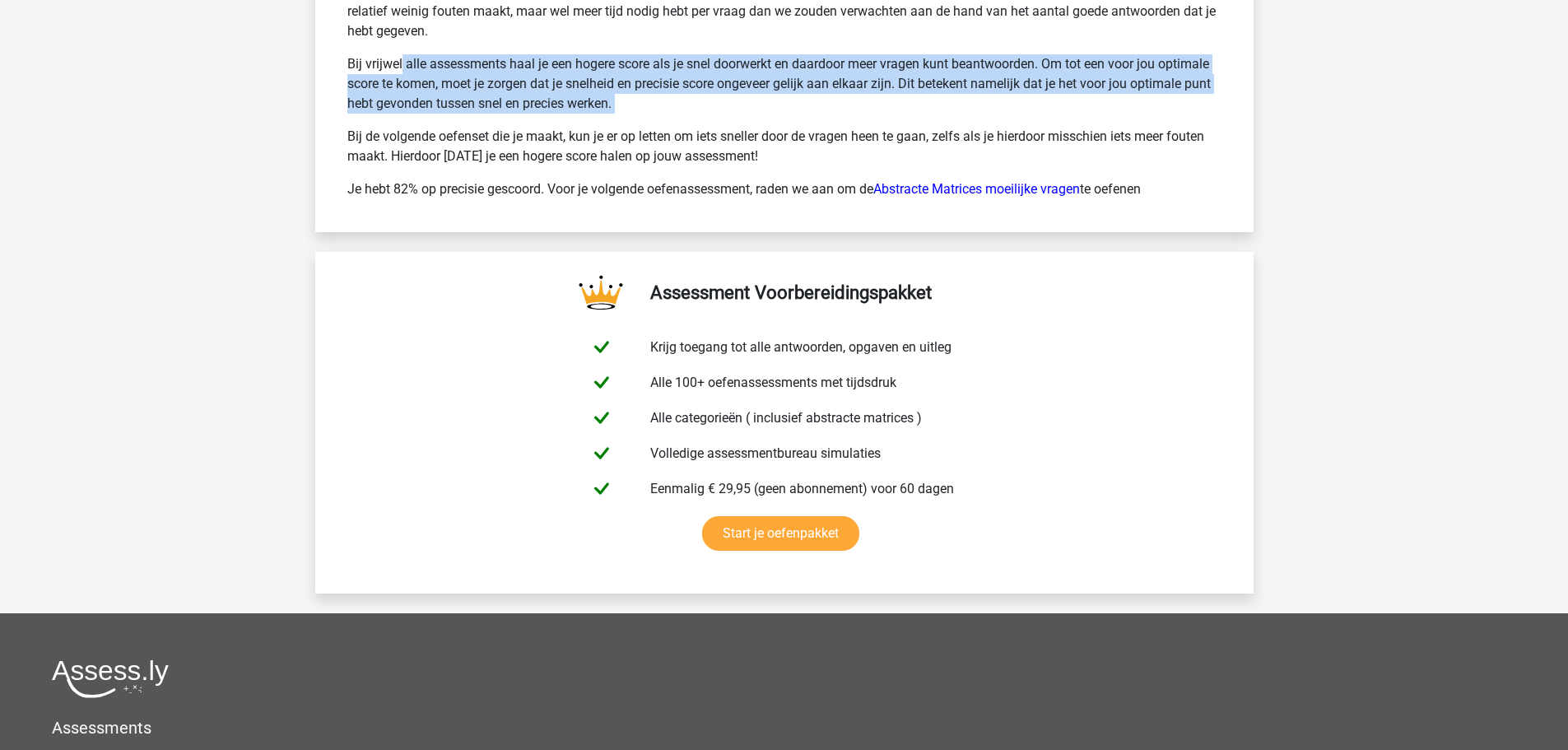
scroll to position [2408, 0]
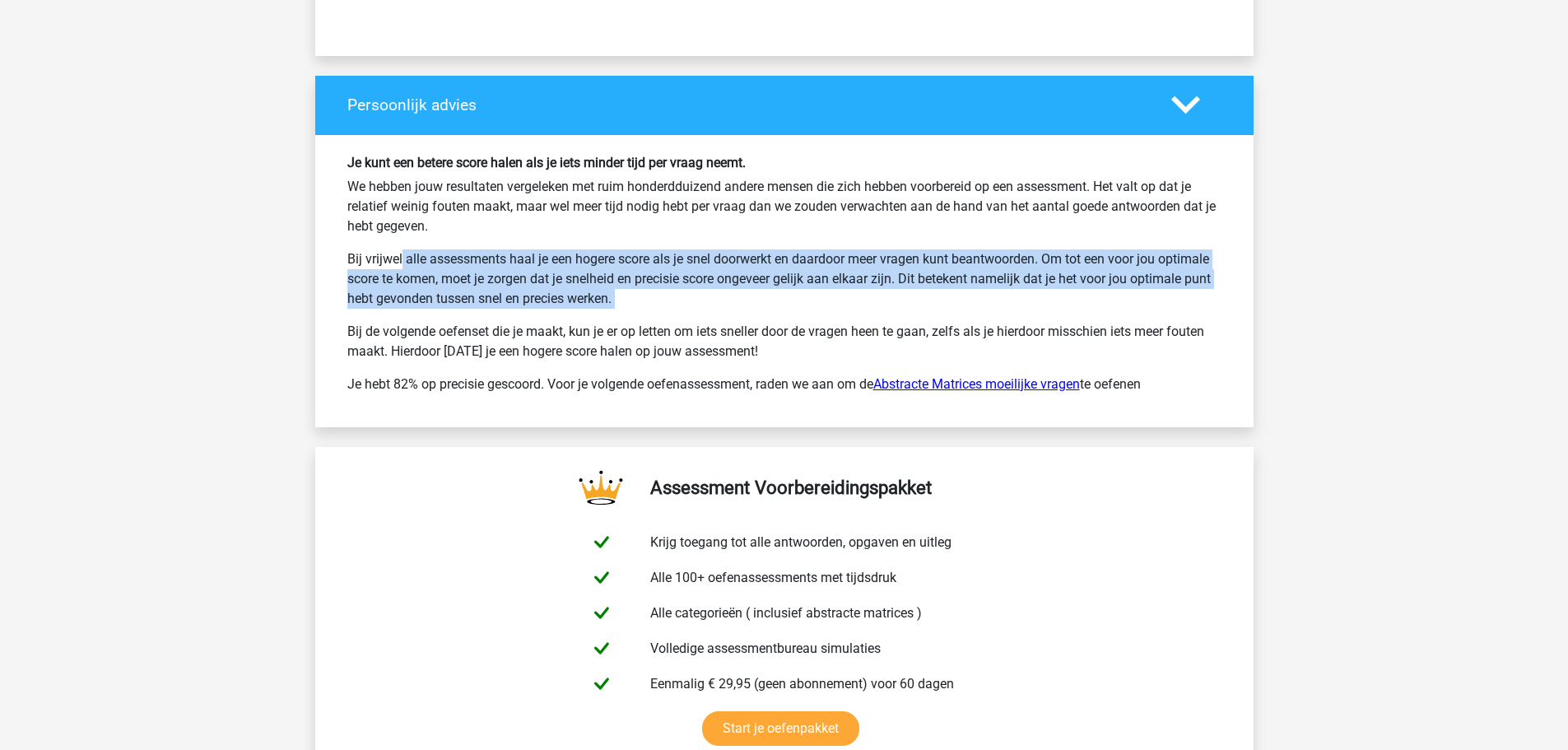
click at [972, 387] on link "Abstracte Matrices moeilijke vragen" at bounding box center [976, 384] width 207 height 15
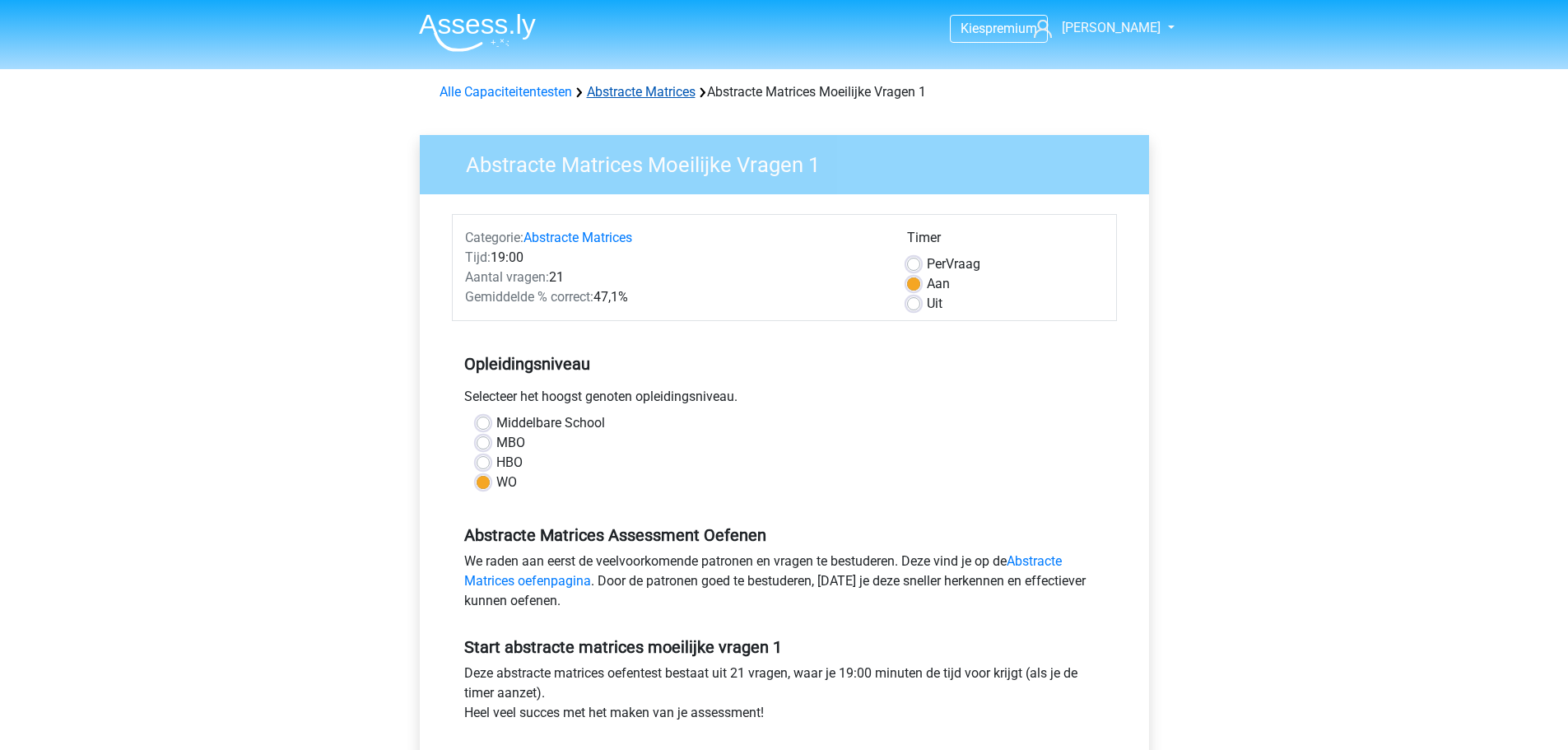
click at [658, 85] on link "Abstracte Matrices" at bounding box center [641, 92] width 109 height 15
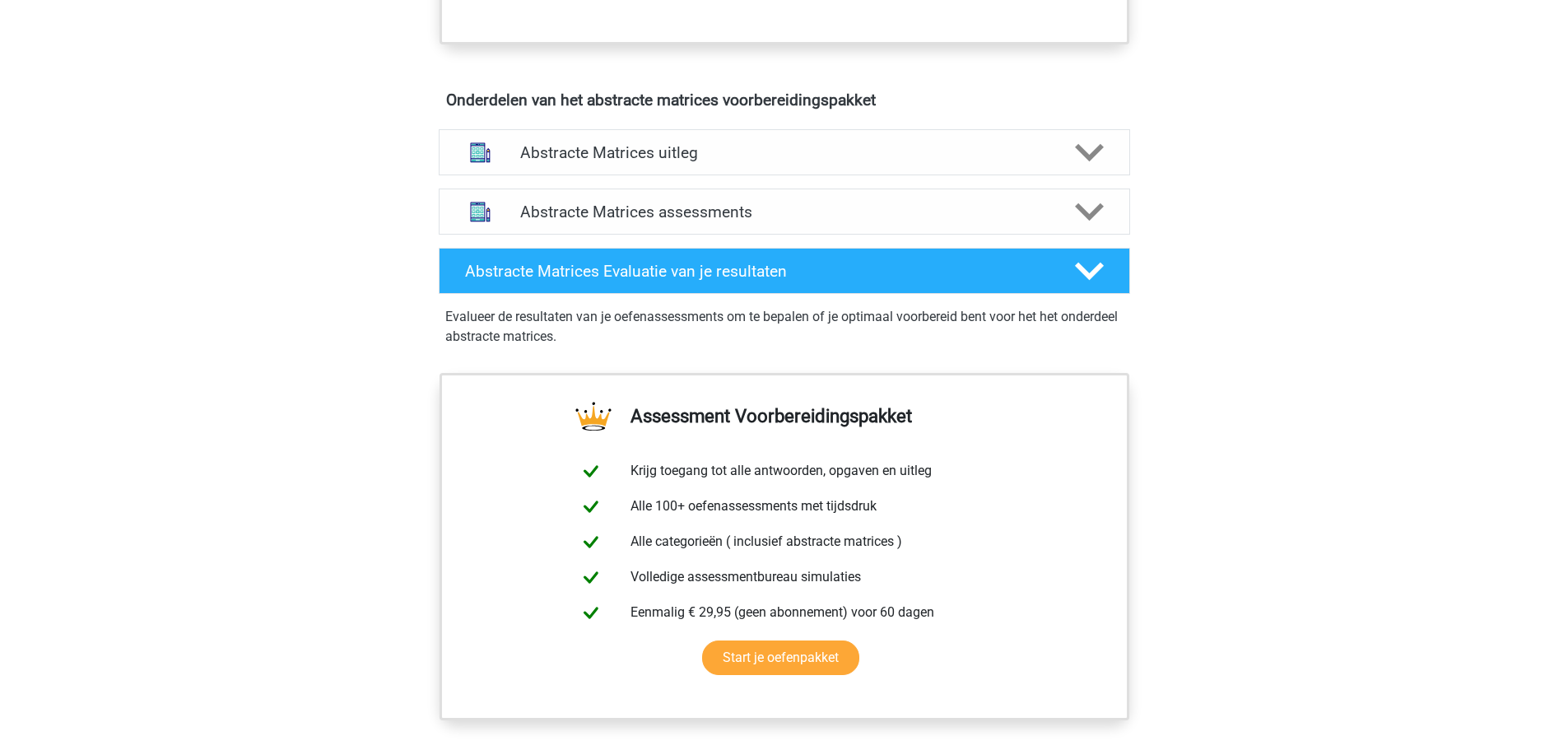
scroll to position [561, 0]
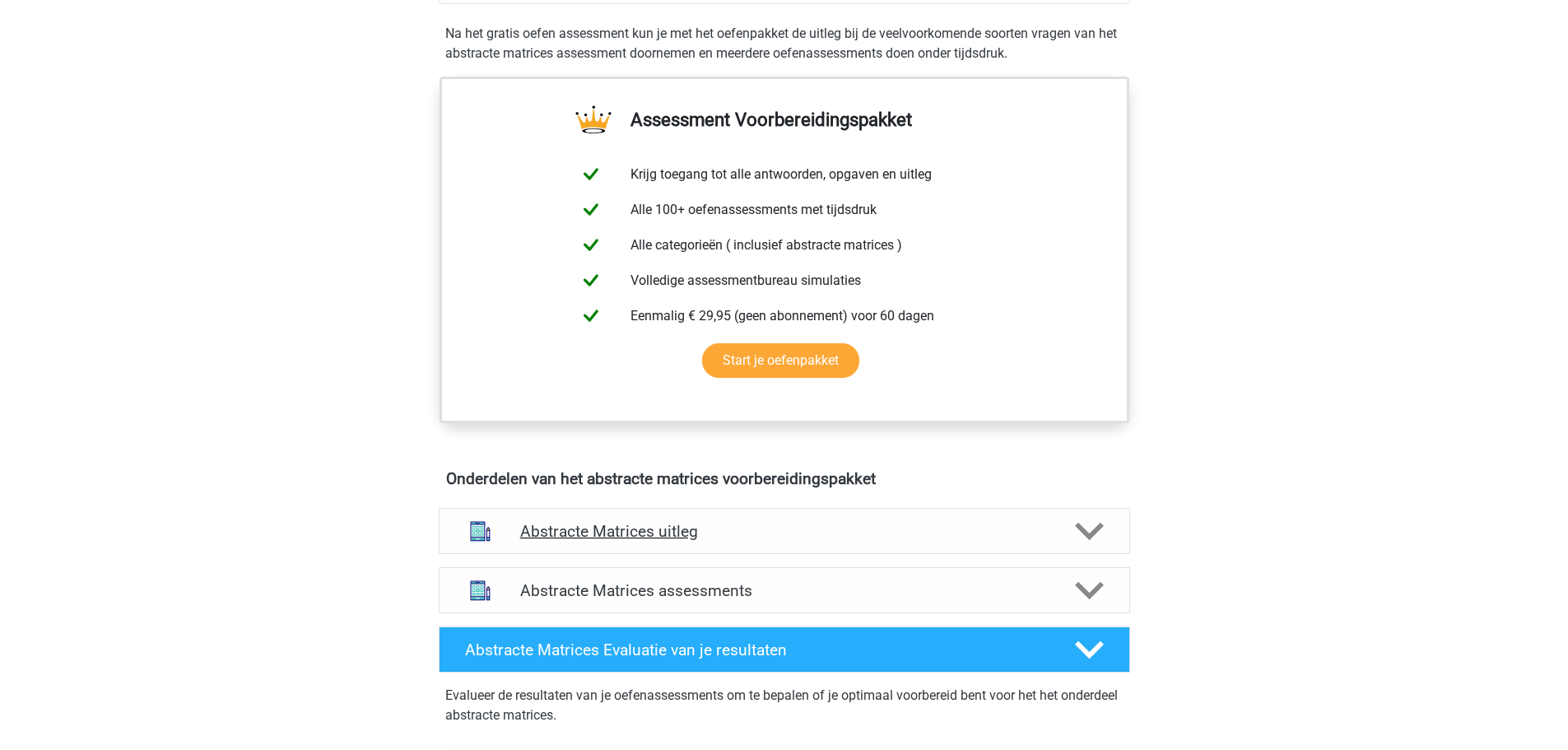
click at [744, 531] on h4 "Abstracte Matrices uitleg" at bounding box center [785, 532] width 529 height 19
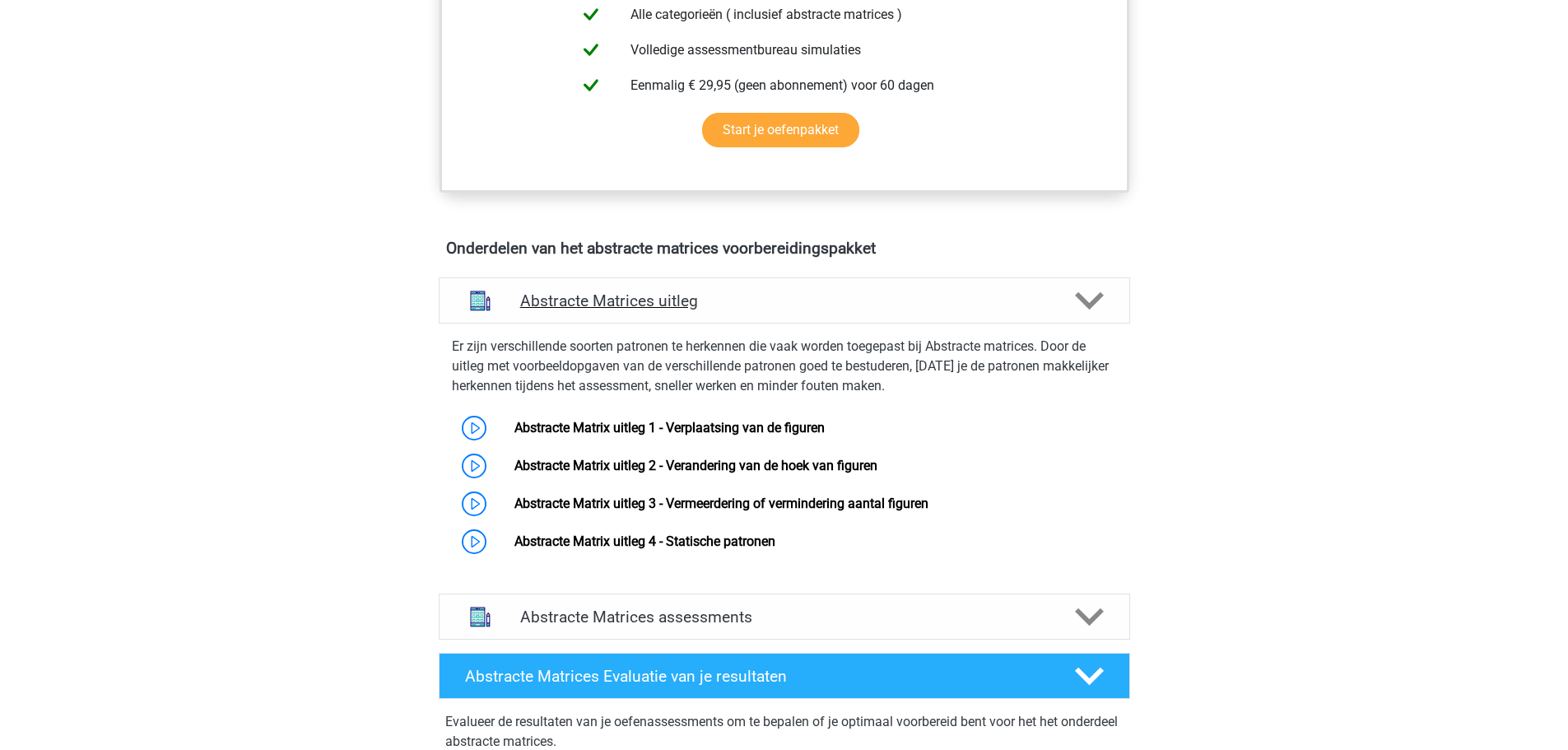
scroll to position [890, 0]
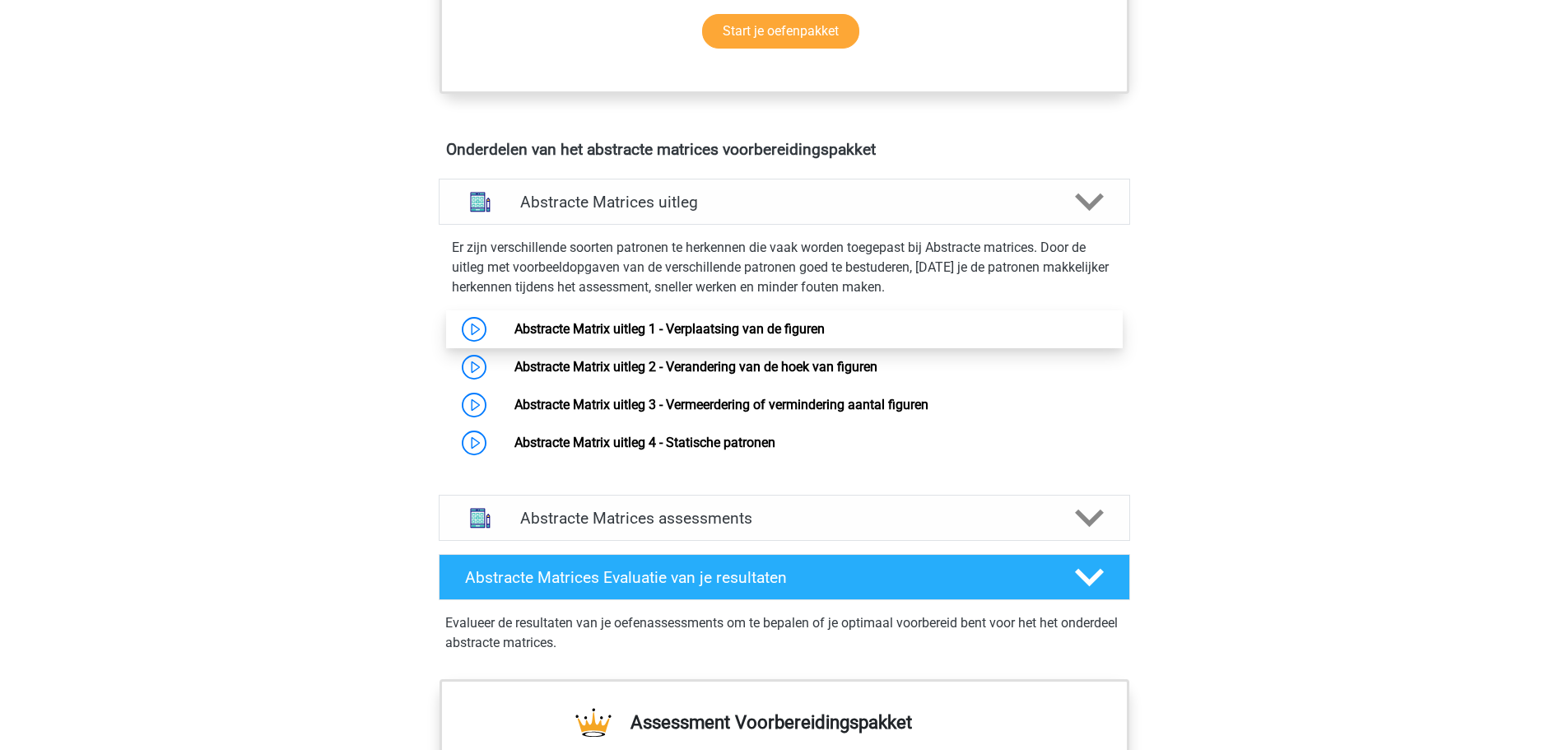
click at [514, 333] on link "Abstracte Matrix uitleg 1 - Verplaatsing van de figuren" at bounding box center [669, 329] width 310 height 15
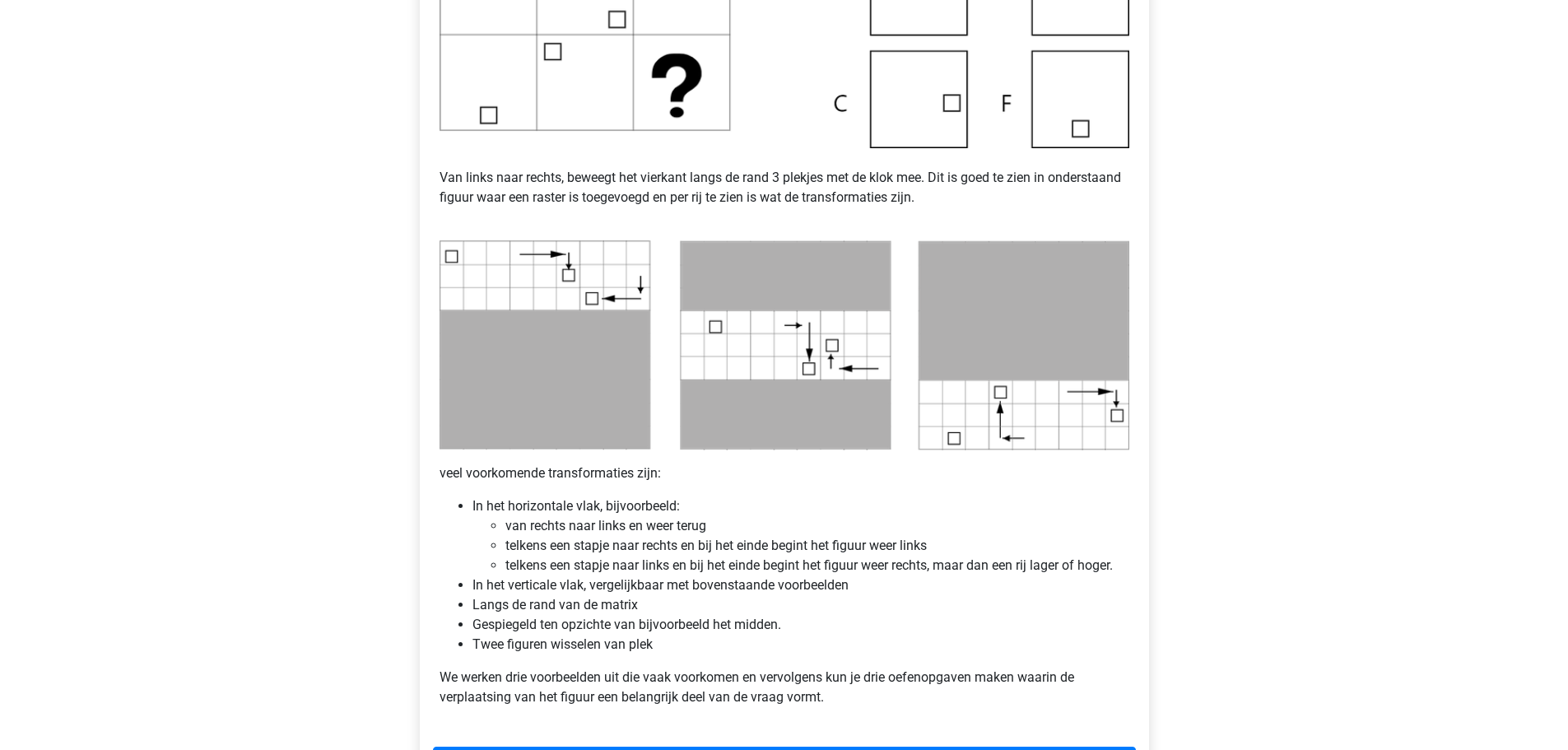
scroll to position [659, 0]
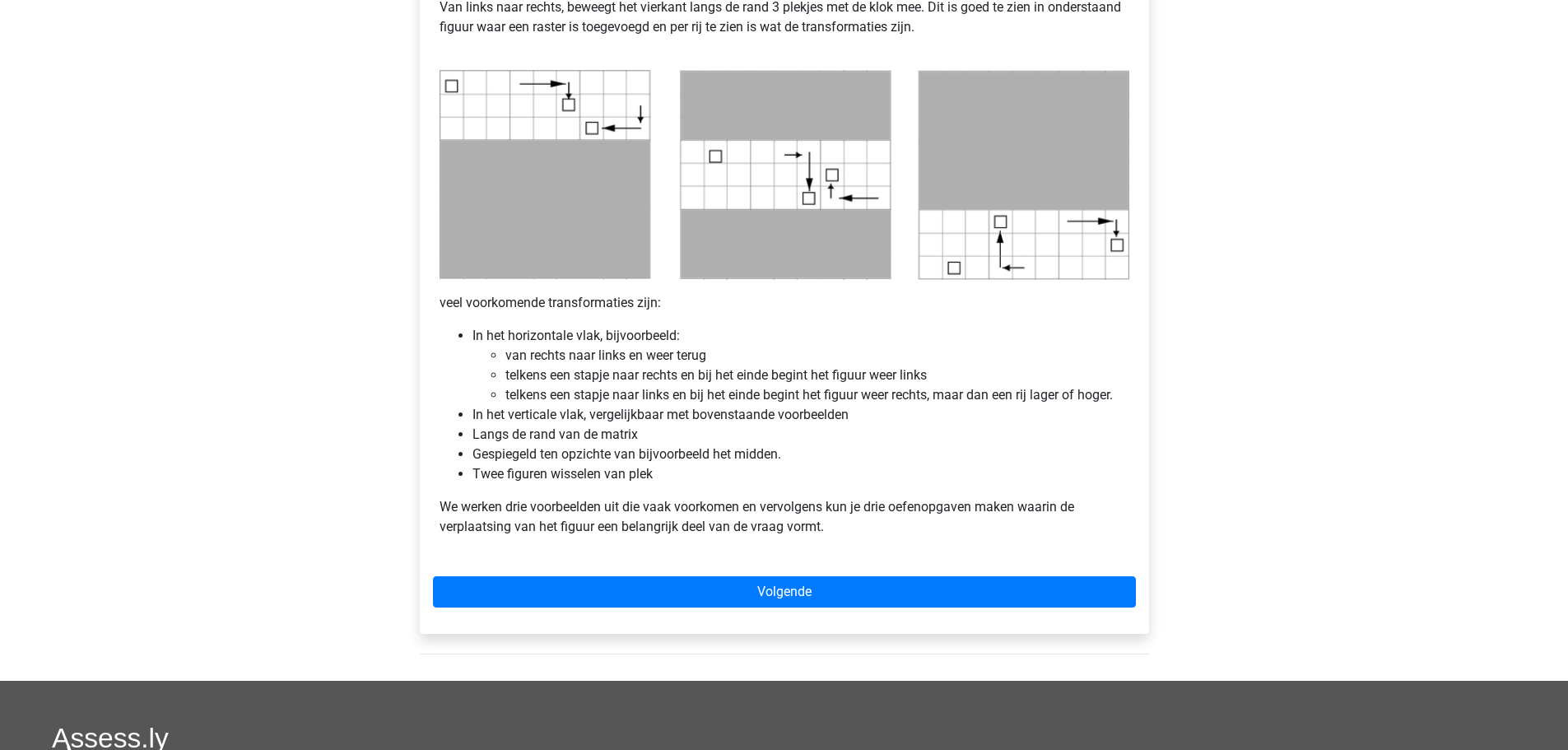
scroll to position [824, 0]
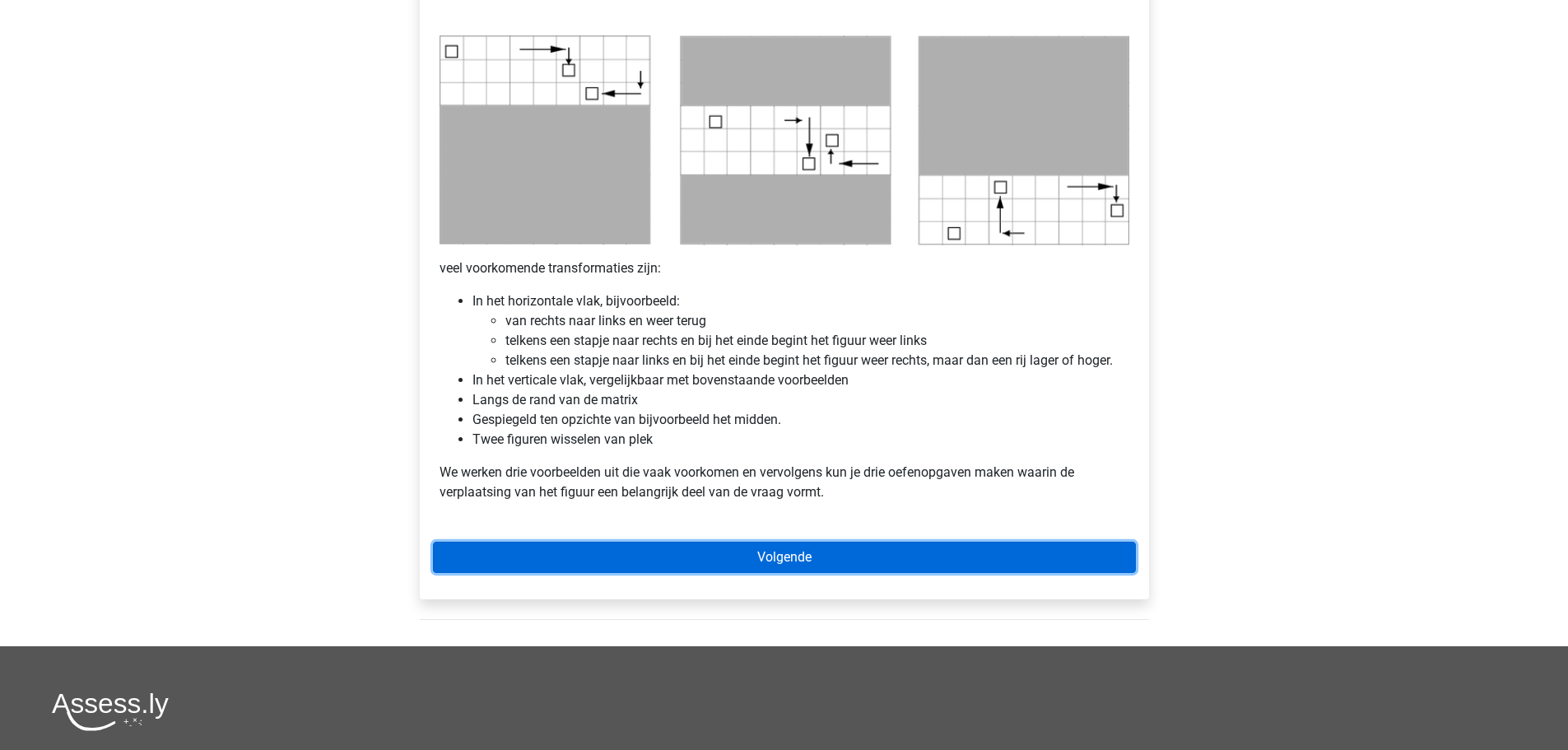
click at [757, 551] on link "Volgende" at bounding box center [784, 558] width 703 height 31
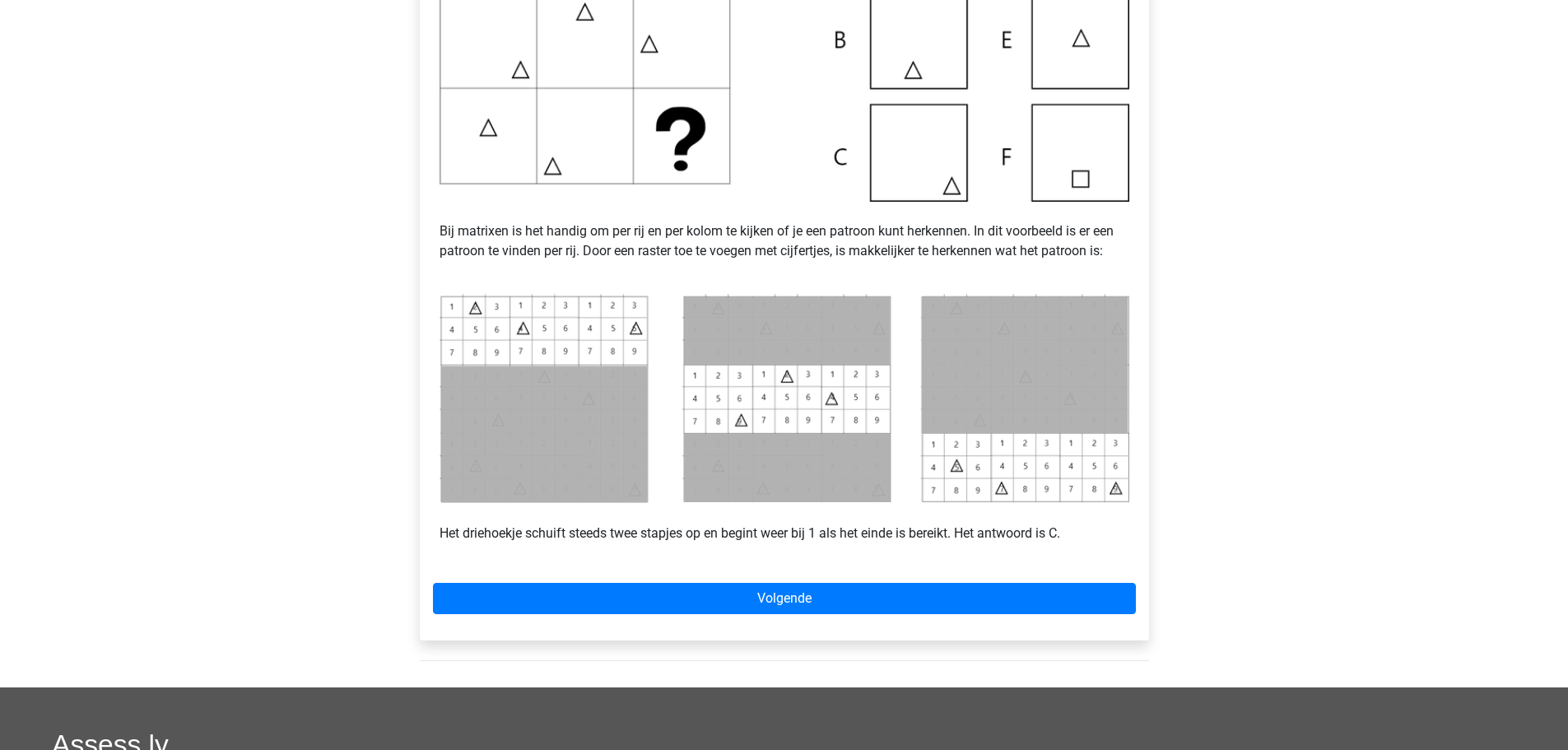
scroll to position [659, 0]
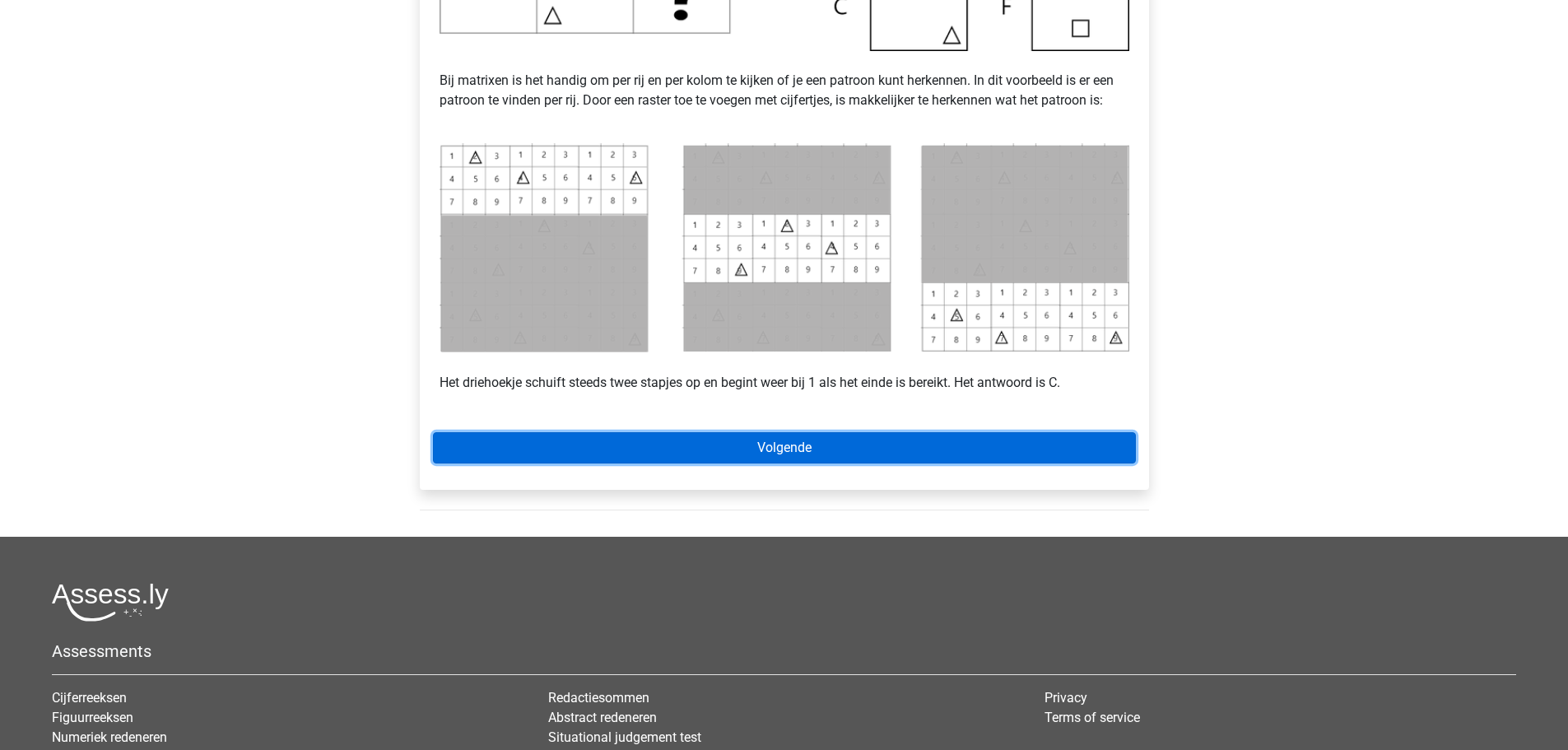
click at [870, 450] on link "Volgende" at bounding box center [784, 448] width 703 height 31
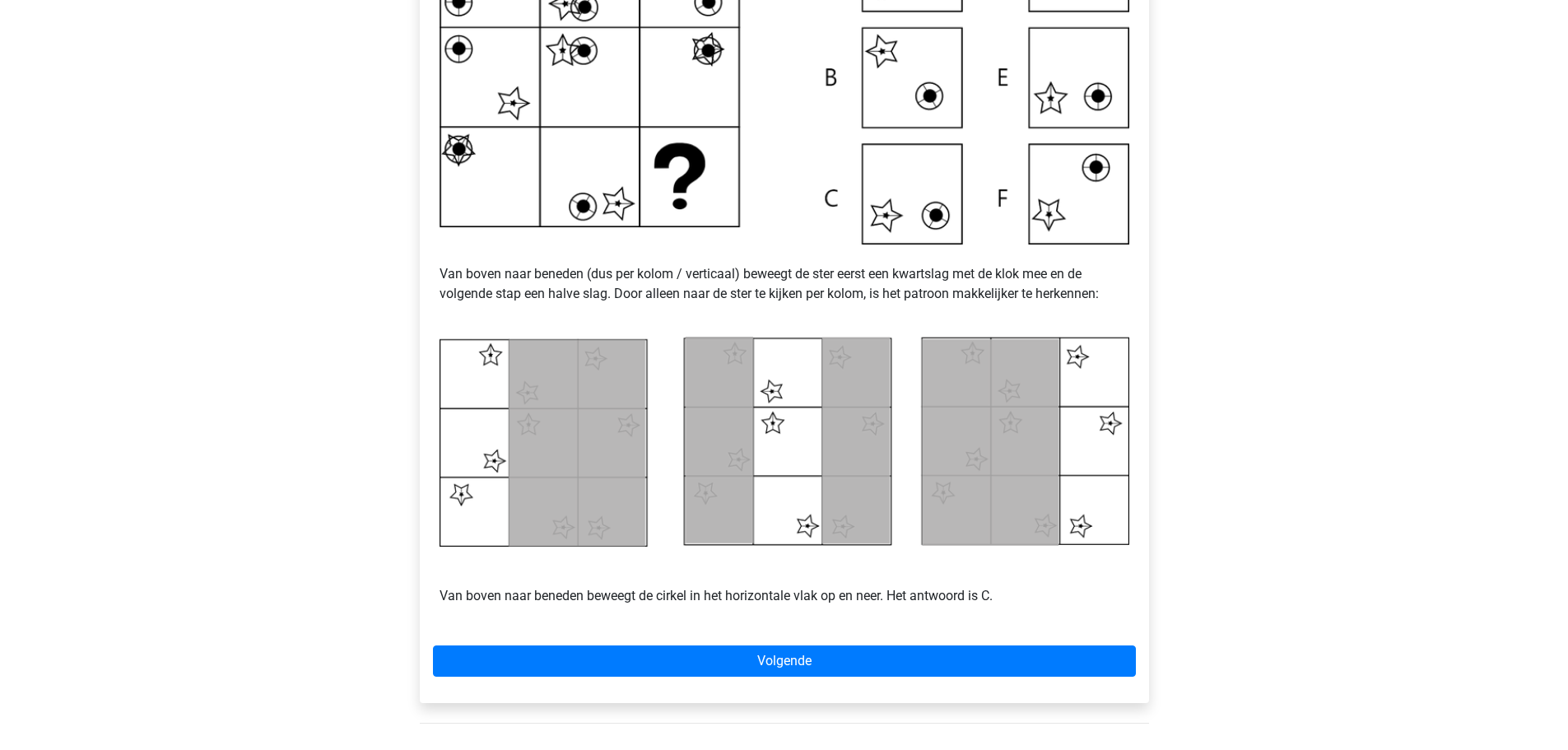
scroll to position [659, 0]
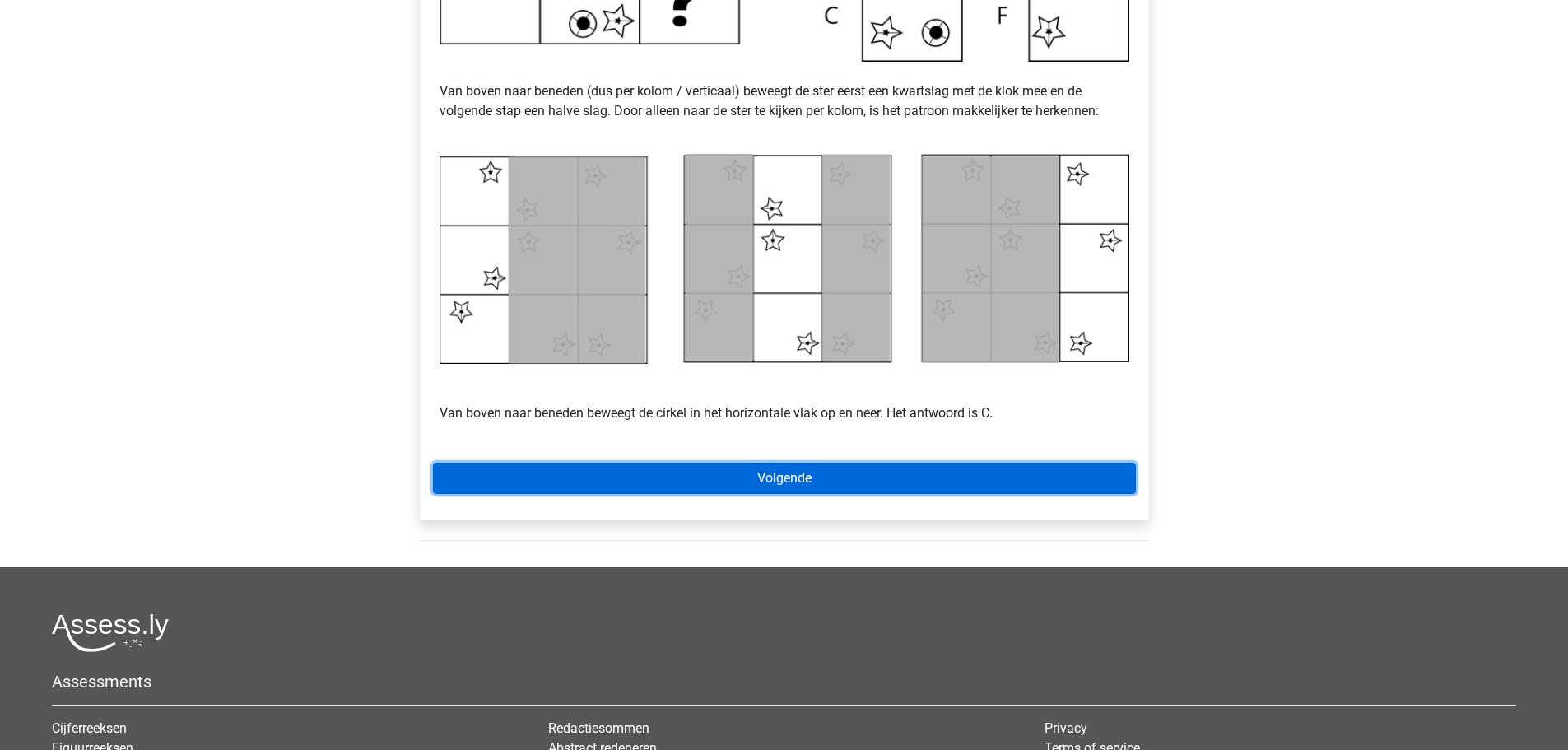
click at [880, 476] on link "Volgende" at bounding box center [784, 479] width 703 height 31
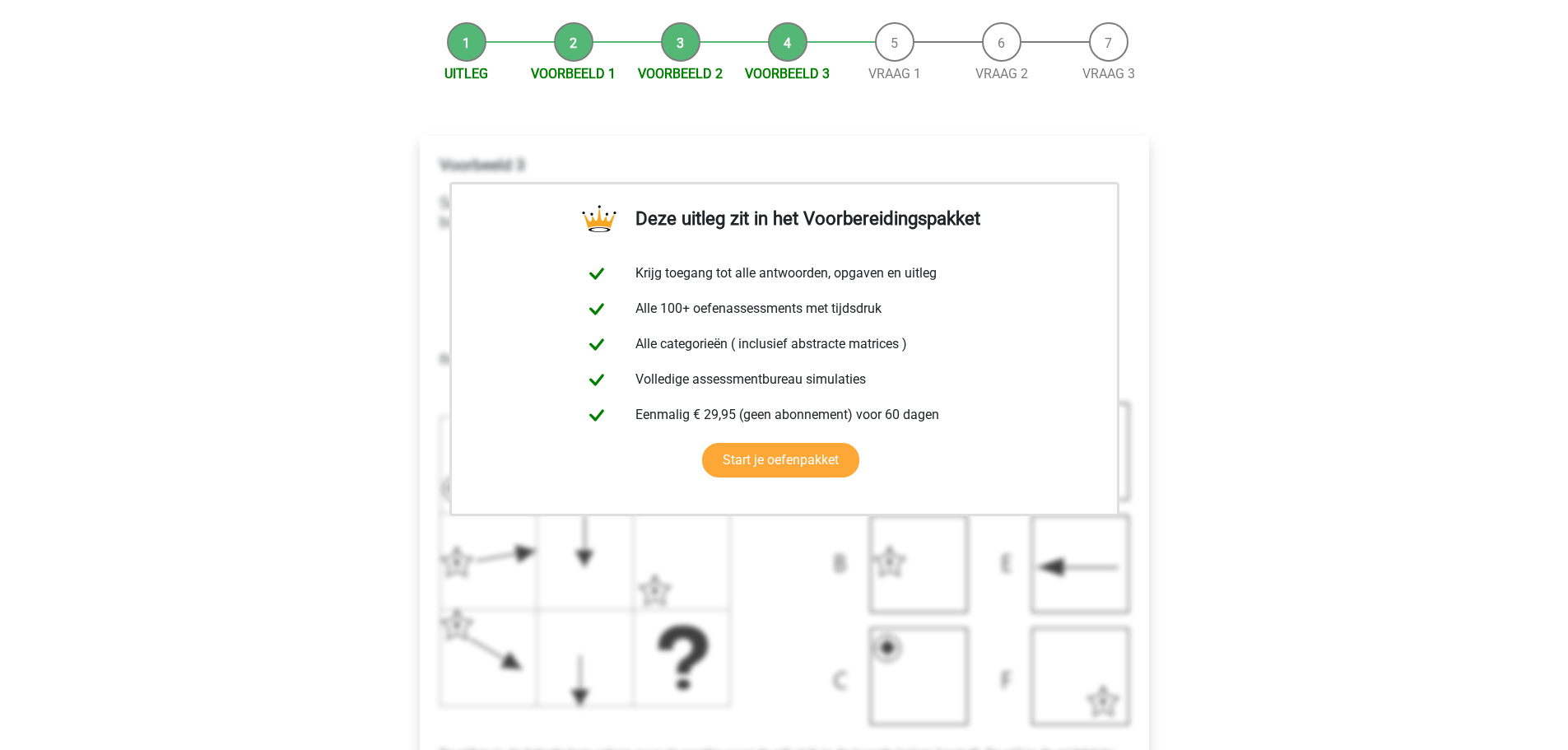
scroll to position [494, 0]
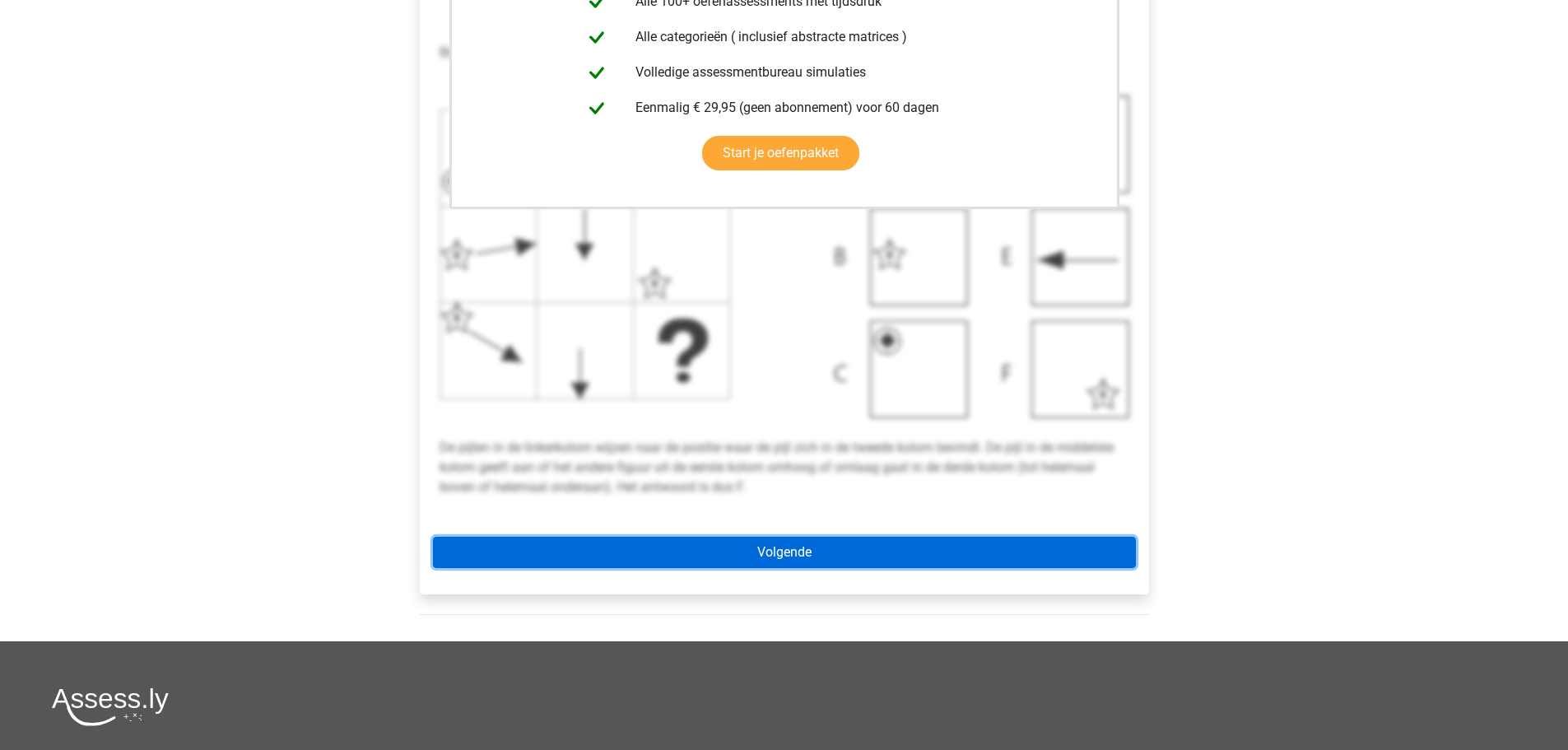
click at [814, 537] on link "Volgende" at bounding box center [784, 552] width 703 height 31
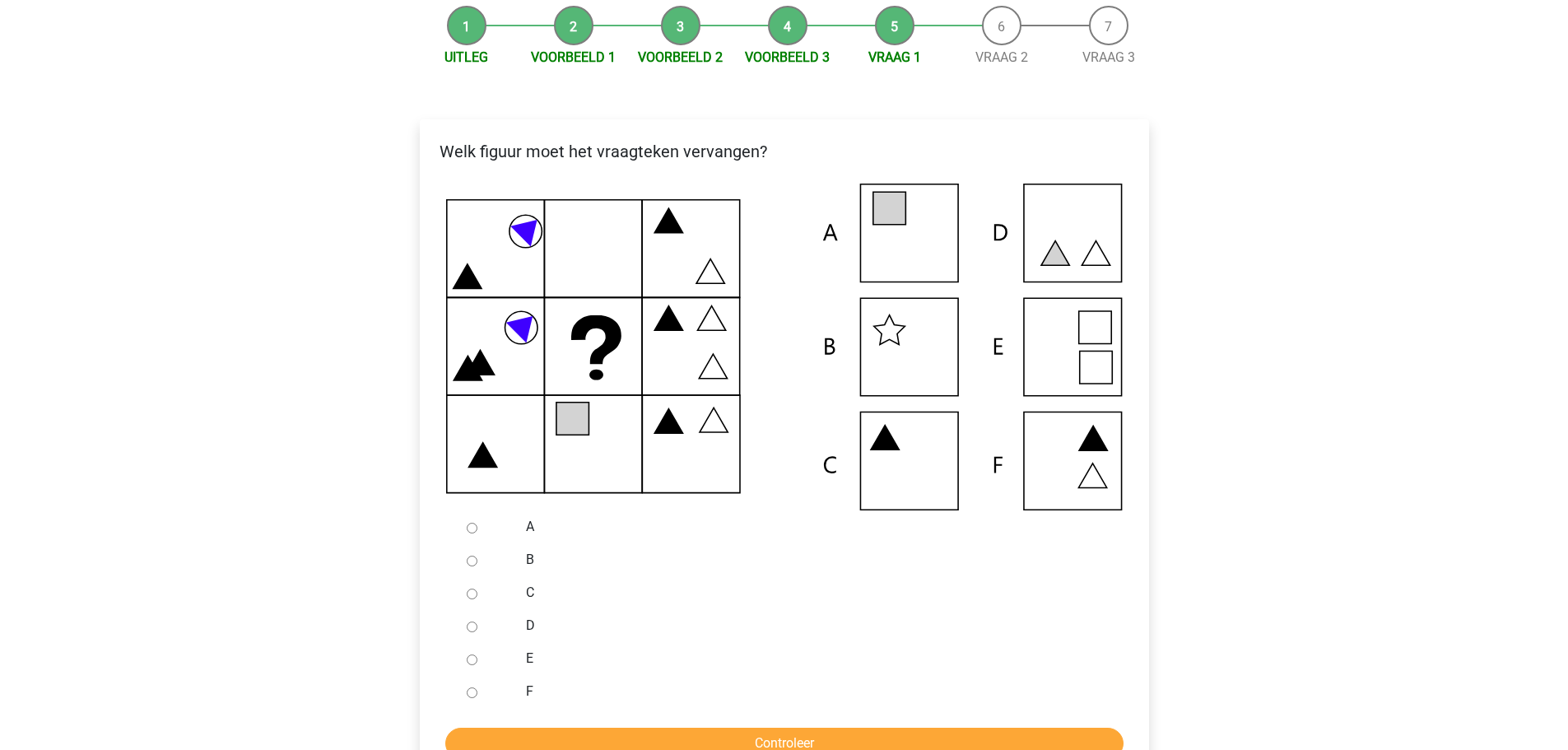
scroll to position [165, 0]
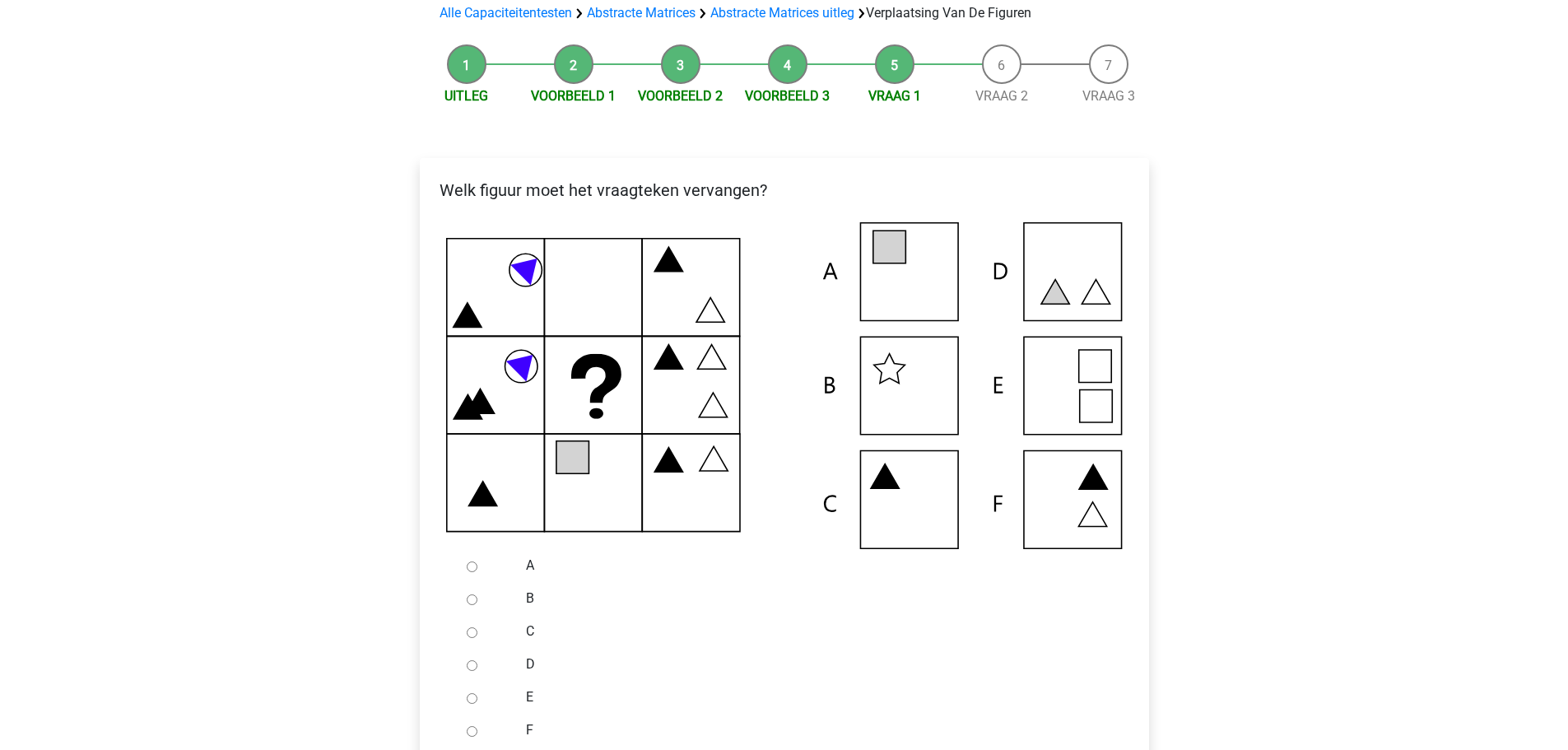
click at [473, 568] on input "A" at bounding box center [472, 567] width 10 height 10
radio input "true"
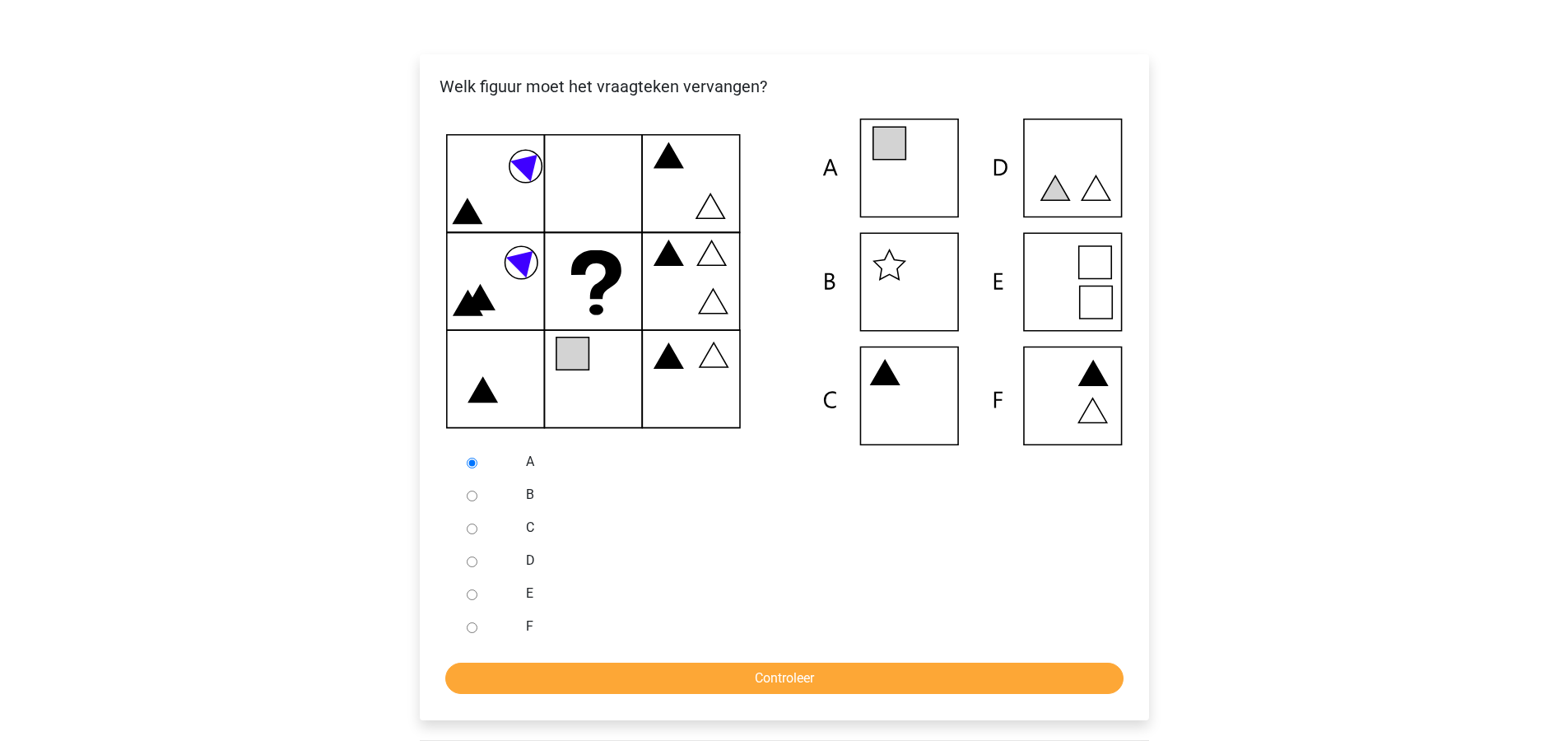
scroll to position [330, 0]
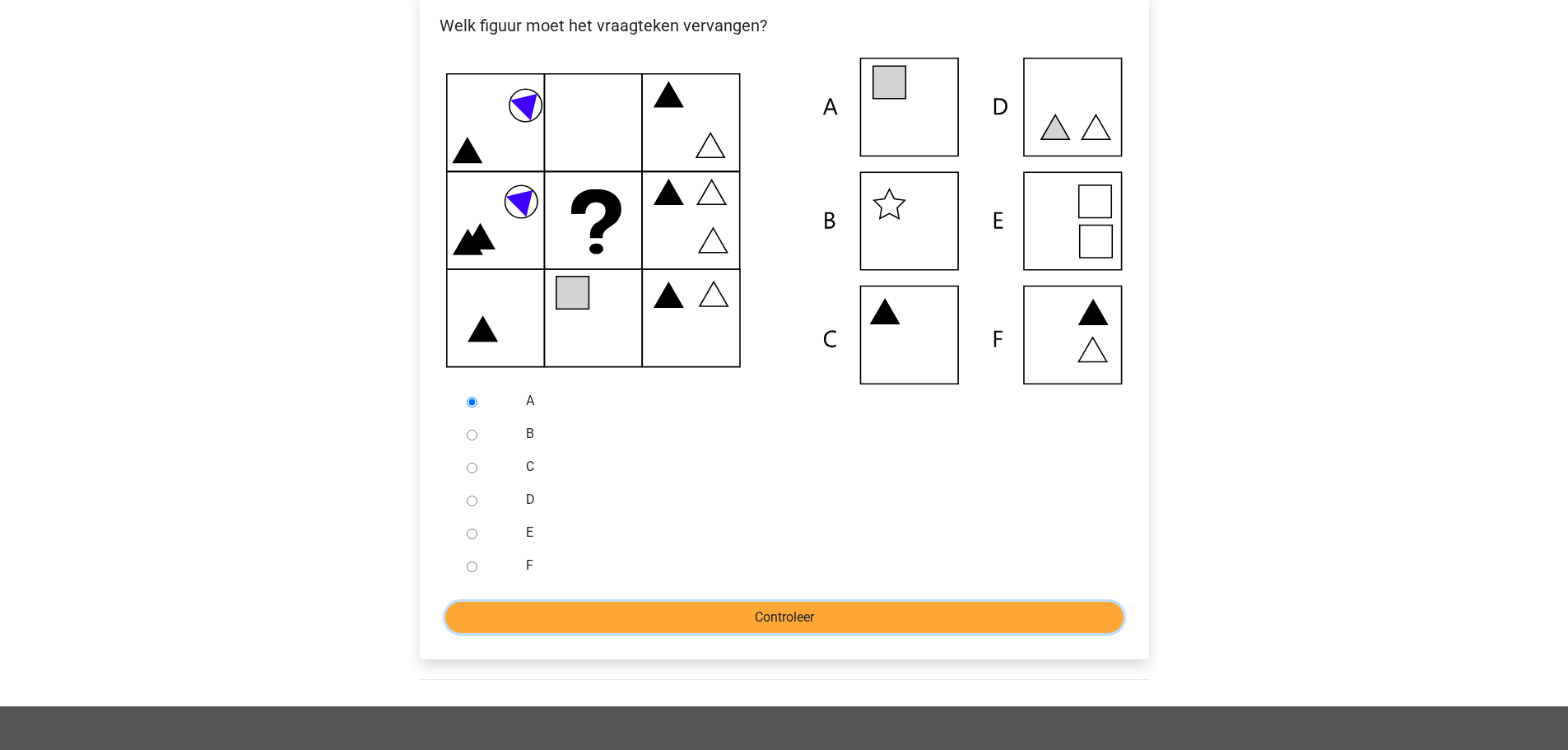
click at [768, 624] on input "Controleer" at bounding box center [785, 618] width 678 height 31
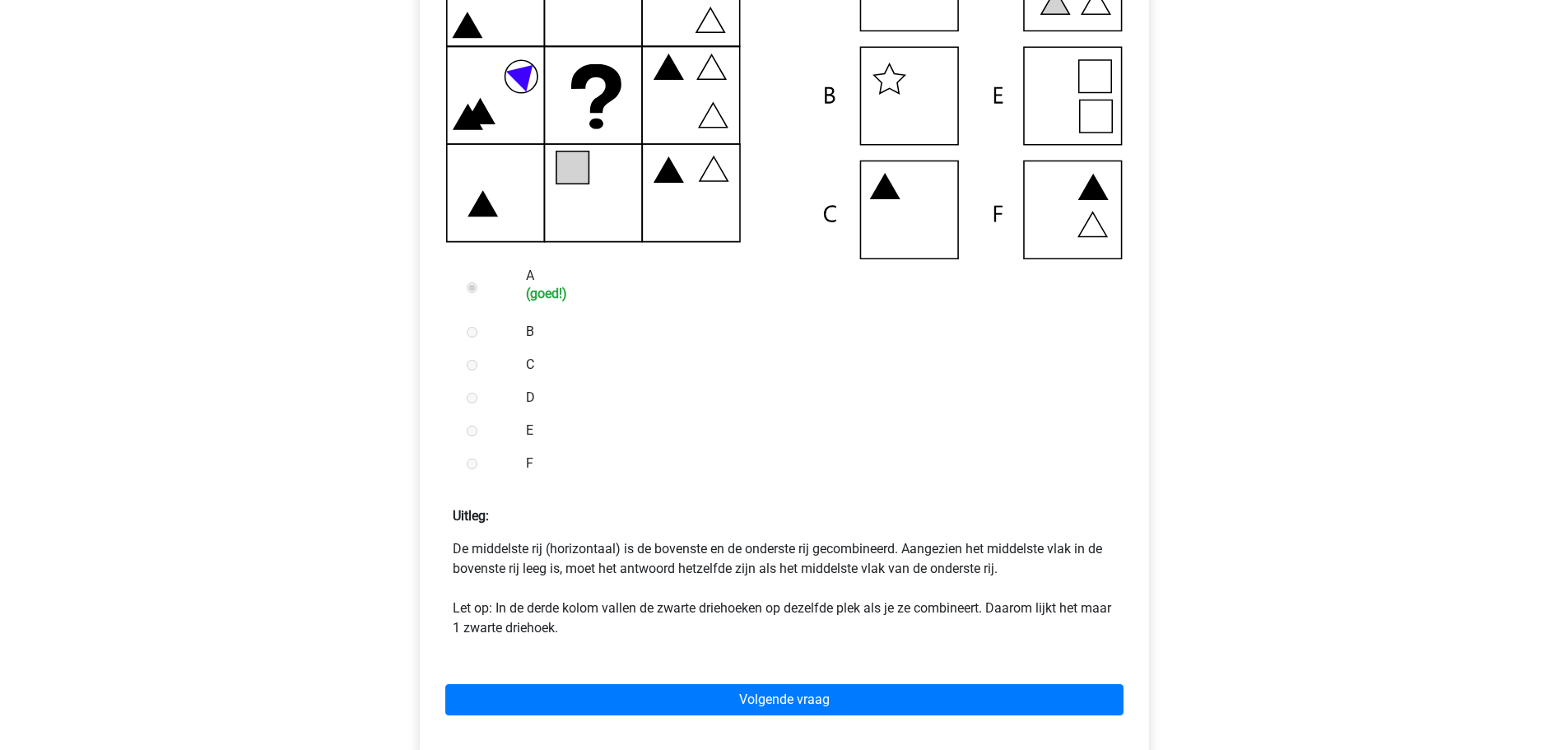
scroll to position [494, 0]
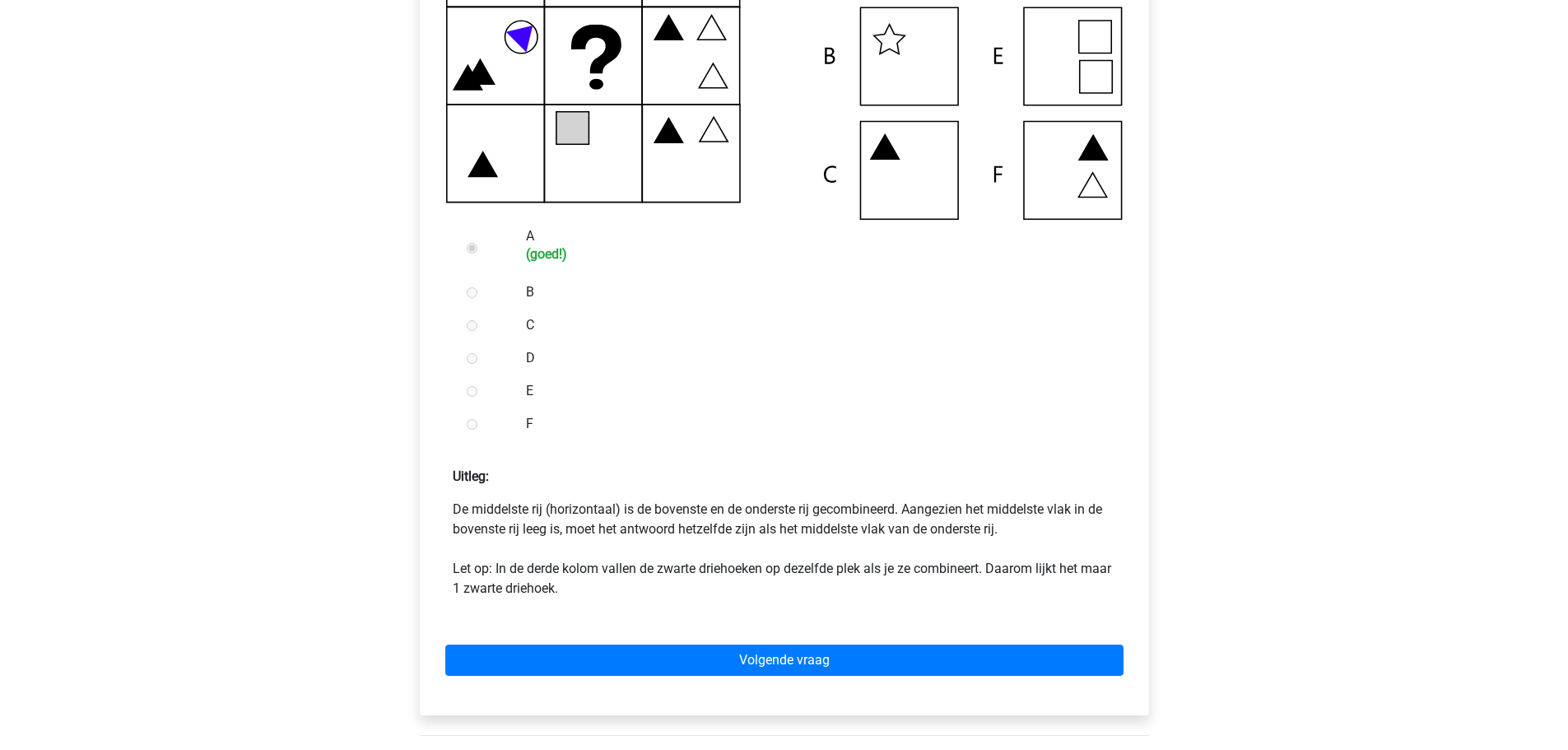
click at [690, 528] on p "De middelste rij (horizontaal) is de bovenste en de onderste rij gecombineerd. …" at bounding box center [784, 549] width 664 height 99
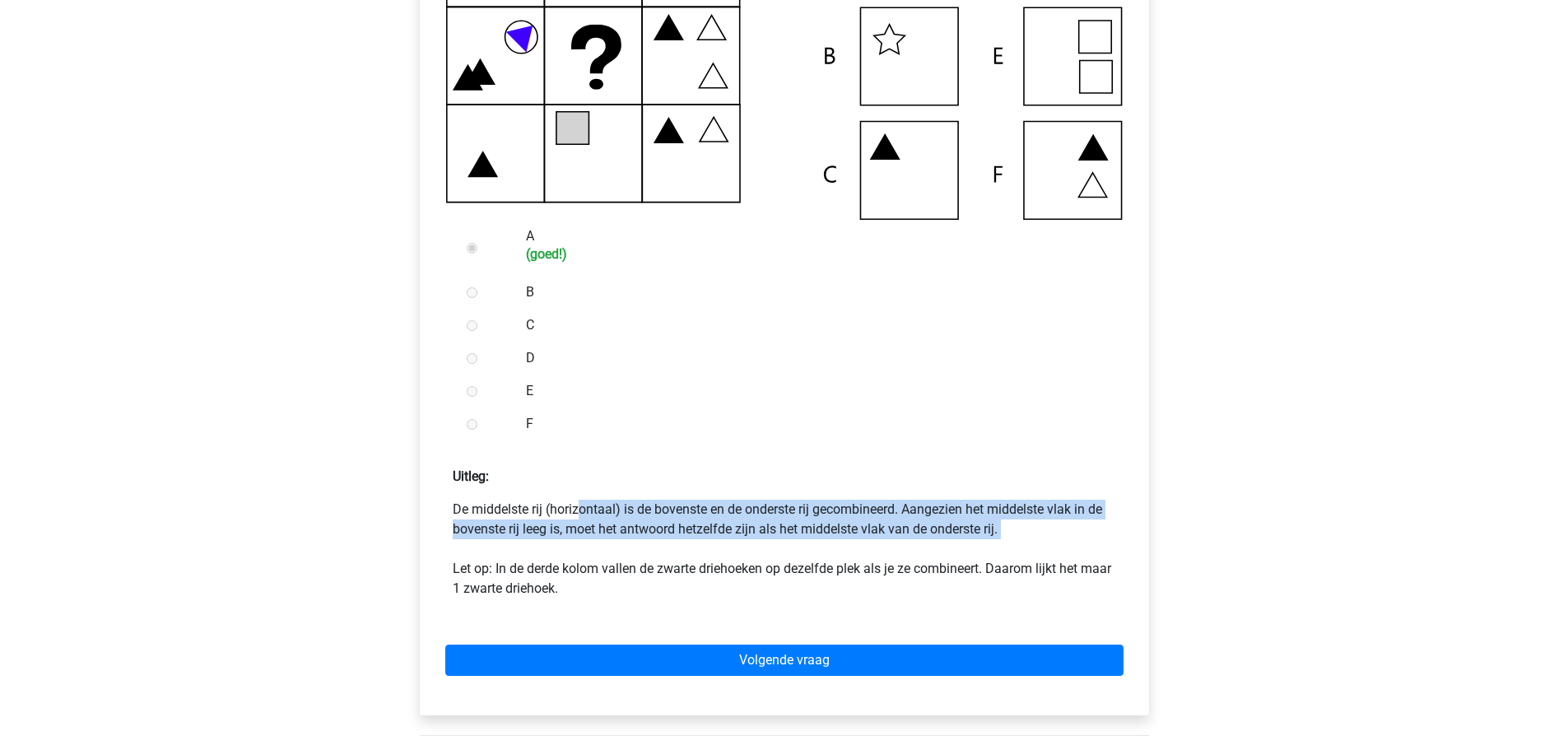
click at [690, 528] on p "De middelste rij (horizontaal) is de bovenste en de onderste rij gecombineerd. …" at bounding box center [784, 549] width 664 height 99
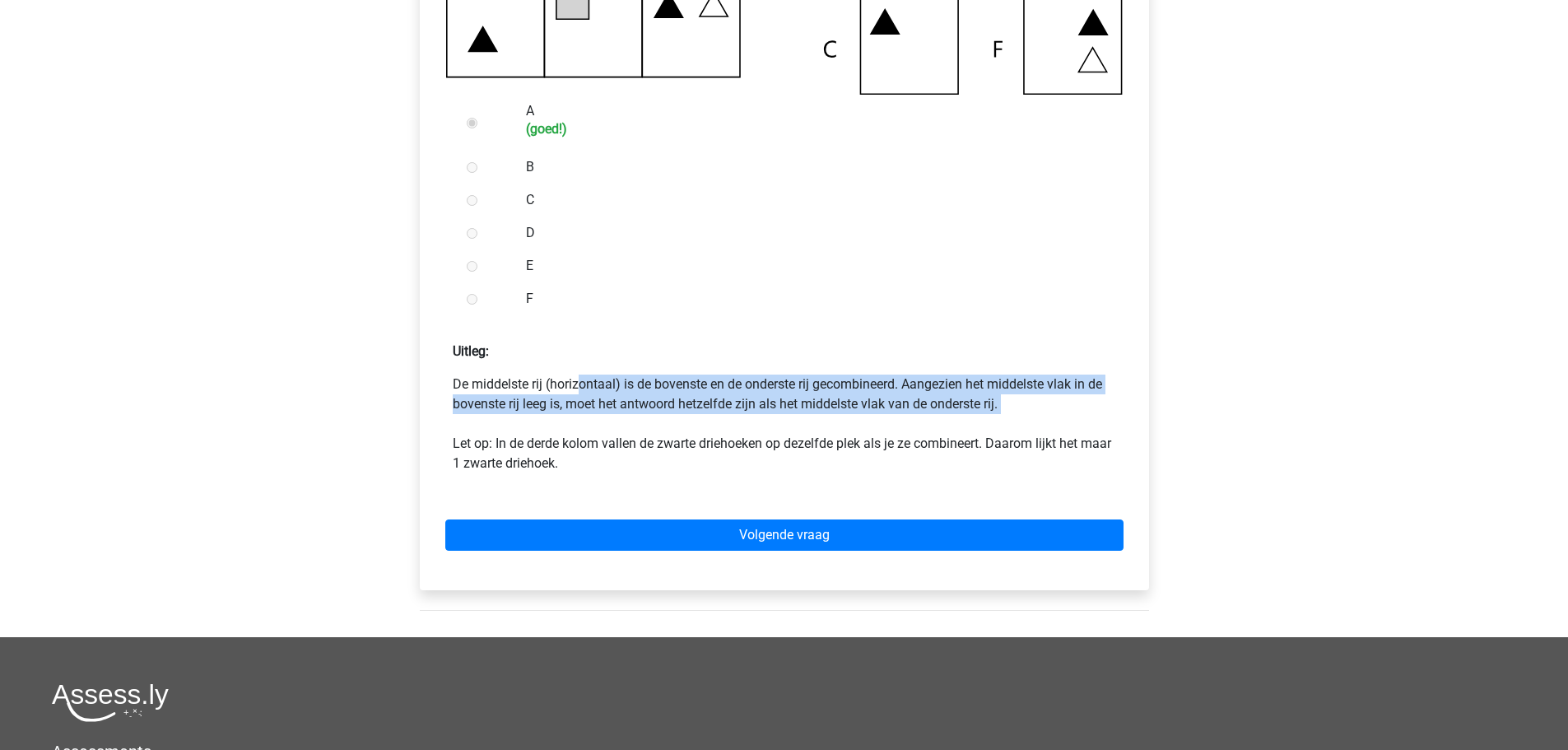
scroll to position [659, 0]
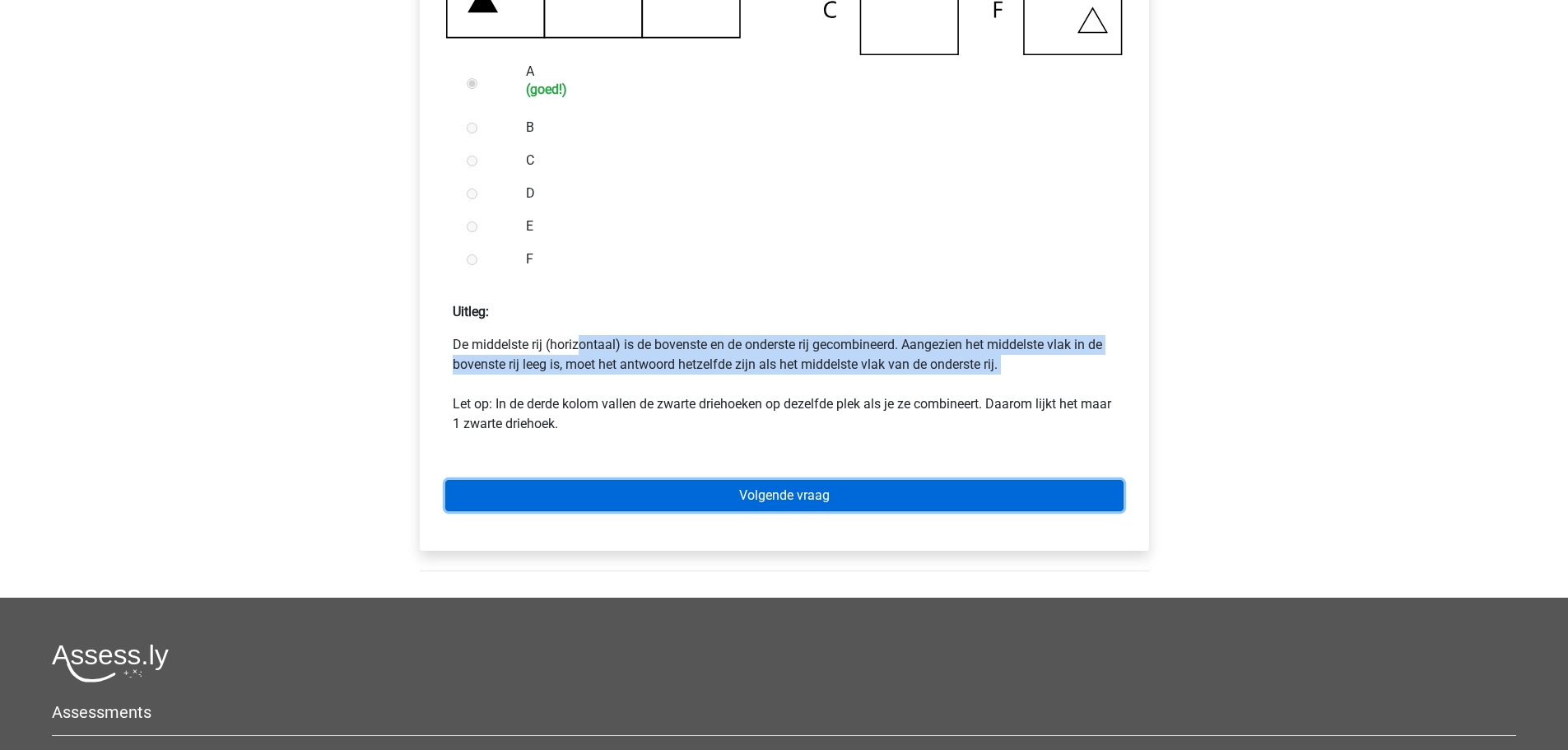
click at [732, 503] on link "Volgende vraag" at bounding box center [785, 496] width 678 height 31
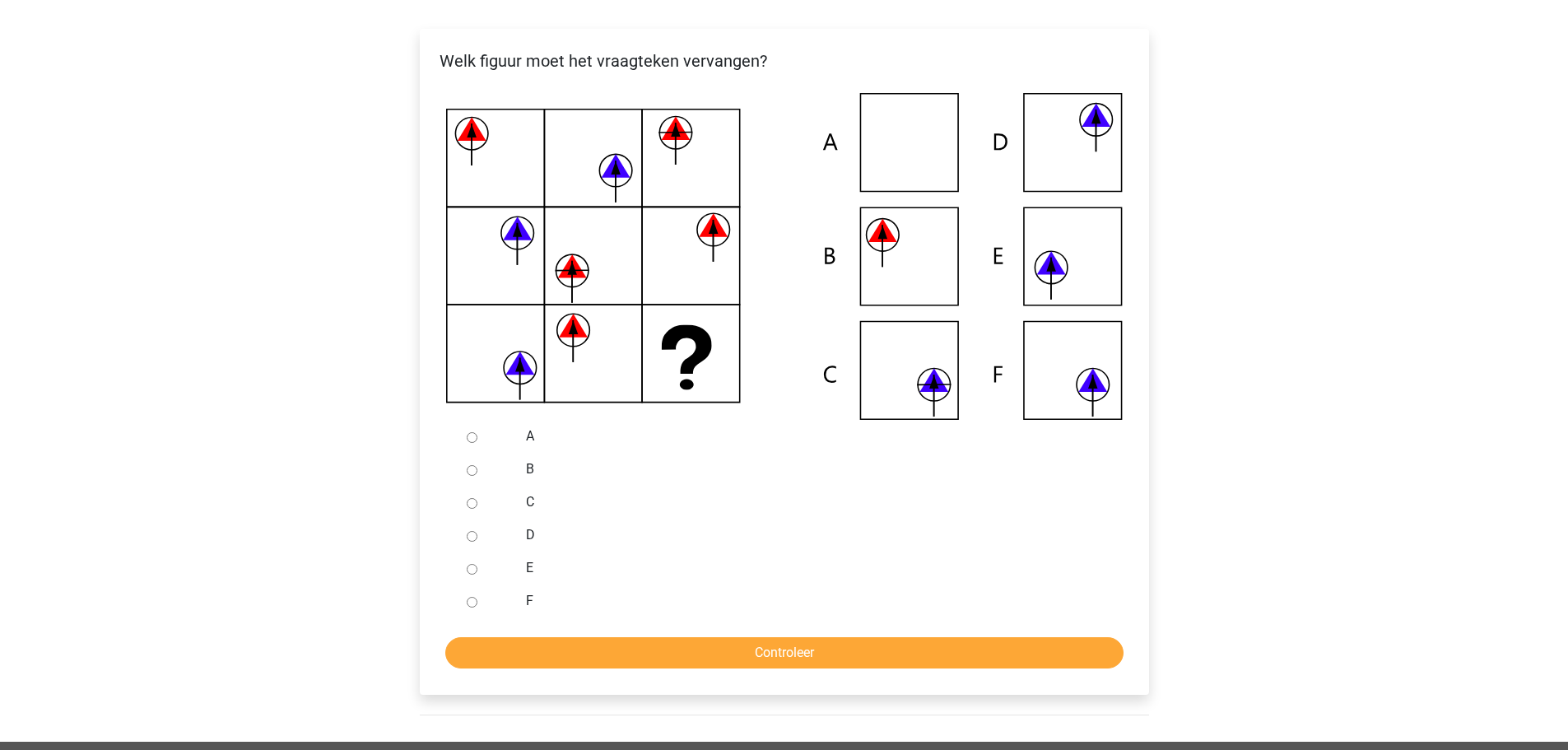
scroll to position [330, 0]
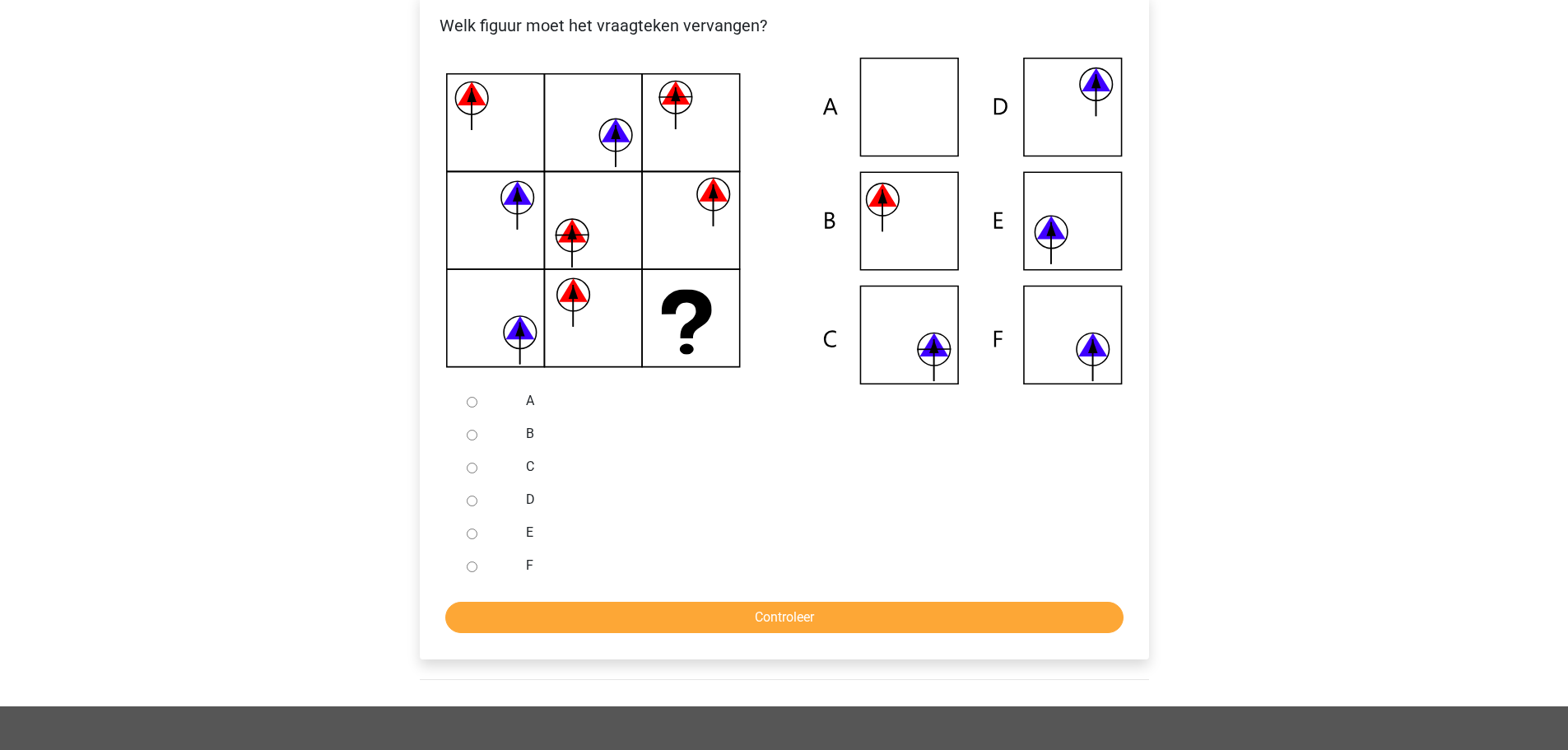
click at [470, 470] on input "C" at bounding box center [472, 468] width 10 height 10
radio input "true"
click at [599, 605] on input "Controleer" at bounding box center [785, 618] width 678 height 31
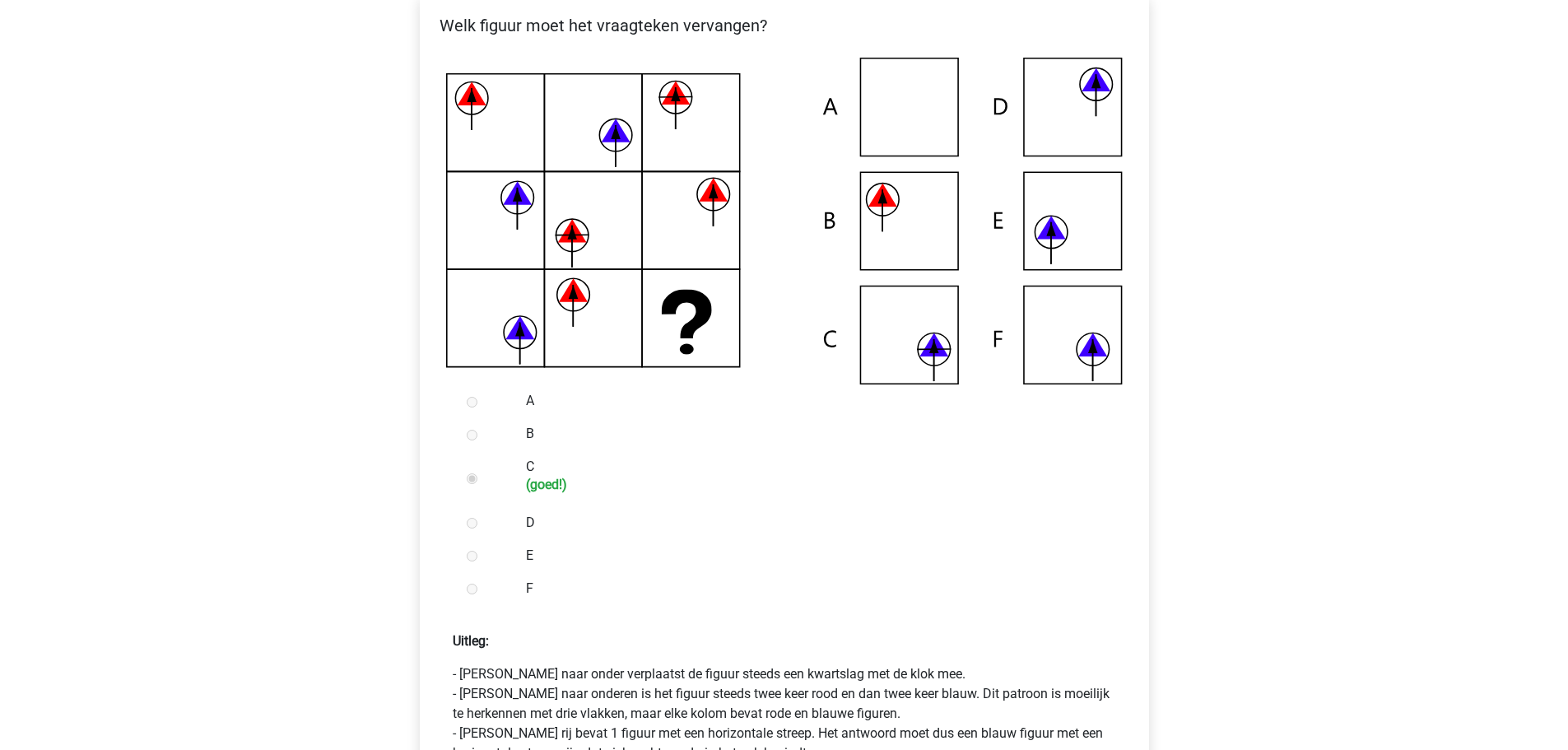
scroll to position [494, 0]
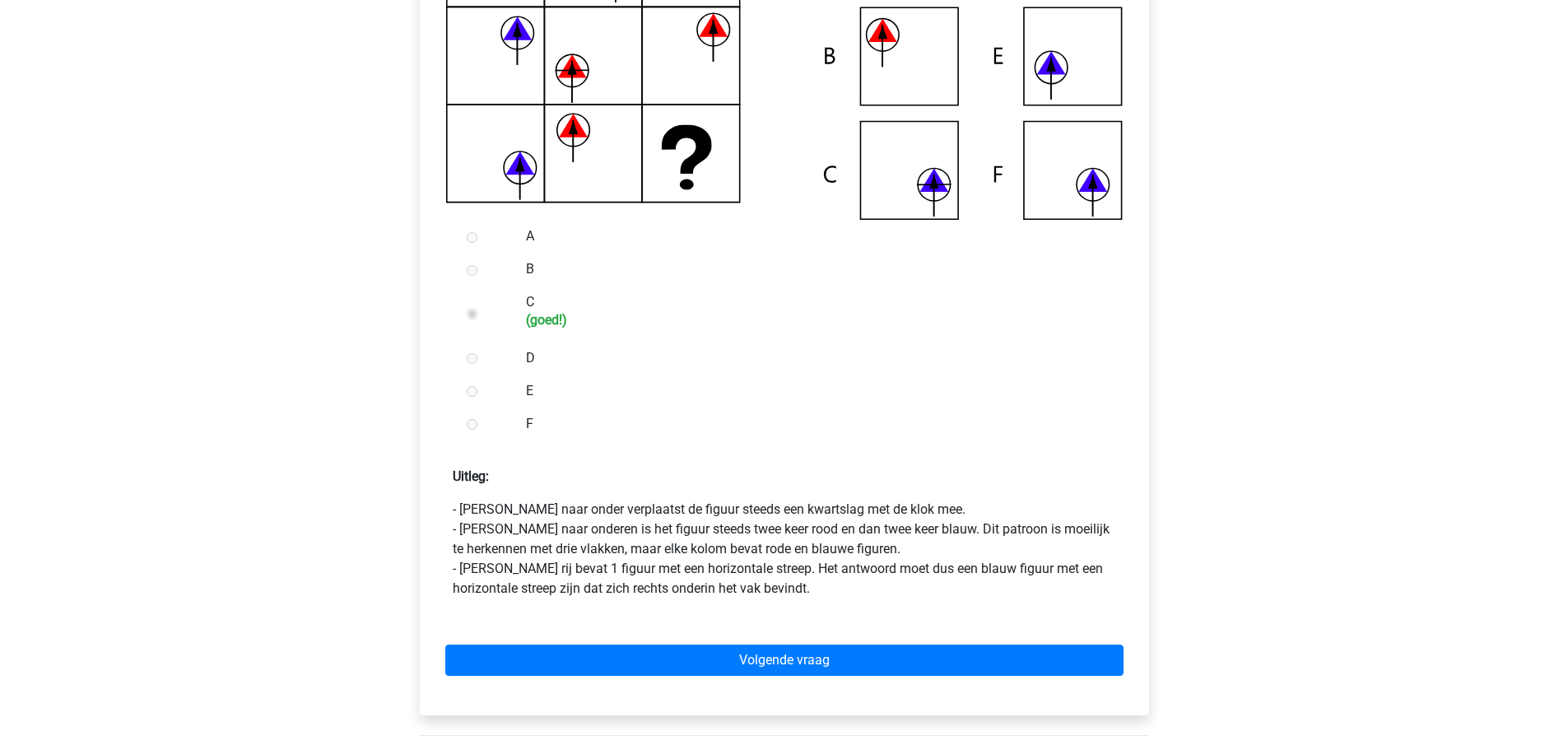
click at [580, 524] on p "- Van boven naar onder verplaatst de figuur steeds een kwartslag met de klok me…" at bounding box center [784, 549] width 664 height 99
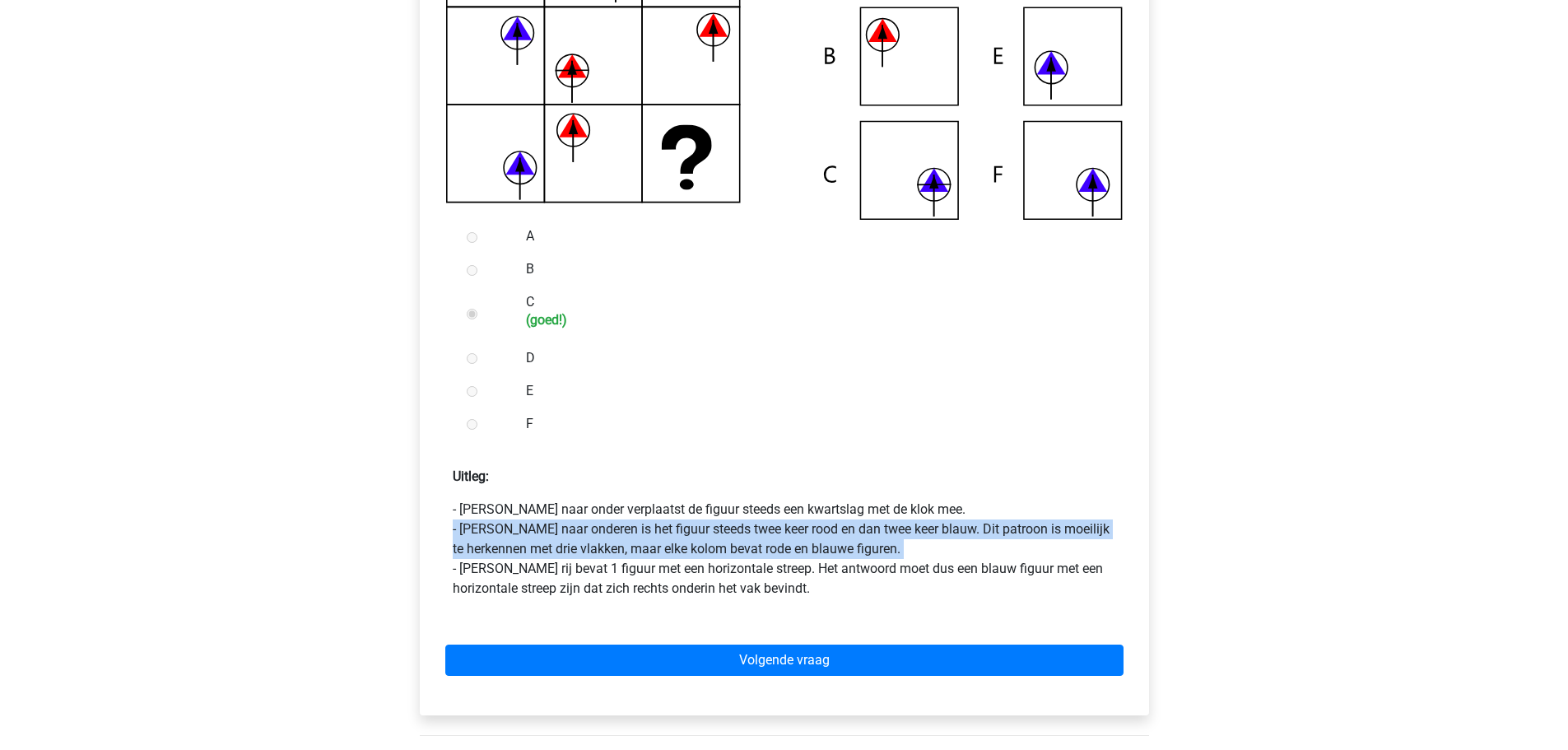
click at [580, 524] on p "- Van boven naar onder verplaatst de figuur steeds een kwartslag met de klok me…" at bounding box center [784, 549] width 664 height 99
click at [575, 552] on p "- Van boven naar onder verplaatst de figuur steeds een kwartslag met de klok me…" at bounding box center [784, 549] width 664 height 99
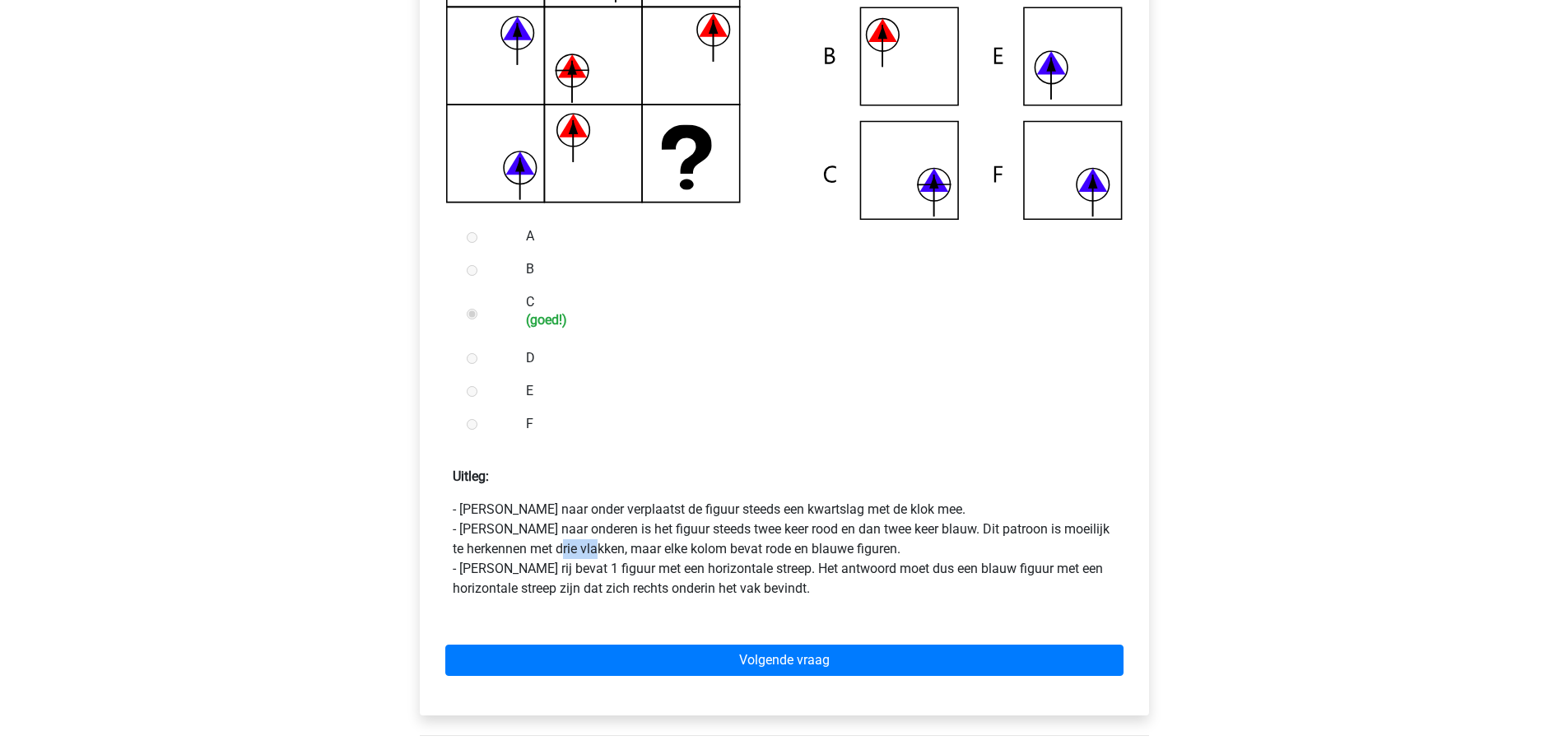
click at [575, 552] on p "- Van boven naar onder verplaatst de figuur steeds een kwartslag met de klok me…" at bounding box center [784, 549] width 664 height 99
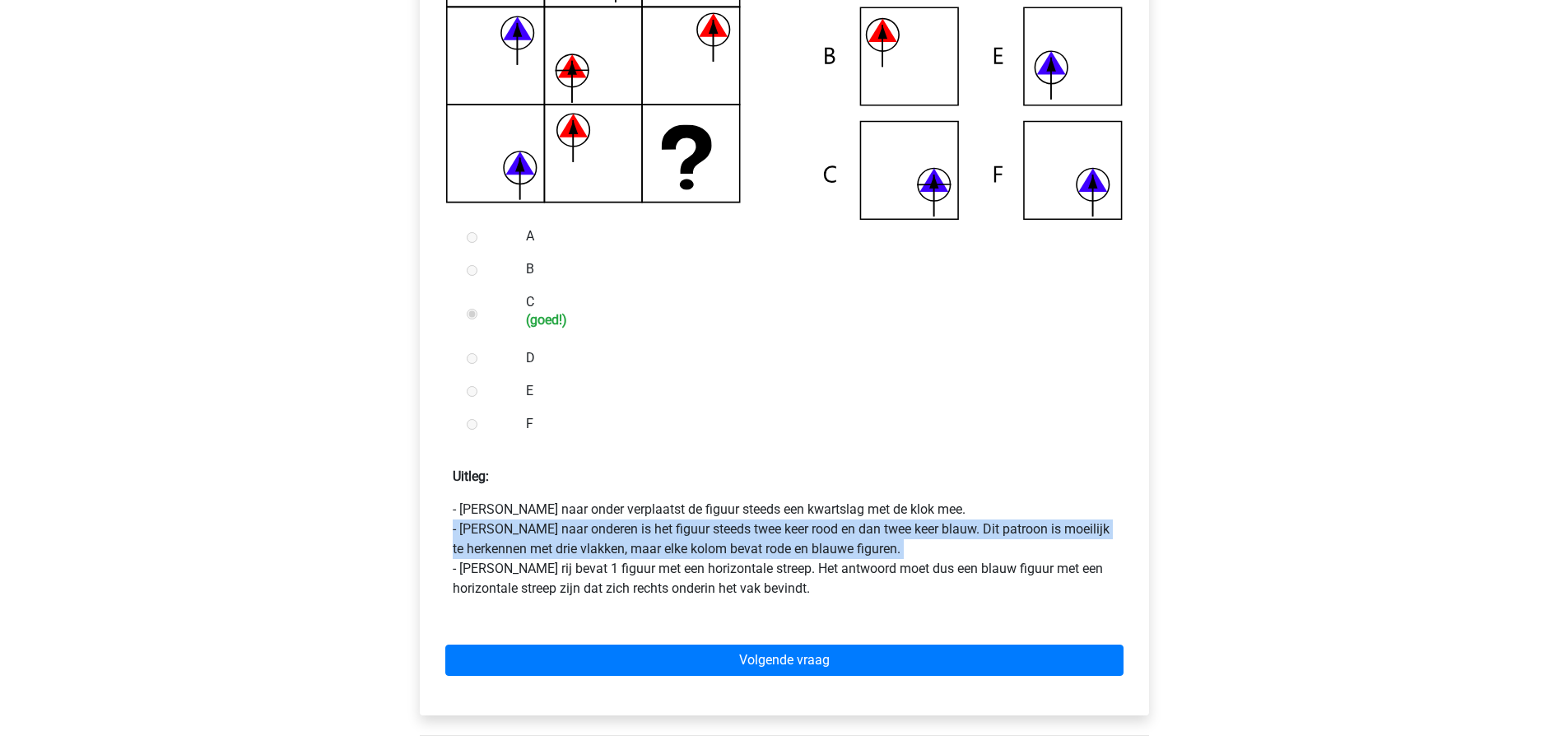
click at [575, 552] on p "- Van boven naar onder verplaatst de figuur steeds een kwartslag met de klok me…" at bounding box center [784, 549] width 664 height 99
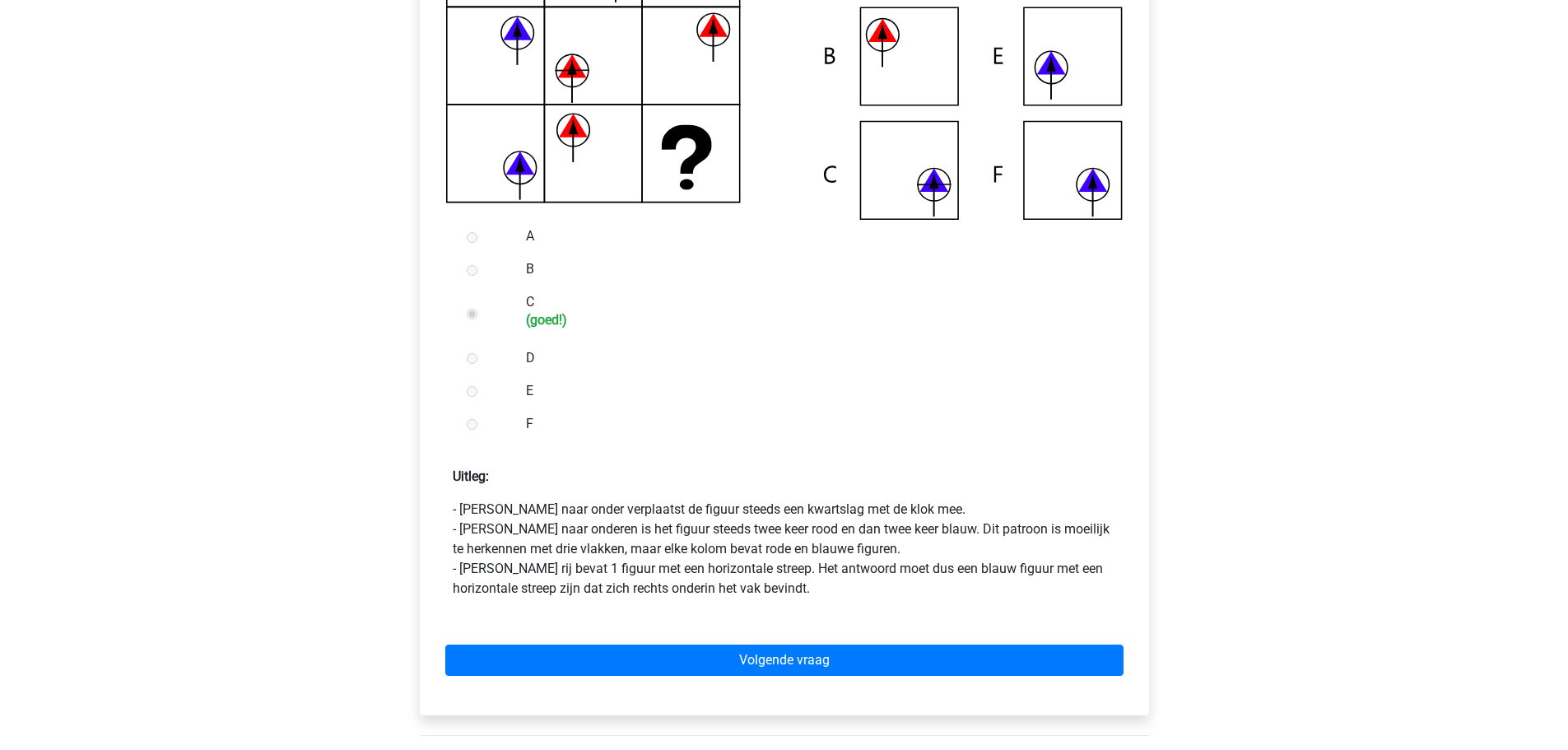
click at [693, 574] on p "- Van boven naar onder verplaatst de figuur steeds een kwartslag met de klok me…" at bounding box center [784, 549] width 664 height 99
click at [693, 573] on p "- Van boven naar onder verplaatst de figuur steeds een kwartslag met de klok me…" at bounding box center [784, 549] width 664 height 99
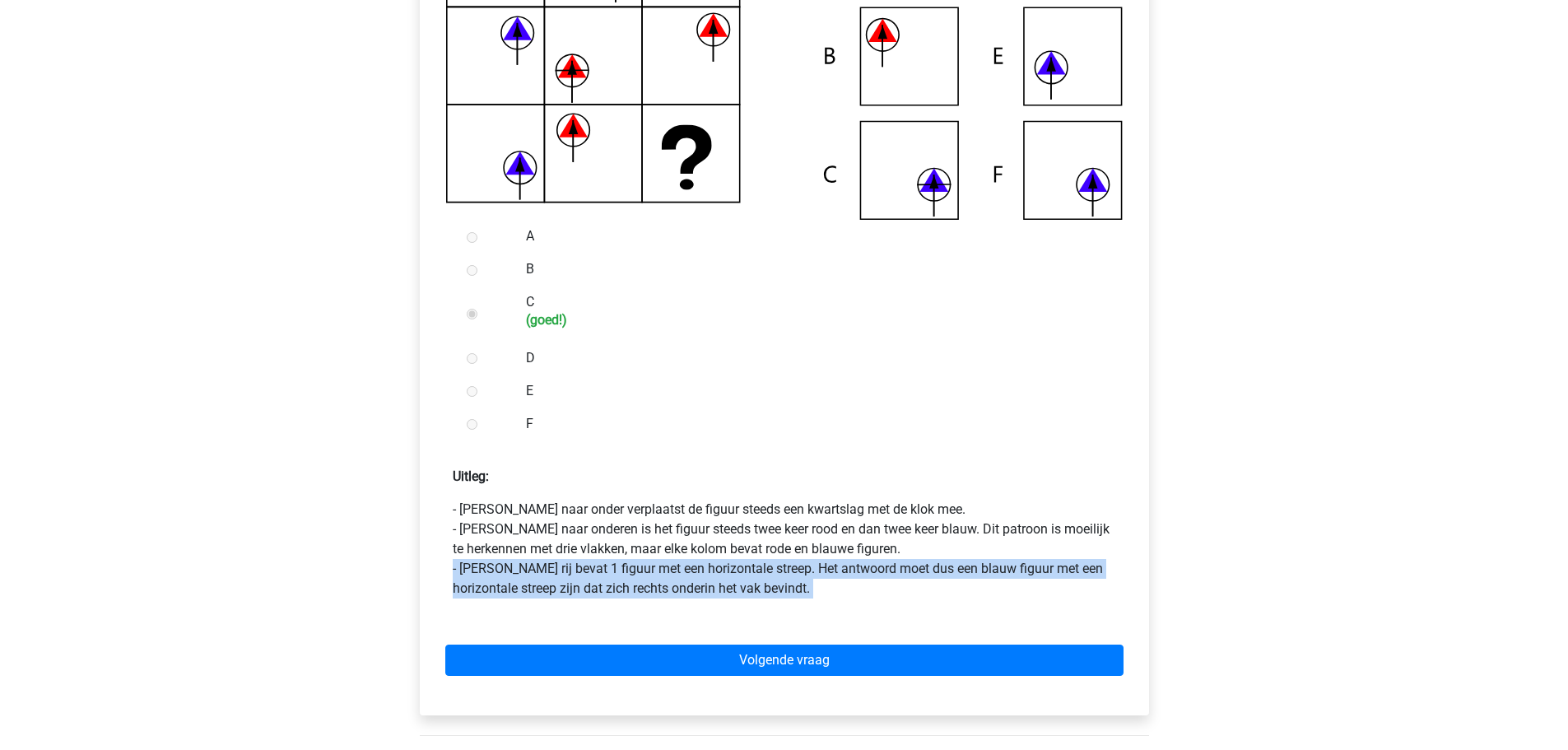
click at [693, 573] on p "- Van boven naar onder verplaatst de figuur steeds een kwartslag met de klok me…" at bounding box center [784, 549] width 664 height 99
click at [785, 589] on p "- Van boven naar onder verplaatst de figuur steeds een kwartslag met de klok me…" at bounding box center [784, 549] width 664 height 99
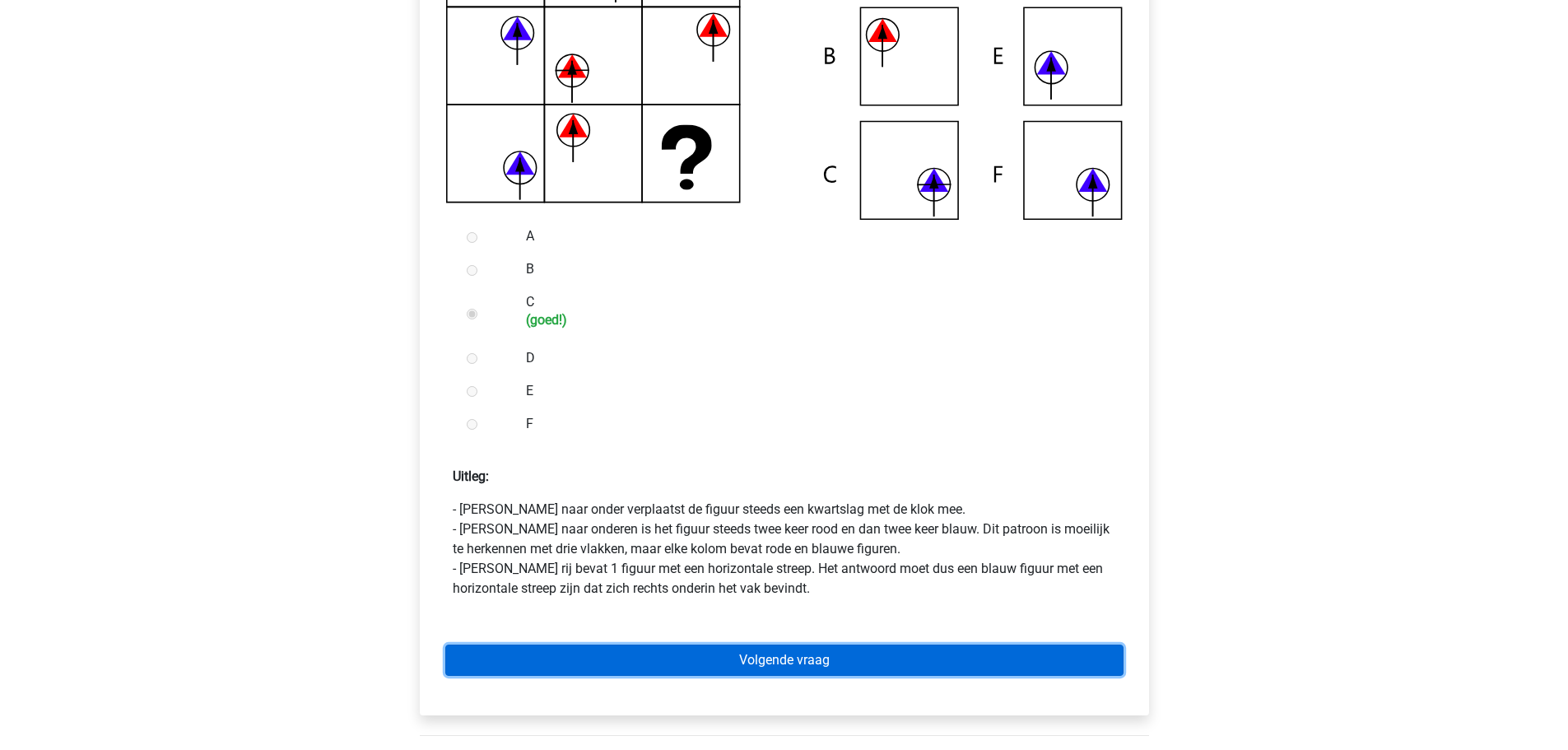
click at [769, 656] on link "Volgende vraag" at bounding box center [785, 661] width 678 height 31
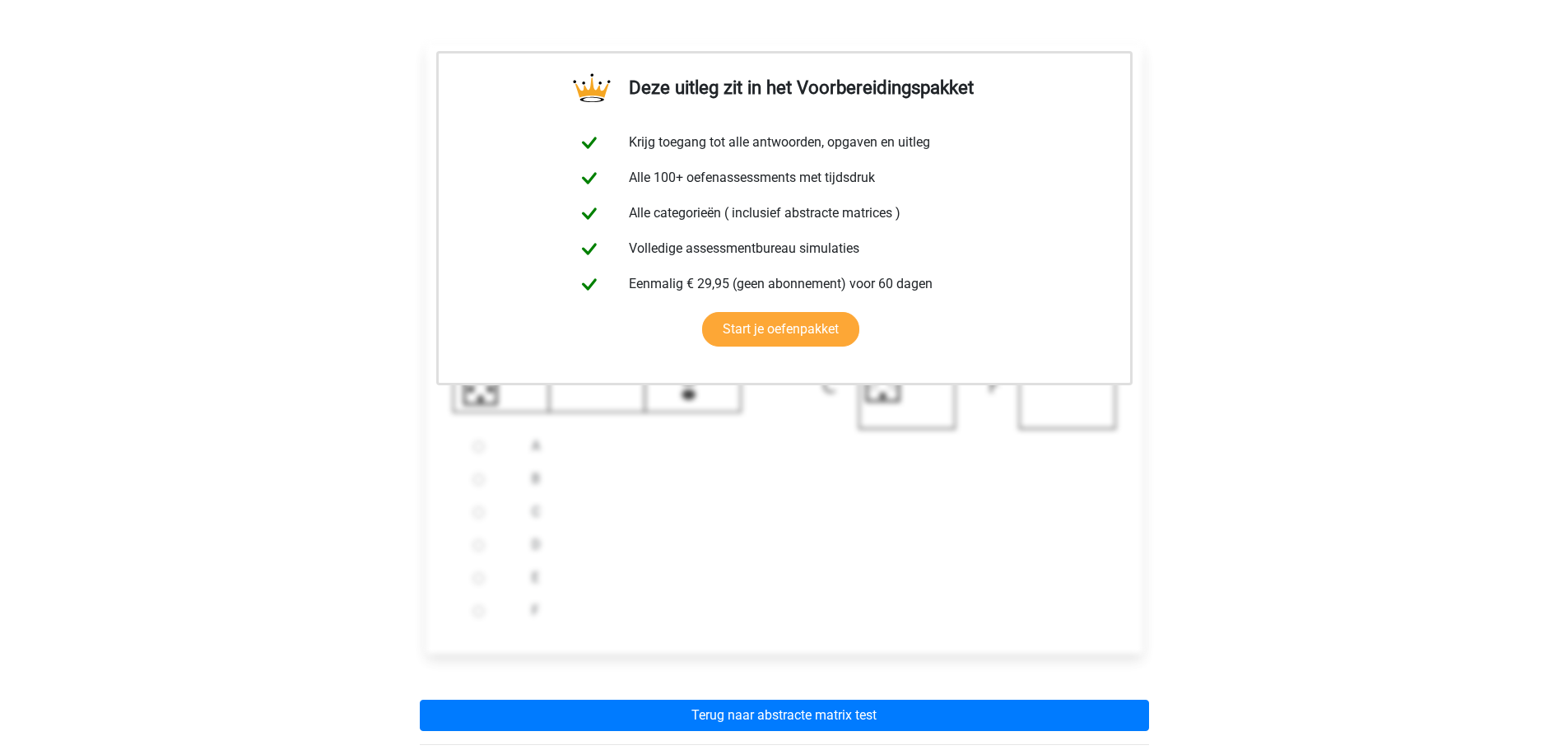
scroll to position [494, 0]
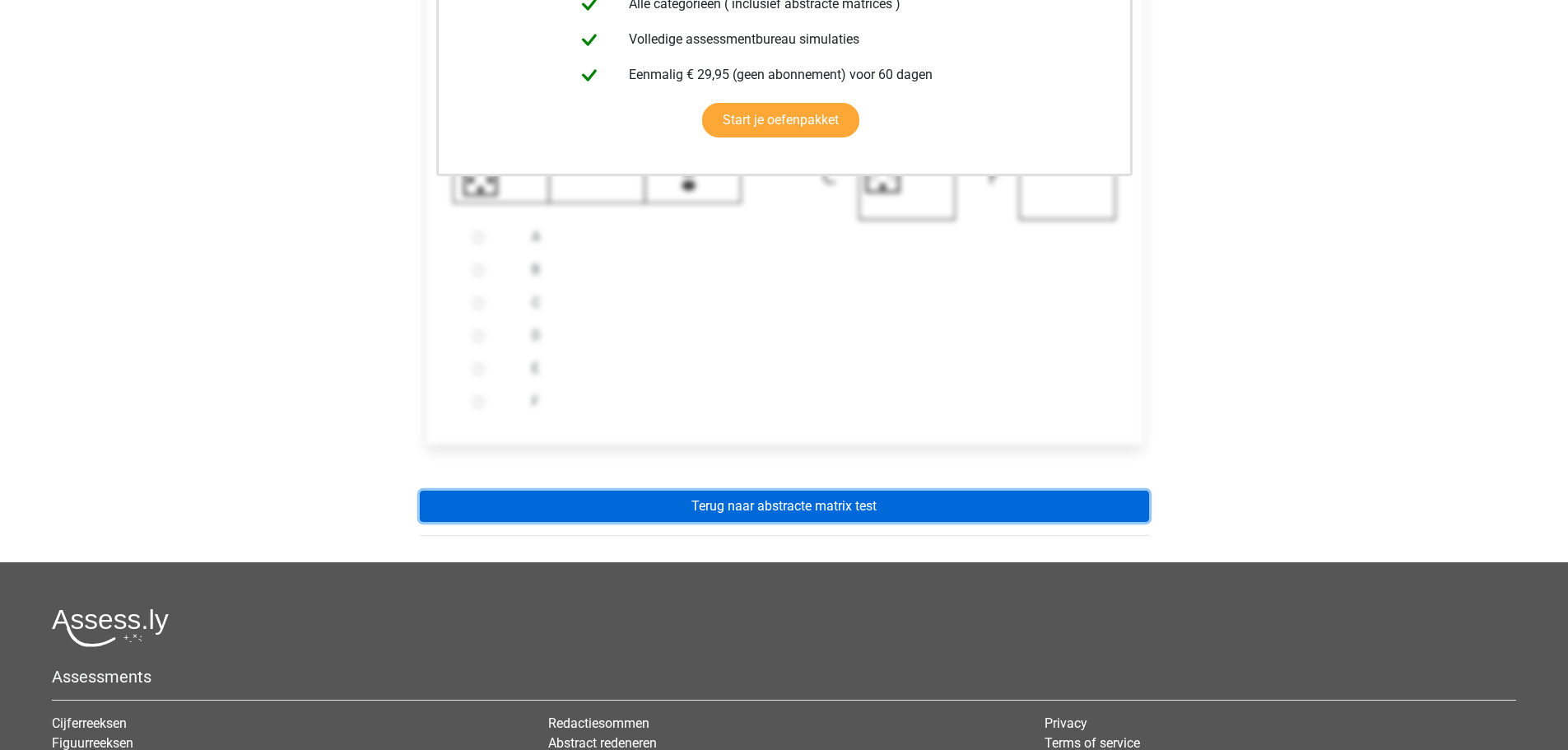
click at [809, 502] on link "Terug naar abstracte matrix test" at bounding box center [784, 506] width 729 height 31
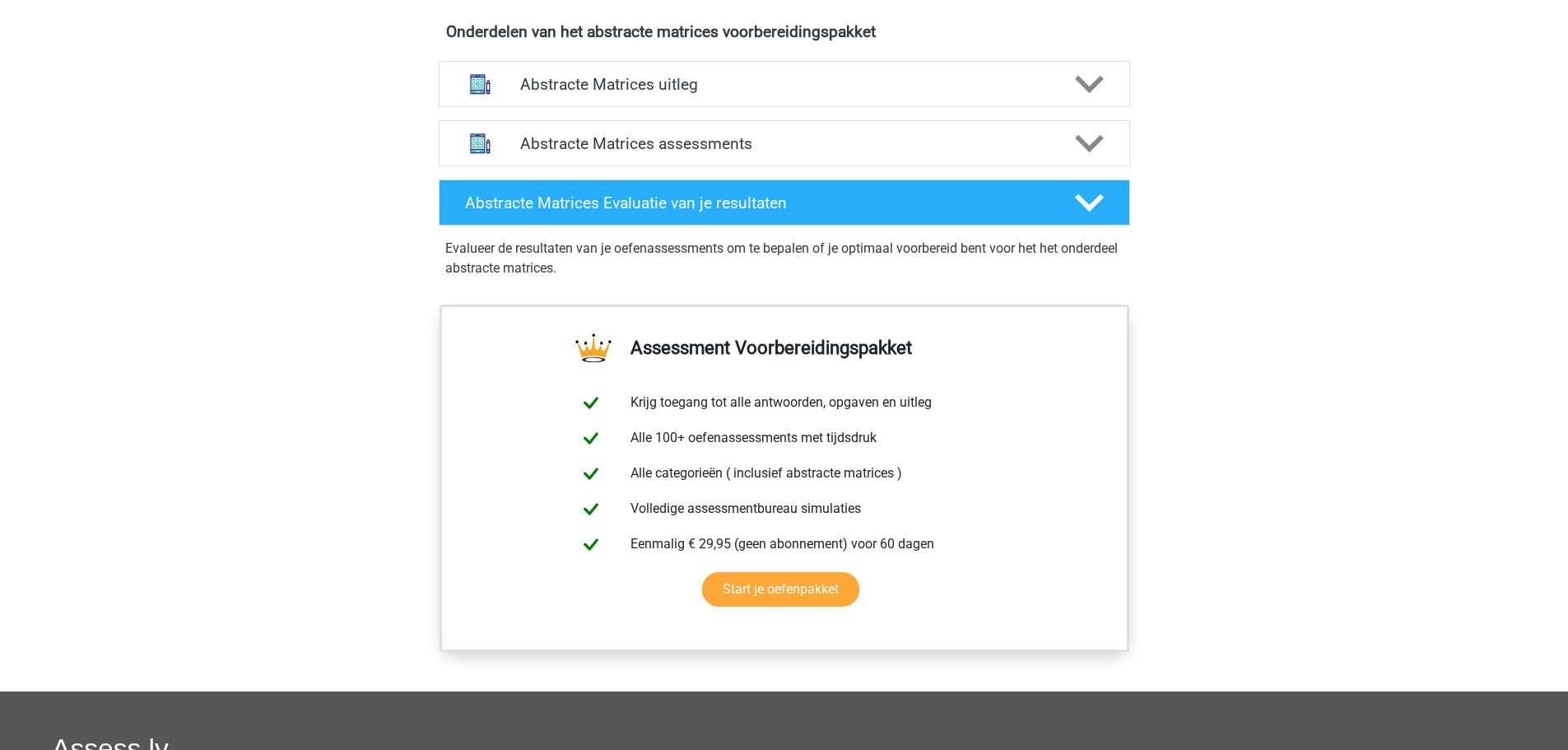
scroll to position [824, 0]
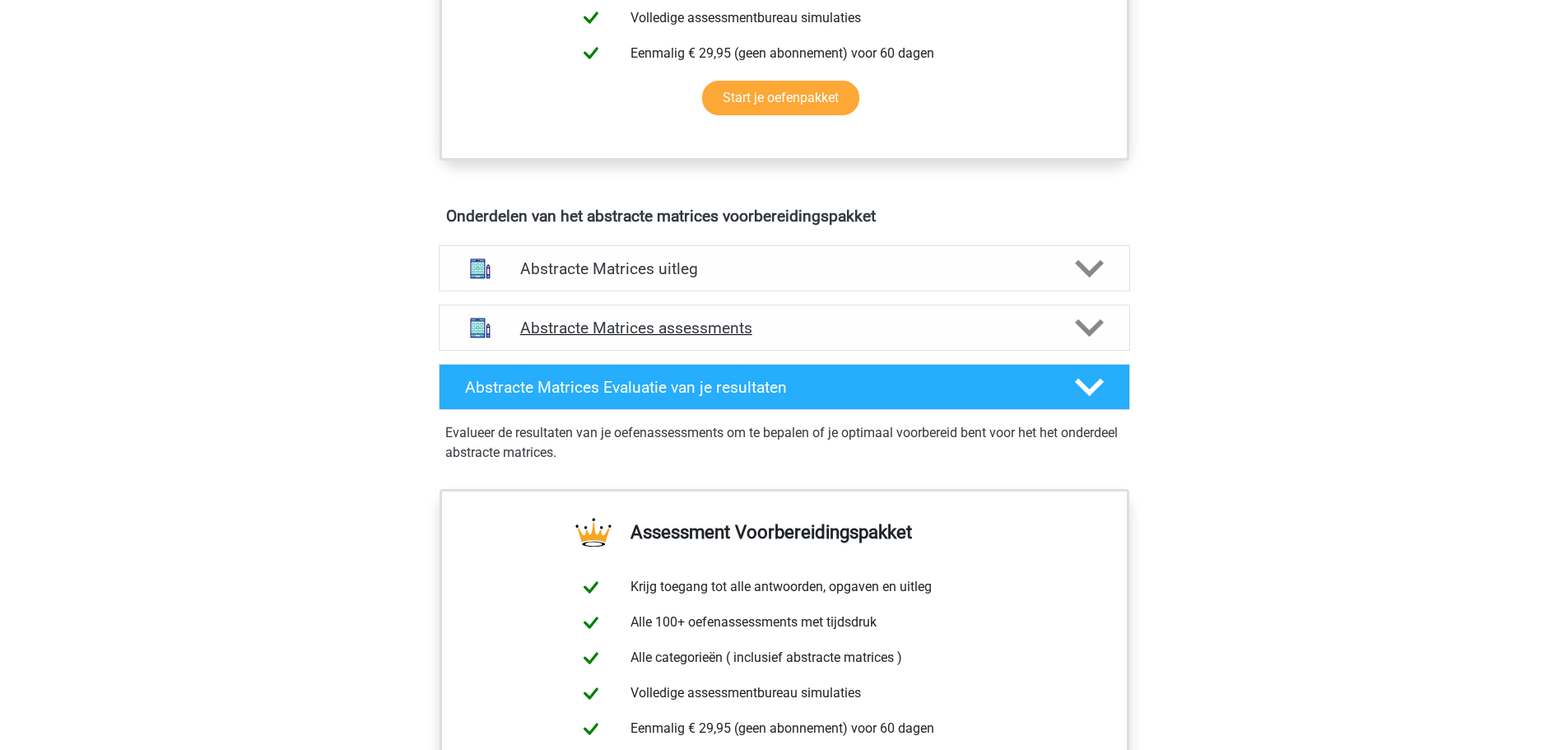
click at [728, 330] on h4 "Abstracte Matrices assessments" at bounding box center [785, 328] width 529 height 19
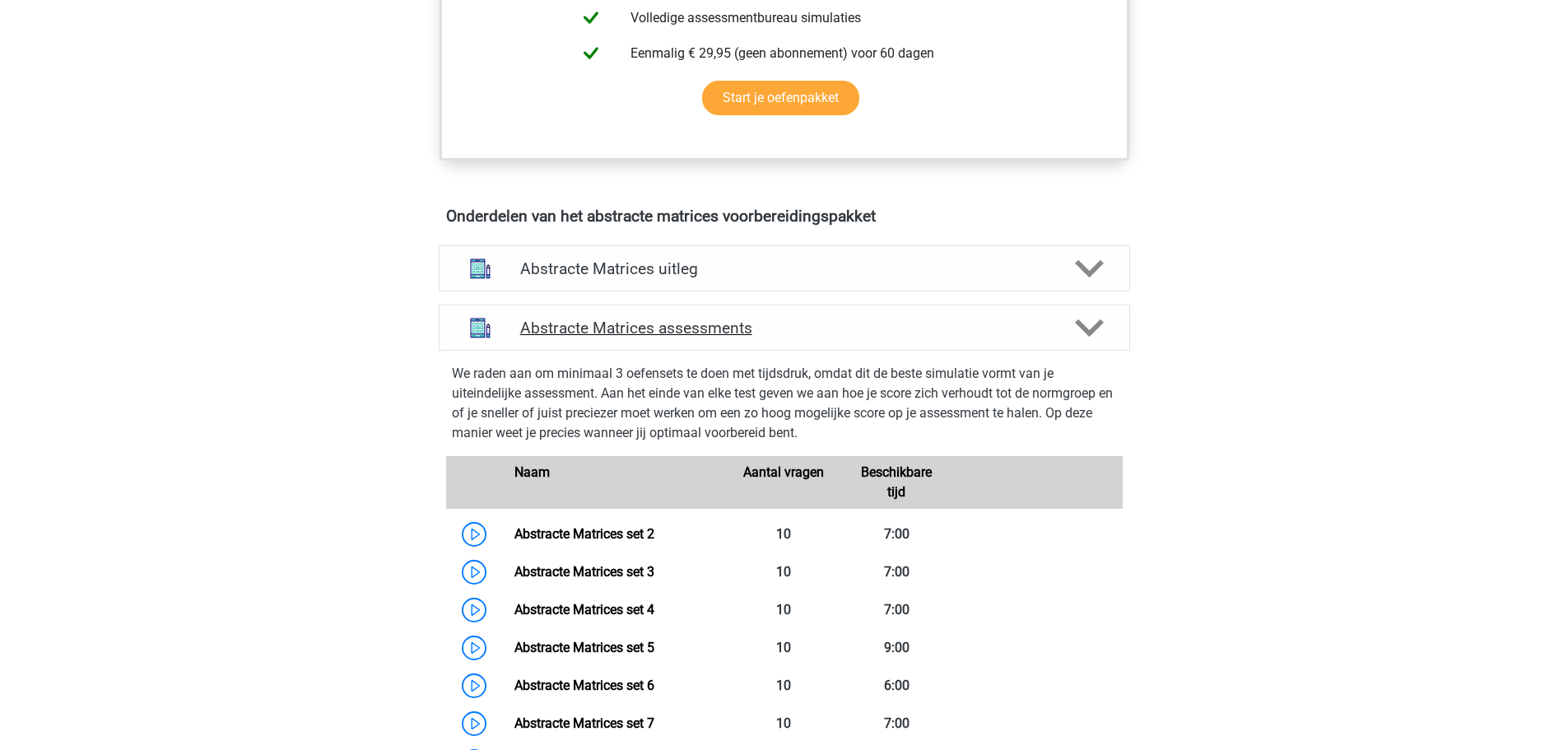
click at [738, 337] on h4 "Abstracte Matrices assessments" at bounding box center [785, 328] width 529 height 19
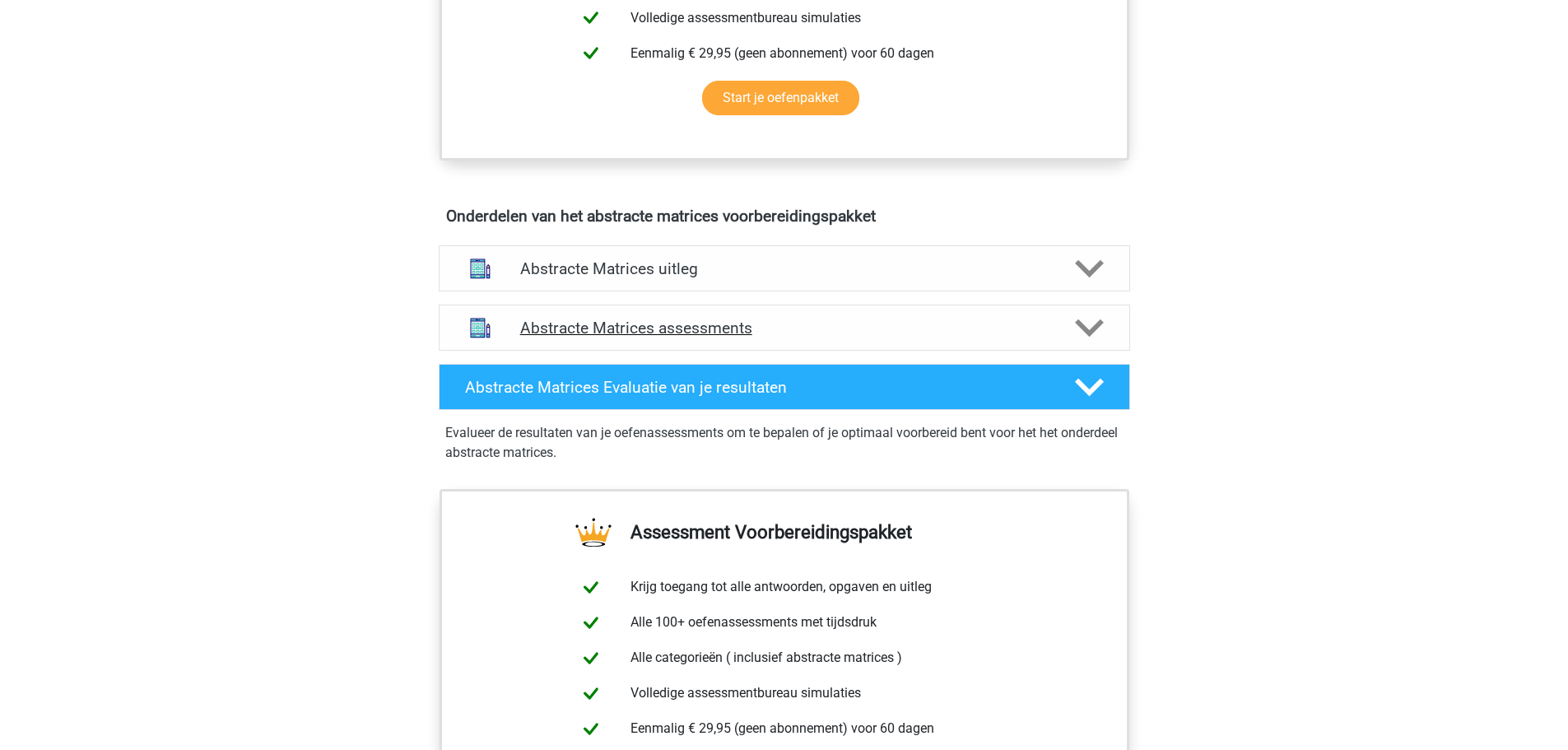
click at [738, 337] on h4 "Abstracte Matrices assessments" at bounding box center [785, 328] width 529 height 19
click at [749, 264] on h4 "Abstracte Matrices uitleg" at bounding box center [785, 269] width 529 height 19
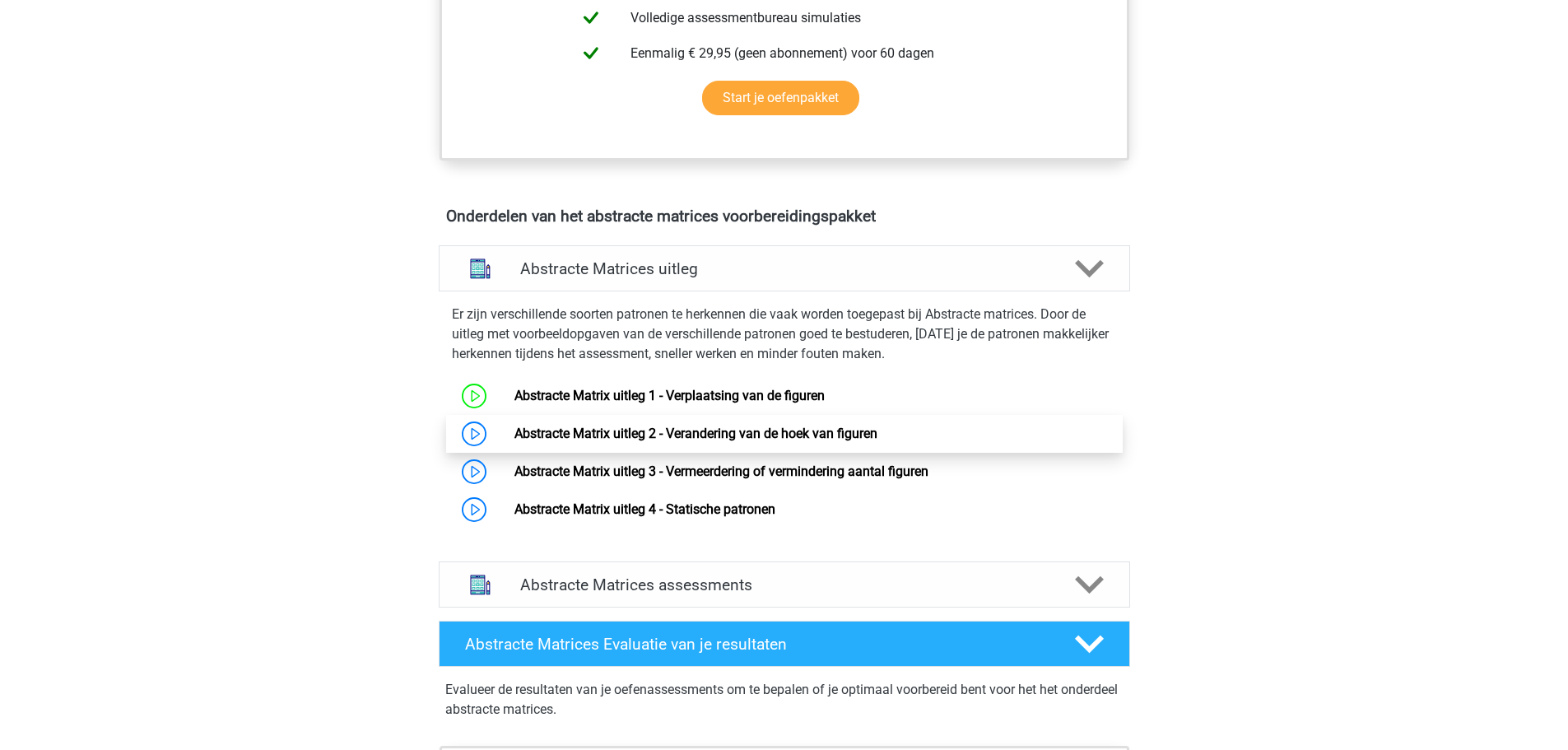
click at [693, 433] on link "Abstracte Matrix uitleg 2 - Verandering van de hoek van figuren" at bounding box center [696, 434] width 363 height 15
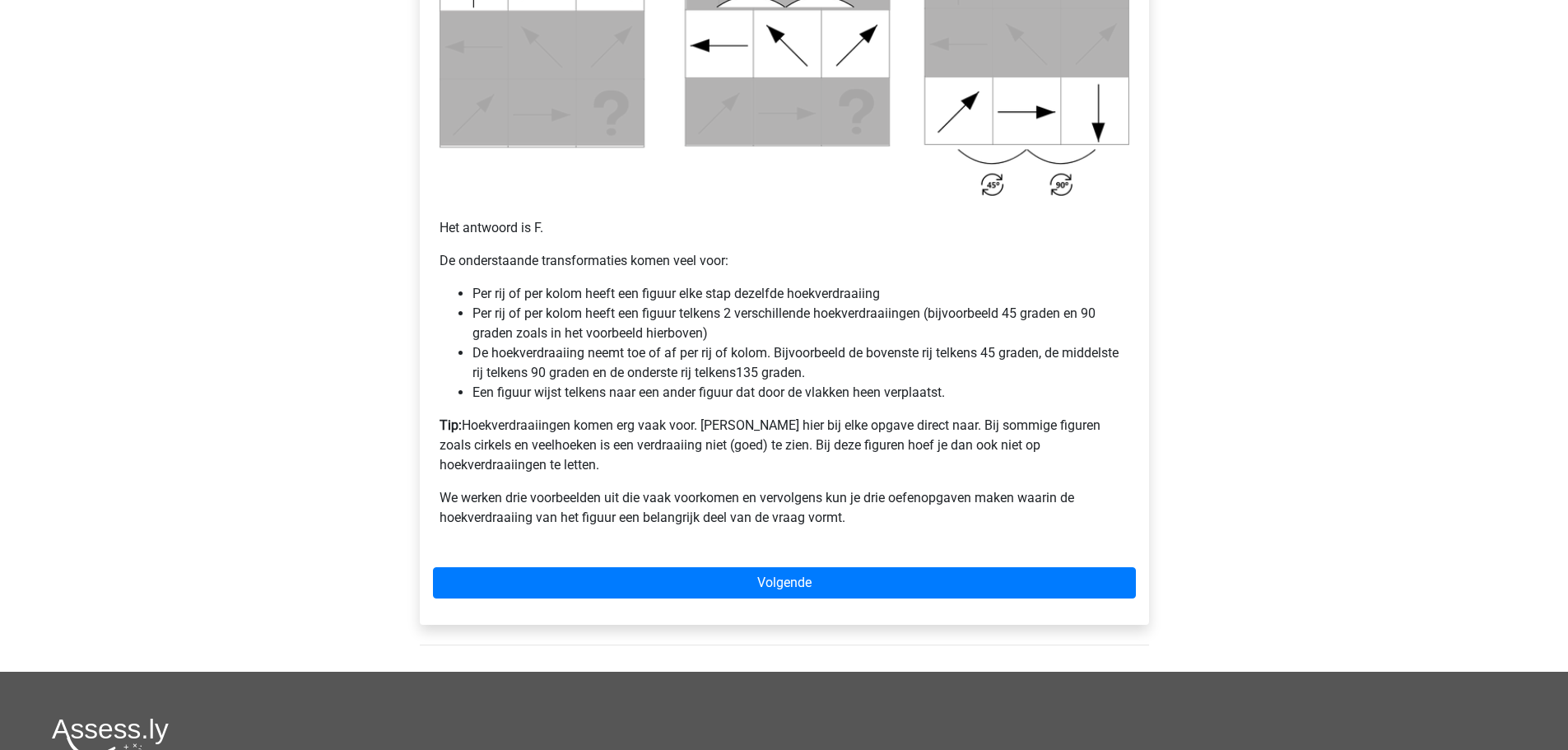
scroll to position [989, 0]
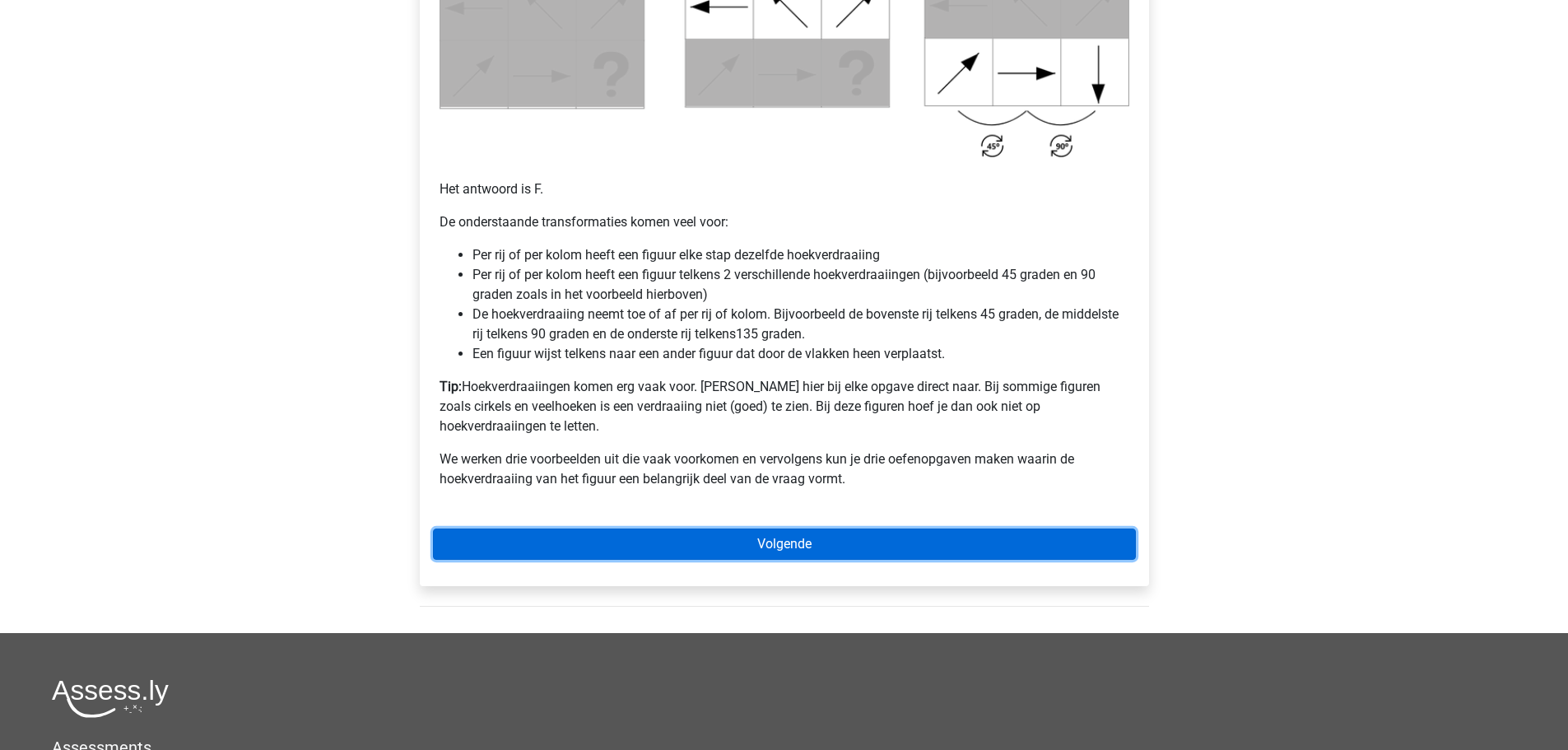
click at [702, 529] on link "Volgende" at bounding box center [784, 545] width 703 height 31
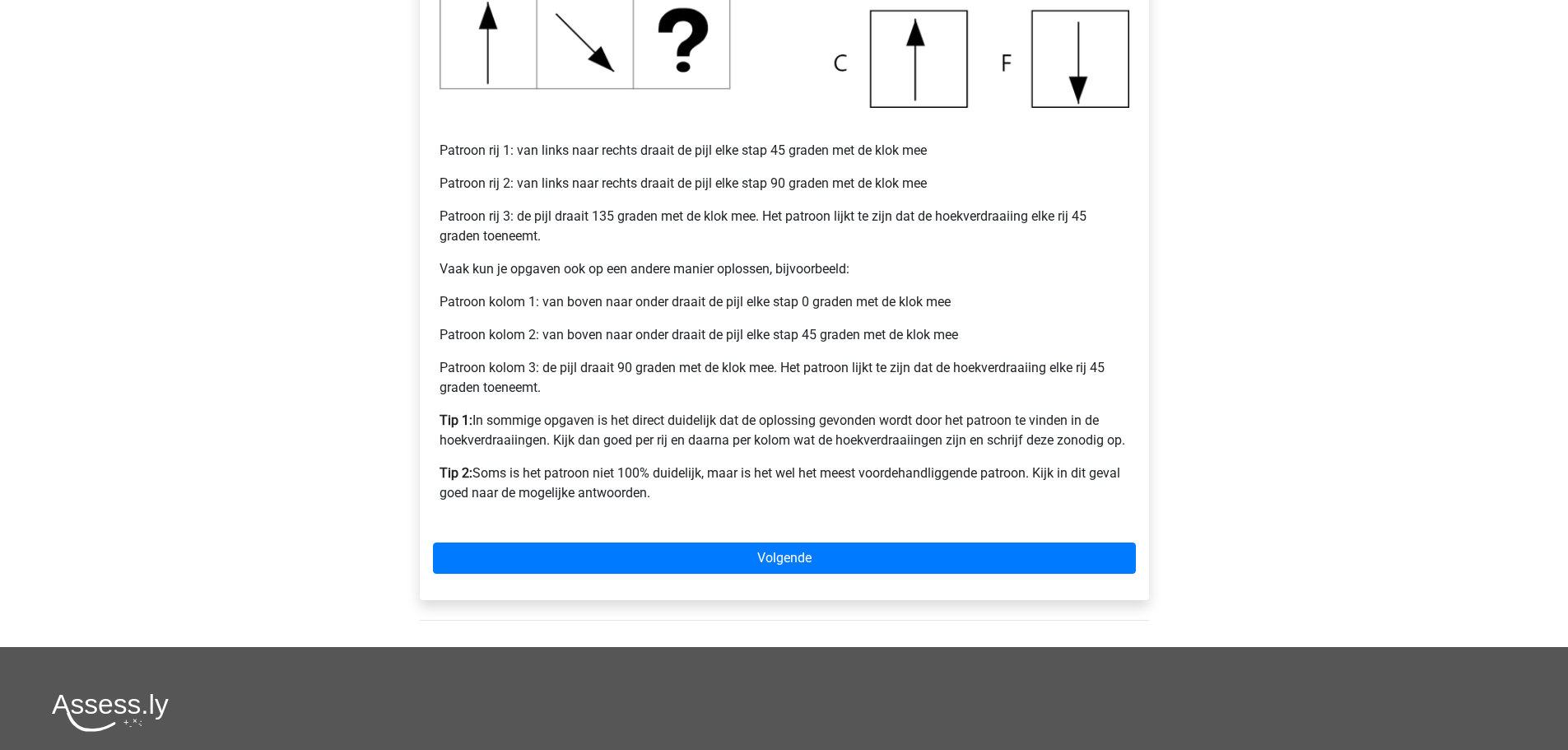
scroll to position [659, 0]
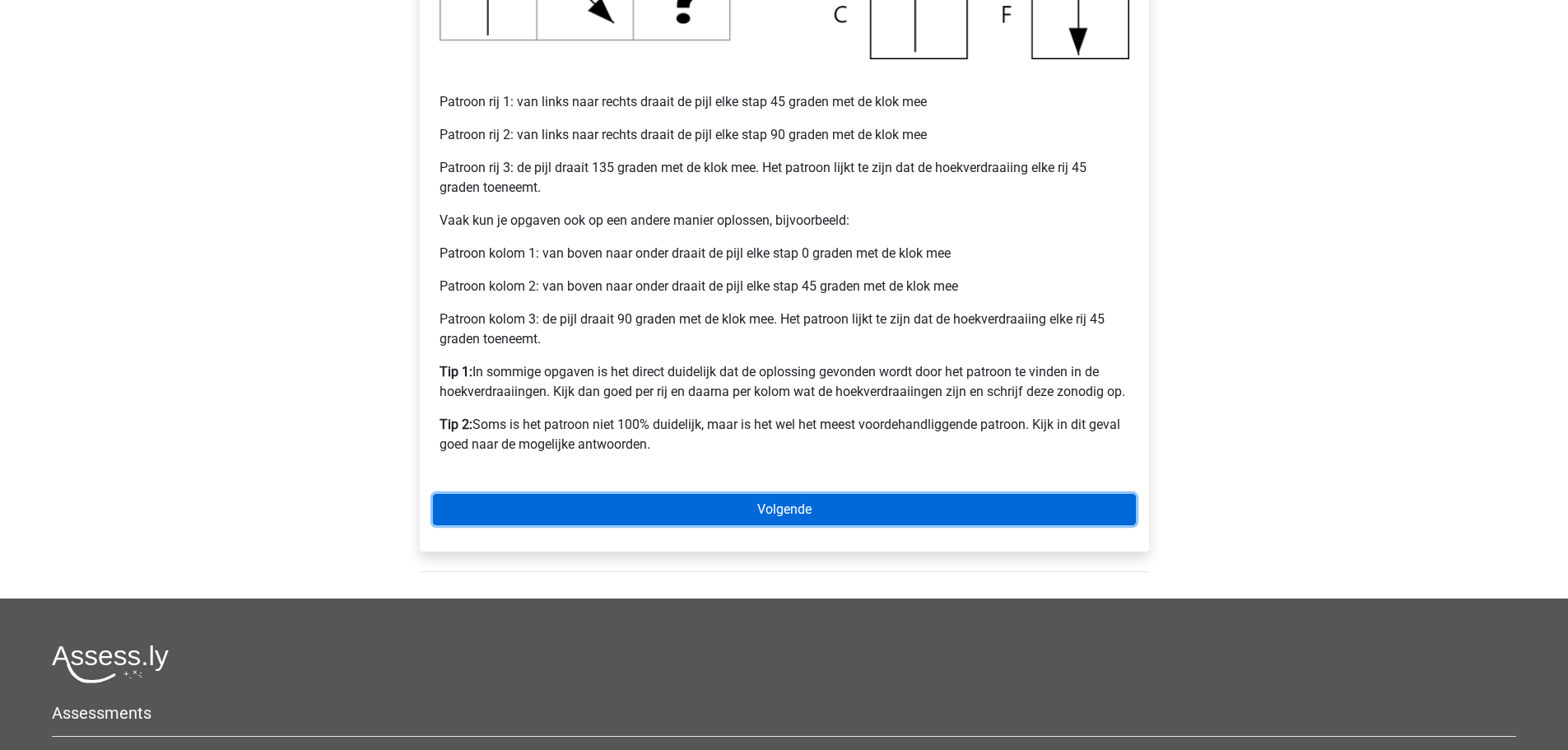
click at [698, 500] on link "Volgende" at bounding box center [784, 509] width 703 height 31
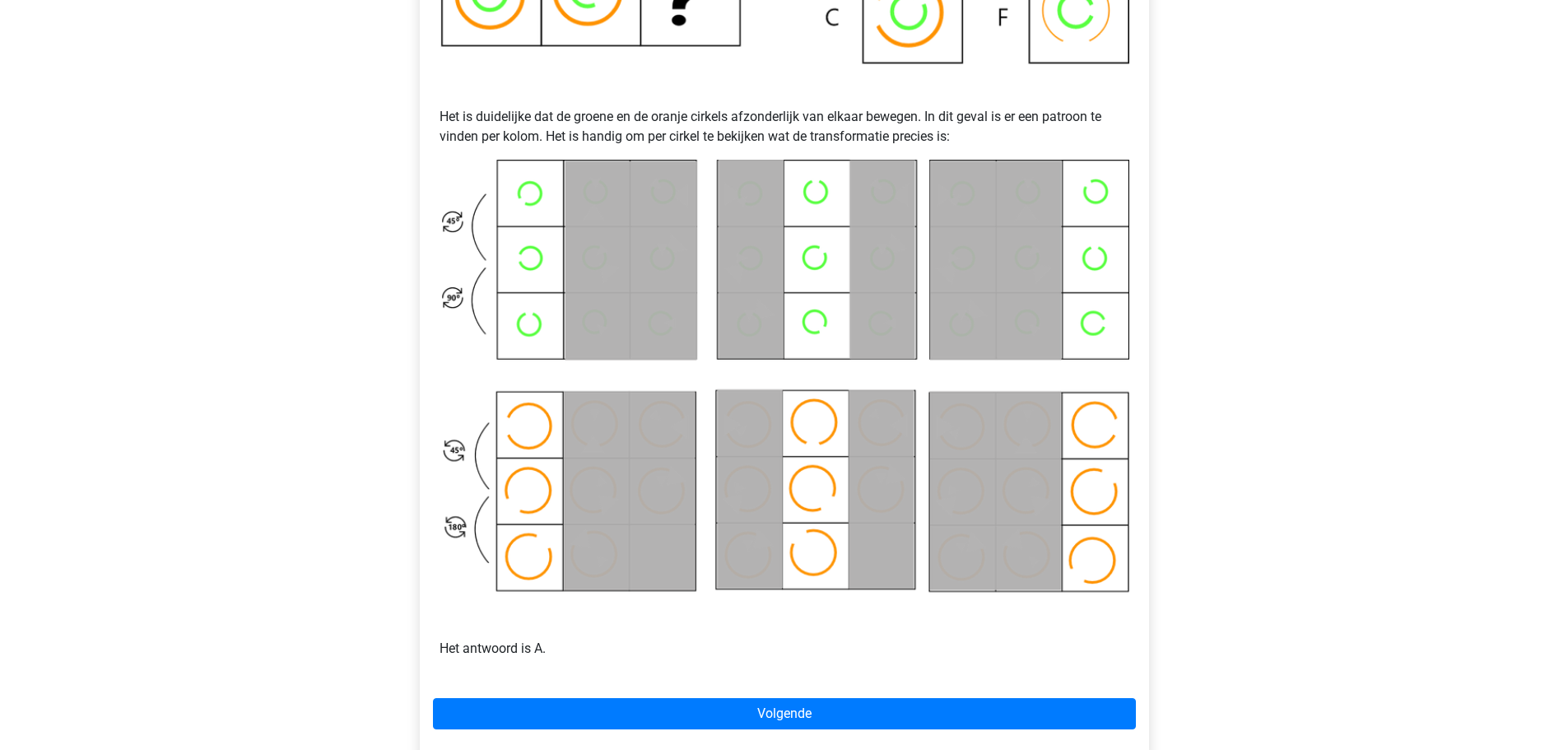
scroll to position [824, 0]
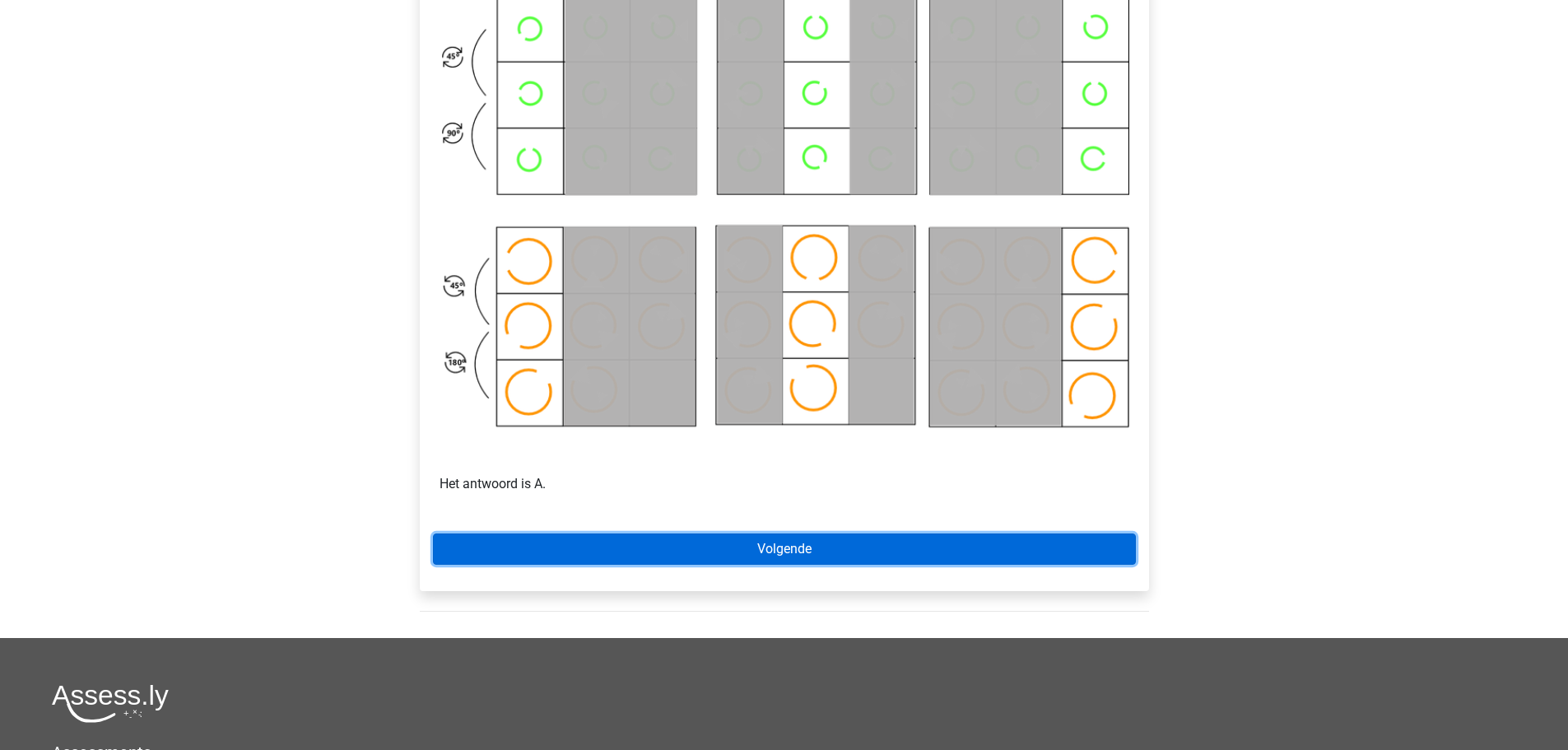
click at [711, 547] on link "Volgende" at bounding box center [784, 549] width 703 height 31
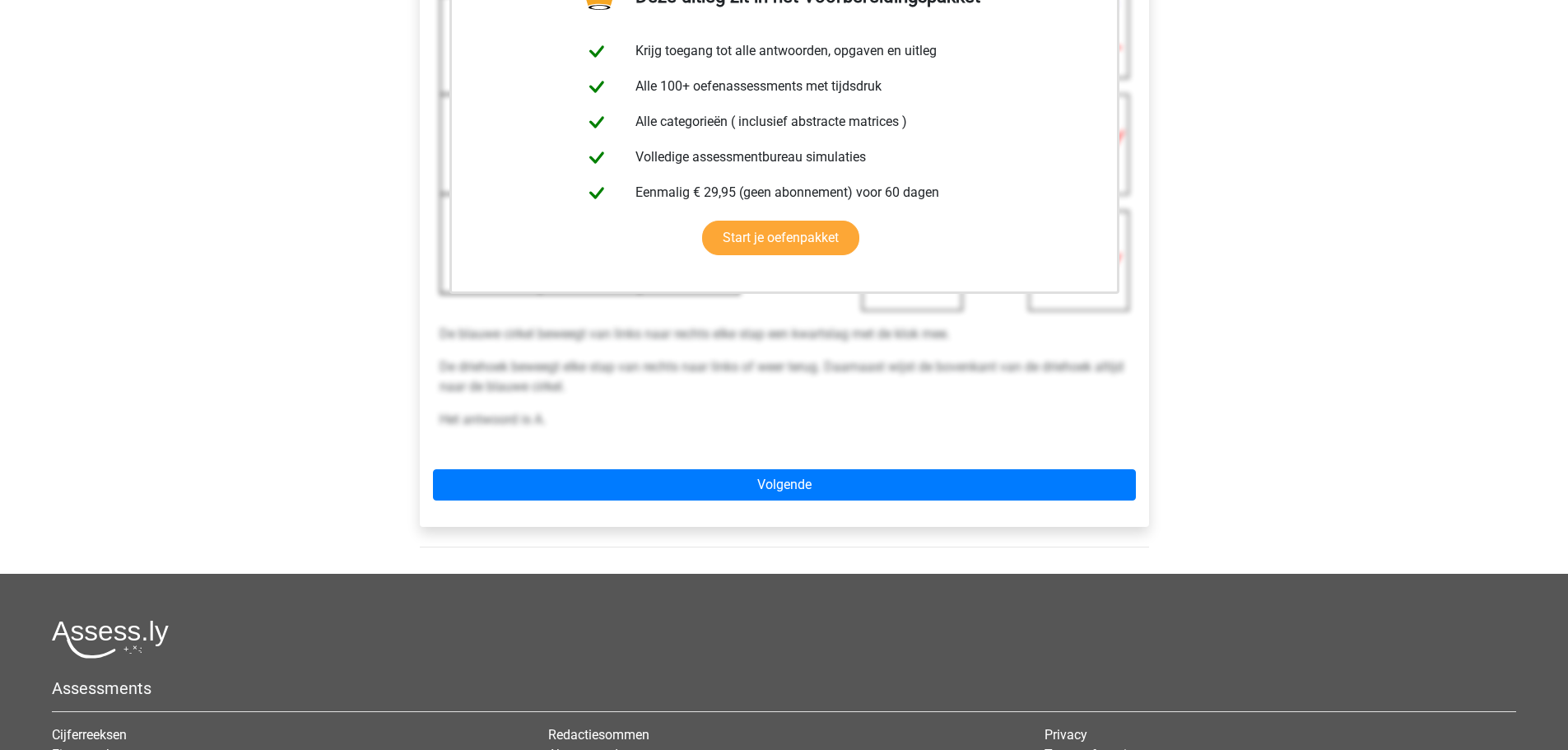
scroll to position [494, 0]
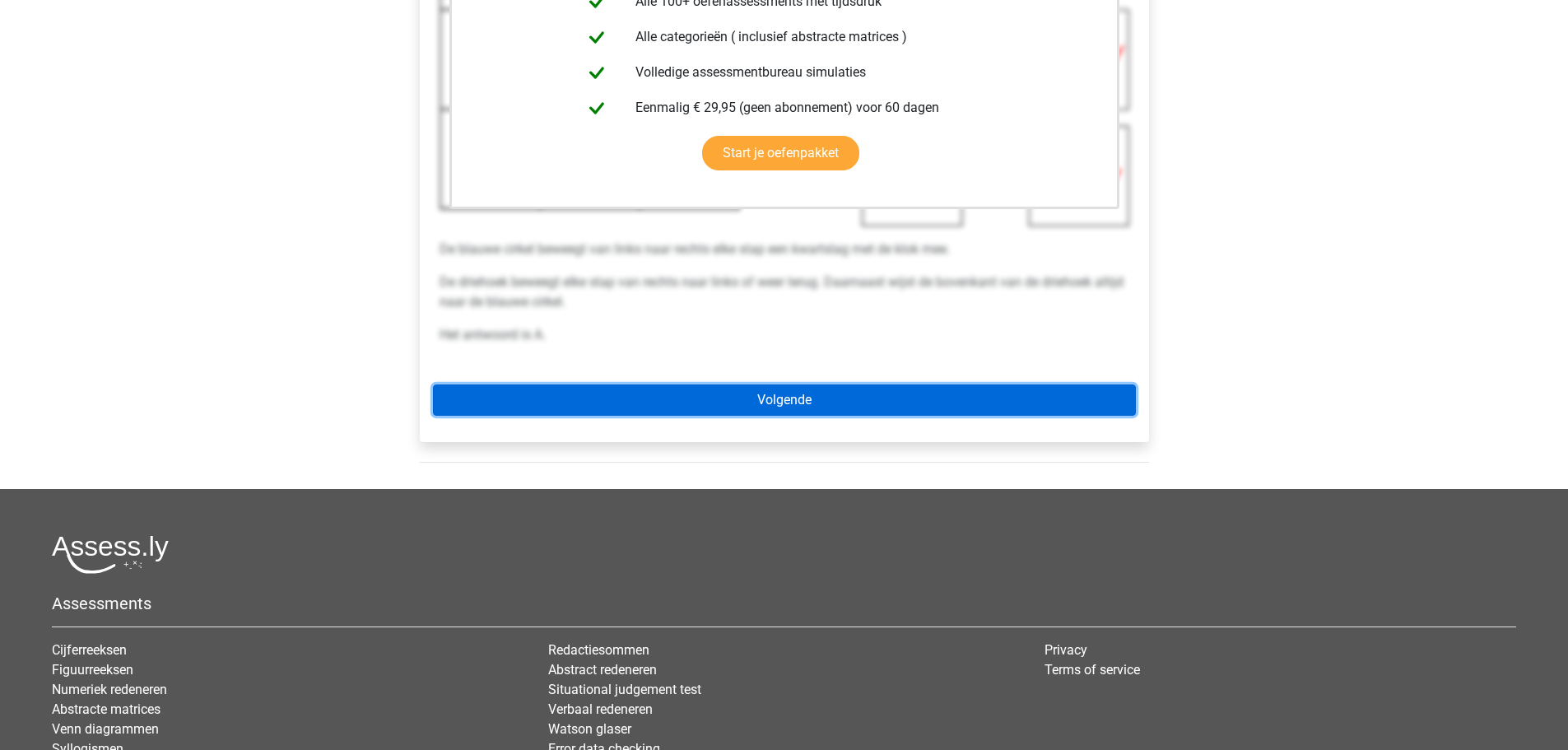
click at [762, 405] on link "Volgende" at bounding box center [784, 400] width 703 height 31
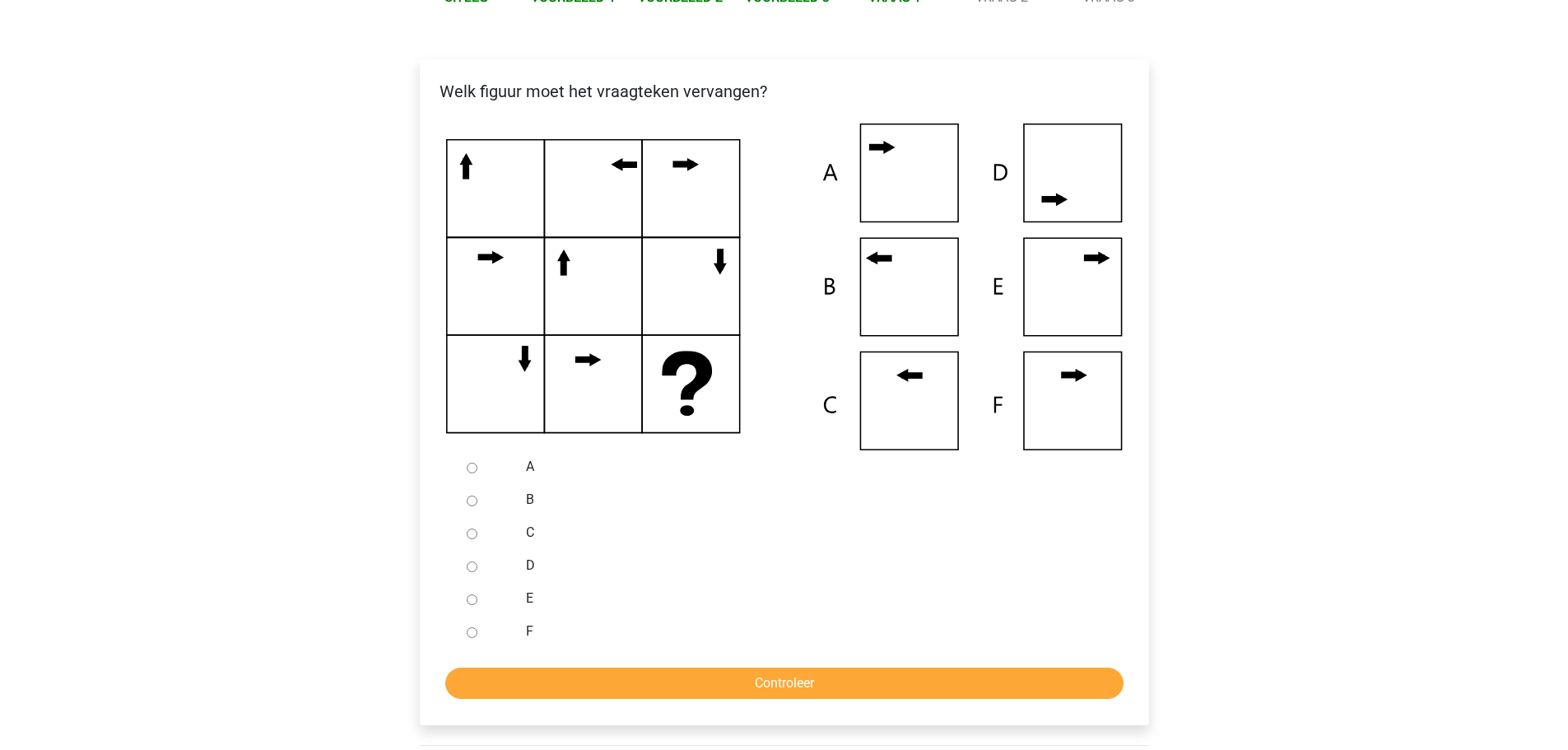
scroll to position [330, 0]
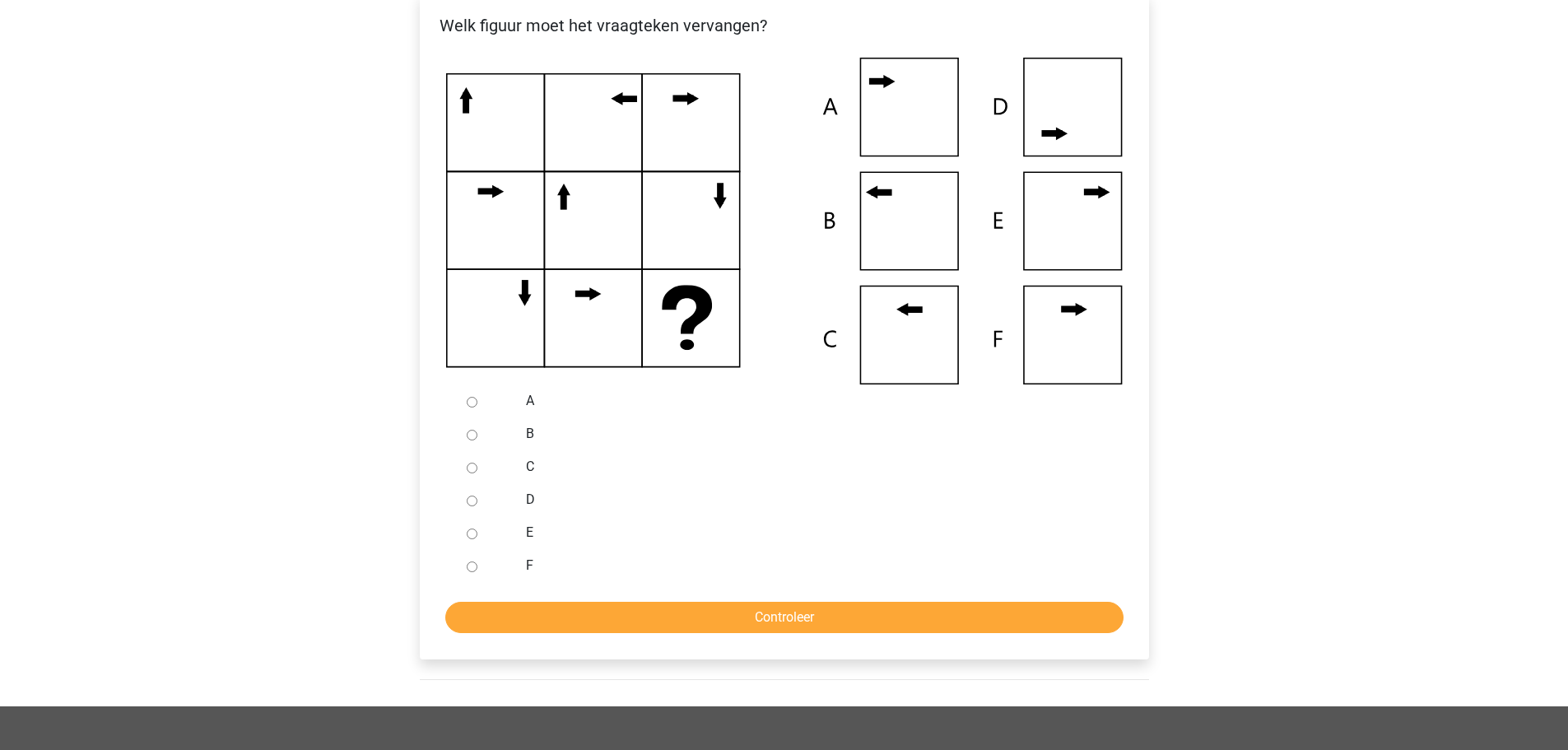
click at [477, 436] on input "B" at bounding box center [472, 435] width 10 height 10
radio input "true"
click at [631, 627] on input "Controleer" at bounding box center [785, 618] width 678 height 31
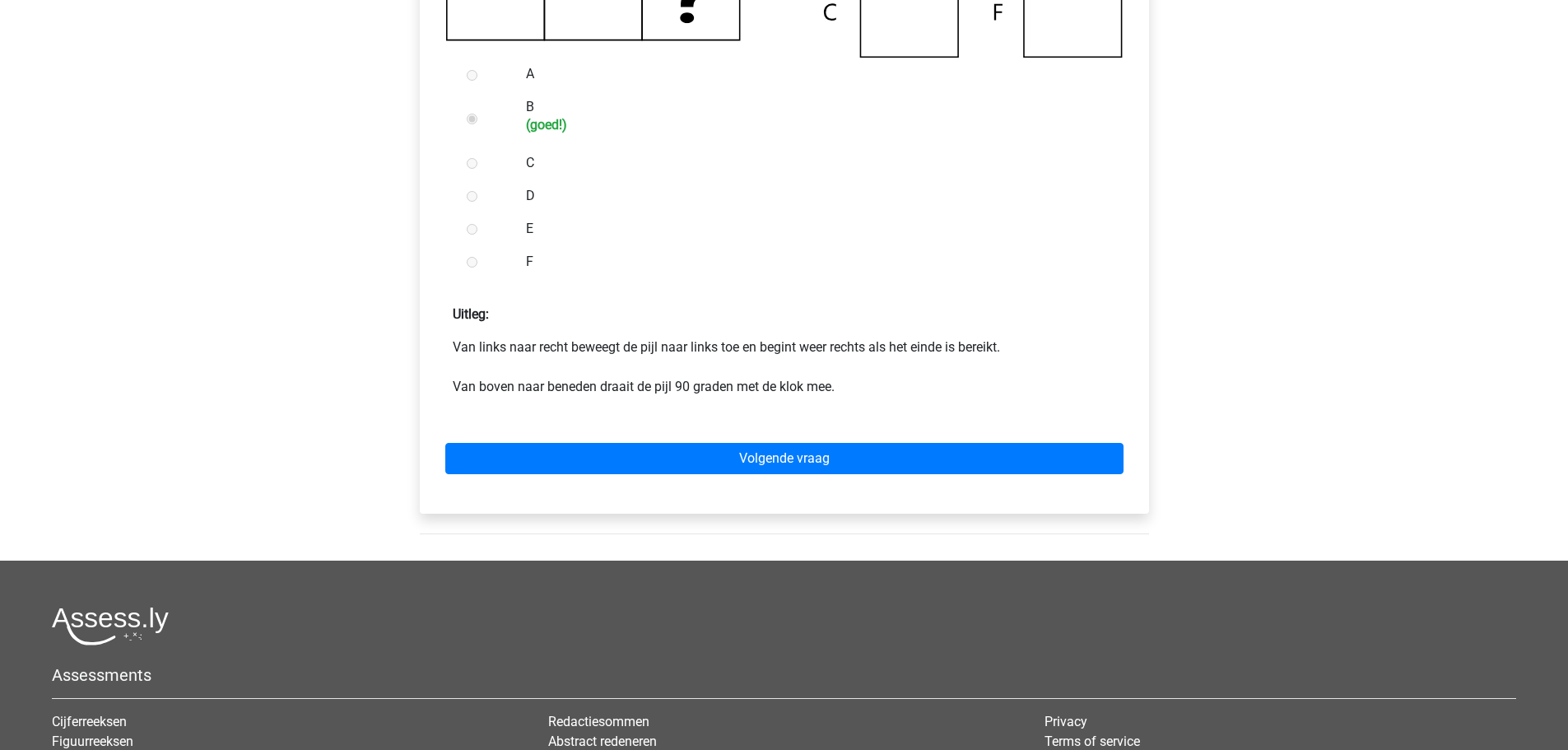
scroll to position [659, 0]
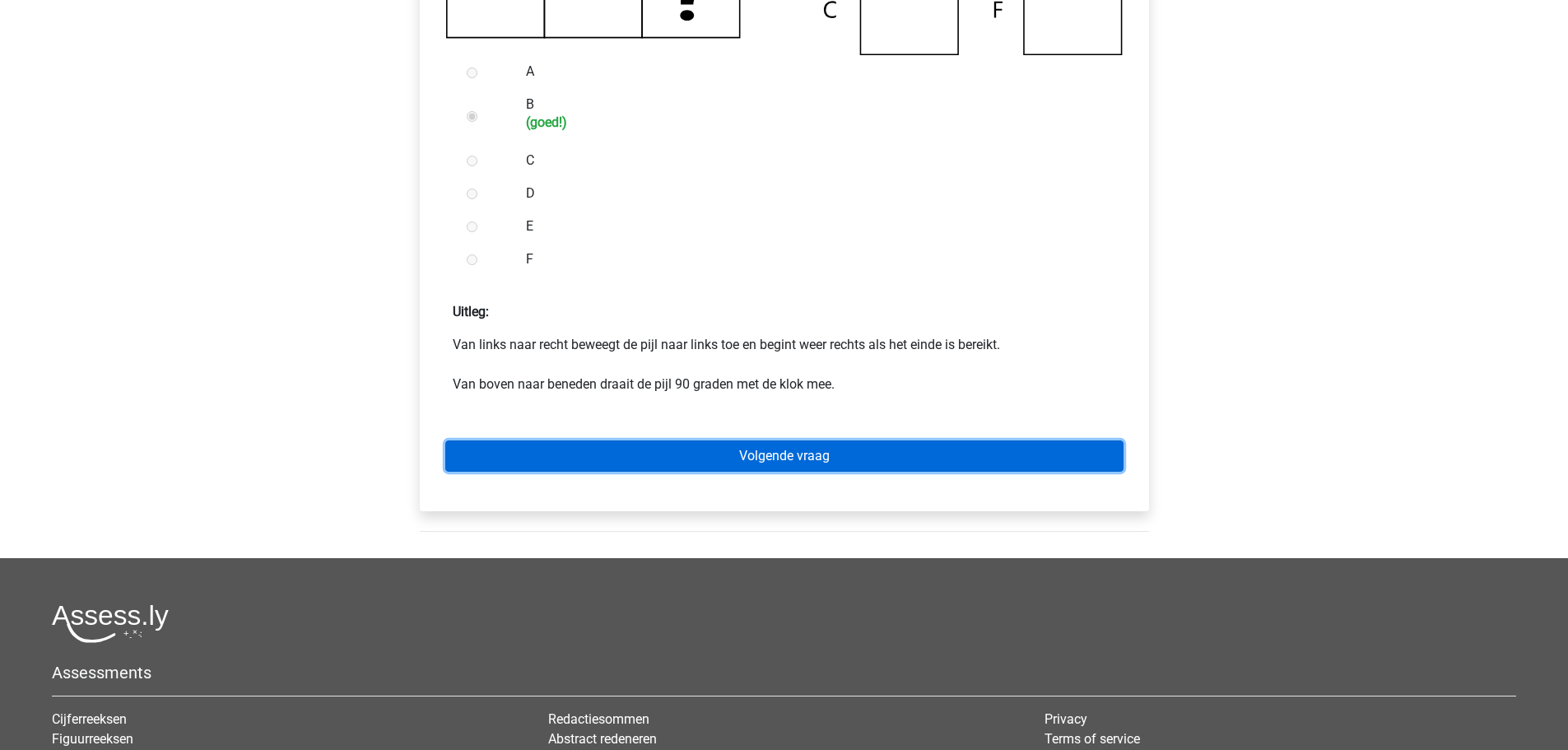
click at [680, 459] on link "Volgende vraag" at bounding box center [785, 456] width 678 height 31
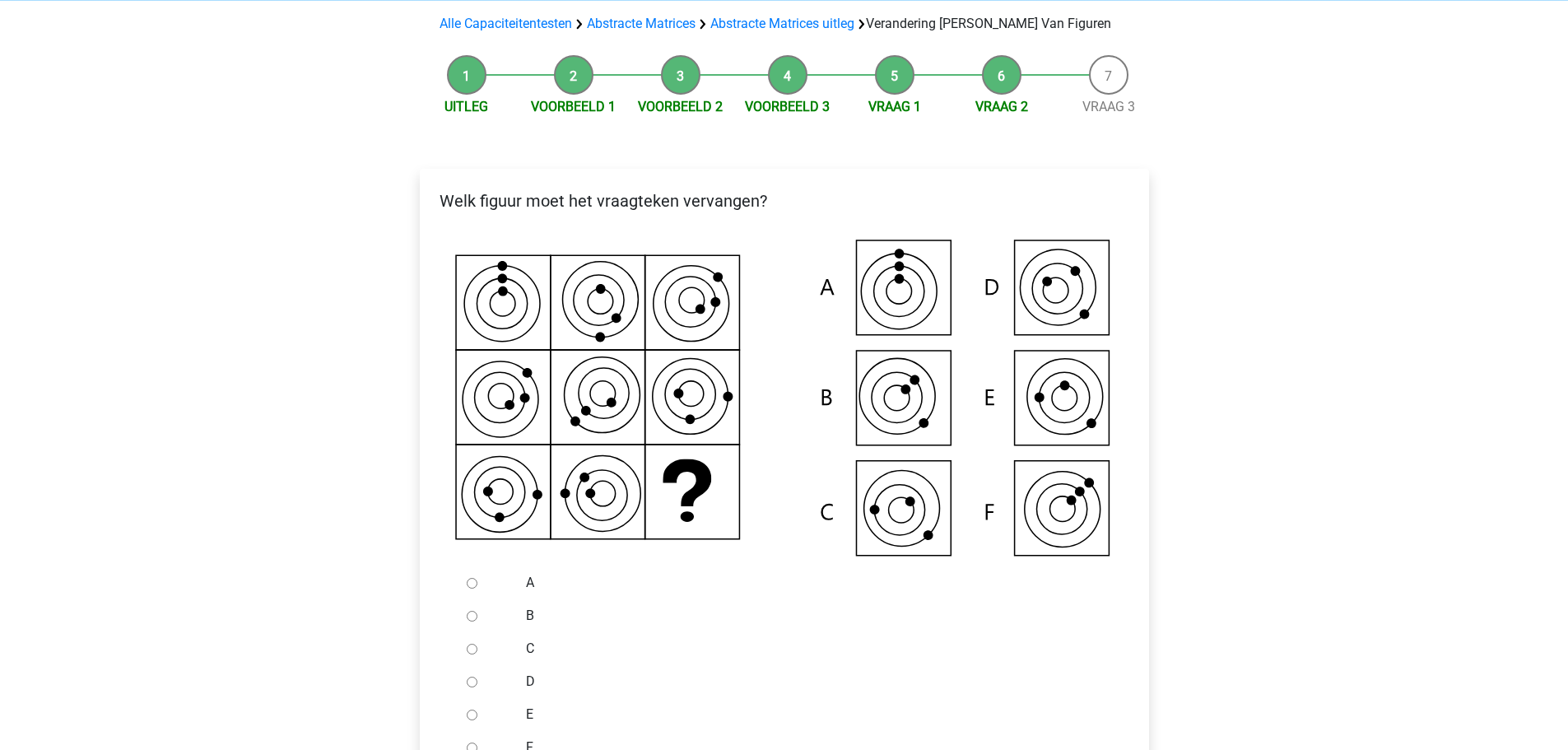
scroll to position [330, 0]
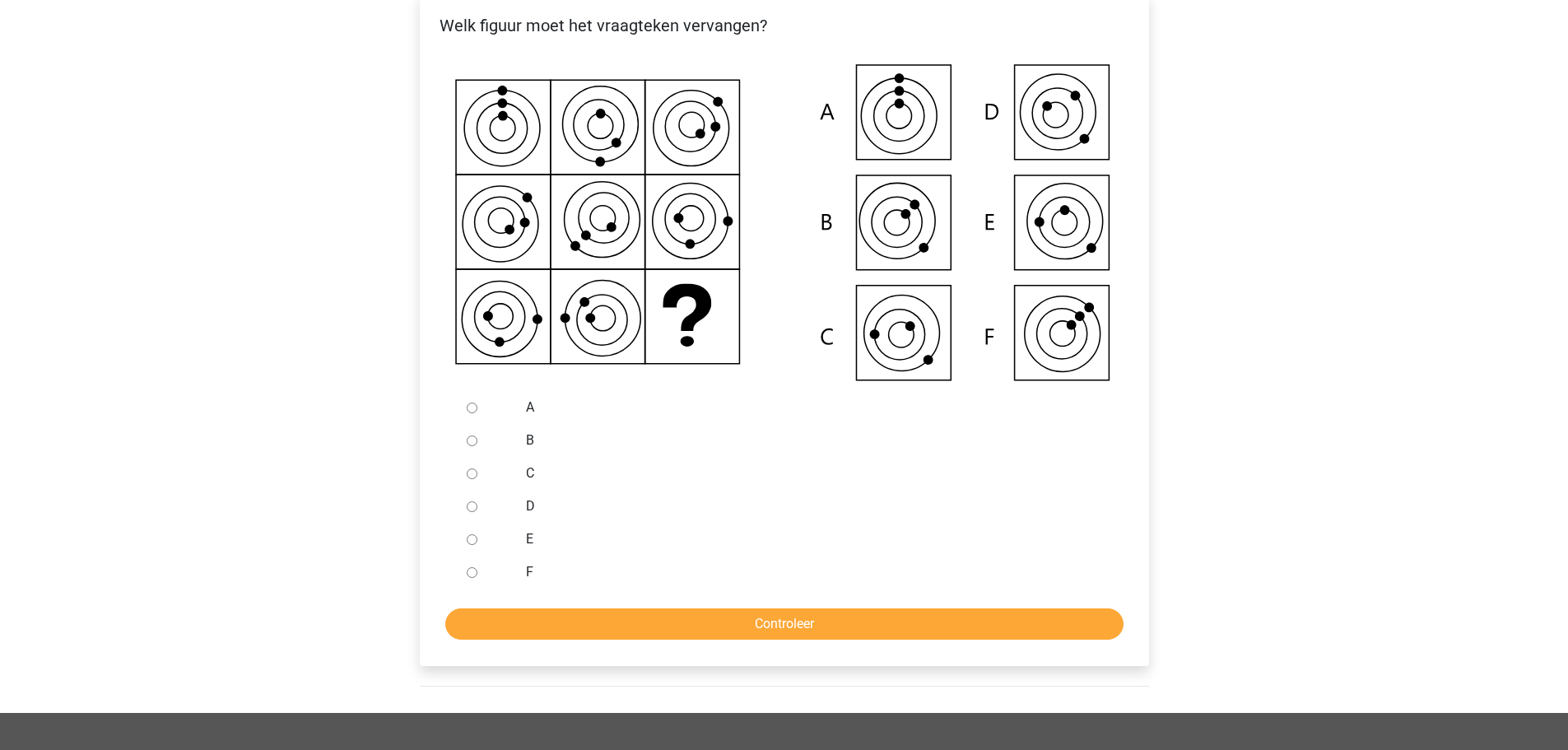
click at [473, 476] on input "C" at bounding box center [472, 474] width 10 height 10
radio input "true"
click at [683, 624] on input "Controleer" at bounding box center [785, 625] width 678 height 31
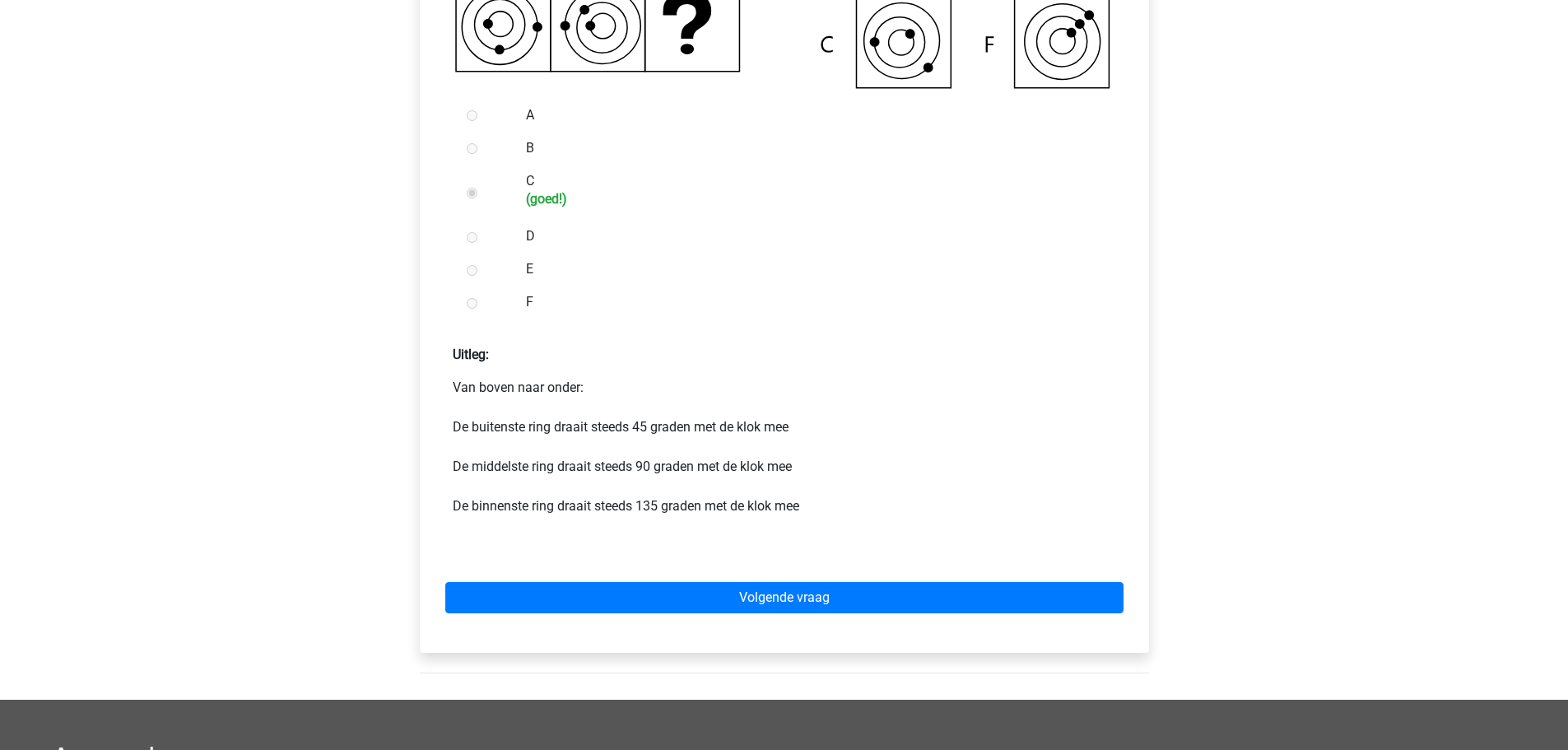
scroll to position [659, 0]
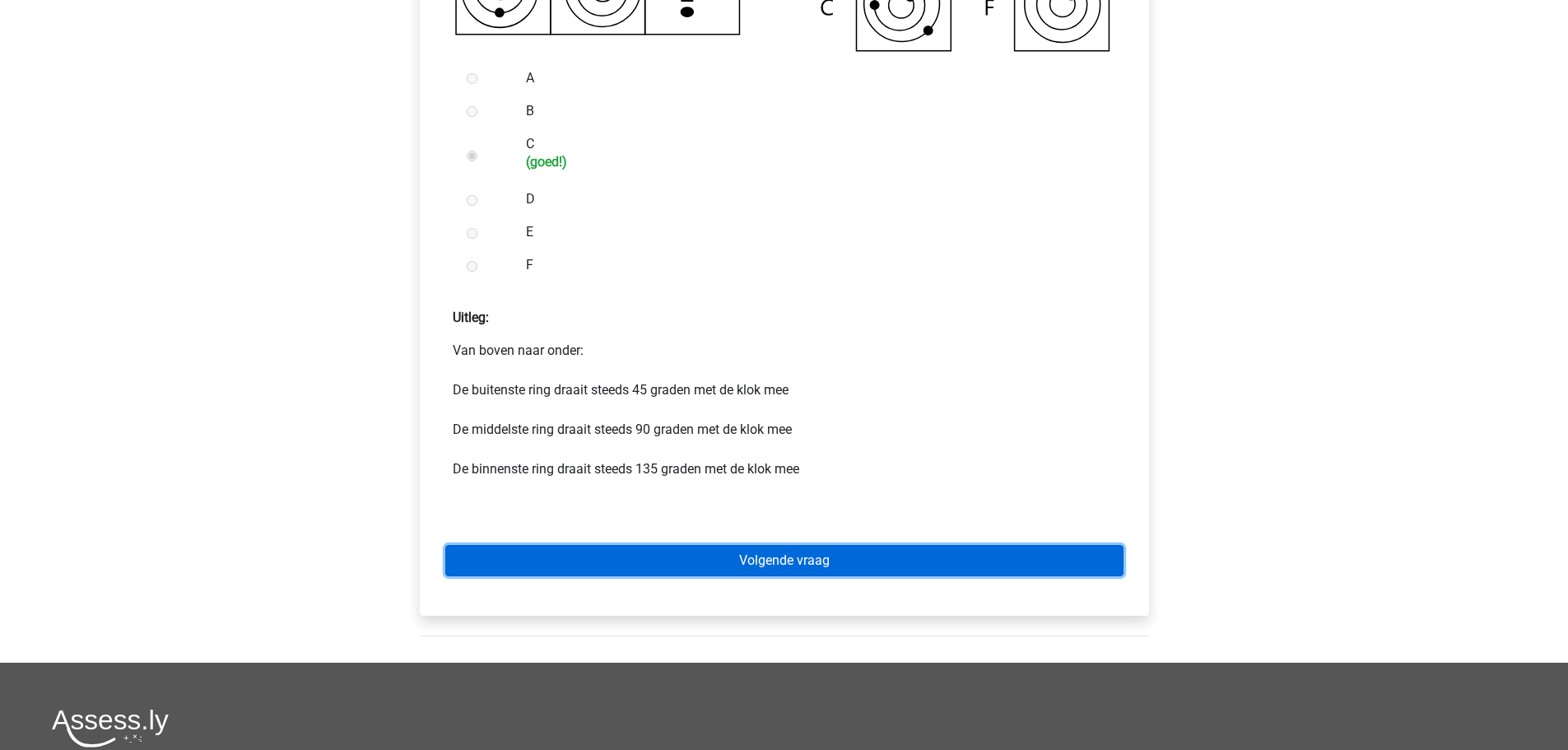
click at [778, 567] on link "Volgende vraag" at bounding box center [785, 561] width 678 height 31
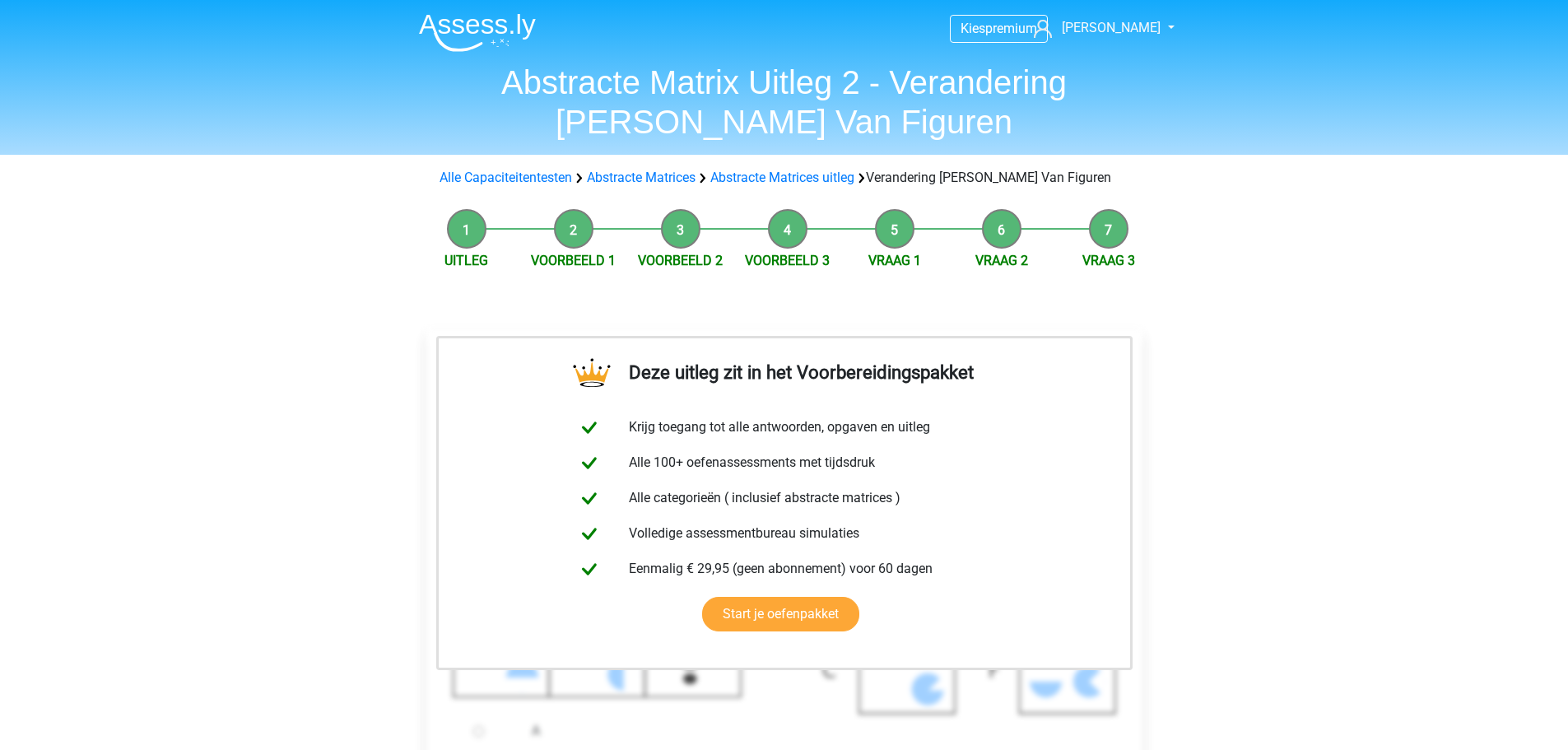
scroll to position [494, 0]
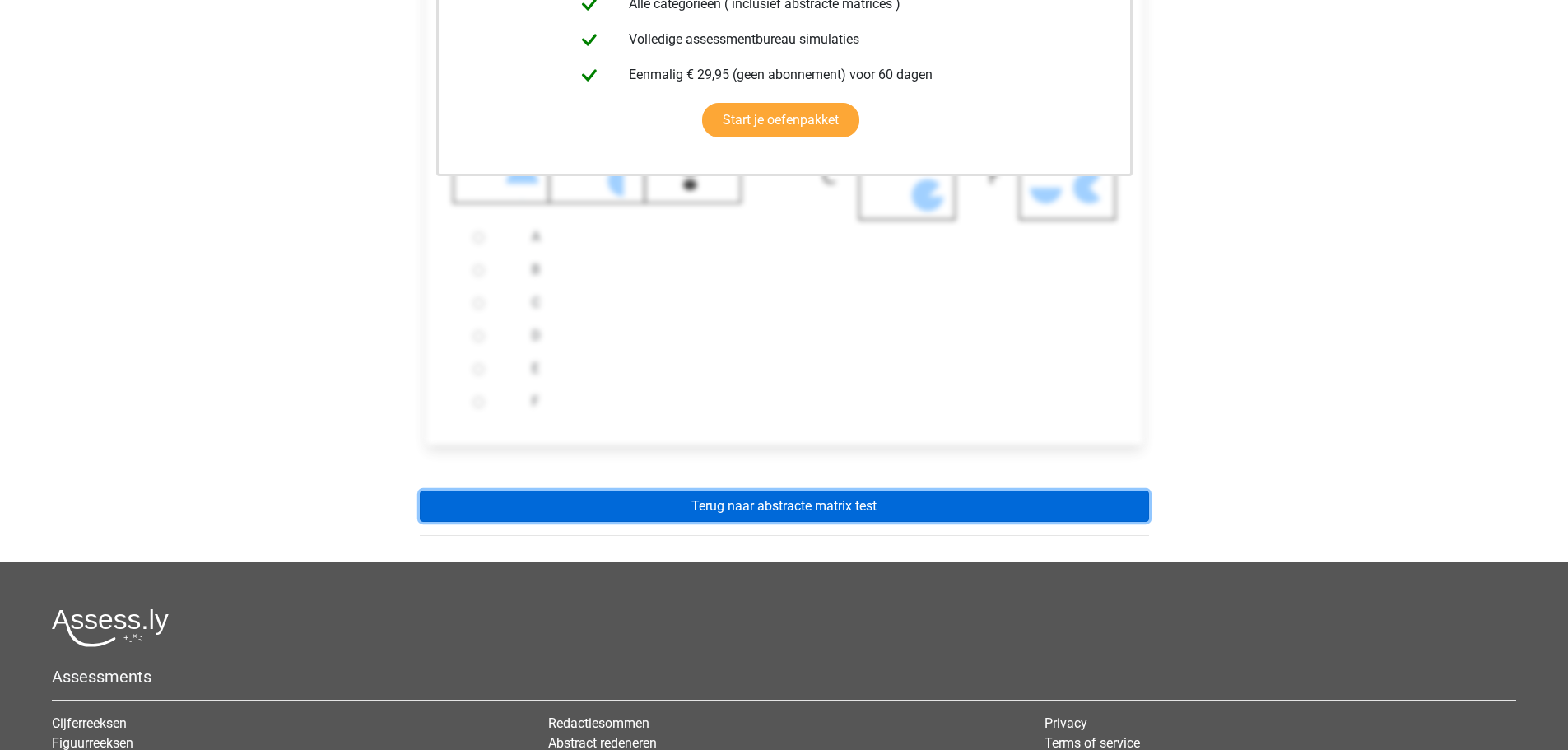
click at [830, 497] on link "Terug naar abstracte matrix test" at bounding box center [784, 506] width 729 height 31
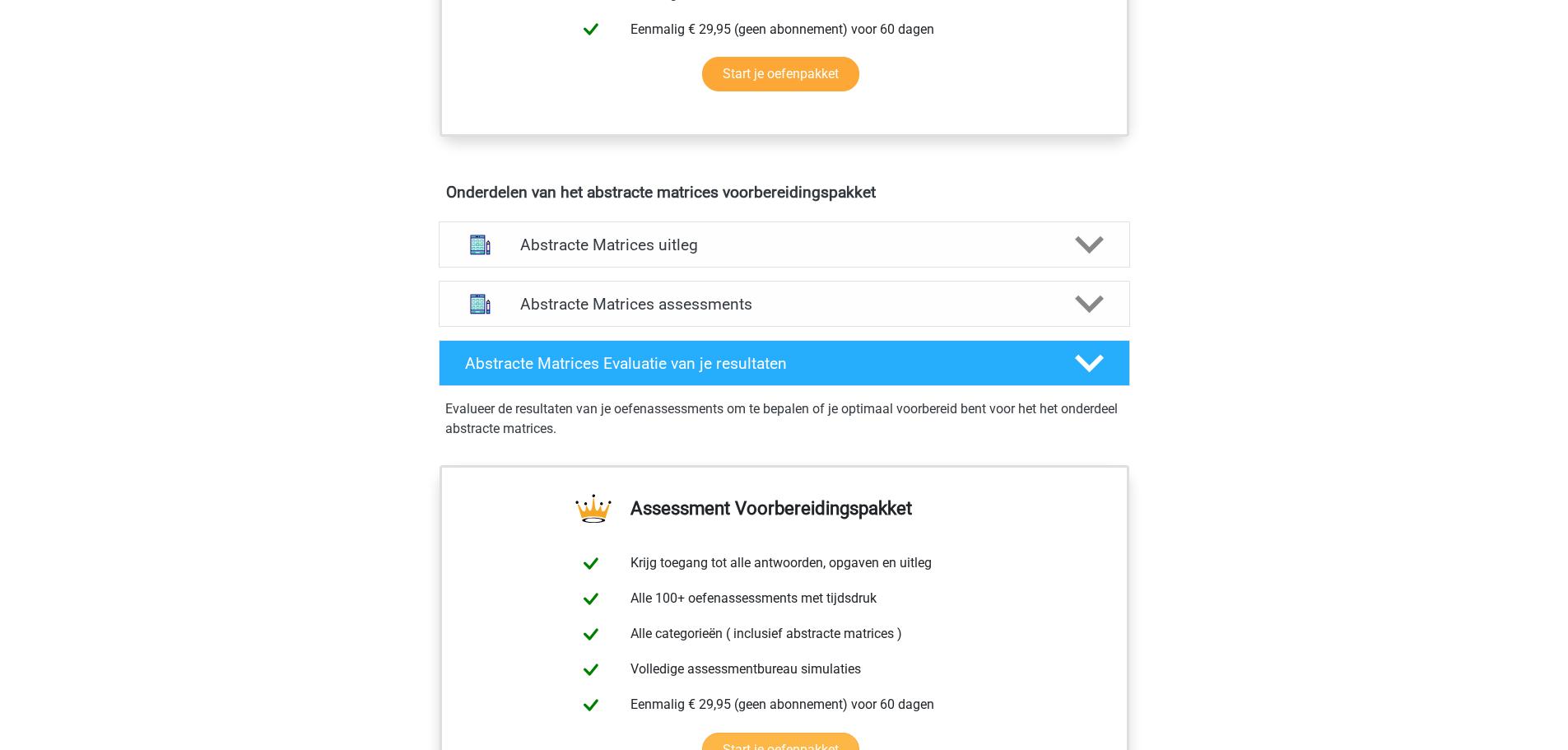
scroll to position [989, 0]
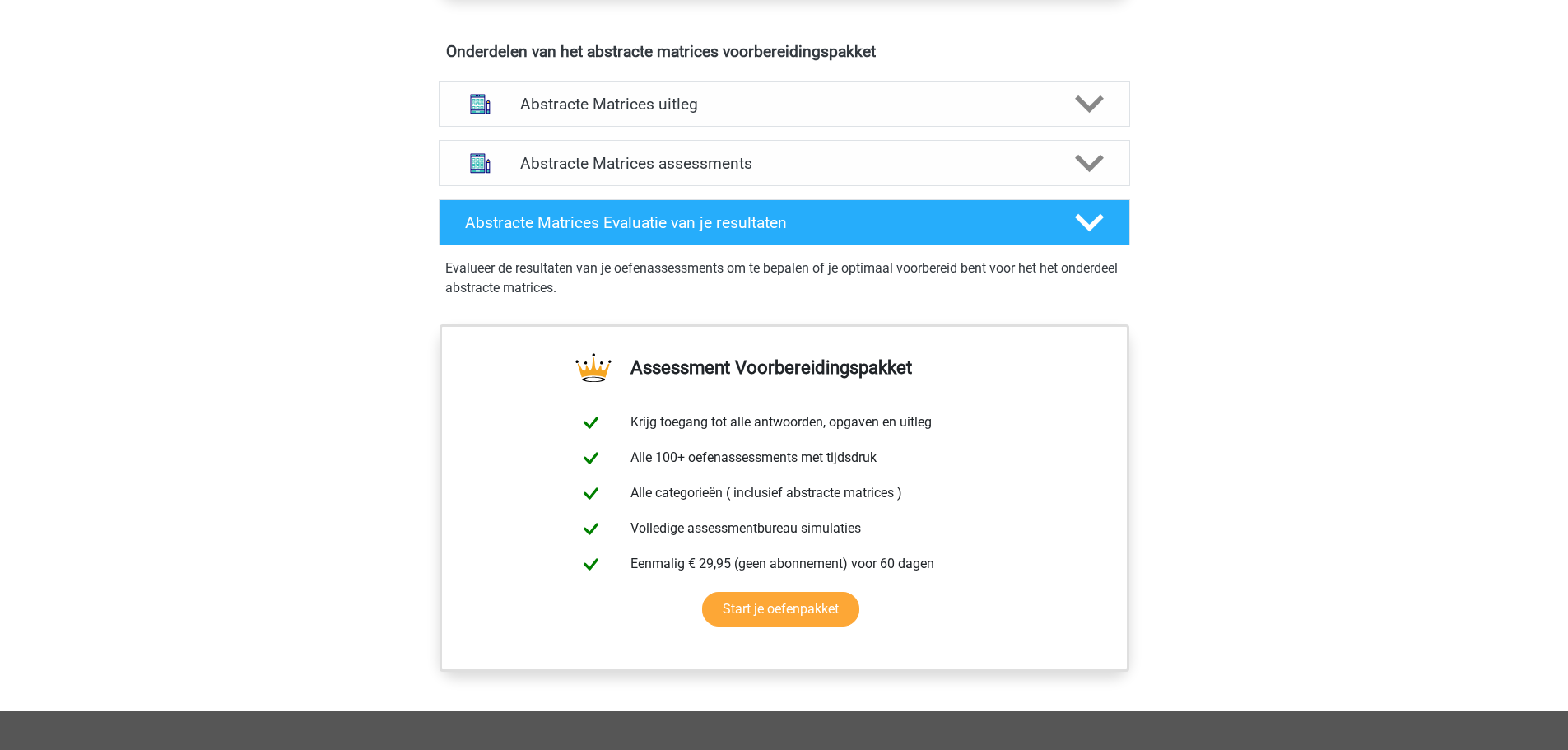
click at [806, 154] on h4 "Abstracte Matrices assessments" at bounding box center [785, 163] width 529 height 19
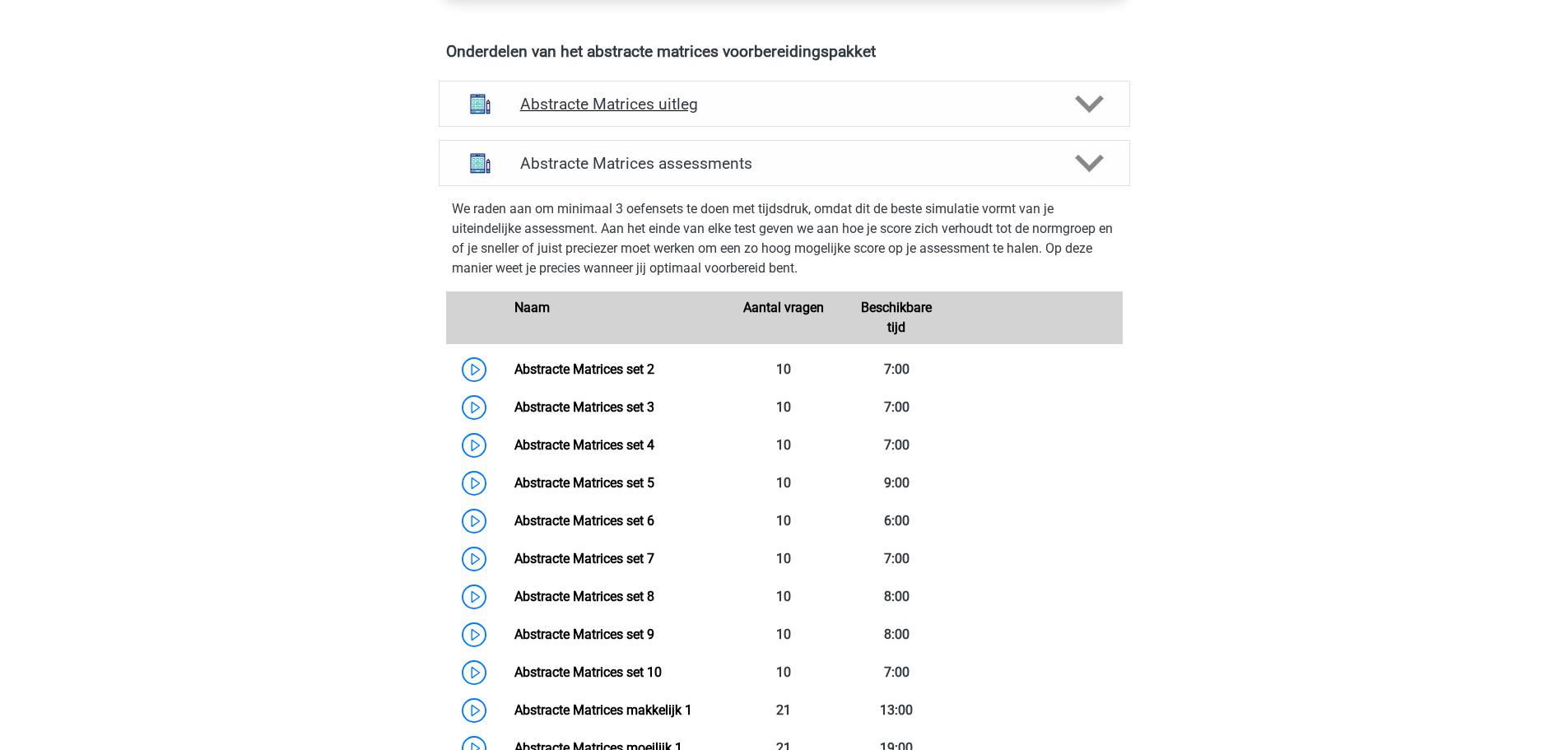
click at [789, 123] on div "Abstracte Matrices uitleg" at bounding box center [784, 104] width 691 height 46
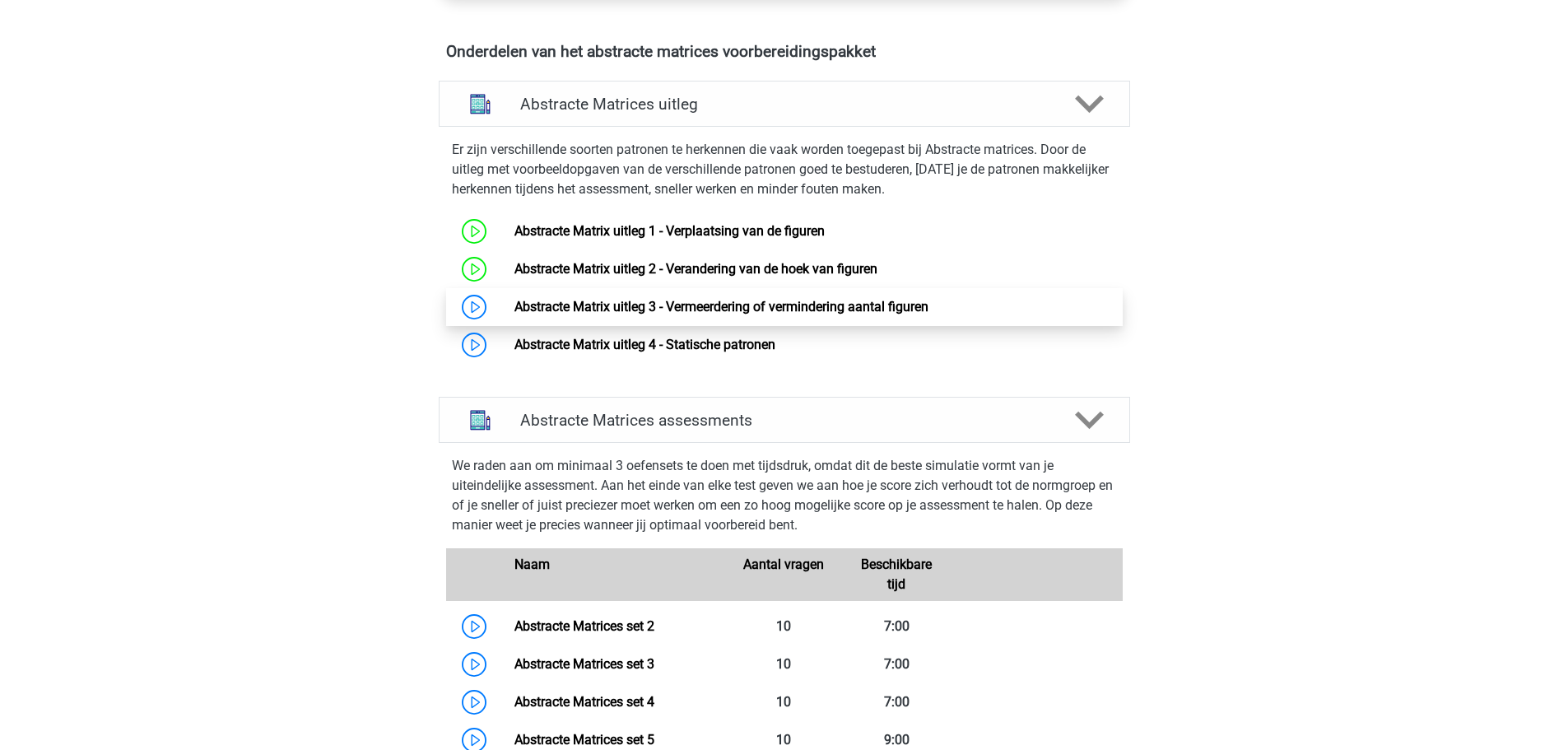
click at [769, 302] on link "Abstracte Matrix uitleg 3 - Vermeerdering of vermindering aantal figuren" at bounding box center [721, 307] width 414 height 15
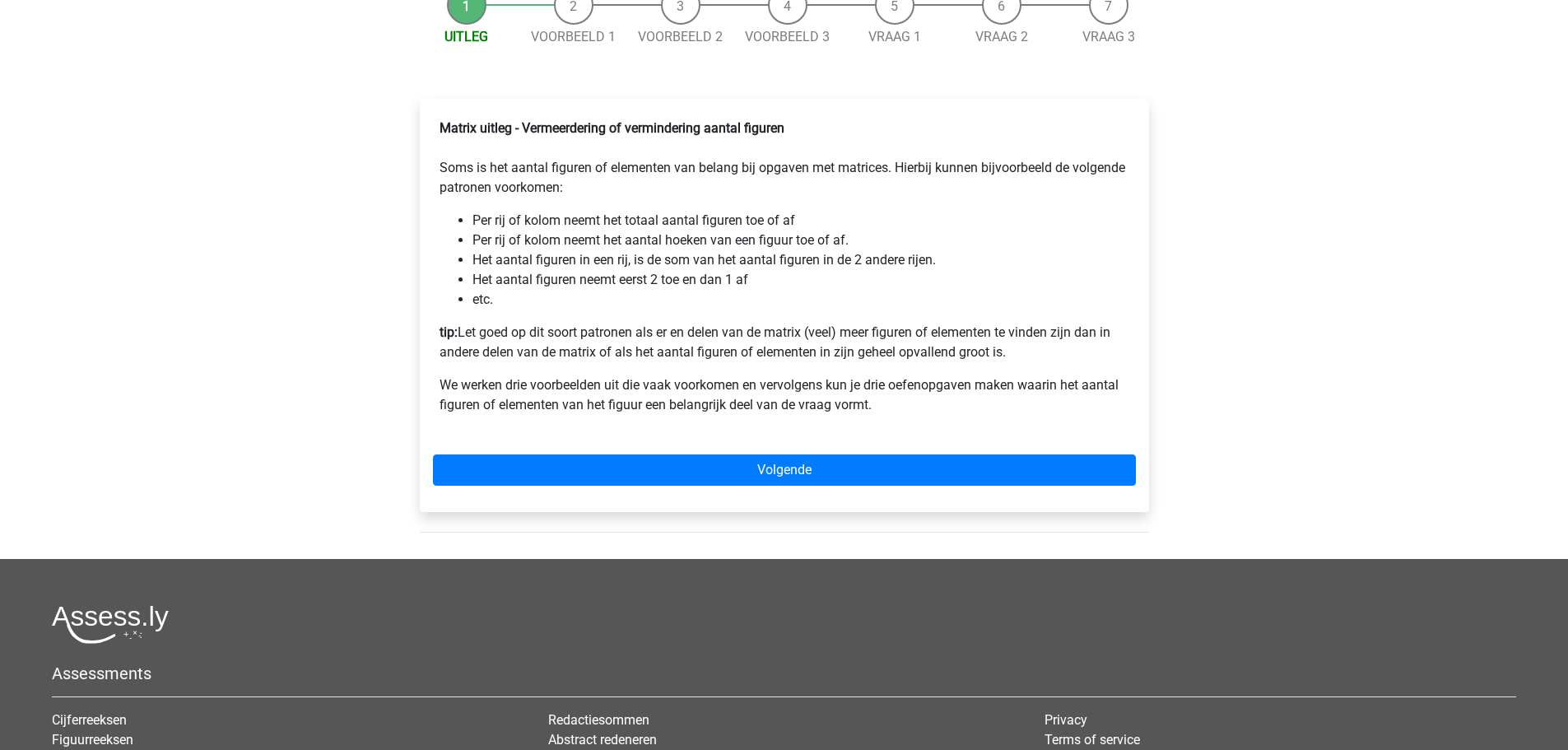
scroll to position [330, 0]
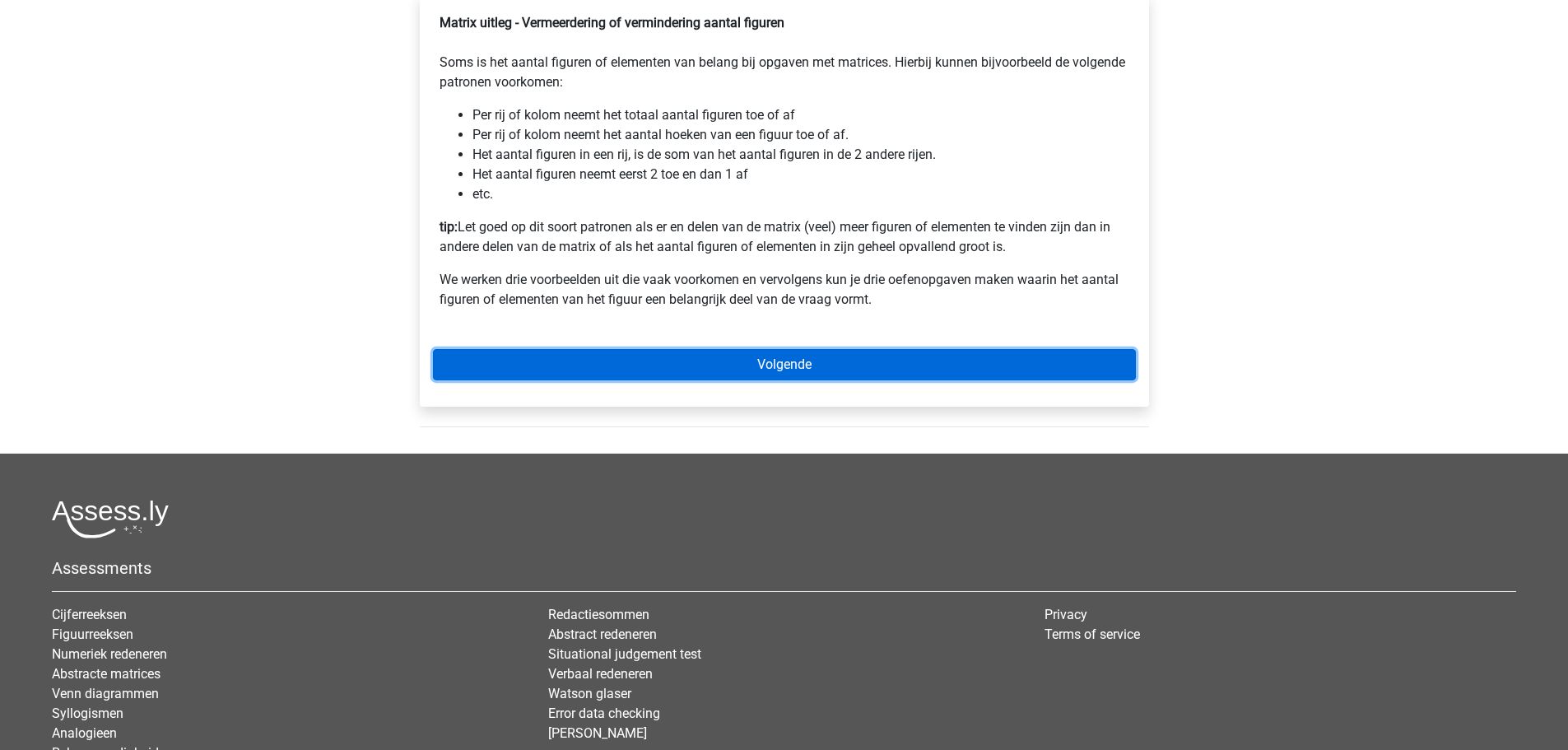
click at [792, 381] on link "Volgende" at bounding box center [784, 365] width 703 height 31
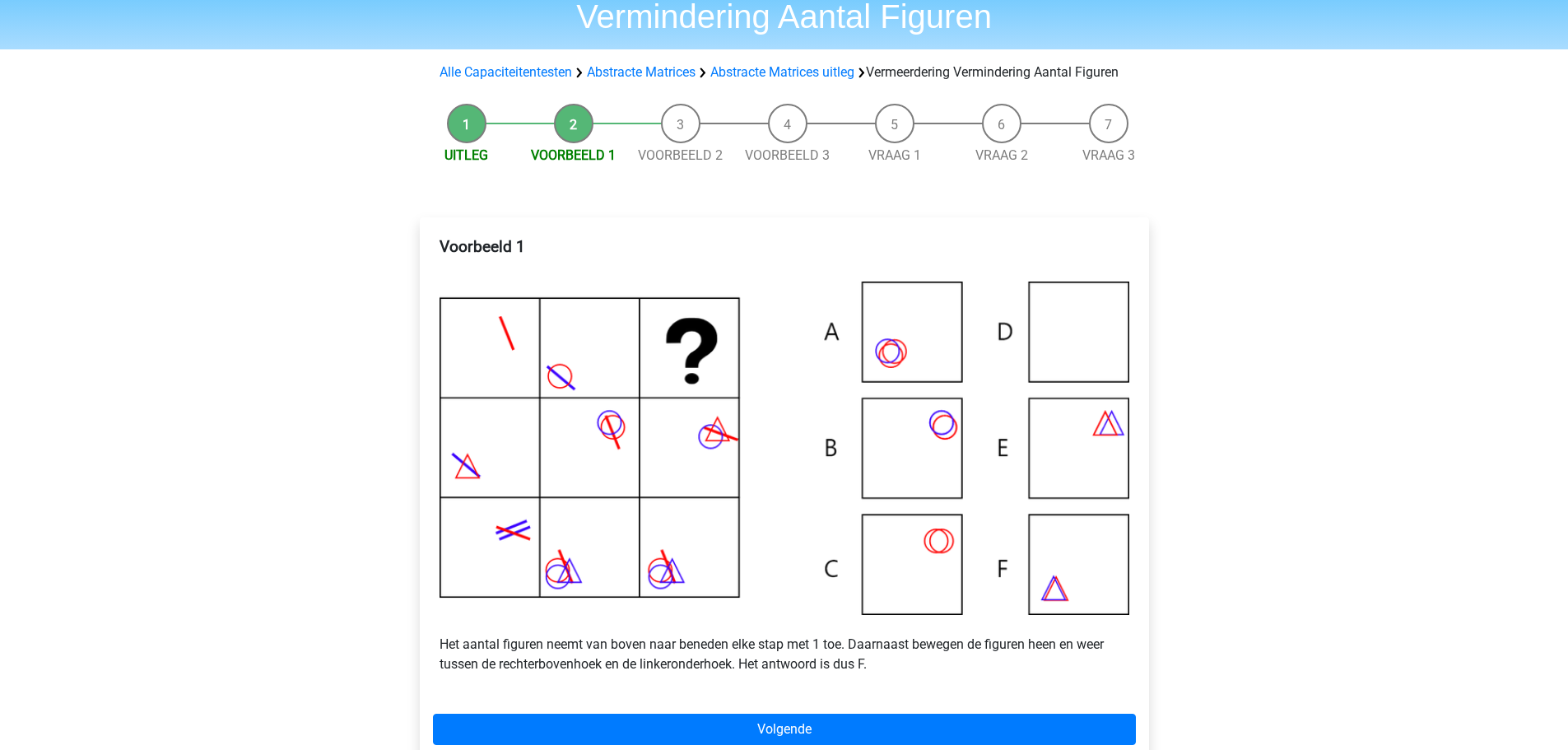
scroll to position [165, 0]
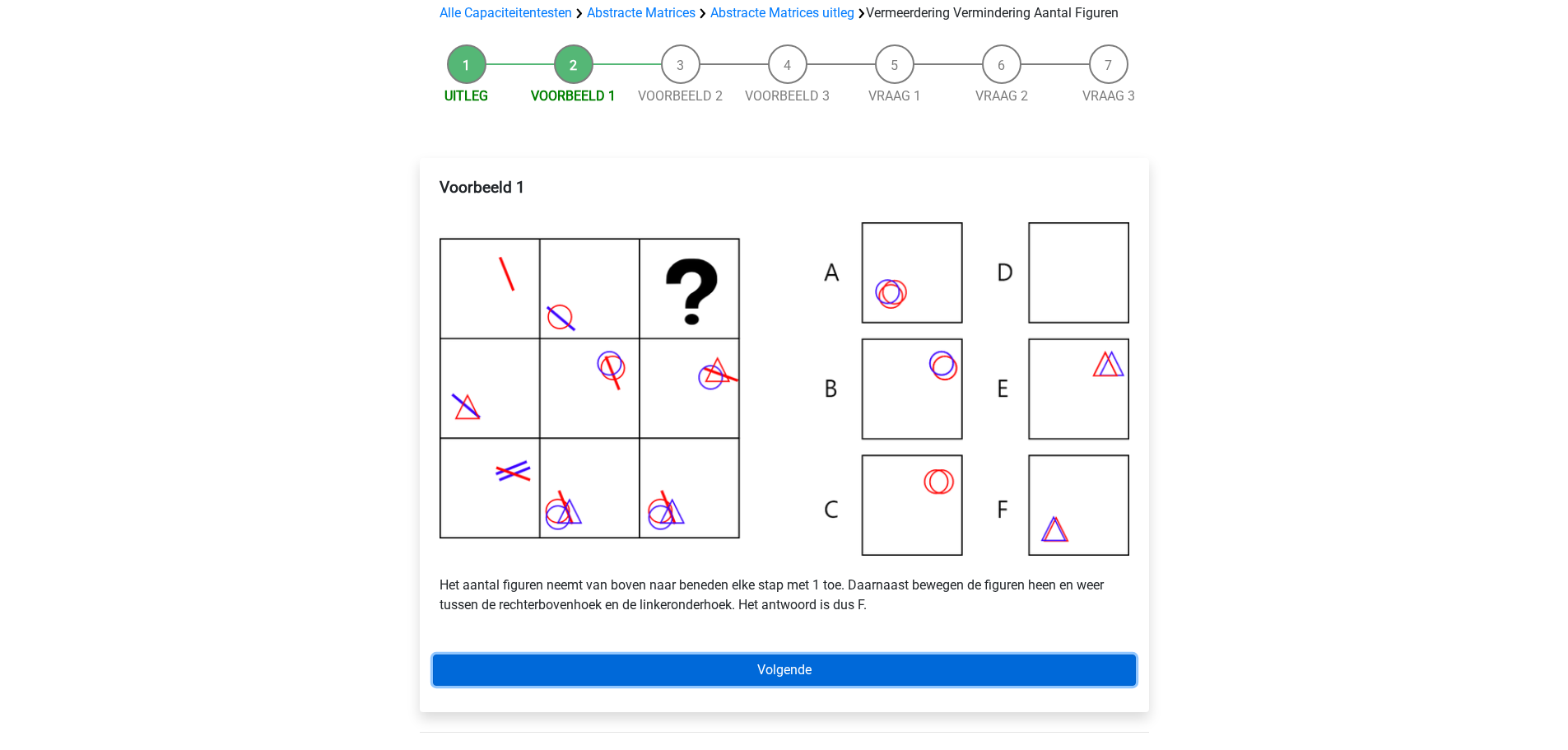
click at [840, 686] on link "Volgende" at bounding box center [784, 670] width 703 height 31
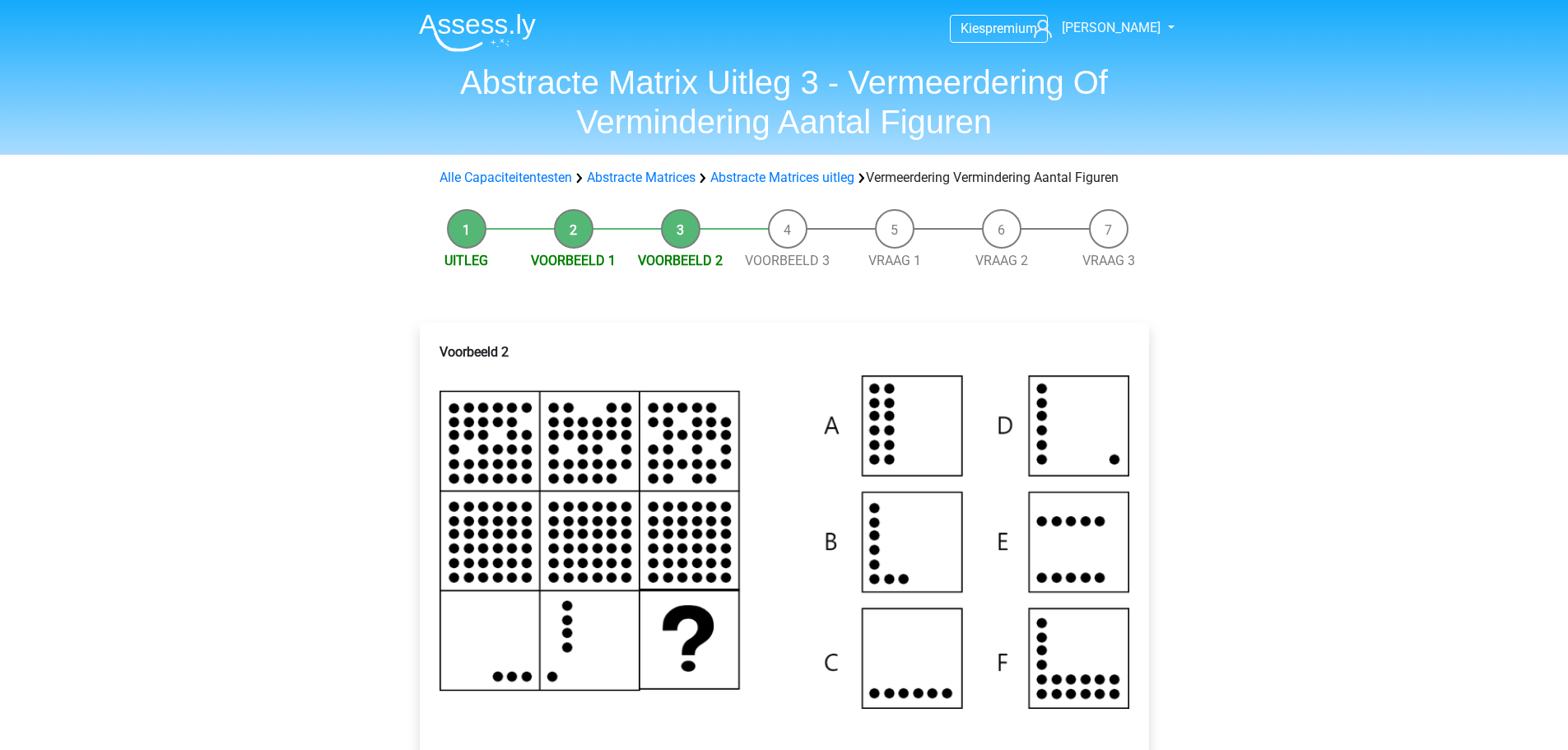
scroll to position [165, 0]
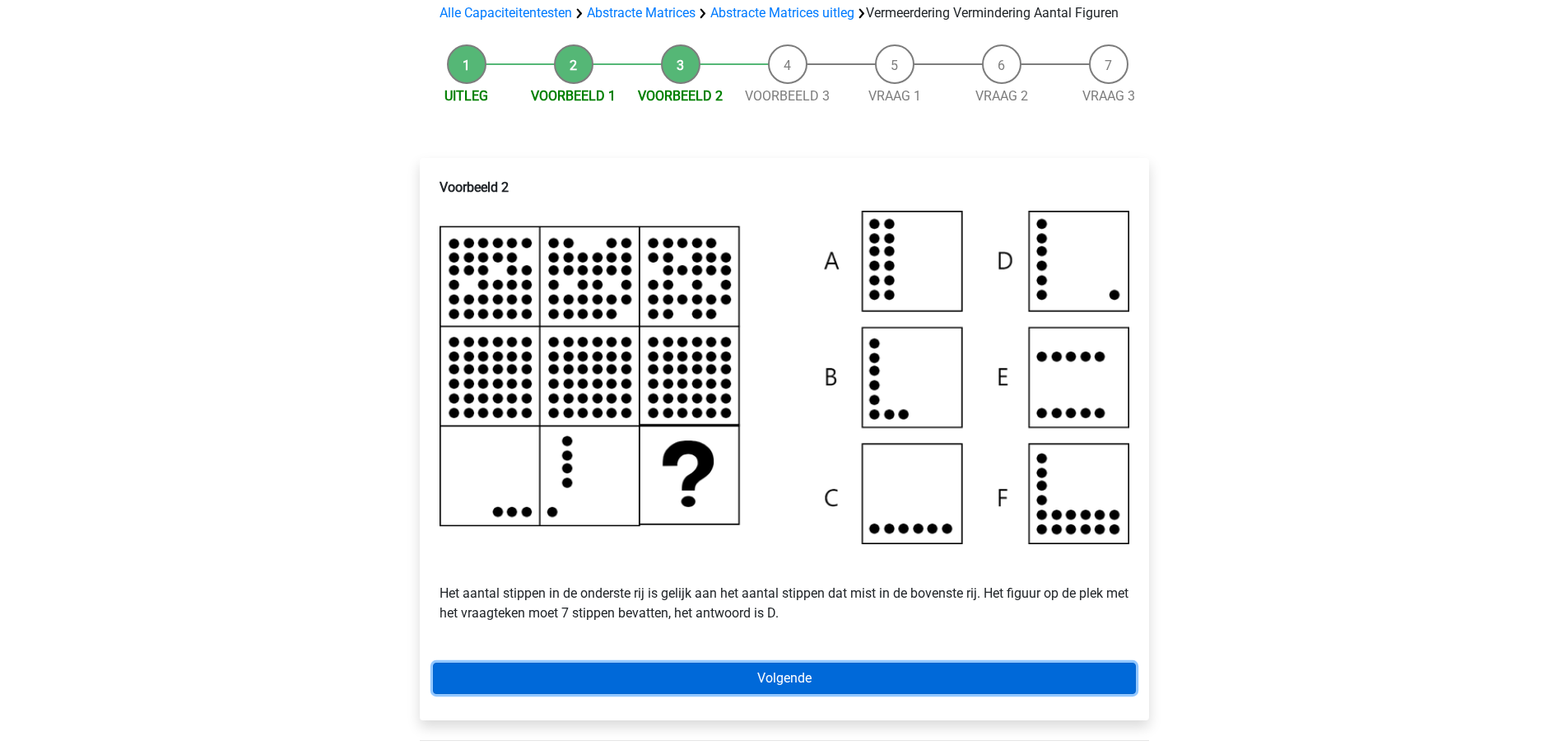
click at [733, 683] on link "Volgende" at bounding box center [784, 679] width 703 height 31
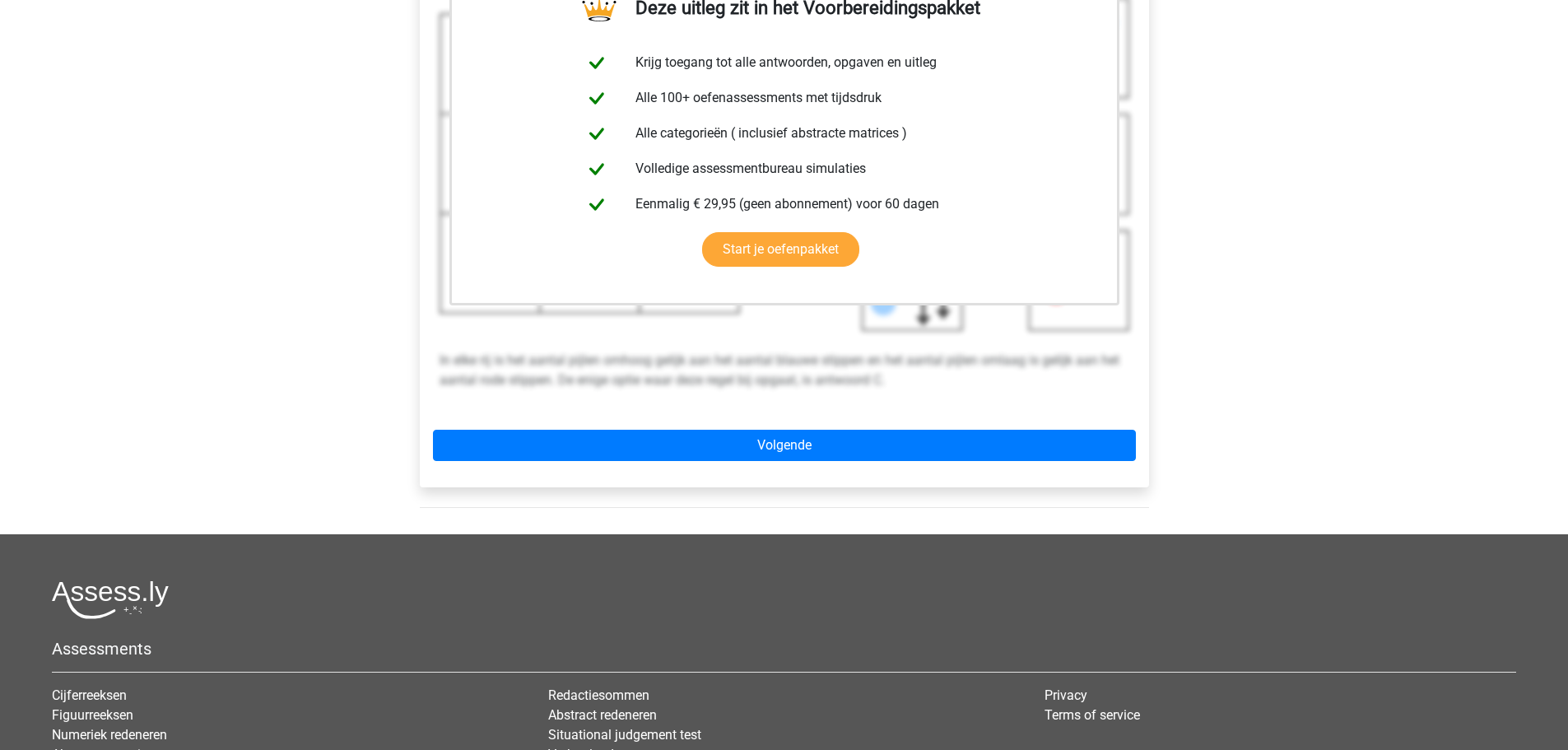
scroll to position [494, 0]
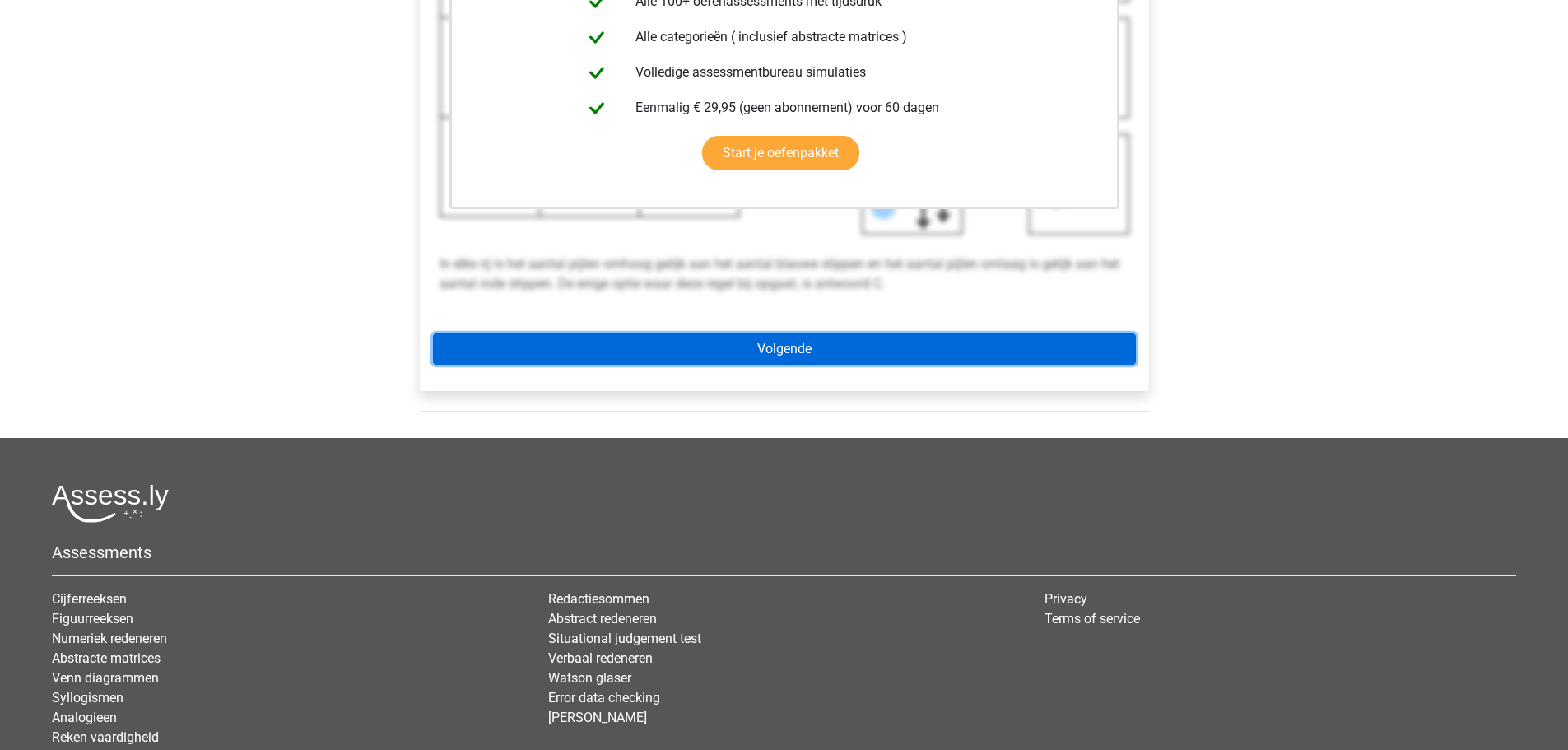
click at [804, 365] on link "Volgende" at bounding box center [784, 349] width 703 height 31
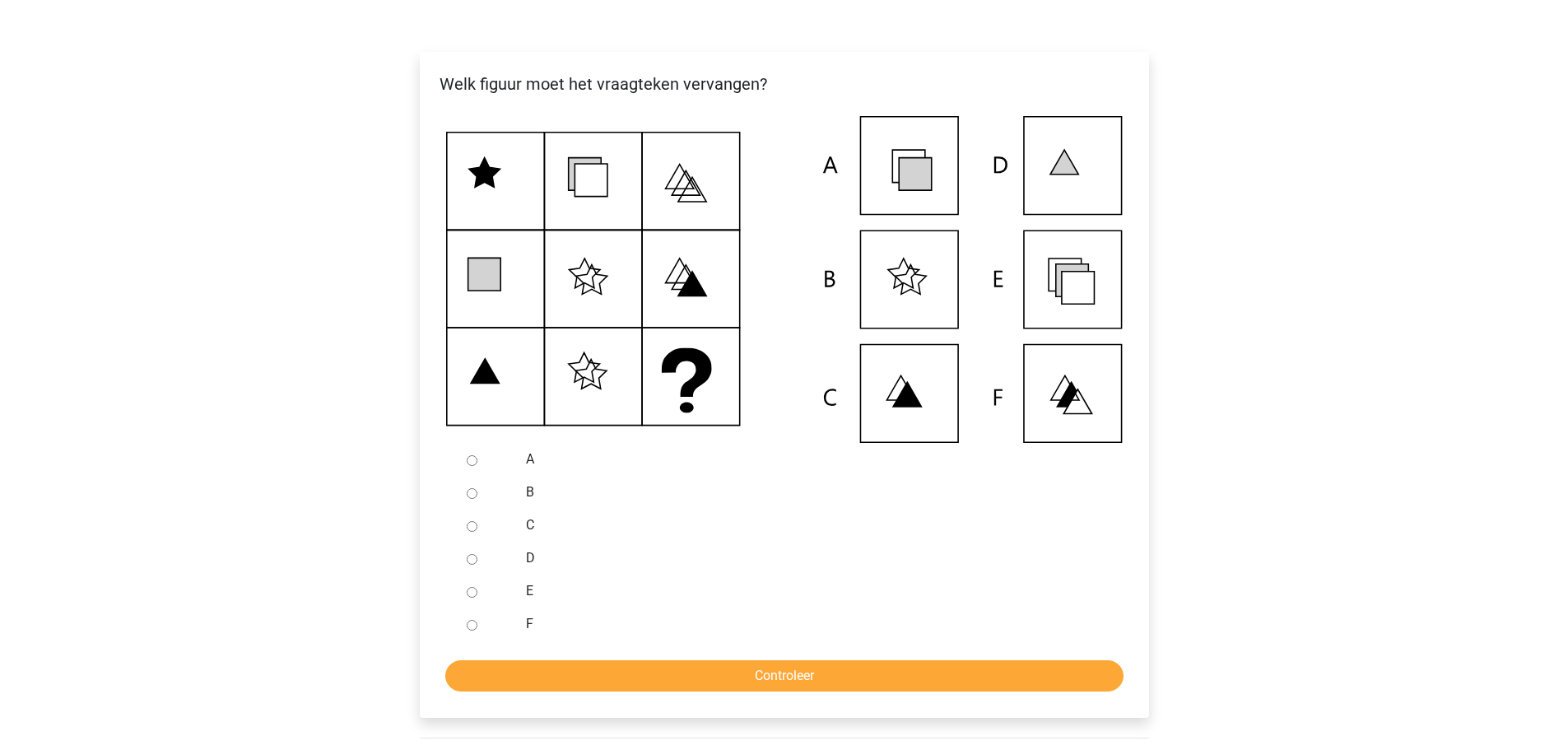
scroll to position [330, 0]
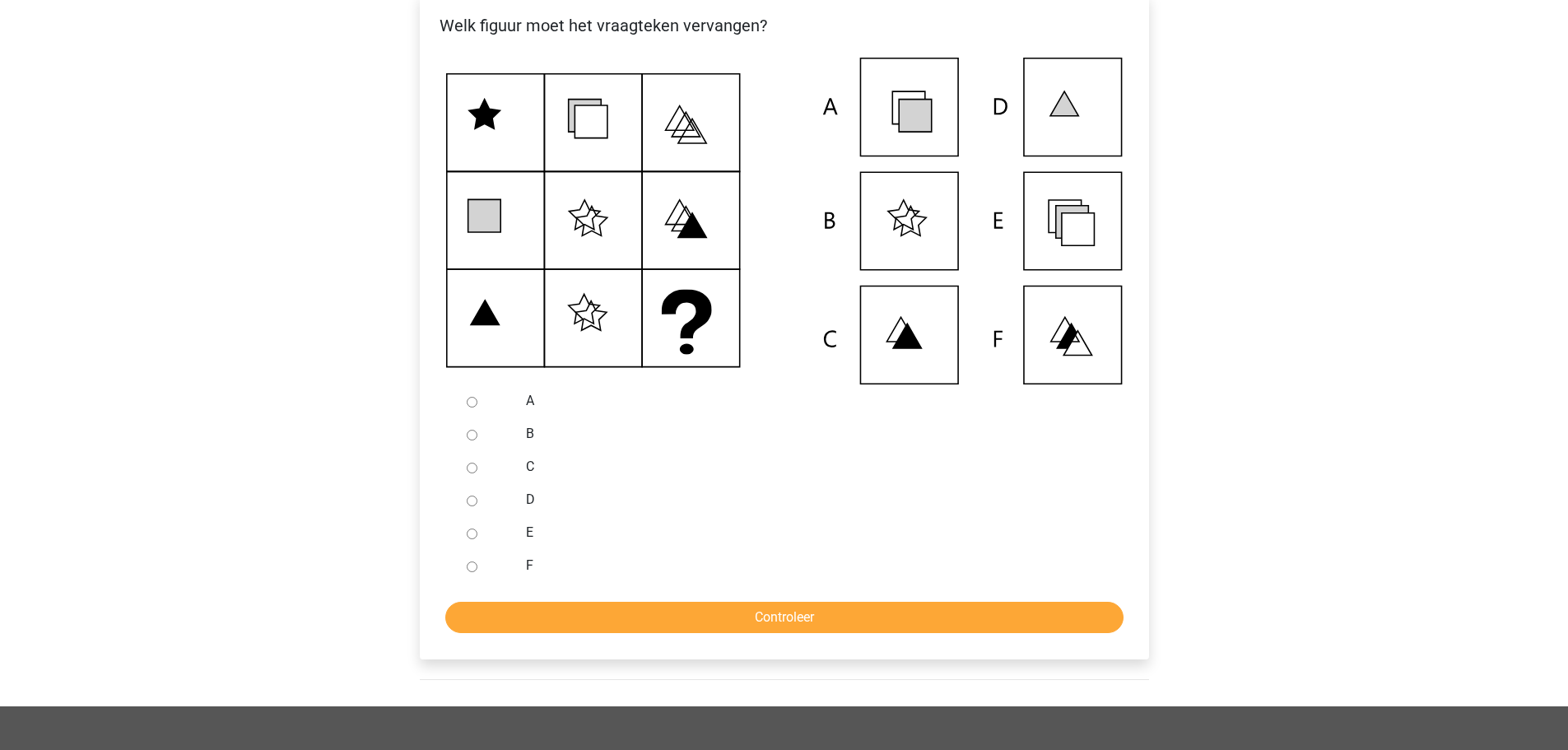
click at [472, 540] on input "E" at bounding box center [472, 534] width 10 height 10
radio input "true"
click at [574, 631] on input "Controleer" at bounding box center [785, 618] width 678 height 31
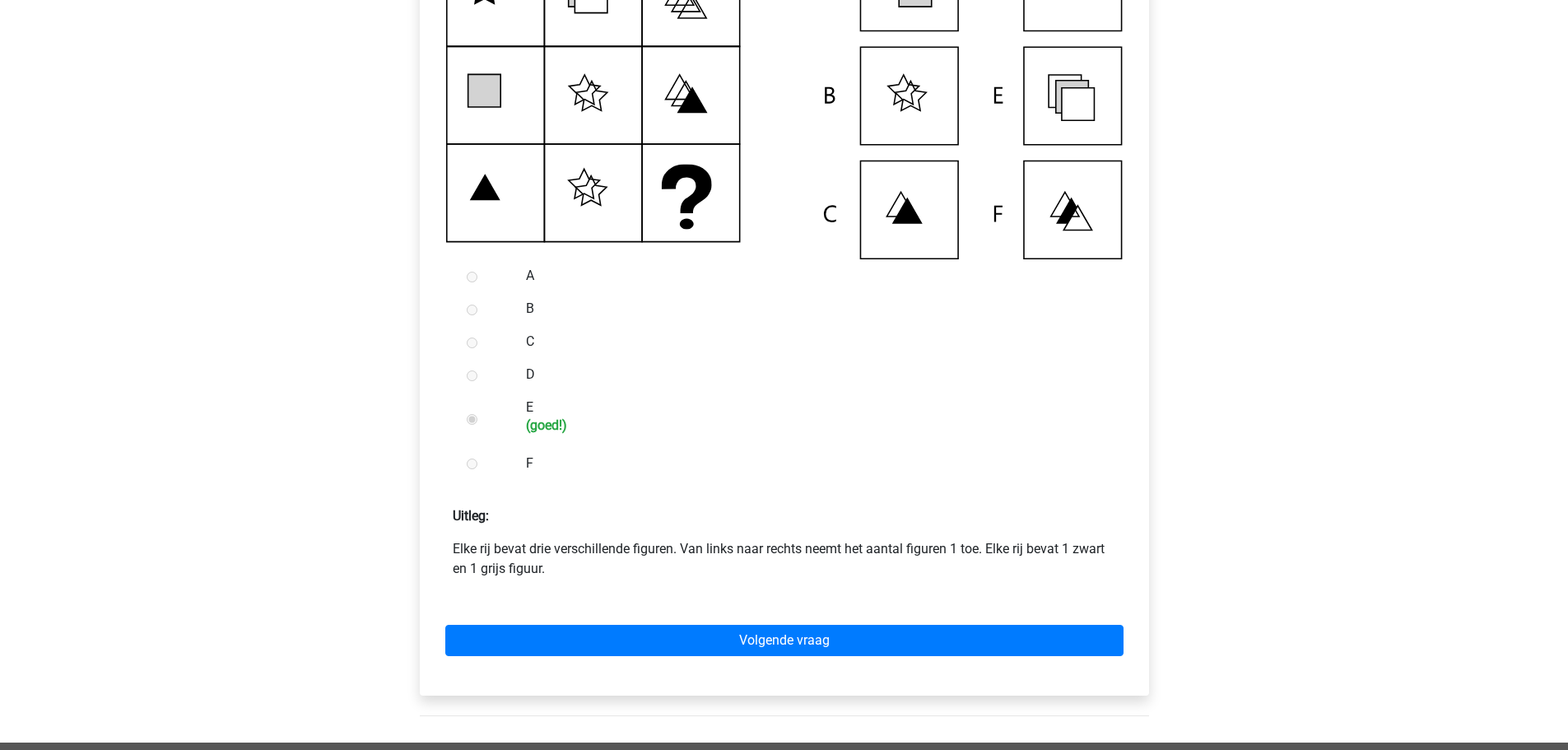
scroll to position [494, 0]
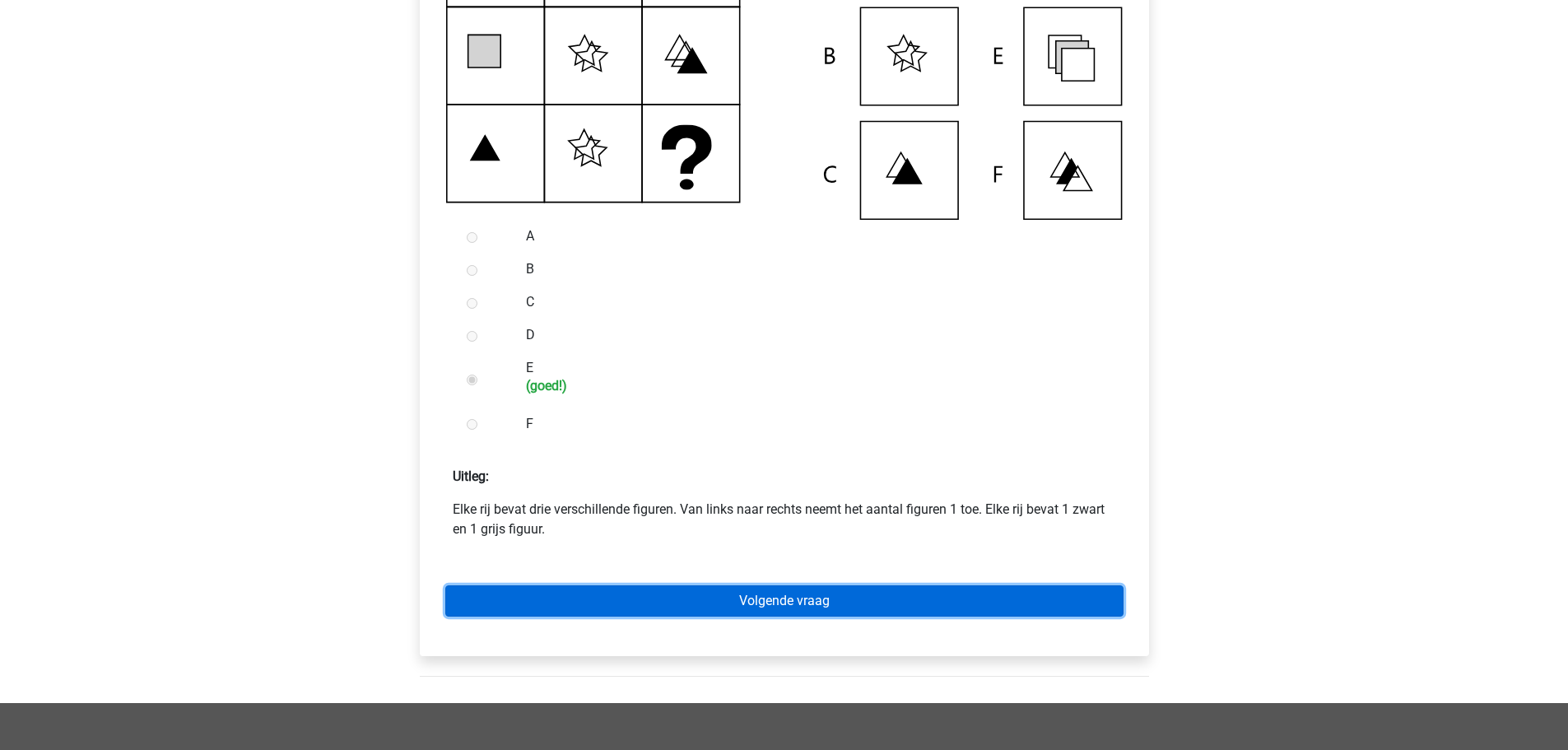
click at [646, 615] on link "Volgende vraag" at bounding box center [785, 601] width 678 height 31
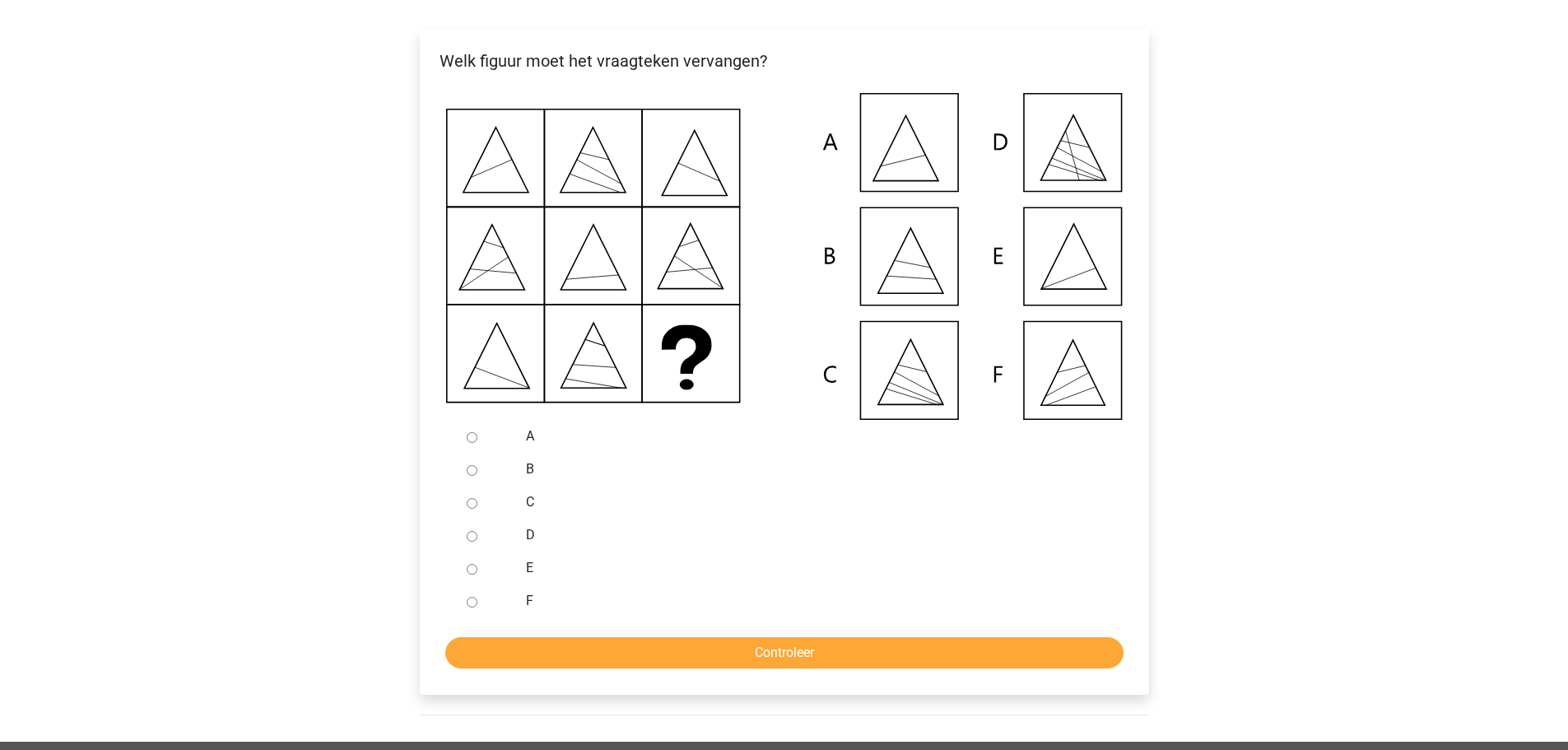
scroll to position [330, 0]
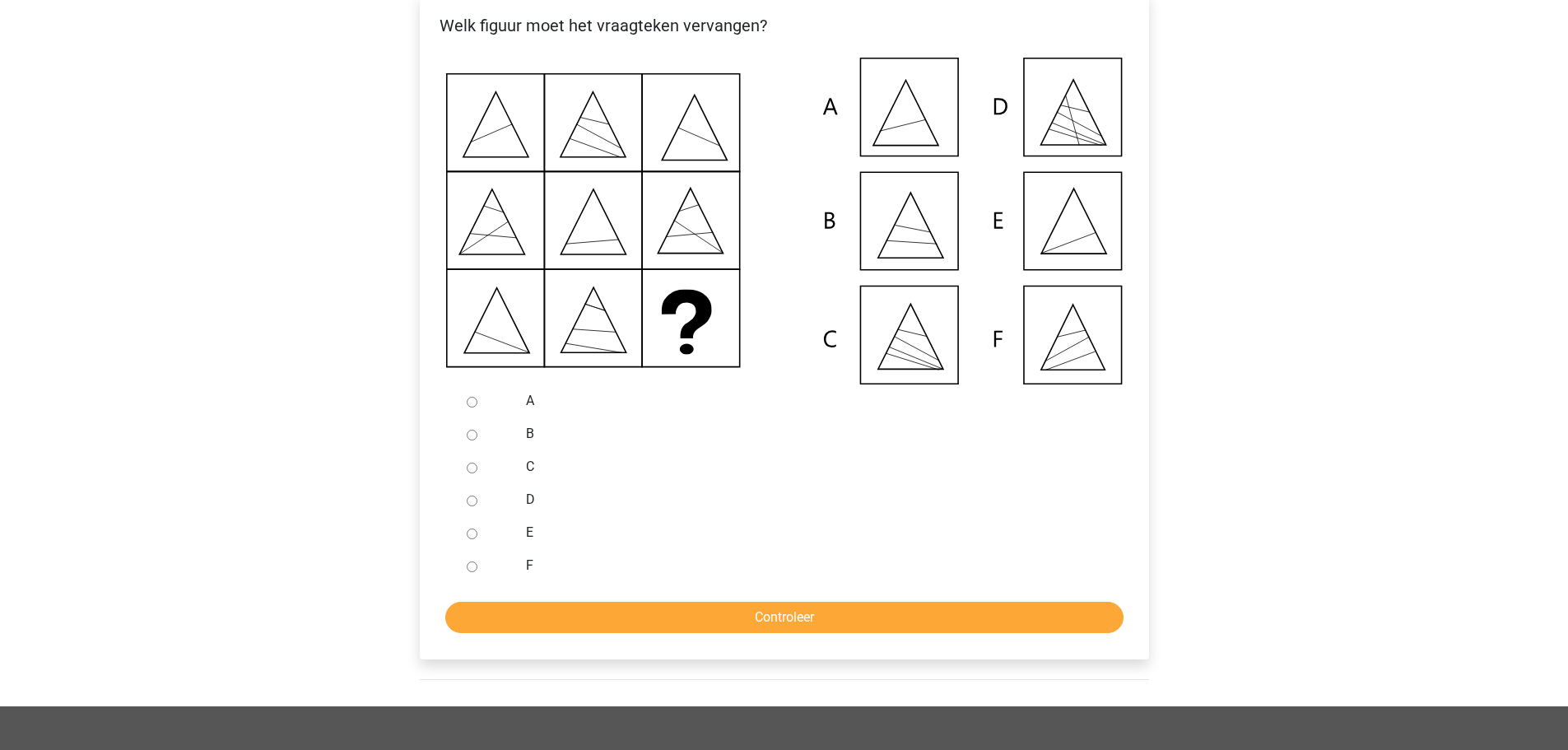
click at [471, 550] on div at bounding box center [487, 533] width 54 height 33
click at [472, 540] on input "E" at bounding box center [472, 534] width 10 height 10
radio input "true"
click at [509, 631] on input "Controleer" at bounding box center [785, 618] width 678 height 31
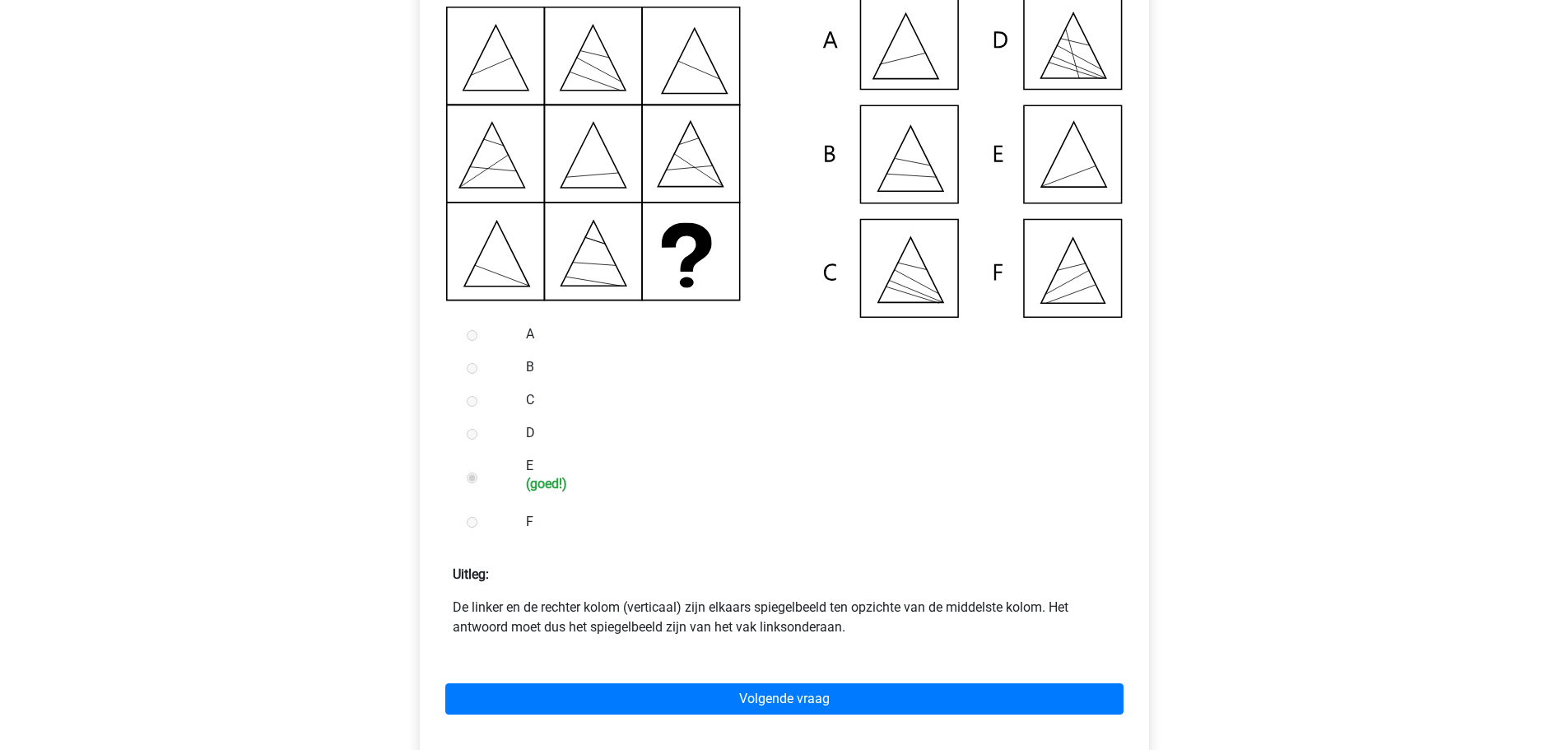
scroll to position [494, 0]
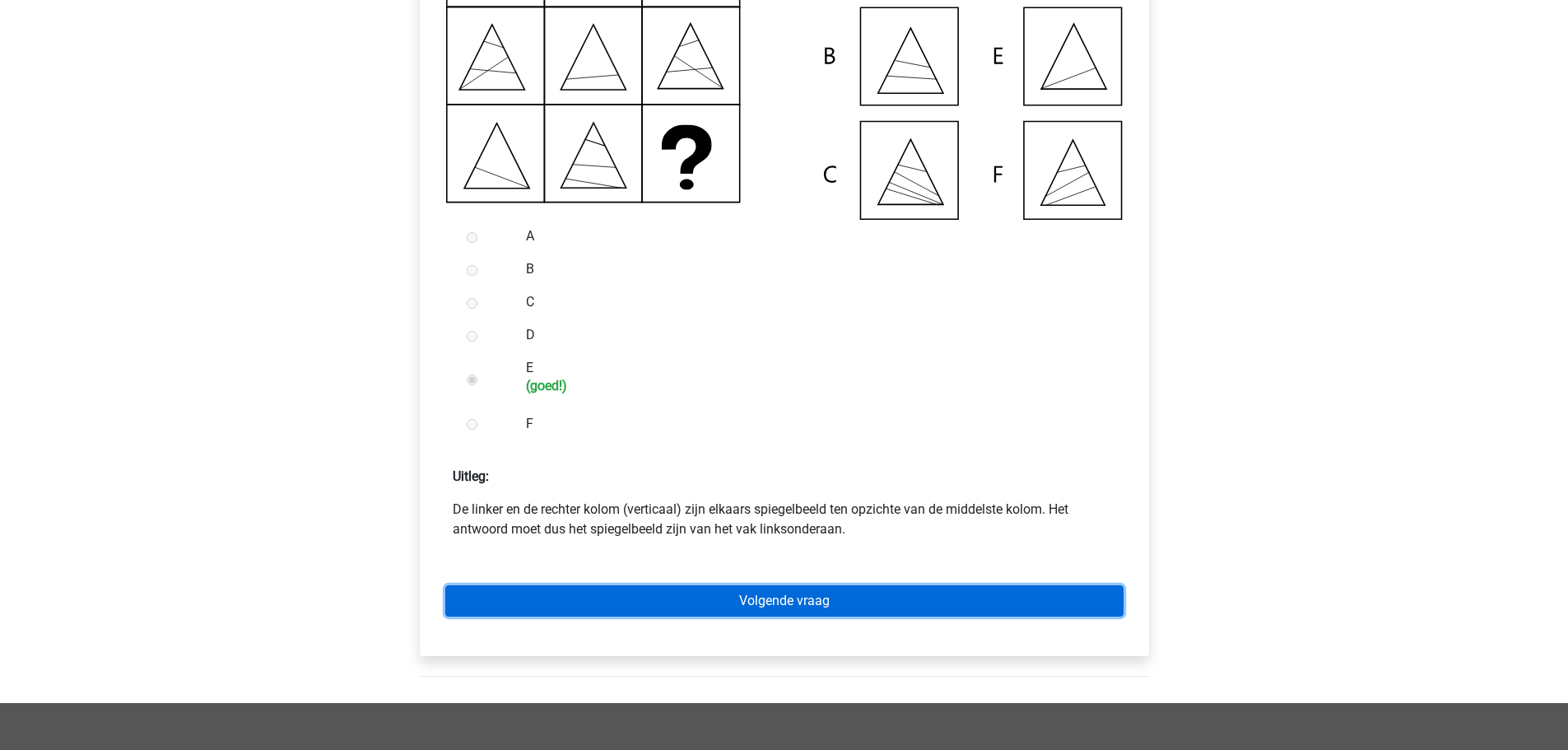
click at [649, 617] on link "Volgende vraag" at bounding box center [785, 601] width 678 height 31
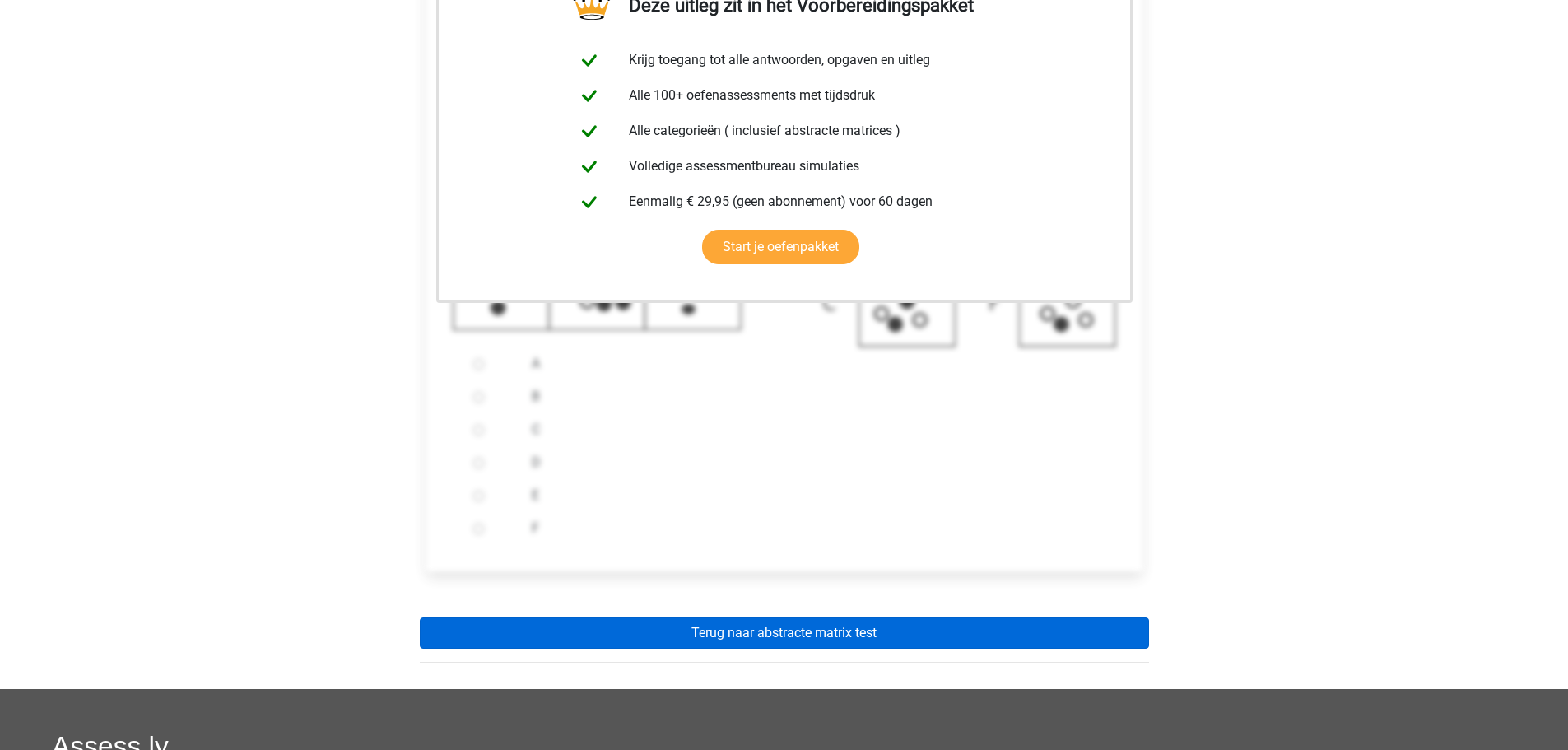
scroll to position [494, 0]
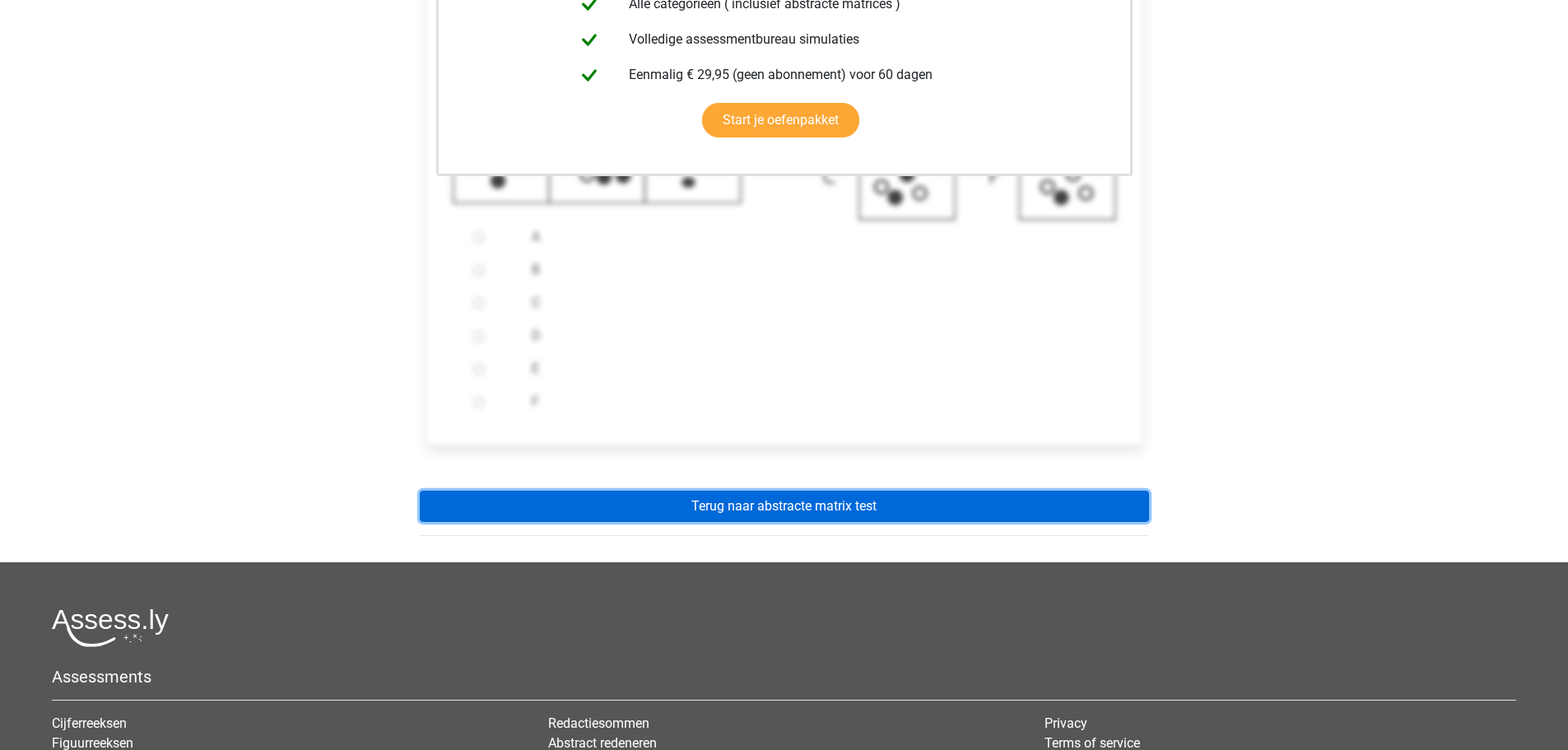
click at [806, 513] on link "Terug naar abstracte matrix test" at bounding box center [784, 506] width 729 height 31
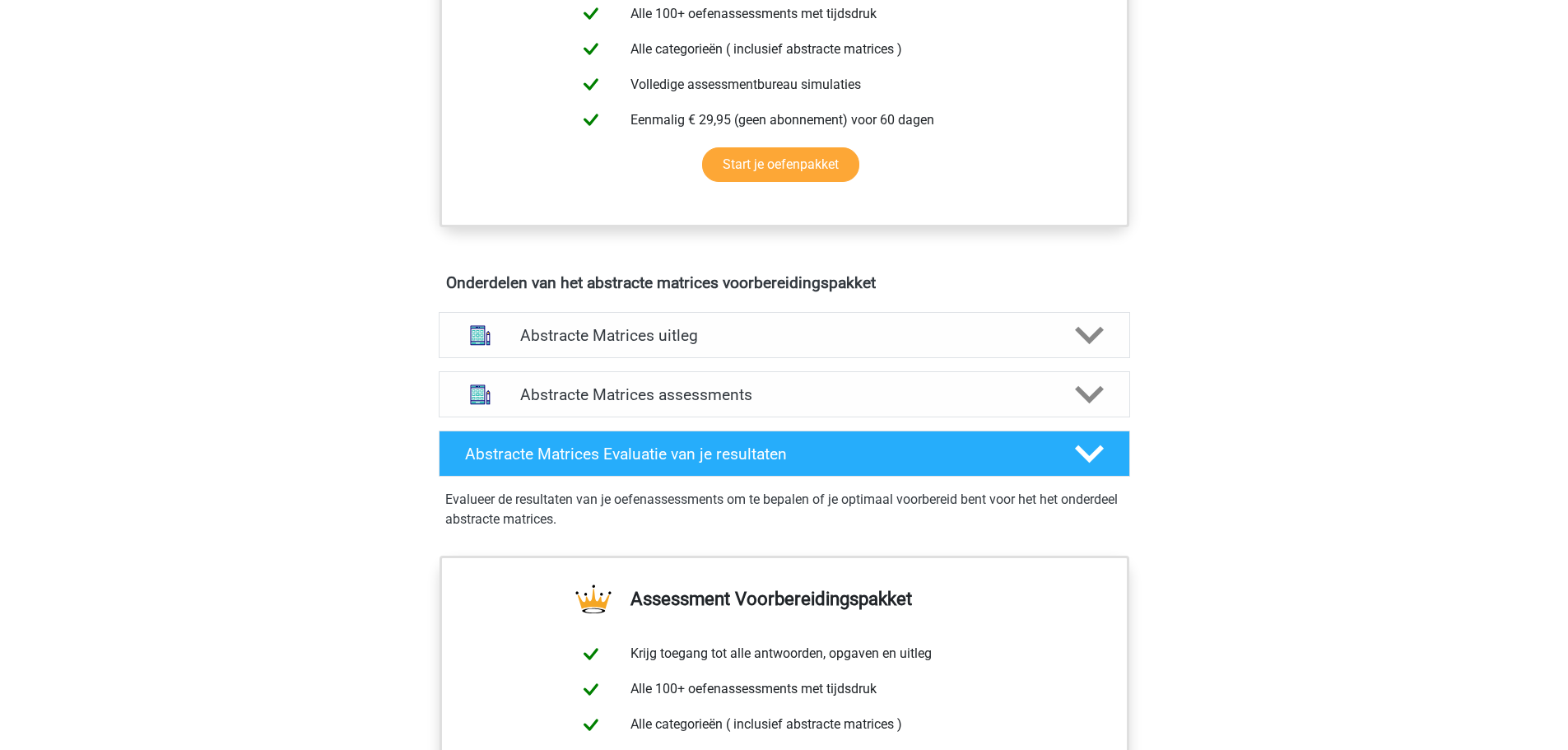
scroll to position [824, 0]
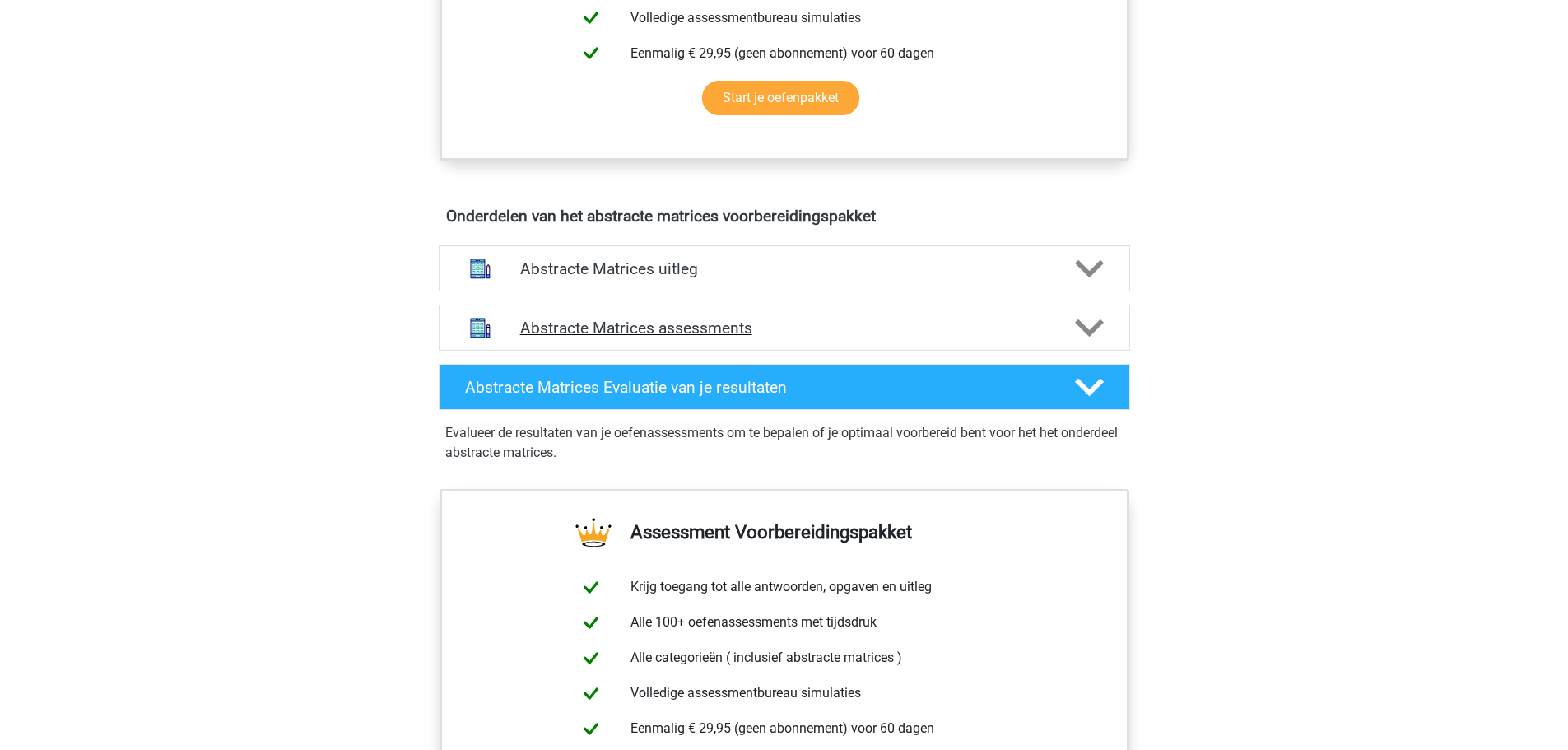
click at [755, 319] on h4 "Abstracte Matrices assessments" at bounding box center [785, 328] width 529 height 19
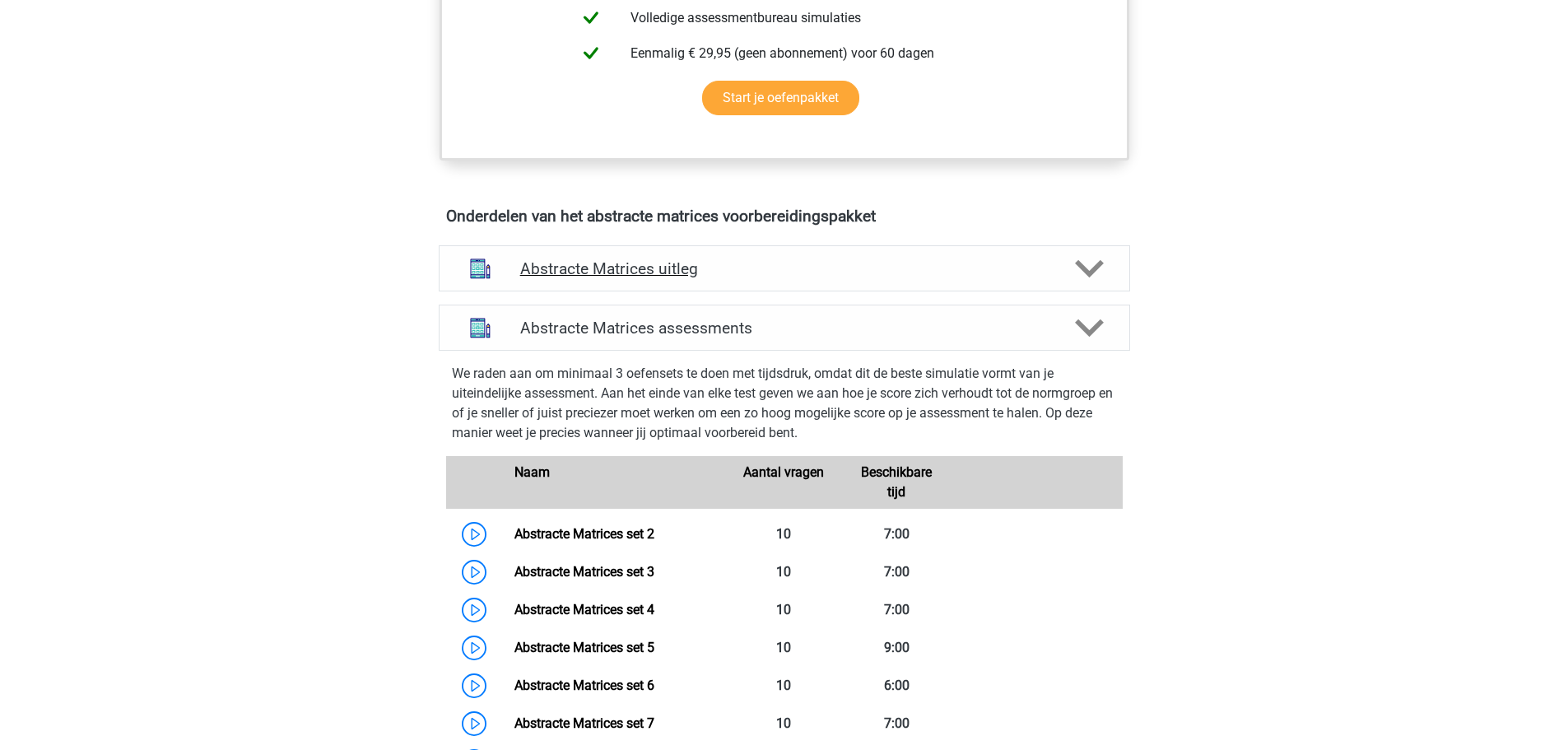
click at [749, 275] on h4 "Abstracte Matrices uitleg" at bounding box center [785, 269] width 529 height 19
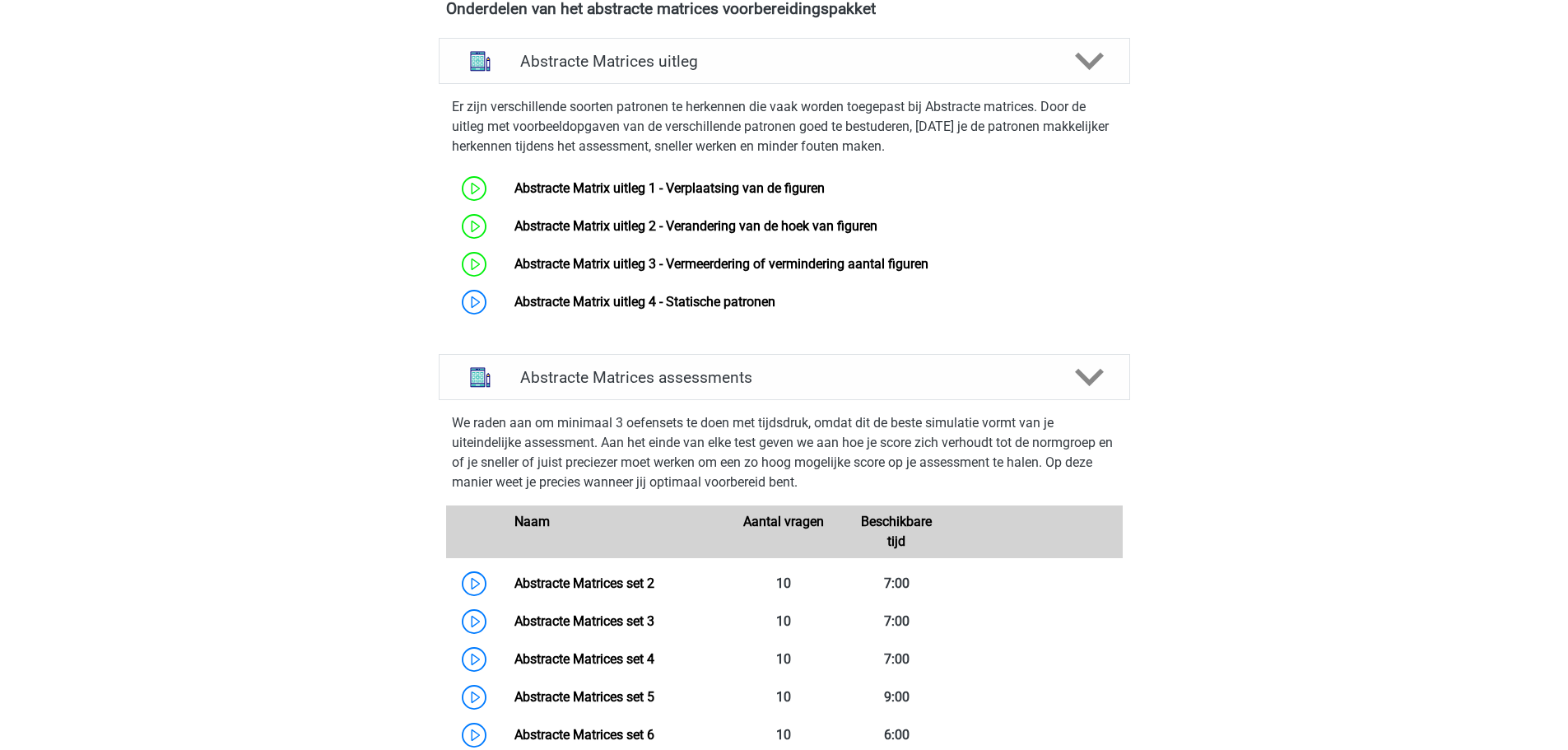
scroll to position [1153, 0]
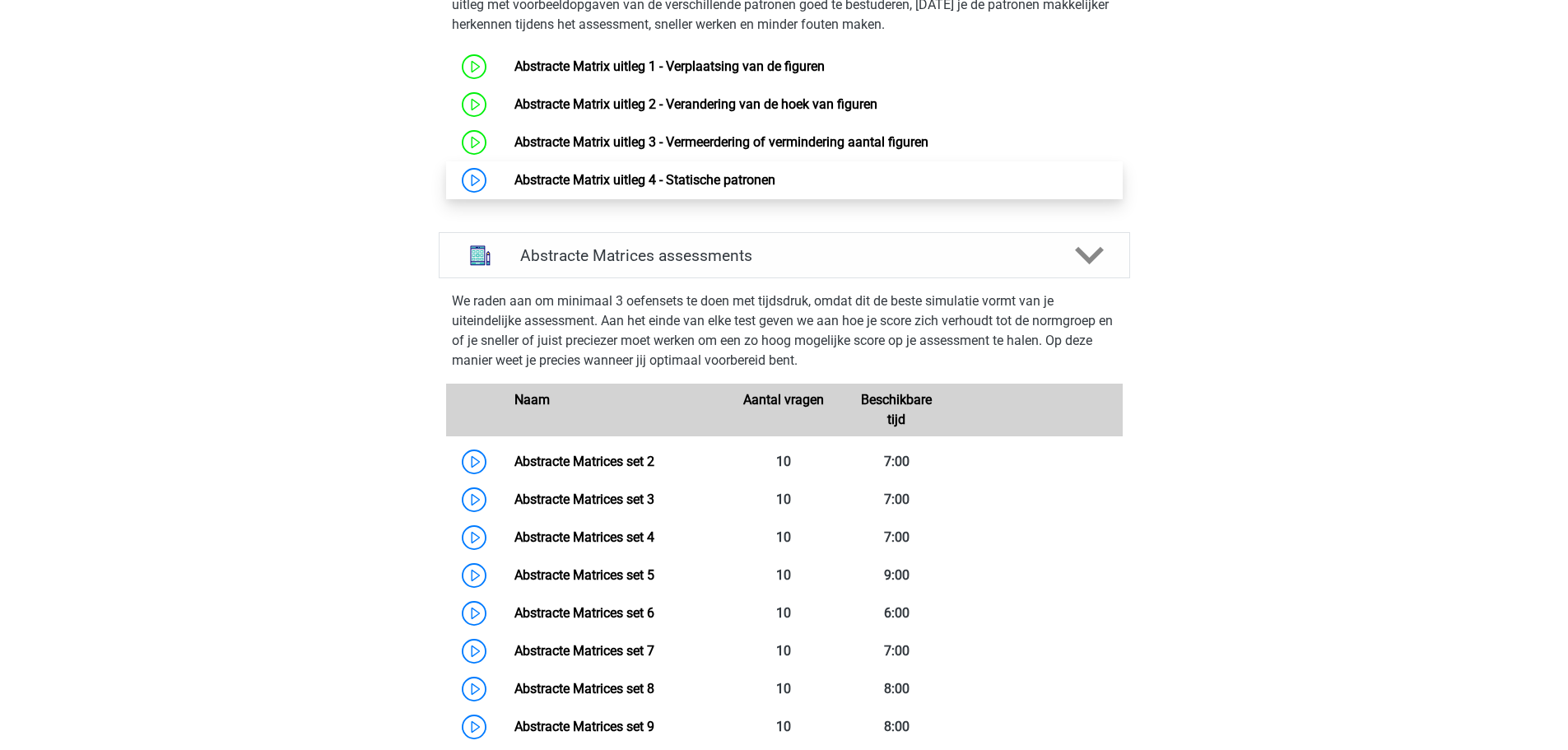
click at [514, 179] on link "Abstracte Matrix uitleg 4 - Statische patronen" at bounding box center [645, 180] width 261 height 15
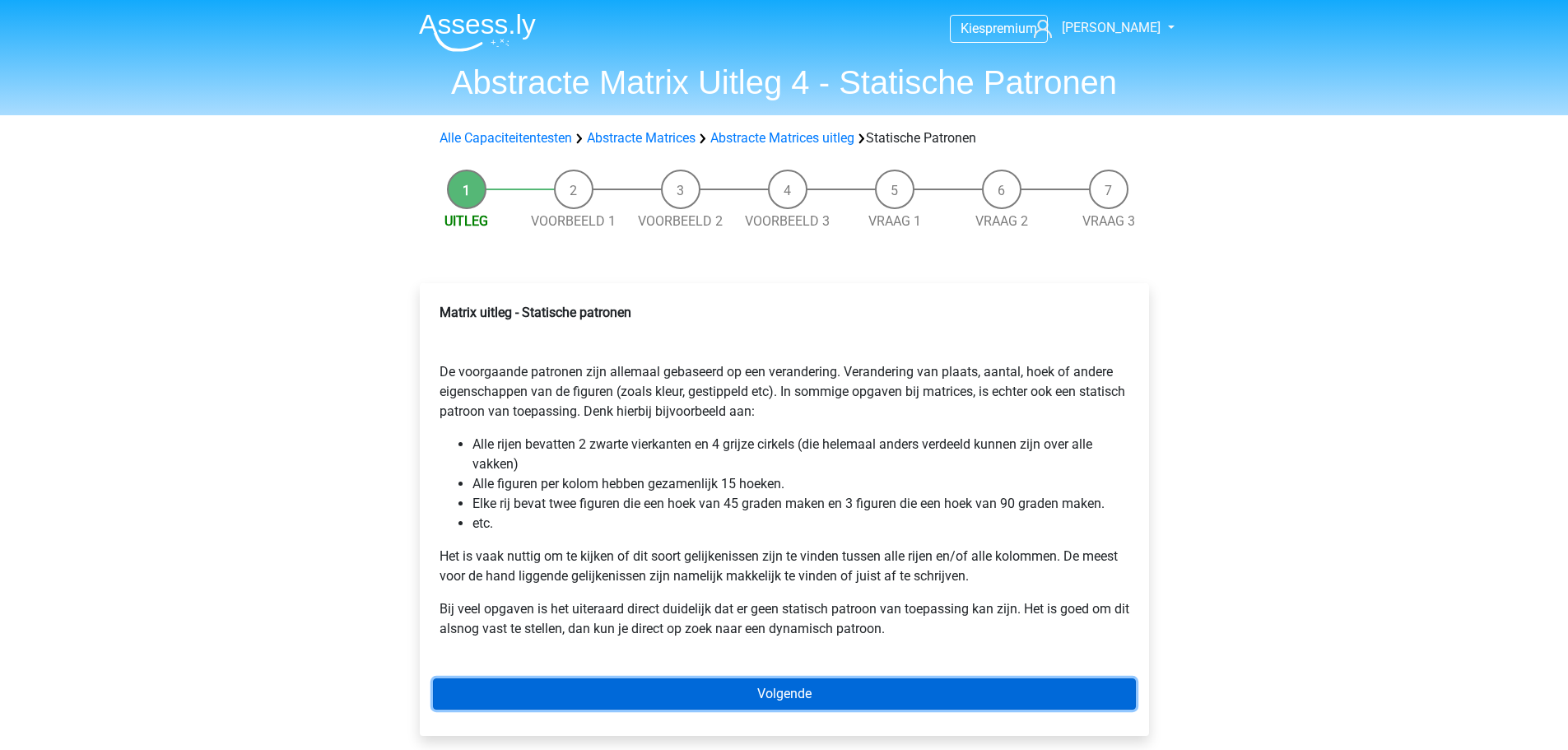
click at [738, 700] on link "Volgende" at bounding box center [784, 694] width 703 height 31
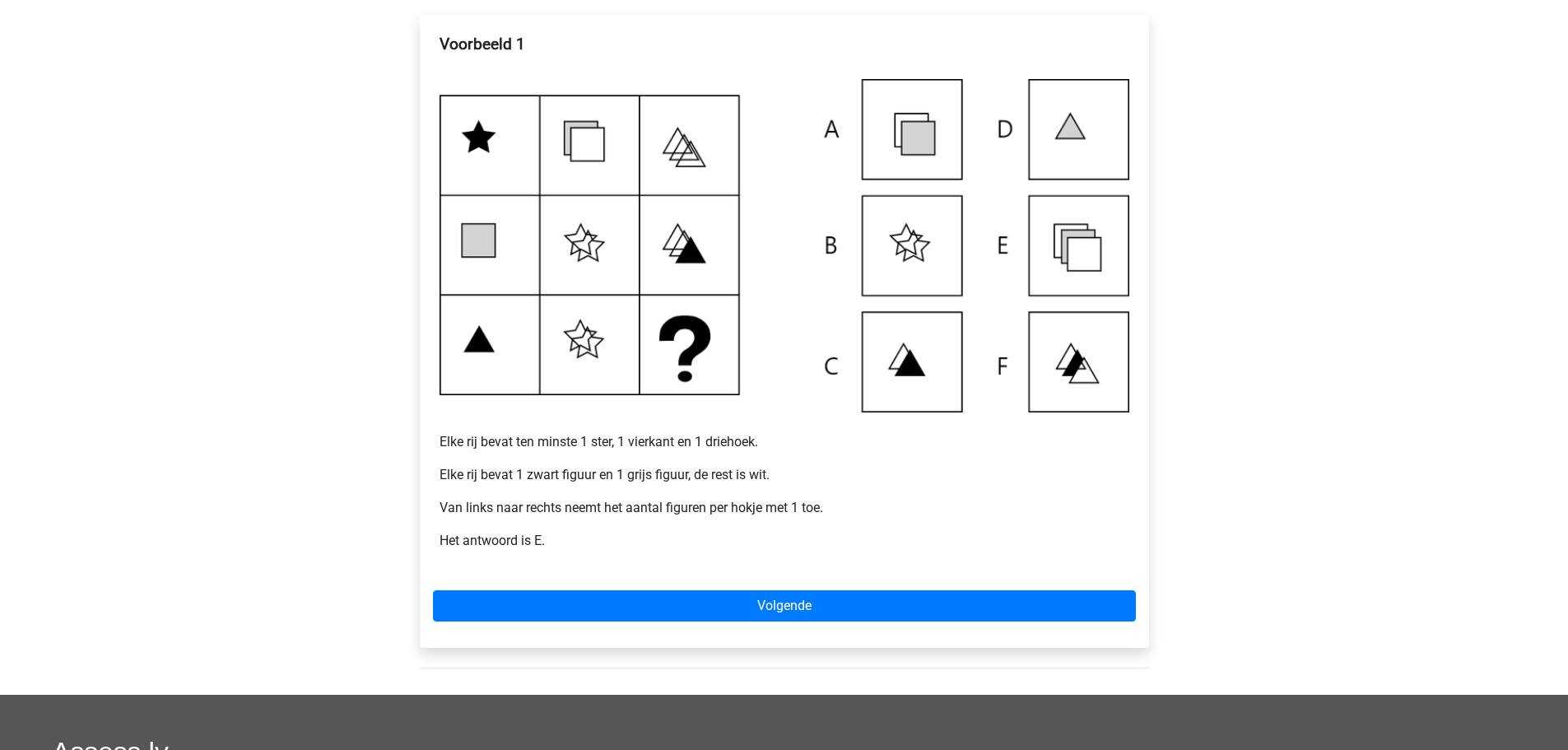
scroll to position [200, 0]
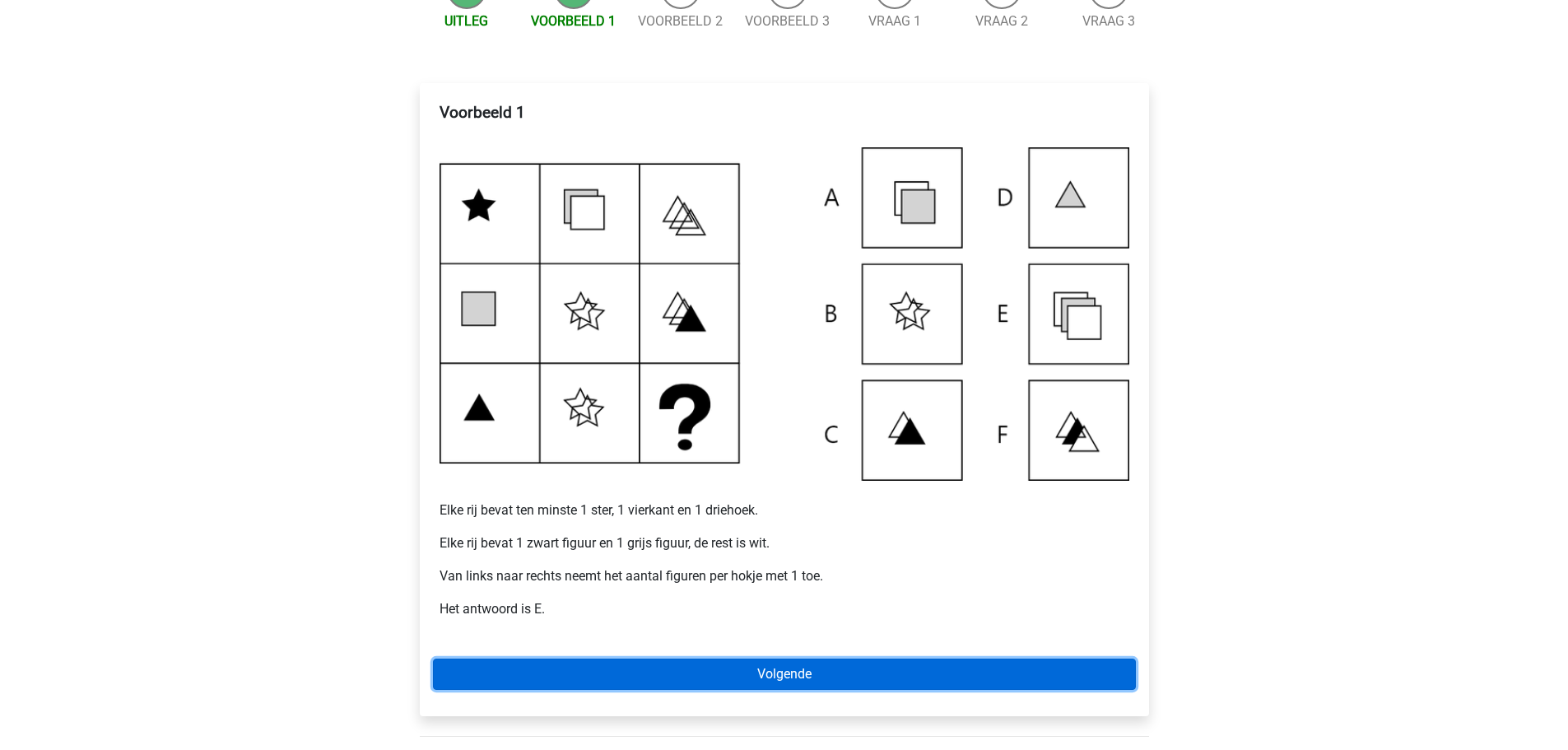
click at [736, 677] on link "Volgende" at bounding box center [784, 674] width 703 height 31
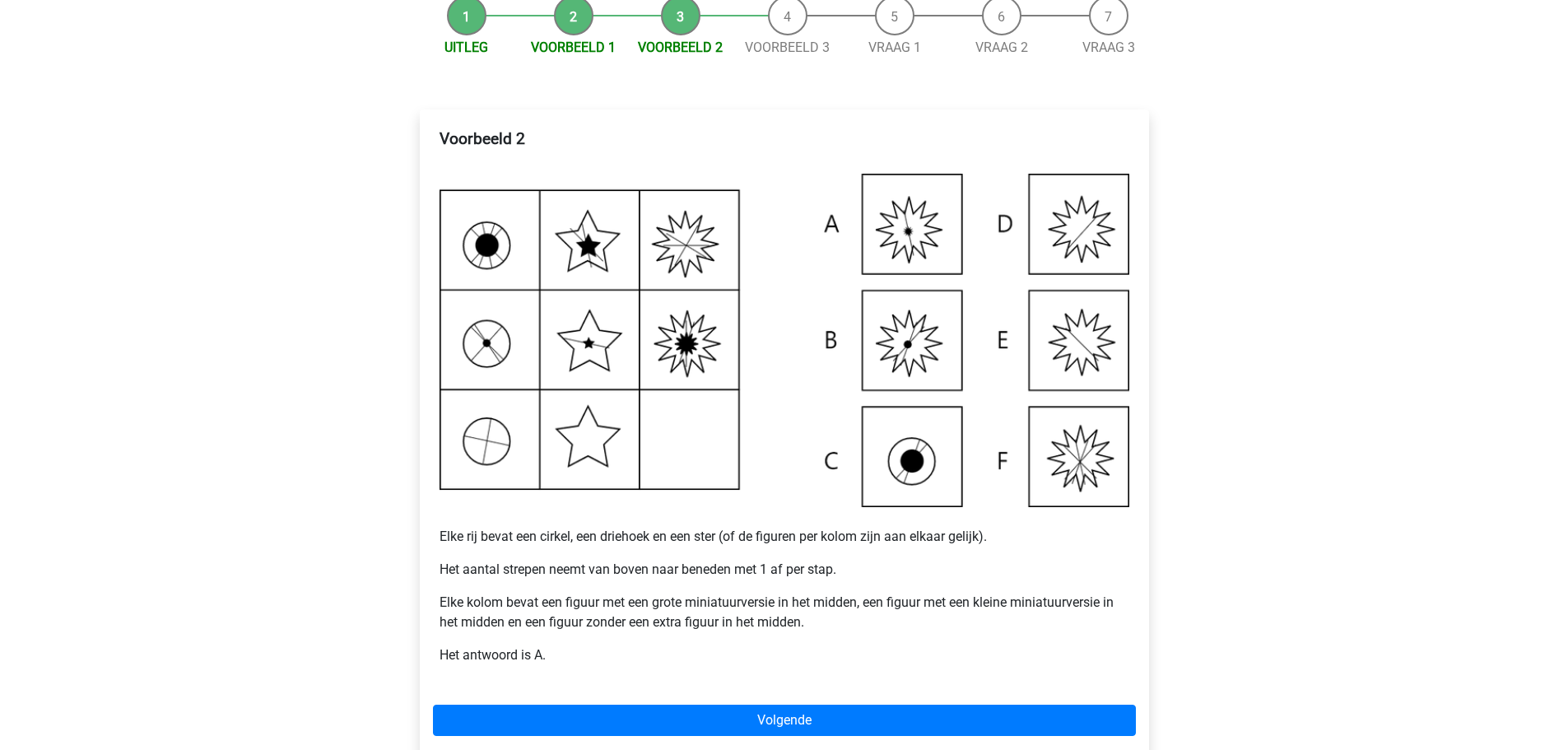
scroll to position [235, 0]
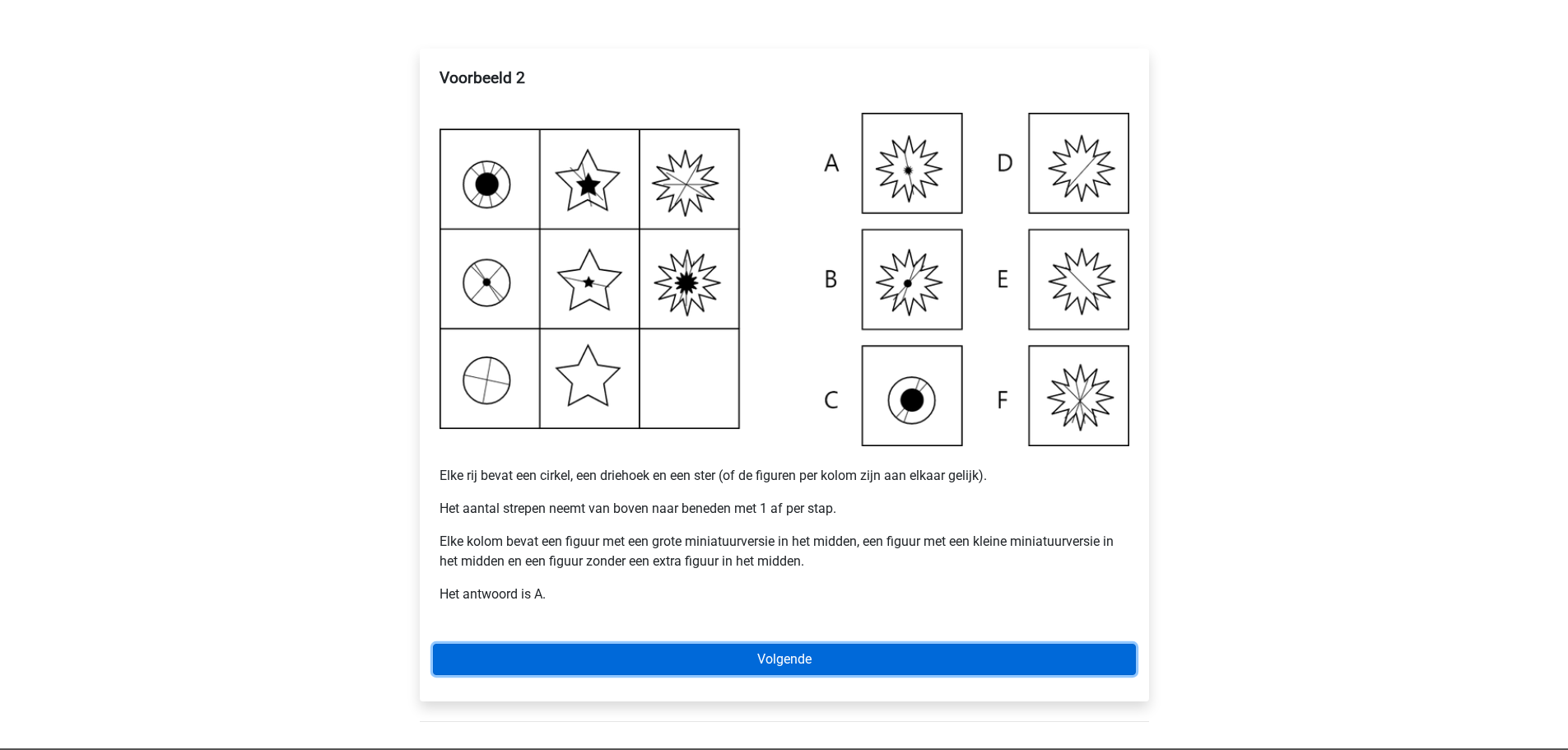
click at [841, 649] on link "Volgende" at bounding box center [784, 660] width 703 height 31
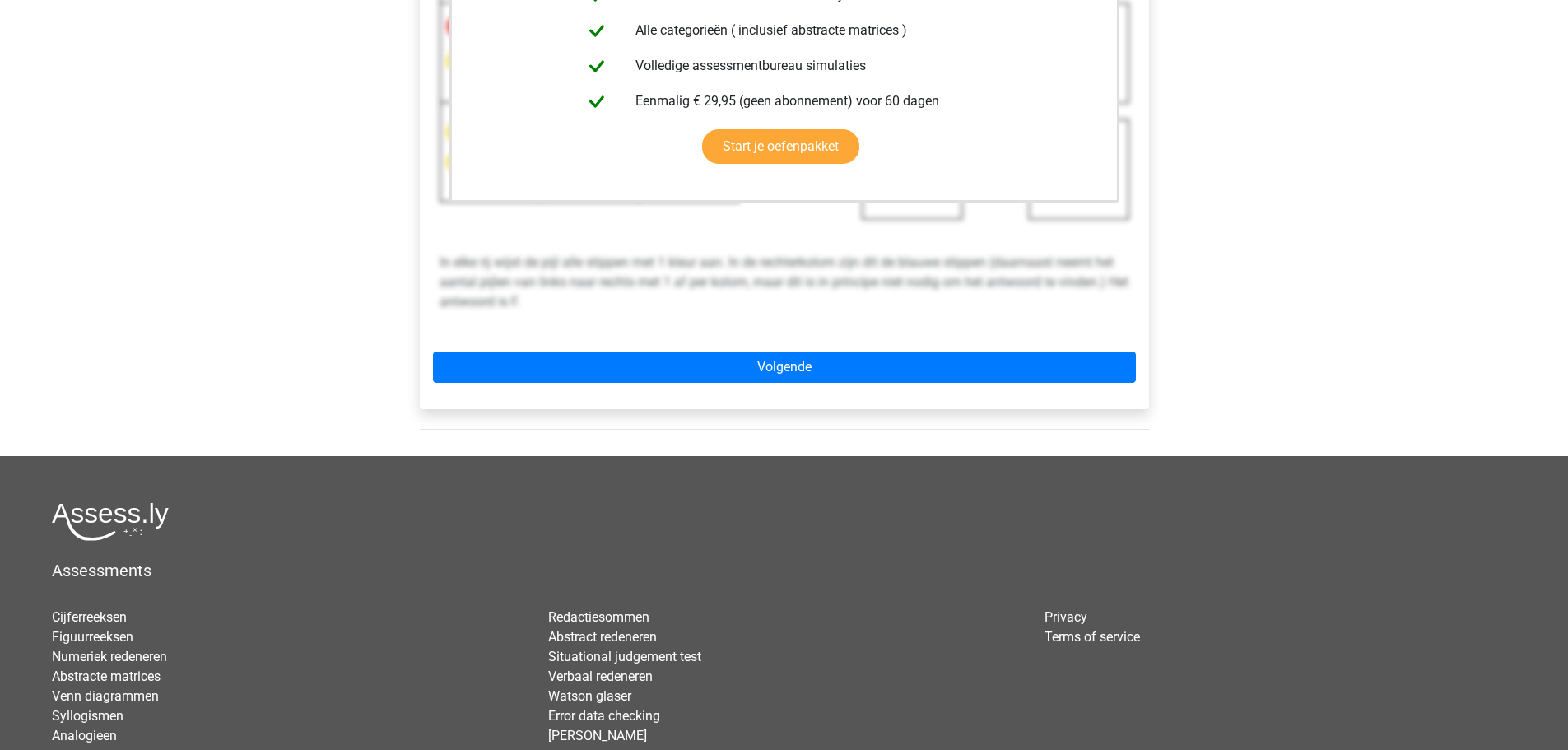
scroll to position [494, 0]
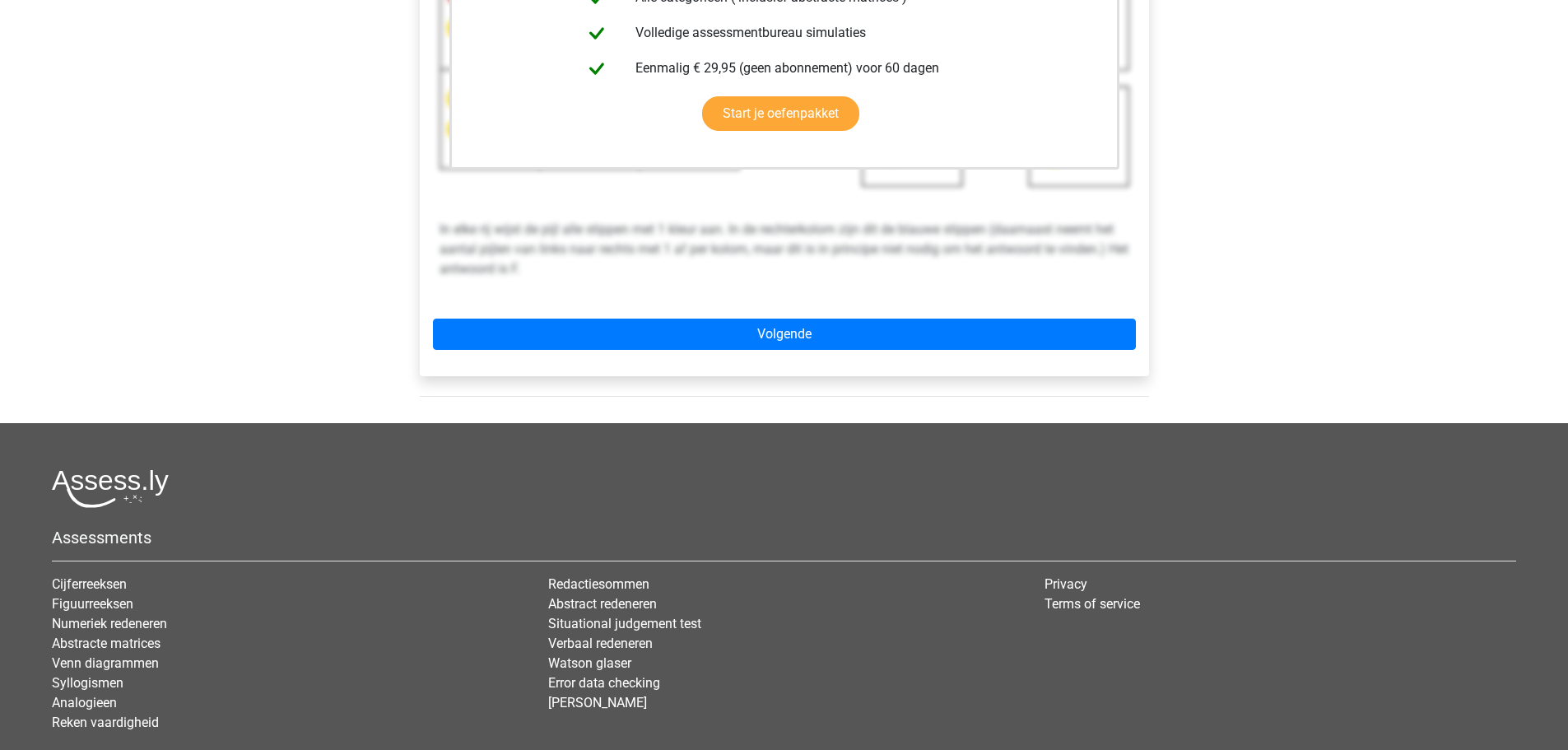
click at [841, 352] on div "Deze uitleg zit in het Voorbereidingspakket Krijg toegang tot alle antwoorden, …" at bounding box center [784, 82] width 729 height 587
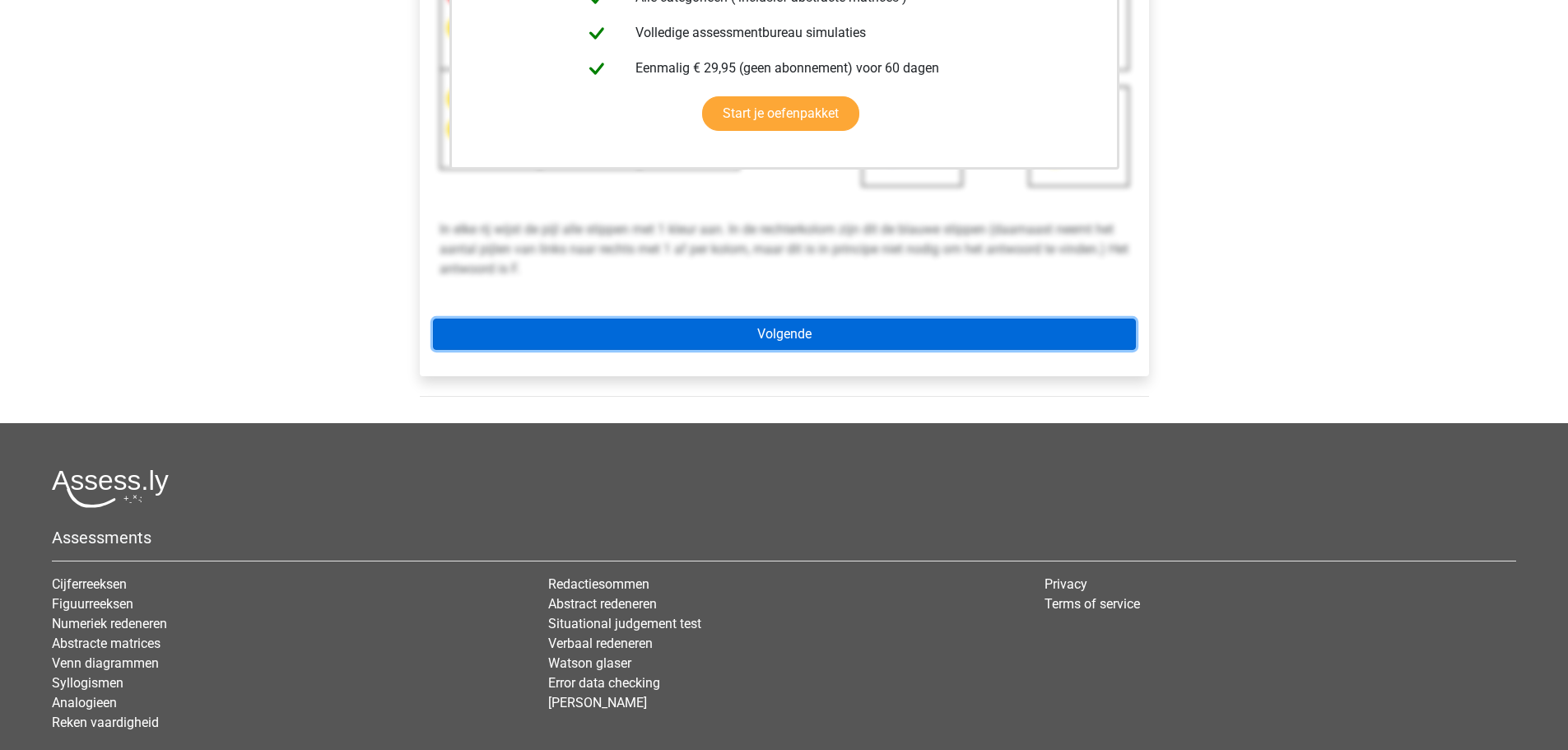
click at [845, 339] on link "Volgende" at bounding box center [784, 334] width 703 height 31
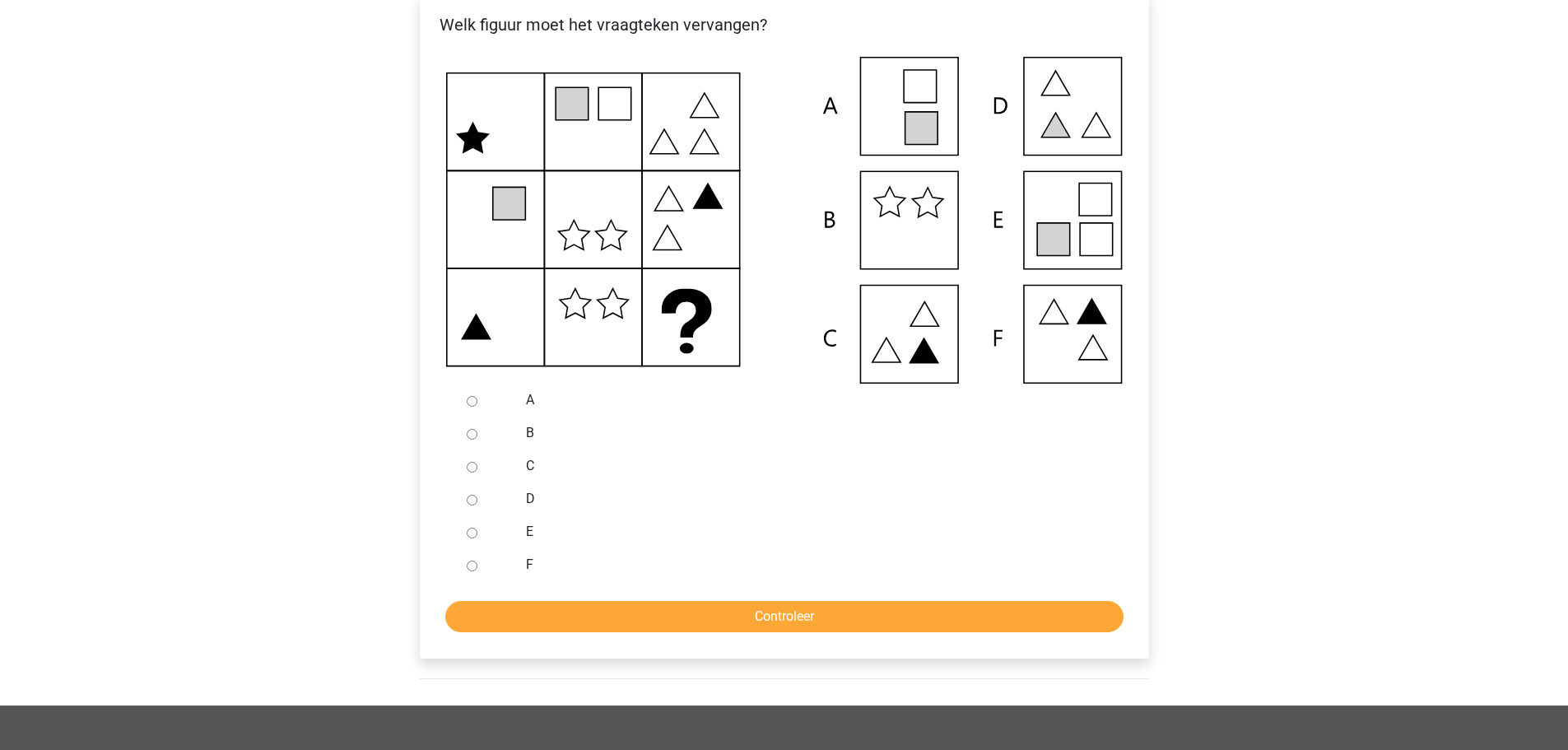
scroll to position [330, 0]
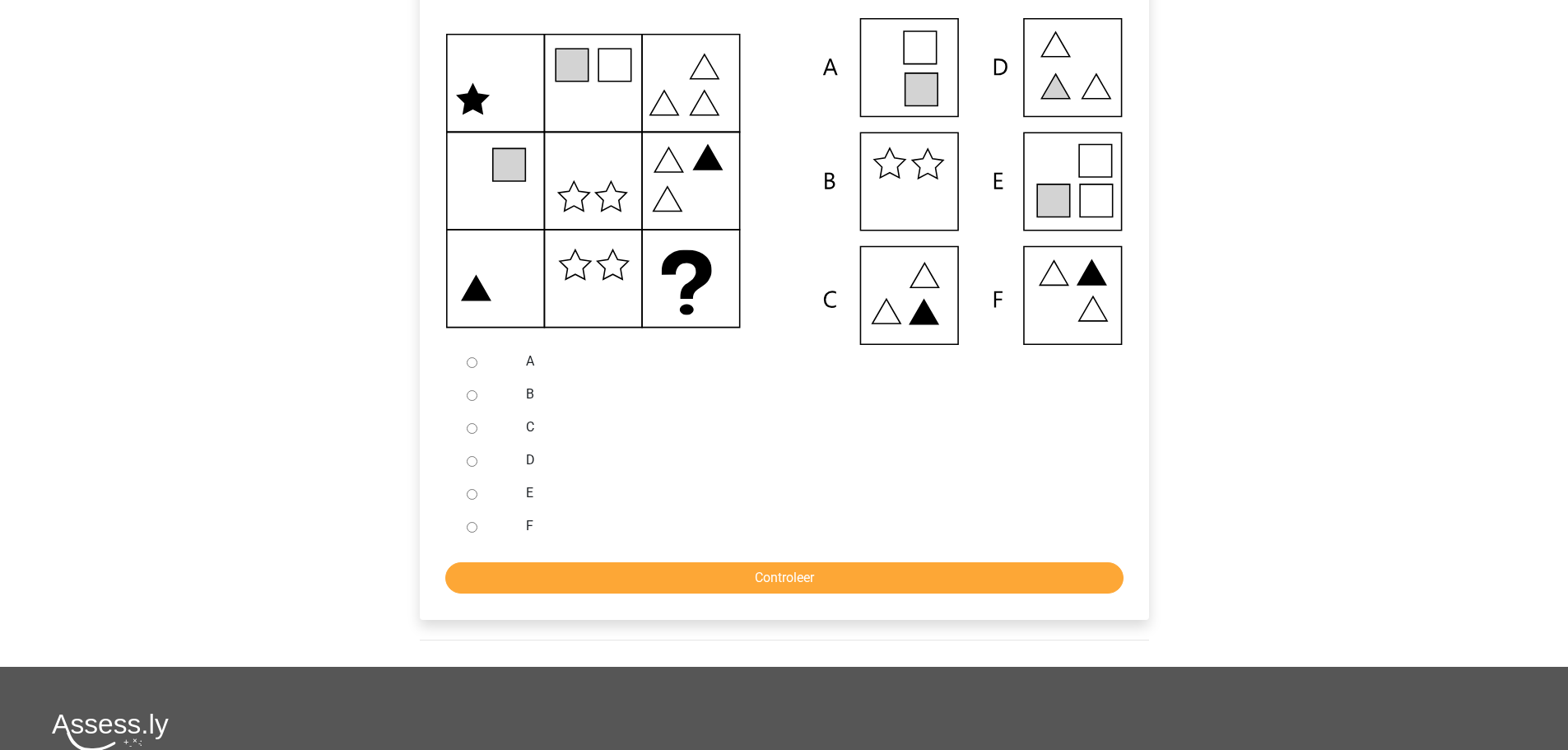
click at [467, 491] on input "E" at bounding box center [472, 495] width 10 height 10
radio input "true"
click at [634, 588] on input "Controleer" at bounding box center [785, 578] width 678 height 31
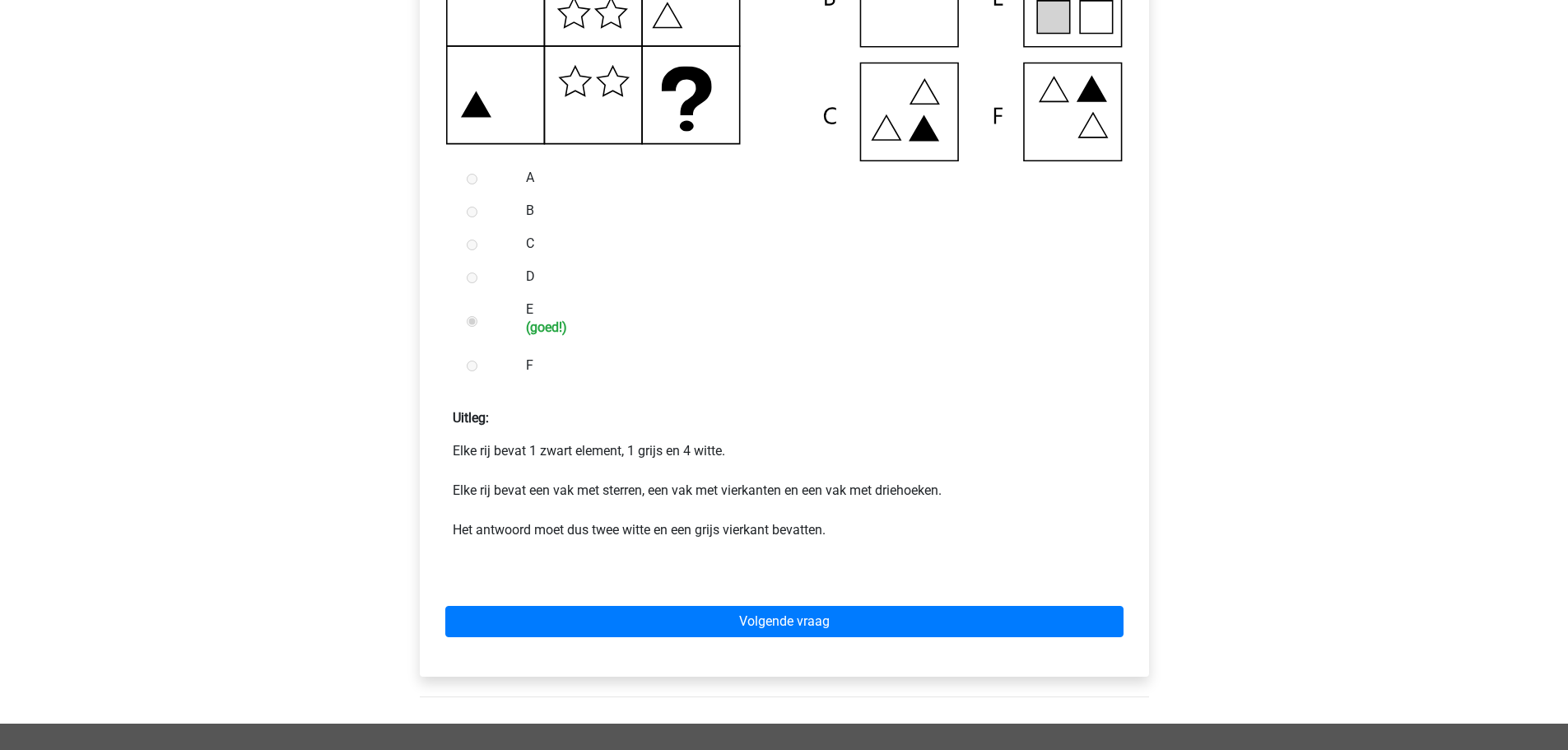
scroll to position [824, 0]
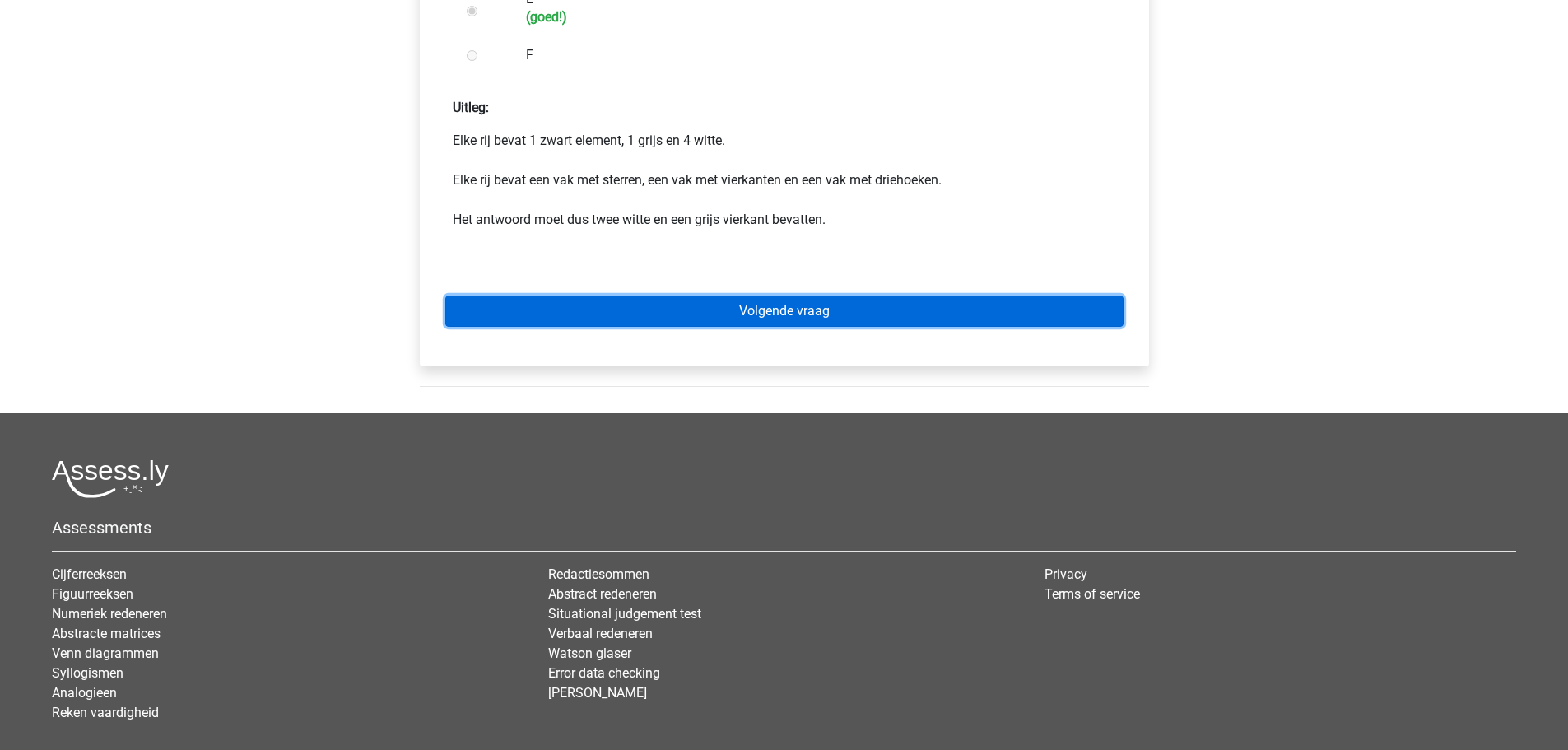
click at [700, 308] on link "Volgende vraag" at bounding box center [785, 311] width 678 height 31
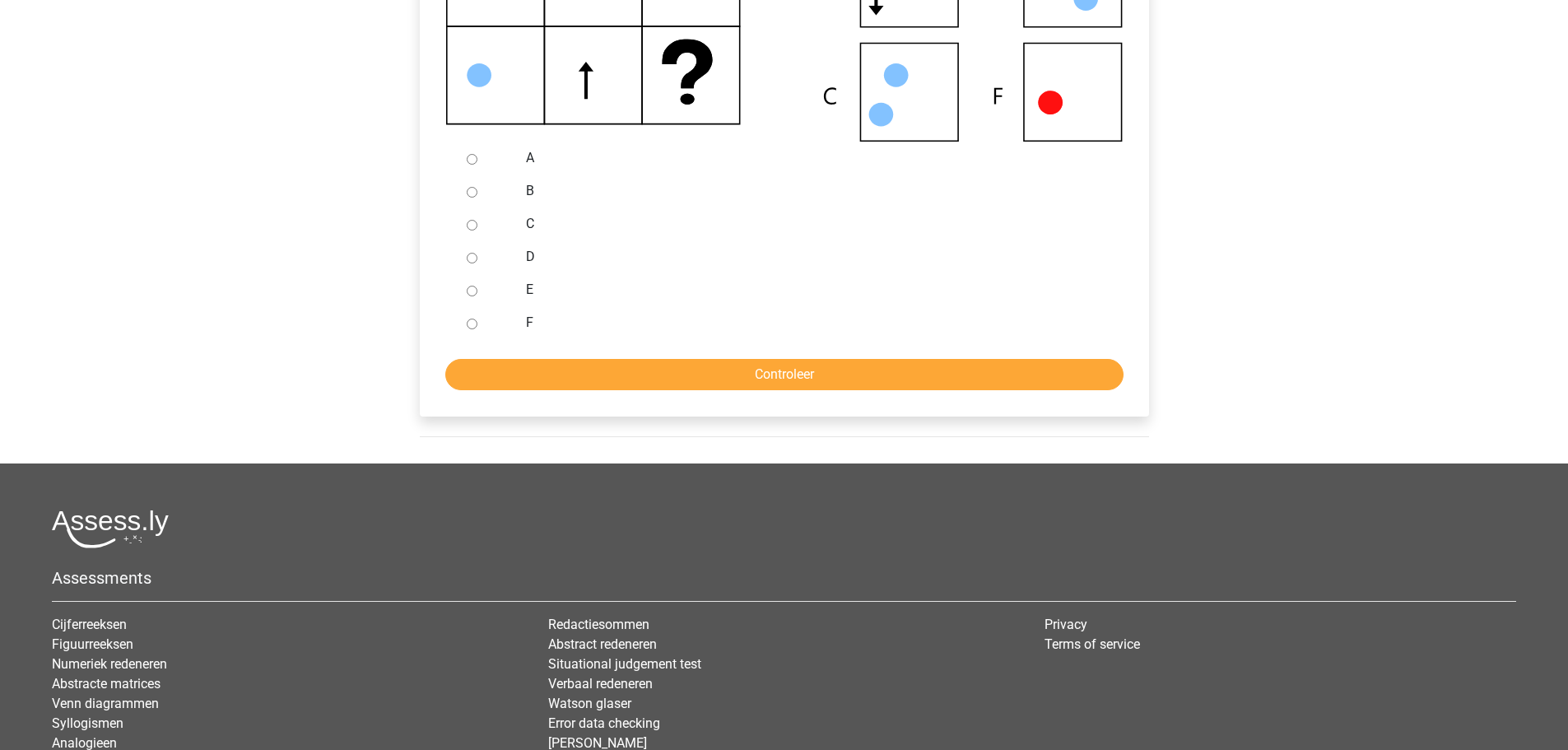
scroll to position [494, 0]
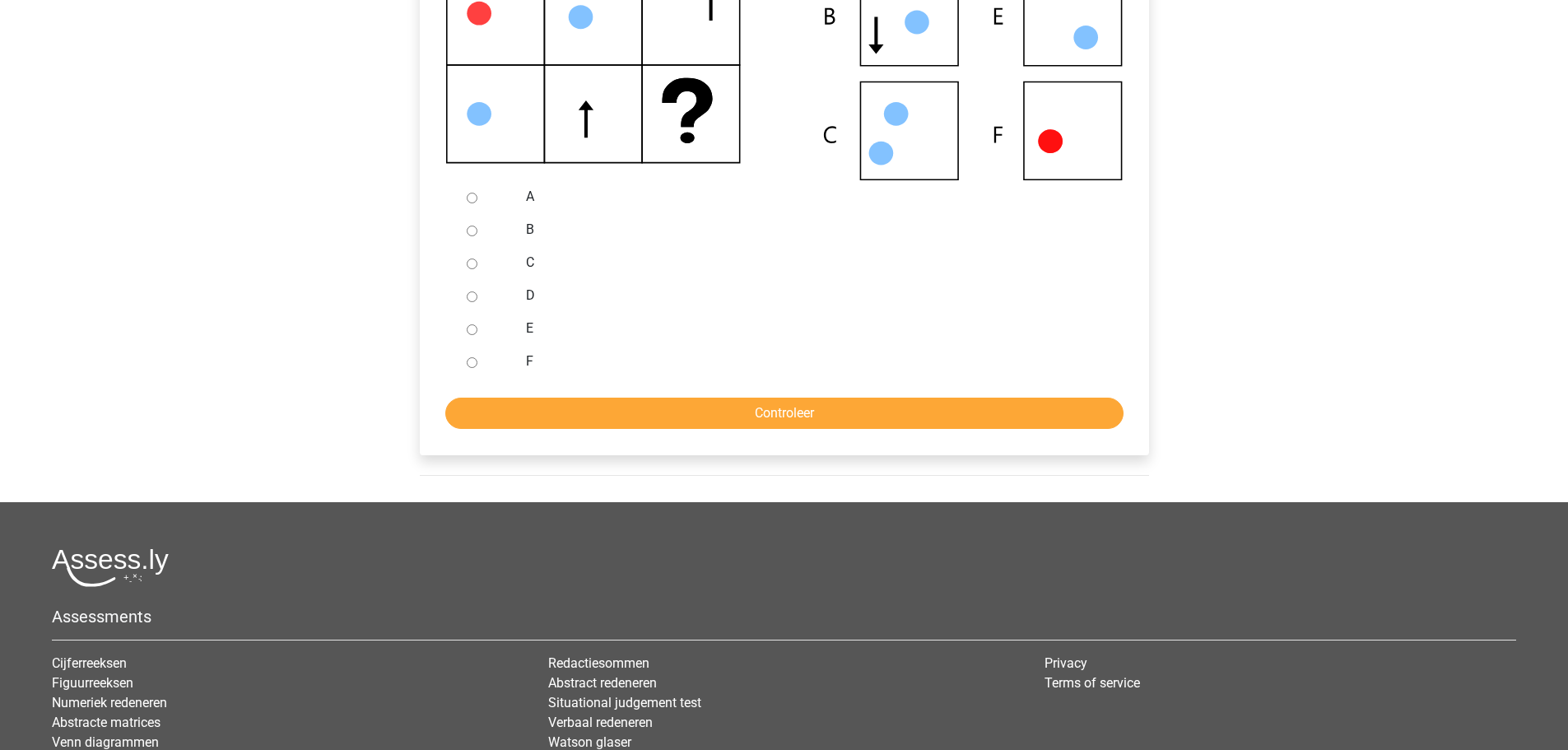
click at [467, 363] on input "F" at bounding box center [472, 363] width 10 height 10
radio input "true"
click at [601, 411] on input "Controleer" at bounding box center [785, 413] width 678 height 31
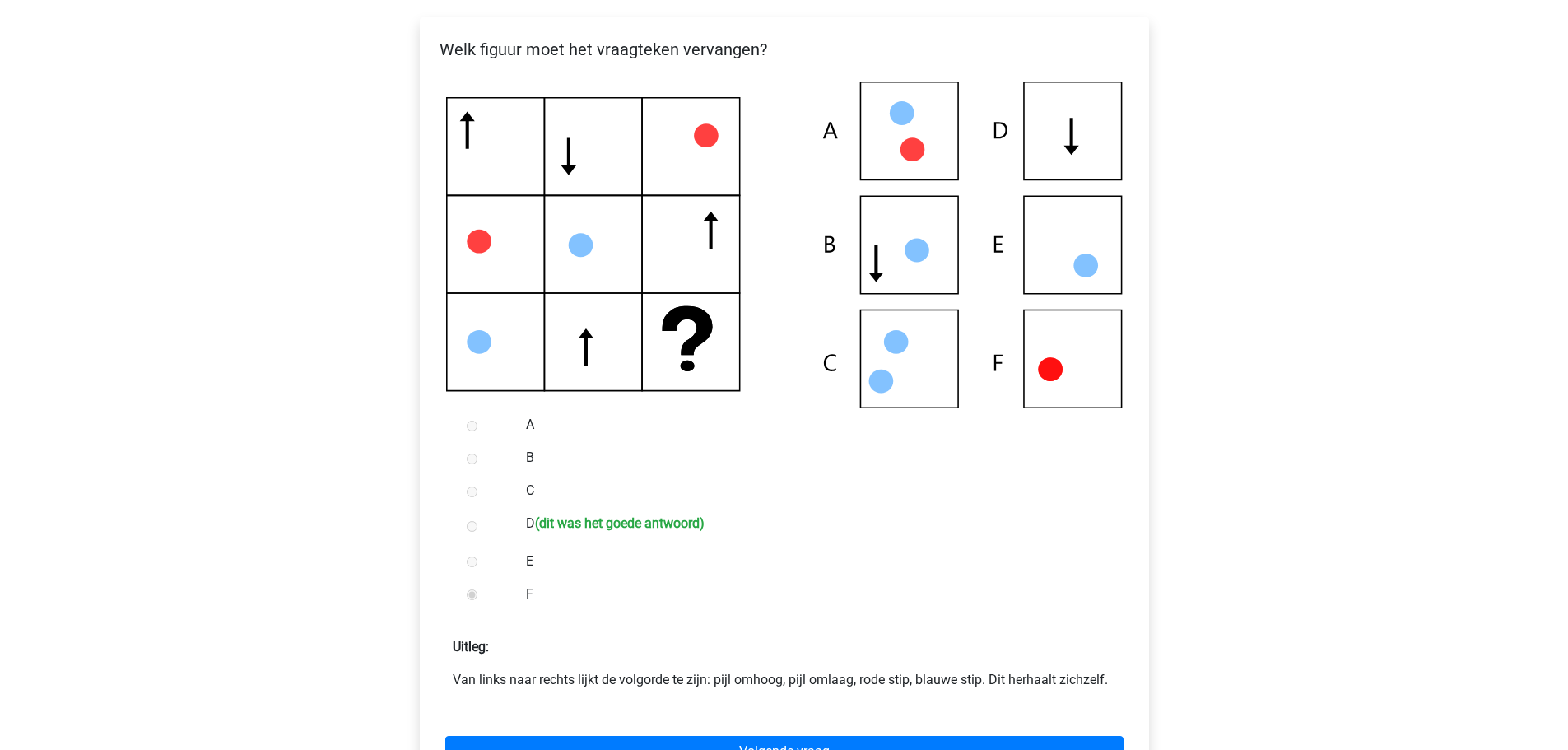
scroll to position [330, 0]
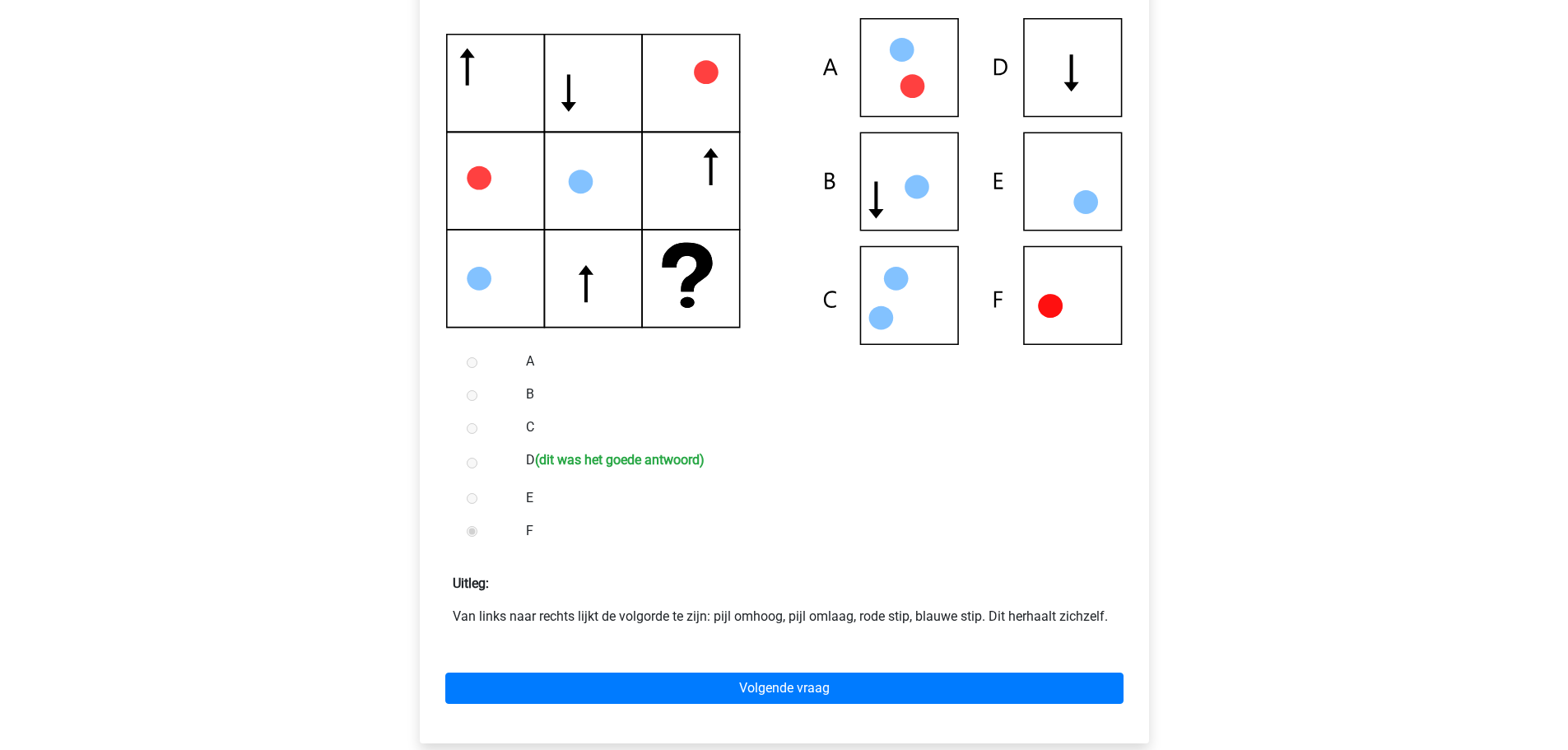
click at [652, 611] on p "Van links naar rechts lijkt de volgorde te zijn: pijl omhoog, pijl omlaag, rode…" at bounding box center [784, 617] width 664 height 20
click at [651, 611] on p "Van links naar rechts lijkt de volgorde te zijn: pijl omhoog, pijl omlaag, rode…" at bounding box center [784, 617] width 664 height 20
click at [757, 615] on p "Van links naar rechts lijkt de volgorde te zijn: pijl omhoog, pijl omlaag, rode…" at bounding box center [784, 617] width 664 height 20
click at [697, 666] on div "Volgende vraag" at bounding box center [784, 685] width 703 height 90
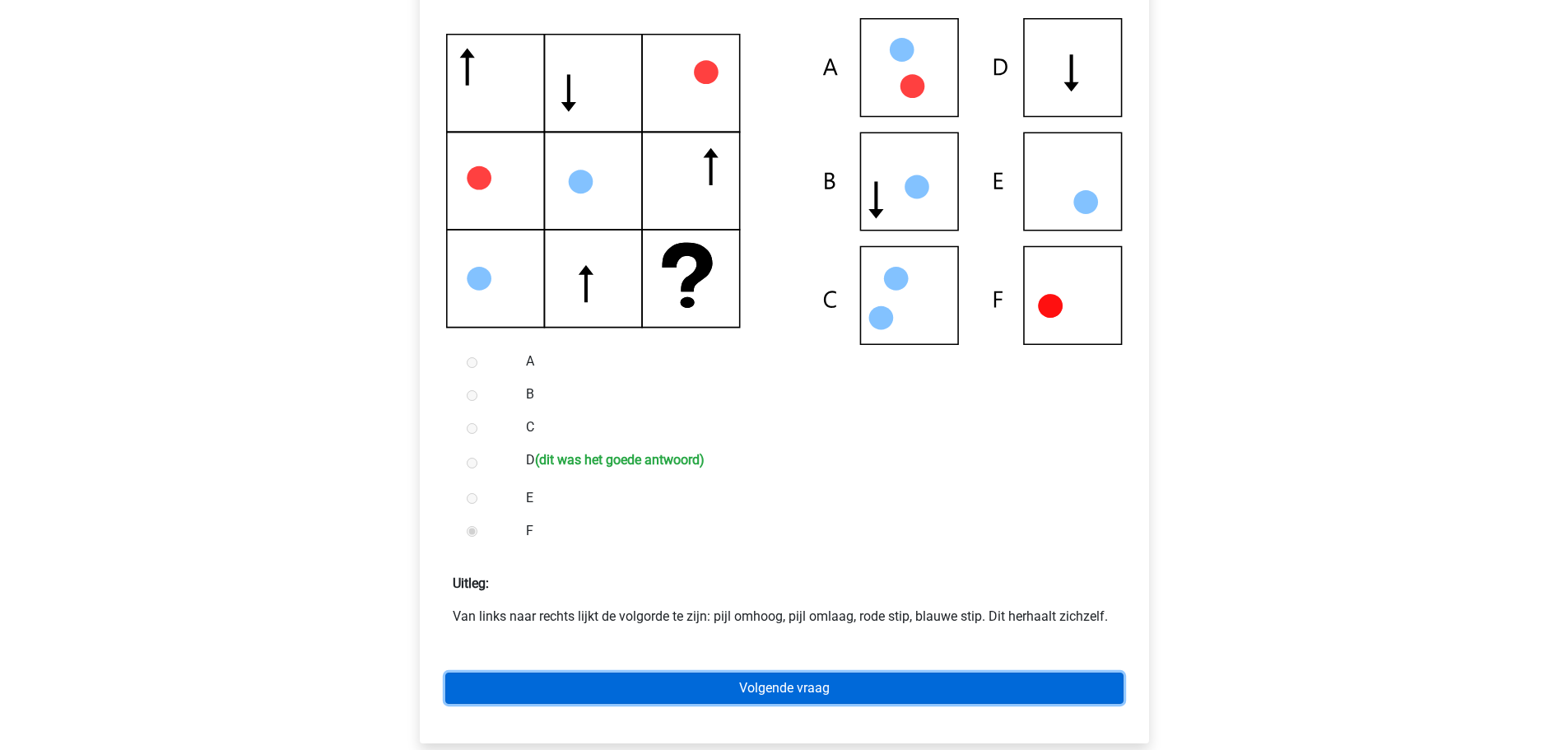
click at [688, 687] on link "Volgende vraag" at bounding box center [785, 688] width 678 height 31
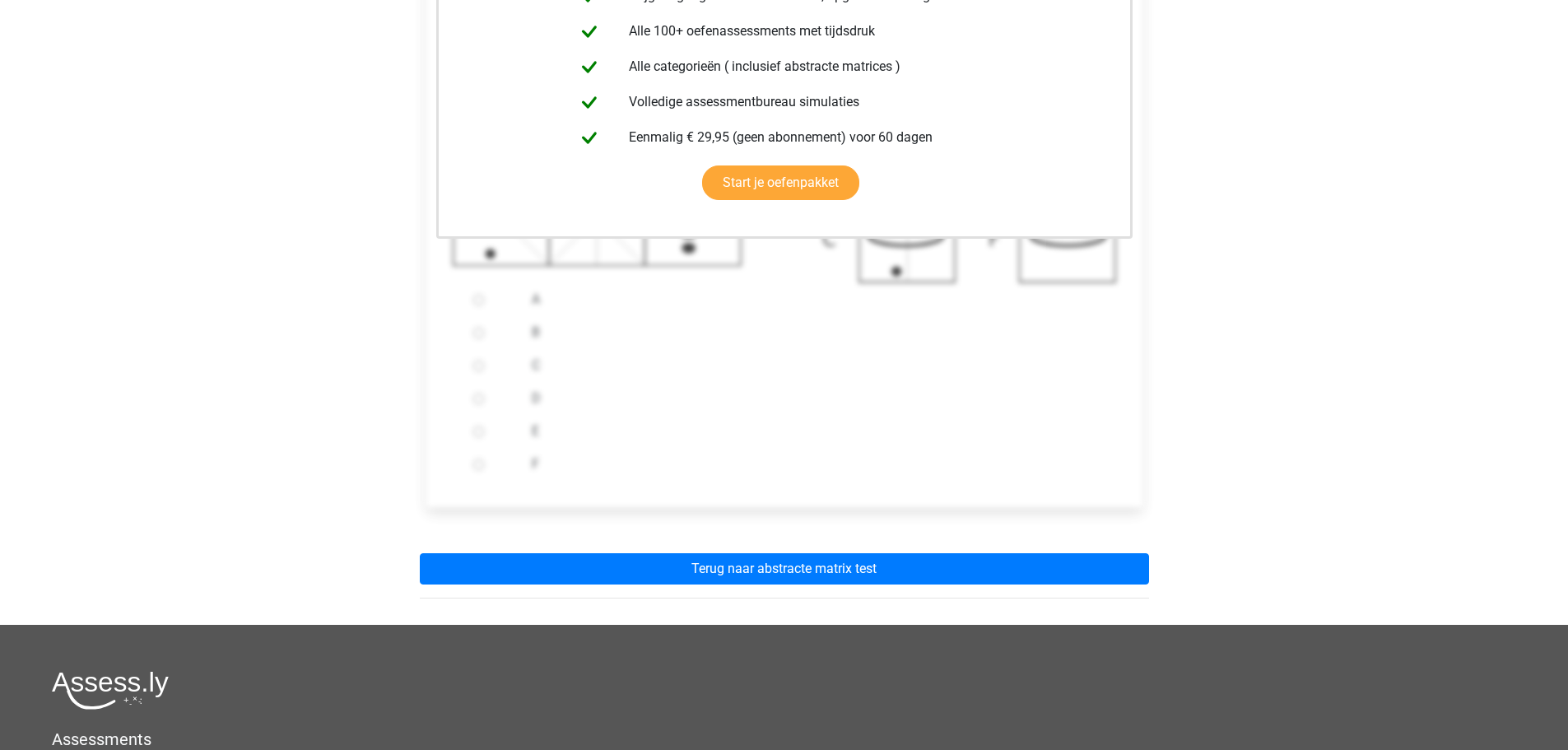
scroll to position [494, 0]
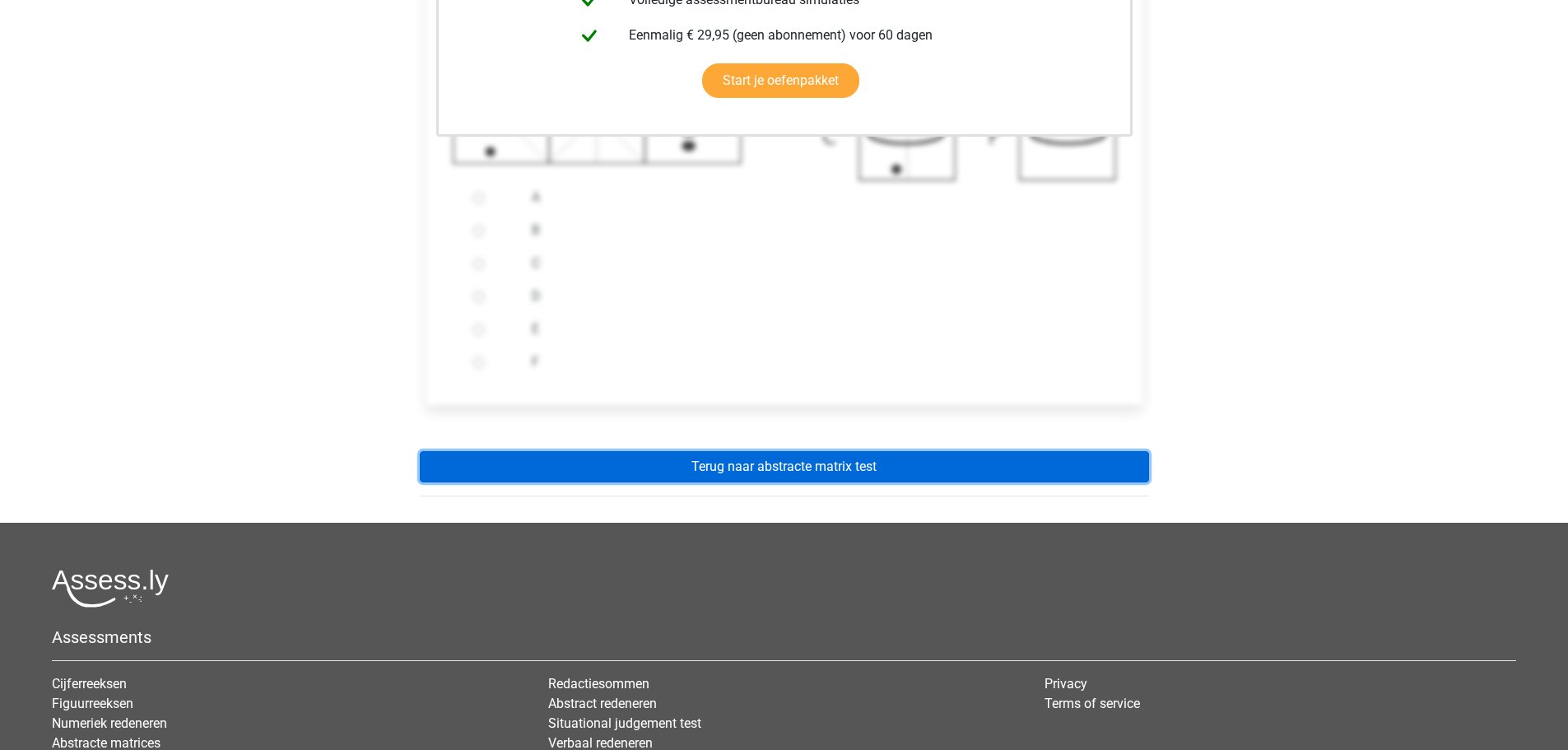
click at [780, 480] on link "Terug naar abstracte matrix test" at bounding box center [784, 466] width 729 height 31
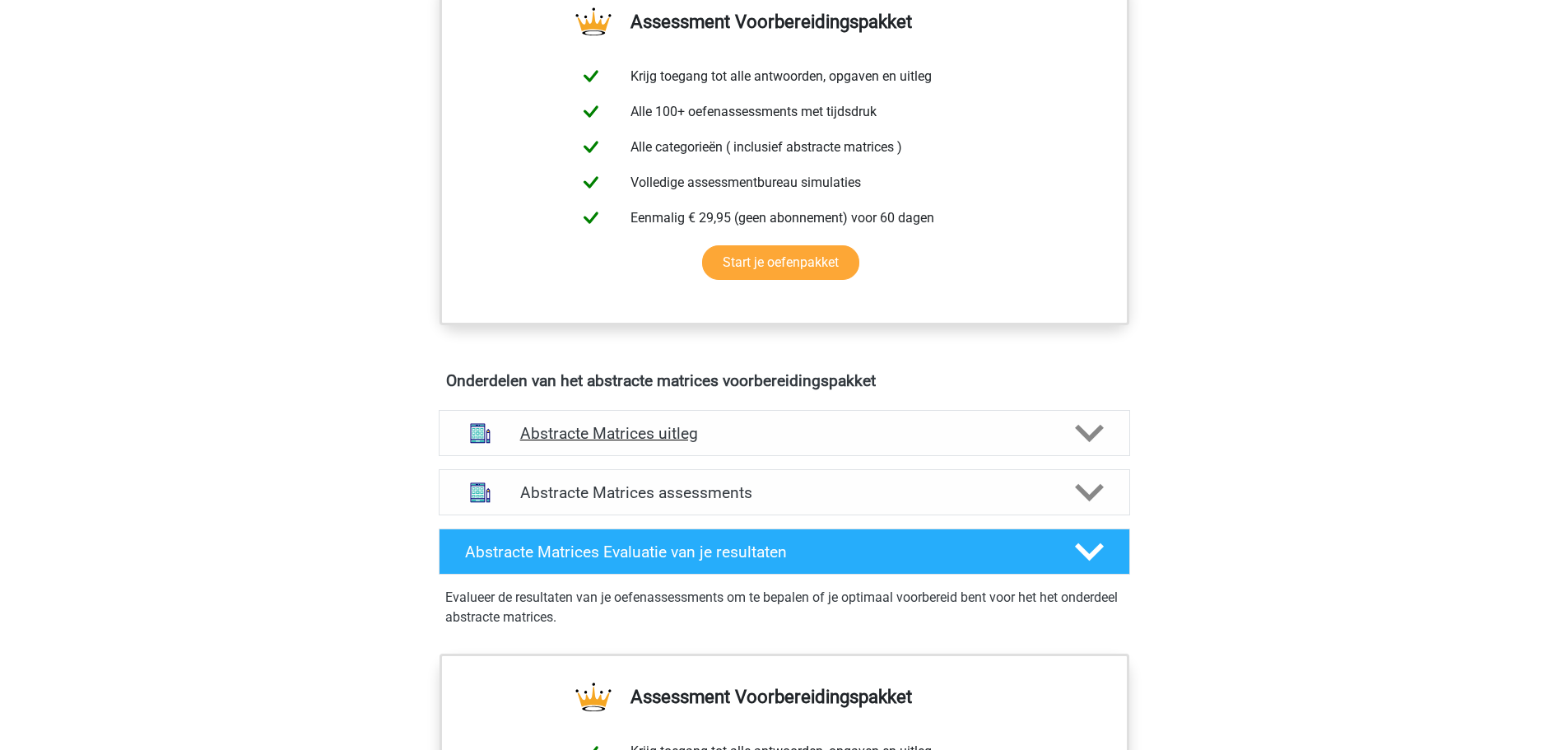
scroll to position [989, 0]
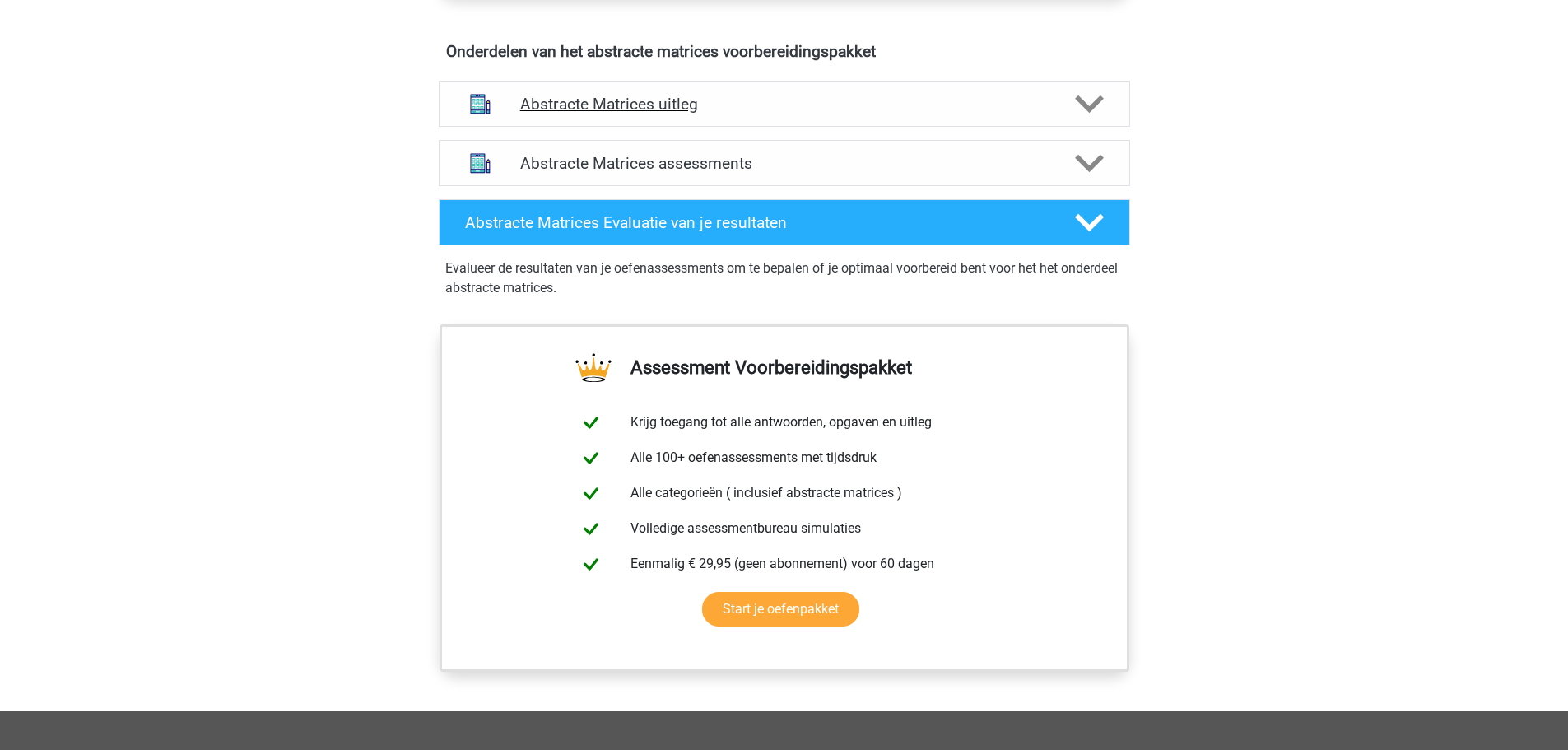
click at [731, 119] on div "Abstracte Matrices uitleg" at bounding box center [784, 104] width 691 height 46
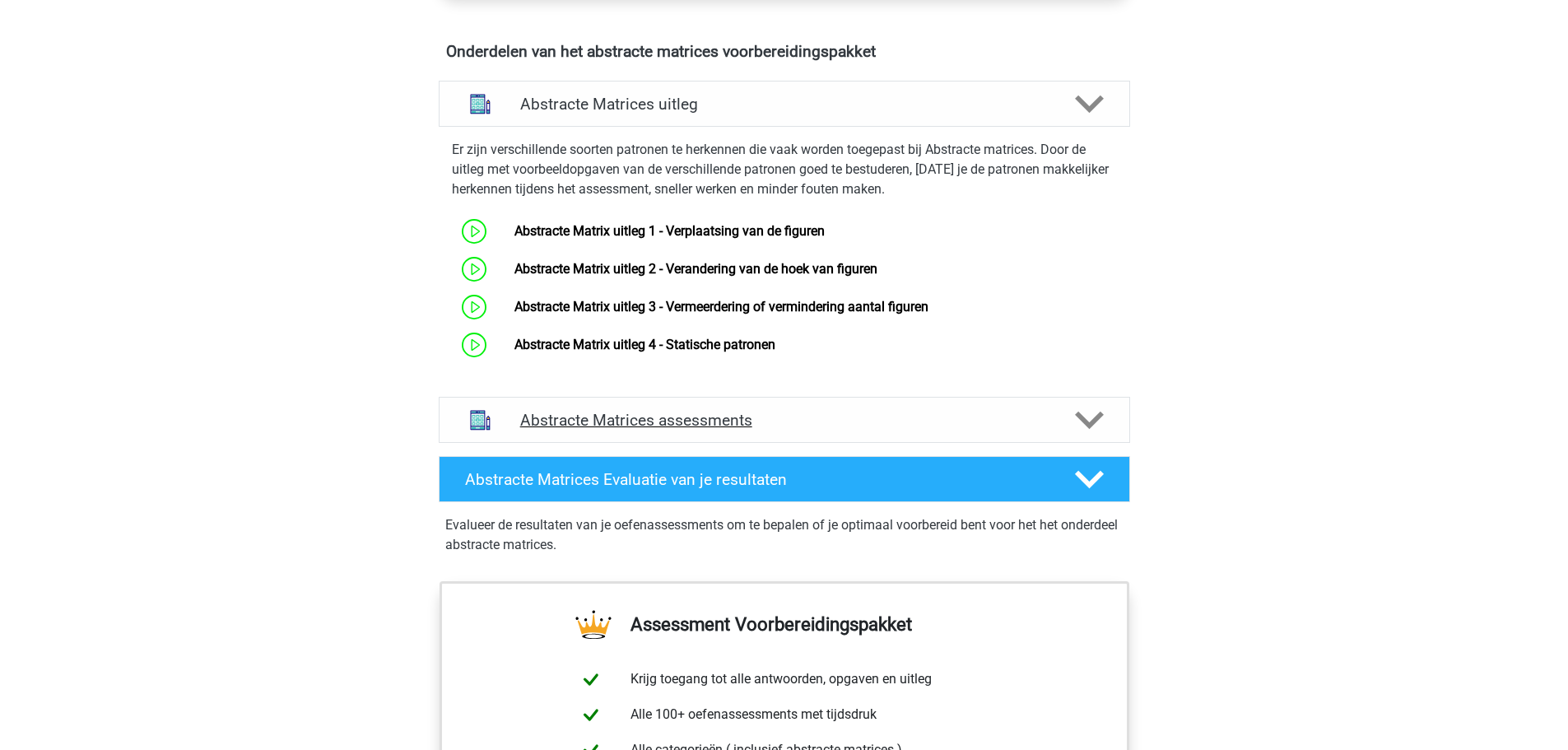
click at [733, 424] on h4 "Abstracte Matrices assessments" at bounding box center [785, 420] width 529 height 19
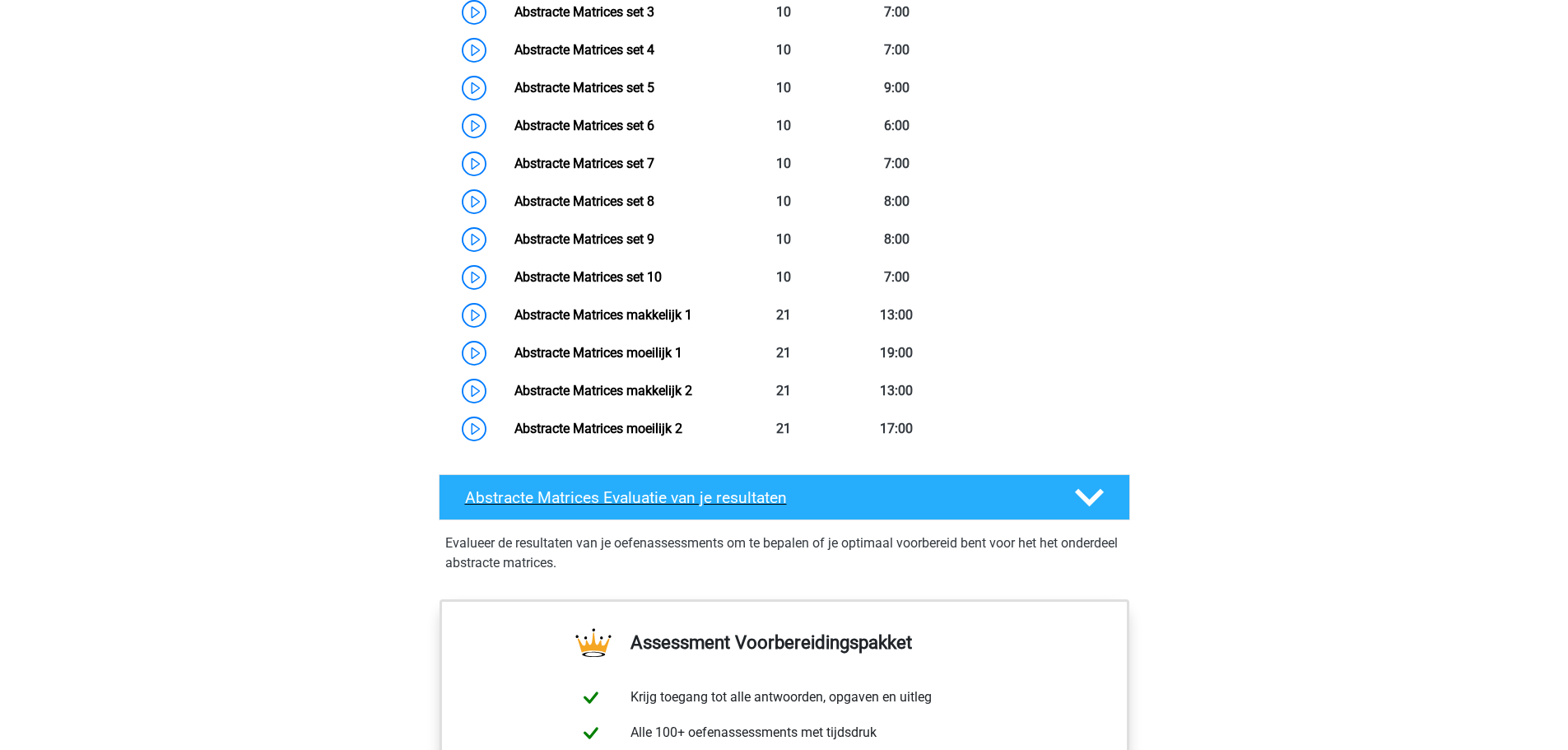
scroll to position [1648, 0]
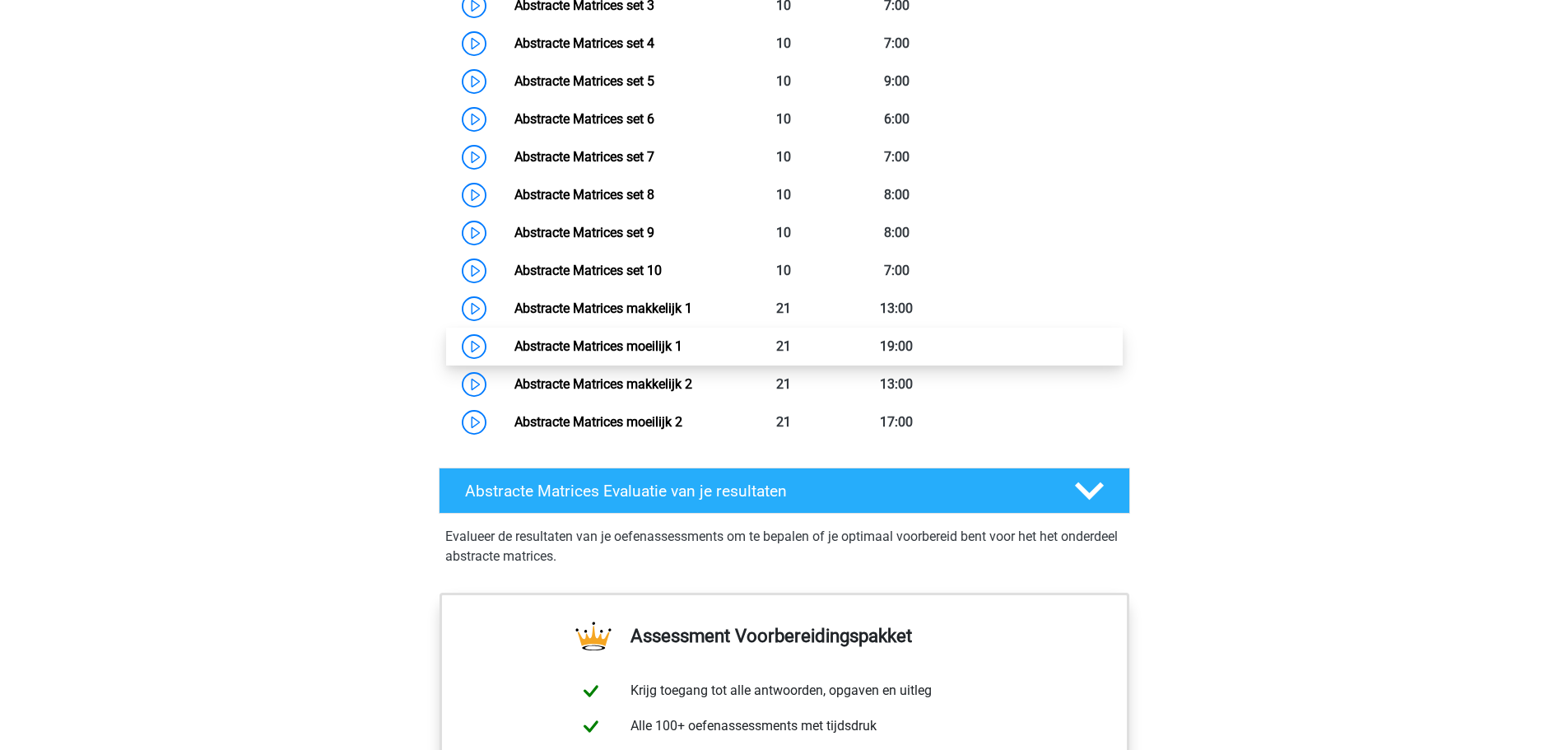
click at [514, 349] on link "Abstracte Matrices moeilijk 1" at bounding box center [599, 346] width 168 height 15
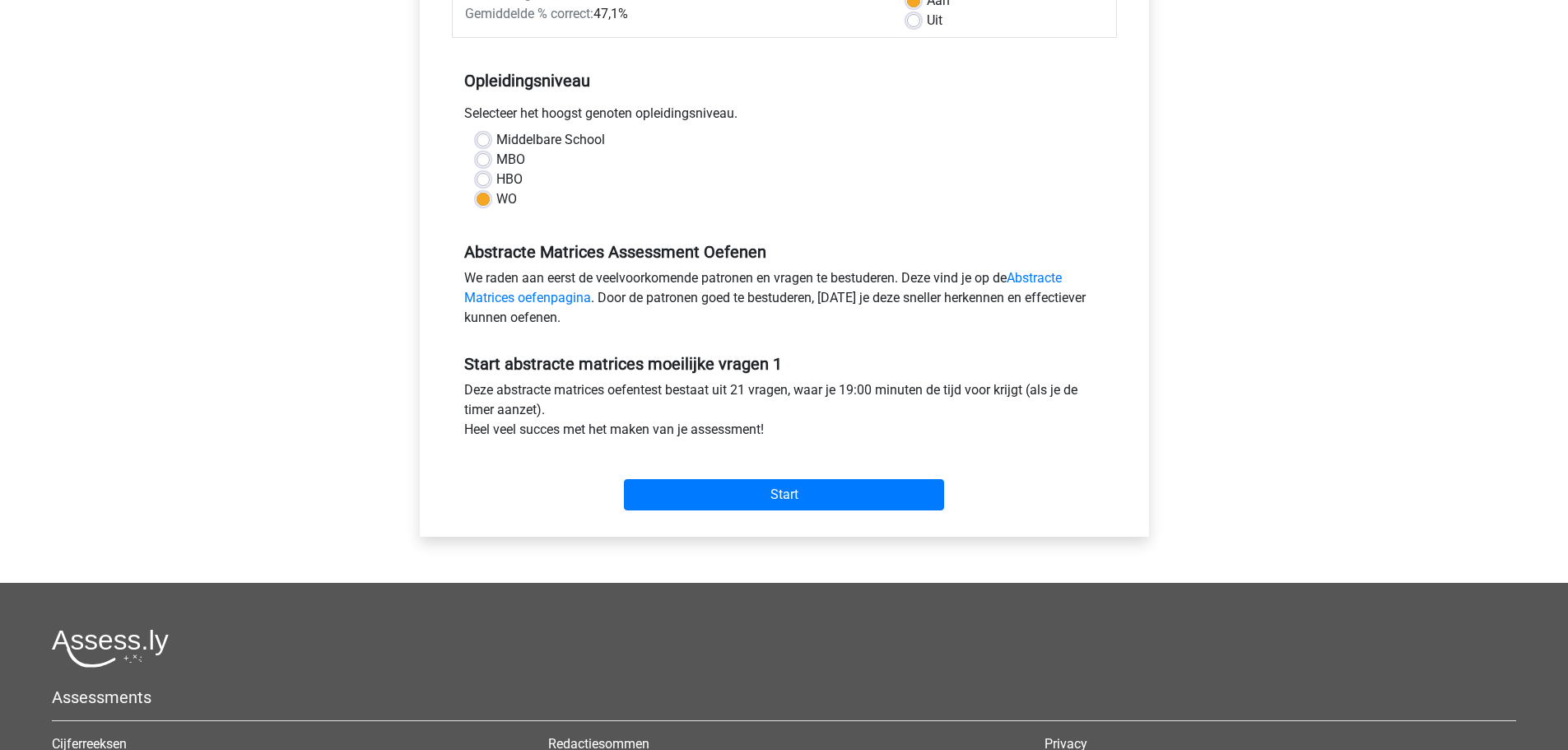
scroll to position [494, 0]
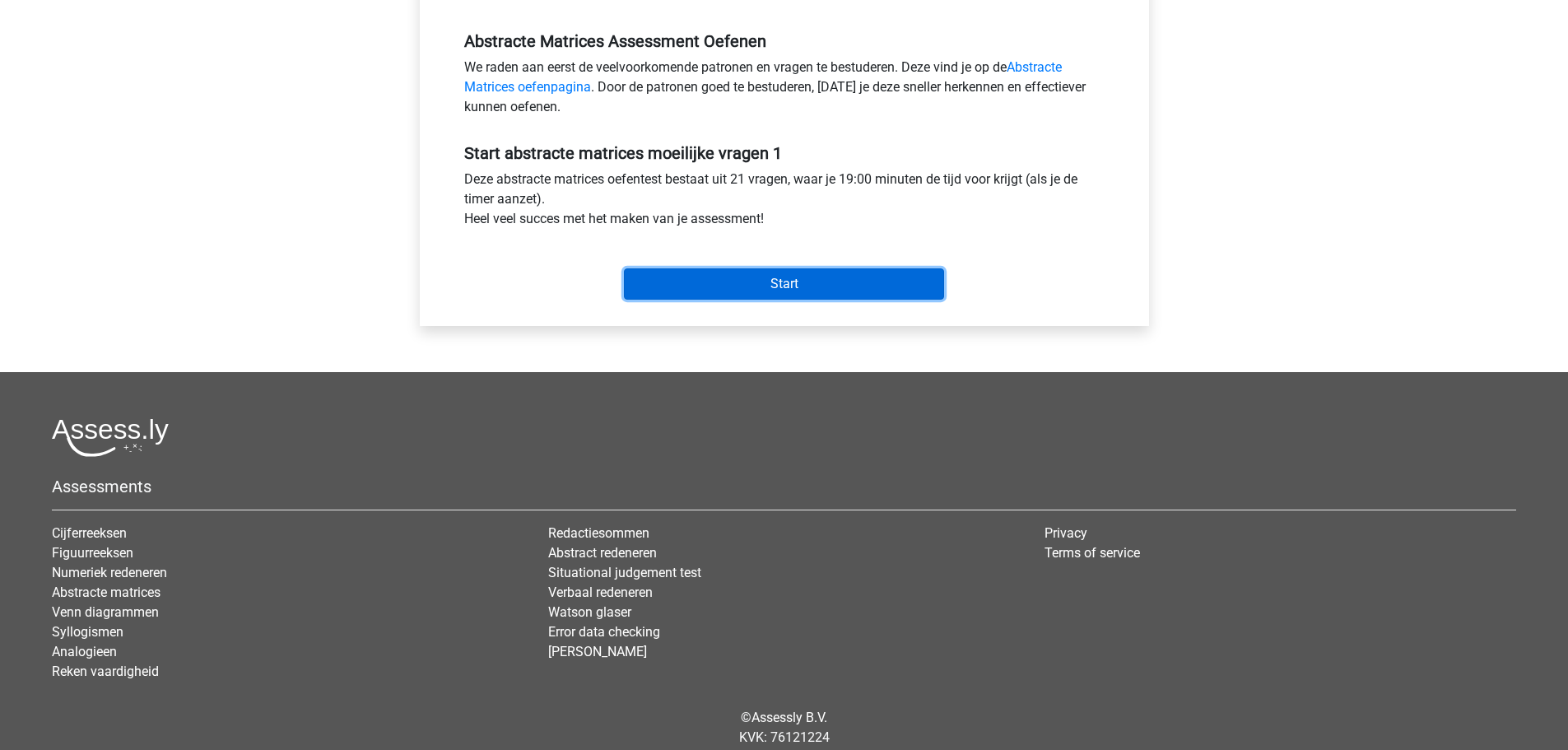
click at [737, 280] on input "Start" at bounding box center [784, 284] width 320 height 31
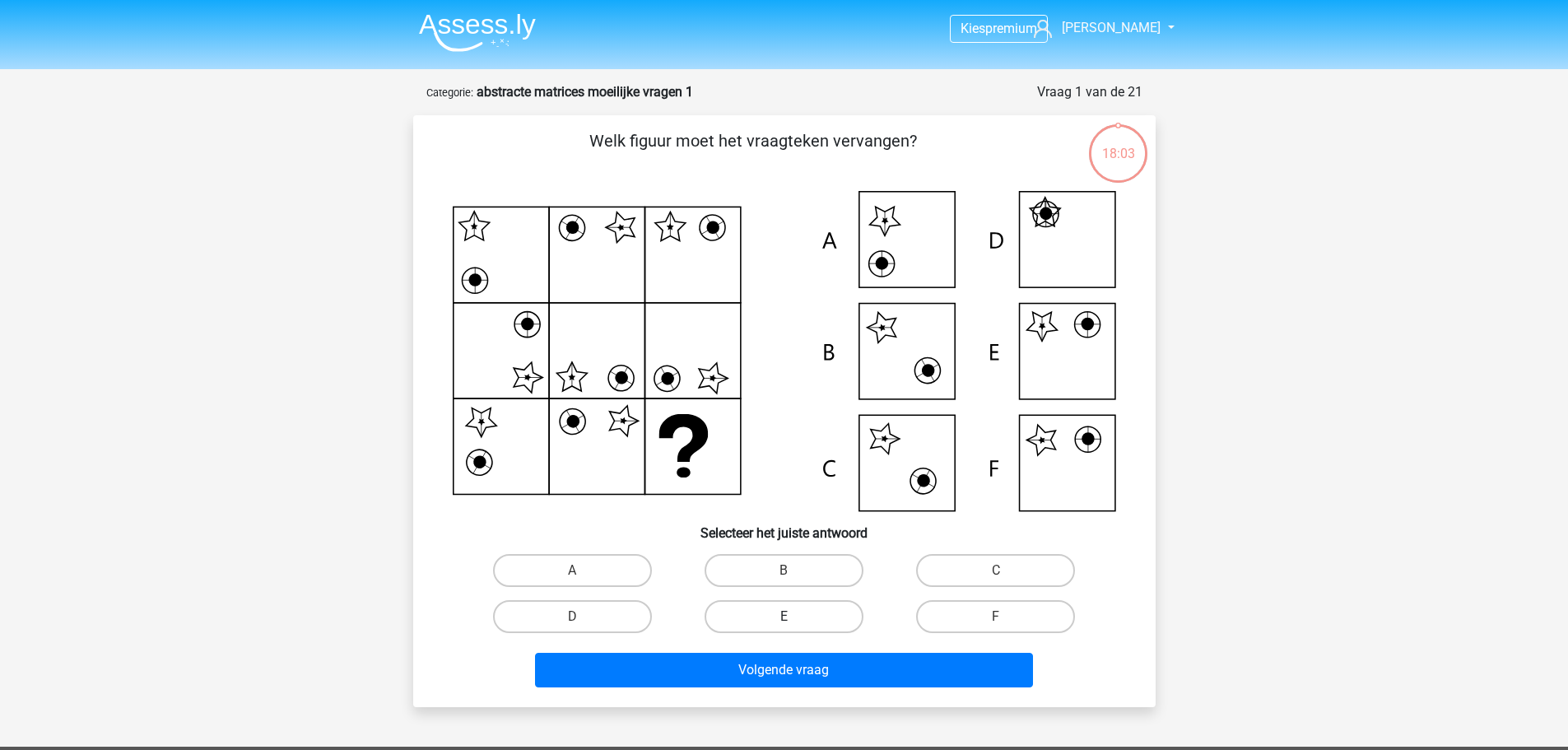
click at [799, 613] on label "E" at bounding box center [784, 617] width 159 height 33
click at [794, 617] on input "E" at bounding box center [789, 622] width 10 height 10
radio input "true"
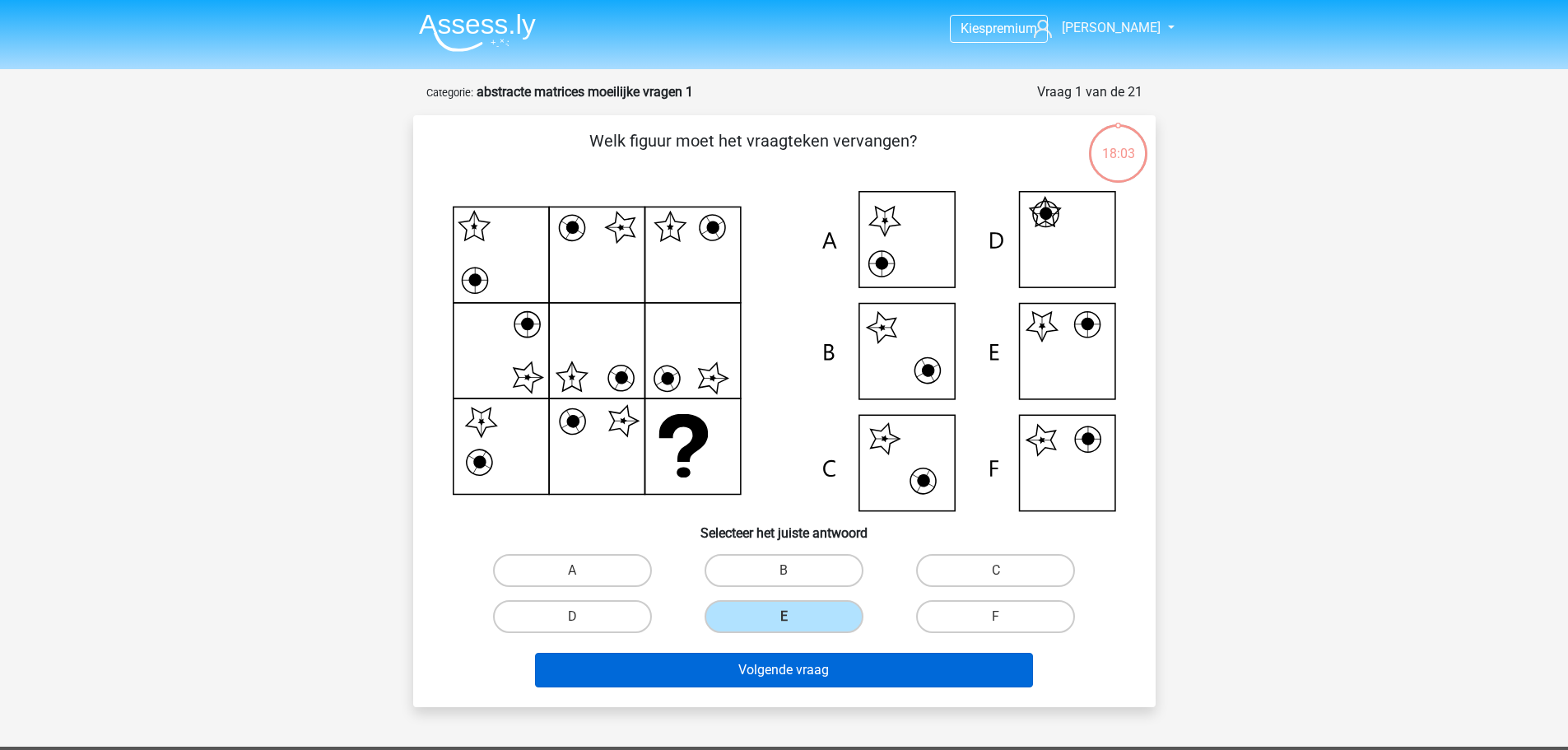
click at [809, 649] on div "Volgende vraag" at bounding box center [784, 667] width 690 height 54
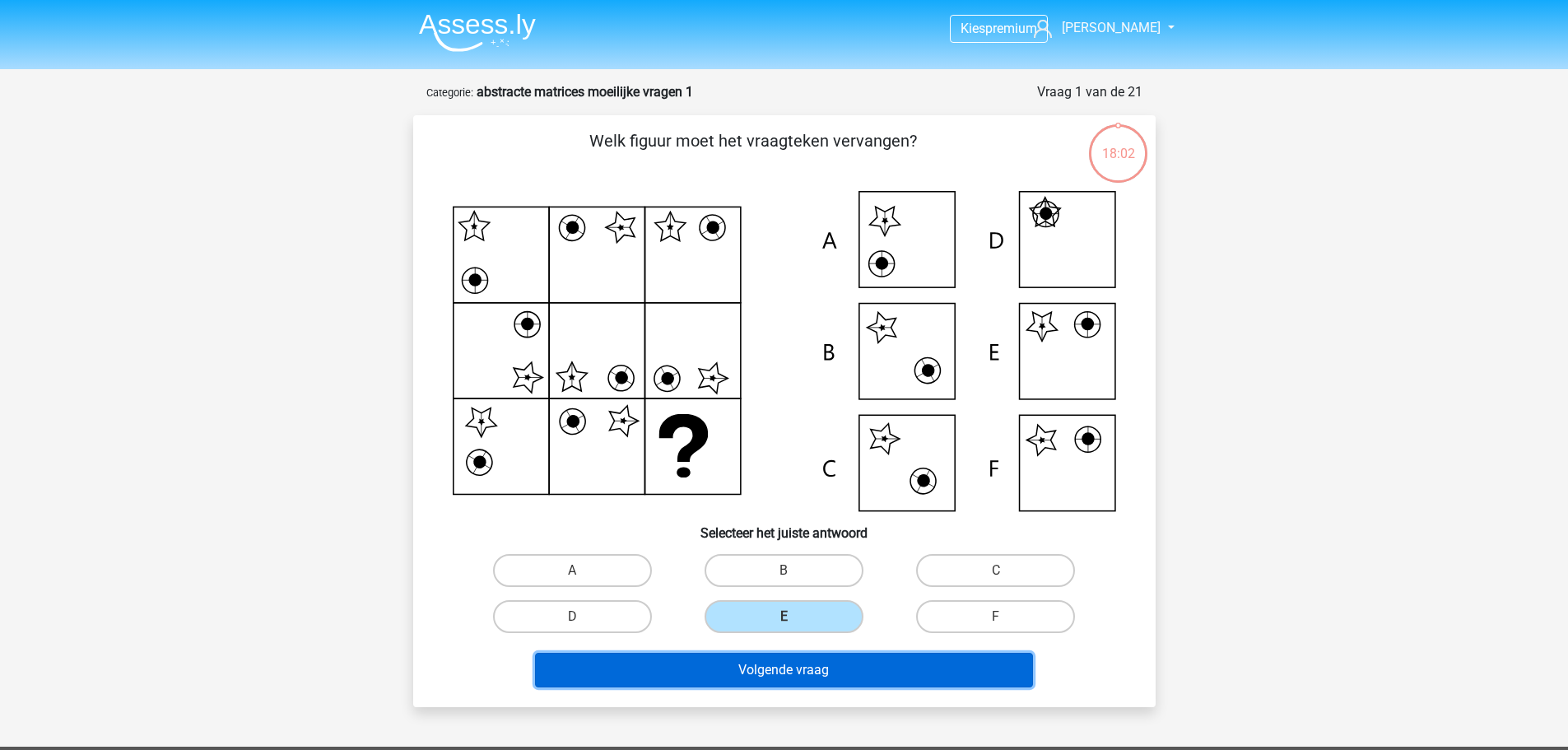
click at [809, 670] on button "Volgende vraag" at bounding box center [784, 670] width 498 height 34
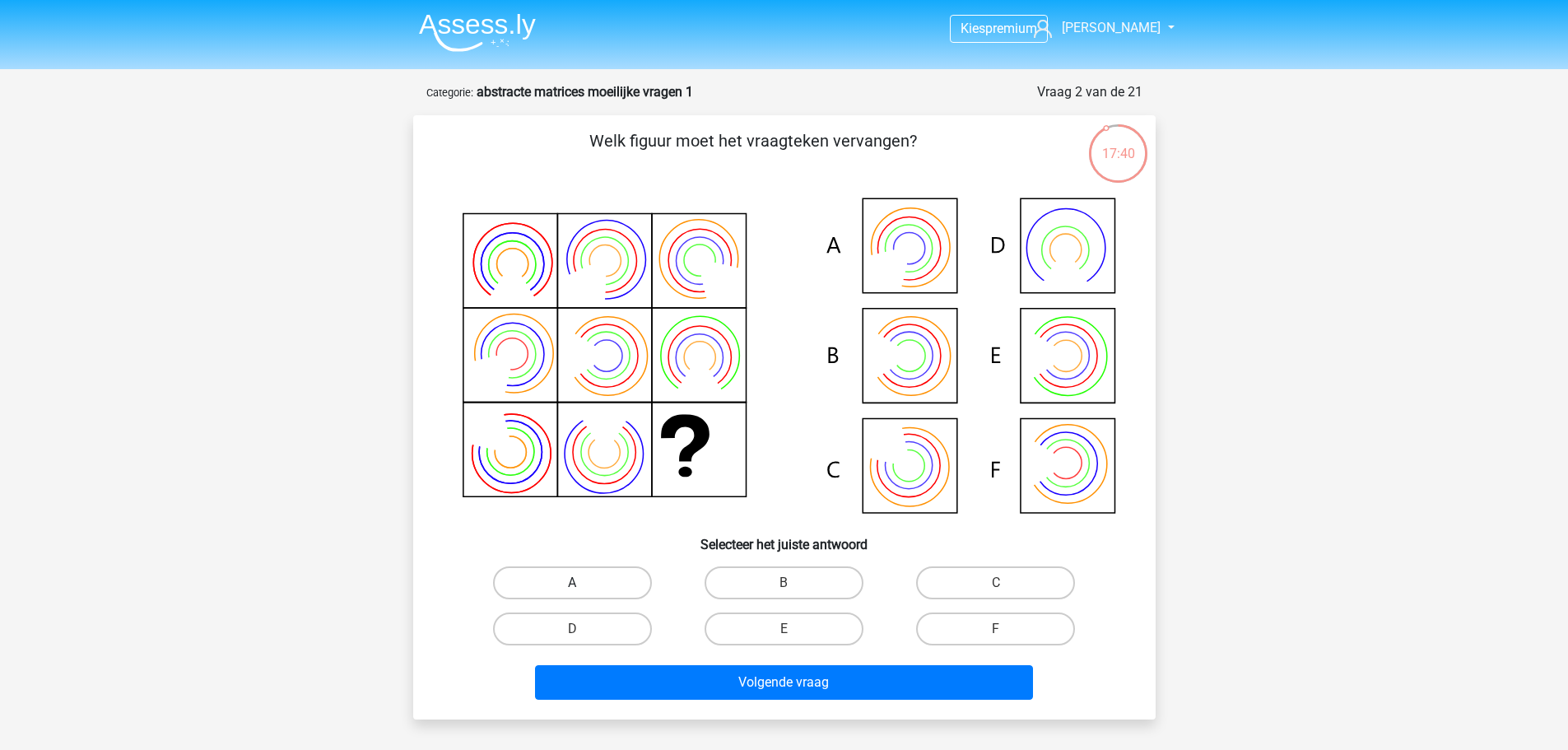
click at [612, 578] on label "A" at bounding box center [572, 583] width 159 height 33
click at [583, 583] on input "A" at bounding box center [577, 588] width 10 height 10
radio input "true"
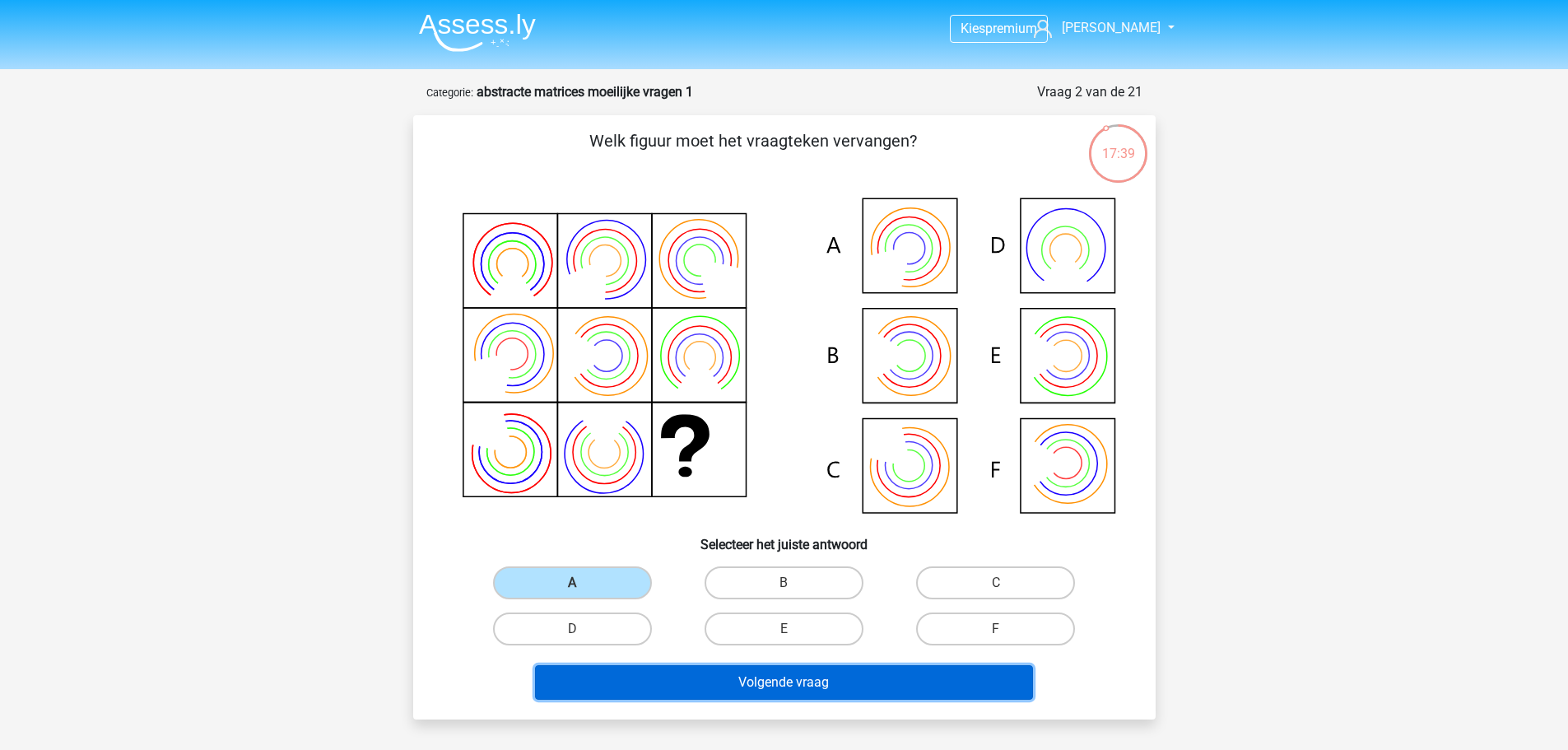
click at [703, 693] on button "Volgende vraag" at bounding box center [784, 683] width 498 height 34
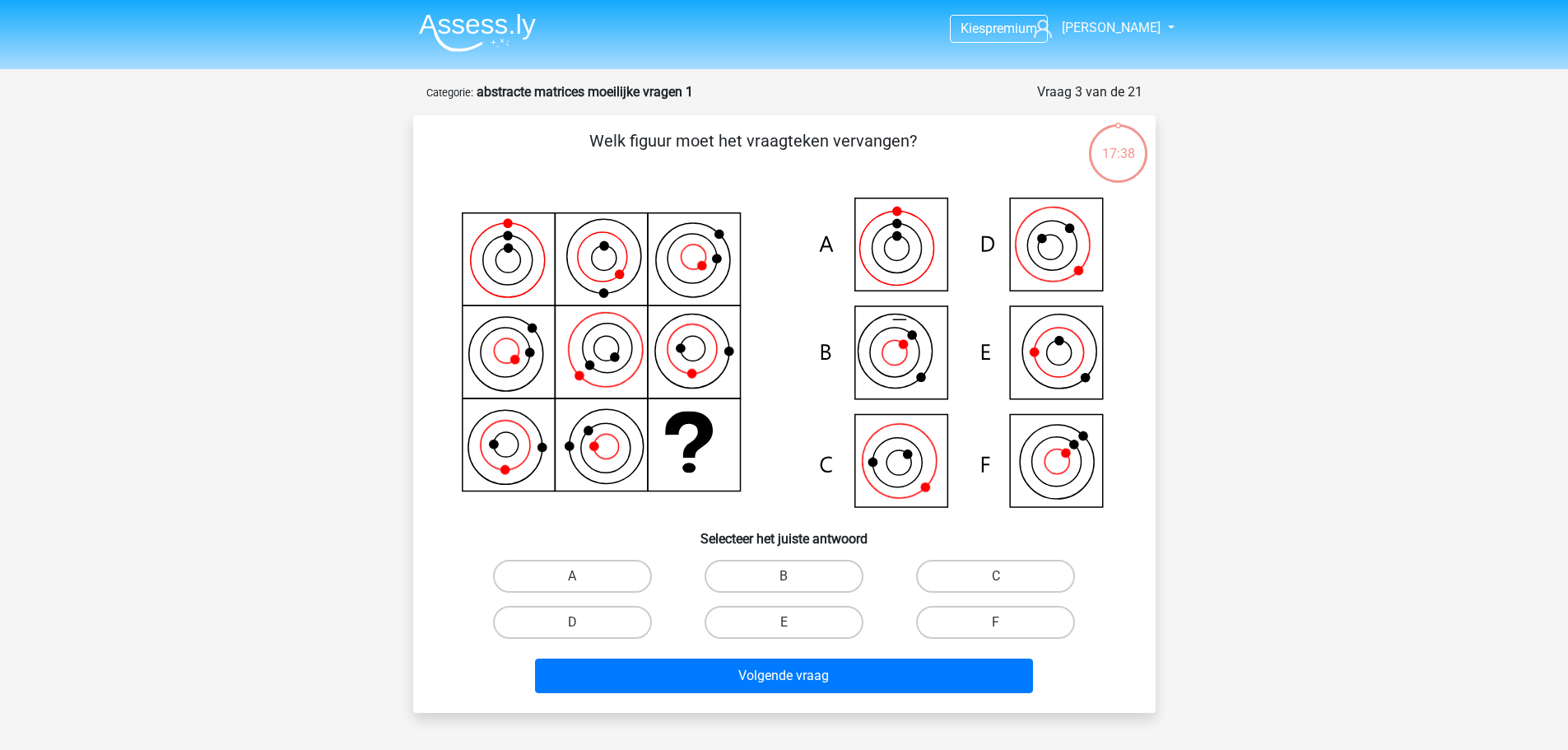
scroll to position [82, 0]
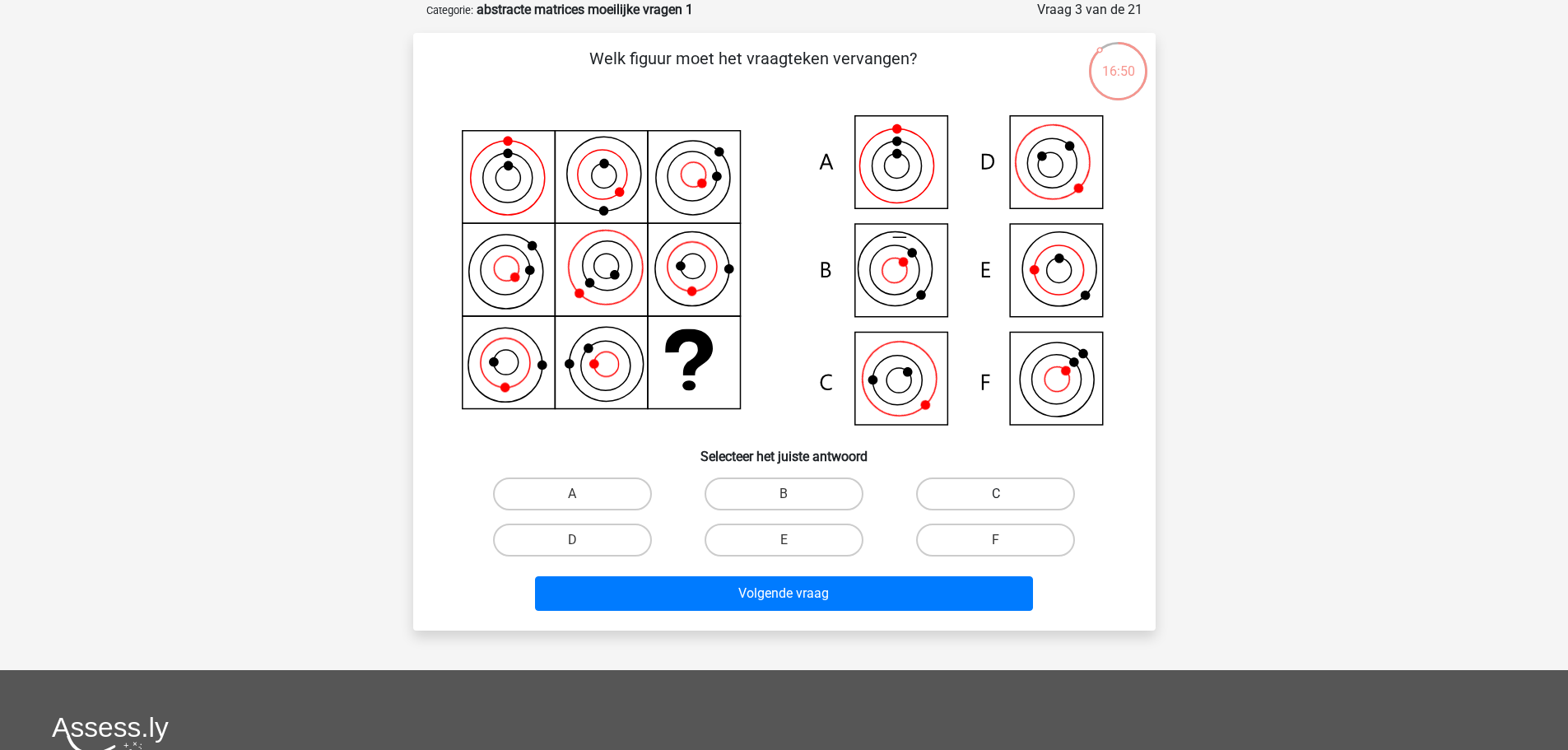
click at [1015, 491] on label "C" at bounding box center [995, 494] width 159 height 33
click at [1007, 494] on input "C" at bounding box center [1001, 499] width 10 height 10
radio input "true"
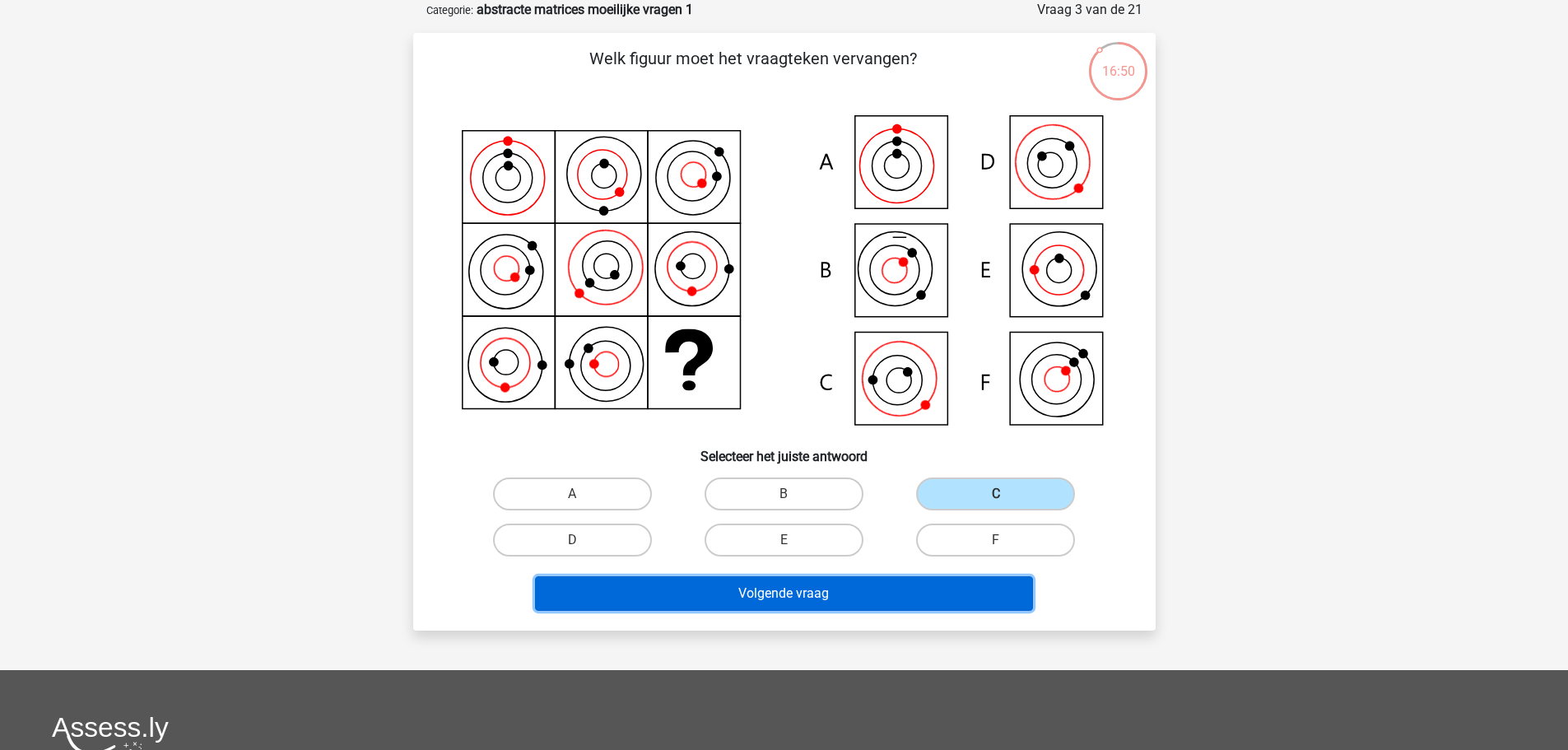
click at [916, 601] on button "Volgende vraag" at bounding box center [784, 594] width 498 height 34
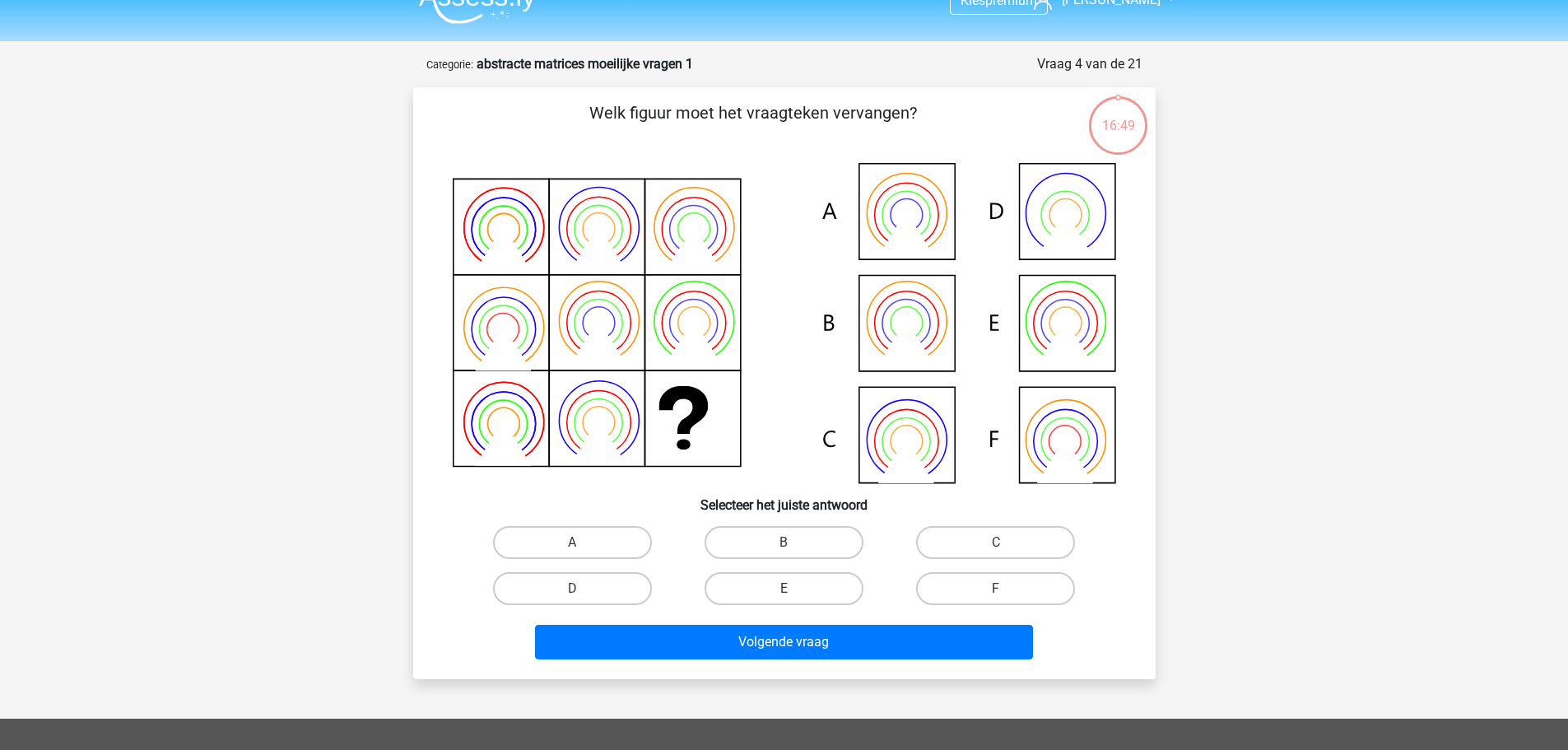
scroll to position [0, 0]
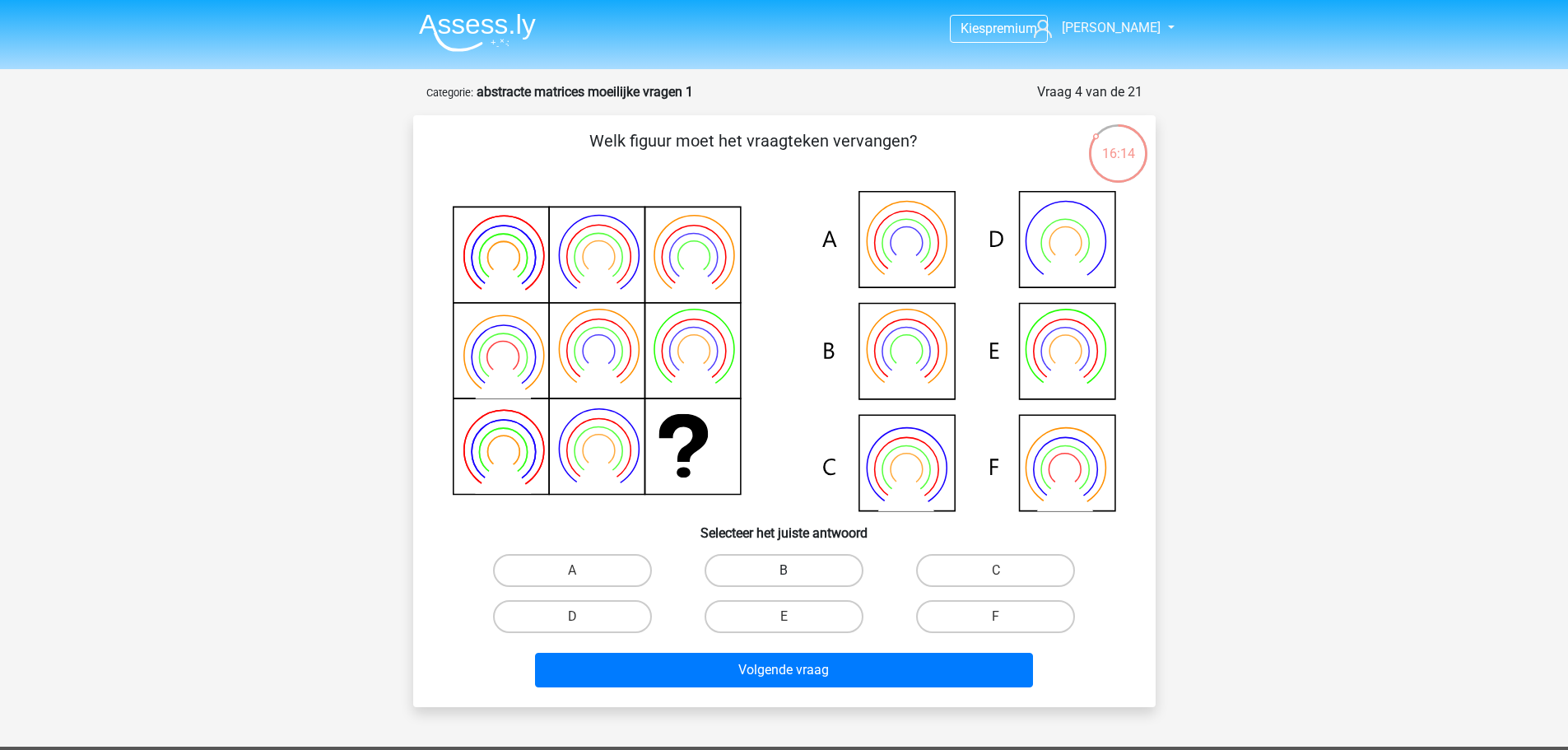
click at [796, 582] on label "B" at bounding box center [784, 570] width 159 height 33
click at [794, 582] on input "B" at bounding box center [789, 576] width 10 height 10
radio input "true"
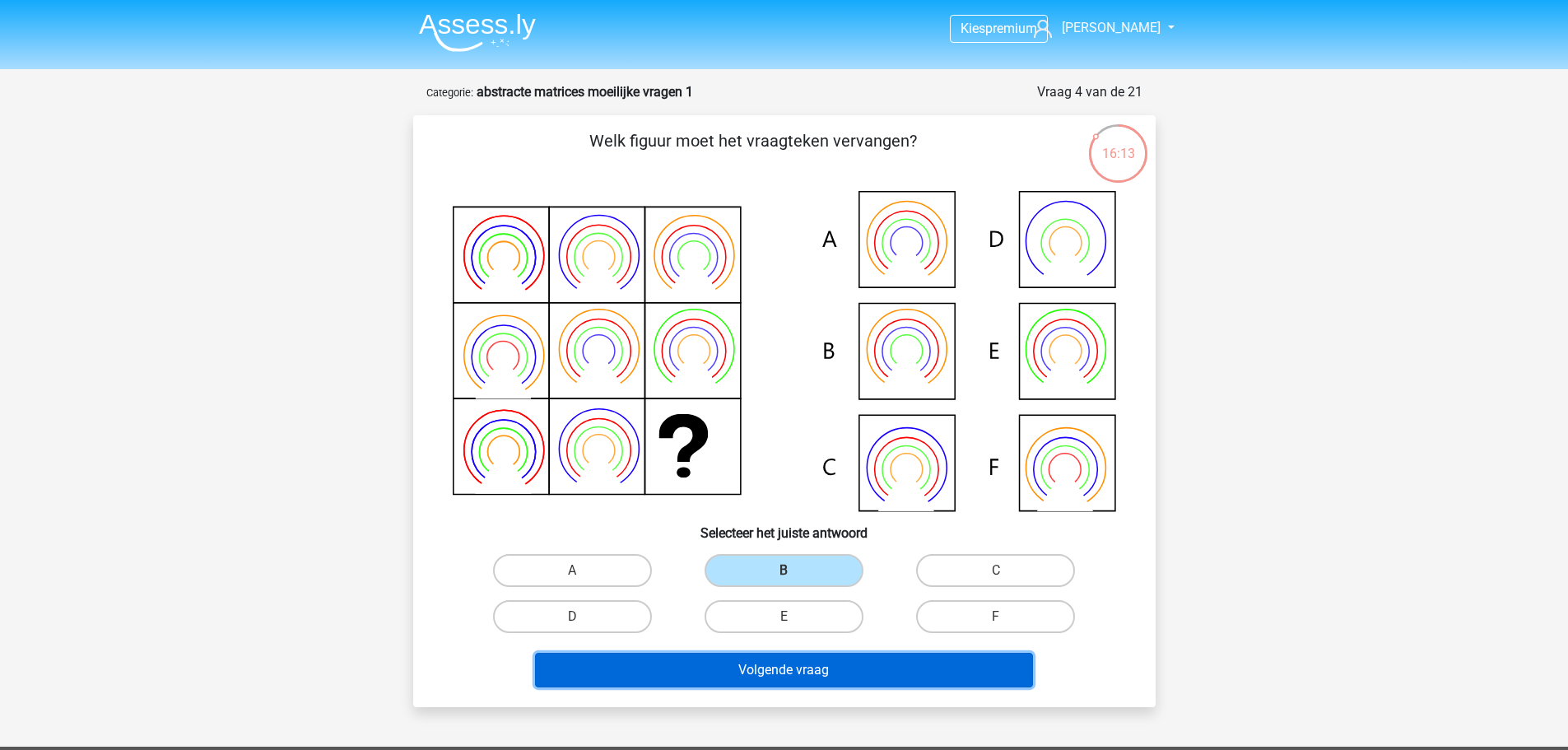
click at [809, 672] on button "Volgende vraag" at bounding box center [784, 670] width 498 height 34
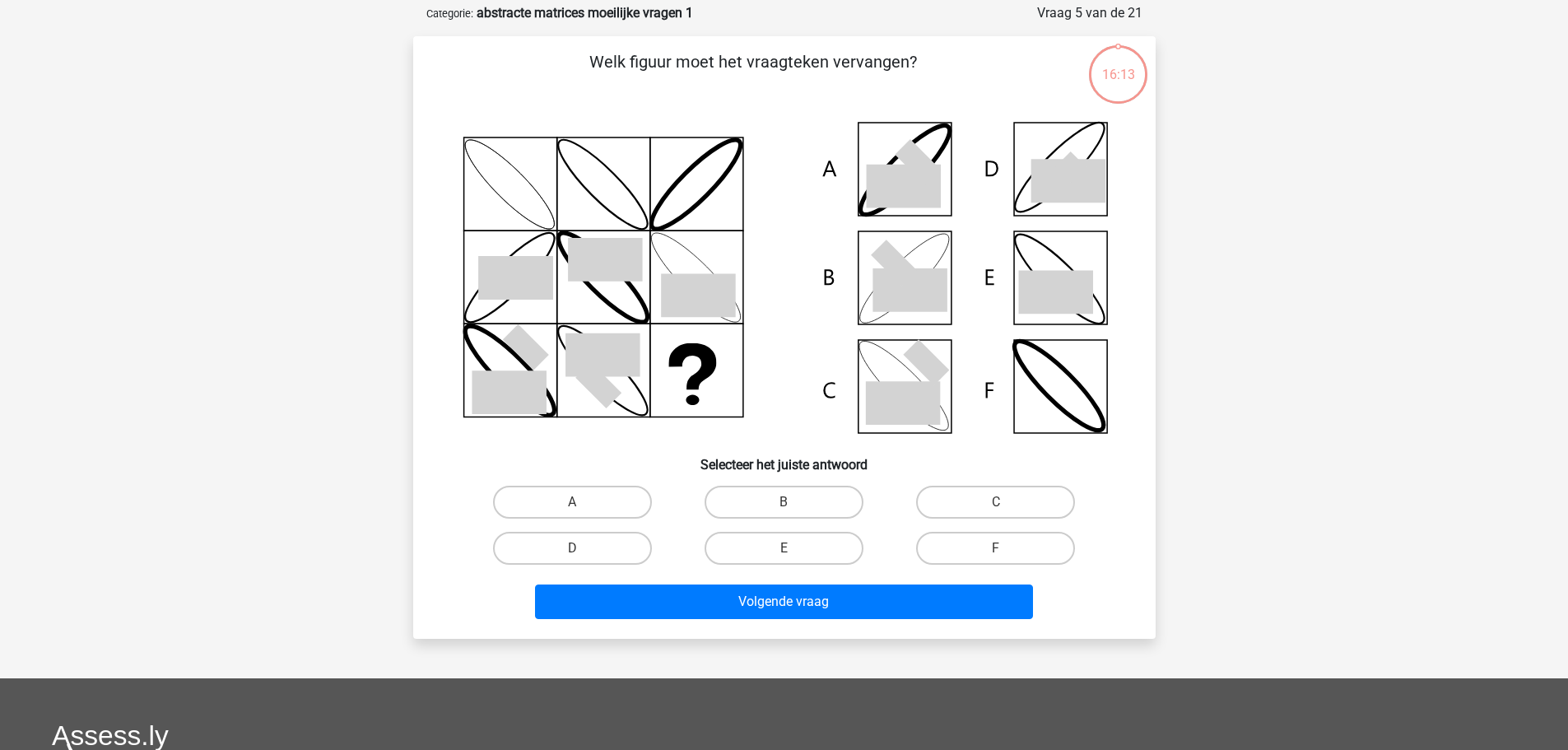
scroll to position [82, 0]
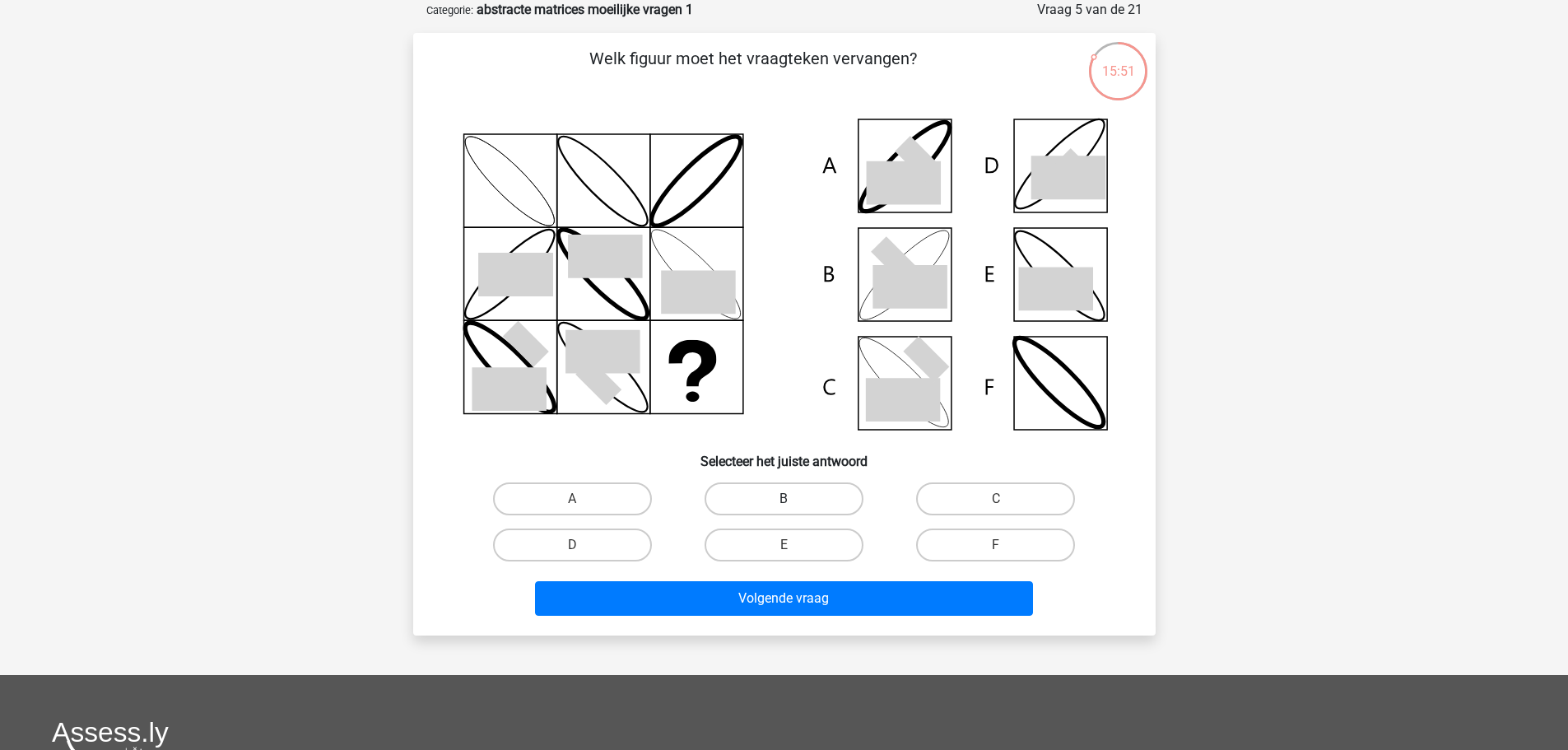
click at [753, 488] on label "B" at bounding box center [784, 499] width 159 height 33
click at [784, 499] on input "B" at bounding box center [789, 504] width 10 height 10
radio input "true"
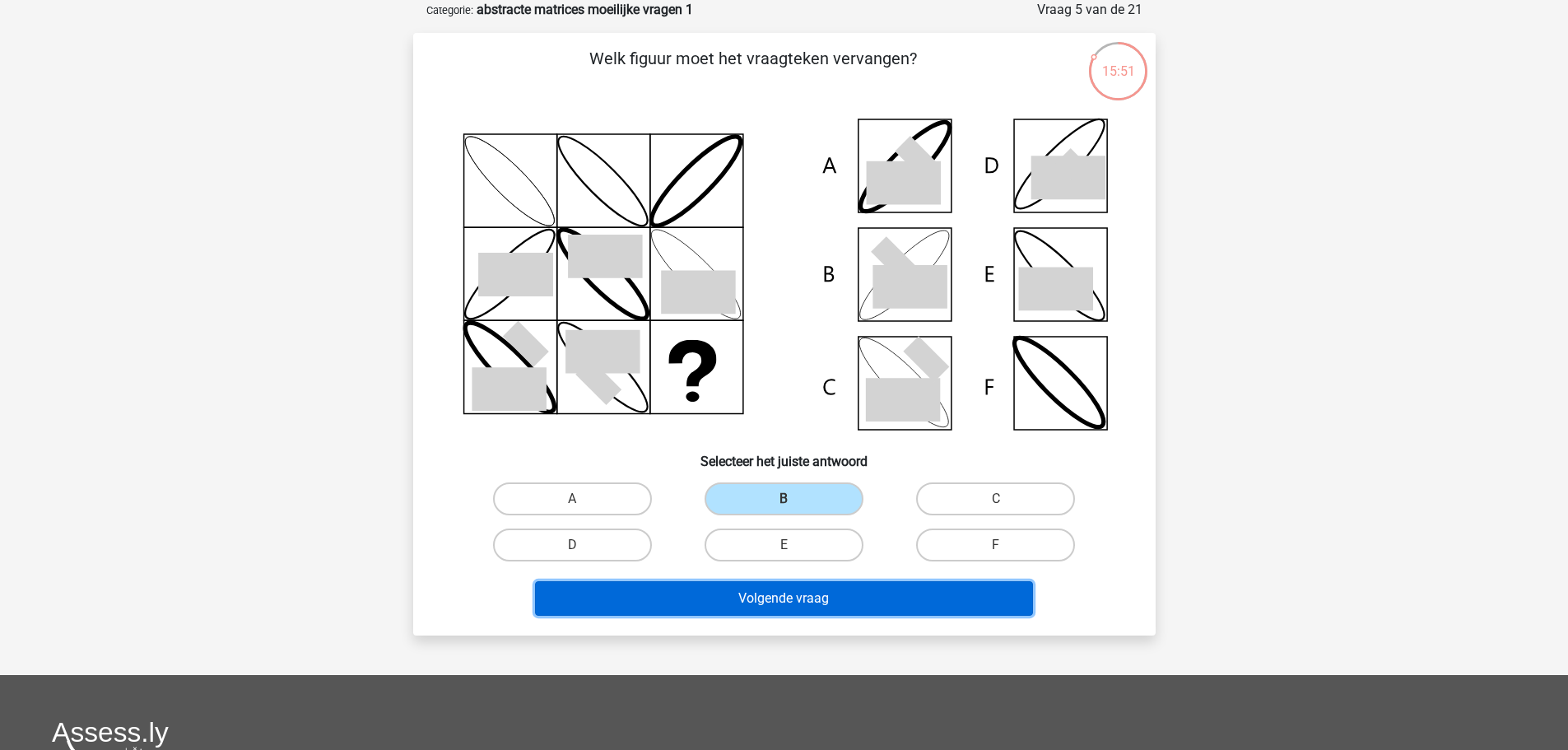
click at [799, 590] on button "Volgende vraag" at bounding box center [784, 599] width 498 height 34
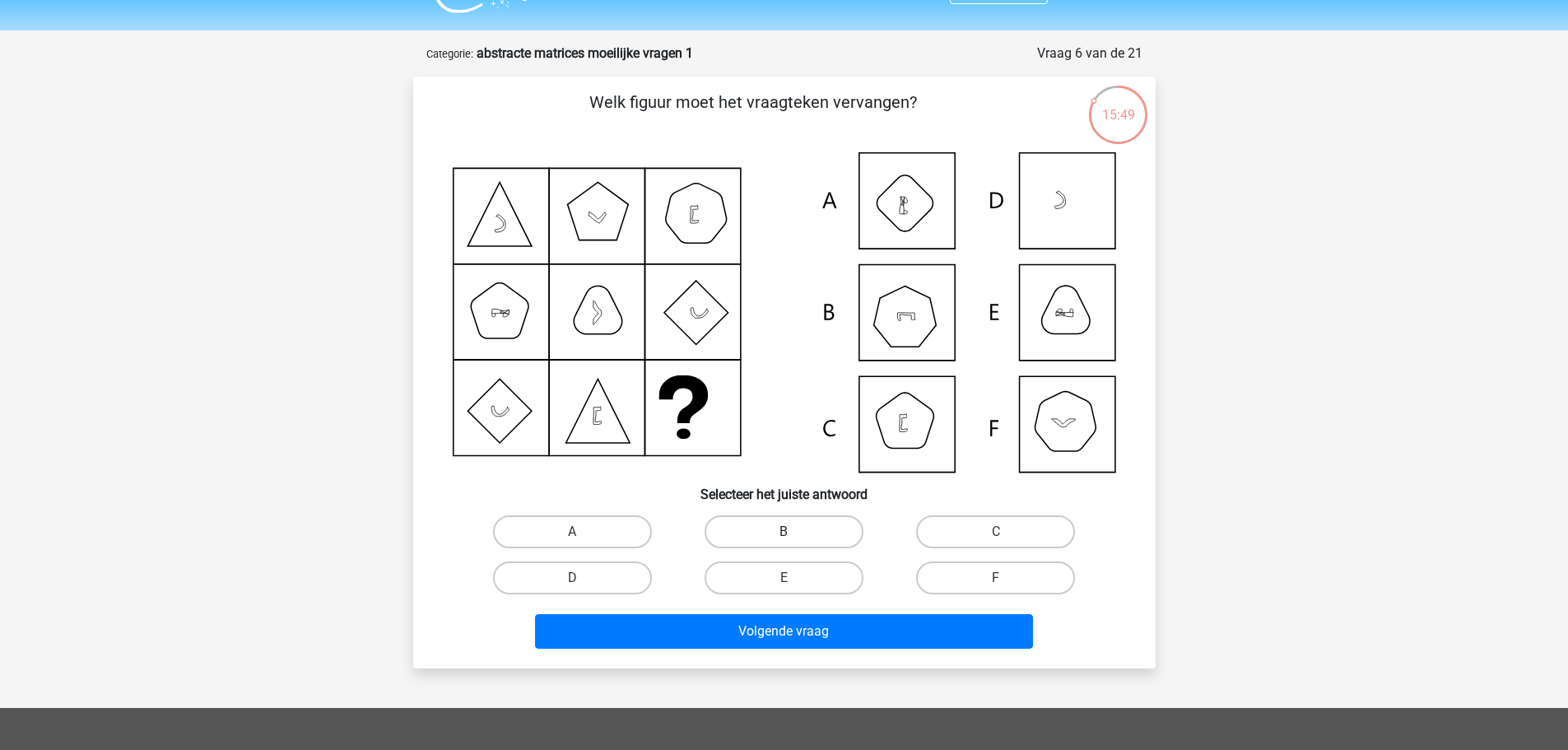
scroll to position [0, 0]
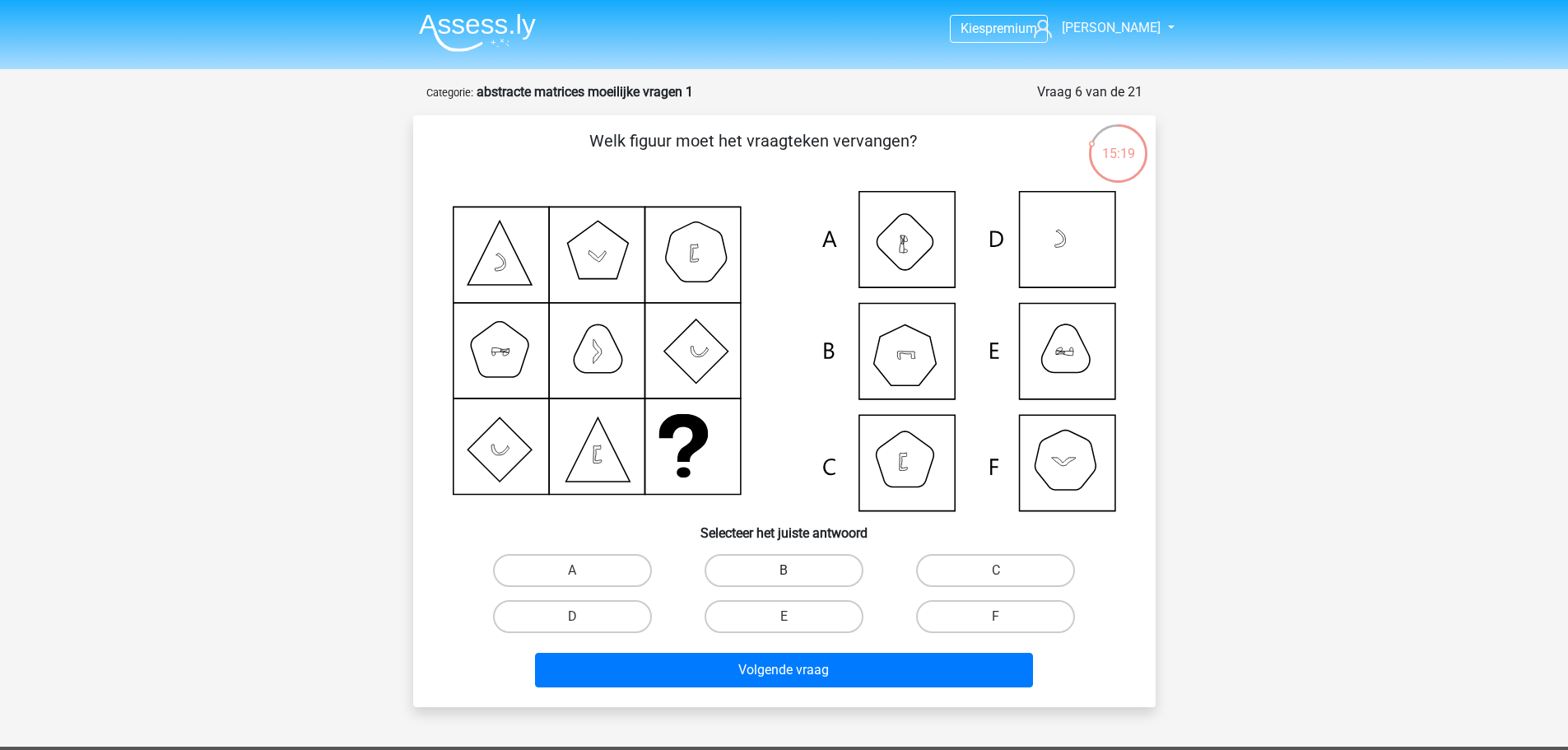
click at [768, 580] on label "B" at bounding box center [784, 570] width 159 height 33
click at [784, 580] on input "B" at bounding box center [789, 576] width 10 height 10
radio input "true"
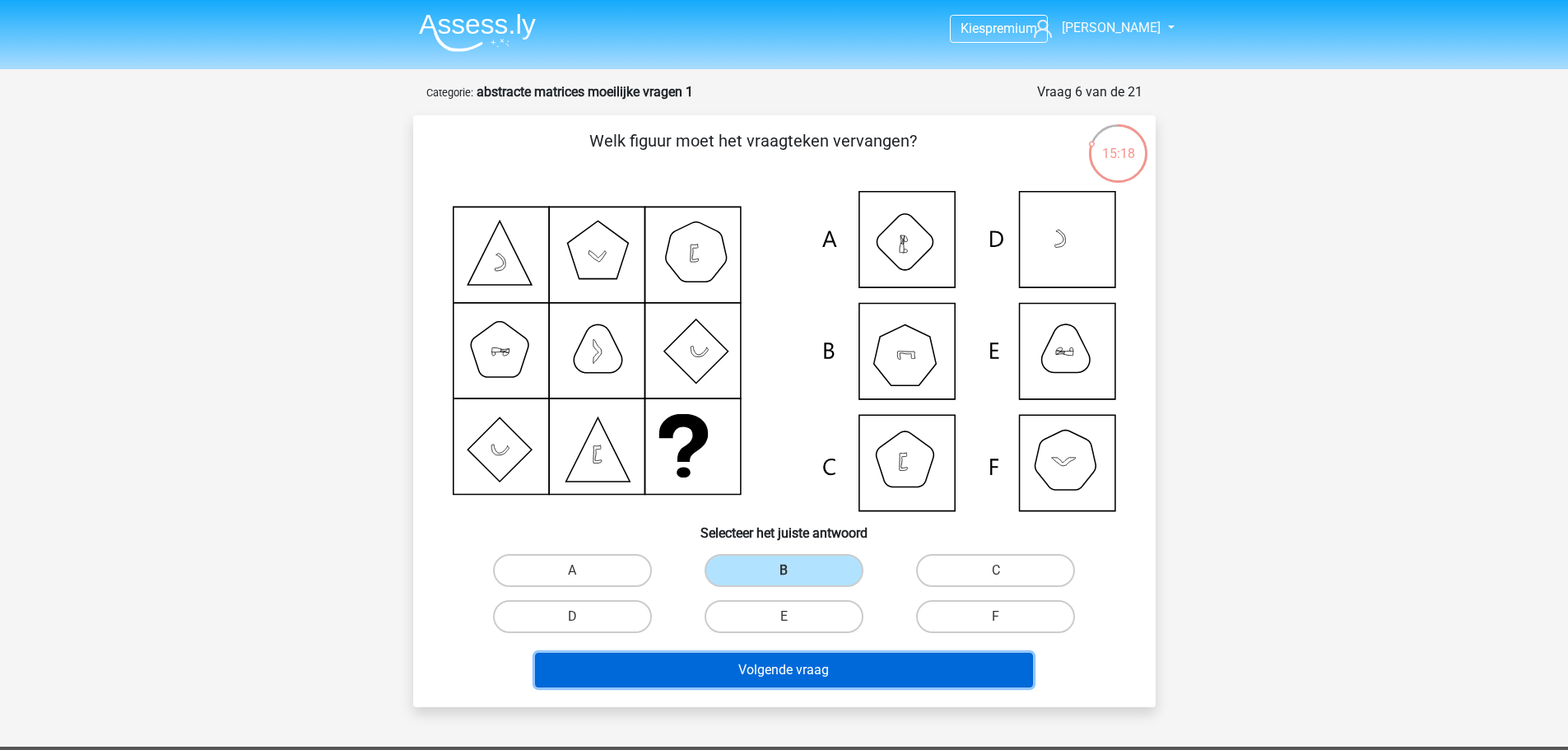
click at [805, 657] on button "Volgende vraag" at bounding box center [784, 670] width 498 height 34
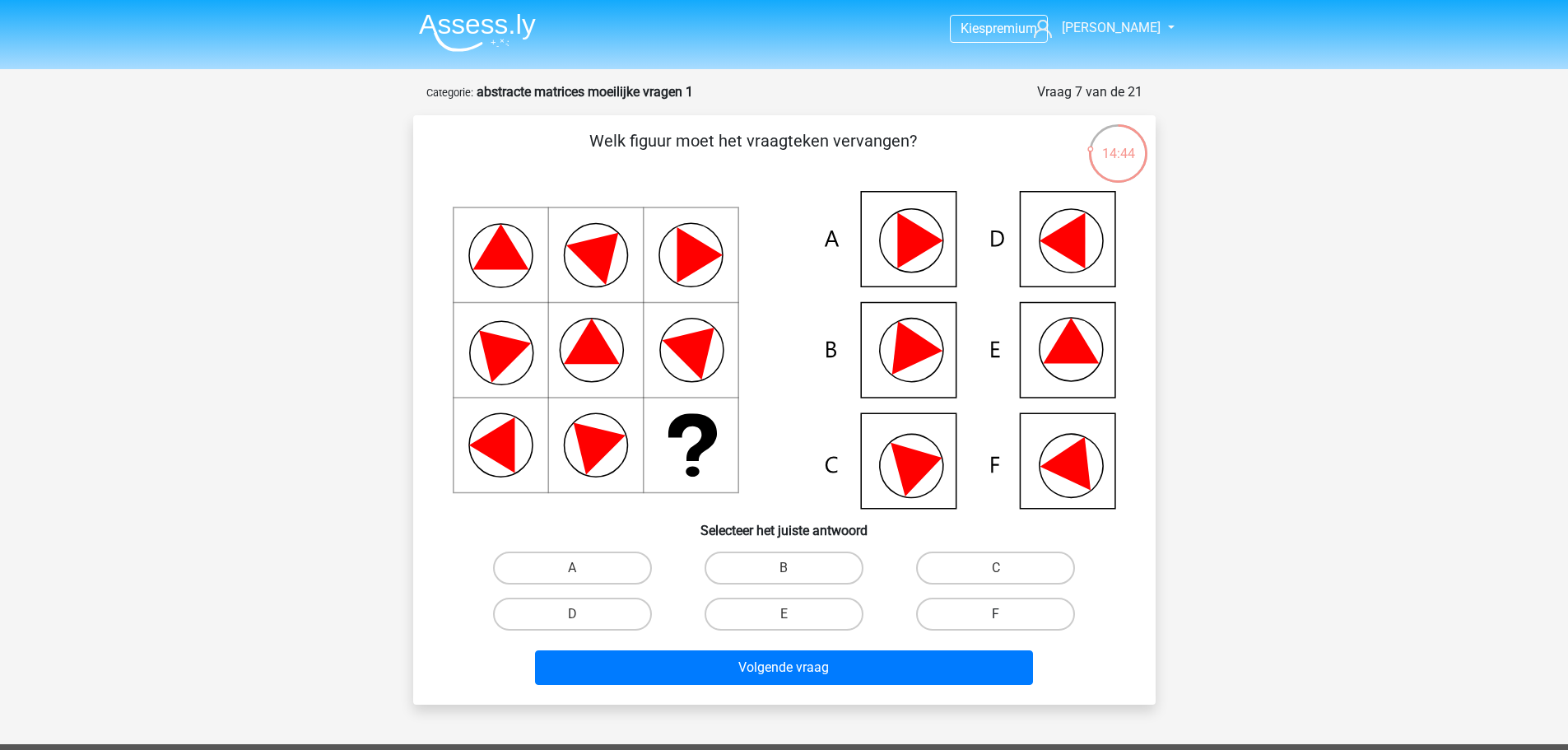
click at [989, 617] on label "F" at bounding box center [995, 614] width 159 height 33
click at [996, 617] on input "F" at bounding box center [1001, 619] width 10 height 10
radio input "true"
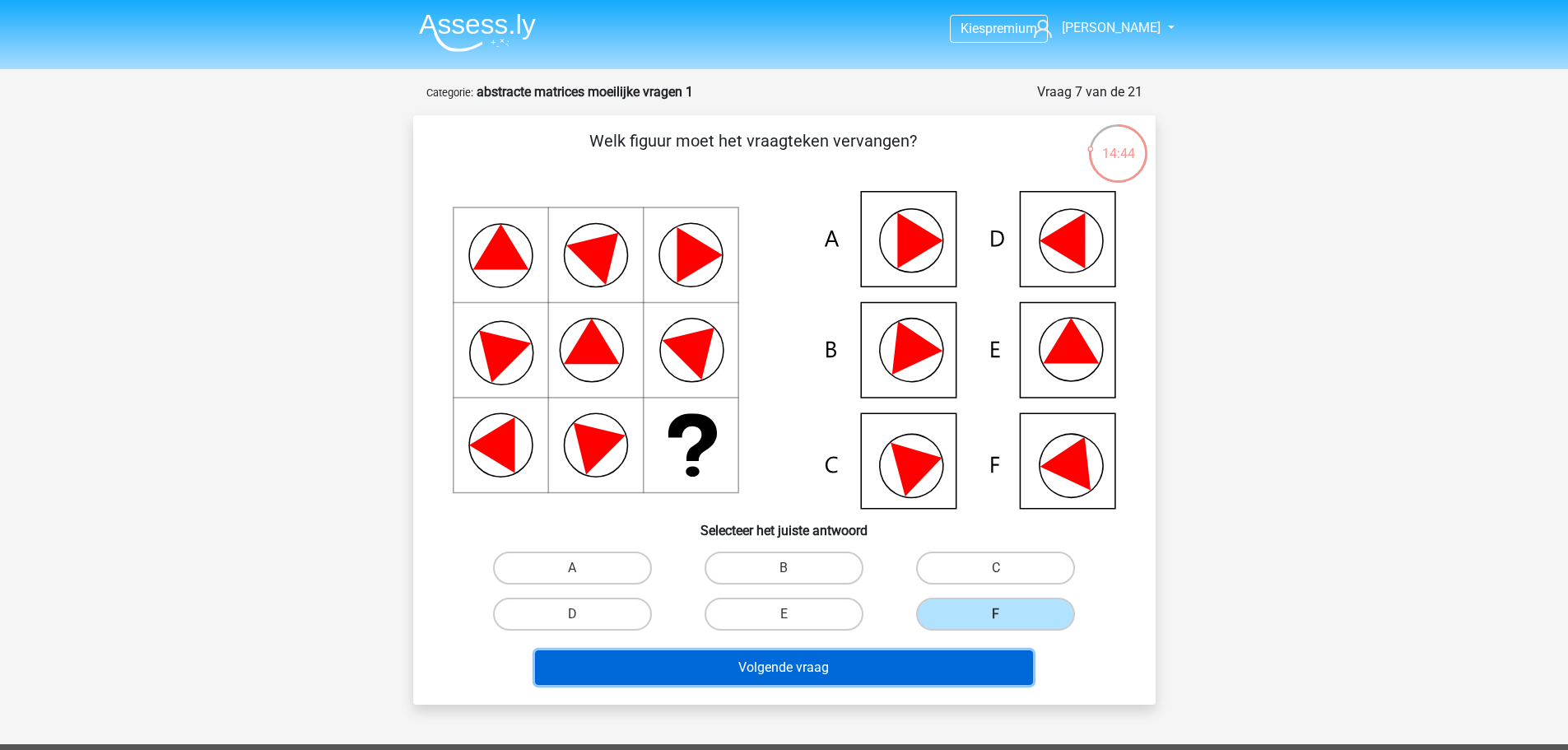
click at [953, 654] on button "Volgende vraag" at bounding box center [784, 668] width 498 height 34
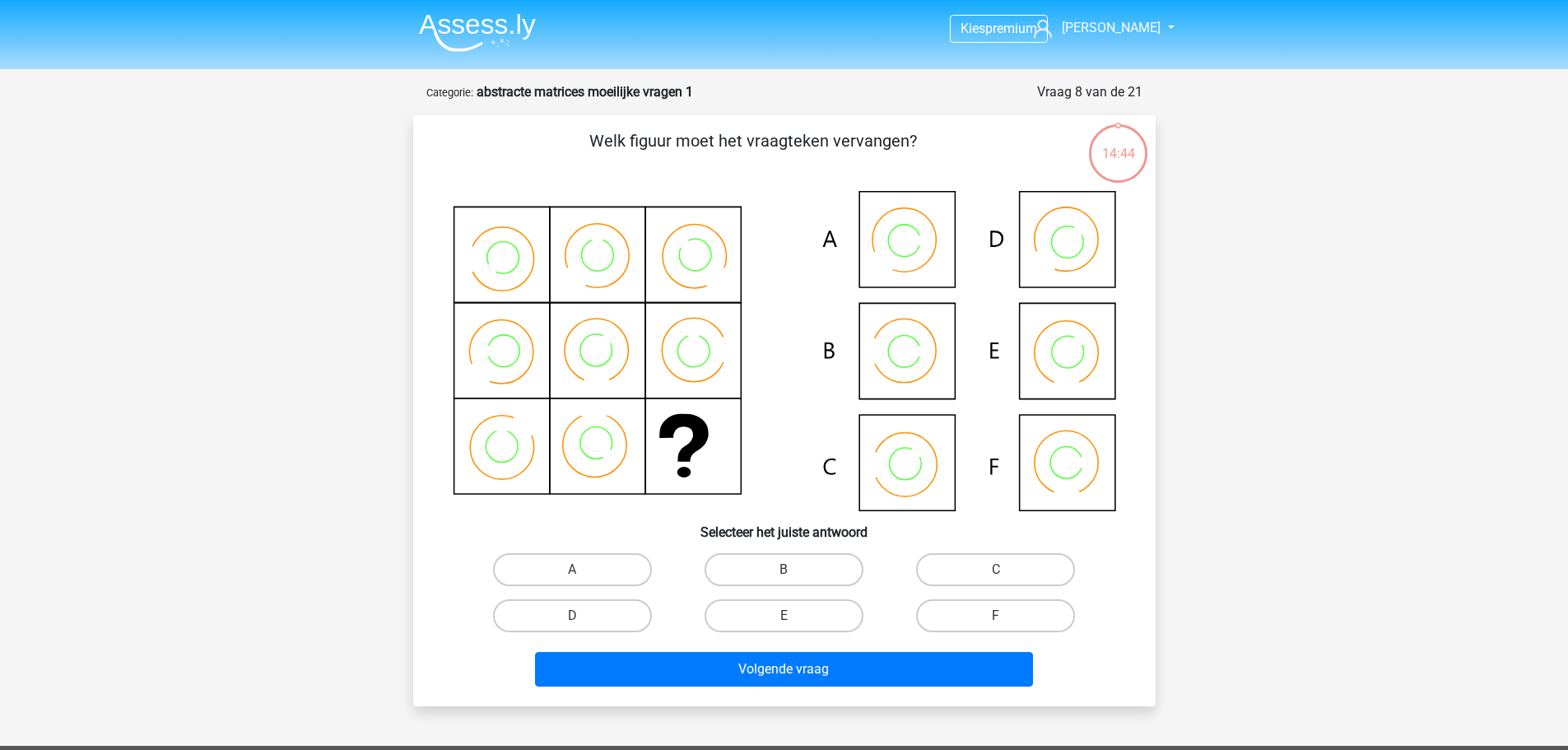
scroll to position [82, 0]
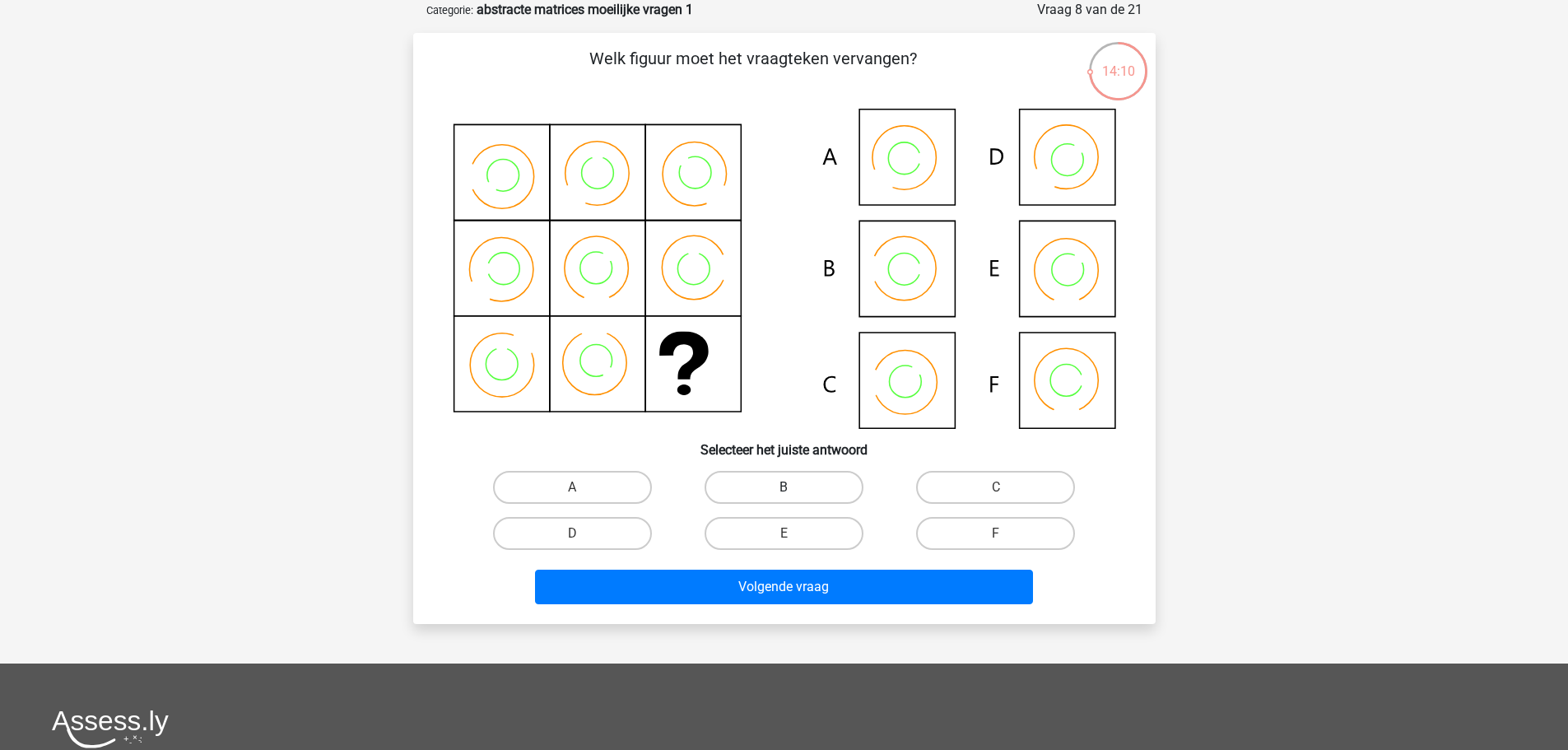
click at [794, 485] on label "B" at bounding box center [784, 487] width 159 height 33
click at [794, 488] on input "B" at bounding box center [789, 493] width 10 height 10
radio input "true"
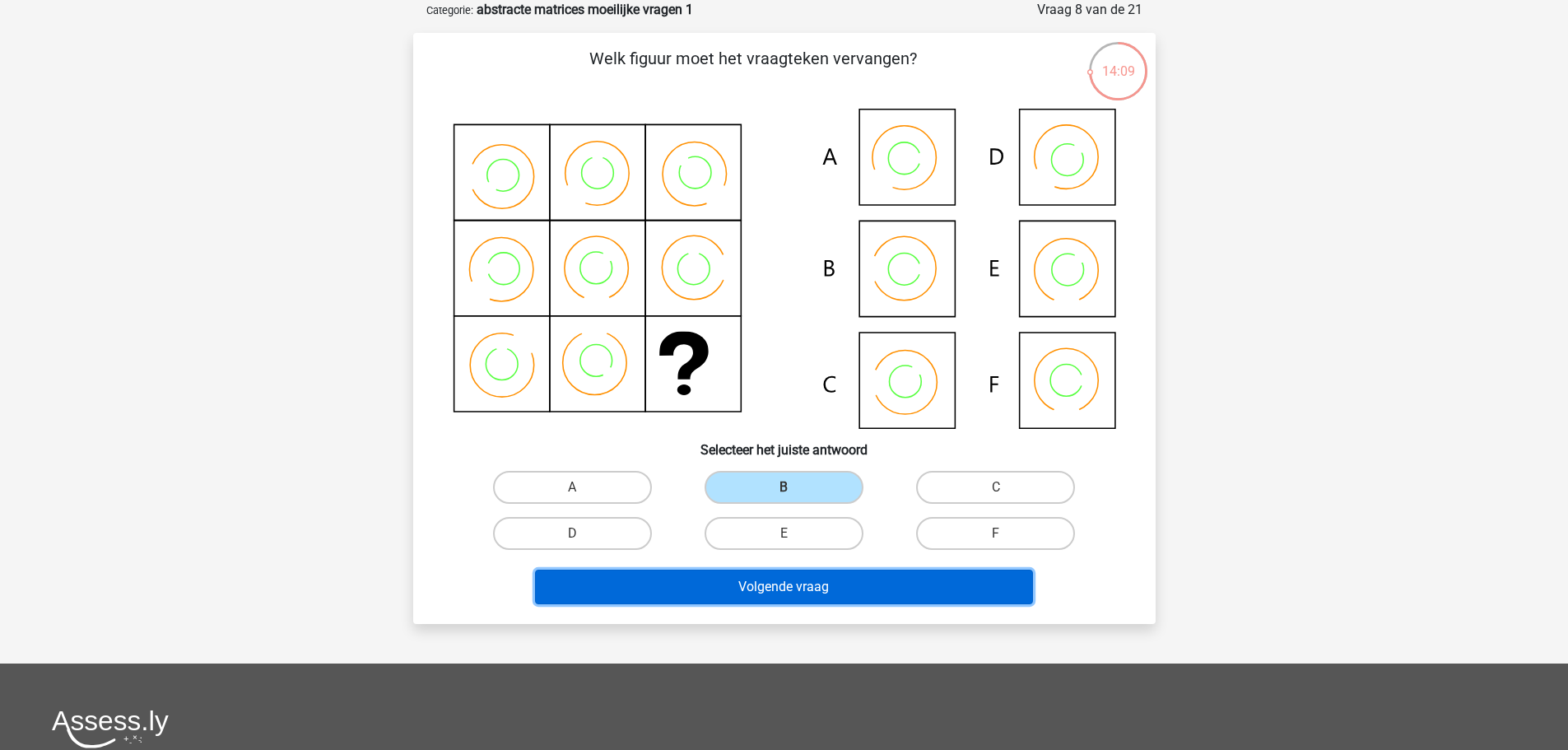
click at [787, 599] on button "Volgende vraag" at bounding box center [784, 587] width 498 height 34
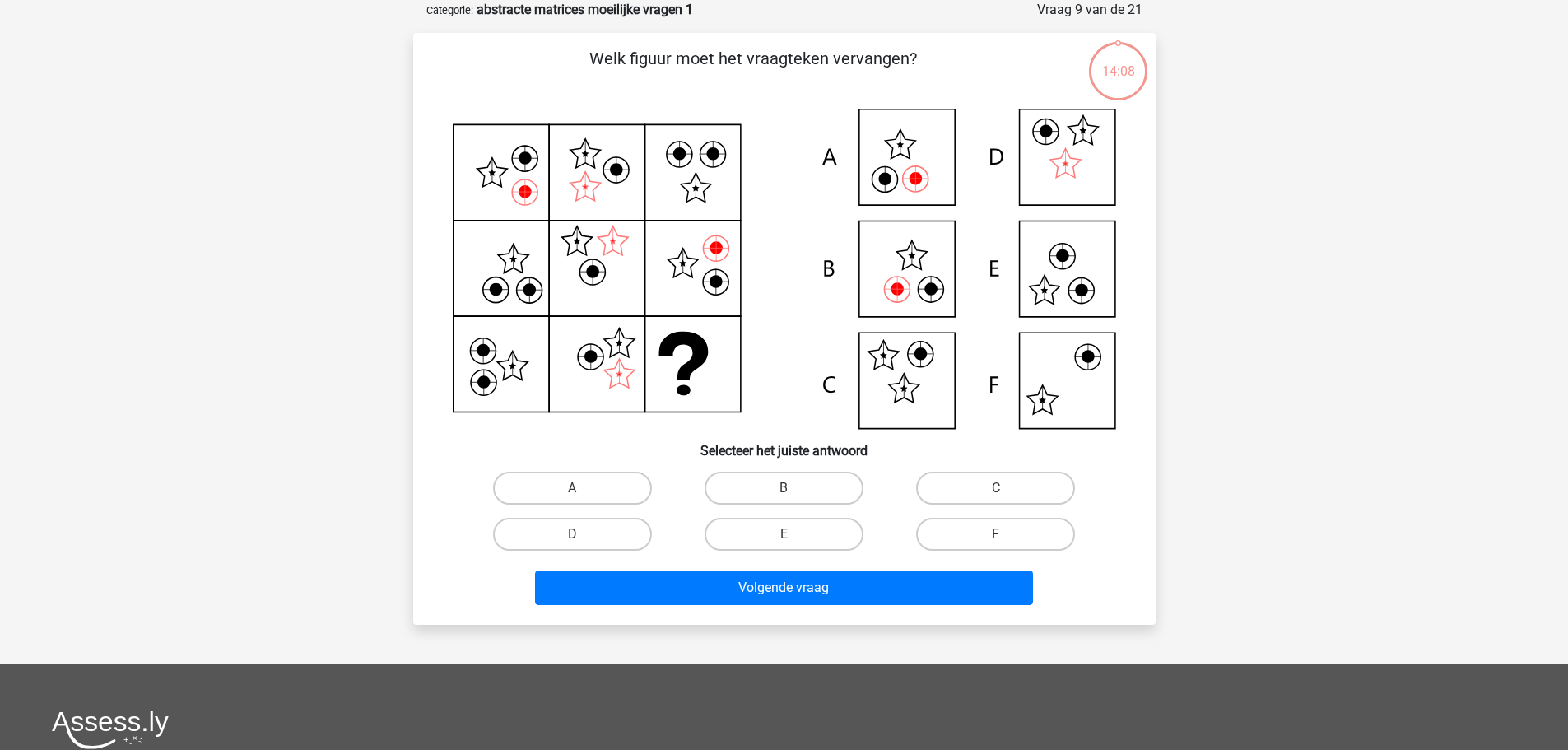
scroll to position [0, 0]
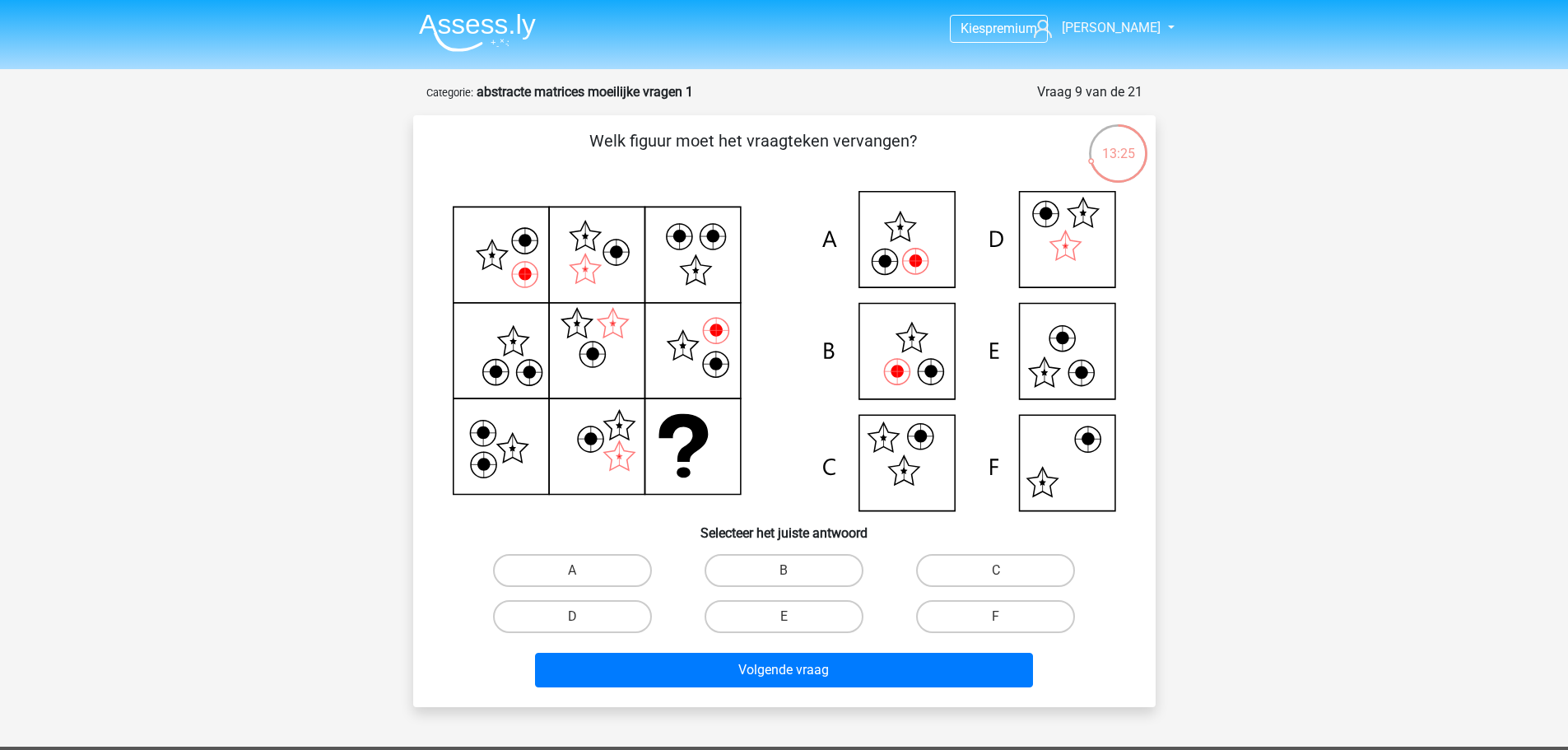
click at [568, 546] on div "Welk figuur moet het vraagteken vervangen? Selecteer het juiste antwoord A" at bounding box center [784, 412] width 729 height 566
click at [575, 576] on input "A" at bounding box center [577, 576] width 10 height 10
radio input "true"
click at [736, 689] on div "Volgende vraag" at bounding box center [785, 674] width 635 height 41
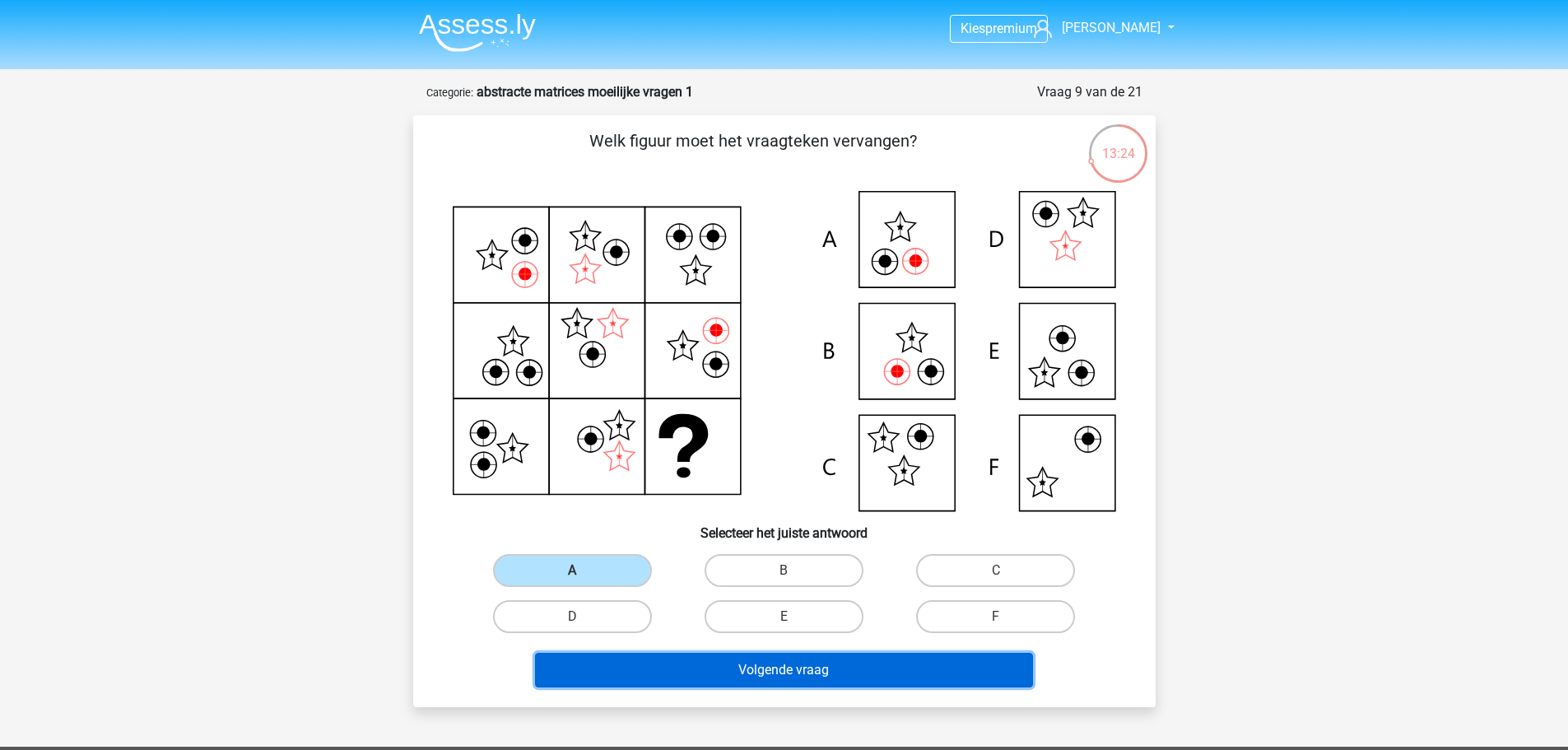
click at [740, 669] on button "Volgende vraag" at bounding box center [784, 670] width 498 height 34
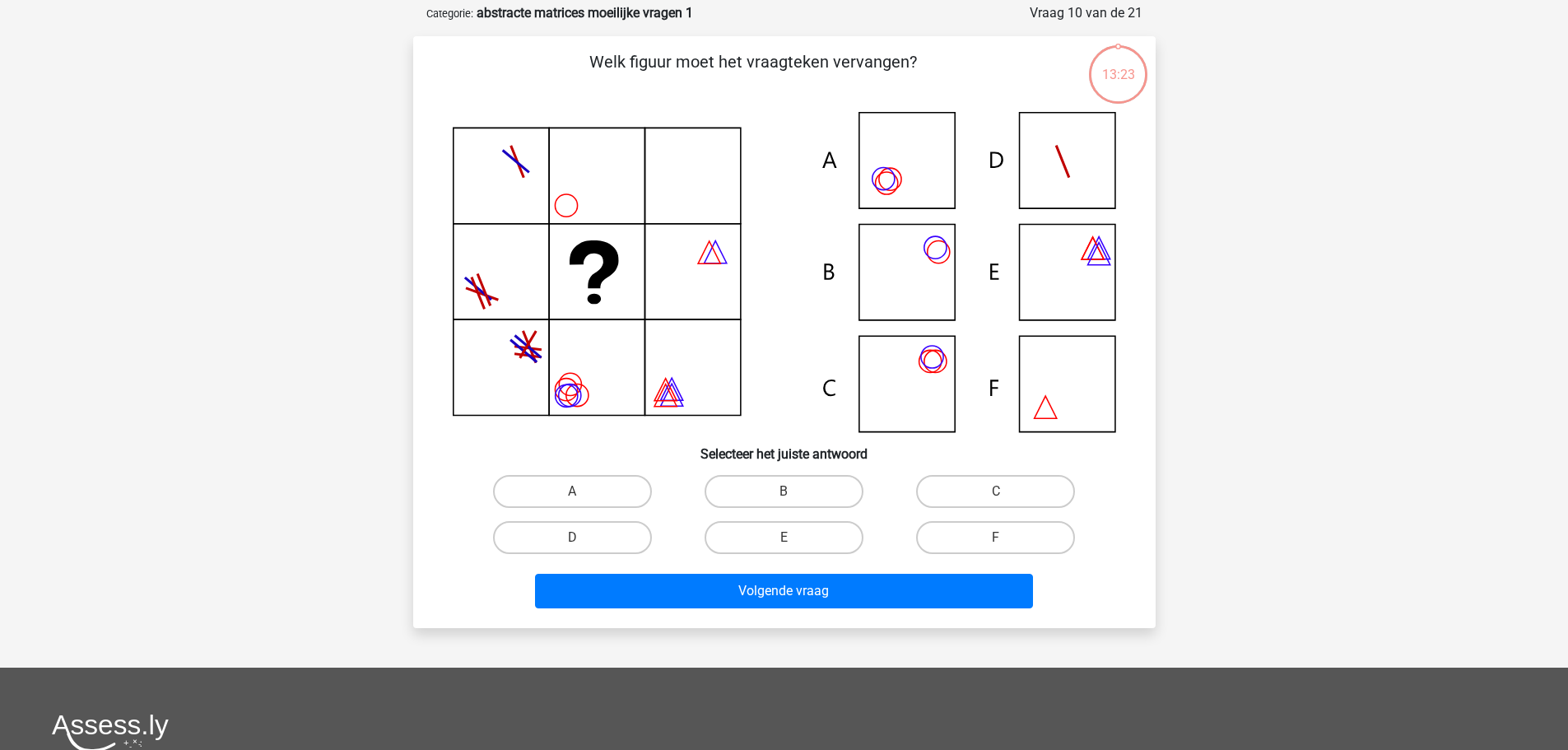
scroll to position [82, 0]
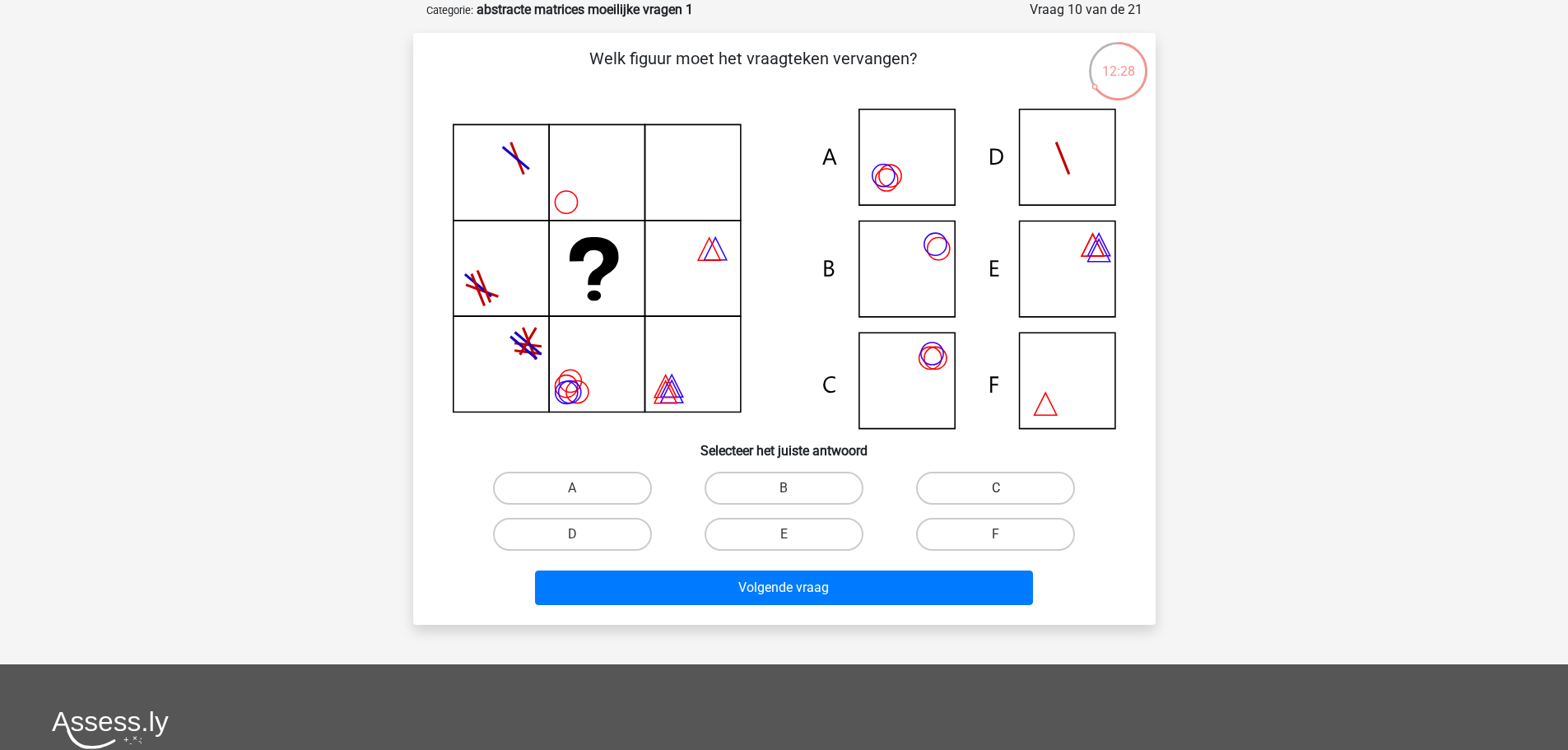
click at [928, 489] on label "C" at bounding box center [995, 488] width 159 height 33
click at [996, 489] on input "C" at bounding box center [1001, 494] width 10 height 10
radio input "true"
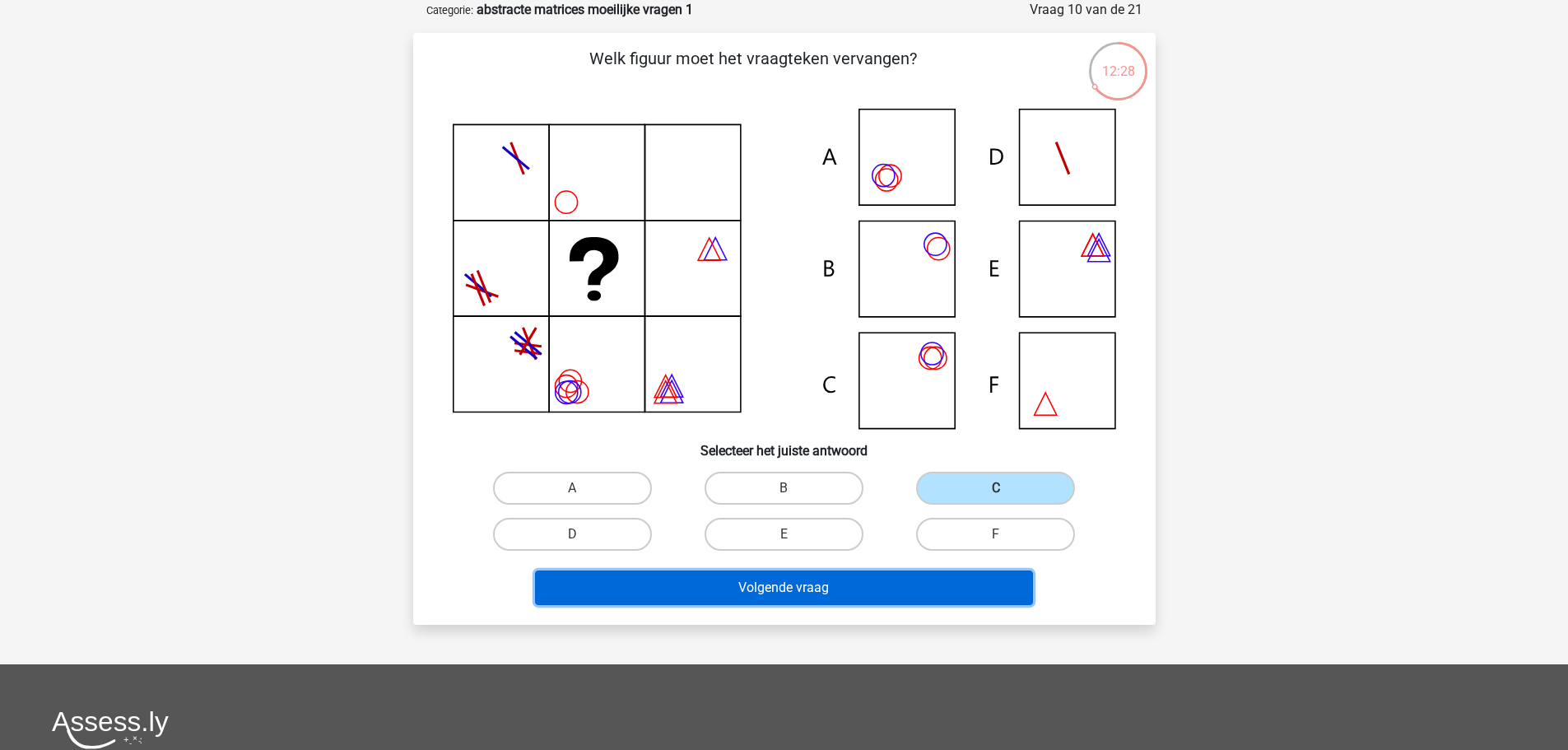
click at [891, 598] on button "Volgende vraag" at bounding box center [784, 588] width 498 height 34
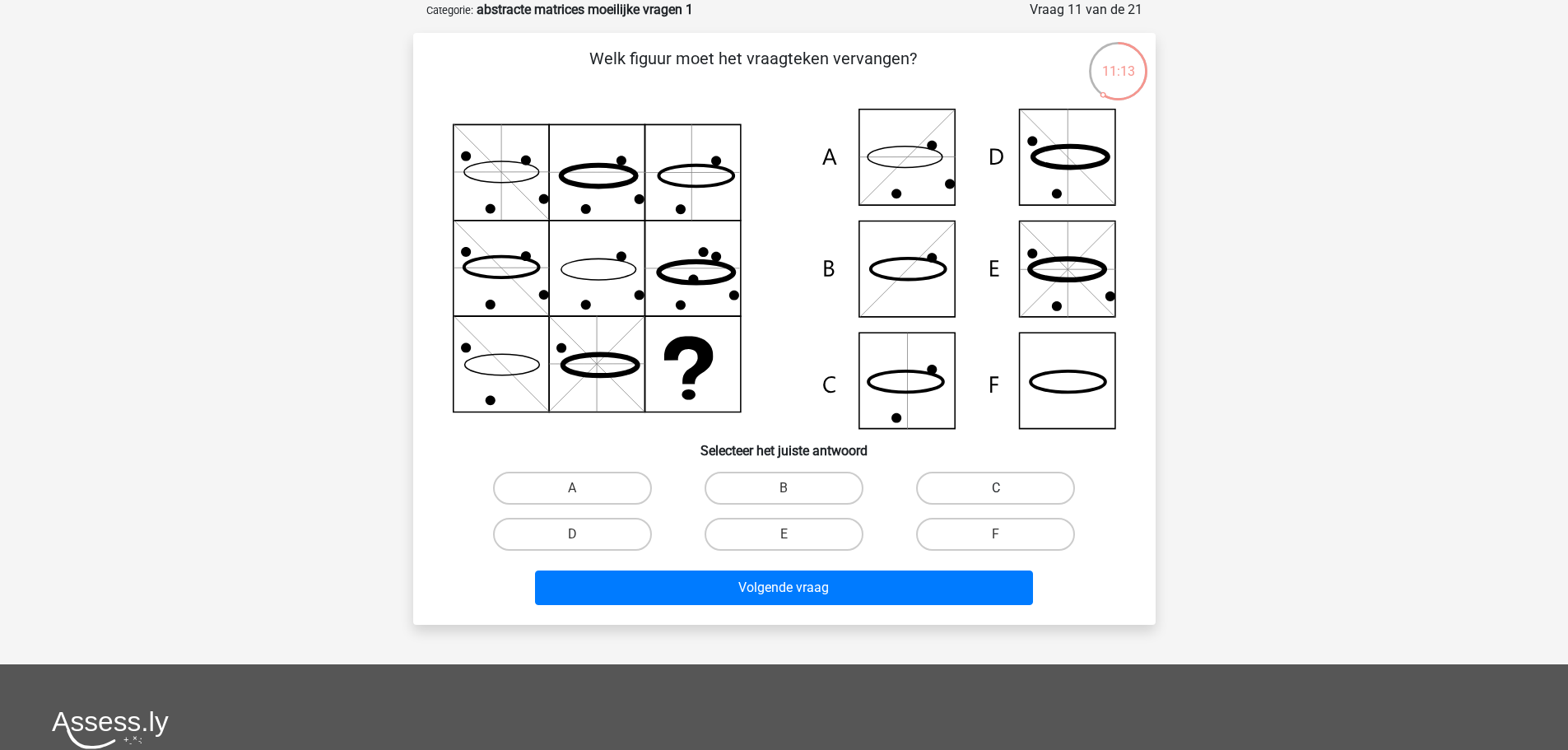
click at [1019, 484] on label "C" at bounding box center [995, 488] width 159 height 33
click at [1007, 489] on input "C" at bounding box center [1001, 494] width 10 height 10
radio input "true"
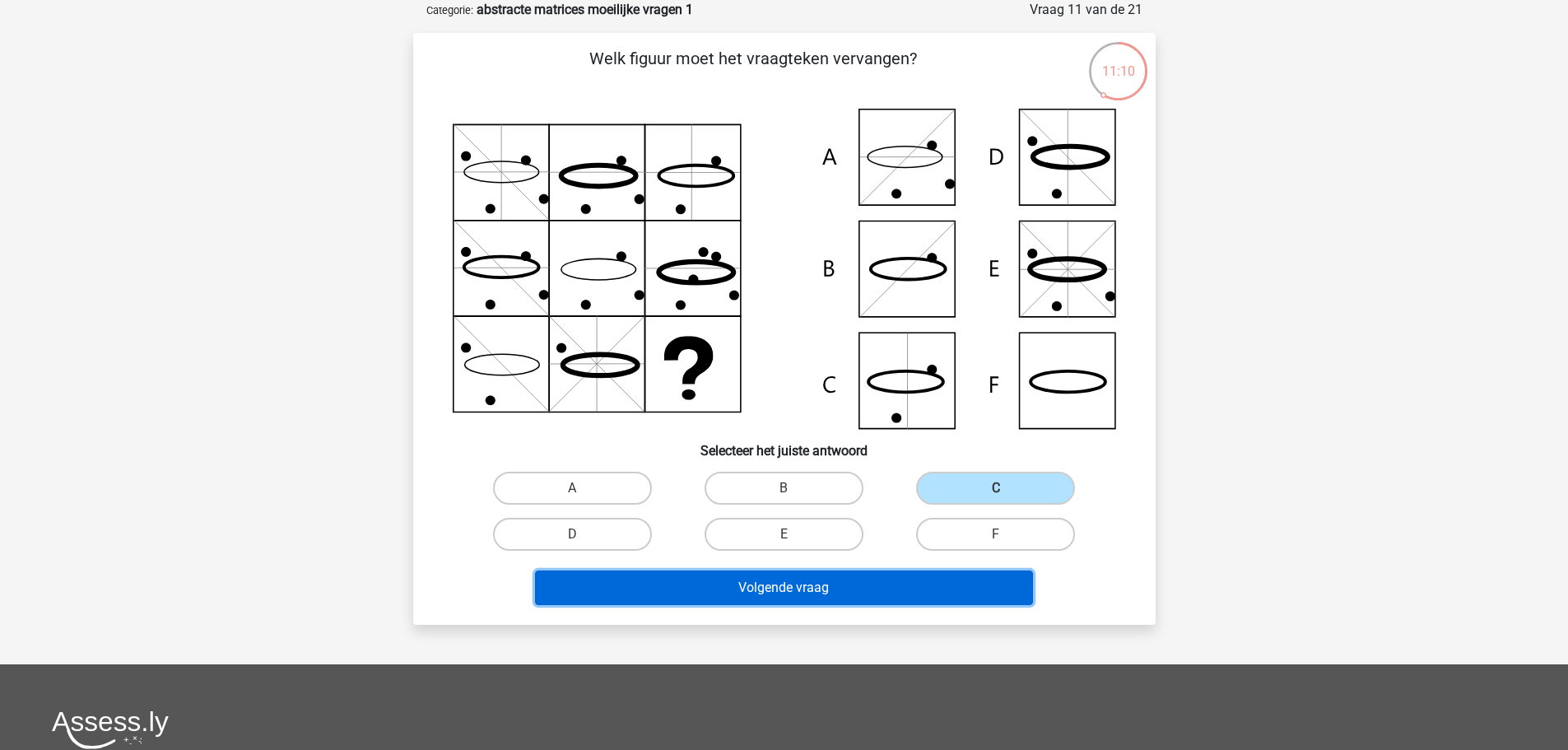
click at [854, 589] on button "Volgende vraag" at bounding box center [784, 588] width 498 height 34
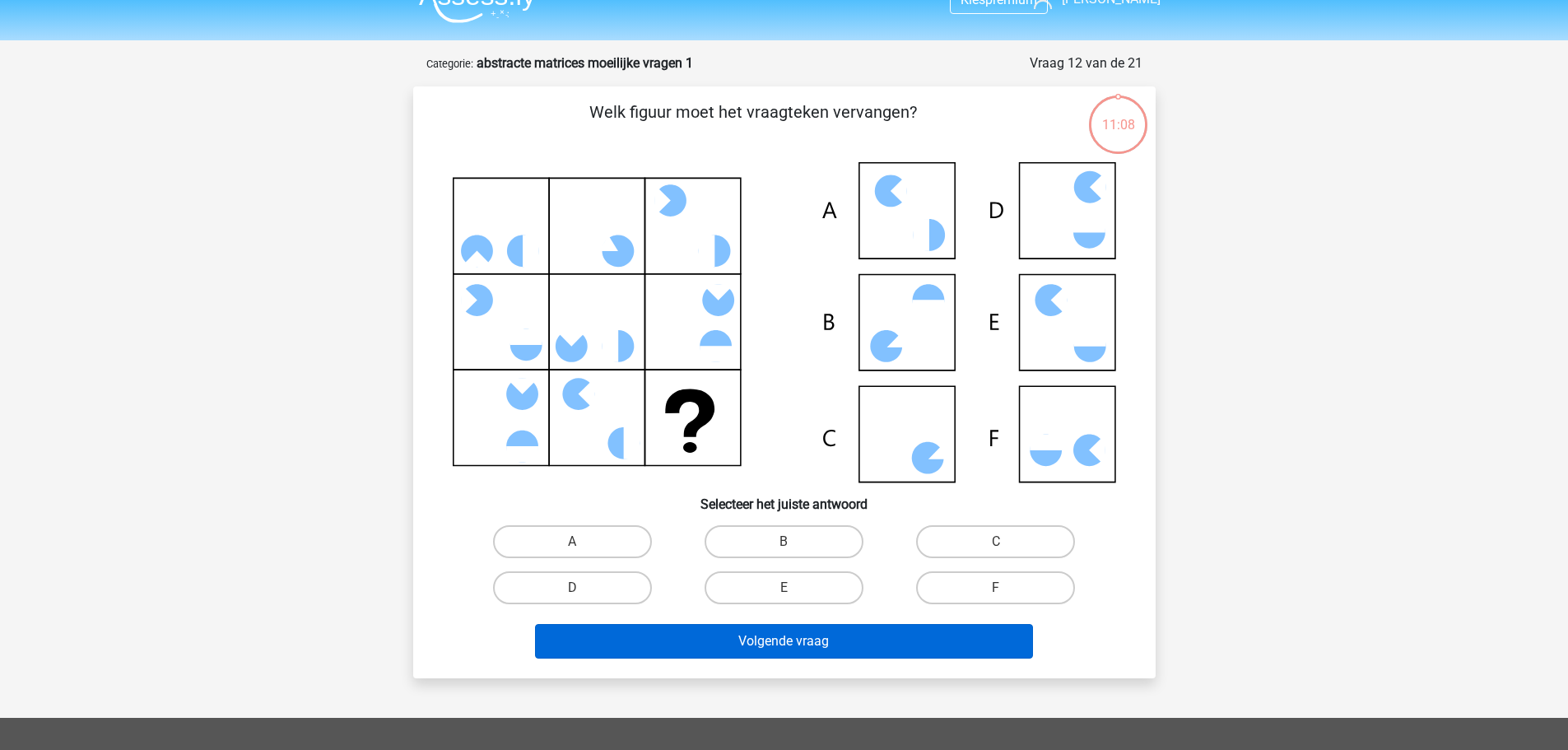
scroll to position [0, 0]
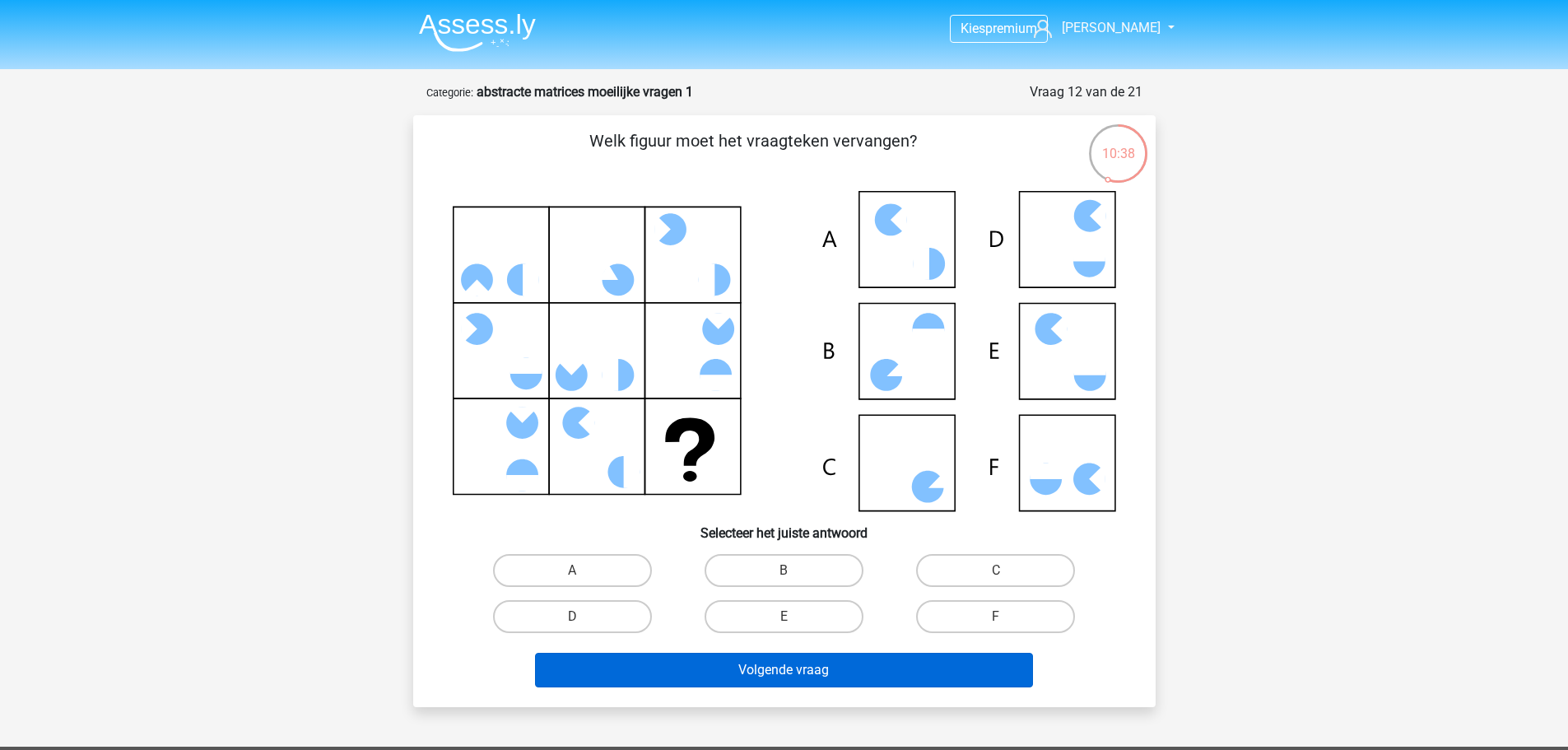
drag, startPoint x: 1029, startPoint y: 602, endPoint x: 974, endPoint y: 676, distance: 92.2
click at [1029, 602] on label "F" at bounding box center [995, 617] width 159 height 33
click at [1007, 617] on input "F" at bounding box center [1001, 622] width 10 height 10
radio input "true"
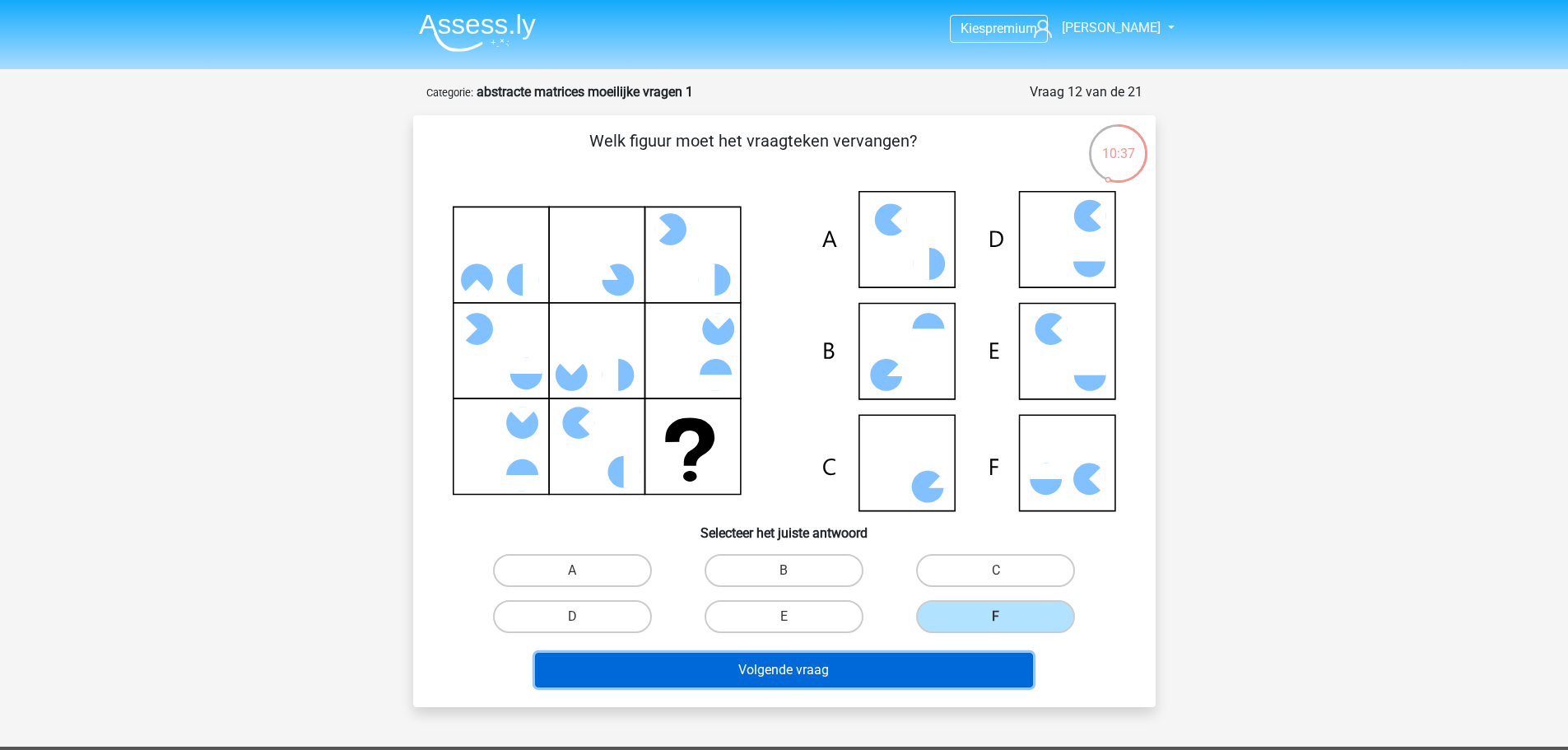
click at [963, 672] on button "Volgende vraag" at bounding box center [784, 670] width 498 height 34
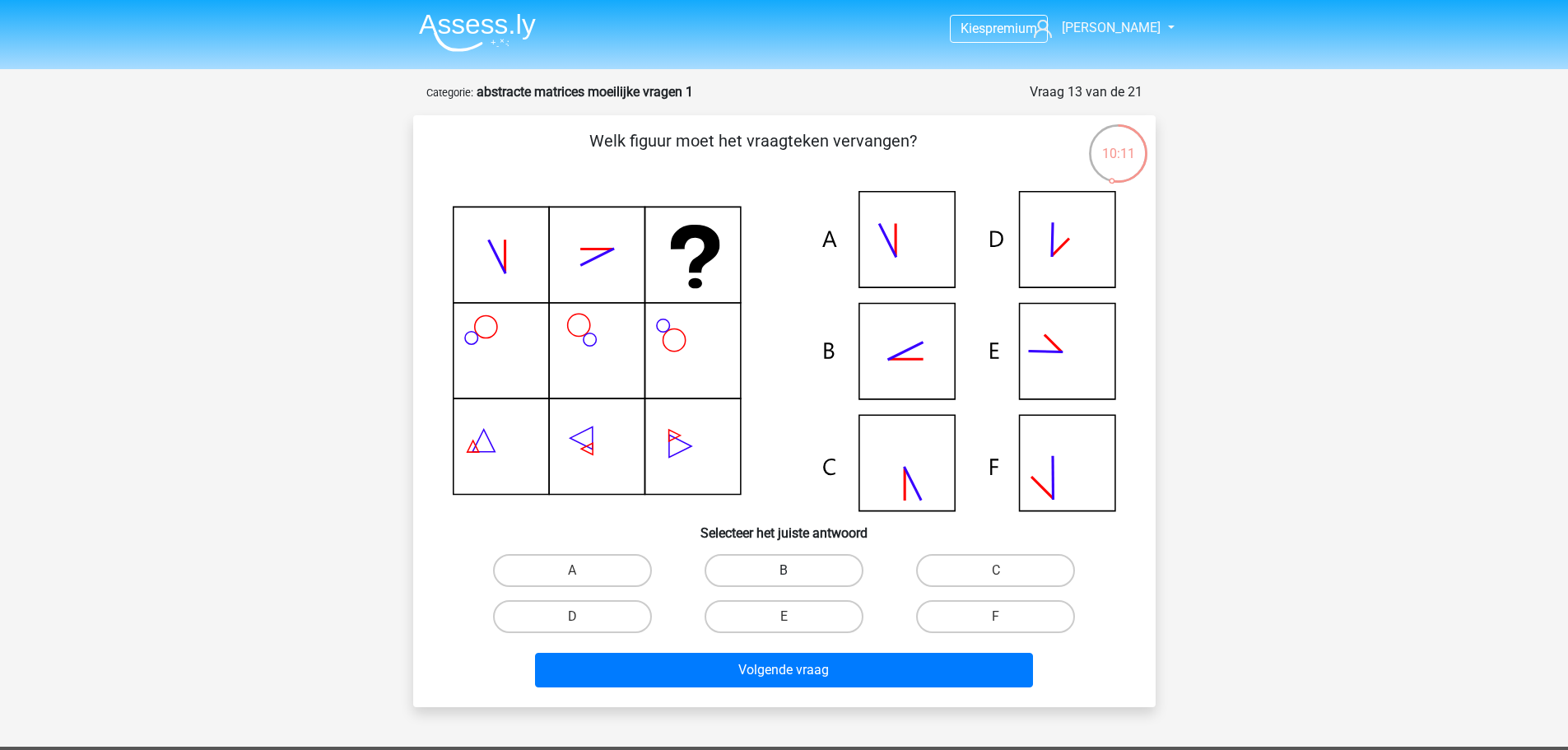
click at [849, 571] on label "B" at bounding box center [784, 570] width 159 height 33
click at [794, 571] on input "B" at bounding box center [789, 576] width 10 height 10
radio input "true"
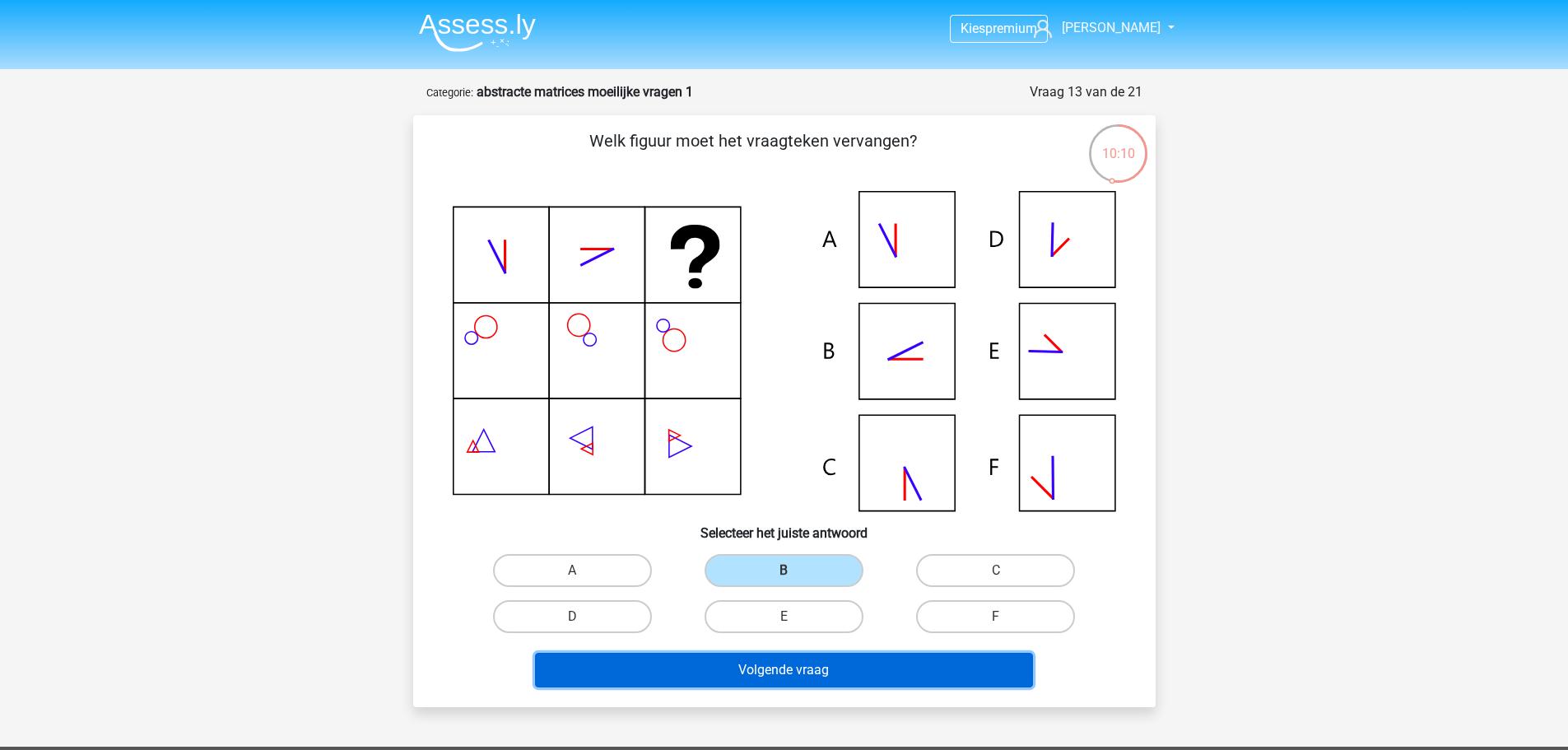
click at [871, 665] on button "Volgende vraag" at bounding box center [784, 670] width 498 height 34
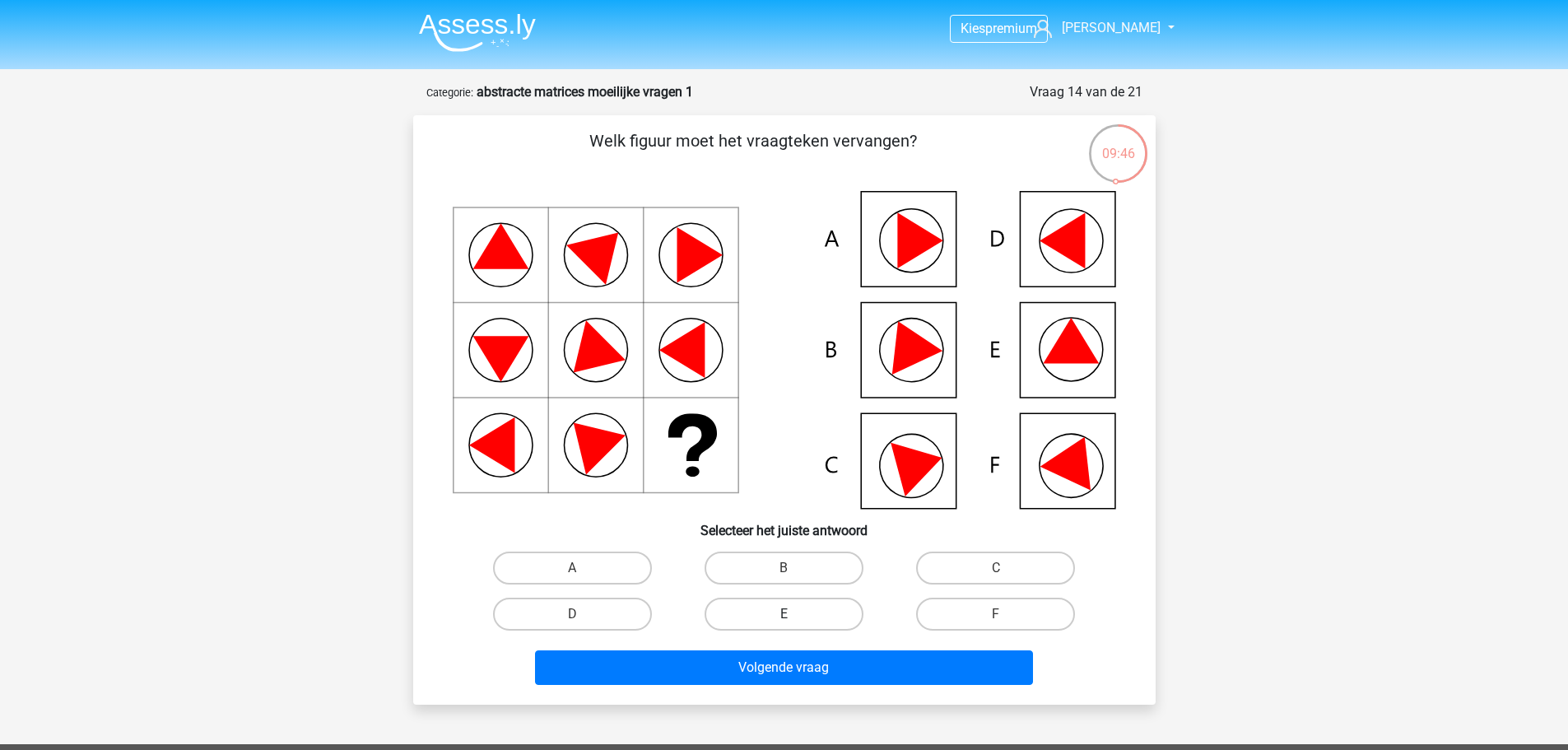
click at [781, 627] on label "E" at bounding box center [784, 614] width 159 height 33
click at [784, 625] on input "E" at bounding box center [789, 619] width 10 height 10
radio input "true"
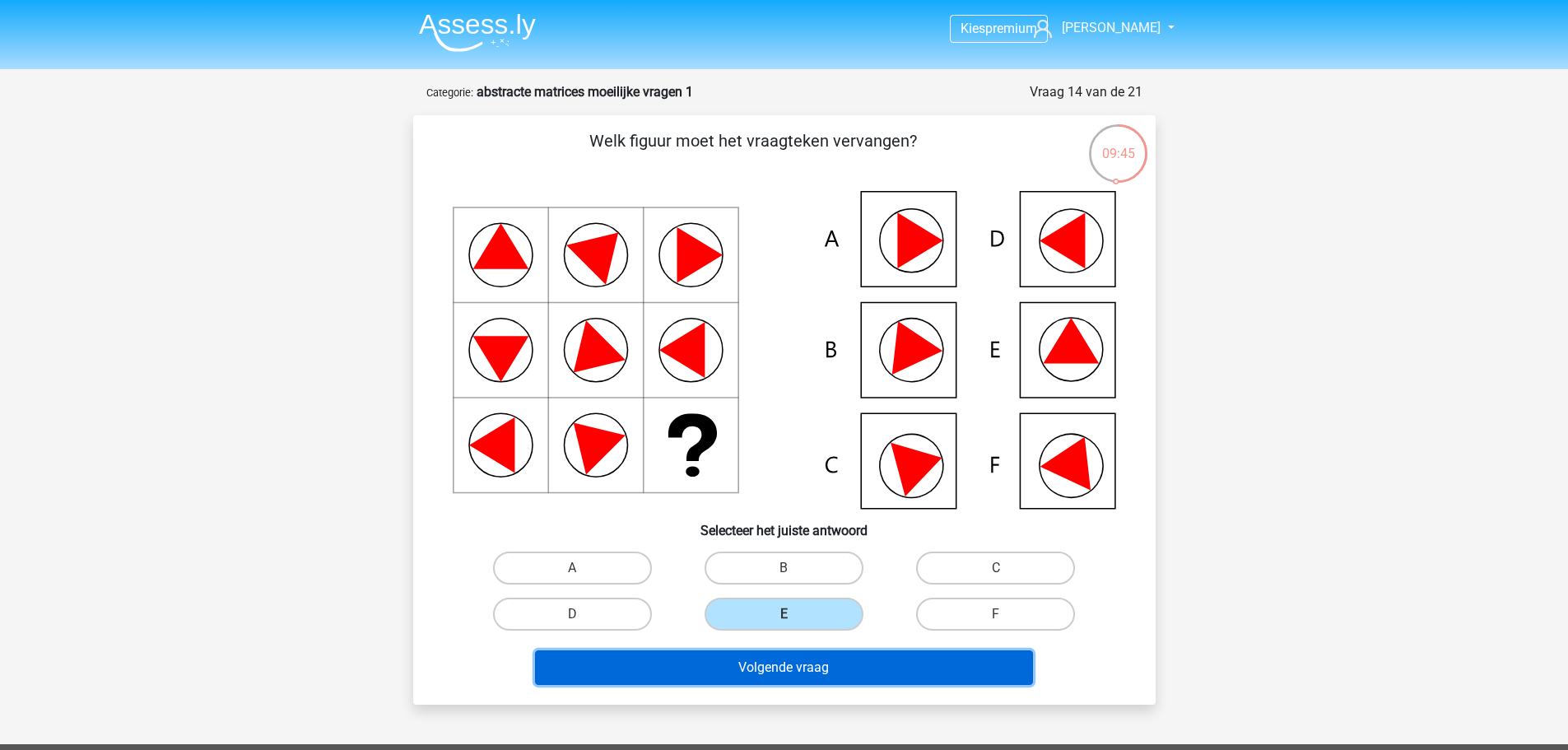
click at [793, 658] on button "Volgende vraag" at bounding box center [784, 668] width 498 height 34
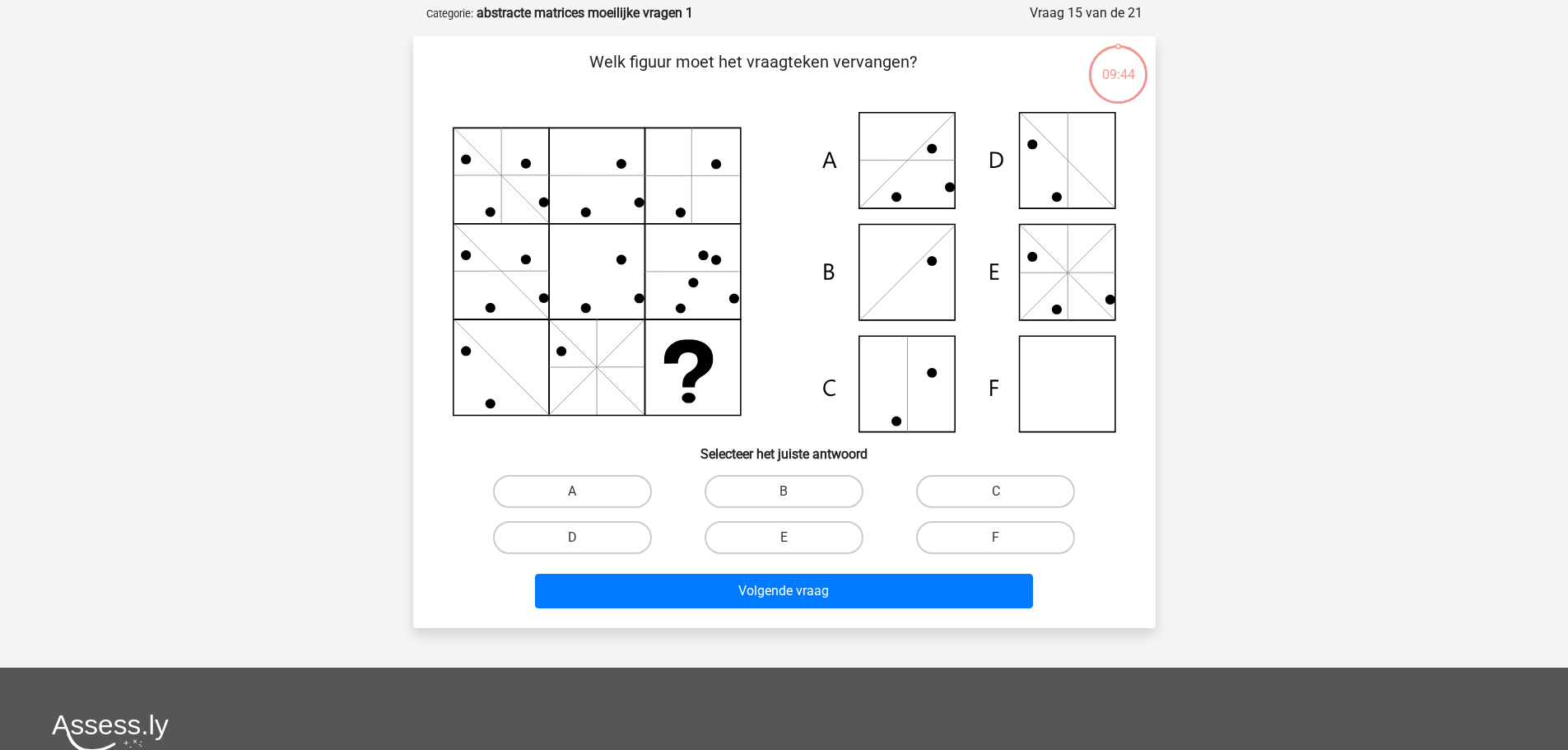
scroll to position [82, 0]
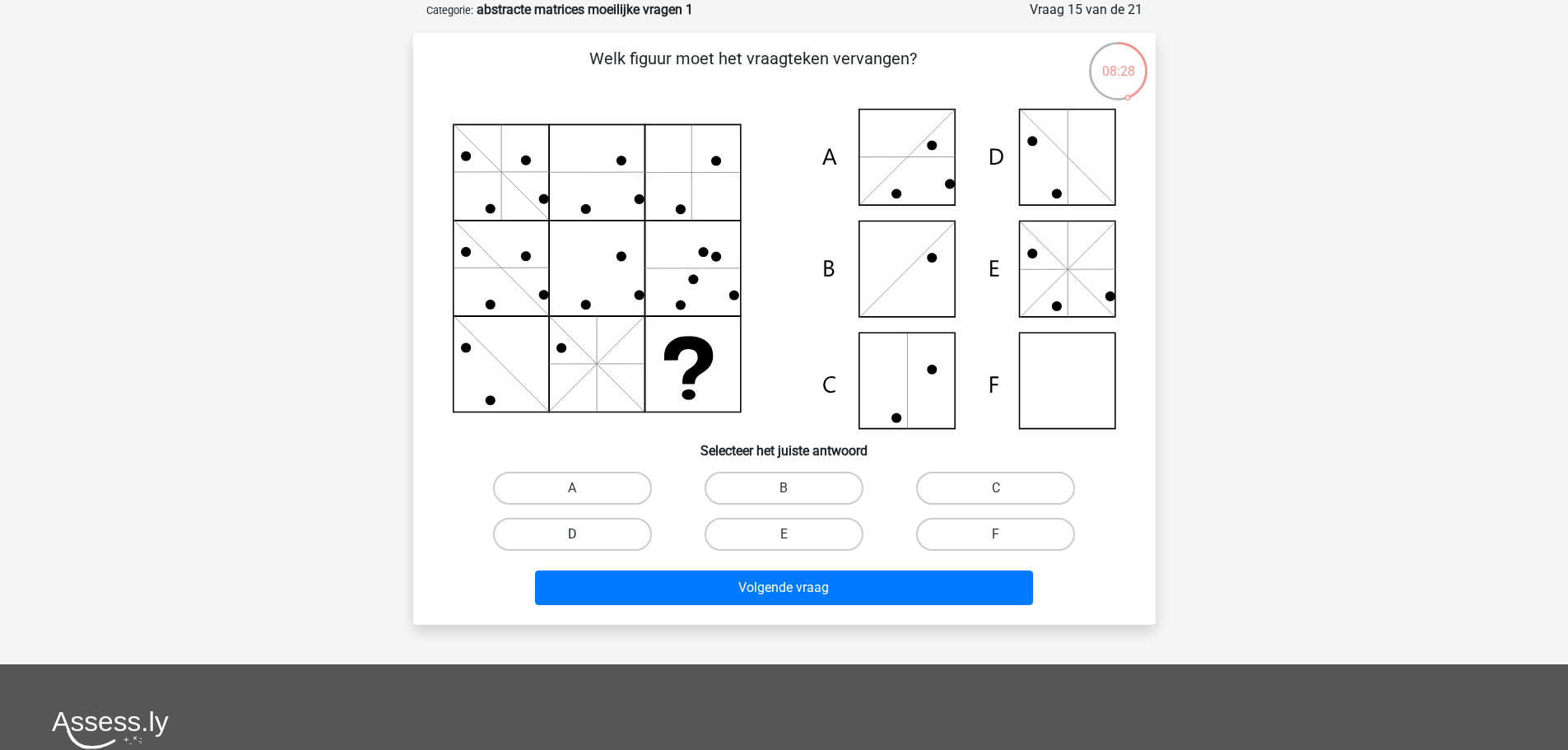
click at [600, 538] on label "D" at bounding box center [572, 534] width 159 height 33
click at [583, 538] on input "D" at bounding box center [577, 540] width 10 height 10
radio input "true"
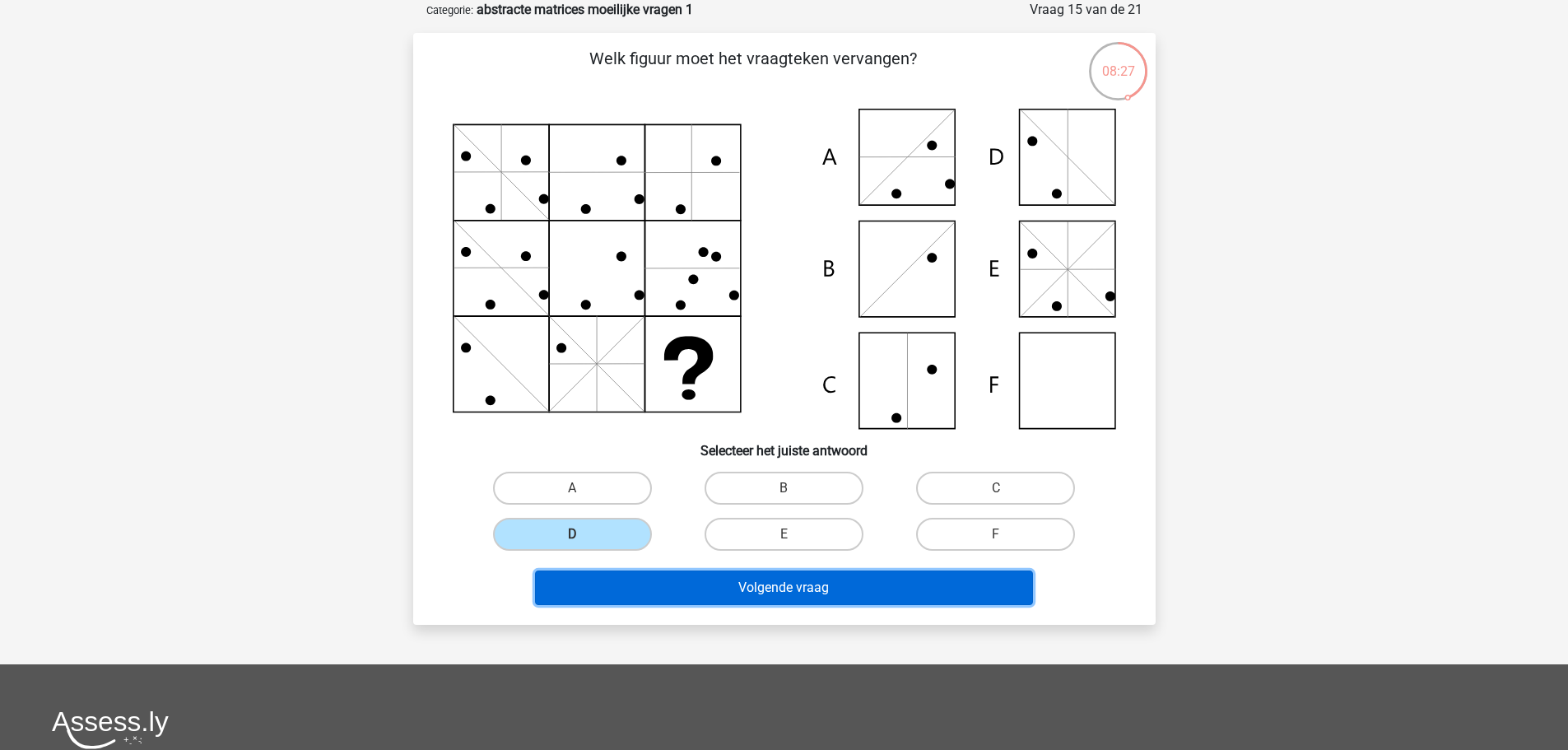
click at [744, 589] on button "Volgende vraag" at bounding box center [784, 588] width 498 height 34
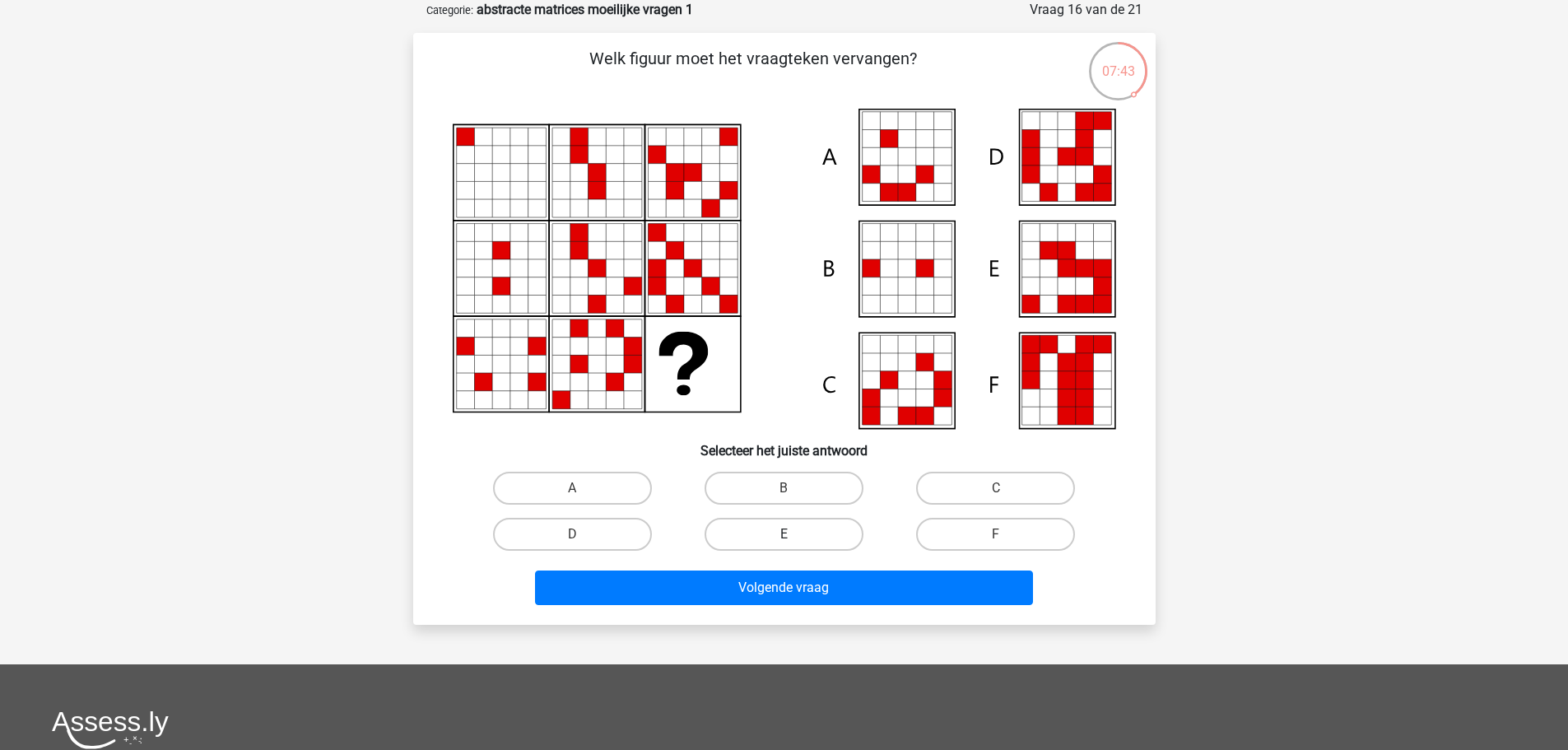
click at [789, 547] on label "E" at bounding box center [784, 534] width 159 height 33
click at [789, 546] on input "E" at bounding box center [789, 540] width 10 height 10
radio input "true"
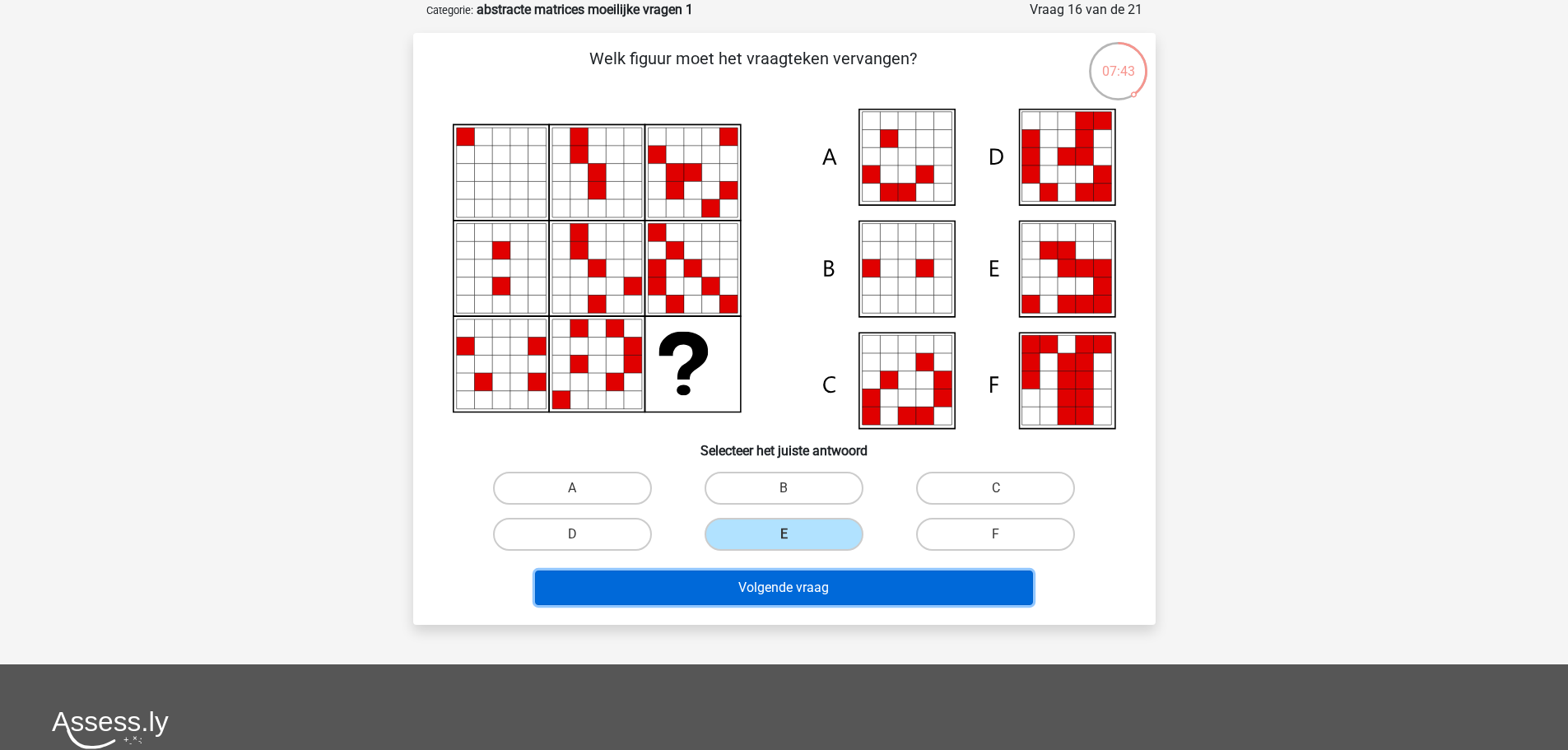
click at [809, 595] on button "Volgende vraag" at bounding box center [784, 588] width 498 height 34
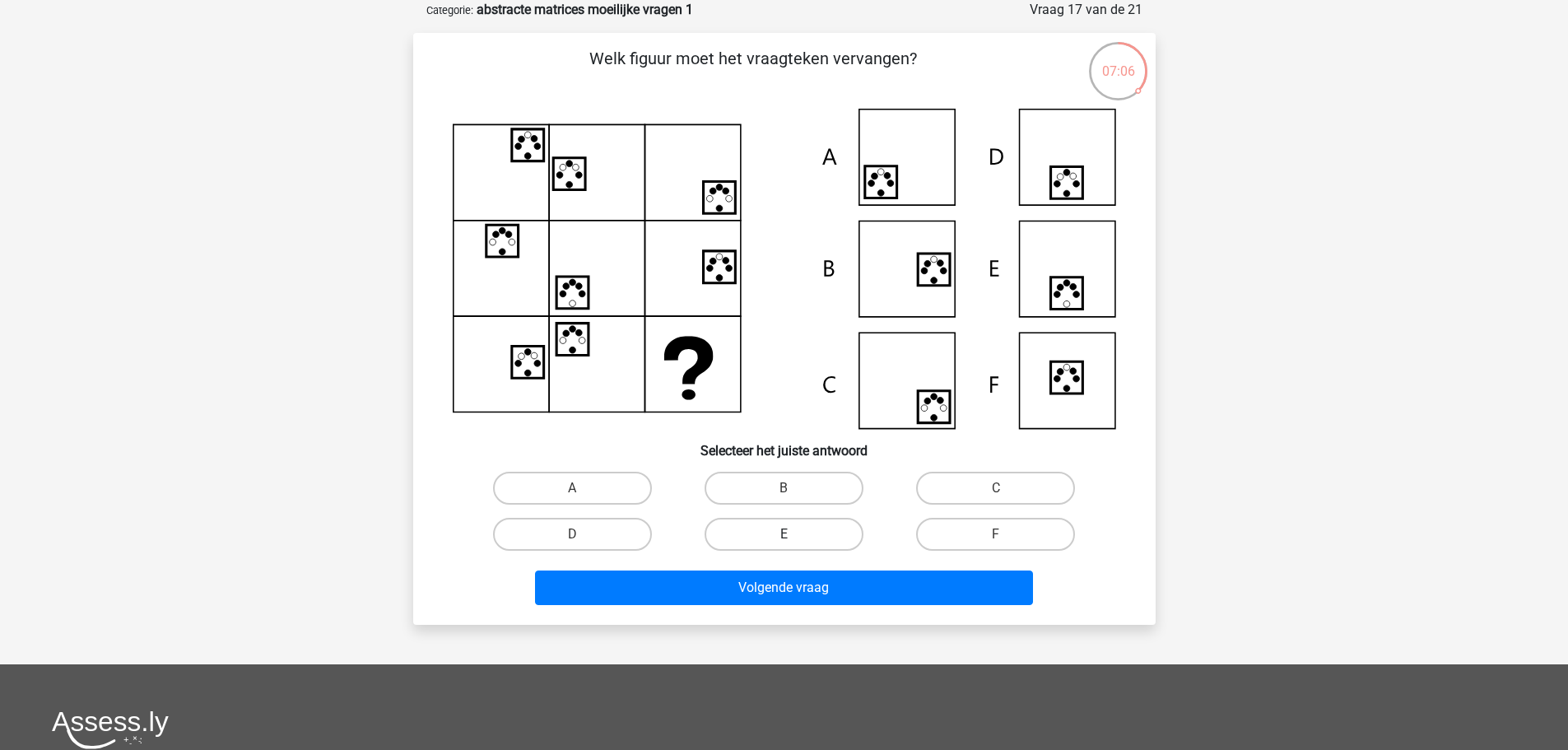
click at [809, 536] on label "E" at bounding box center [784, 534] width 159 height 33
click at [794, 536] on input "E" at bounding box center [789, 540] width 10 height 10
radio input "true"
click at [814, 570] on div "Volgende vraag" at bounding box center [784, 584] width 690 height 54
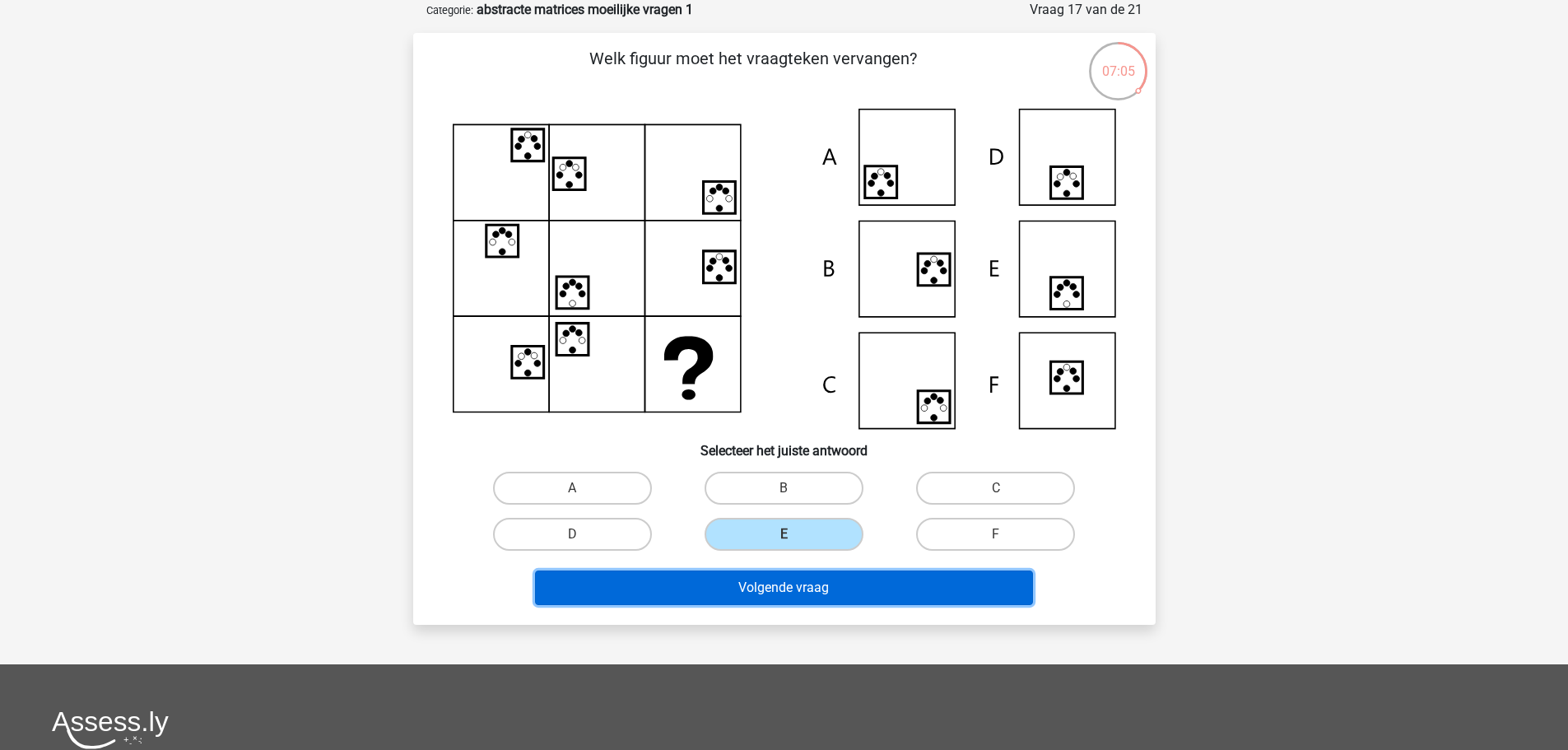
click at [811, 582] on button "Volgende vraag" at bounding box center [784, 588] width 498 height 34
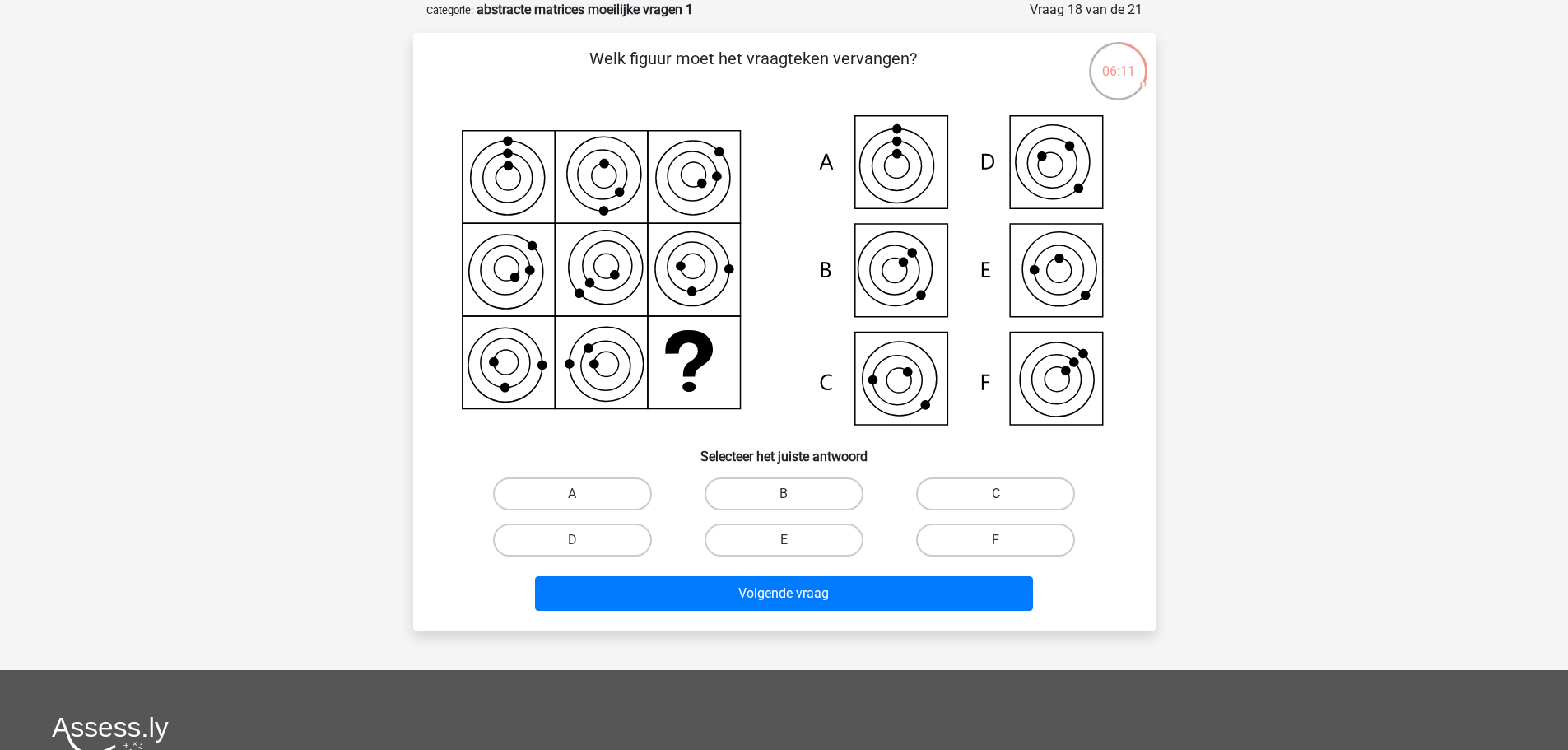
click at [963, 497] on label "C" at bounding box center [995, 494] width 159 height 33
click at [996, 497] on input "C" at bounding box center [1001, 499] width 10 height 10
radio input "true"
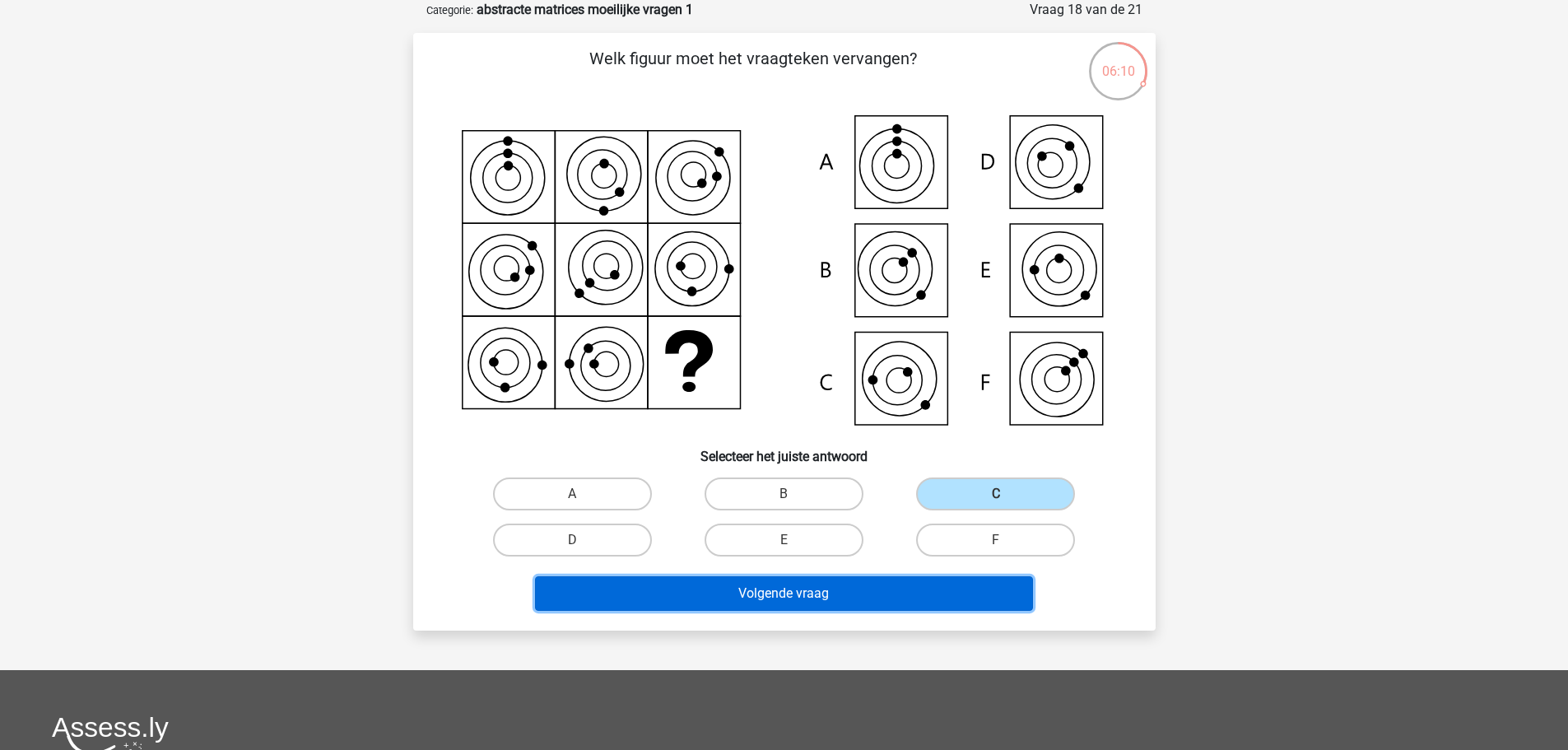
click at [903, 587] on button "Volgende vraag" at bounding box center [784, 594] width 498 height 34
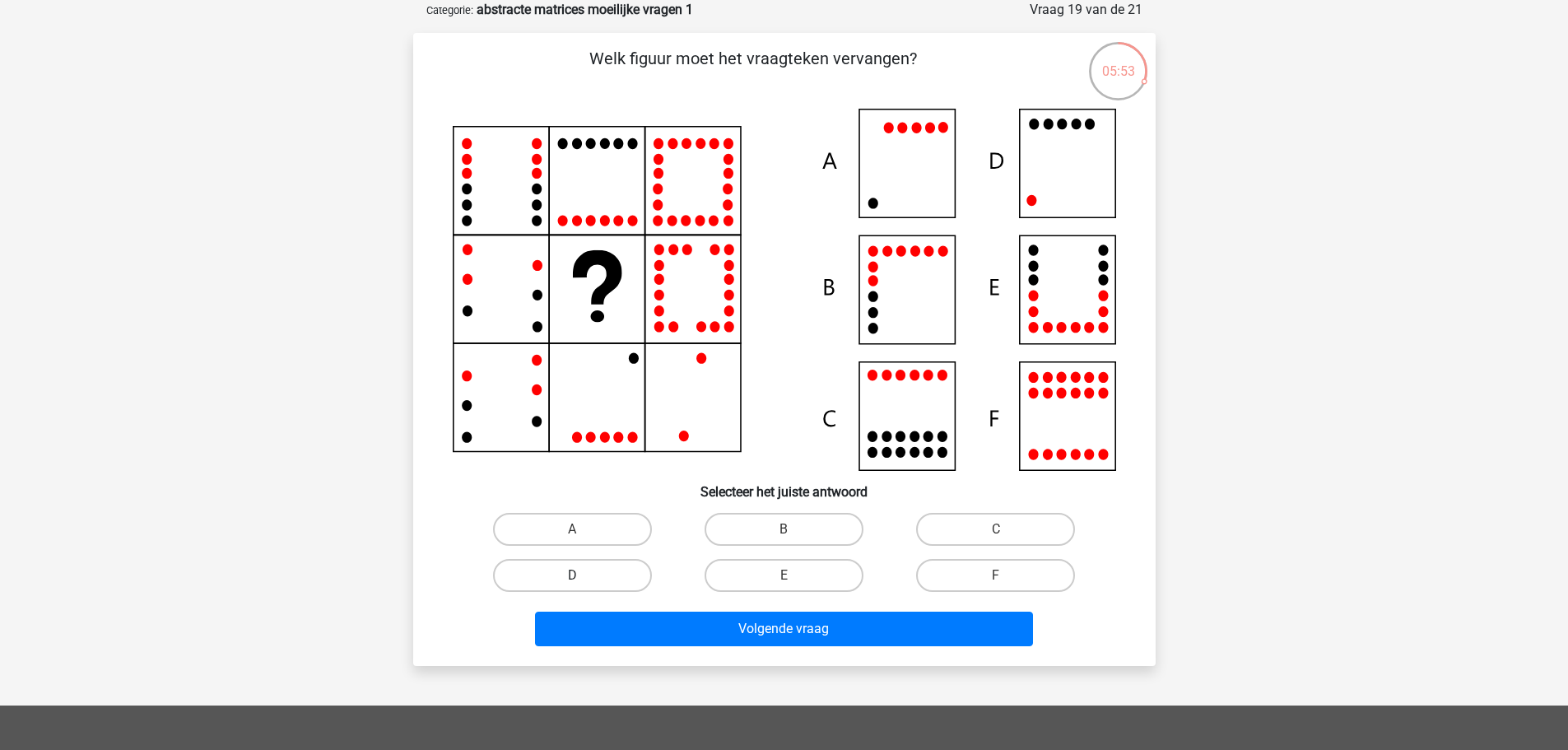
click at [532, 576] on label "D" at bounding box center [572, 576] width 159 height 33
click at [572, 576] on input "D" at bounding box center [577, 581] width 10 height 10
radio input "true"
click at [671, 602] on div "Volgende vraag" at bounding box center [784, 625] width 690 height 54
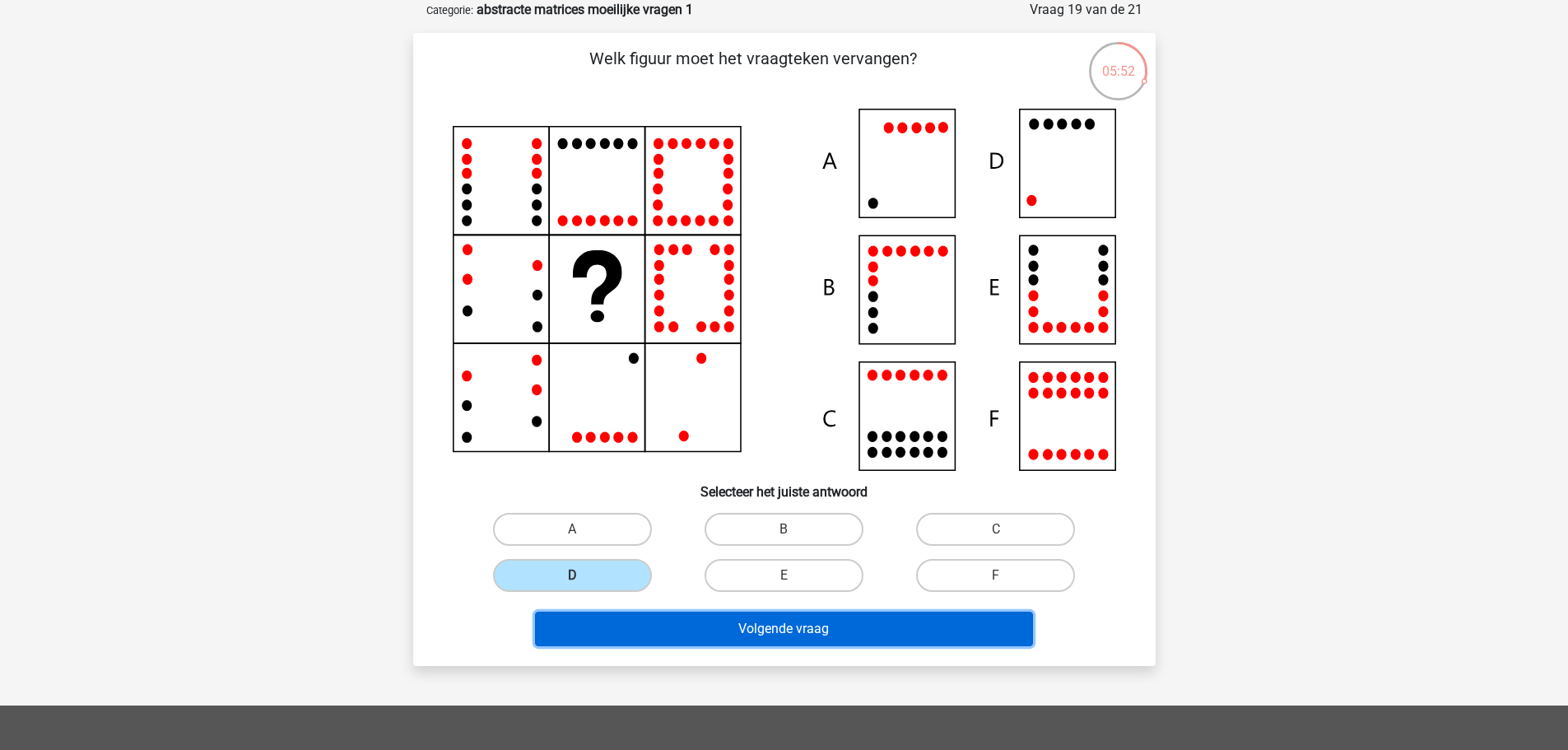
click at [682, 630] on button "Volgende vraag" at bounding box center [784, 629] width 498 height 34
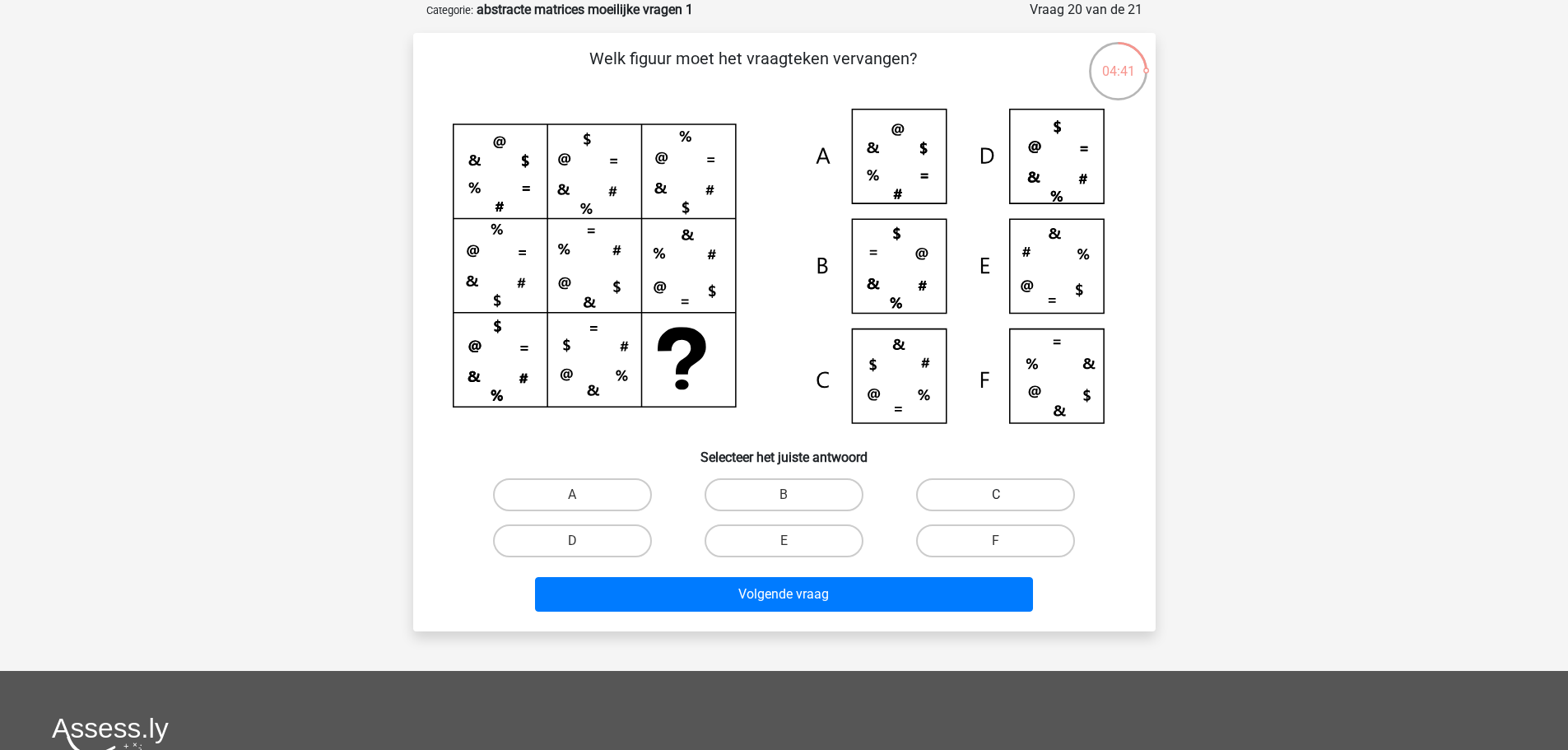
click at [969, 495] on label "C" at bounding box center [995, 495] width 159 height 33
click at [996, 495] on input "C" at bounding box center [1001, 500] width 10 height 10
radio input "true"
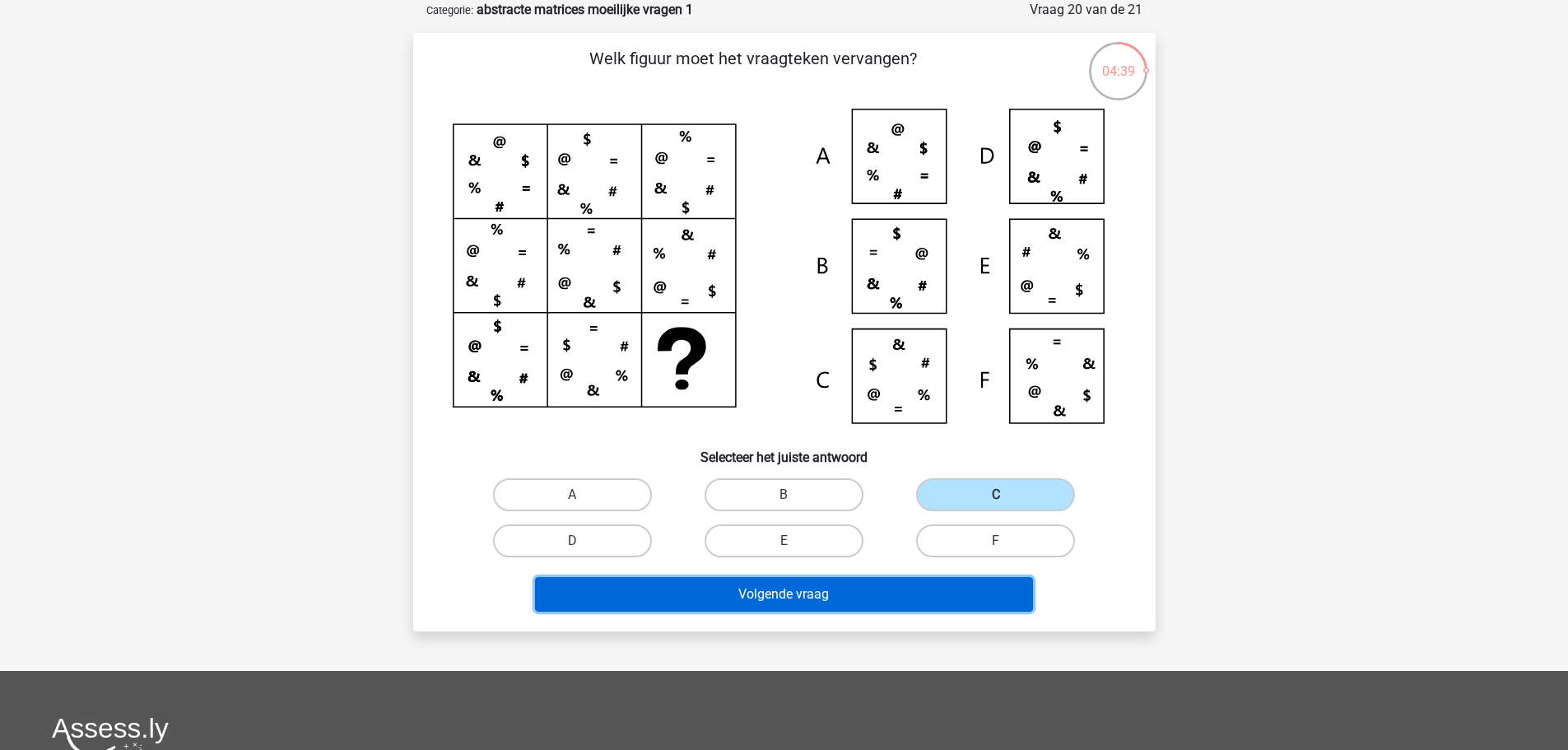
click at [904, 589] on button "Volgende vraag" at bounding box center [784, 595] width 498 height 34
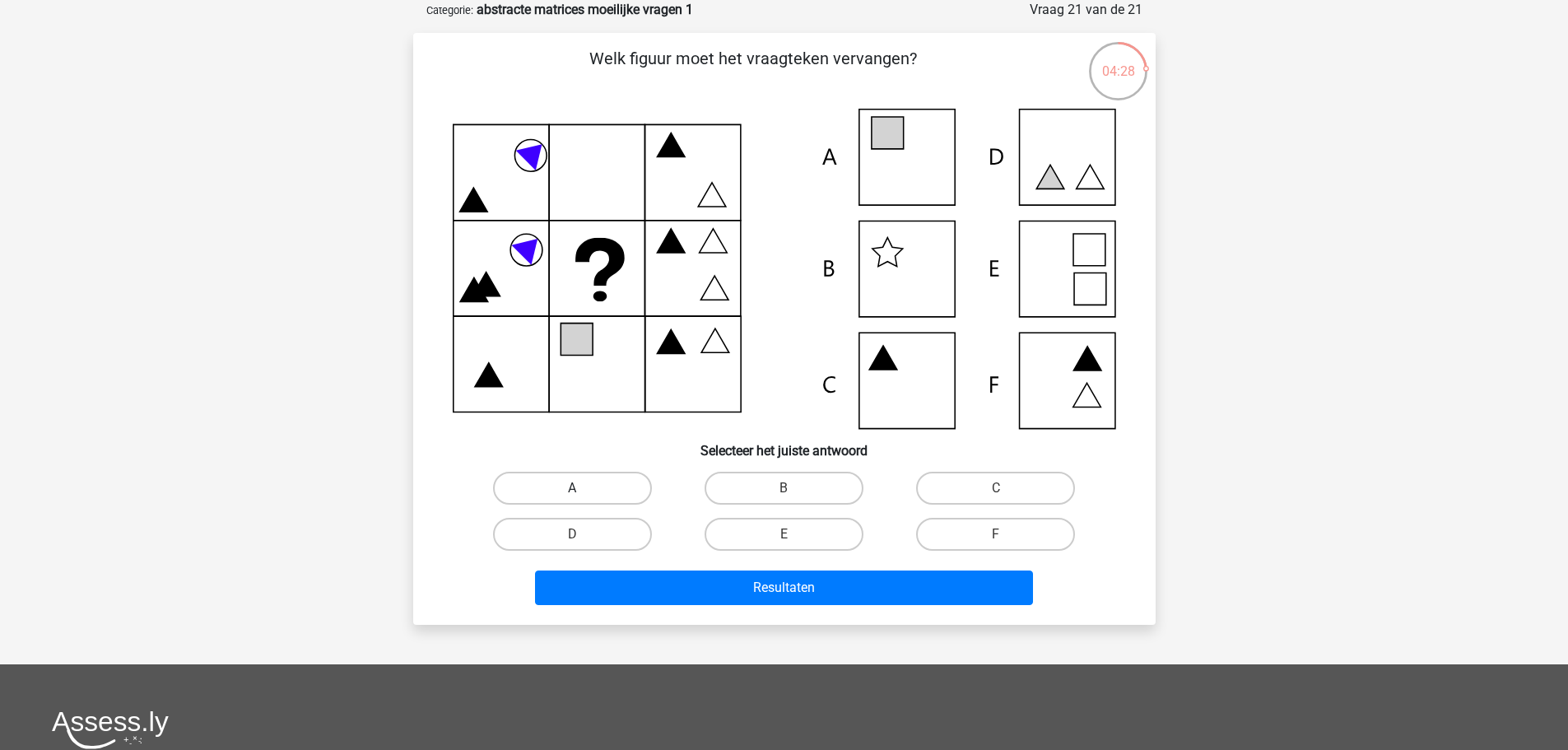
click at [634, 480] on label "A" at bounding box center [572, 488] width 159 height 33
click at [583, 489] on input "A" at bounding box center [577, 494] width 10 height 10
radio input "true"
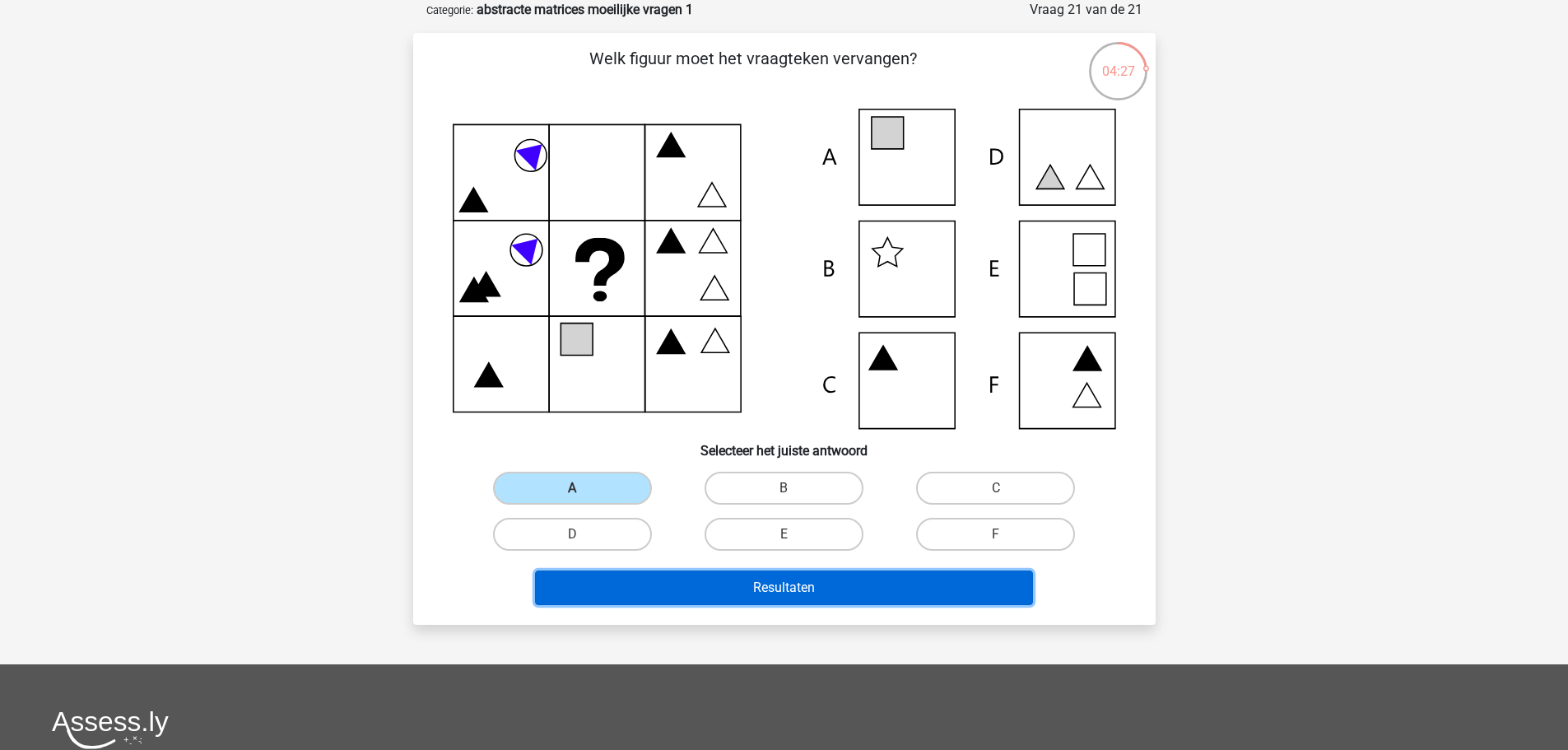
click at [690, 578] on button "Resultaten" at bounding box center [784, 588] width 498 height 34
